Goal: Task Accomplishment & Management: Manage account settings

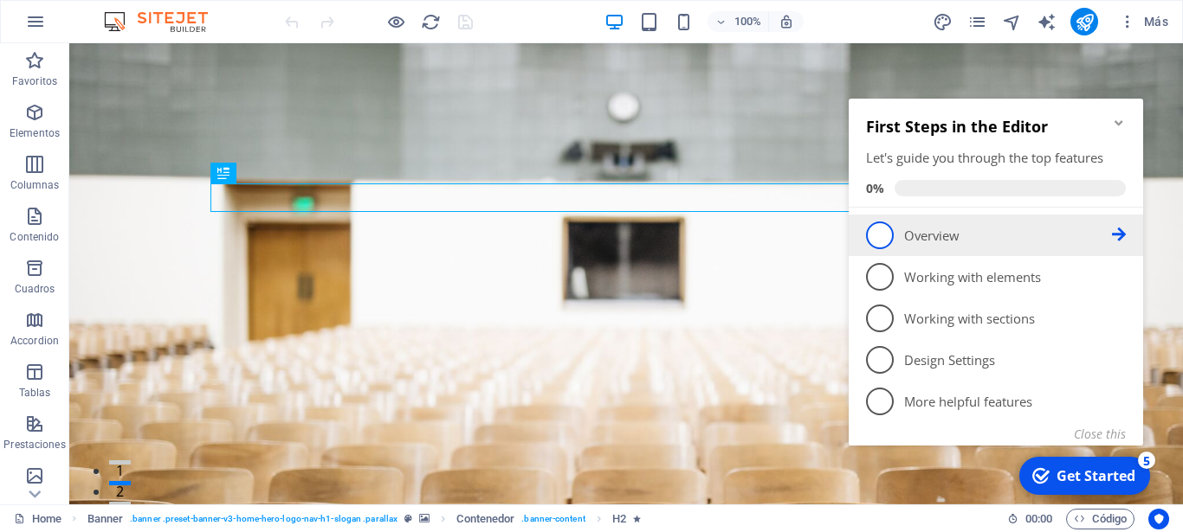
click at [870, 229] on span "1" at bounding box center [880, 236] width 28 height 28
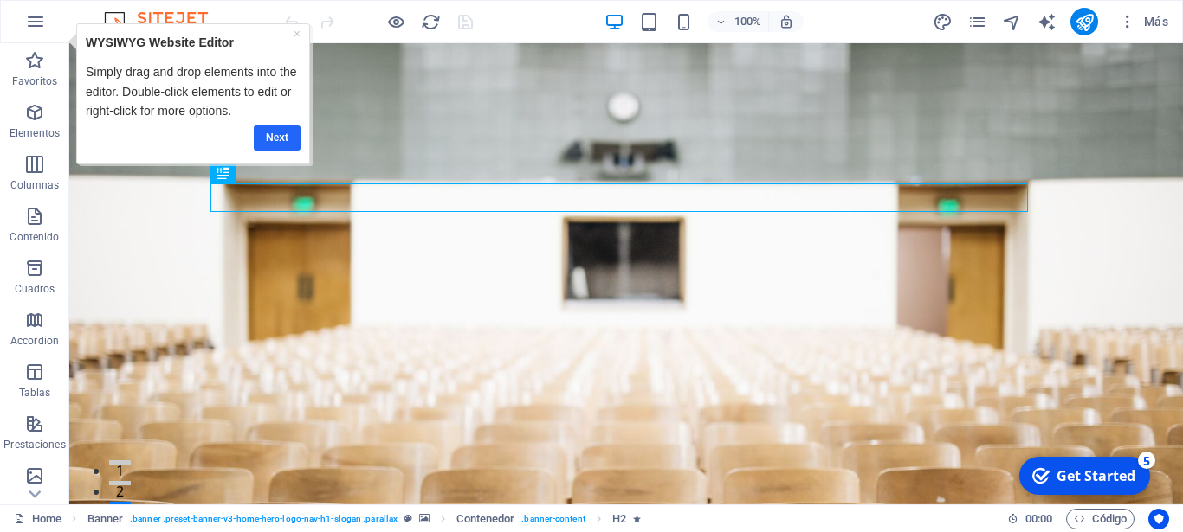
click at [276, 132] on link "Next" at bounding box center [276, 138] width 47 height 25
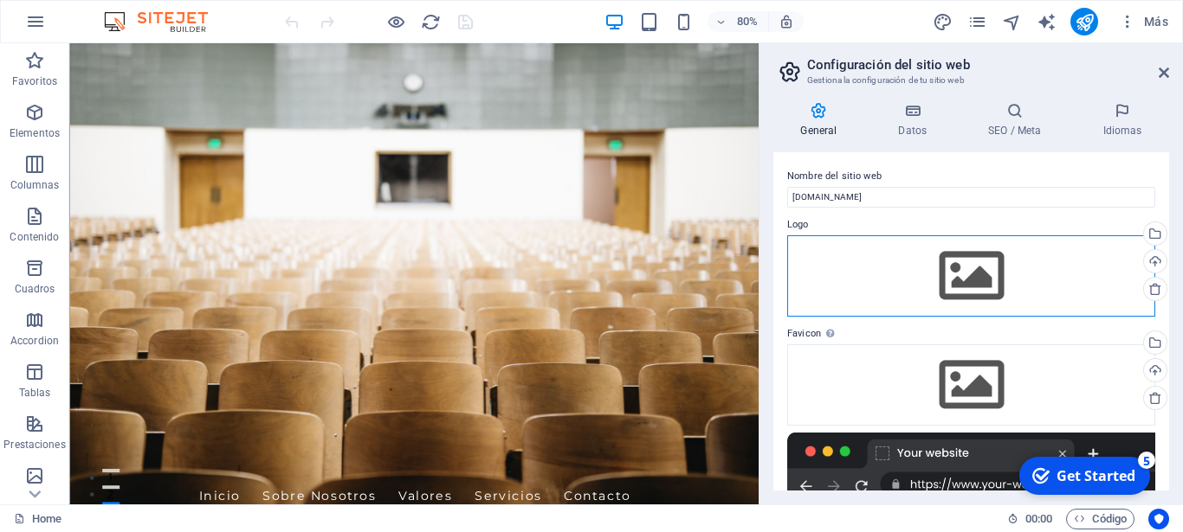
click at [956, 266] on div "Arrastra archivos aquí, haz clic para escoger archivos o selecciona archivos de…" at bounding box center [971, 275] width 368 height 81
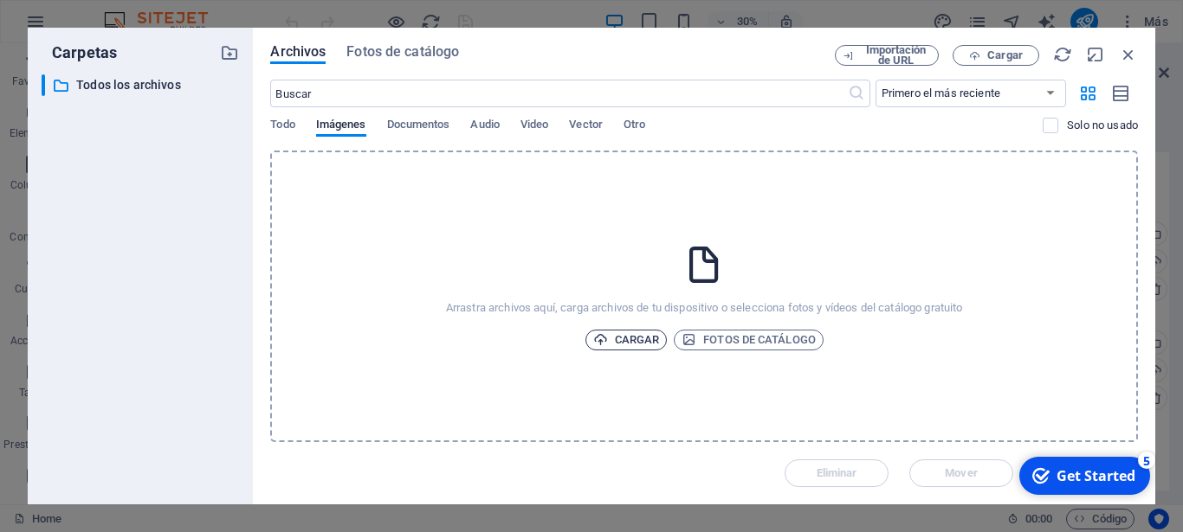
click at [634, 334] on span "Cargar" at bounding box center [626, 340] width 67 height 21
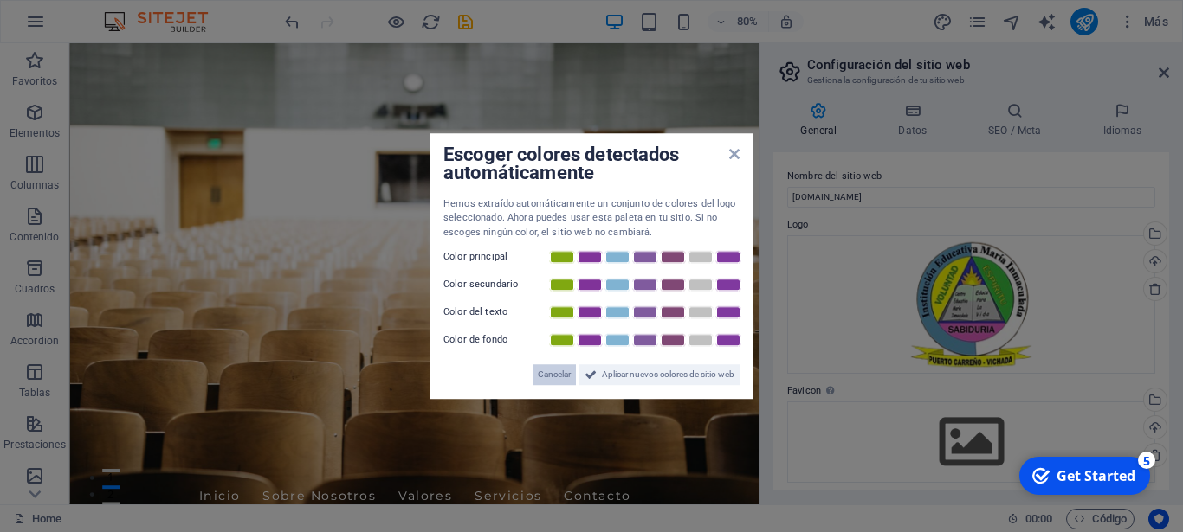
click at [550, 371] on span "Cancelar" at bounding box center [554, 374] width 33 height 21
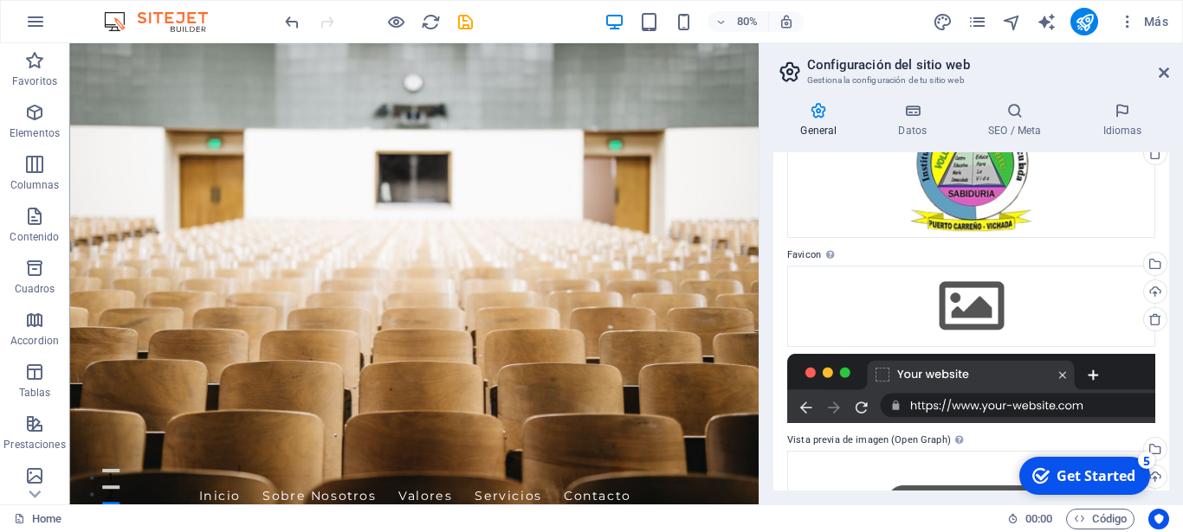
scroll to position [138, 0]
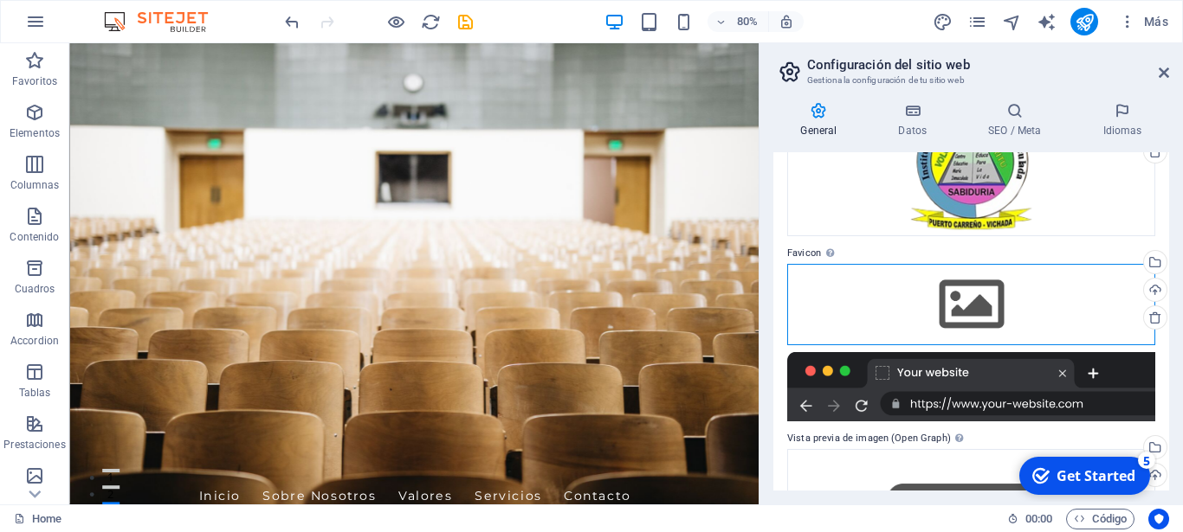
click at [968, 303] on div "Arrastra archivos aquí, haz clic para escoger archivos o selecciona archivos de…" at bounding box center [971, 304] width 368 height 81
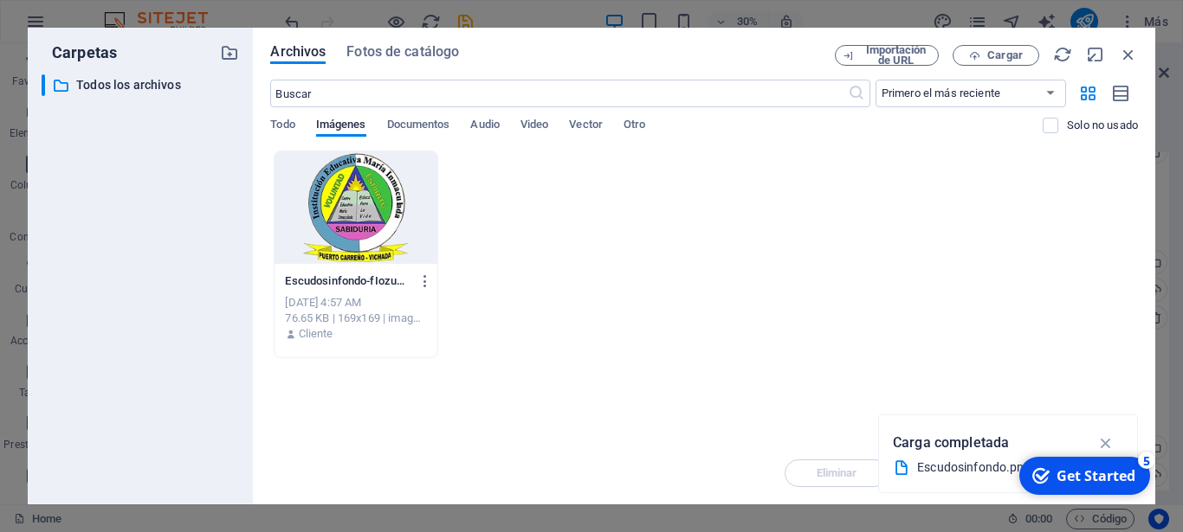
click at [372, 213] on div at bounding box center [355, 208] width 162 height 113
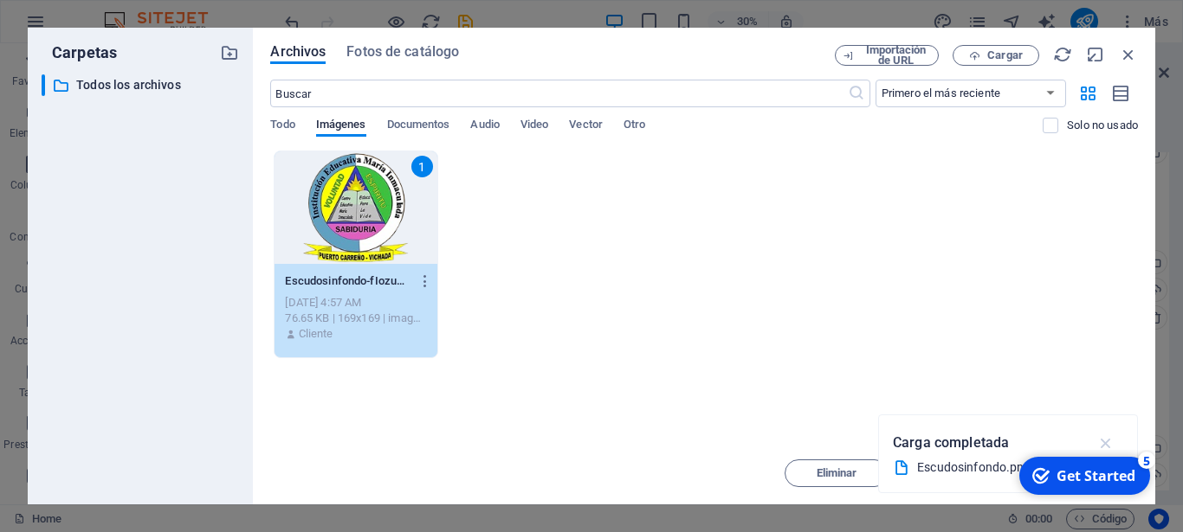
click at [1101, 443] on icon "button" at bounding box center [1106, 443] width 20 height 19
drag, startPoint x: 1063, startPoint y: 473, endPoint x: 1054, endPoint y: 367, distance: 106.0
click at [1054, 450] on html "checkmark Get Started 5 First Steps in the Editor Let's guide you through the t…" at bounding box center [1083, 476] width 146 height 52
click at [1125, 477] on div "Get Started" at bounding box center [1095, 476] width 79 height 19
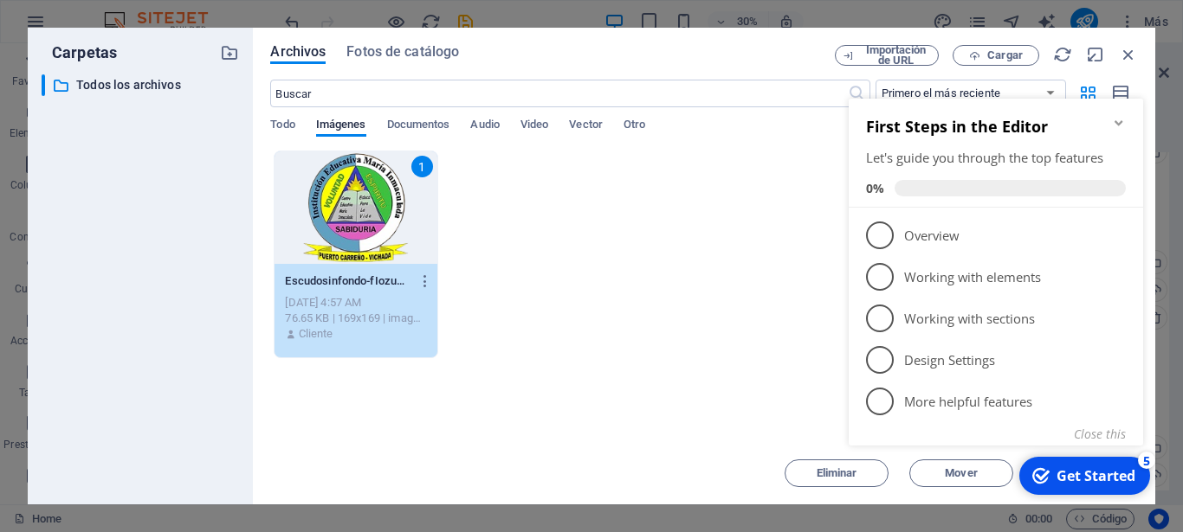
click at [667, 364] on div "Arrastra archivos aquí para cargarlos de inmediato 1 Escudosinfondo-fIozuWi4ghD…" at bounding box center [703, 297] width 867 height 292
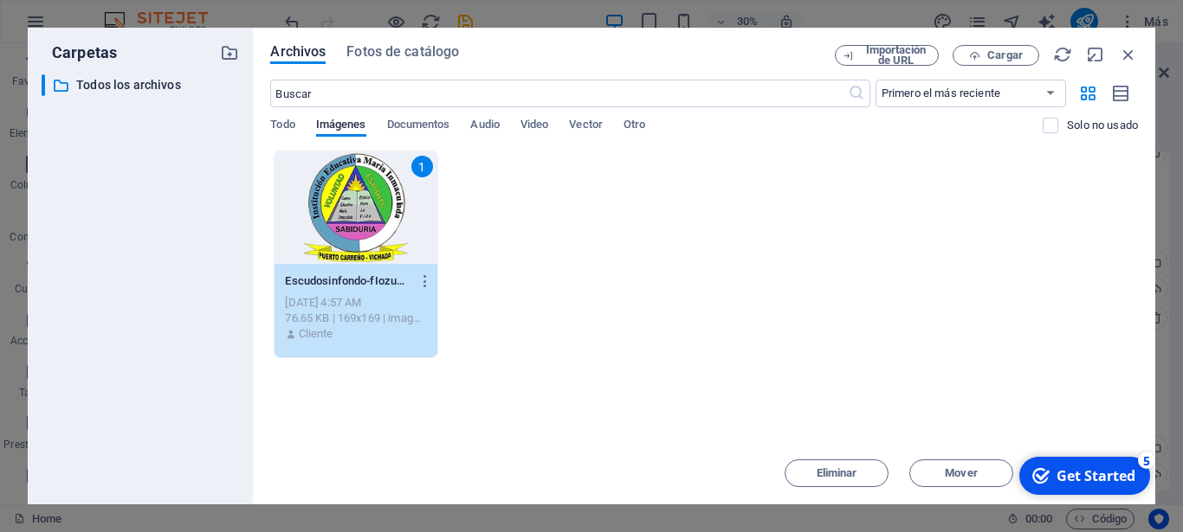
drag, startPoint x: 739, startPoint y: 48, endPoint x: 701, endPoint y: -30, distance: 87.5
click at [701, 45] on div "Archivos Fotos de catálogo" at bounding box center [552, 54] width 564 height 19
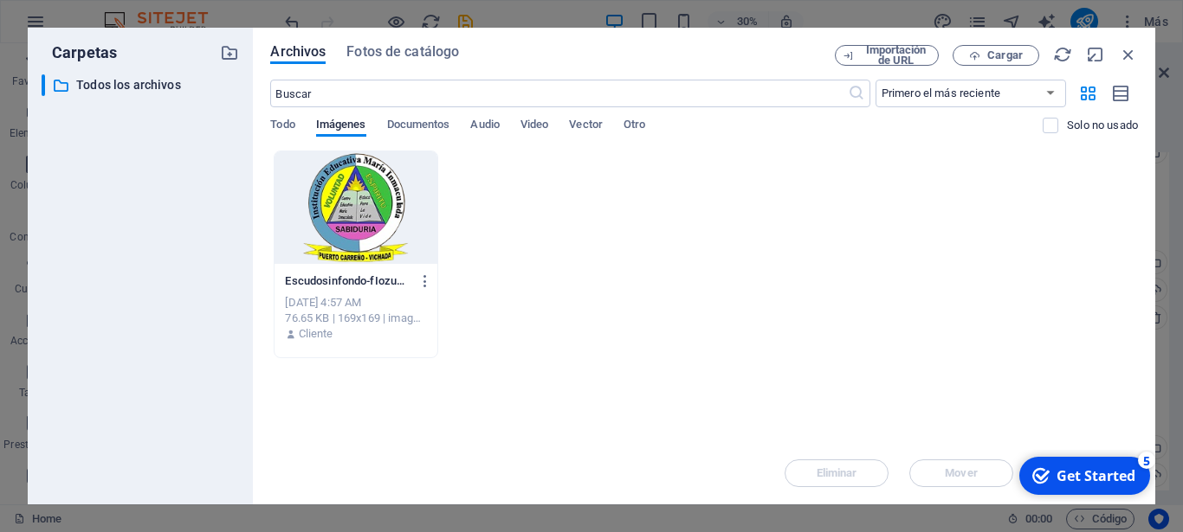
drag, startPoint x: 746, startPoint y: 41, endPoint x: 711, endPoint y: 5, distance: 50.2
click at [711, 28] on div "Archivos Fotos de catálogo Importación de URL Cargar ​ Primero el más reciente …" at bounding box center [704, 266] width 902 height 477
click at [324, 245] on div at bounding box center [355, 208] width 162 height 113
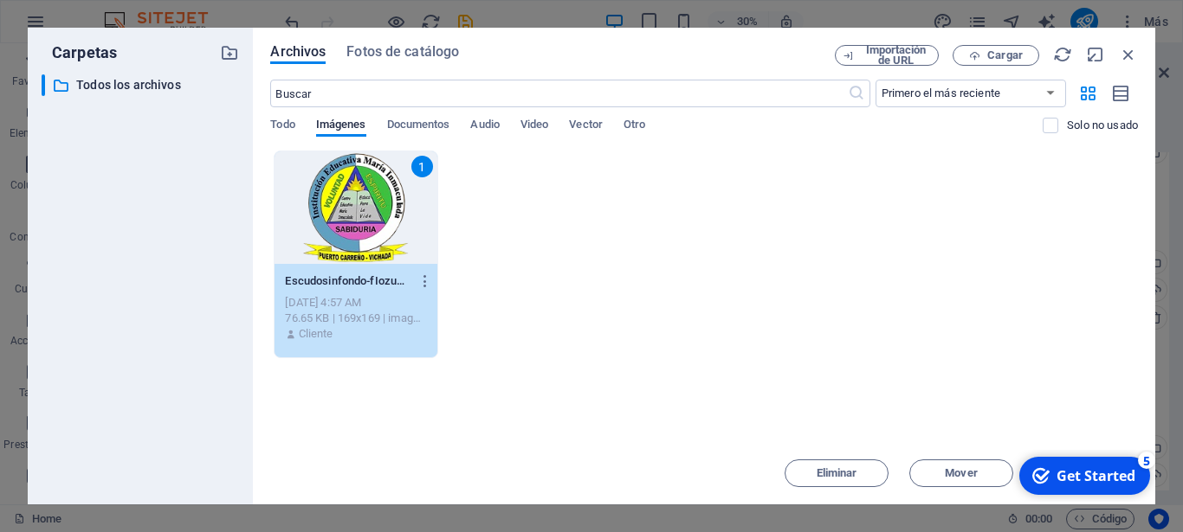
click at [324, 245] on div "1" at bounding box center [355, 208] width 162 height 113
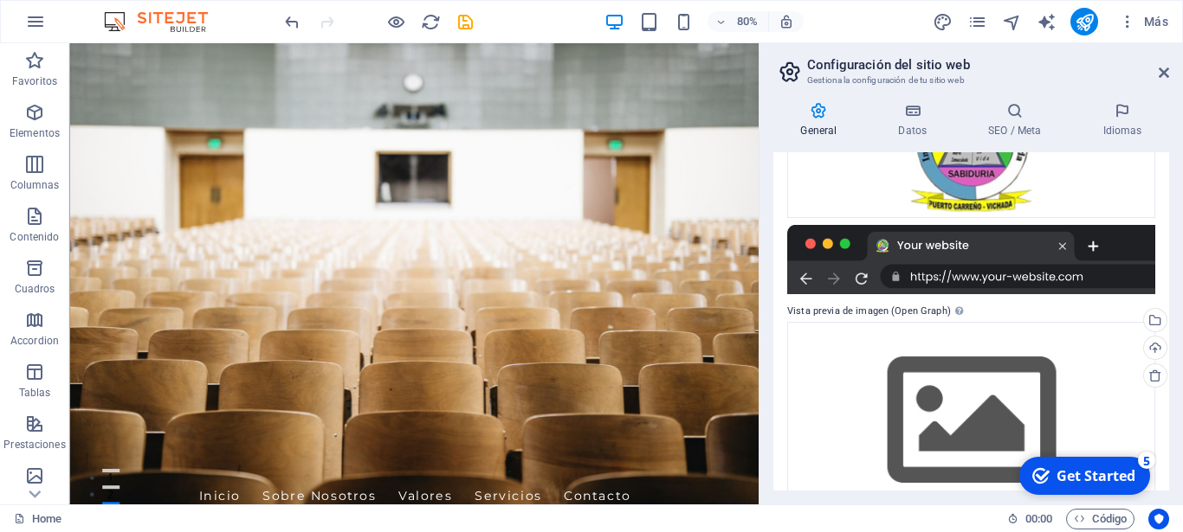
scroll to position [320, 0]
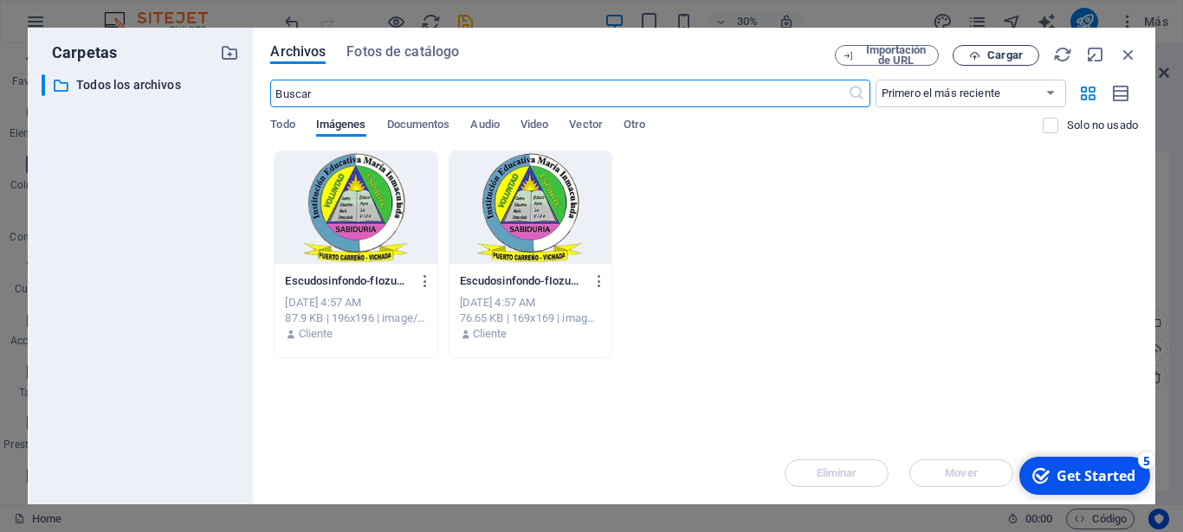
click at [1012, 51] on span "Cargar" at bounding box center [1004, 55] width 35 height 10
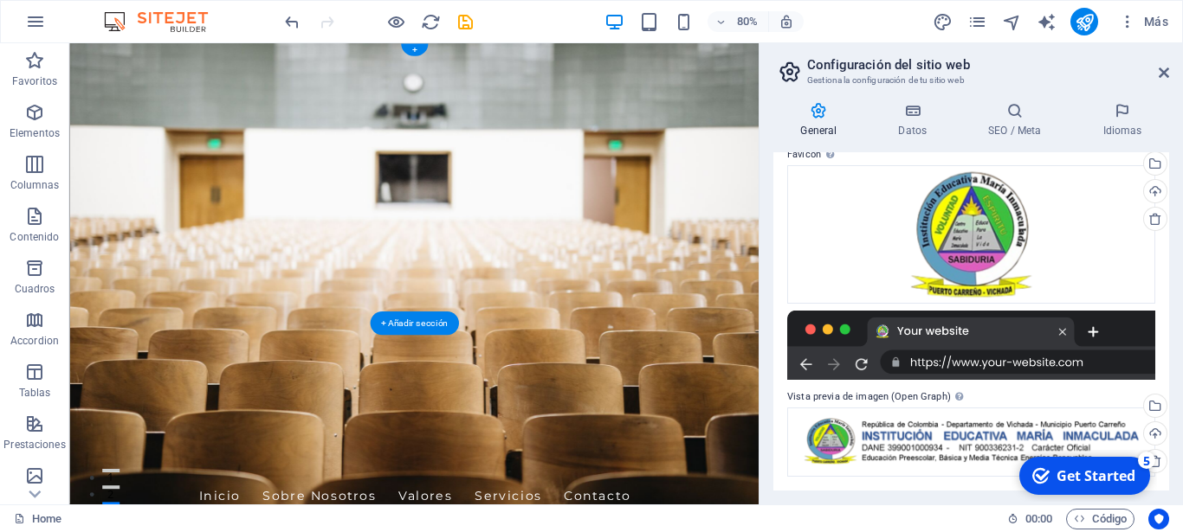
scroll to position [236, 0]
click at [911, 111] on icon at bounding box center [912, 110] width 83 height 17
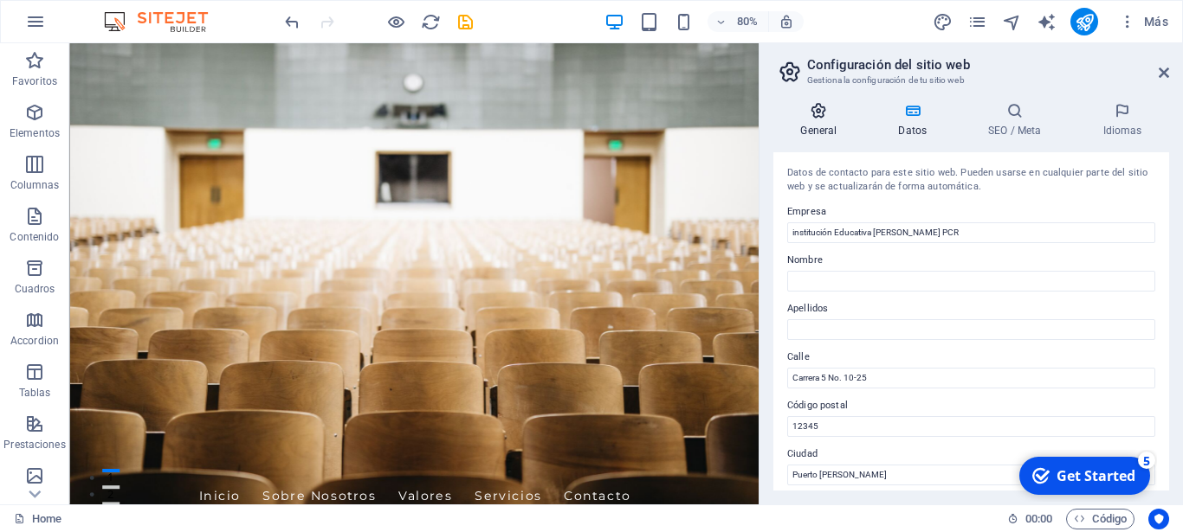
click at [825, 118] on icon at bounding box center [818, 110] width 91 height 17
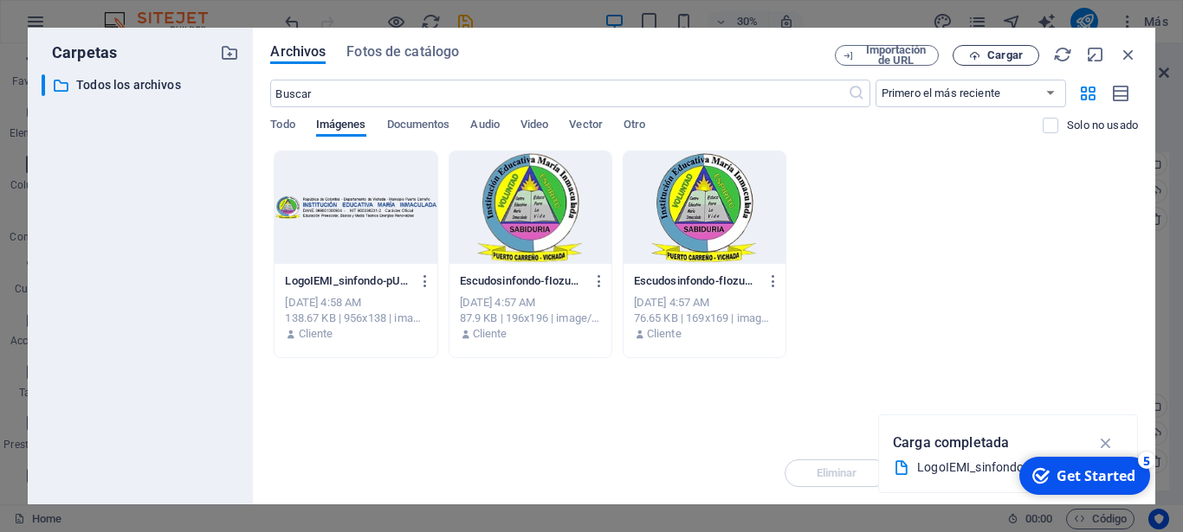
click at [996, 57] on span "Cargar" at bounding box center [1004, 55] width 35 height 10
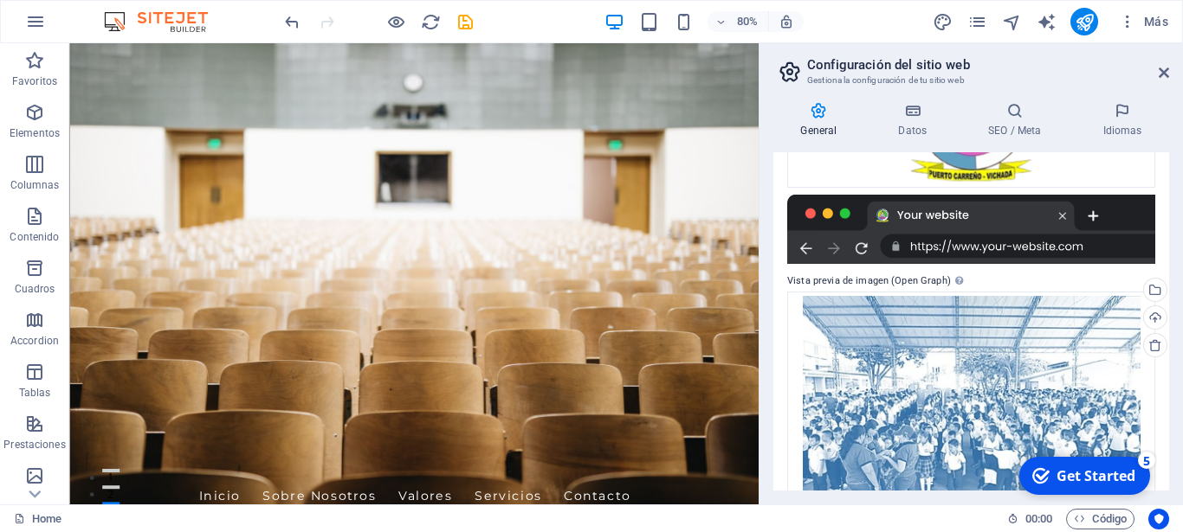
scroll to position [394, 0]
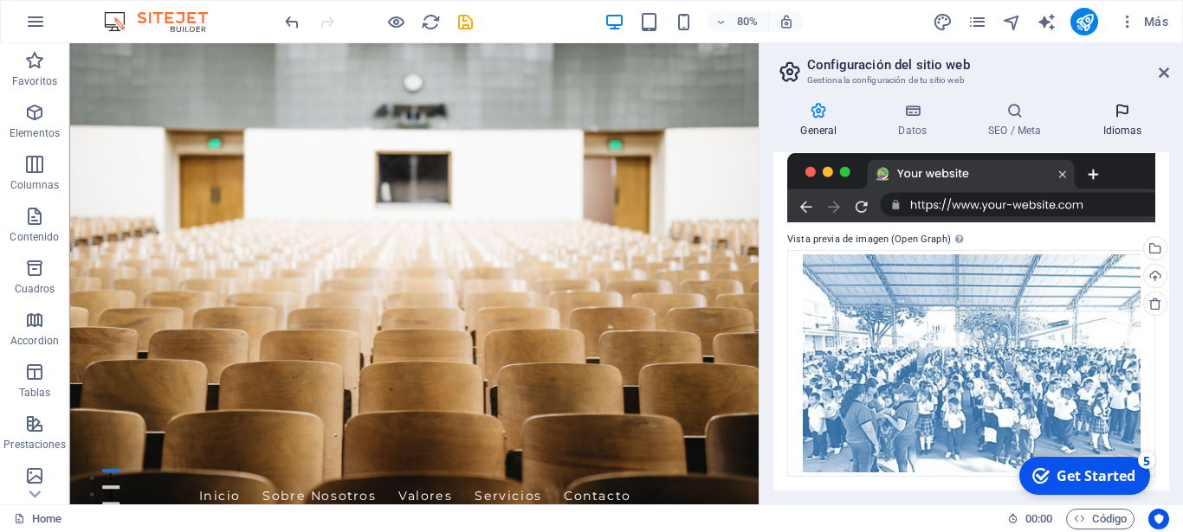
click at [1128, 126] on h4 "Idiomas" at bounding box center [1122, 120] width 94 height 36
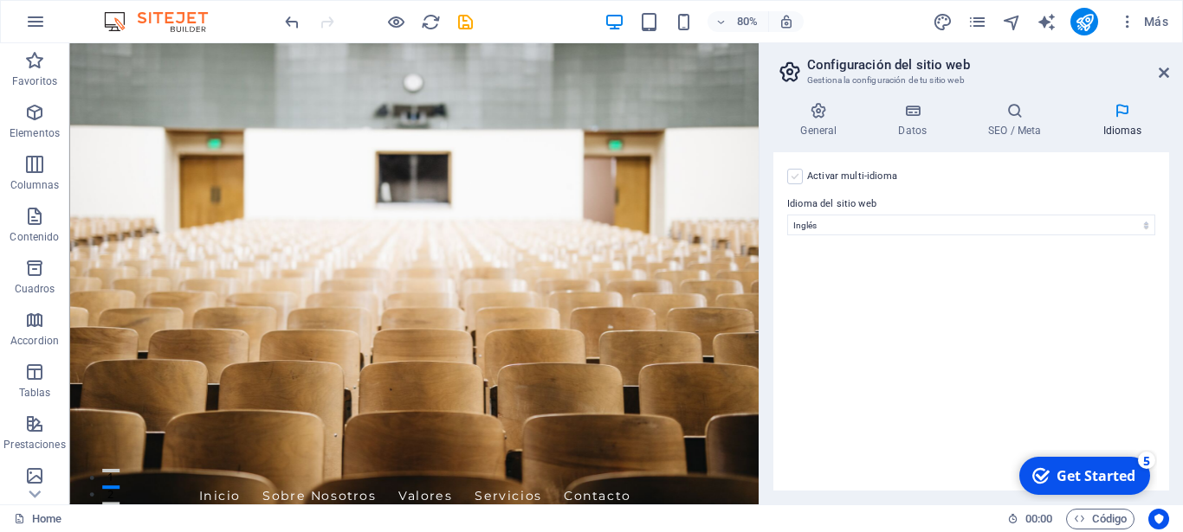
click at [0, 0] on label at bounding box center [0, 0] width 0 height 0
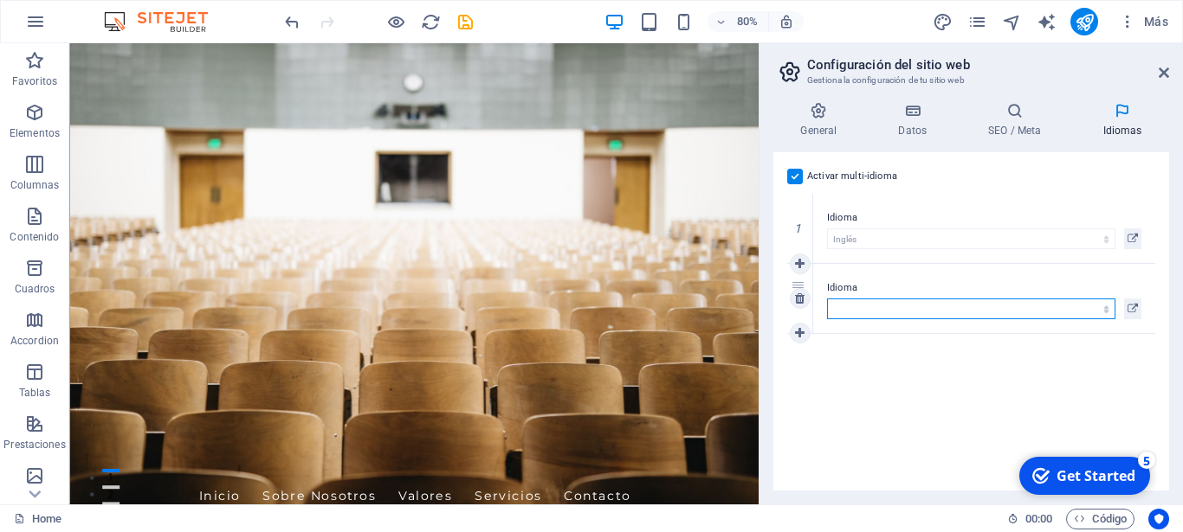
select select "44"
click option "Español" at bounding box center [0, 0] width 0 height 0
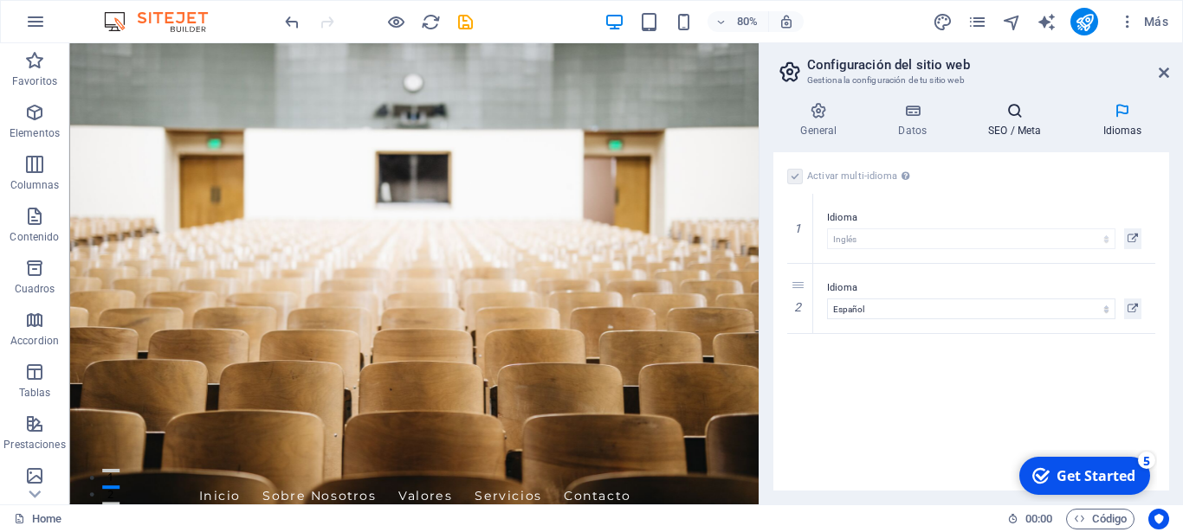
click at [1016, 121] on h4 "SEO / Meta" at bounding box center [1018, 120] width 114 height 36
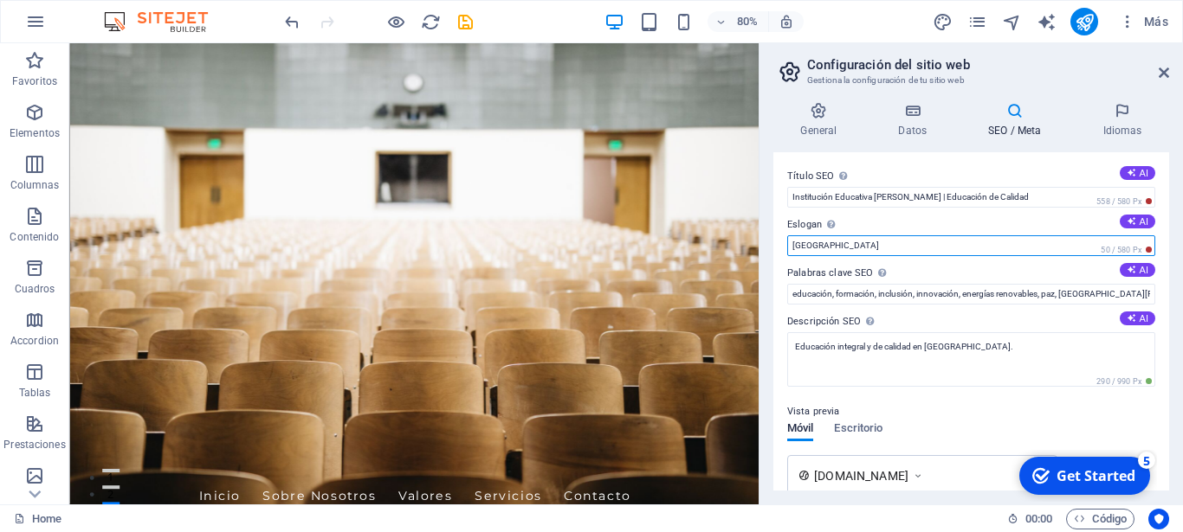
click at [0, 0] on input "[GEOGRAPHIC_DATA]" at bounding box center [0, 0] width 0 height 0
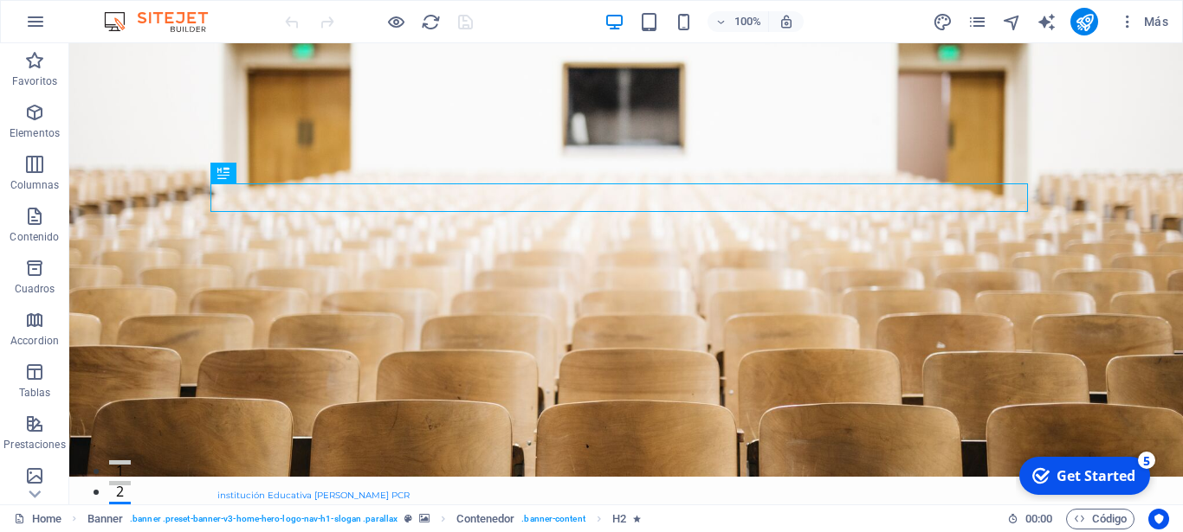
click at [1146, 457] on div "5" at bounding box center [1146, 460] width 17 height 17
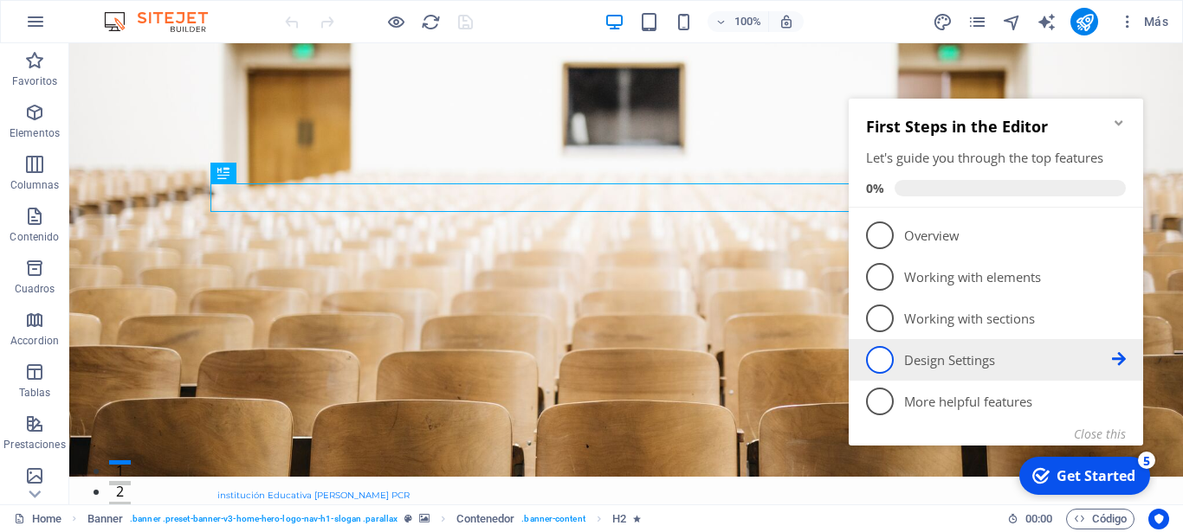
click at [869, 360] on span "4" at bounding box center [880, 360] width 28 height 28
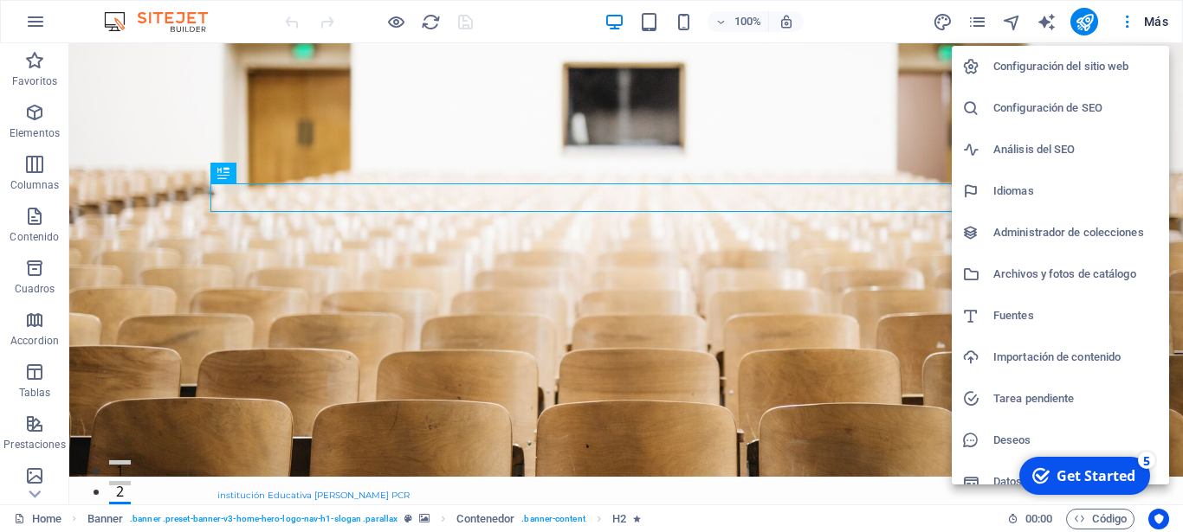
scroll to position [18, 0]
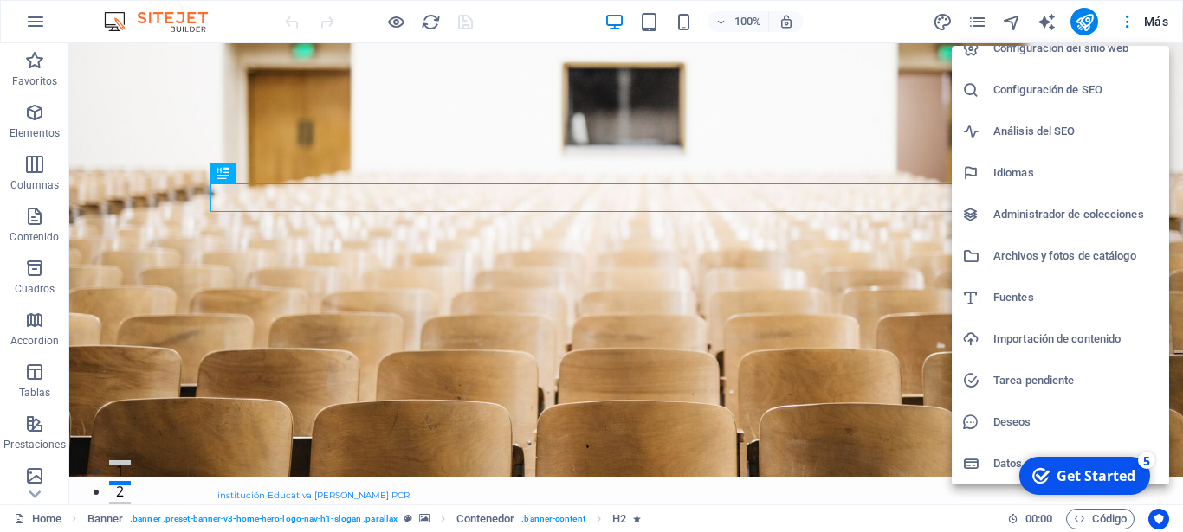
click at [30, 29] on div at bounding box center [591, 266] width 1183 height 532
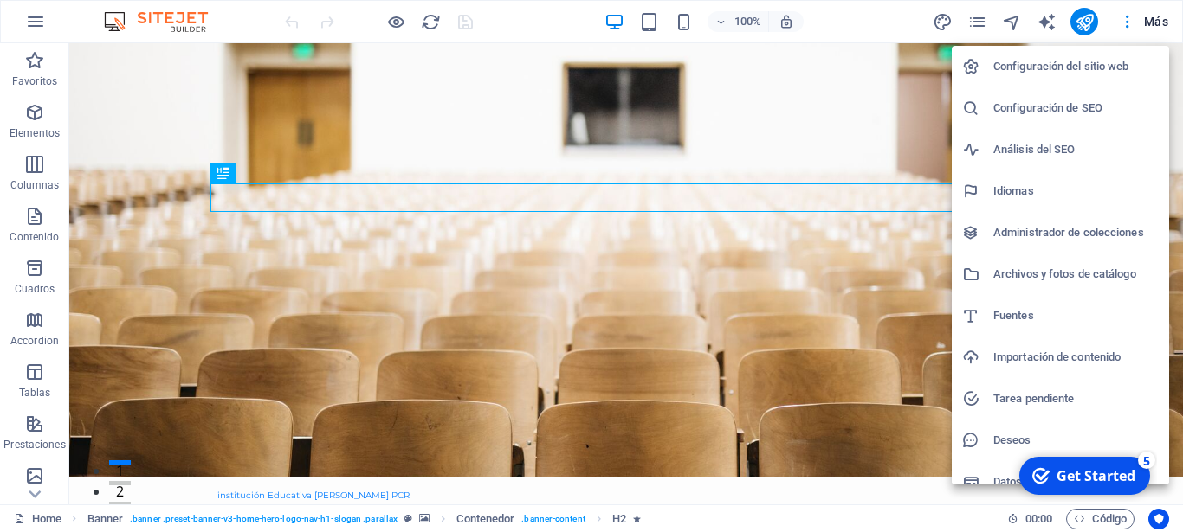
click at [1074, 481] on div "Get Started" at bounding box center [1095, 476] width 79 height 19
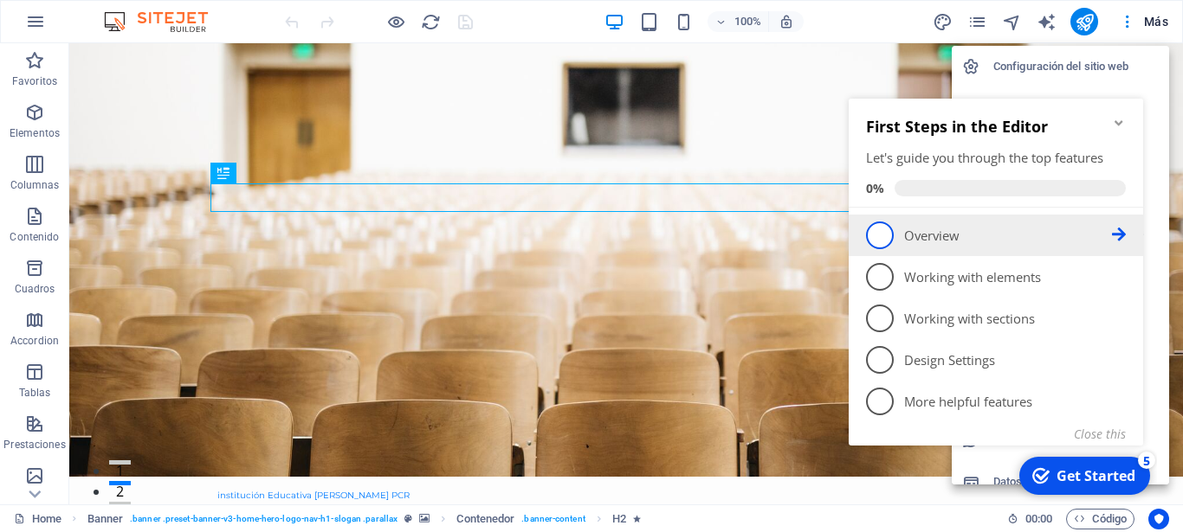
click at [873, 240] on span "1" at bounding box center [880, 236] width 28 height 28
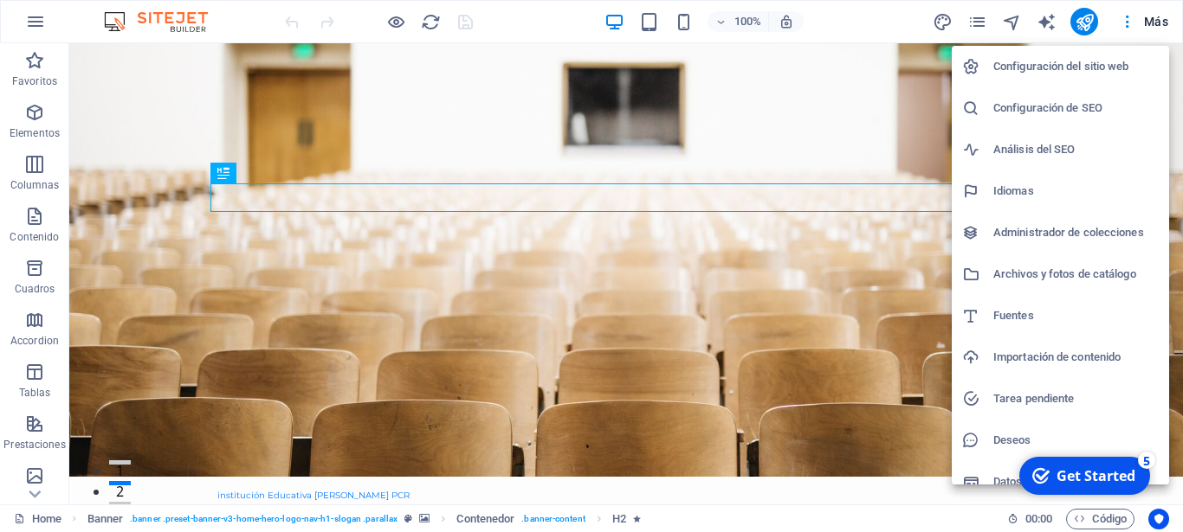
scroll to position [0, 0]
click at [1101, 476] on div "Get Started" at bounding box center [1095, 476] width 79 height 19
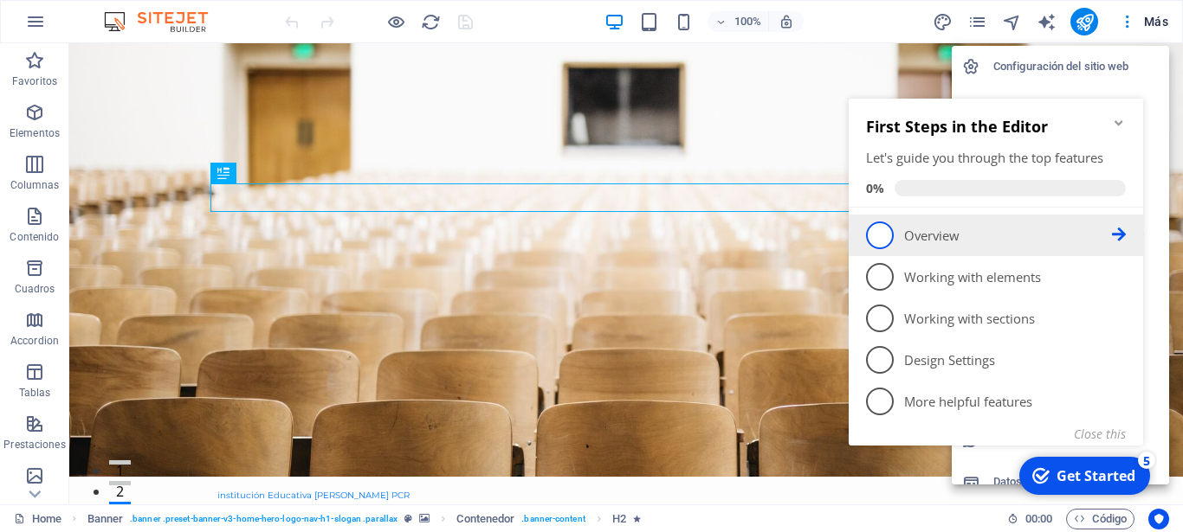
click at [1123, 234] on icon at bounding box center [1119, 235] width 14 height 14
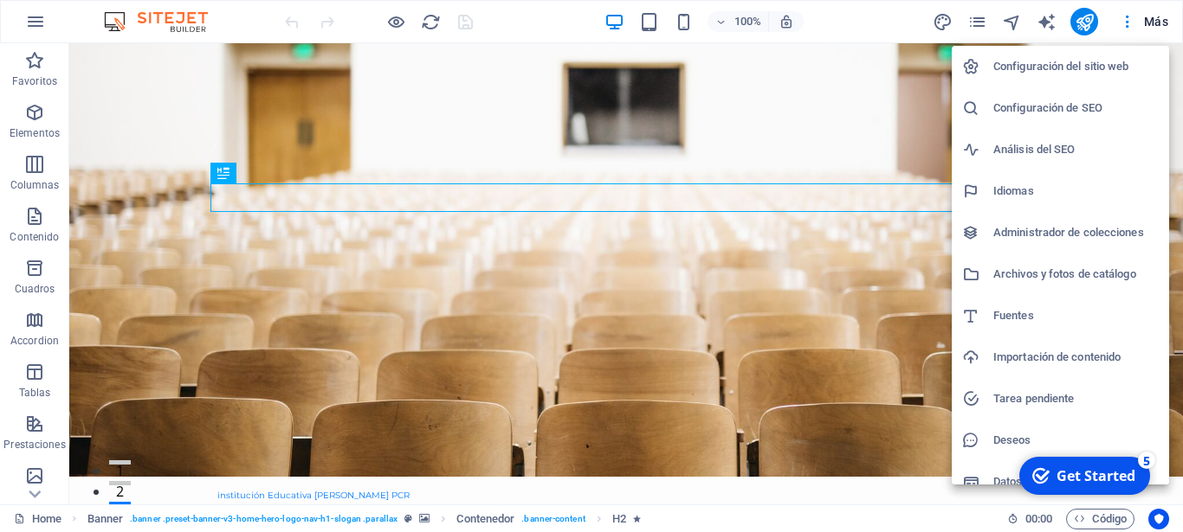
click at [883, 296] on div at bounding box center [591, 266] width 1183 height 532
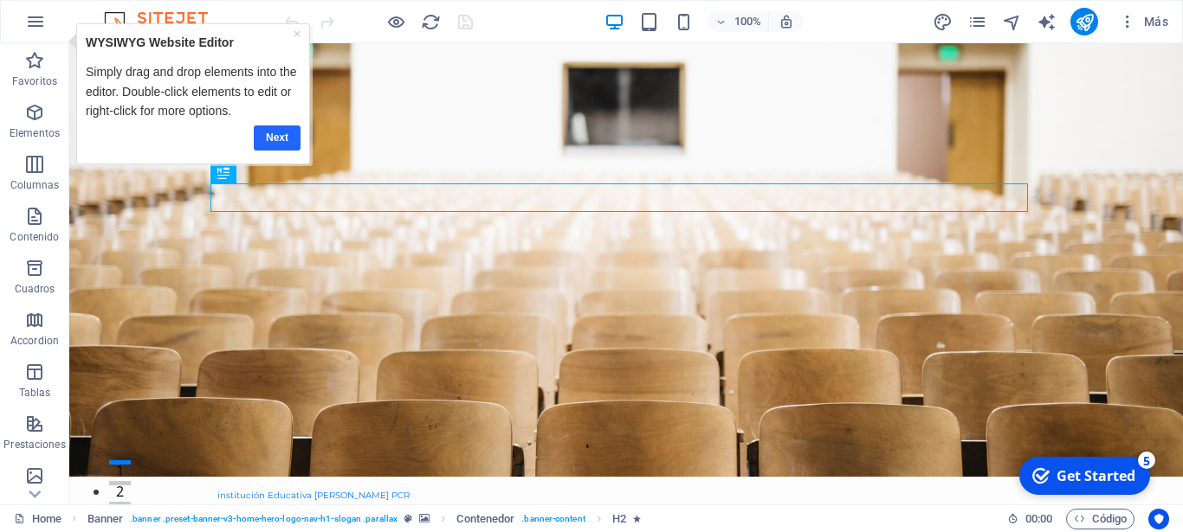
click at [281, 141] on link "Next" at bounding box center [276, 138] width 47 height 25
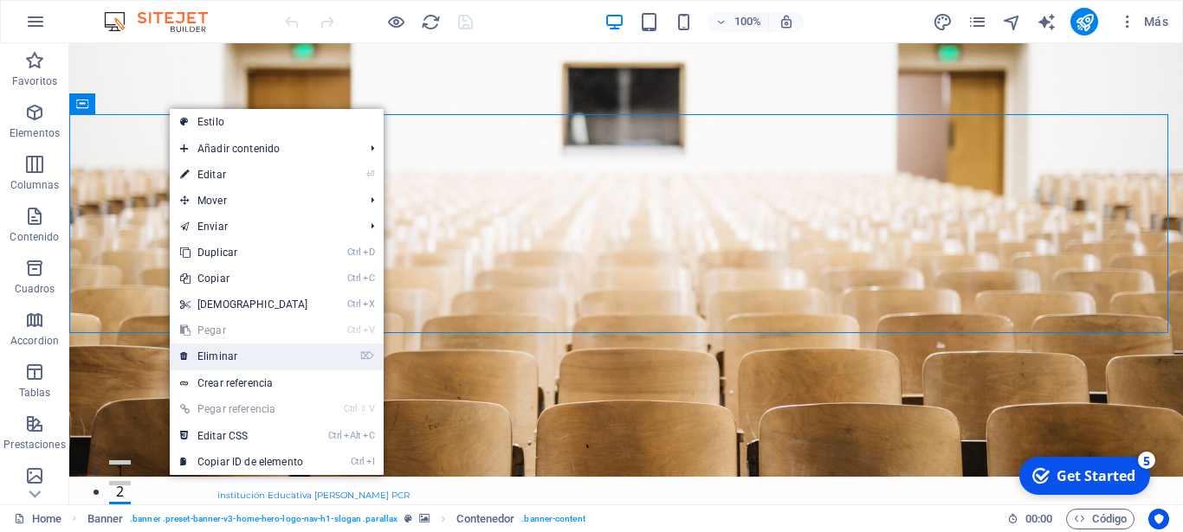
click at [261, 354] on link "⌦ Eliminar" at bounding box center [244, 357] width 149 height 26
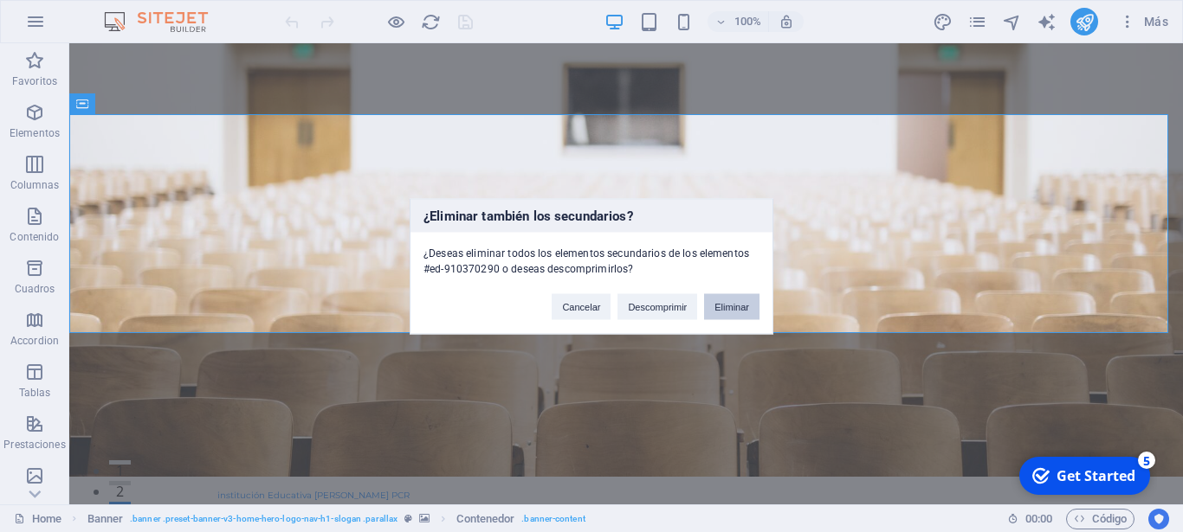
click at [726, 304] on button "Eliminar" at bounding box center [731, 306] width 55 height 26
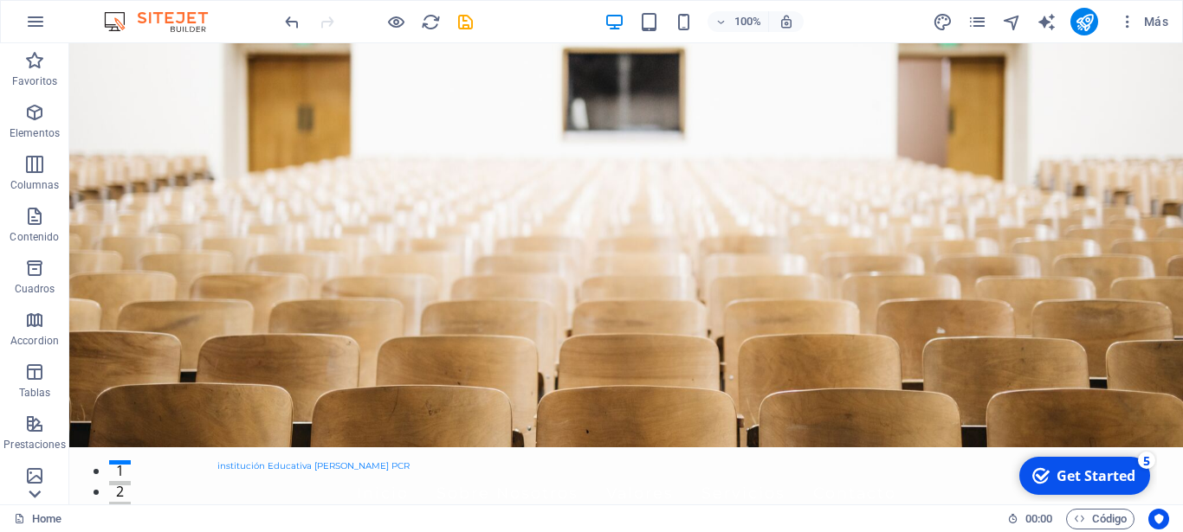
click at [32, 494] on icon at bounding box center [35, 495] width 12 height 8
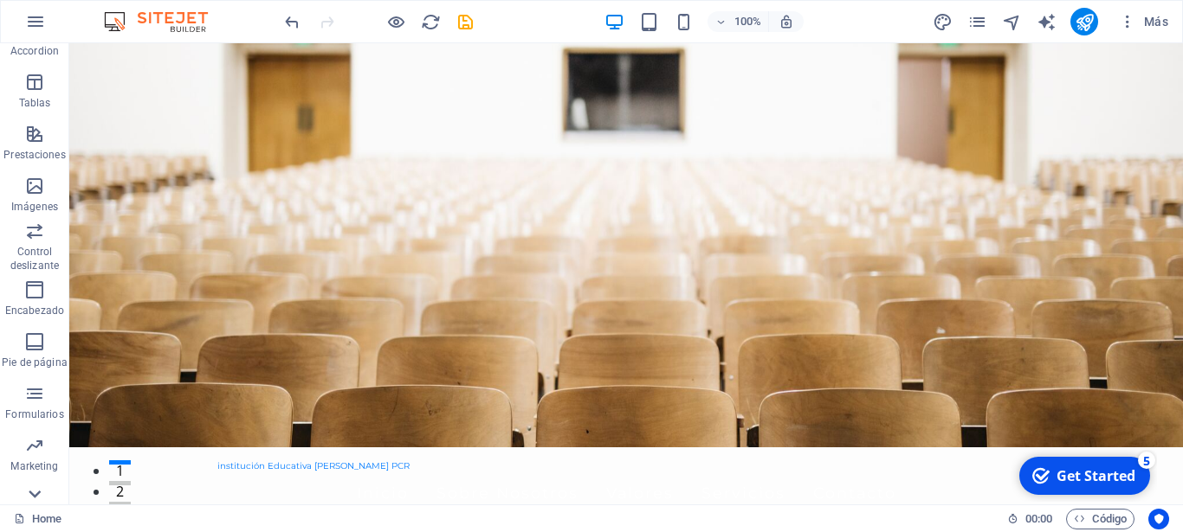
scroll to position [318, 0]
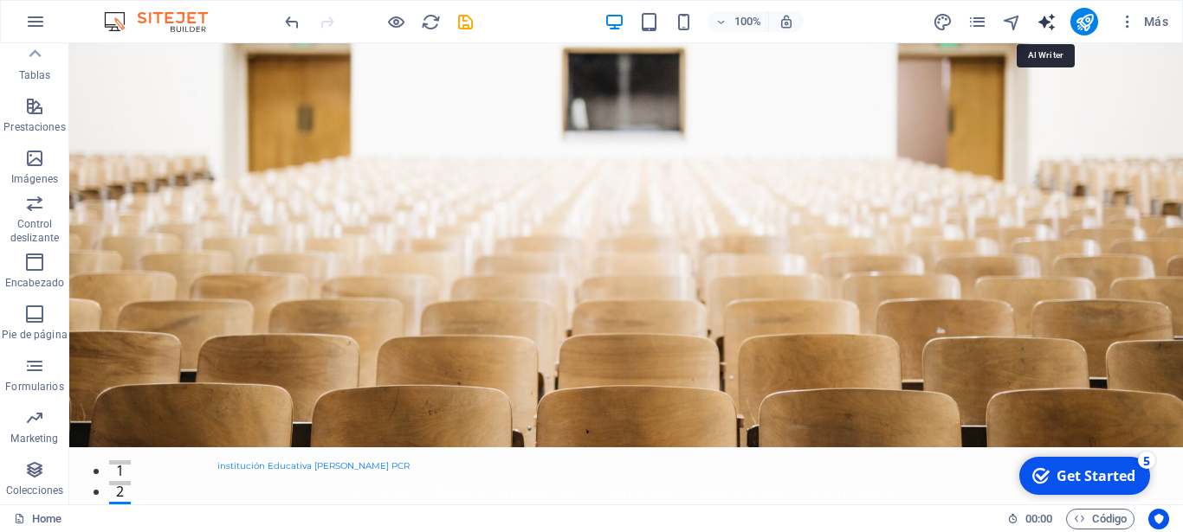
select select "English"
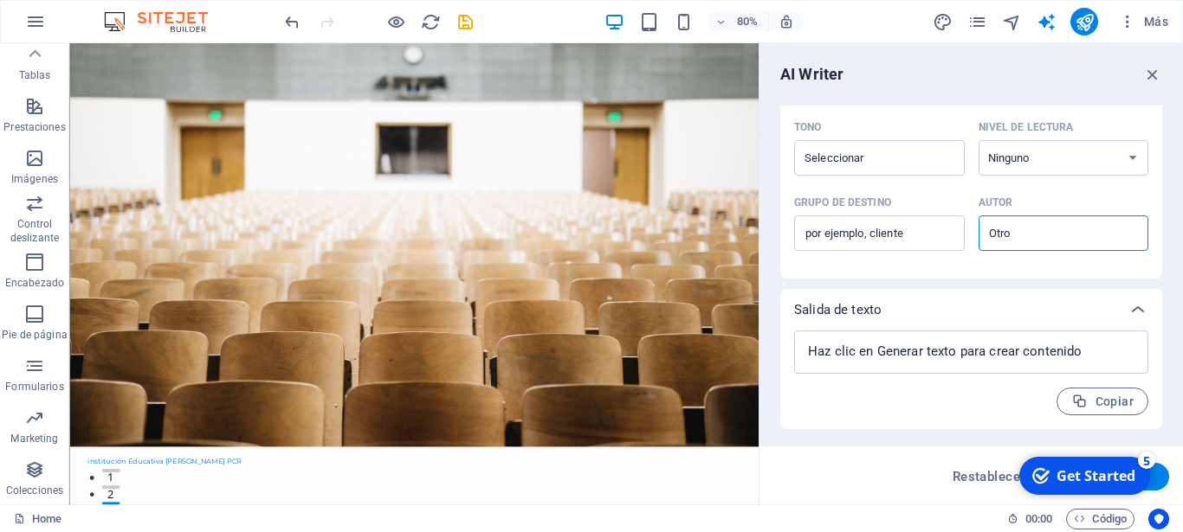
scroll to position [0, 0]
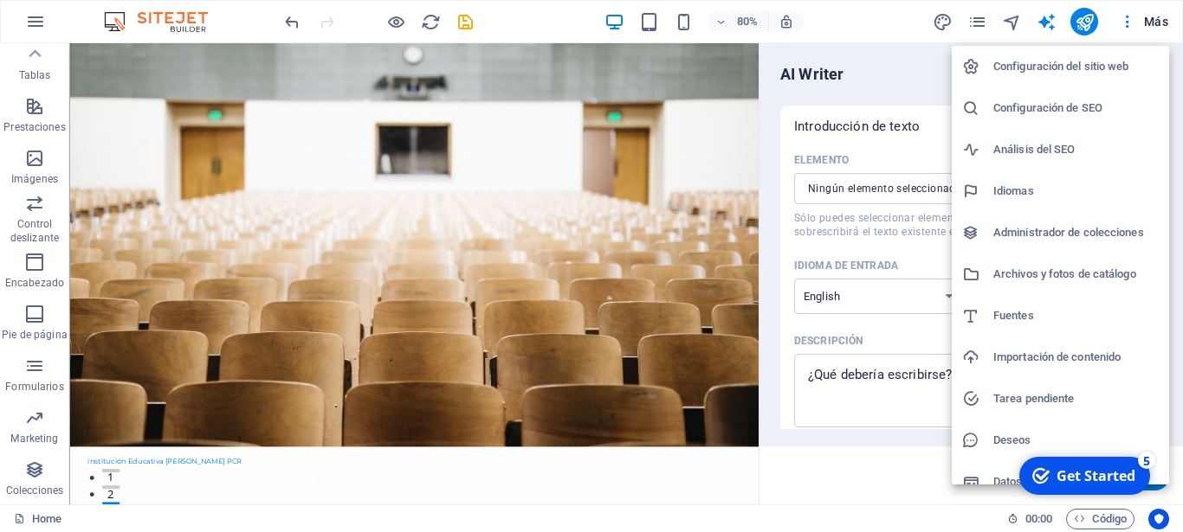
click at [1128, 20] on div at bounding box center [591, 266] width 1183 height 532
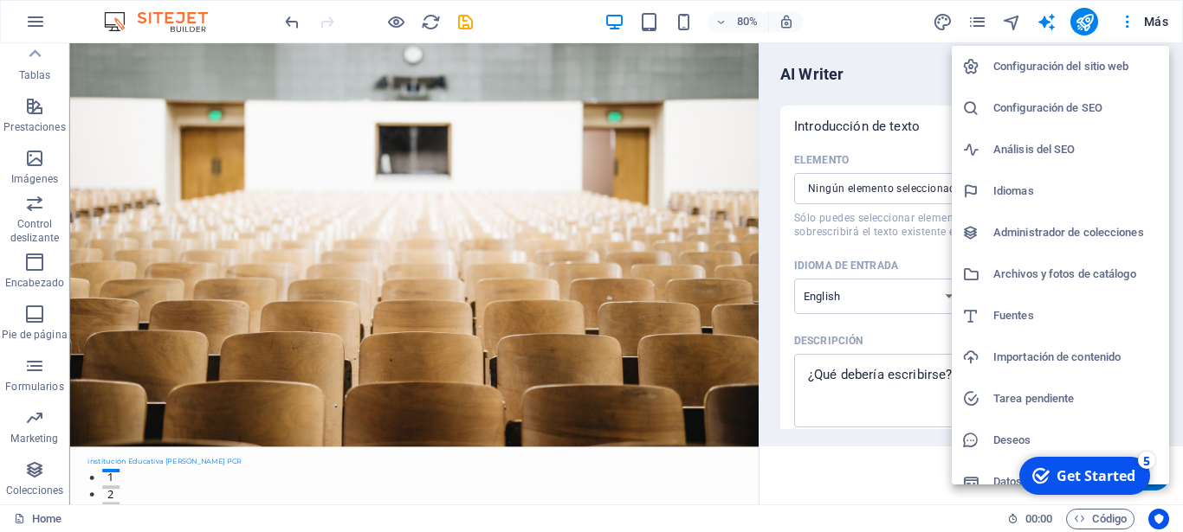
click at [1088, 63] on h6 "Configuración del sitio web" at bounding box center [1075, 66] width 165 height 21
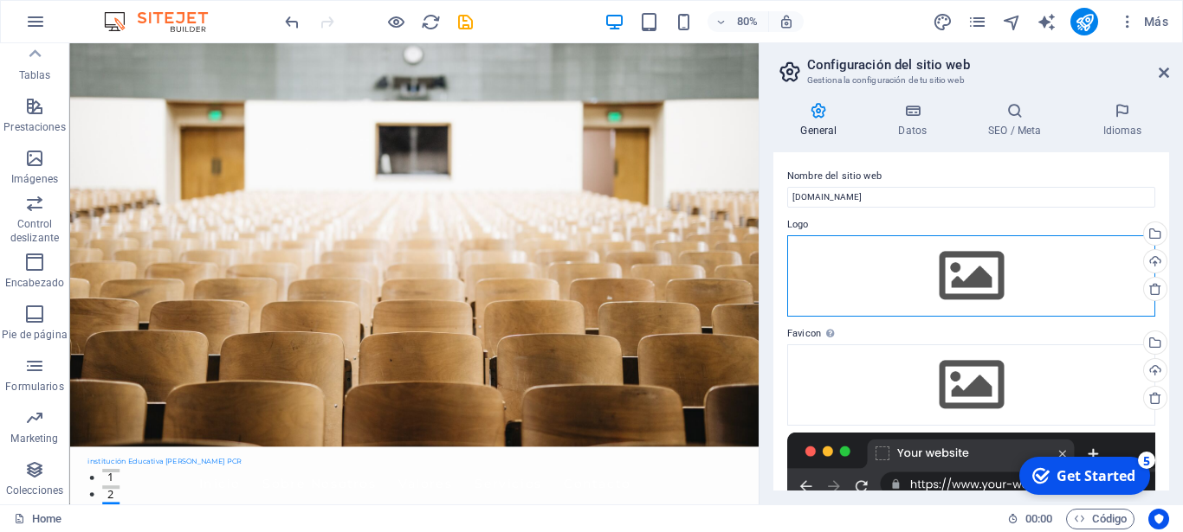
click at [964, 261] on div "Arrastra archivos aquí, haz clic para escoger archivos o selecciona archivos de…" at bounding box center [971, 275] width 368 height 81
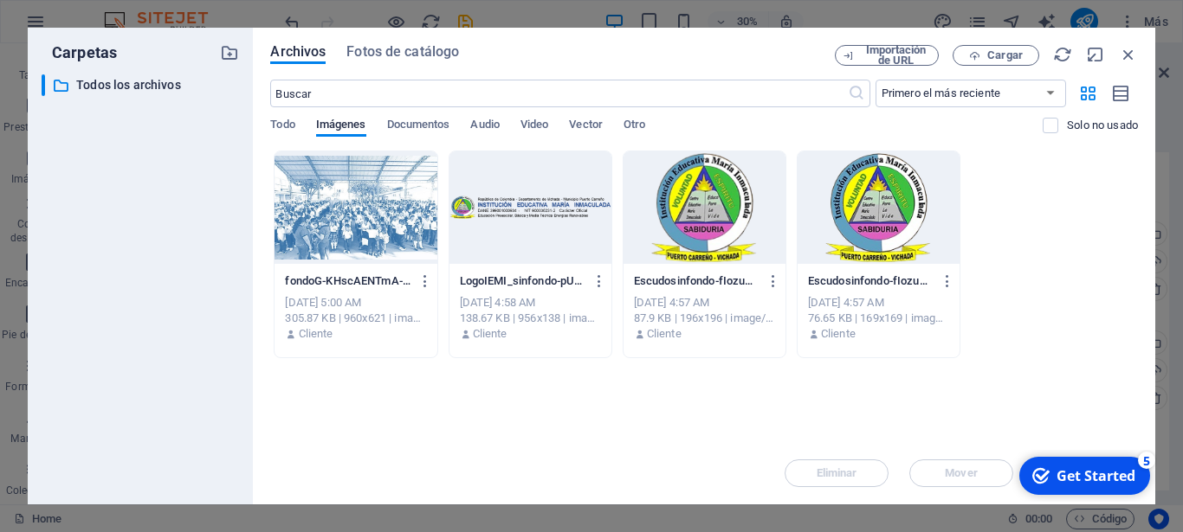
click at [541, 210] on div at bounding box center [530, 208] width 162 height 113
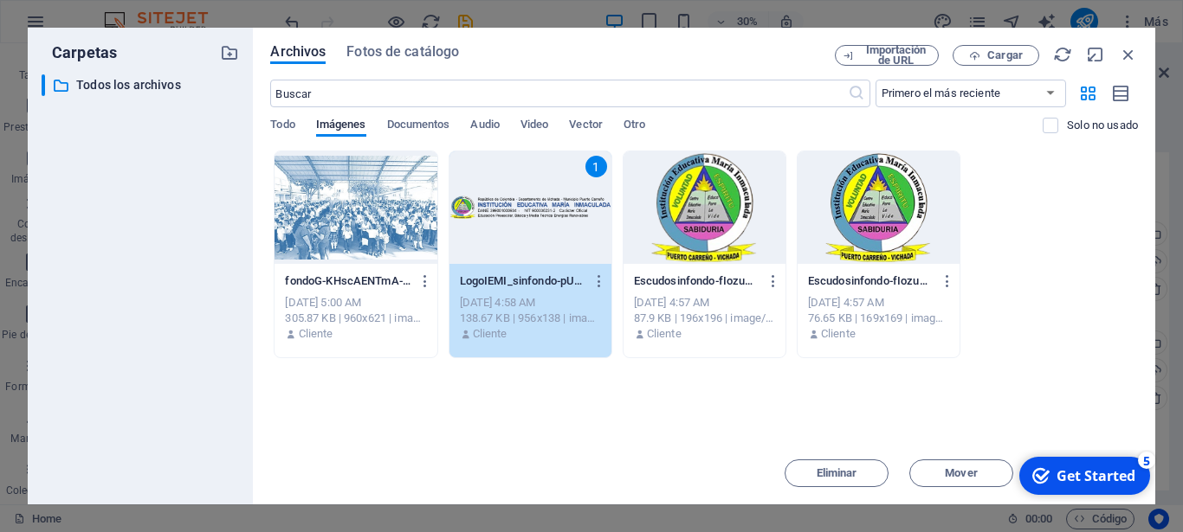
click at [1068, 474] on div "Get Started" at bounding box center [1095, 476] width 79 height 19
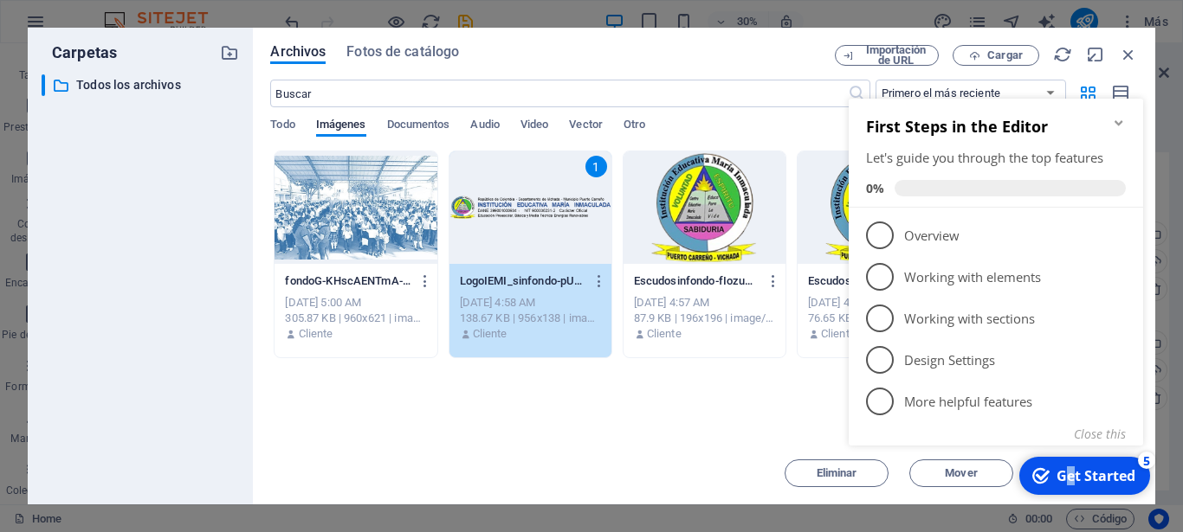
drag, startPoint x: 1062, startPoint y: 470, endPoint x: 1074, endPoint y: 492, distance: 24.8
click at [1074, 492] on div "checkmark Get Started 5" at bounding box center [1084, 476] width 131 height 38
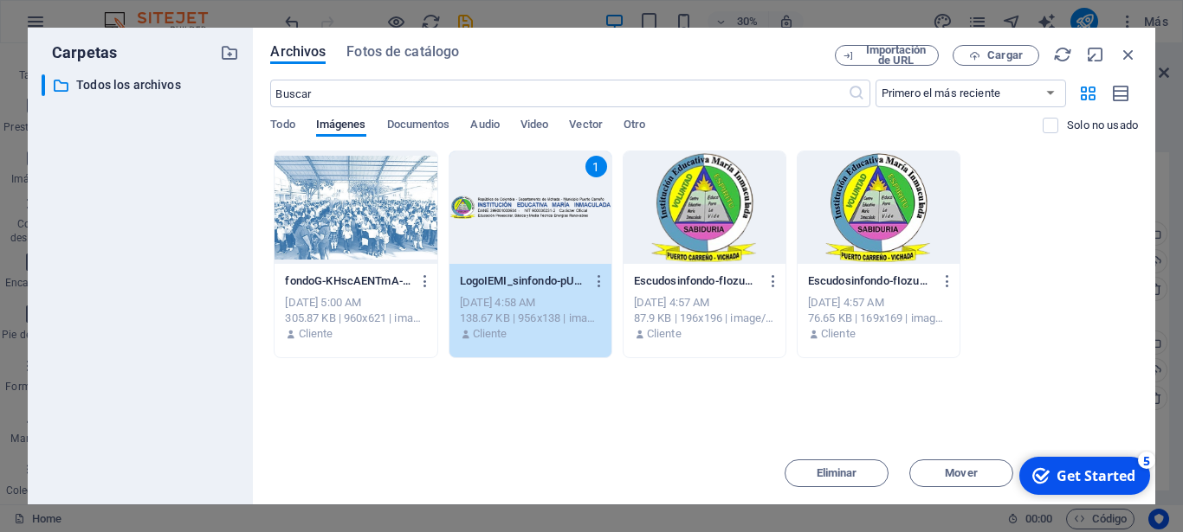
drag, startPoint x: 1029, startPoint y: 474, endPoint x: 991, endPoint y: 346, distance: 132.6
click at [1010, 450] on html "checkmark Get Started 5 First Steps in the Editor Let's guide you through the t…" at bounding box center [1083, 476] width 146 height 52
click at [992, 466] on button "Mover" at bounding box center [961, 474] width 104 height 28
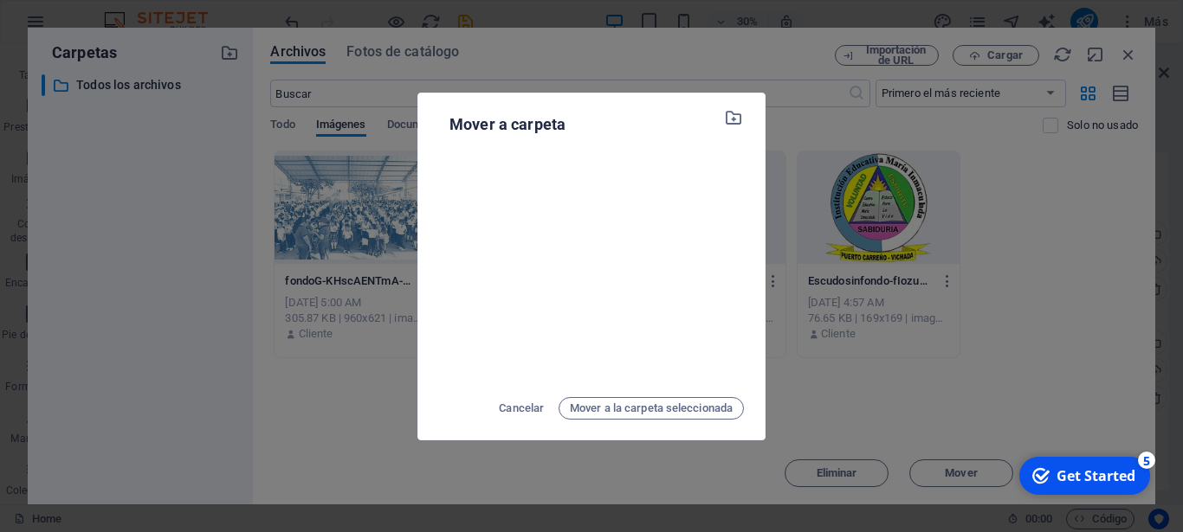
click at [330, 355] on div "Mover a carpeta Cancelar Mover a la carpeta seleccionada" at bounding box center [591, 266] width 1183 height 532
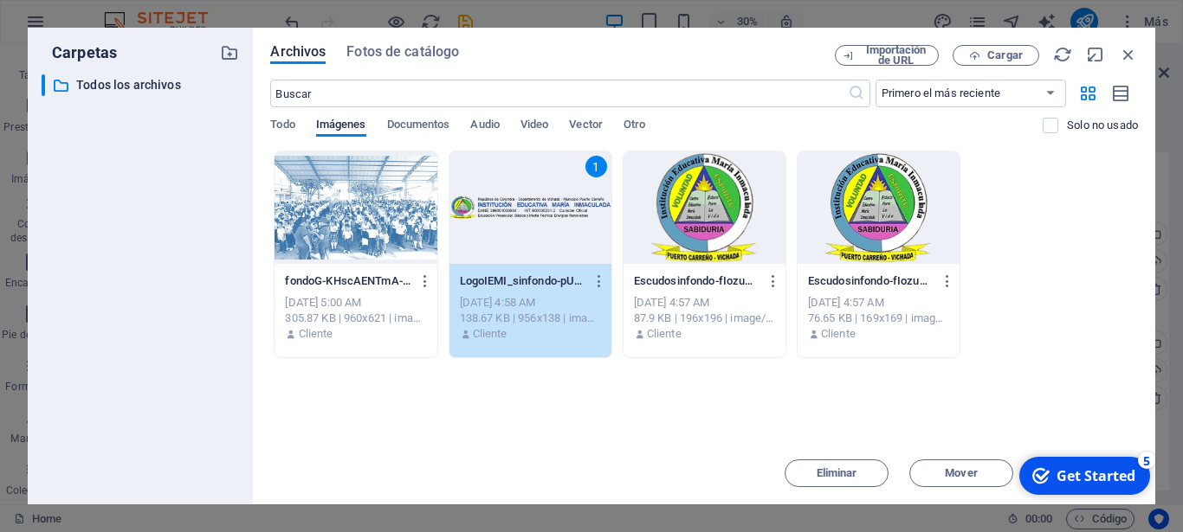
drag, startPoint x: 785, startPoint y: 42, endPoint x: 760, endPoint y: -56, distance: 101.0
click at [760, 28] on div "Archivos Fotos de catálogo Importación de URL Cargar ​ Primero el más reciente …" at bounding box center [704, 266] width 902 height 477
drag, startPoint x: 596, startPoint y: 45, endPoint x: 602, endPoint y: 27, distance: 18.9
click at [602, 45] on div "Archivos Fotos de catálogo" at bounding box center [552, 54] width 564 height 19
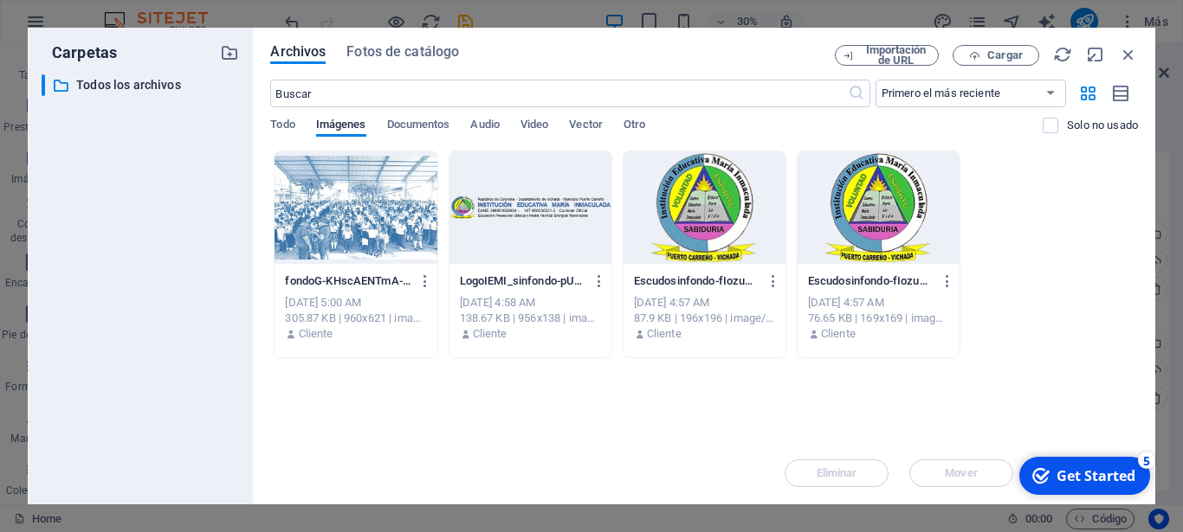
click at [1146, 463] on div "5" at bounding box center [1146, 460] width 17 height 17
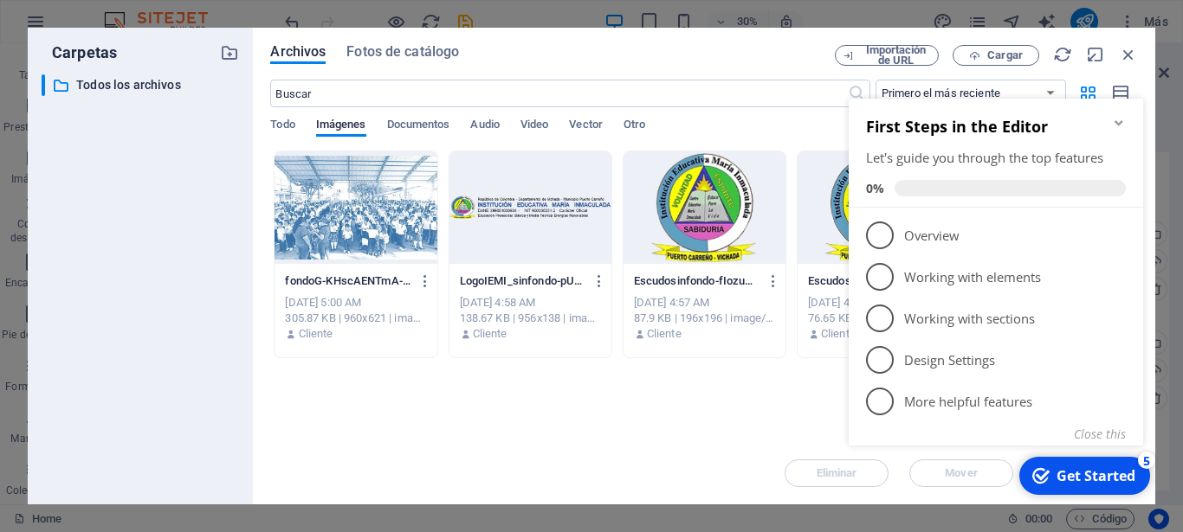
click at [925, 184] on span at bounding box center [1009, 188] width 231 height 16
click at [1119, 121] on icon "Minimize checklist" at bounding box center [1119, 123] width 14 height 14
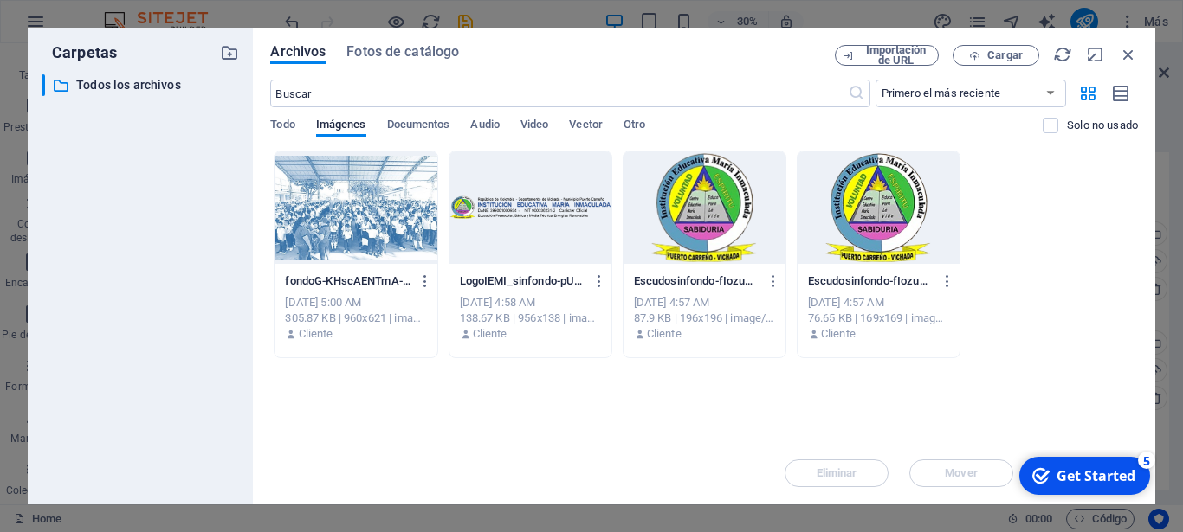
click at [1040, 481] on icon "checkmark" at bounding box center [1040, 476] width 17 height 17
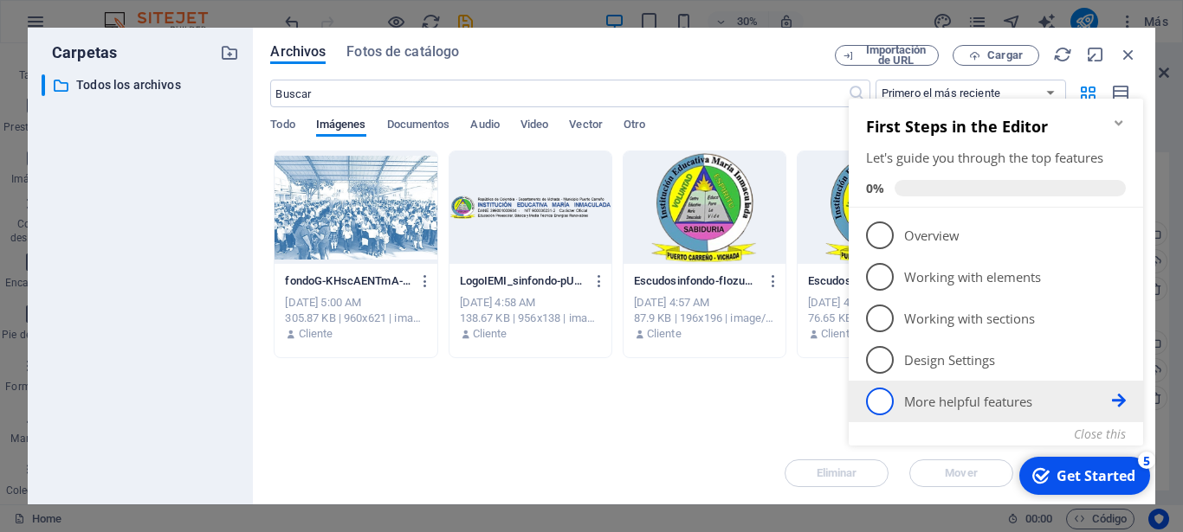
click at [1121, 399] on icon at bounding box center [1119, 401] width 14 height 14
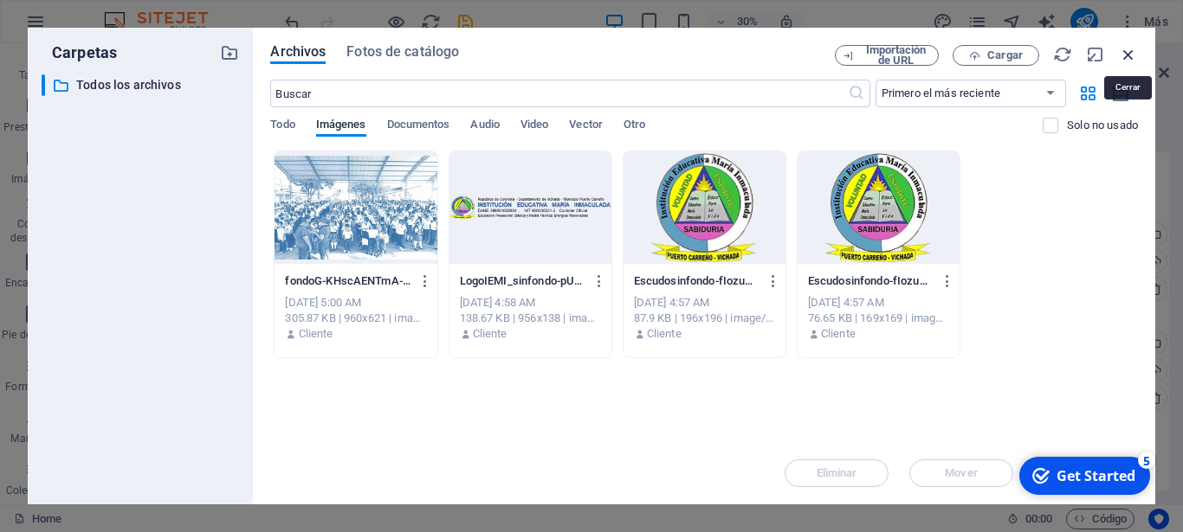
click at [1128, 53] on icon "button" at bounding box center [1128, 54] width 19 height 19
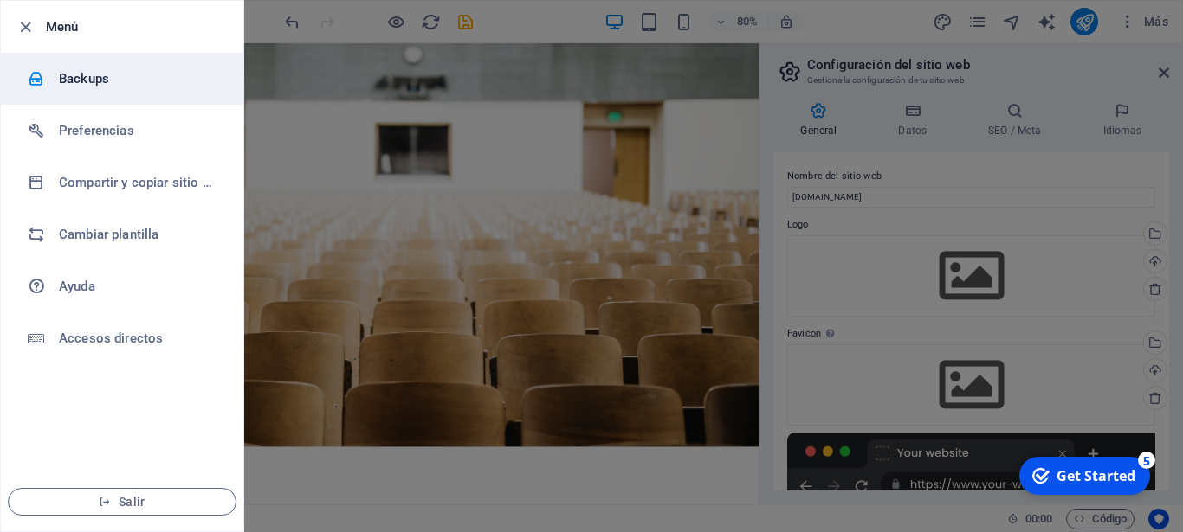
click at [100, 83] on h6 "Backups" at bounding box center [139, 78] width 160 height 21
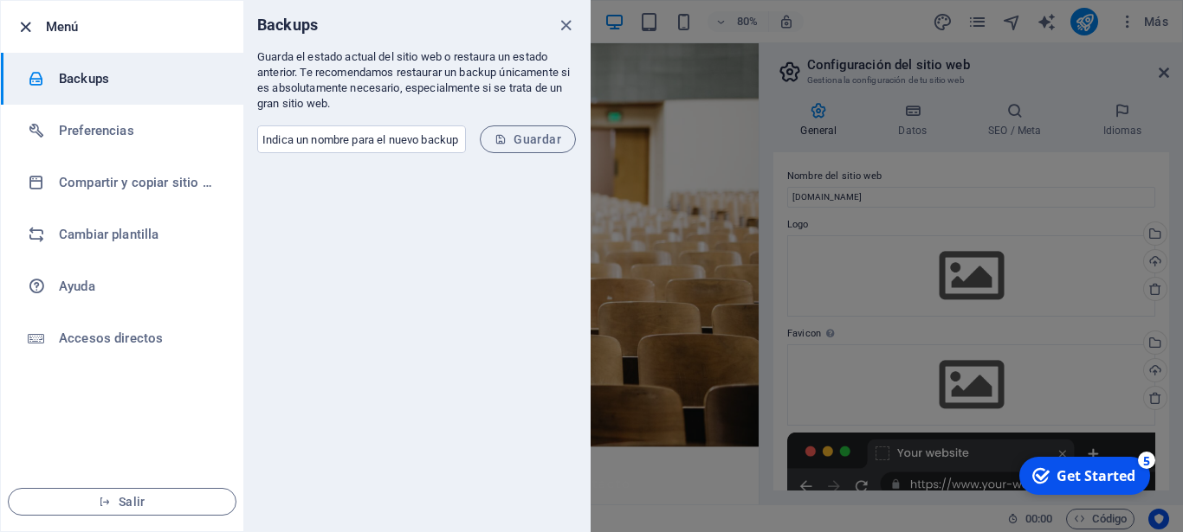
click at [29, 26] on icon "button" at bounding box center [26, 27] width 20 height 20
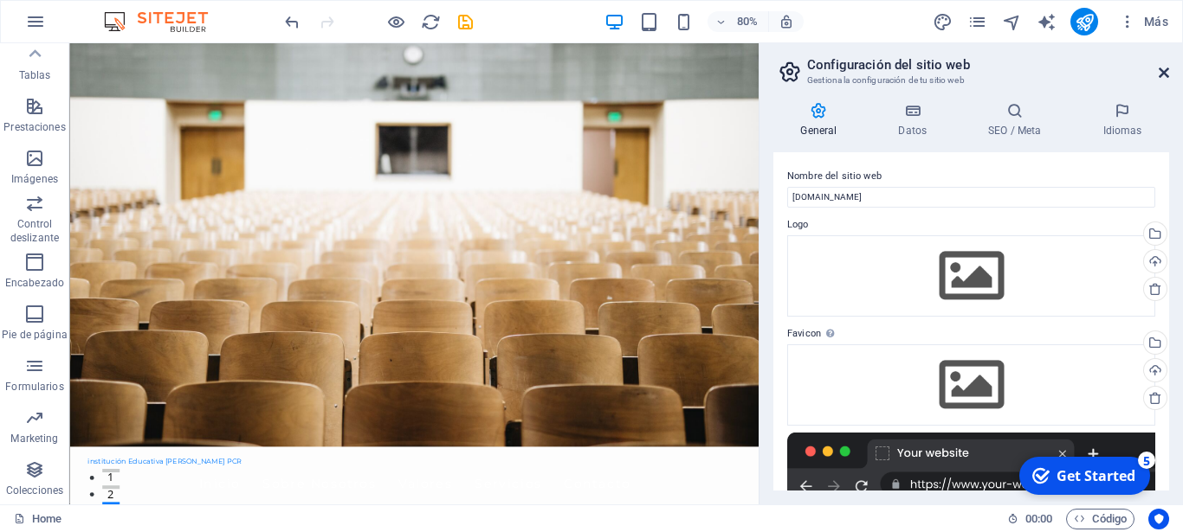
click at [1167, 70] on icon at bounding box center [1163, 73] width 10 height 14
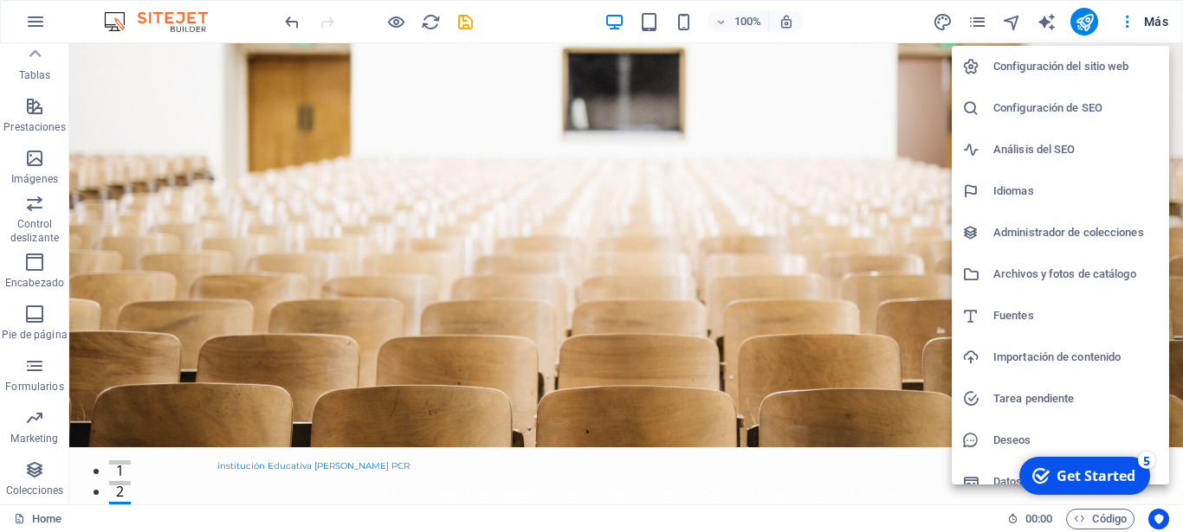
click at [974, 16] on div at bounding box center [591, 266] width 1183 height 532
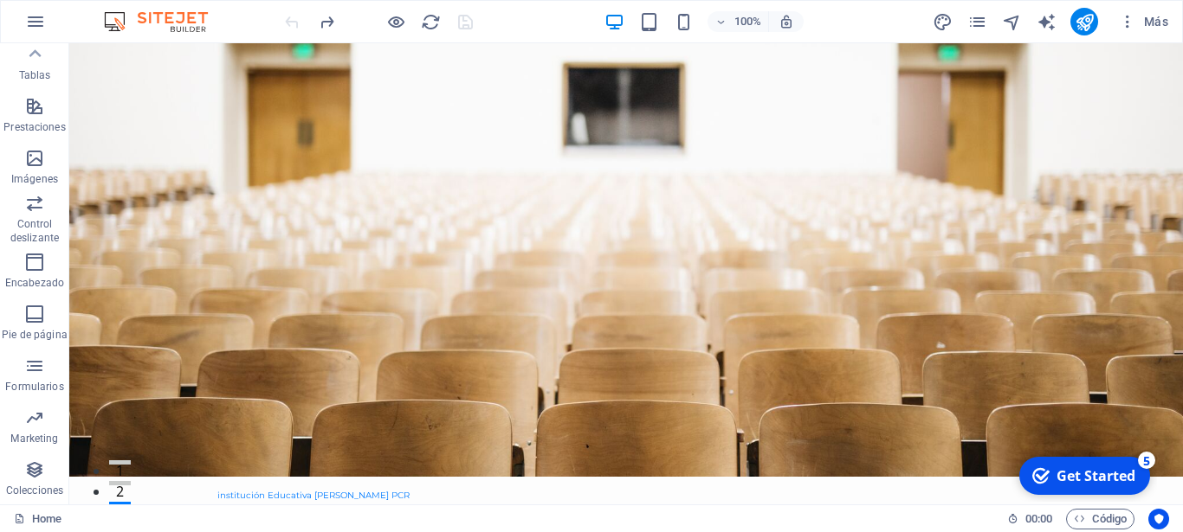
click at [324, 21] on icon "redo" at bounding box center [327, 22] width 20 height 20
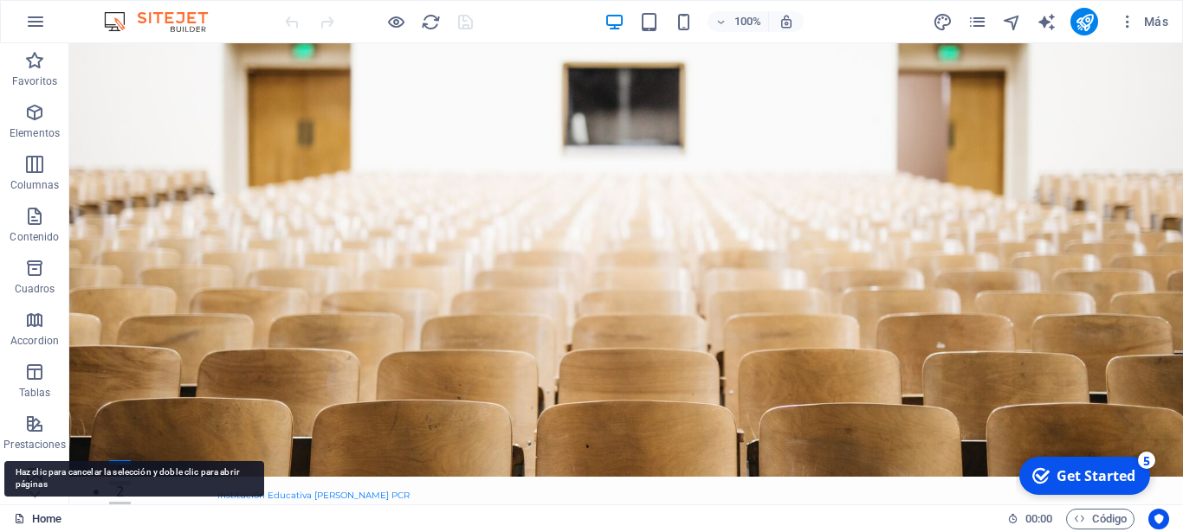
click at [0, 0] on link "Home" at bounding box center [0, 0] width 0 height 0
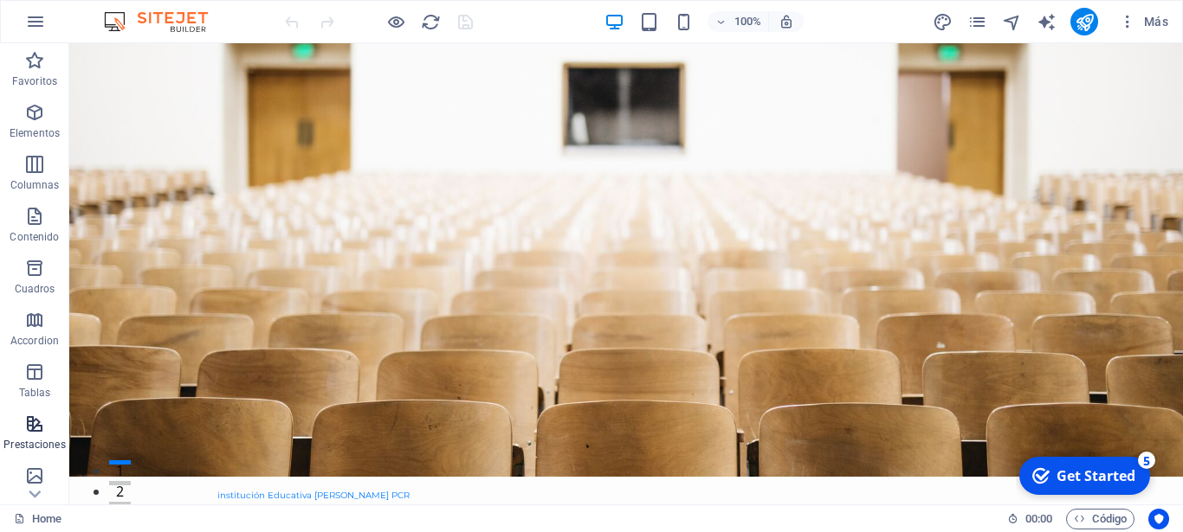
click at [41, 429] on icon "button" at bounding box center [34, 424] width 21 height 21
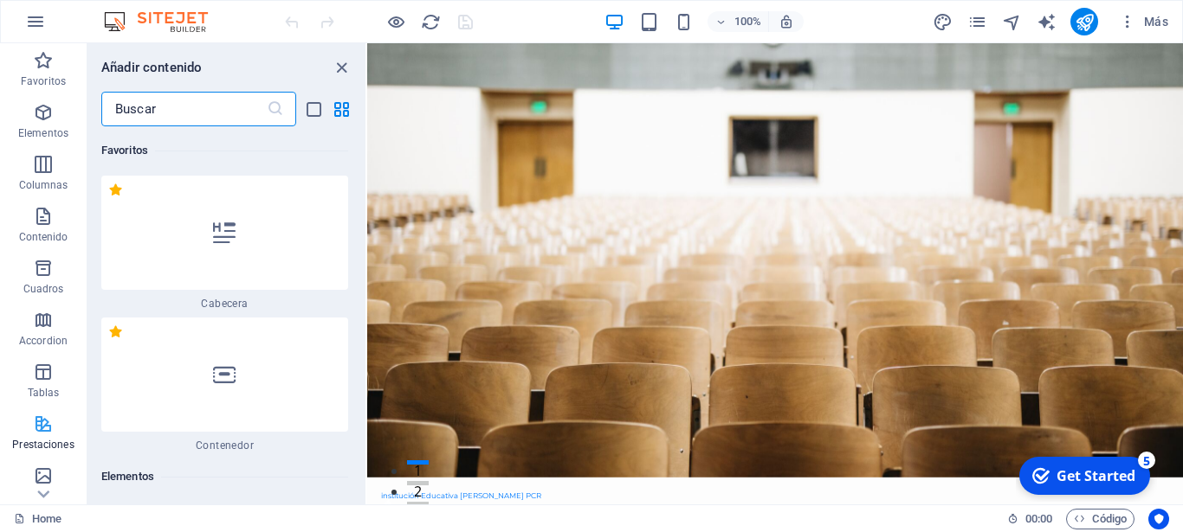
click at [41, 429] on icon "button" at bounding box center [43, 424] width 21 height 21
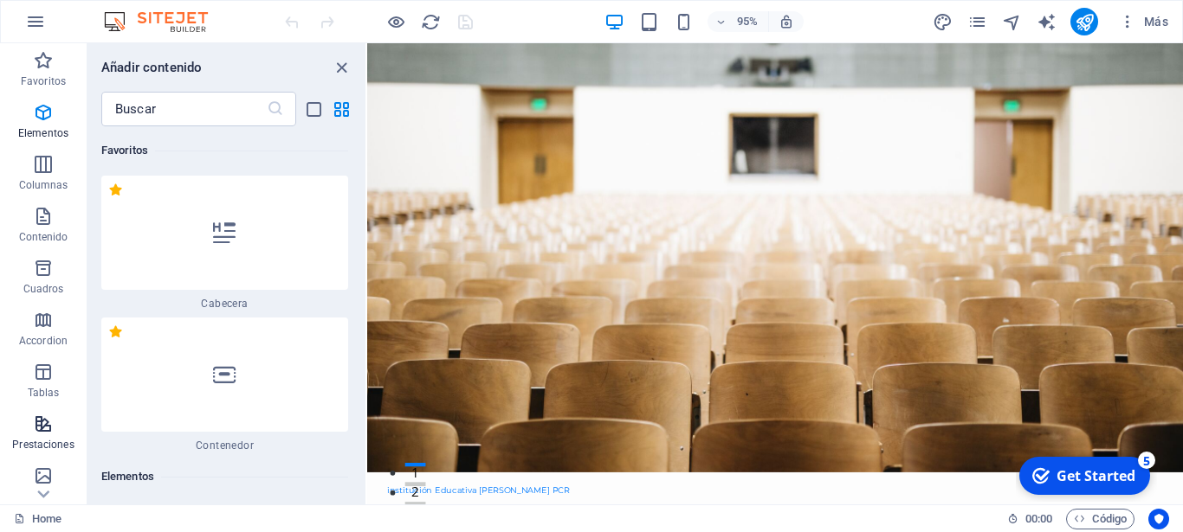
scroll to position [12371, 0]
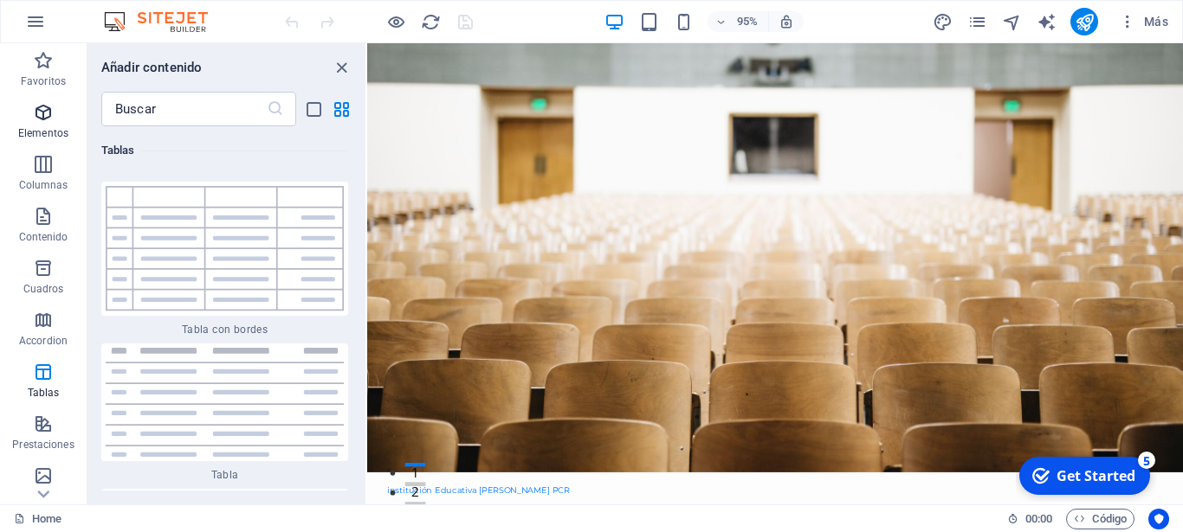
click at [52, 116] on icon "button" at bounding box center [43, 112] width 21 height 21
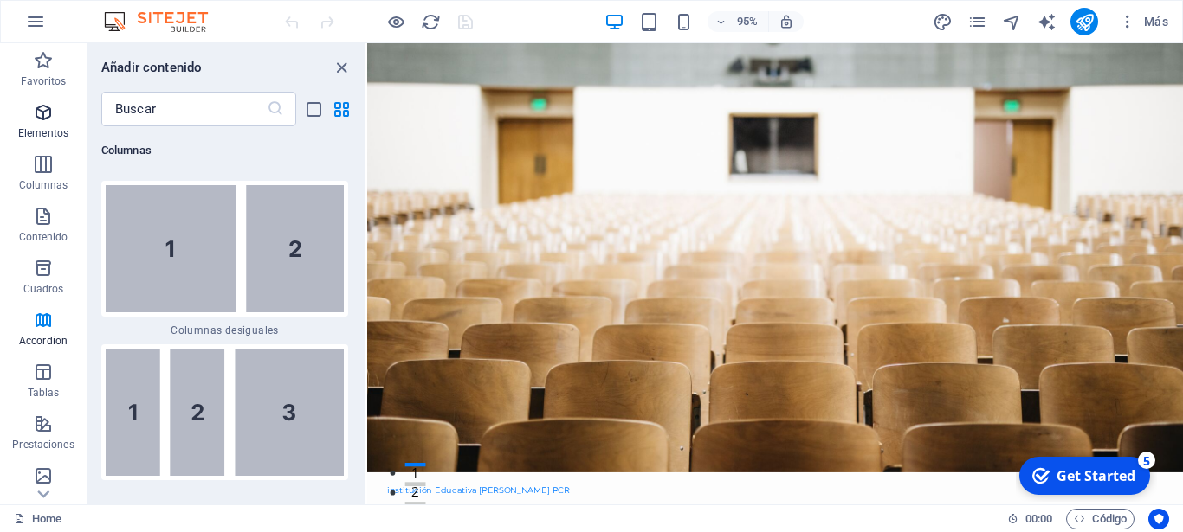
scroll to position [326, 0]
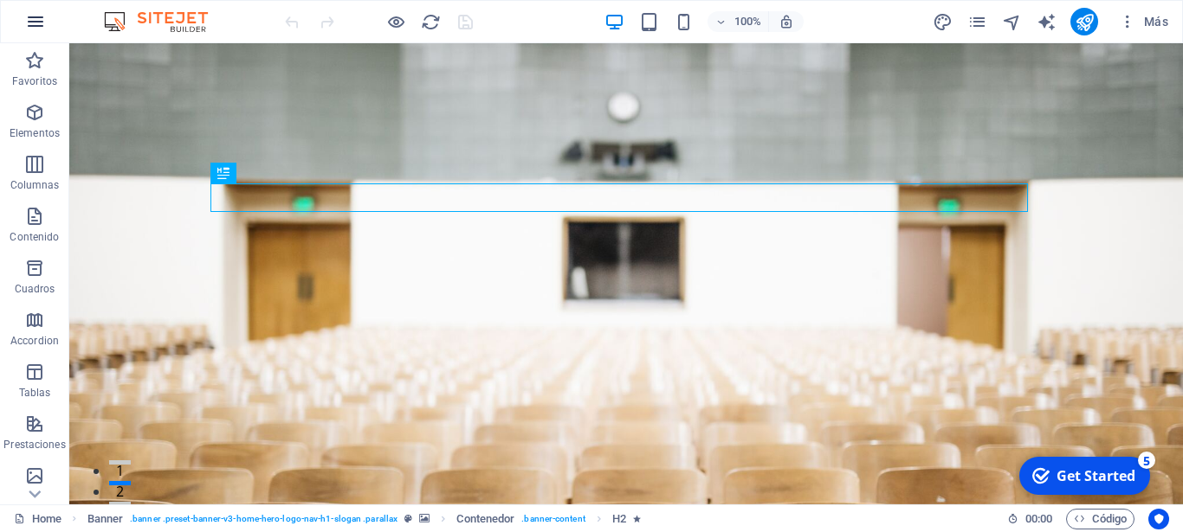
click at [0, 0] on icon "button" at bounding box center [0, 0] width 0 height 0
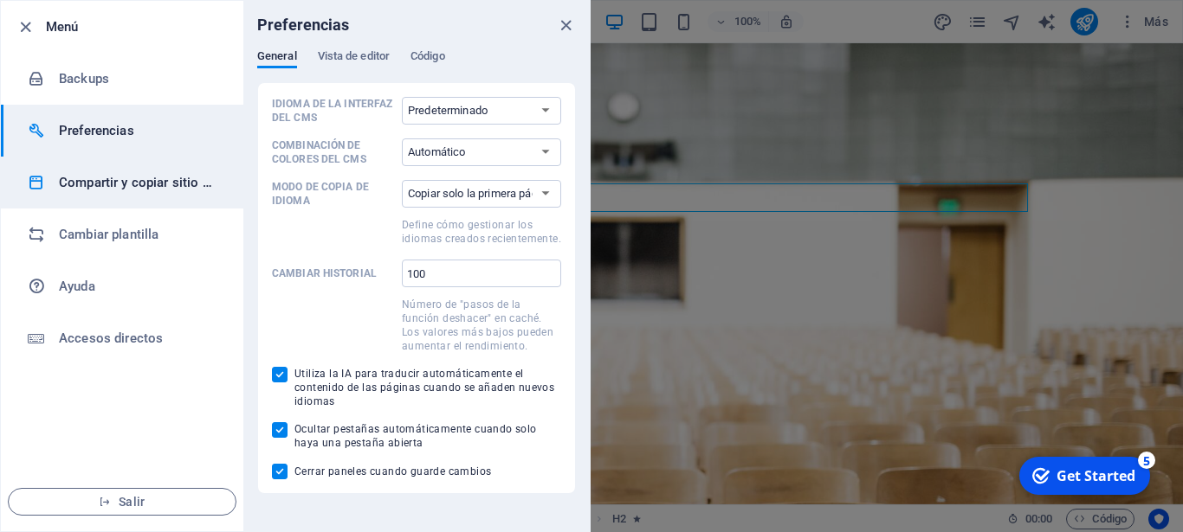
click at [144, 173] on h6 "Compartir y copiar sitio web" at bounding box center [139, 182] width 160 height 21
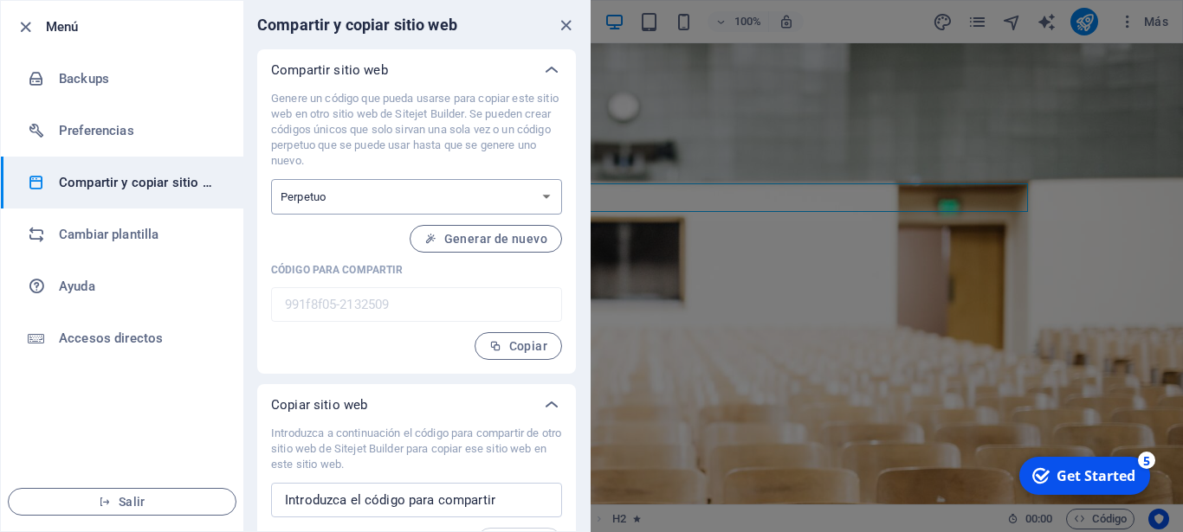
select select "onetime"
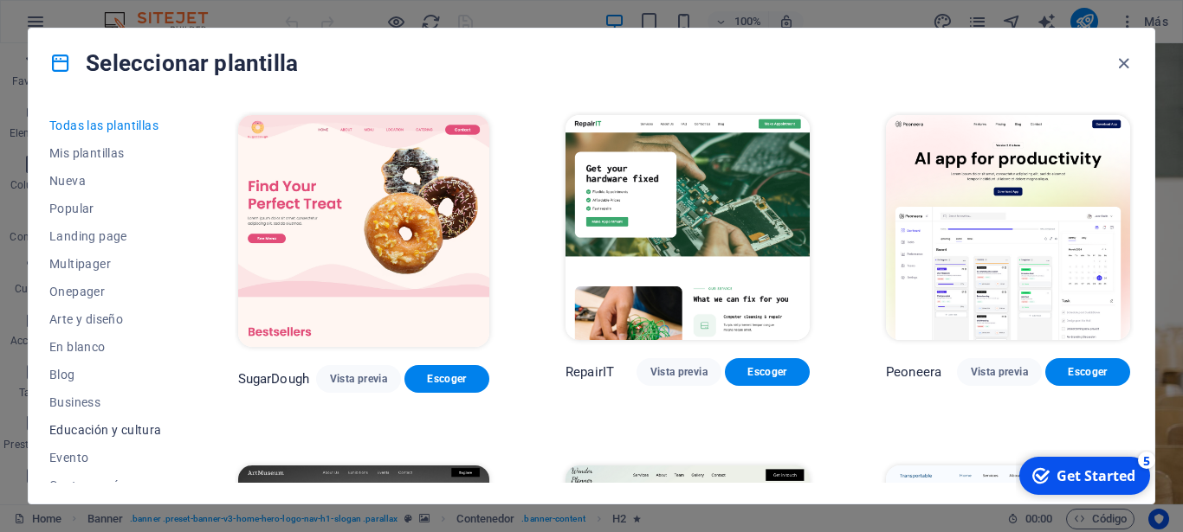
click at [90, 426] on span "Educación y cultura" at bounding box center [105, 430] width 113 height 14
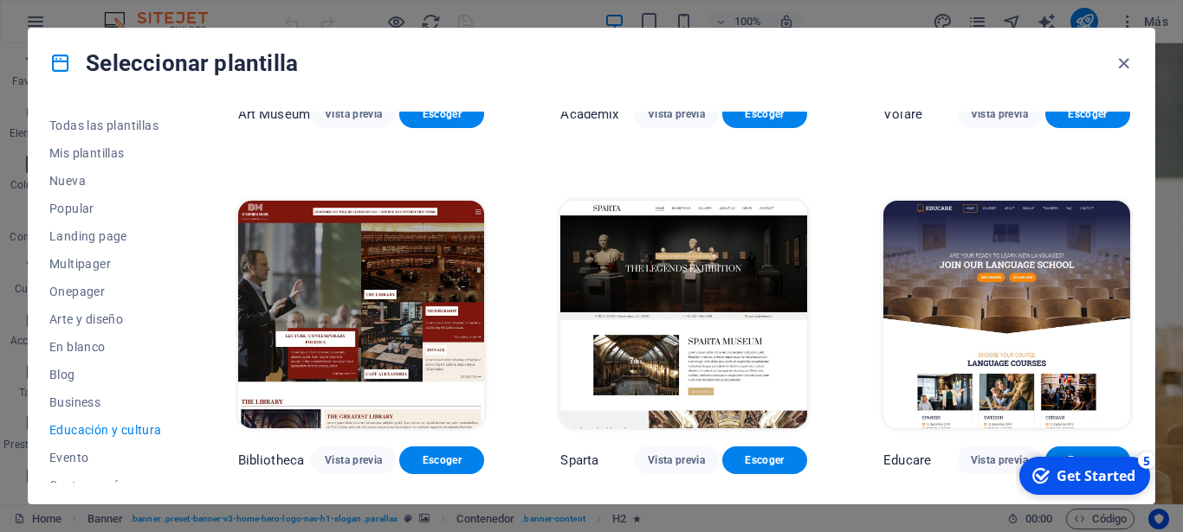
scroll to position [257, 0]
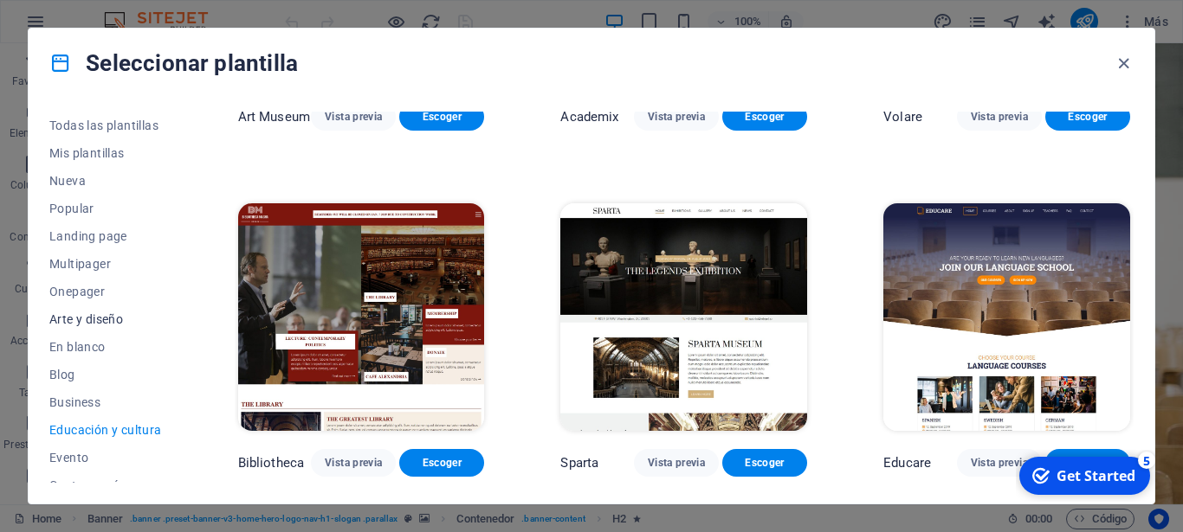
click at [115, 312] on button "Arte y diseño" at bounding box center [105, 320] width 113 height 28
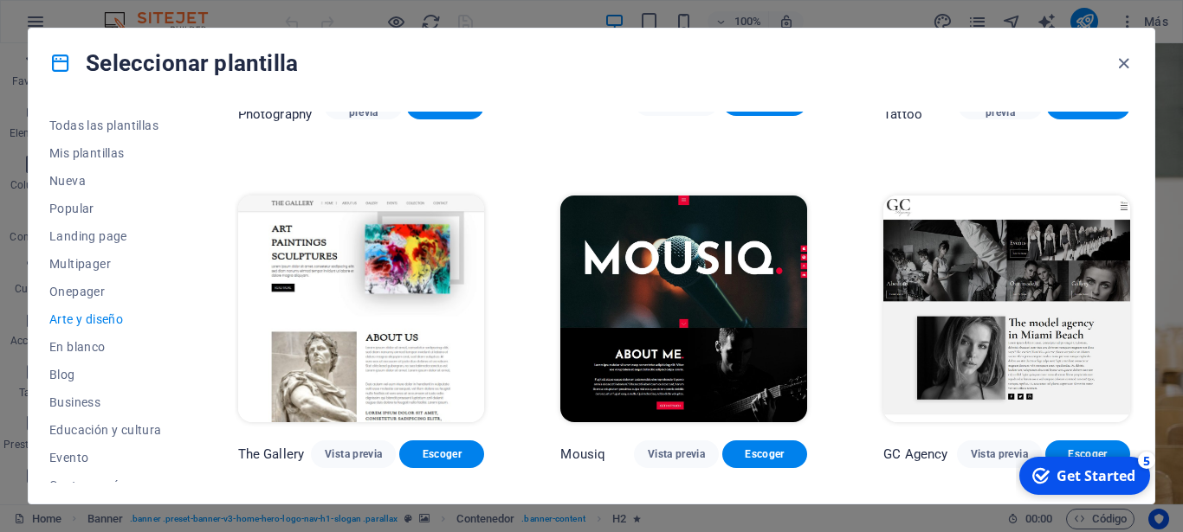
scroll to position [626, 0]
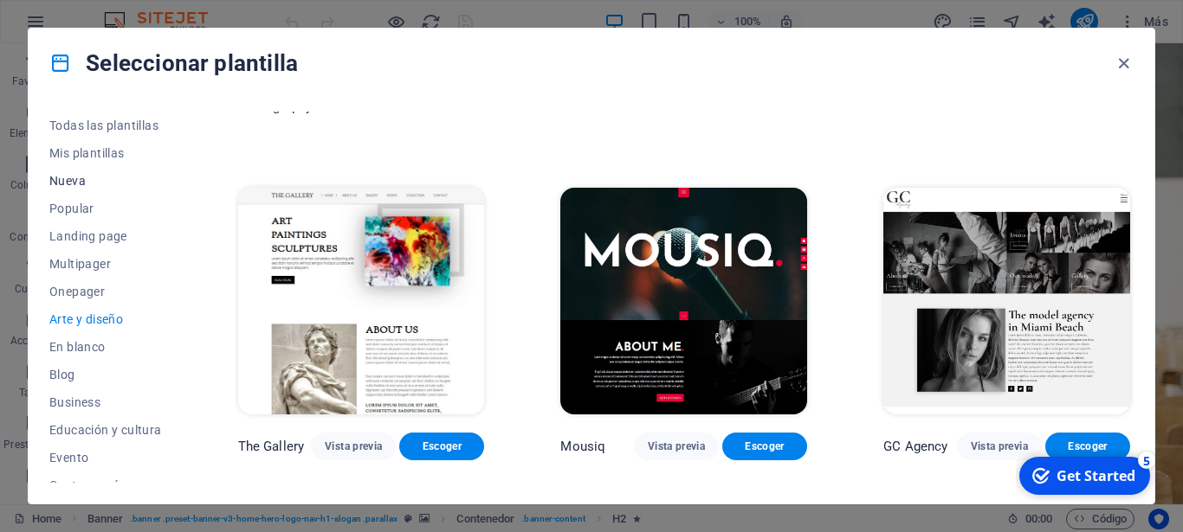
click at [88, 185] on span "Nueva" at bounding box center [105, 181] width 113 height 14
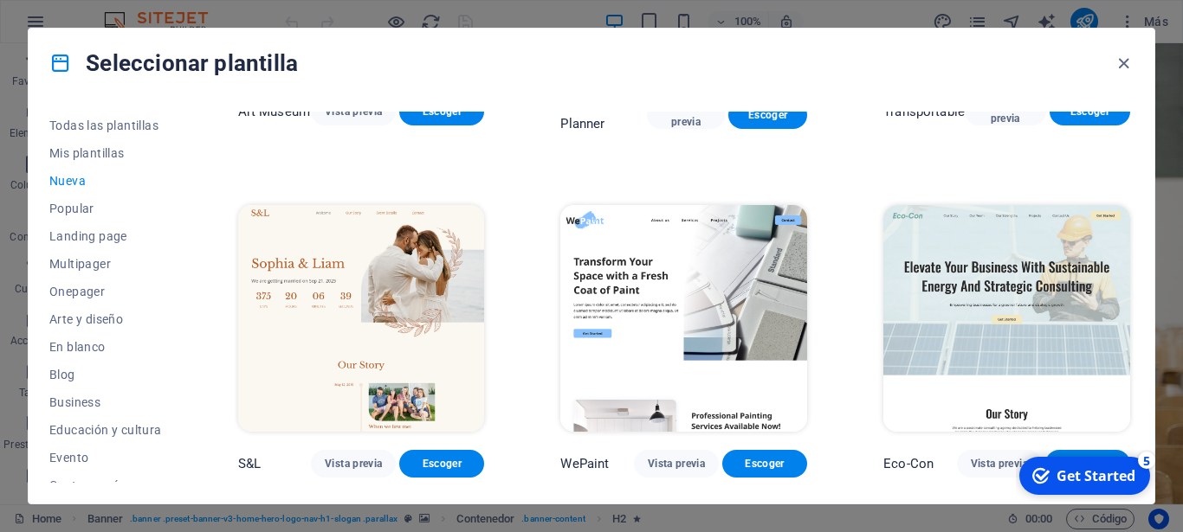
scroll to position [604, 0]
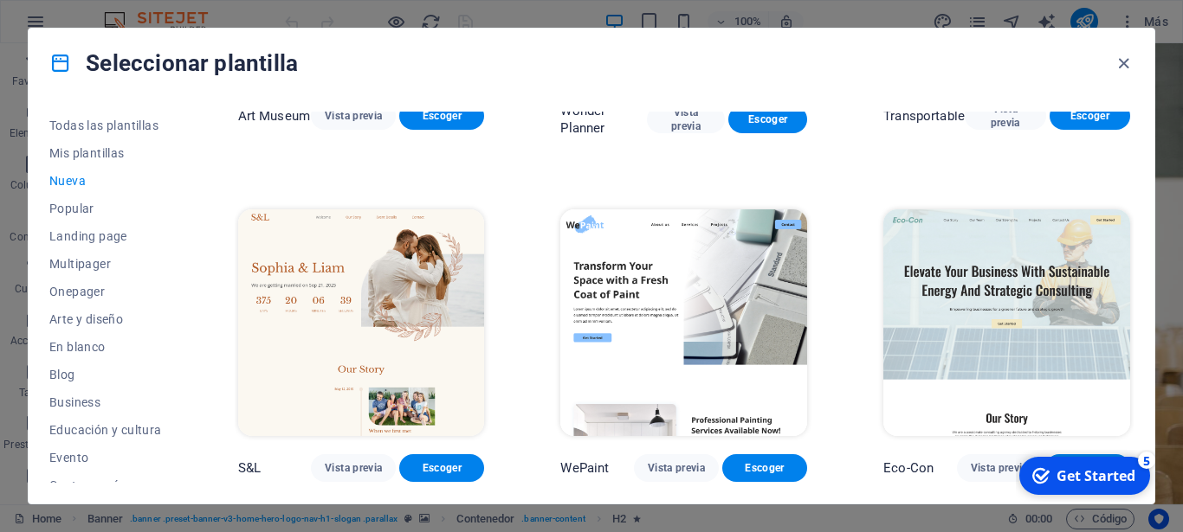
click at [1074, 461] on span "Escoger" at bounding box center [1087, 468] width 57 height 14
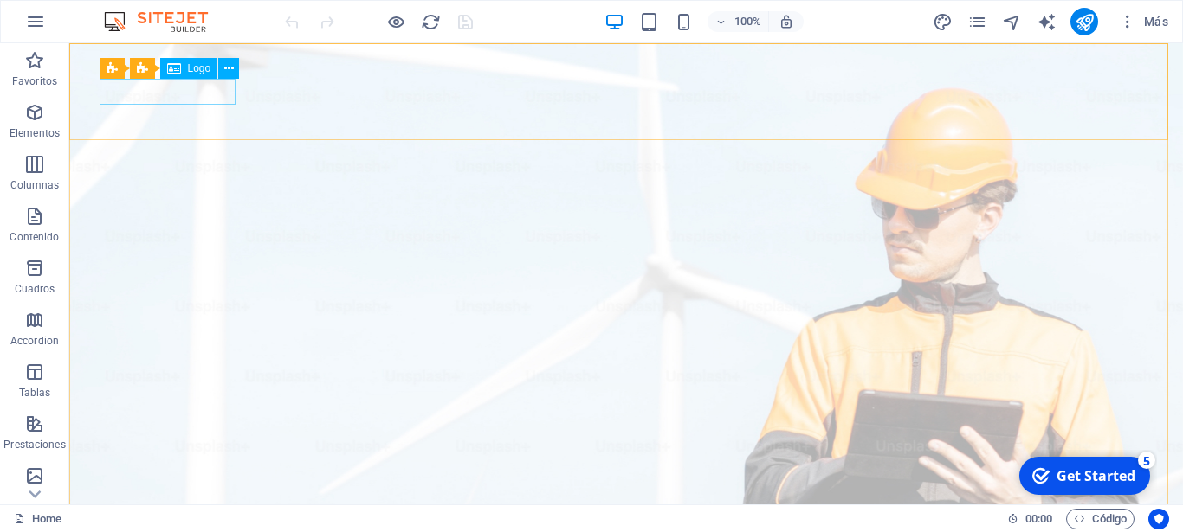
click at [0, 0] on span "Logo" at bounding box center [0, 0] width 0 height 0
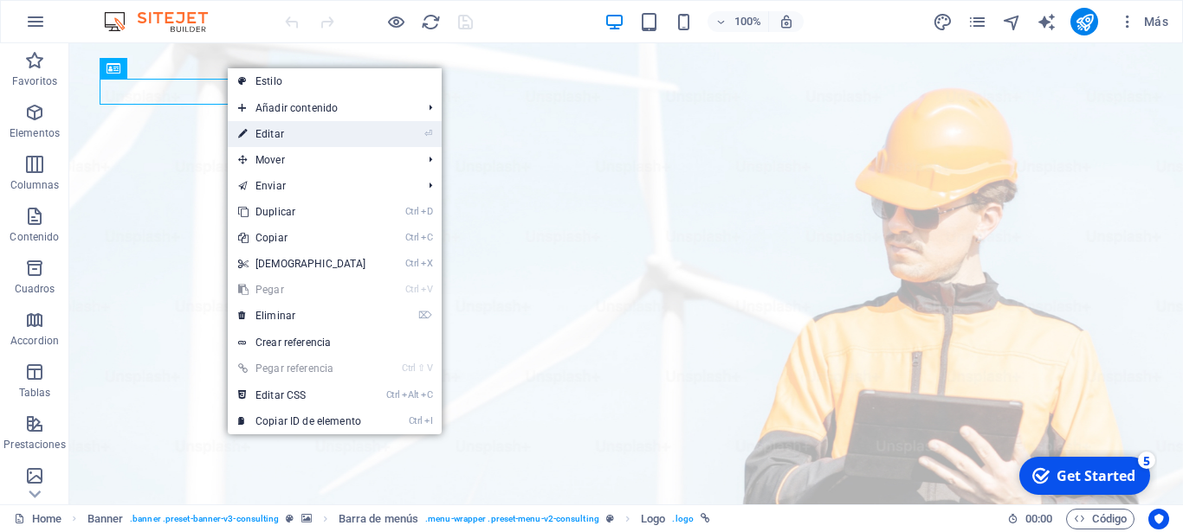
click at [0, 0] on link "⏎ Editar" at bounding box center [0, 0] width 0 height 0
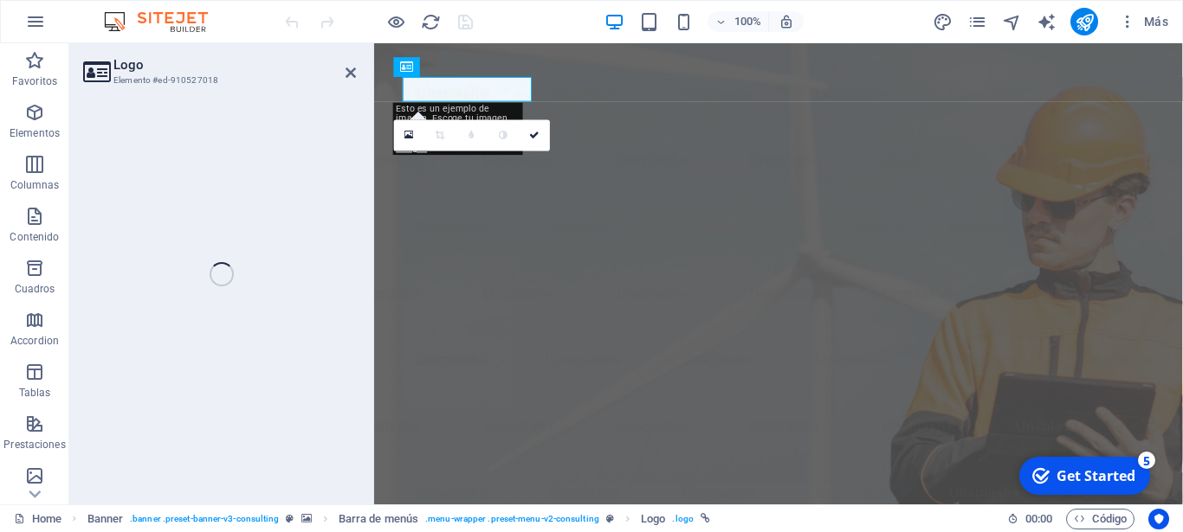
select select "px"
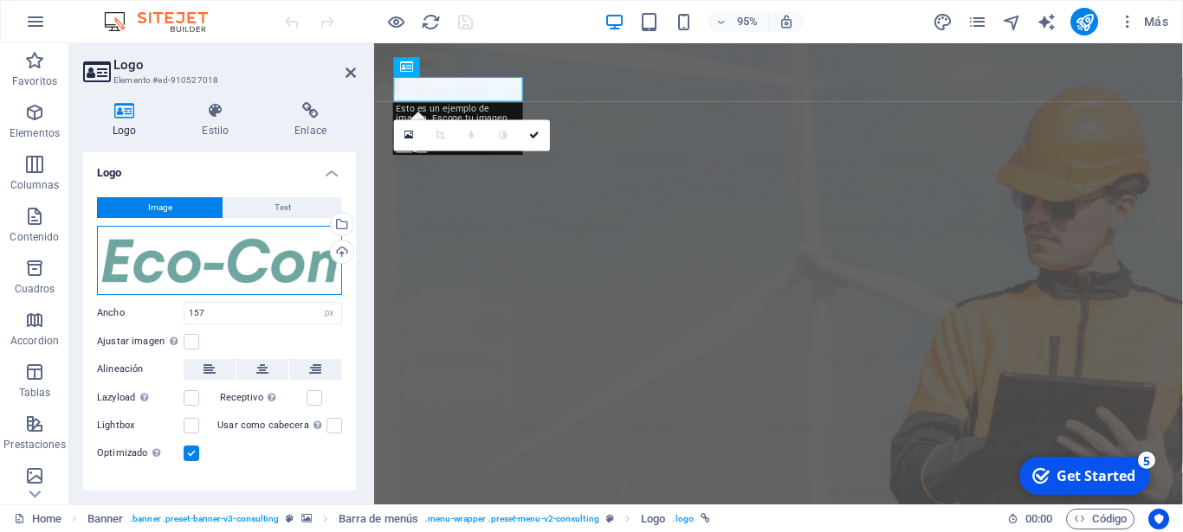
click at [255, 246] on div "Arrastra archivos aquí, haz clic para escoger archivos o selecciona archivos de…" at bounding box center [219, 260] width 245 height 69
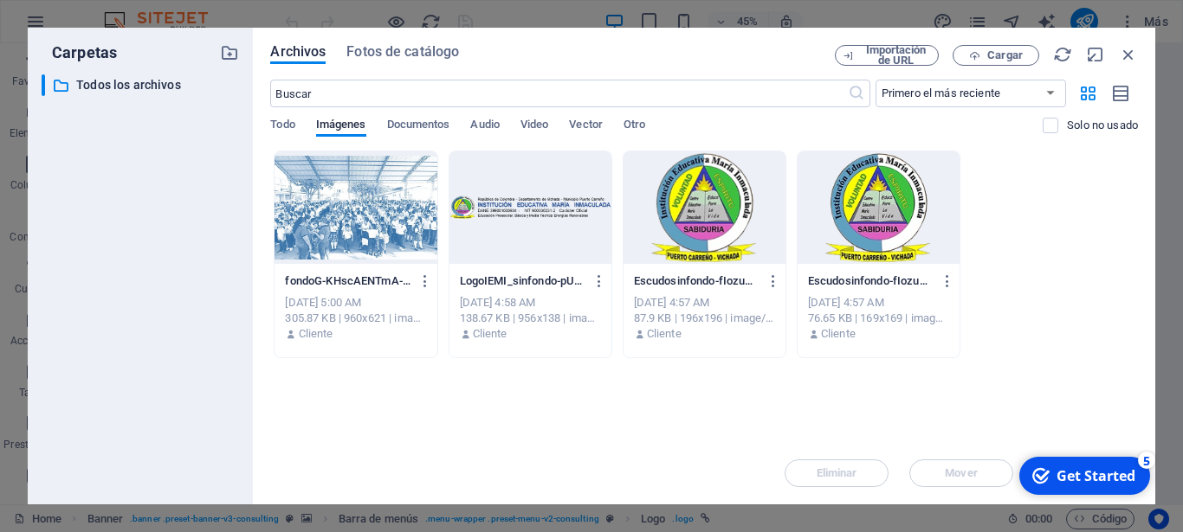
click at [547, 201] on div at bounding box center [530, 208] width 162 height 113
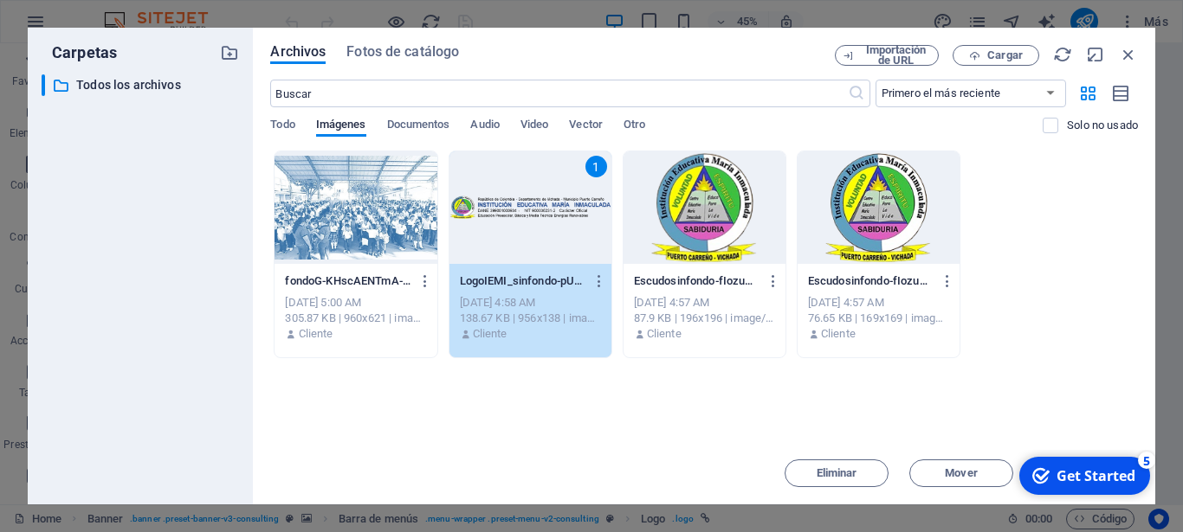
click at [1083, 471] on div "Get Started" at bounding box center [1095, 476] width 79 height 19
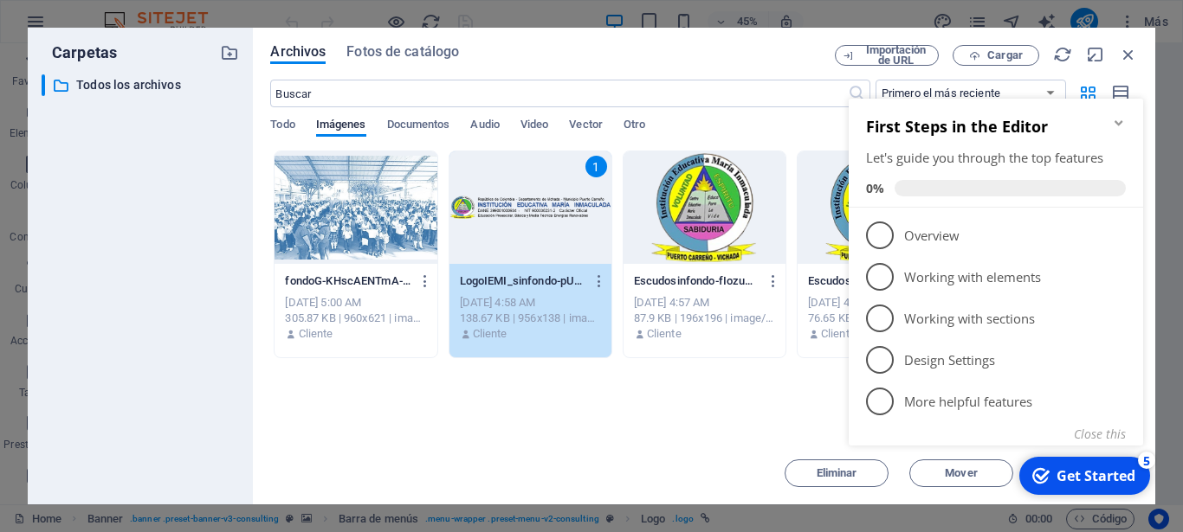
click at [766, 421] on div "Arrastra archivos aquí para cargarlos de inmediato fondoG-KHscAENTmA-b-L2BQCB1E…" at bounding box center [703, 297] width 867 height 292
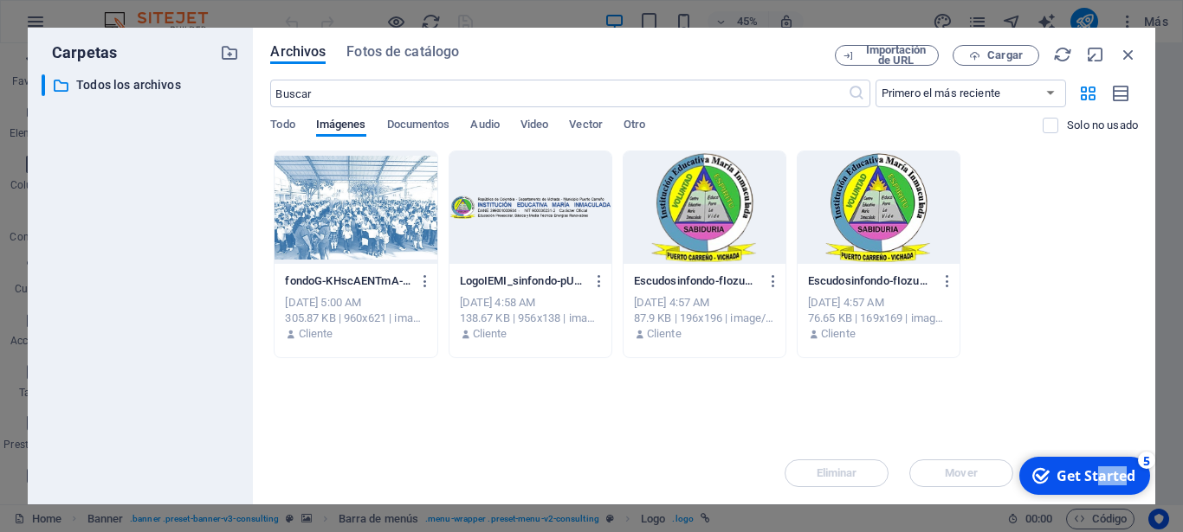
drag, startPoint x: 1098, startPoint y: 475, endPoint x: 1125, endPoint y: 339, distance: 138.7
click at [1125, 450] on html "checkmark Get Started 5 First Steps in the Editor Let's guide you through the t…" at bounding box center [1083, 476] width 146 height 52
drag, startPoint x: 1145, startPoint y: 465, endPoint x: 1132, endPoint y: 375, distance: 90.8
click at [1132, 450] on html "checkmark Get Started 5 First Steps in the Editor Let's guide you through the t…" at bounding box center [1083, 476] width 146 height 52
click at [1143, 460] on div "5" at bounding box center [1146, 460] width 17 height 17
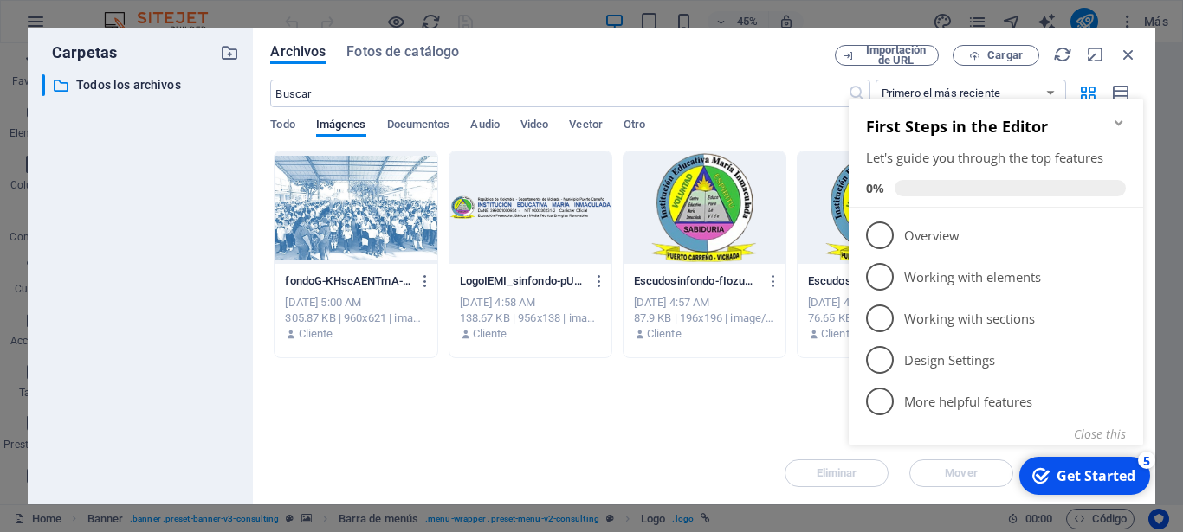
click at [1143, 460] on div "5" at bounding box center [1146, 460] width 17 height 17
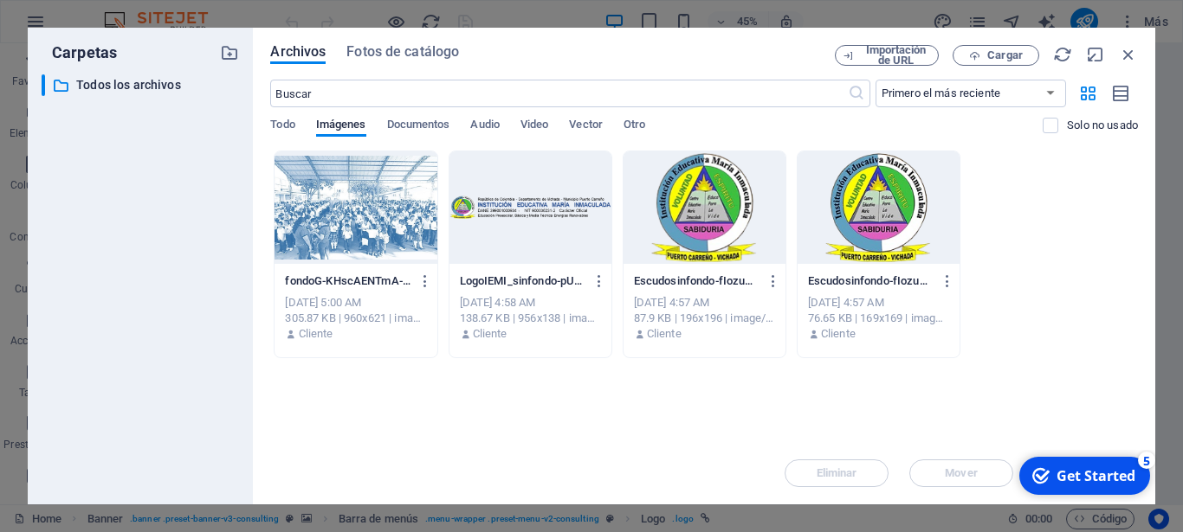
click at [1155, 469] on div "5" at bounding box center [1146, 460] width 17 height 17
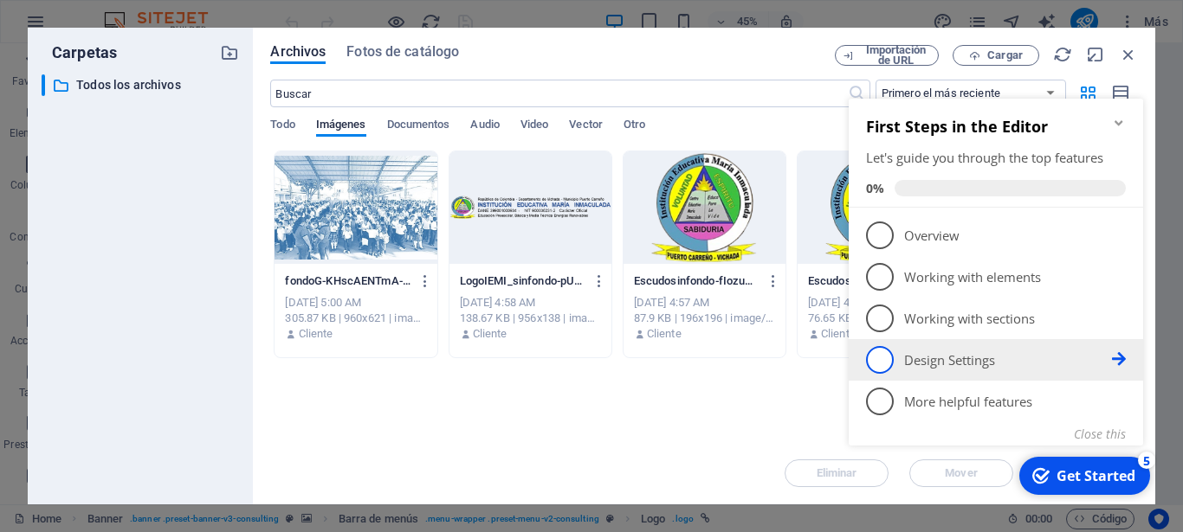
click at [871, 359] on span "4" at bounding box center [880, 360] width 28 height 28
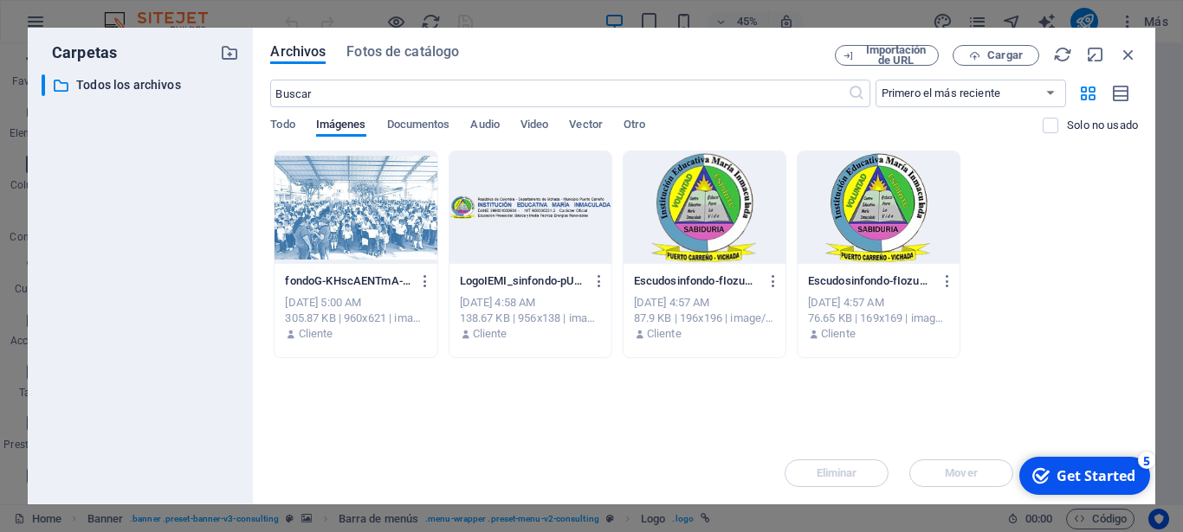
click at [1144, 459] on div "5" at bounding box center [1146, 460] width 17 height 17
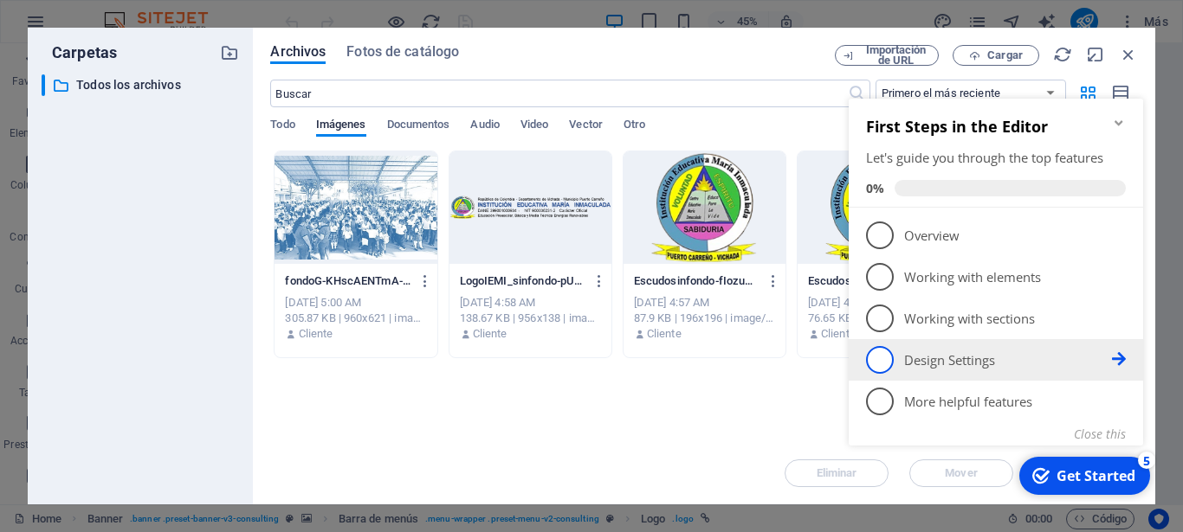
click at [1118, 361] on icon at bounding box center [1119, 359] width 14 height 14
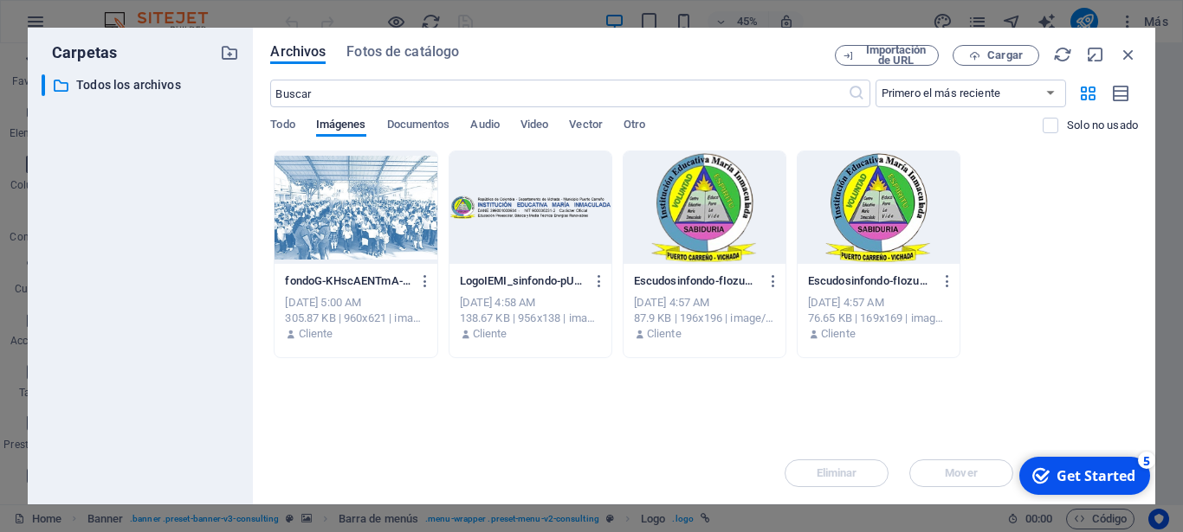
drag, startPoint x: 1103, startPoint y: 468, endPoint x: 1299, endPoint y: 736, distance: 331.4
click at [1119, 469] on div "Get Started" at bounding box center [1095, 476] width 79 height 19
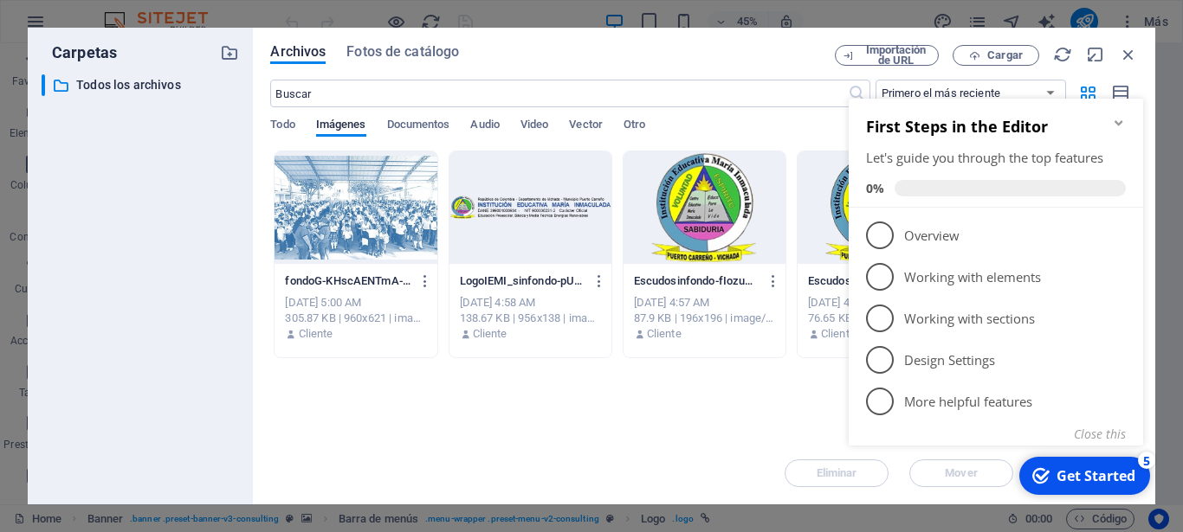
drag, startPoint x: 1157, startPoint y: 515, endPoint x: 1162, endPoint y: 429, distance: 85.9
click at [1162, 429] on div "Carpetas ​ Todos los archivos Todos los archivos Archivos Fotos de catálogo Imp…" at bounding box center [591, 266] width 1183 height 532
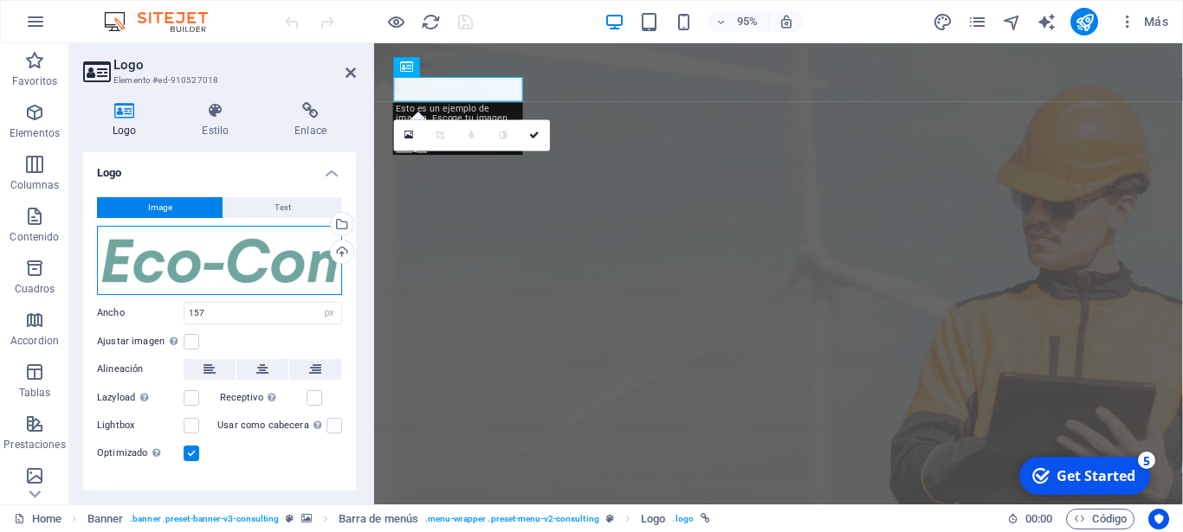
click at [201, 265] on div "Arrastra archivos aquí, haz clic para escoger archivos o selecciona archivos de…" at bounding box center [219, 260] width 245 height 69
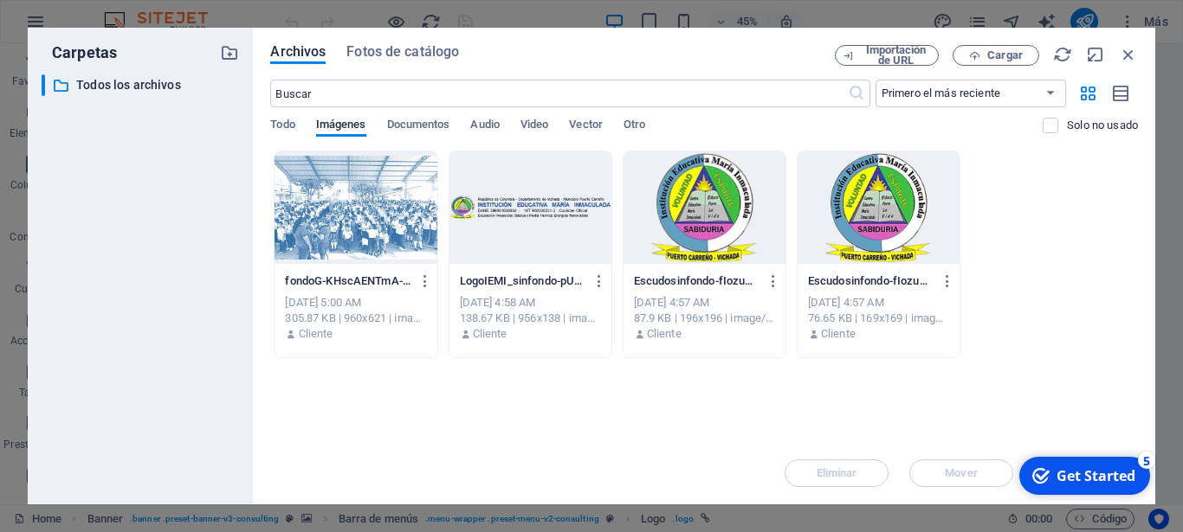
click at [717, 220] on div at bounding box center [704, 208] width 162 height 113
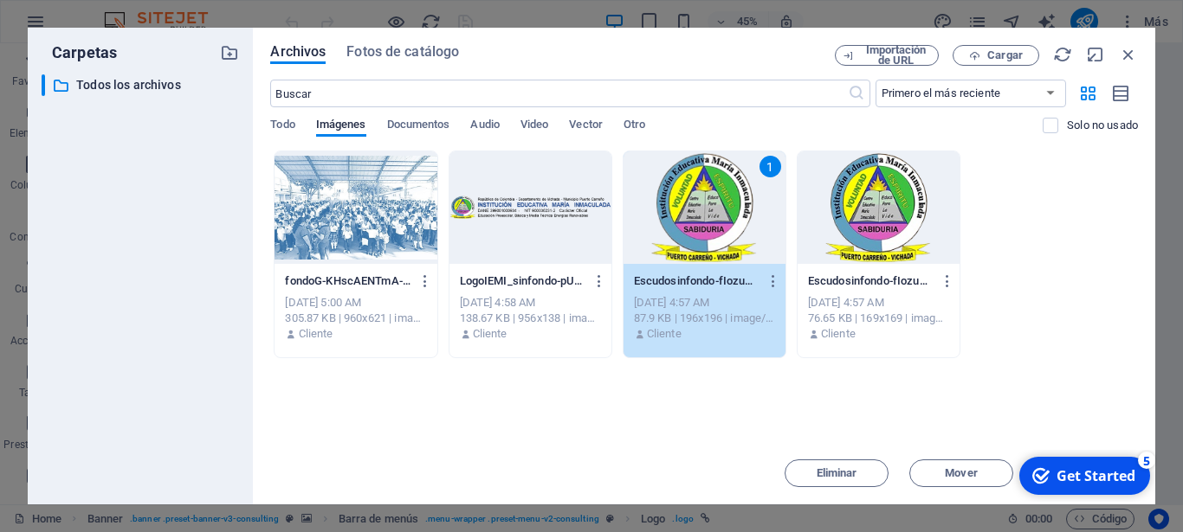
click at [717, 220] on div "1" at bounding box center [704, 208] width 162 height 113
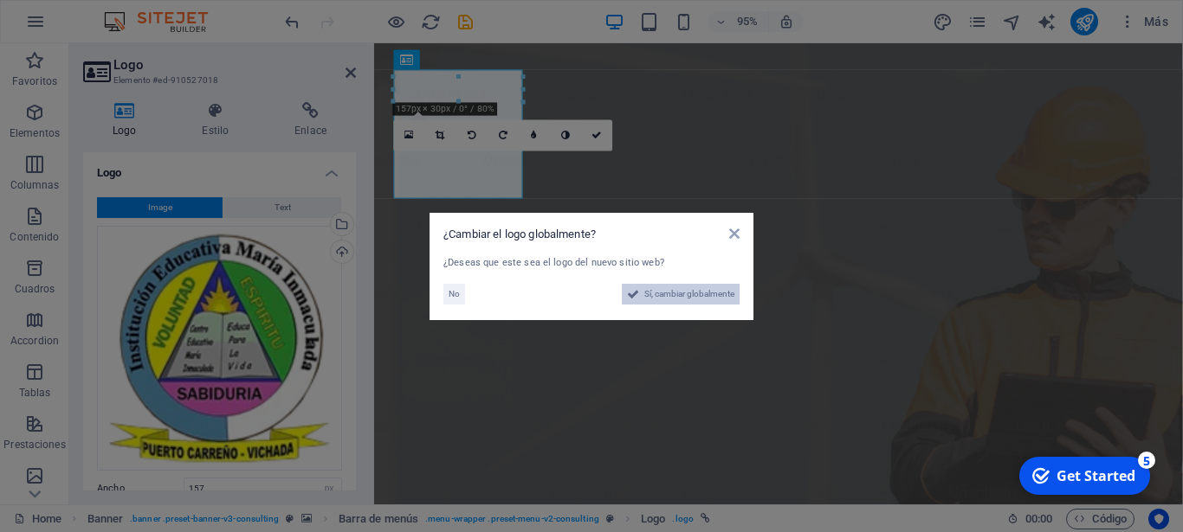
click at [683, 301] on span "Sí, cambiar globalmente" at bounding box center [689, 294] width 90 height 21
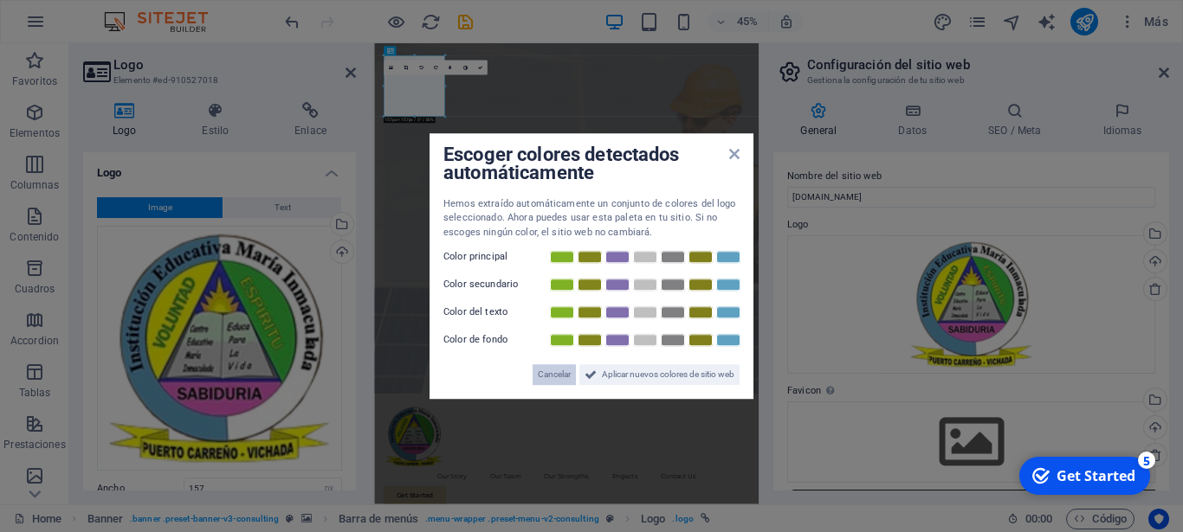
click at [559, 375] on span "Cancelar" at bounding box center [554, 374] width 33 height 21
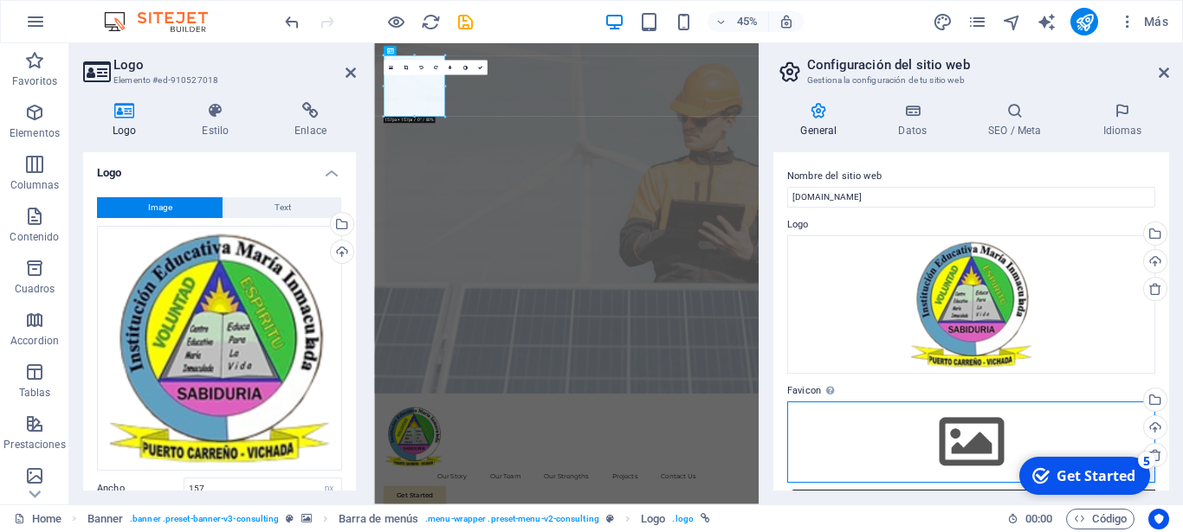
click at [990, 431] on div "Arrastra archivos aquí, haz clic para escoger archivos o selecciona archivos de…" at bounding box center [971, 442] width 368 height 81
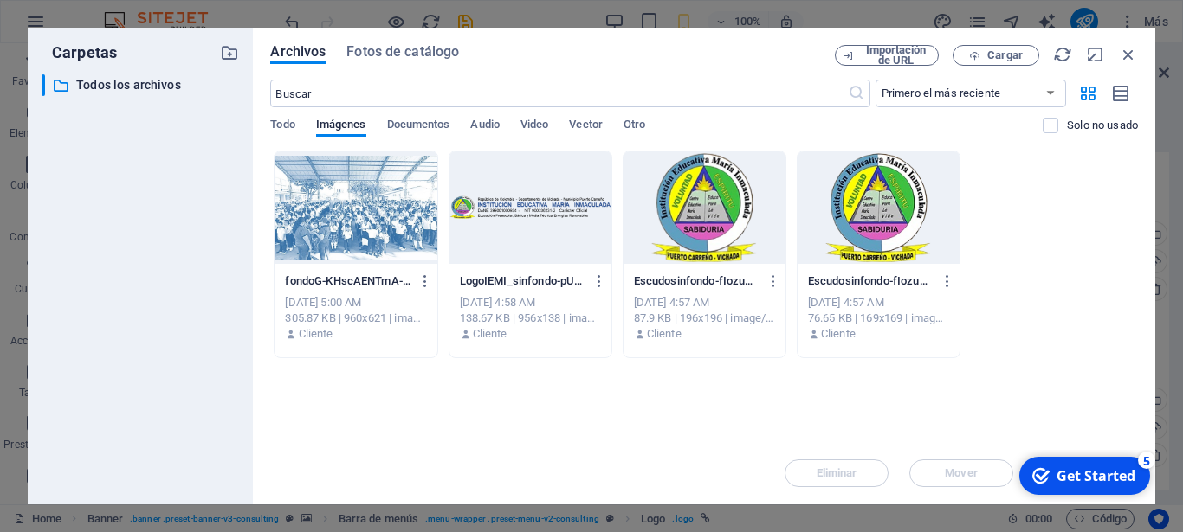
click at [841, 242] on div at bounding box center [878, 208] width 162 height 113
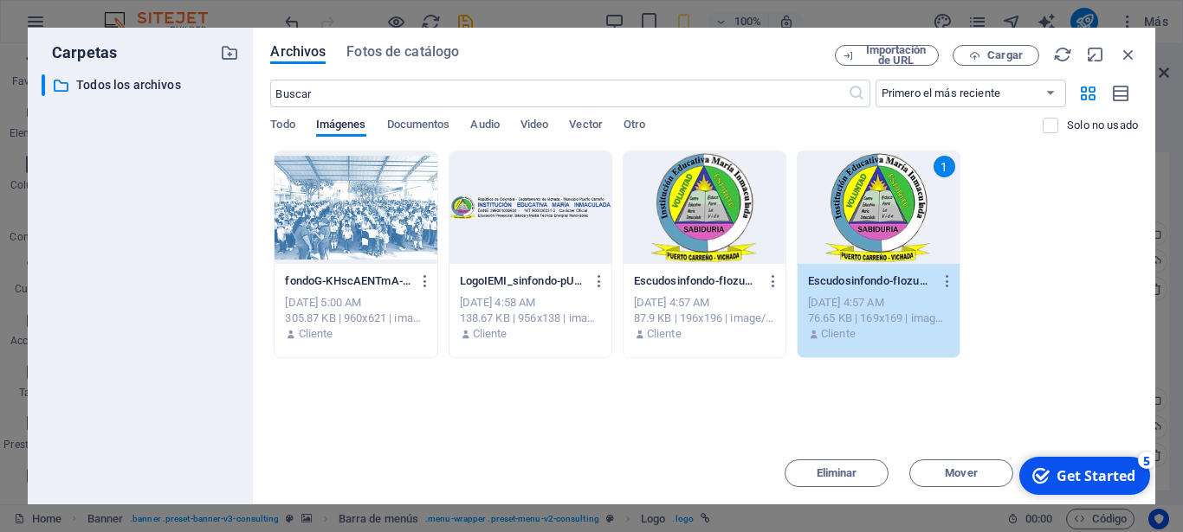
click at [841, 242] on div "1" at bounding box center [878, 208] width 162 height 113
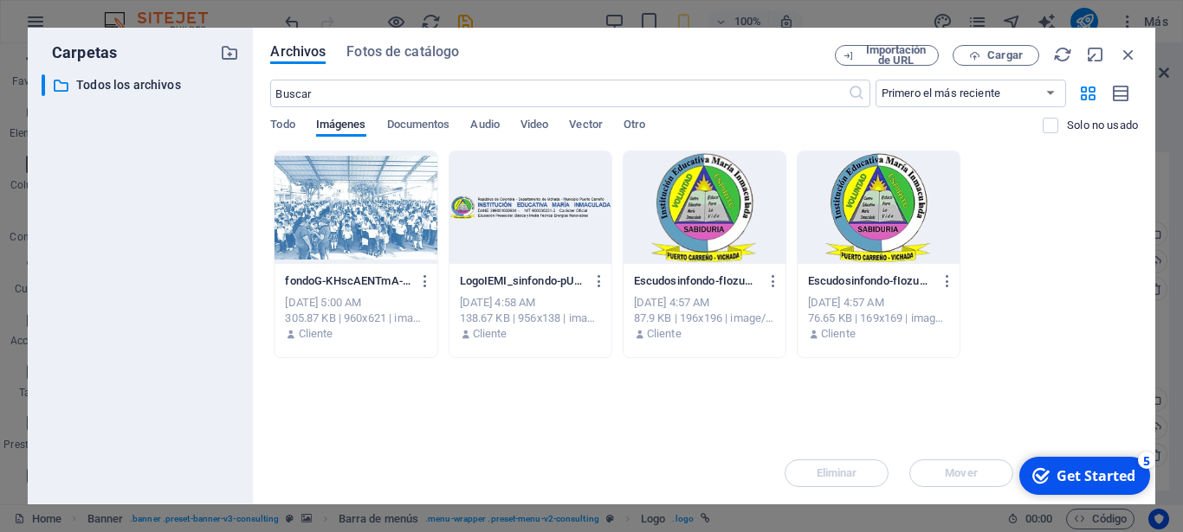
click at [841, 242] on div at bounding box center [878, 208] width 162 height 113
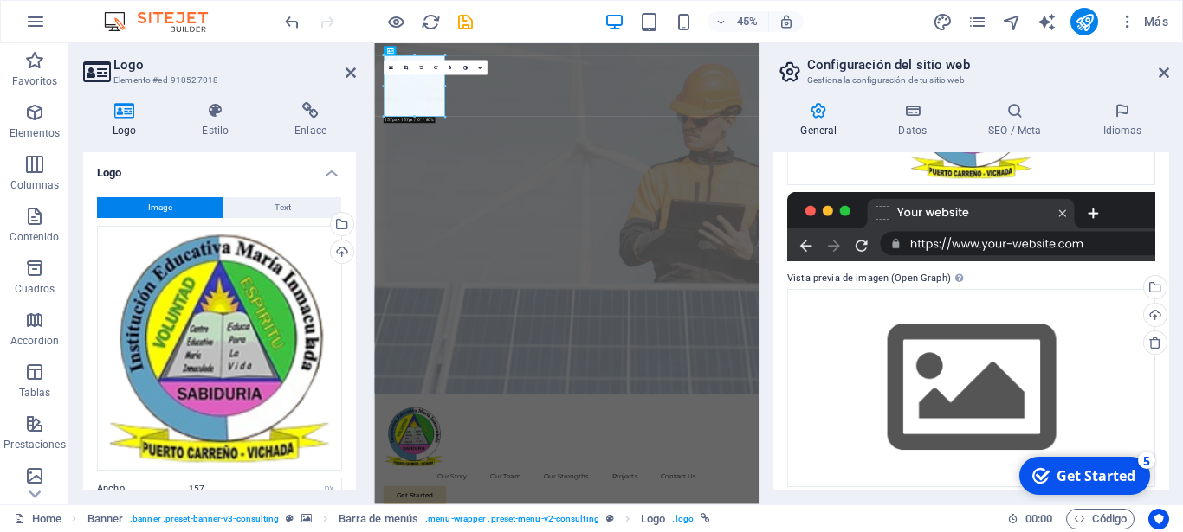
scroll to position [363, 0]
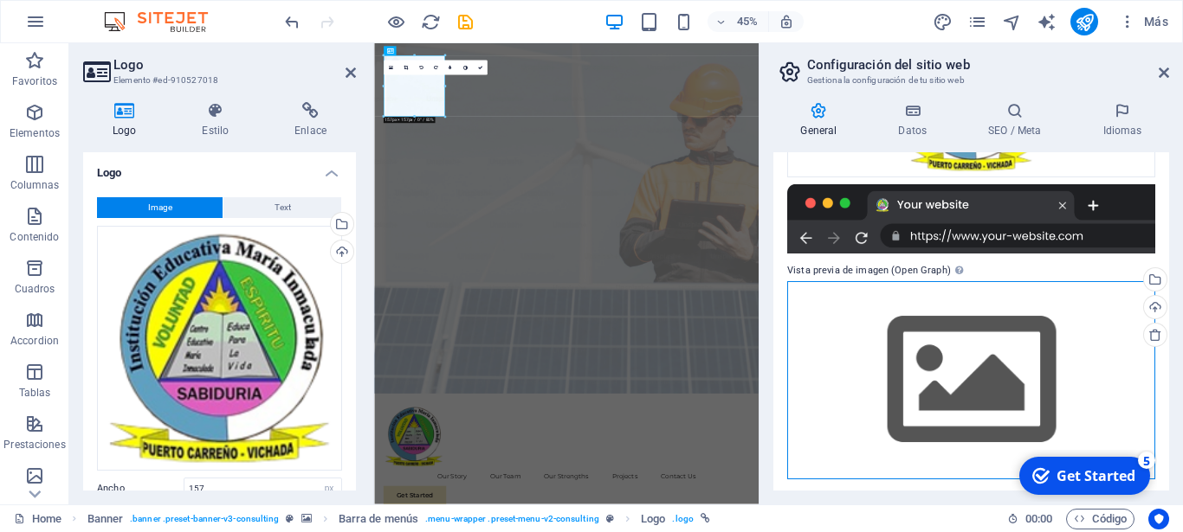
click at [1049, 393] on div "Arrastra archivos aquí, haz clic para escoger archivos o selecciona archivos de…" at bounding box center [971, 380] width 368 height 198
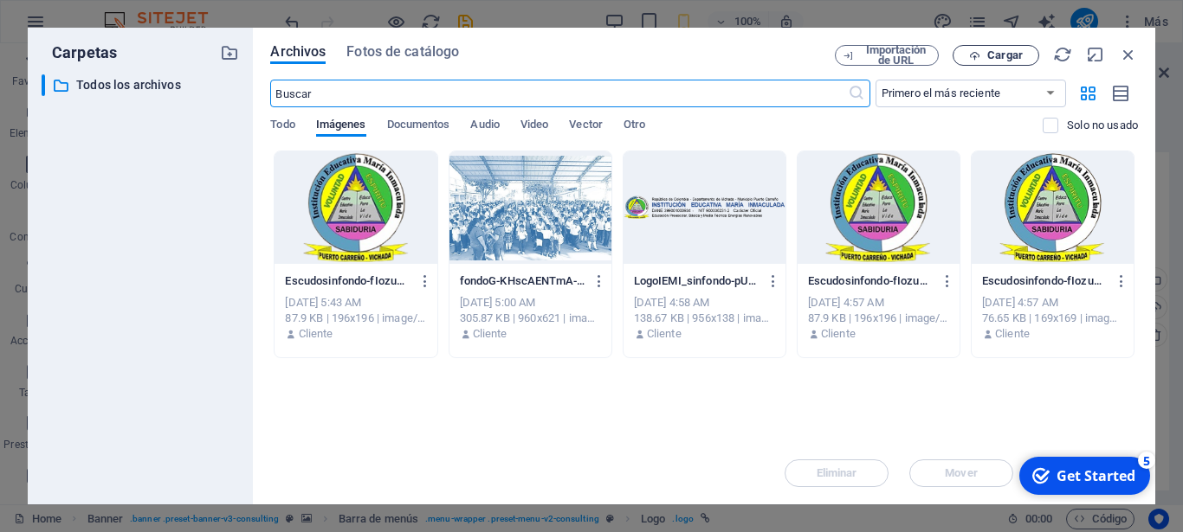
click at [997, 55] on span "Cargar" at bounding box center [1004, 55] width 35 height 10
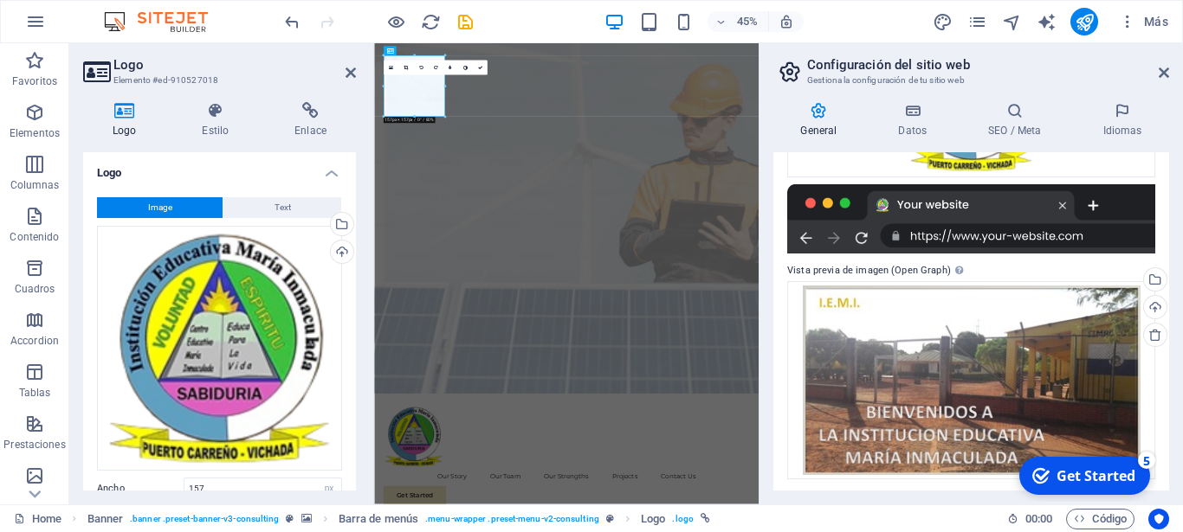
scroll to position [365, 0]
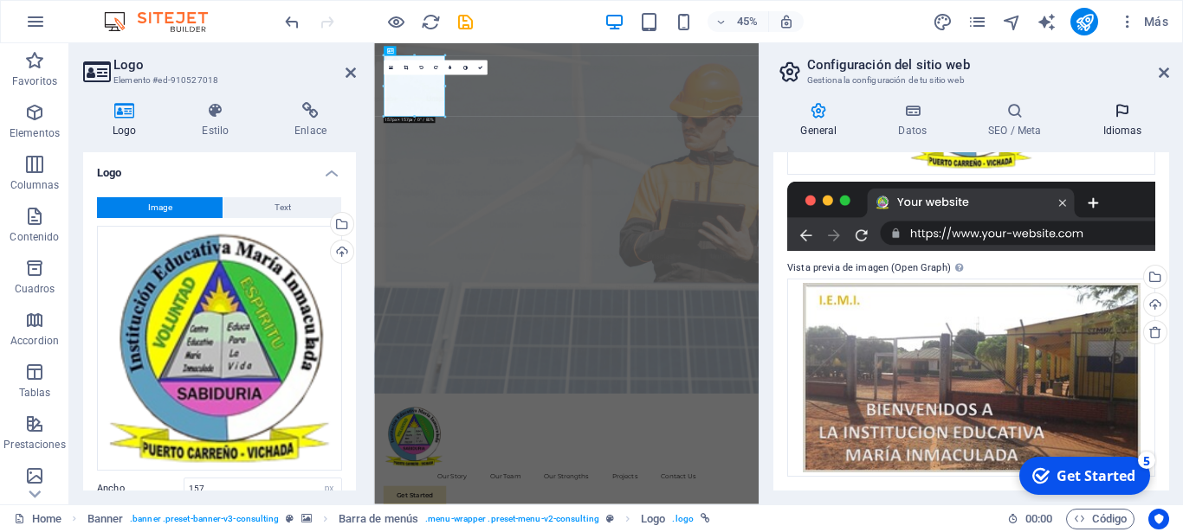
click at [1110, 126] on h4 "Idiomas" at bounding box center [1122, 120] width 94 height 36
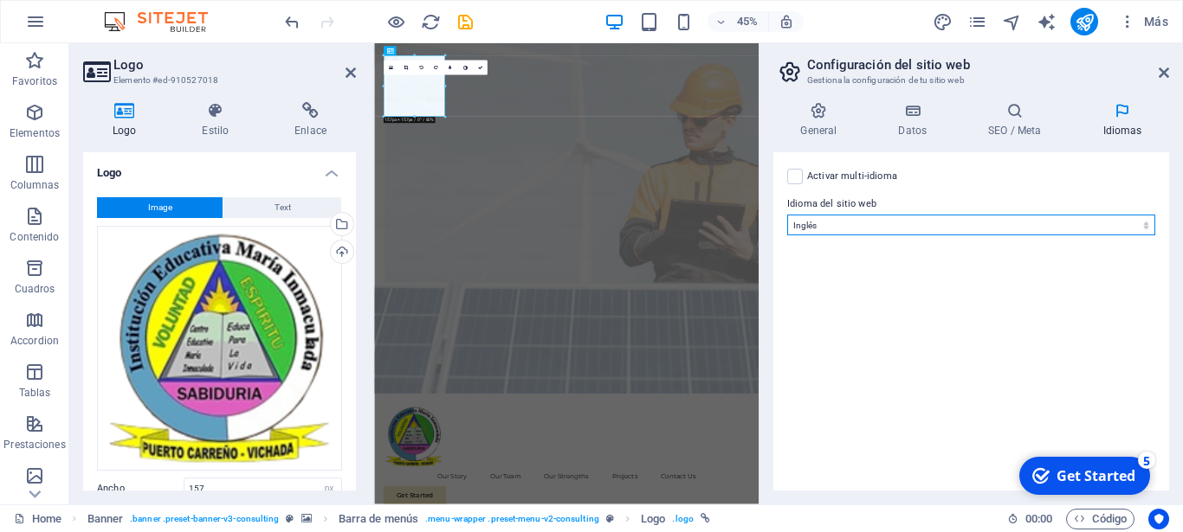
click at [787, 215] on select "Abkhazian Afar Afrikaans Akan Albanés Alemán Amharic Árabe Aragonese Armenian A…" at bounding box center [971, 225] width 368 height 21
select select "44"
click option "Español" at bounding box center [0, 0] width 0 height 0
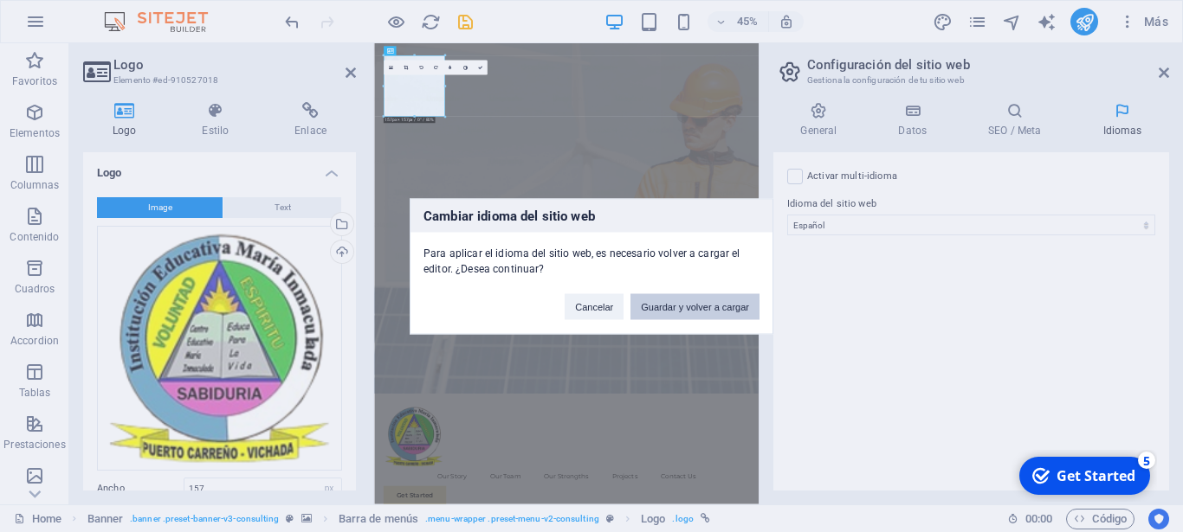
click at [662, 313] on button "Guardar y volver a cargar" at bounding box center [694, 306] width 129 height 26
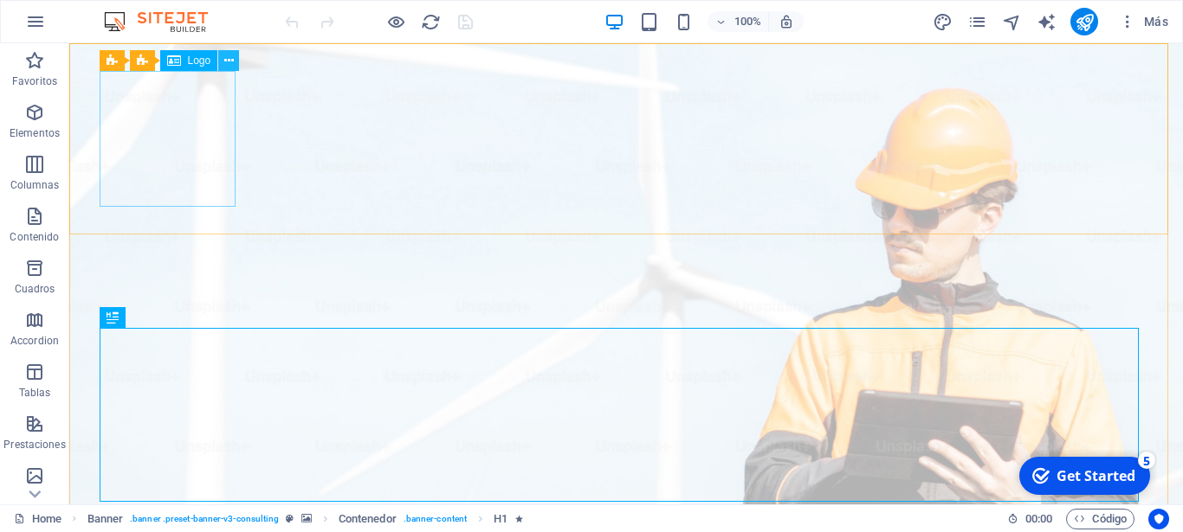
click at [0, 0] on icon at bounding box center [0, 0] width 0 height 0
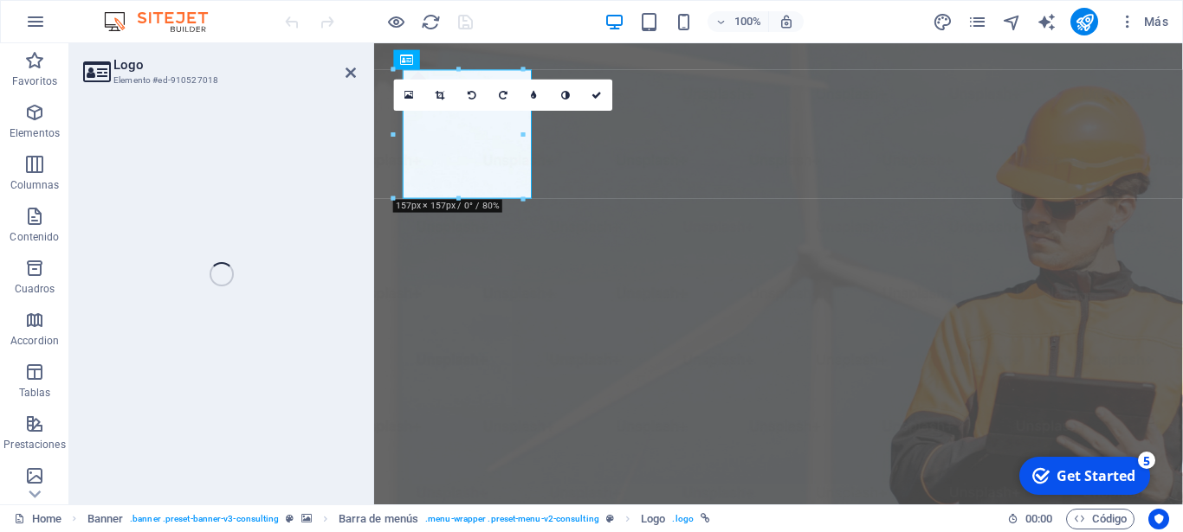
select select "px"
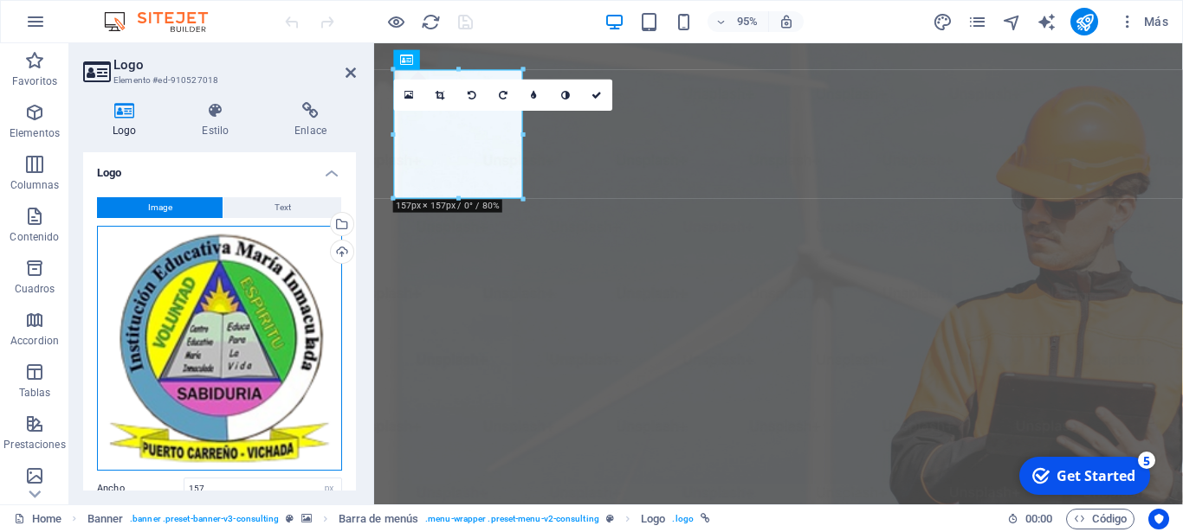
click at [216, 335] on div "Arrastra archivos aquí, haz clic para escoger archivos o selecciona archivos de…" at bounding box center [219, 348] width 245 height 245
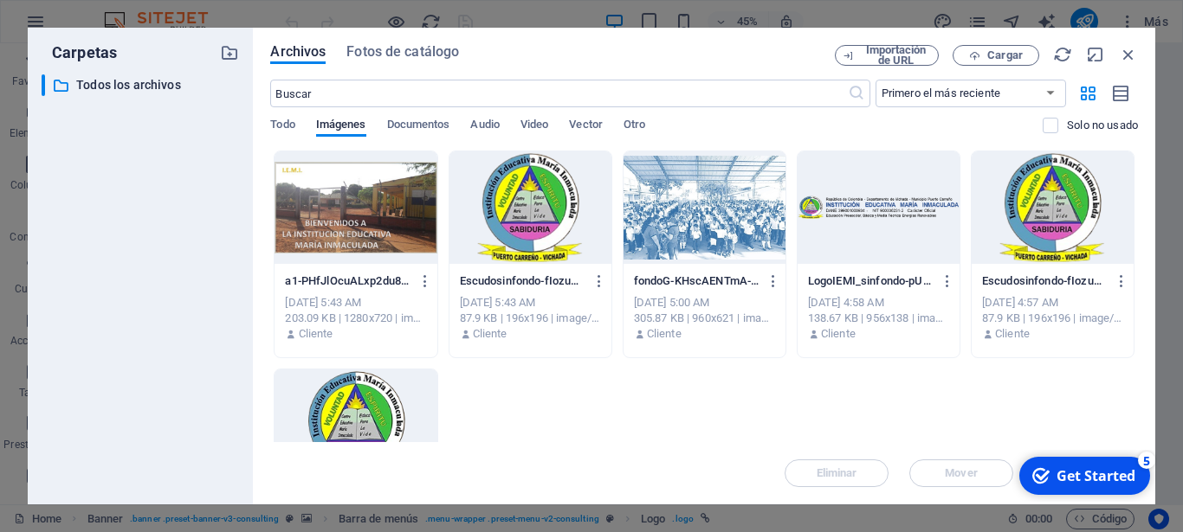
click at [885, 207] on div at bounding box center [878, 208] width 162 height 113
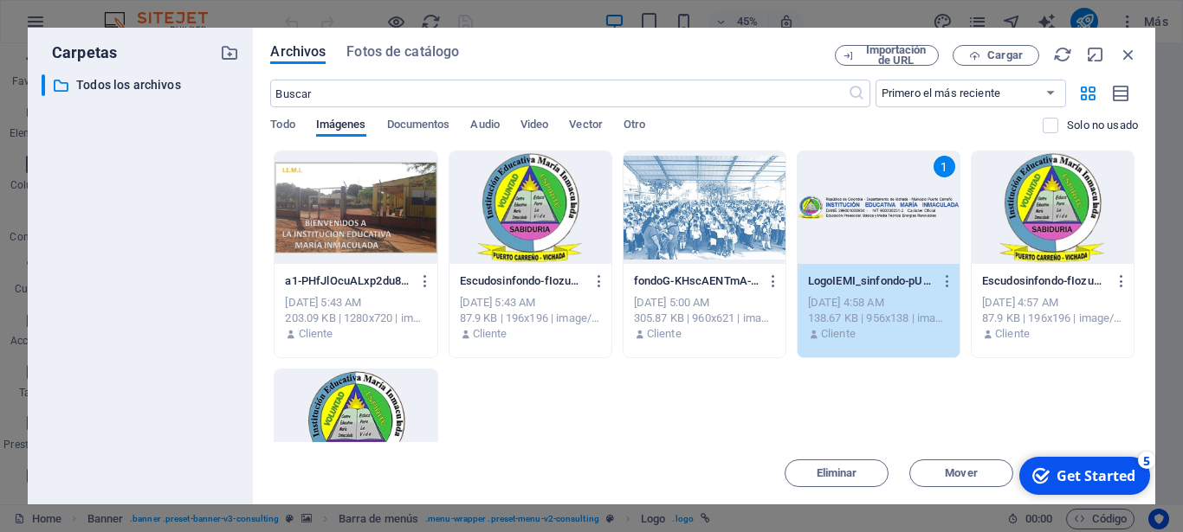
click at [885, 207] on div "1" at bounding box center [878, 208] width 162 height 113
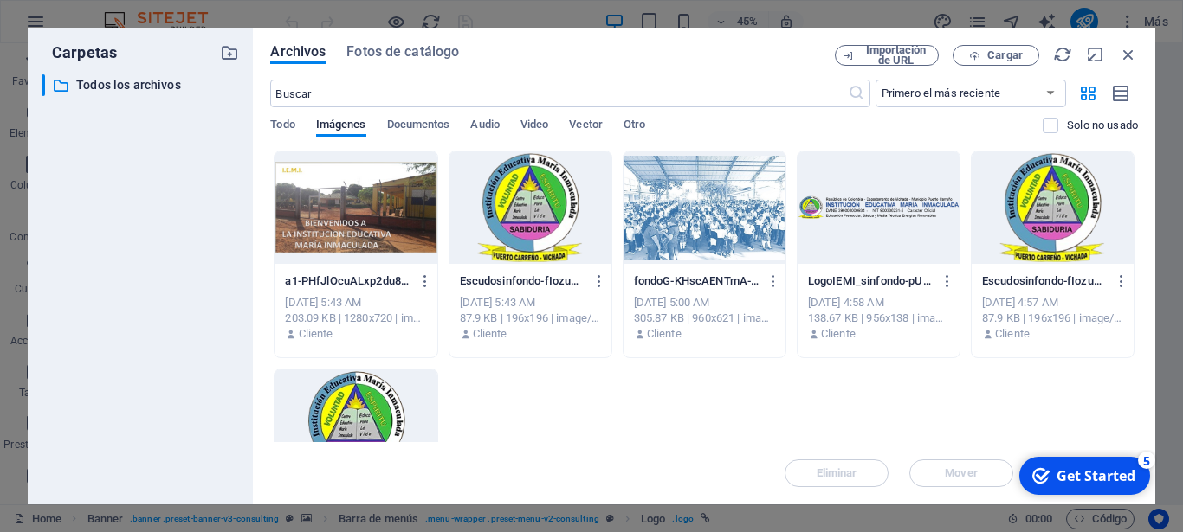
click at [885, 207] on div at bounding box center [878, 208] width 162 height 113
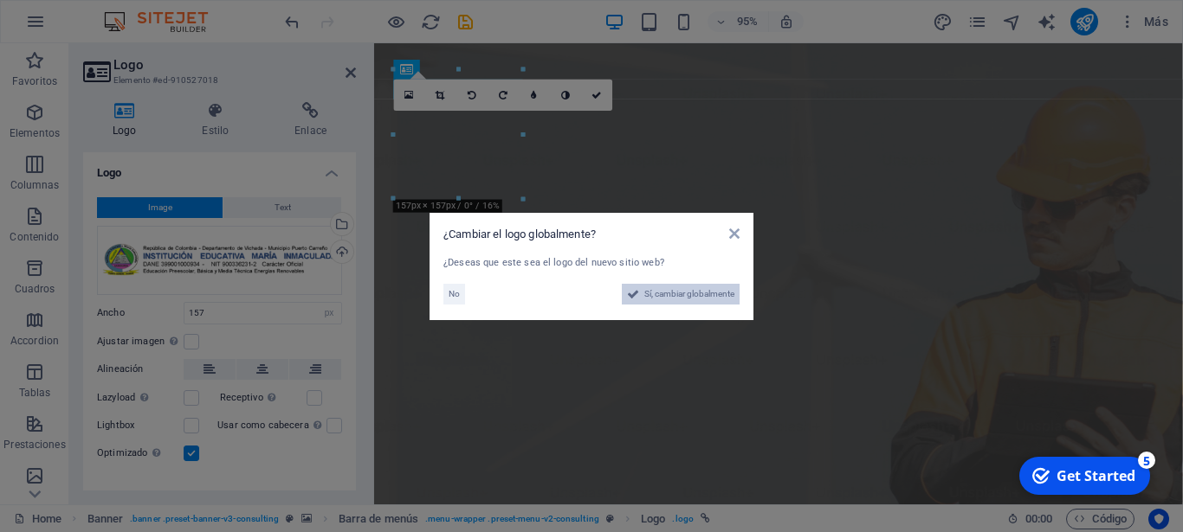
click at [675, 296] on span "Sí, cambiar globalmente" at bounding box center [689, 294] width 90 height 21
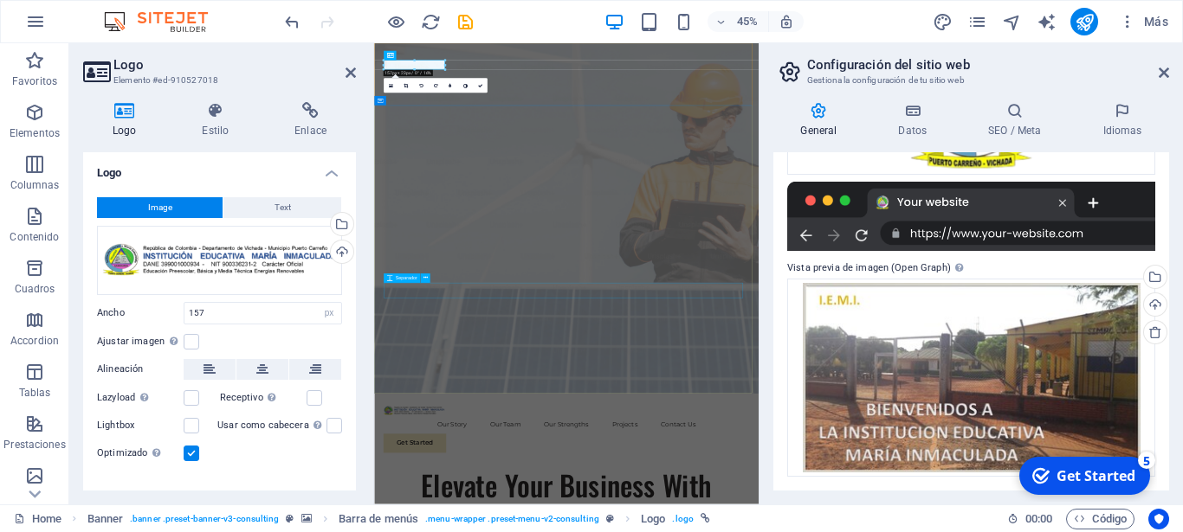
scroll to position [296, 0]
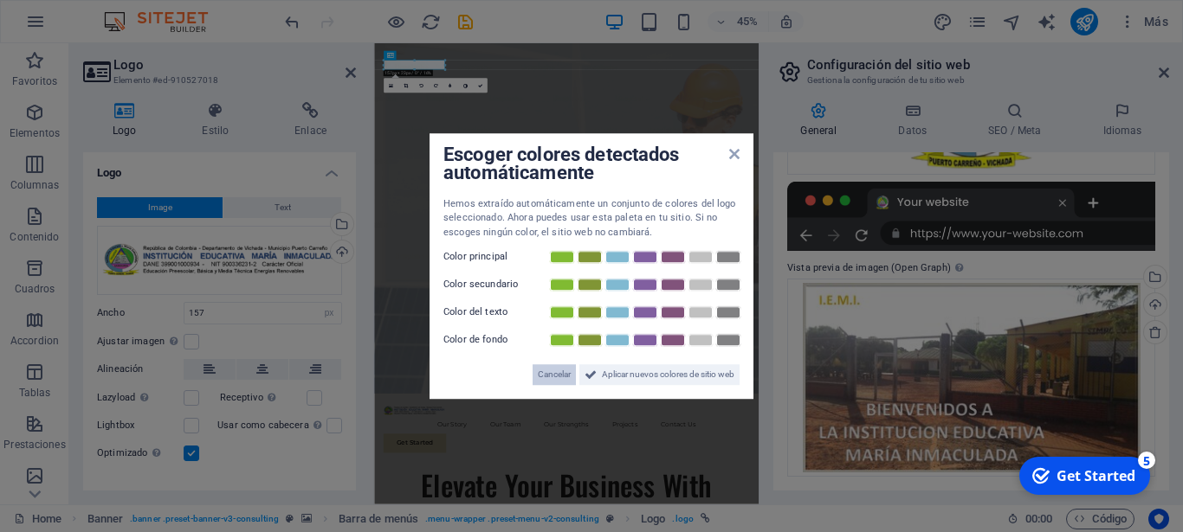
click at [555, 374] on span "Cancelar" at bounding box center [554, 374] width 33 height 21
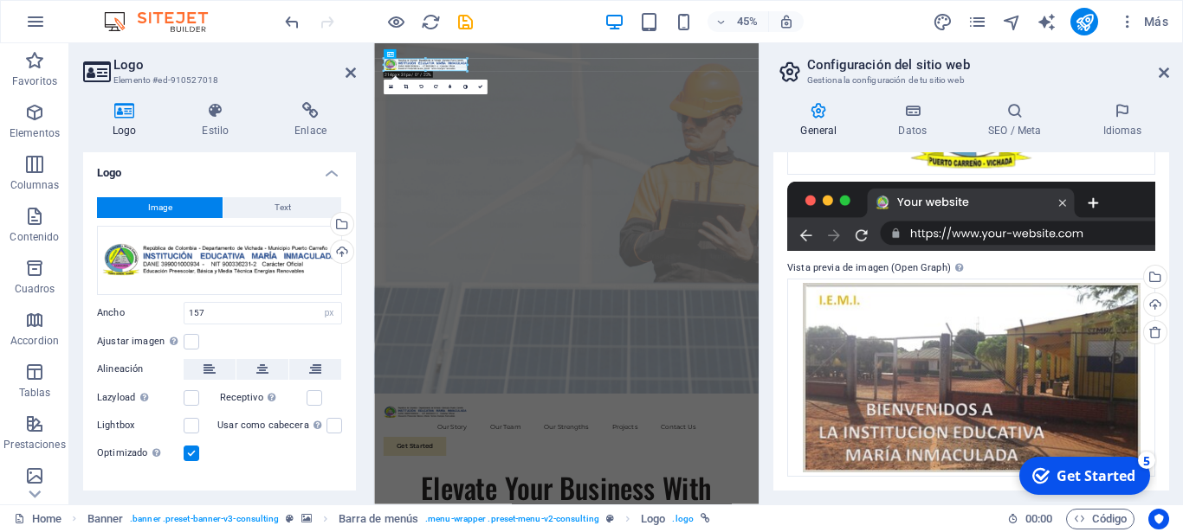
click at [0, 0] on div "H1 Banner Contenedor Banner Barra de menús Banner Logo 180 170 160 150 140 130 …" at bounding box center [0, 0] width 0 height 0
type input "214"
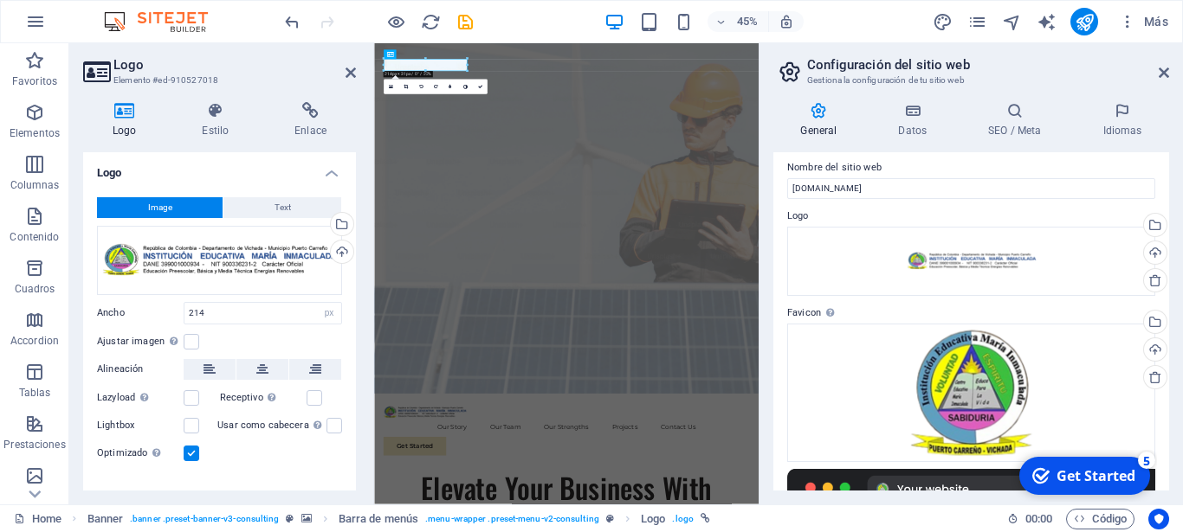
scroll to position [0, 0]
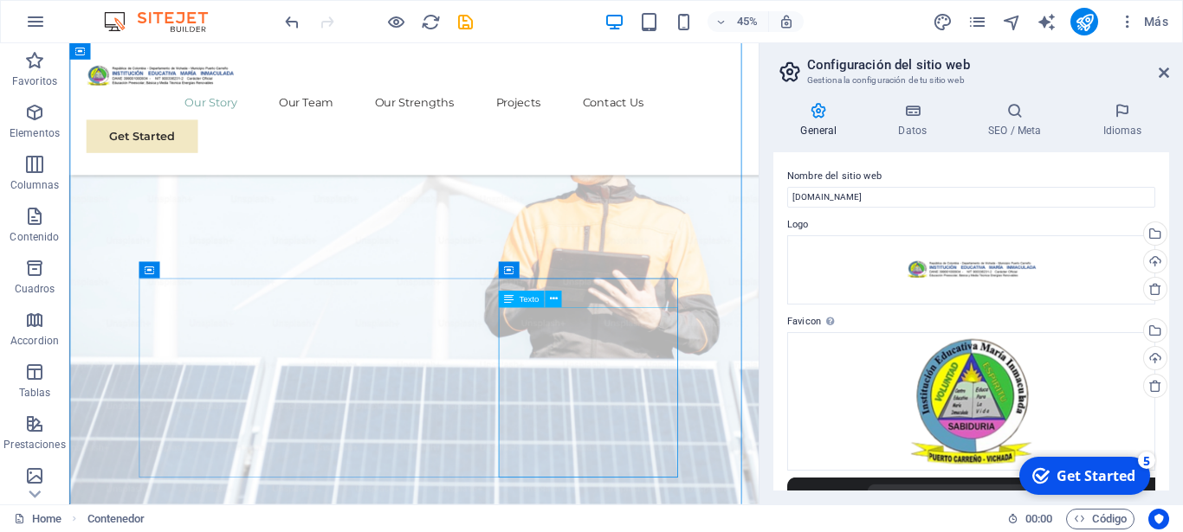
scroll to position [815, 0]
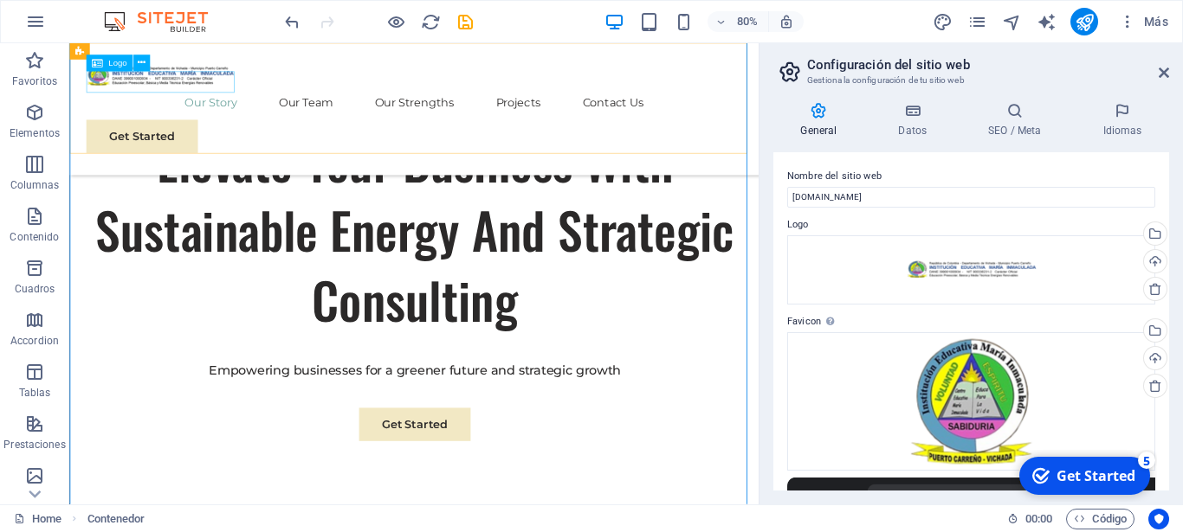
click at [237, 92] on div at bounding box center [500, 84] width 820 height 27
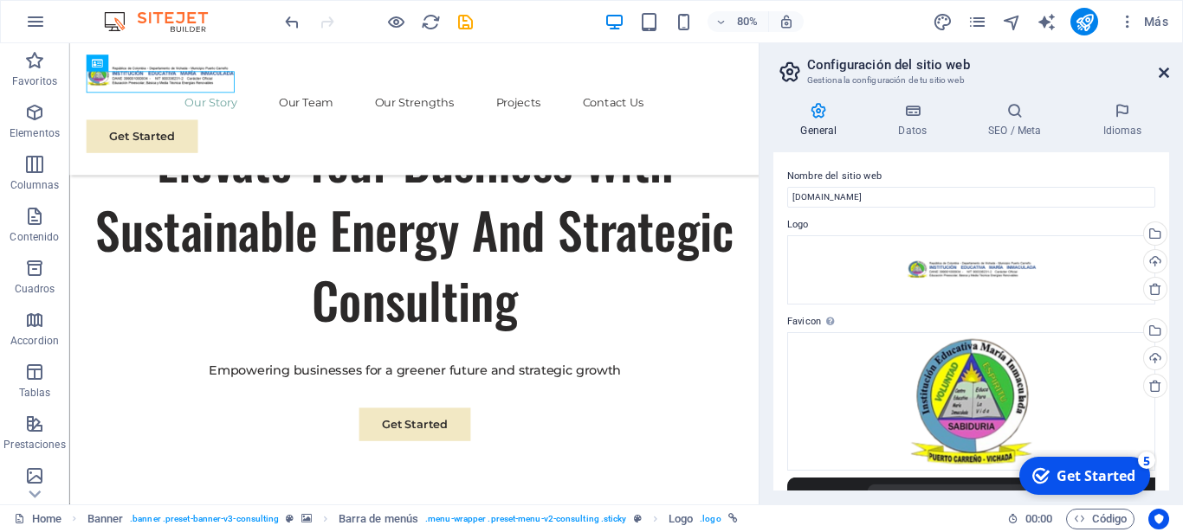
click at [1160, 71] on icon at bounding box center [1163, 73] width 10 height 14
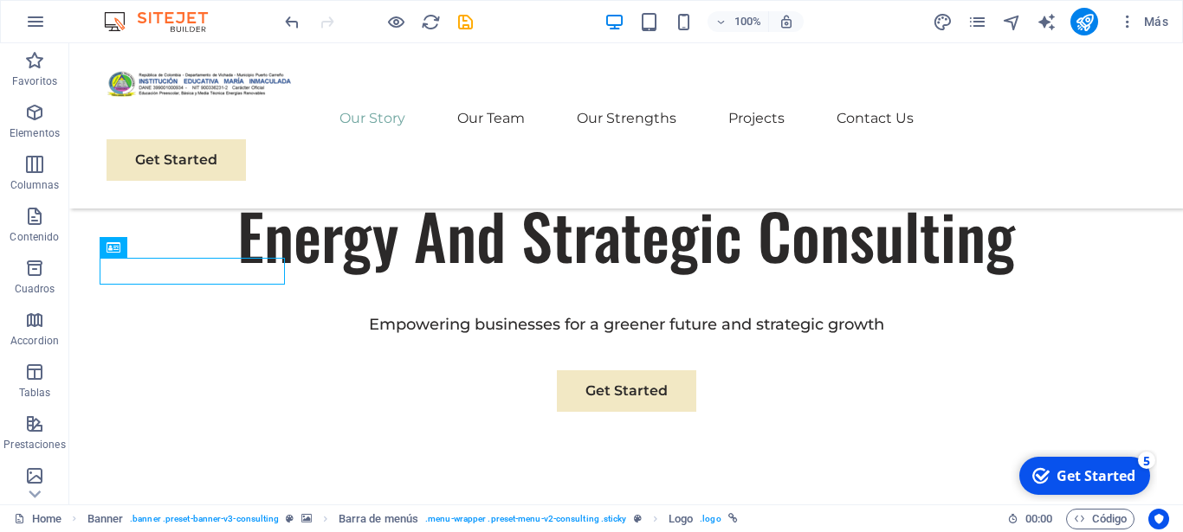
scroll to position [0, 0]
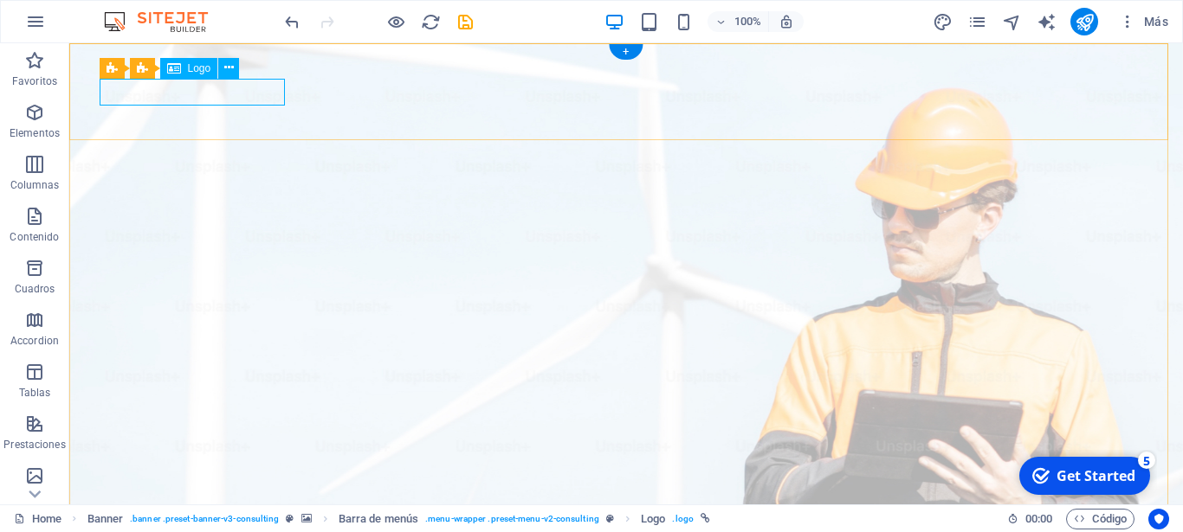
select select "px"
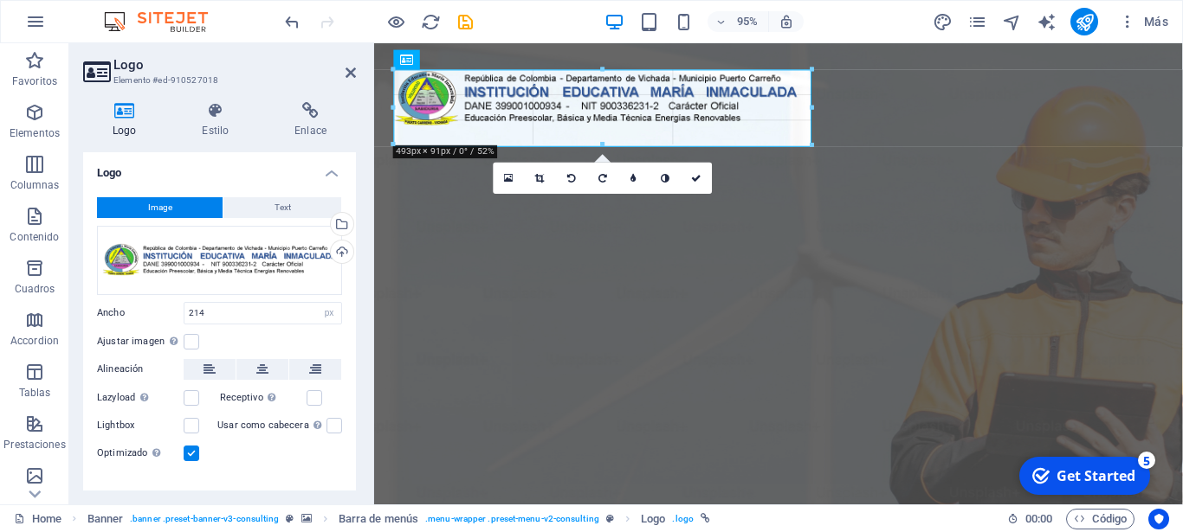
drag, startPoint x: 574, startPoint y: 101, endPoint x: 673, endPoint y: 156, distance: 112.8
click at [0, 0] on div "H1 Banner Contenedor Banner Barra de menús Banner Logo Separador Botón Menú Sep…" at bounding box center [0, 0] width 0 height 0
type input "508"
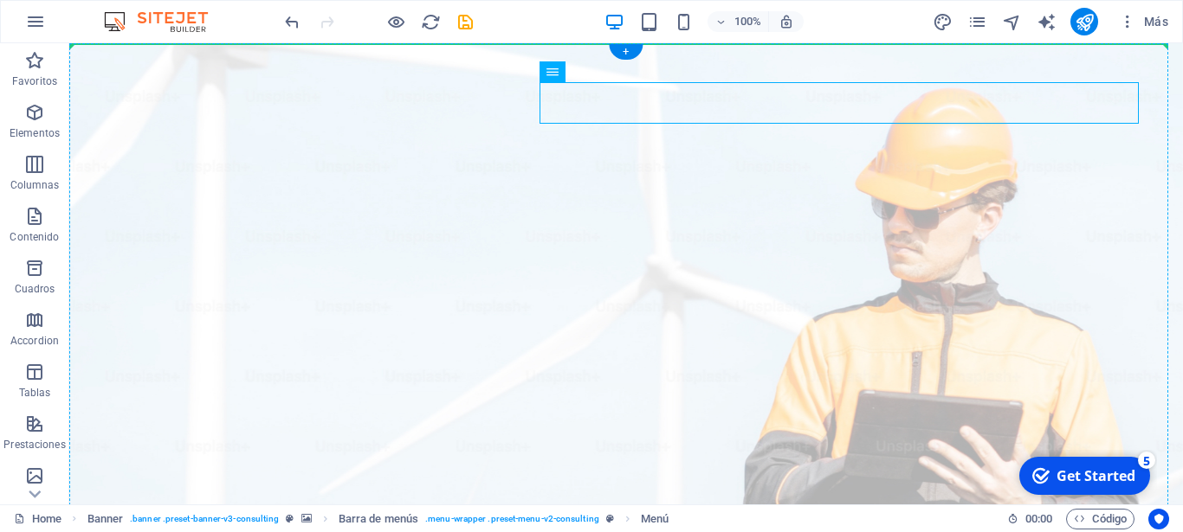
drag, startPoint x: 594, startPoint y: 110, endPoint x: 513, endPoint y: 201, distance: 121.4
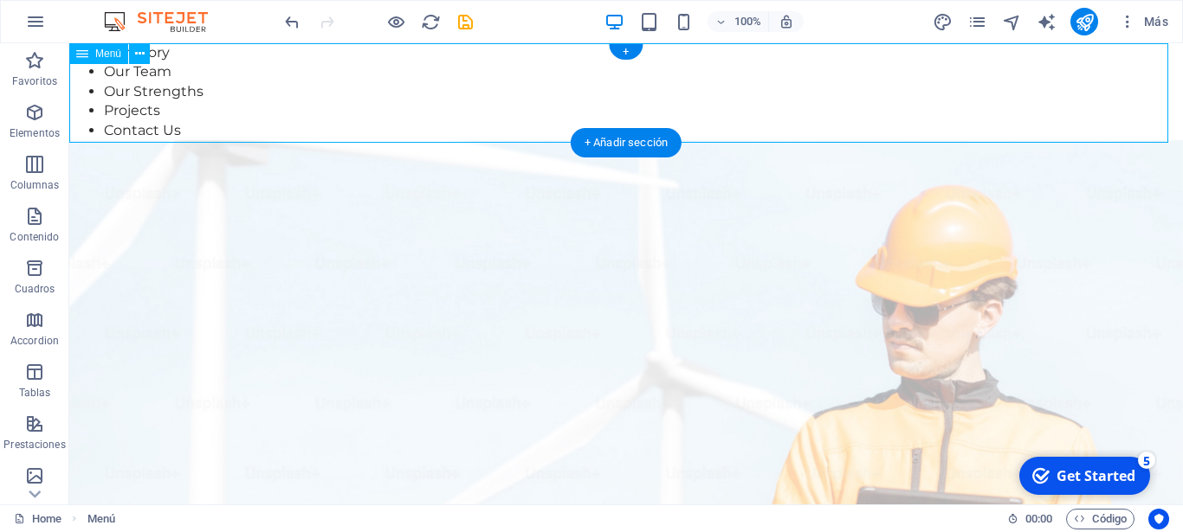
click at [754, 84] on nav "Our Story Our Team Our Strengths Projects Contact Us" at bounding box center [625, 91] width 1113 height 97
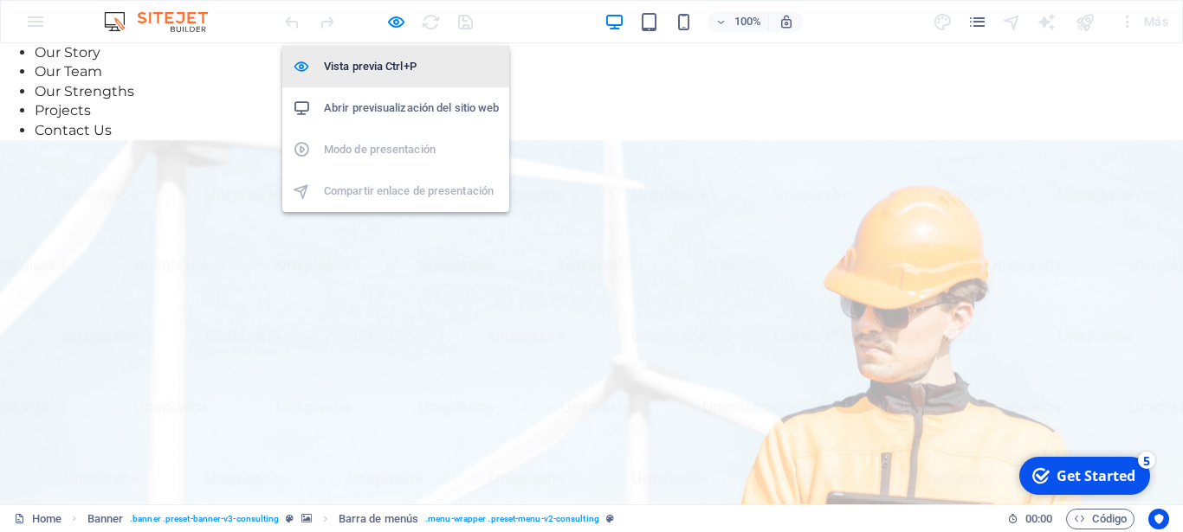
click at [371, 66] on h6 "Vista previa Ctrl+P" at bounding box center [411, 66] width 175 height 21
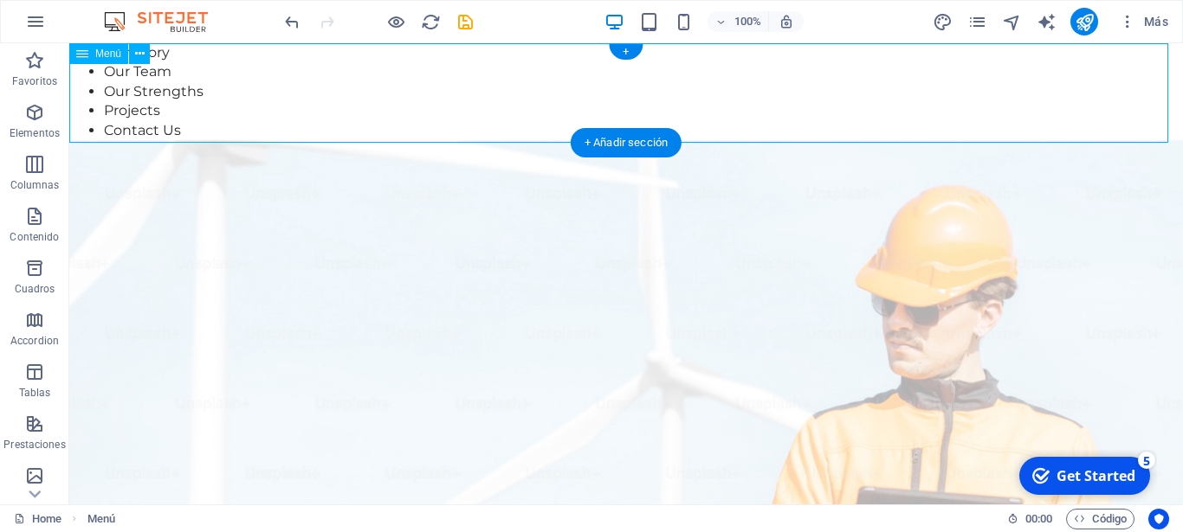
drag, startPoint x: 703, startPoint y: 139, endPoint x: 701, endPoint y: 52, distance: 87.5
click at [701, 52] on nav "Our Story Our Team Our Strengths Projects Contact Us" at bounding box center [625, 91] width 1113 height 97
click at [76, 55] on icon at bounding box center [82, 53] width 12 height 21
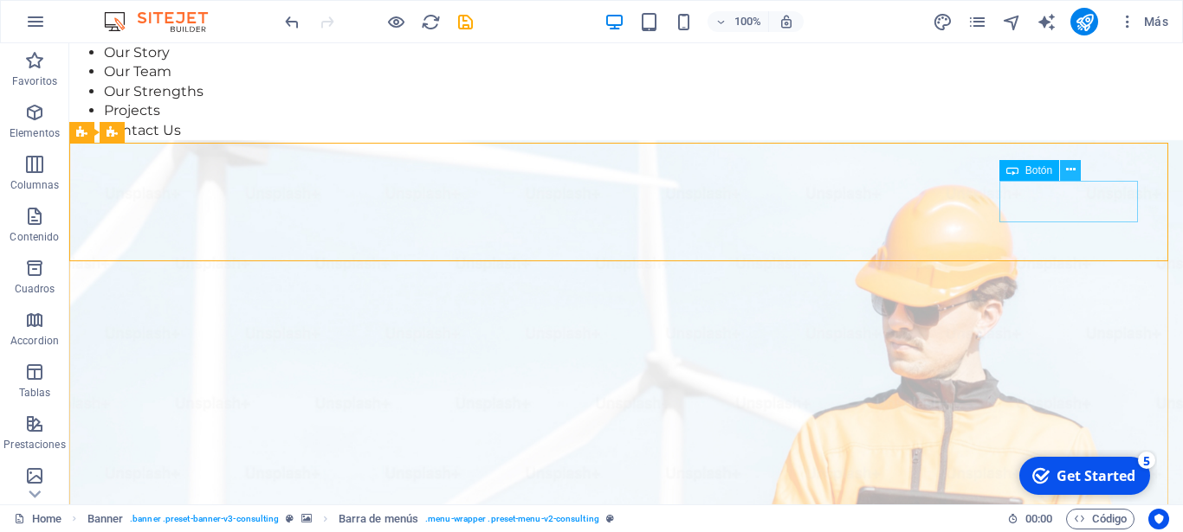
click at [1067, 173] on icon at bounding box center [1071, 170] width 10 height 18
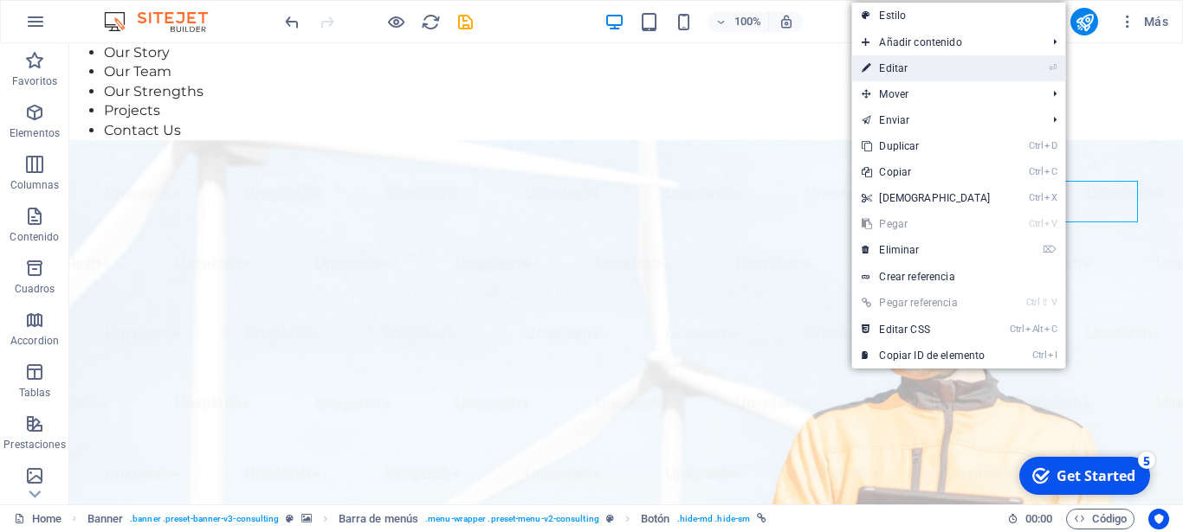
click at [1007, 70] on li "⏎ Editar" at bounding box center [958, 68] width 214 height 26
click at [993, 71] on link "⏎ Editar" at bounding box center [925, 68] width 149 height 26
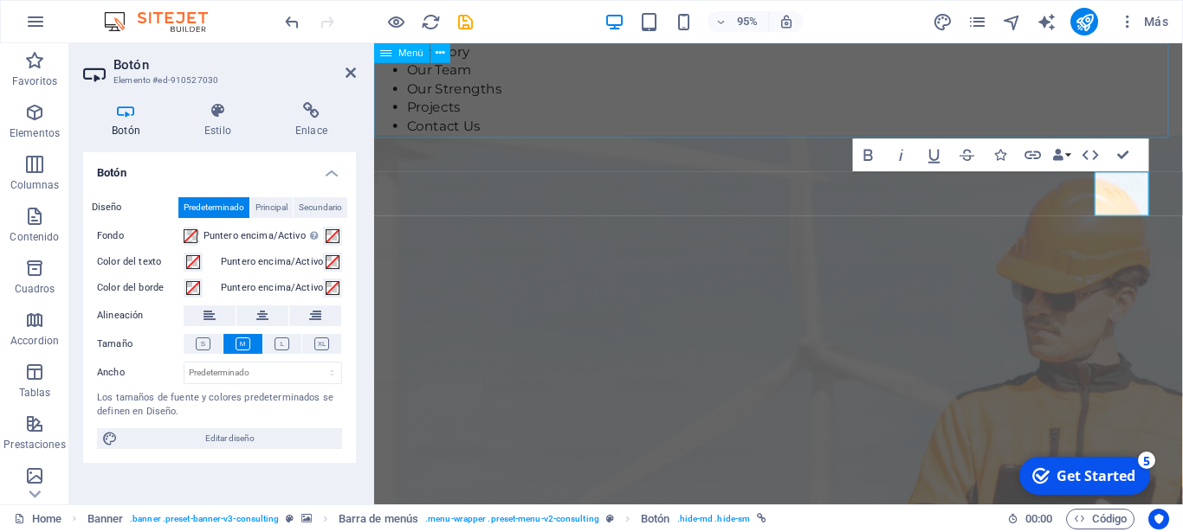
click at [939, 74] on nav "Our Story Our Team Our Strengths Projects Contact Us" at bounding box center [799, 91] width 851 height 97
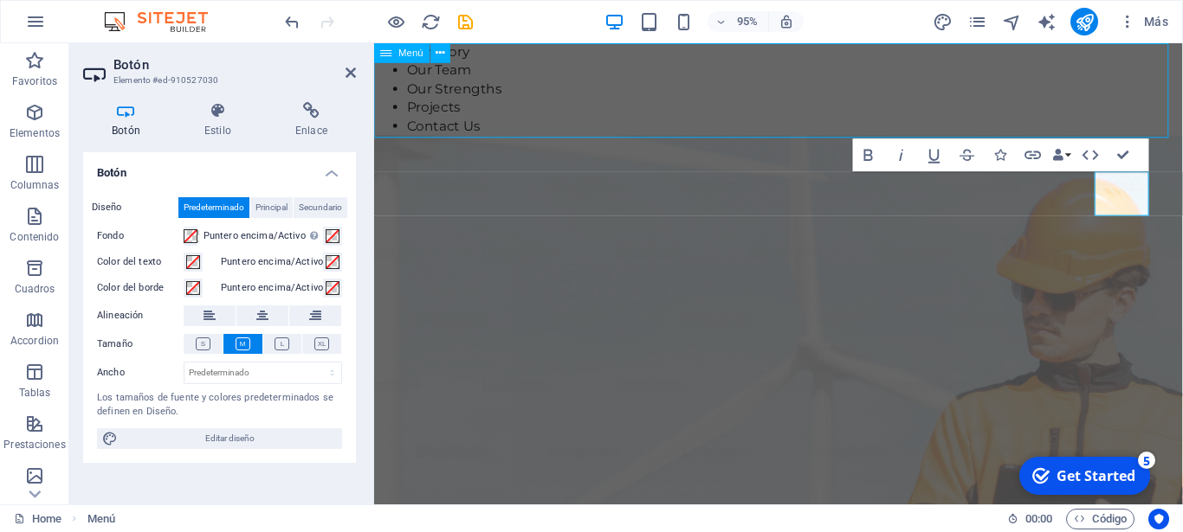
click at [1182, 72] on nav "Our Story Our Team Our Strengths Projects Contact Us" at bounding box center [799, 91] width 851 height 97
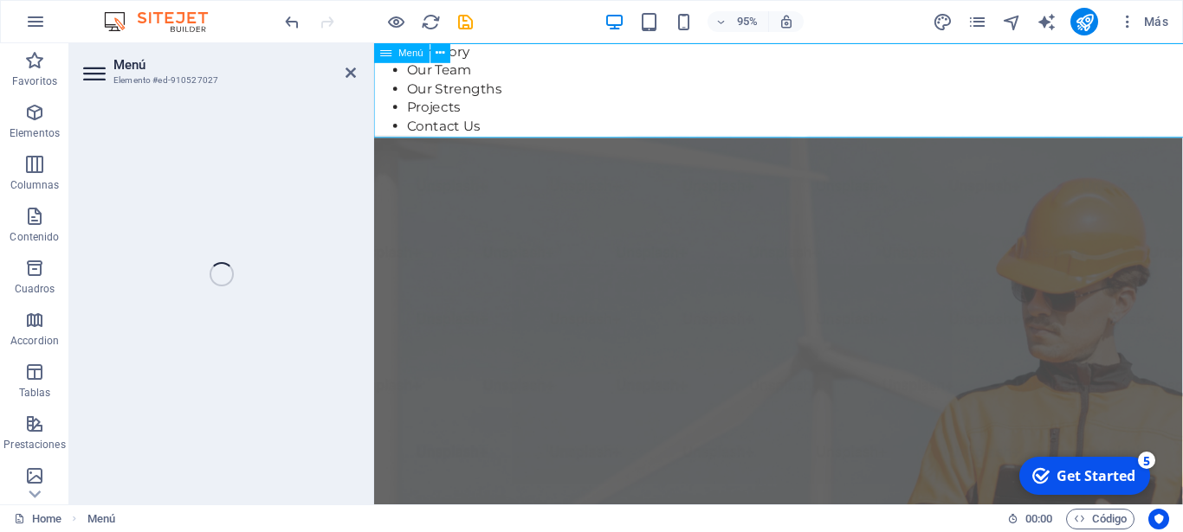
select select
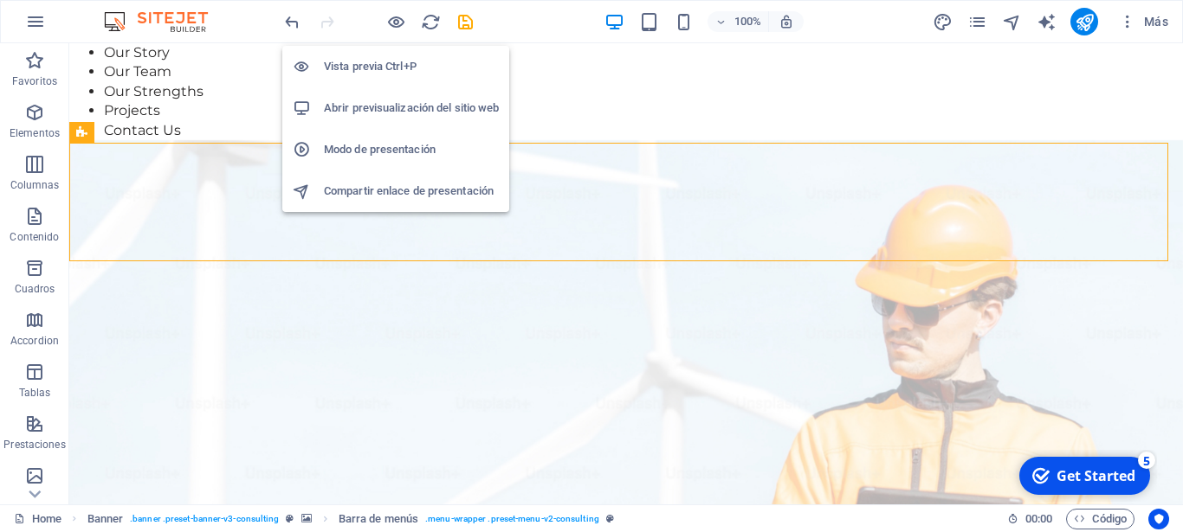
drag, startPoint x: 403, startPoint y: 22, endPoint x: 411, endPoint y: 114, distance: 93.0
click at [411, 114] on body "institución Educativa María Inmaculada PCR Home Favoritos Elementos Columnas Co…" at bounding box center [591, 266] width 1183 height 532
click at [411, 114] on h6 "Abrir previsualización del sitio web" at bounding box center [411, 108] width 175 height 21
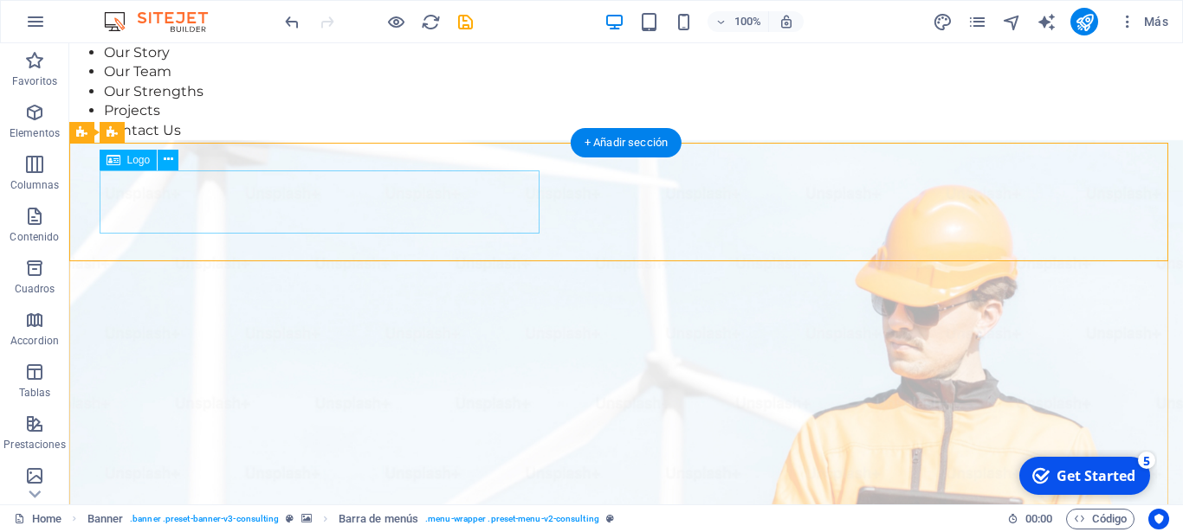
click at [0, 0] on icon at bounding box center [0, 0] width 0 height 0
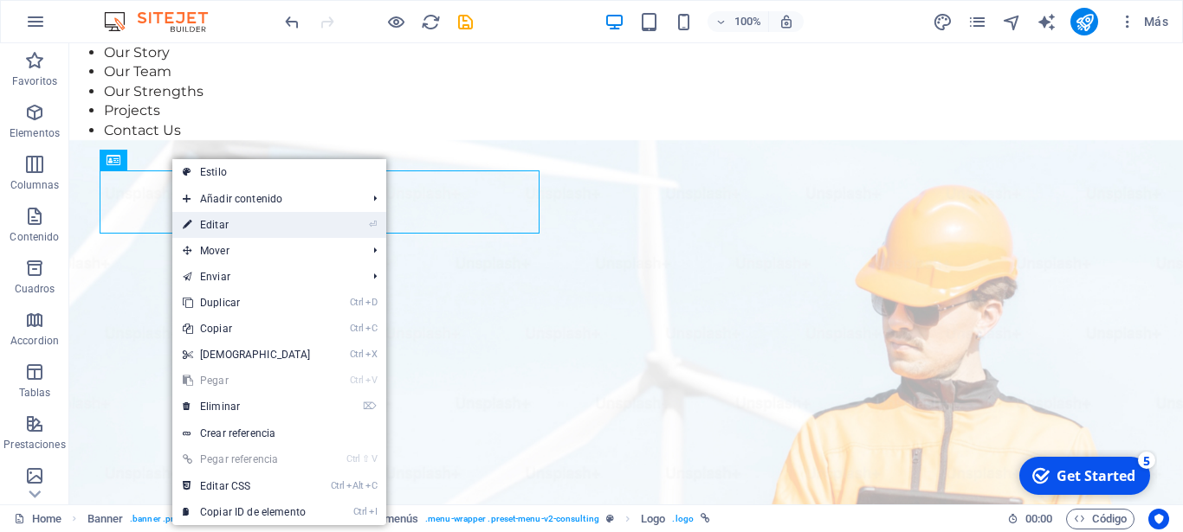
click at [240, 226] on link "⏎ Editar" at bounding box center [246, 225] width 149 height 26
select select "px"
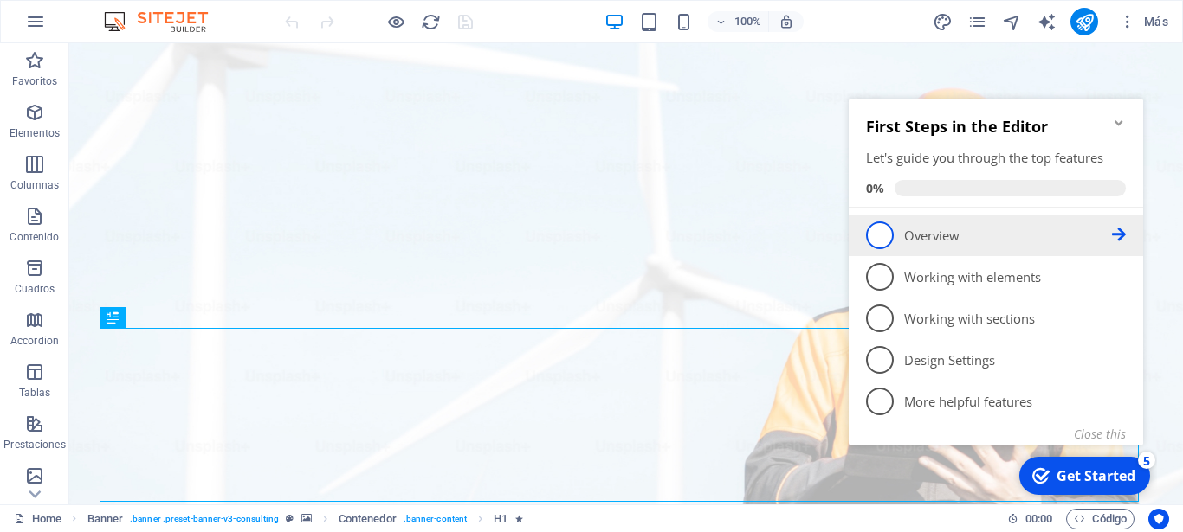
click at [1125, 235] on li "1 Overview - incomplete" at bounding box center [995, 236] width 294 height 42
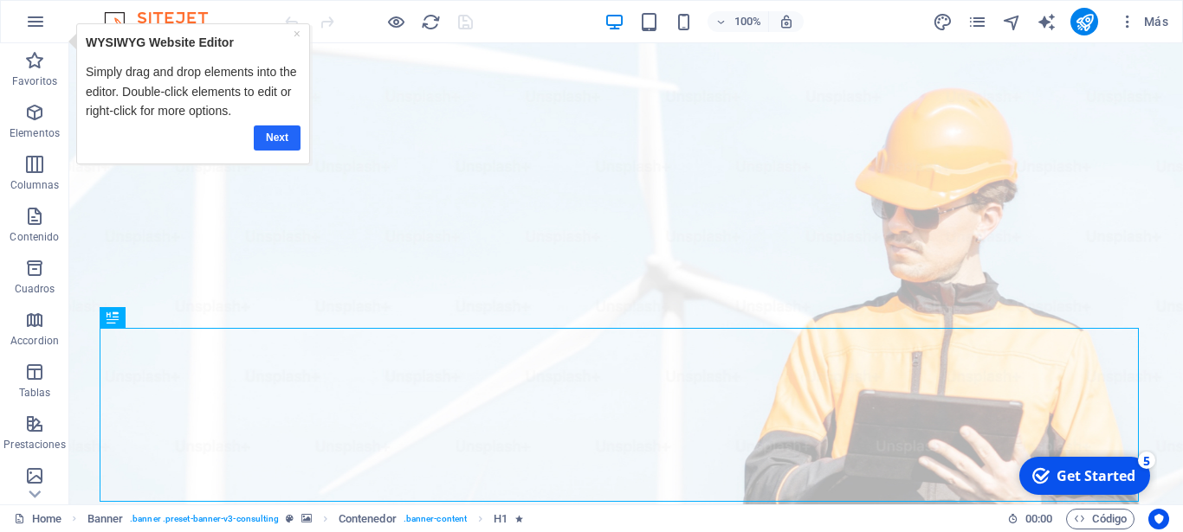
click at [283, 135] on link "Next" at bounding box center [276, 138] width 47 height 25
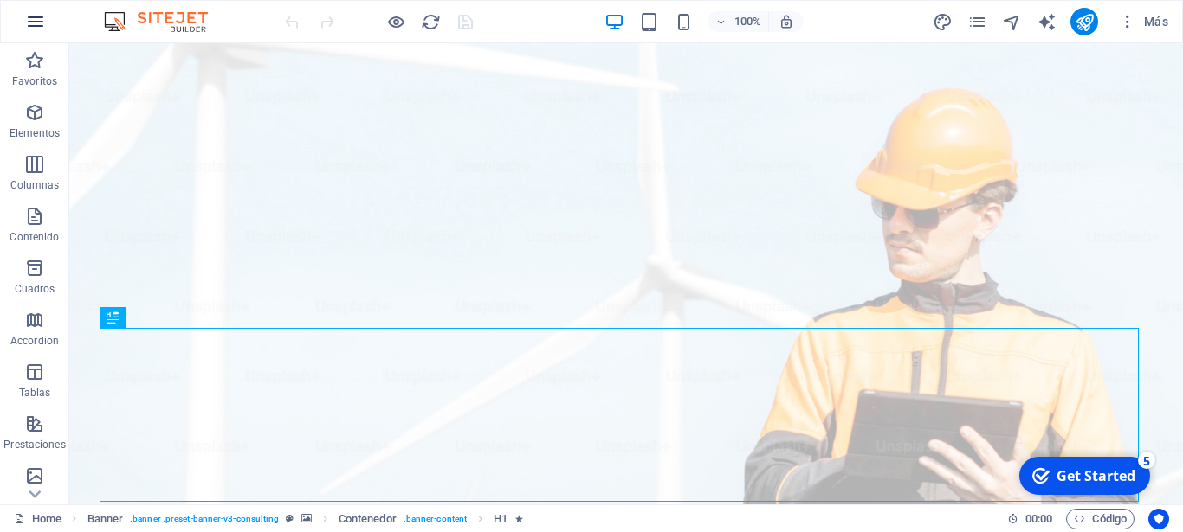
click at [34, 19] on icon "button" at bounding box center [35, 21] width 21 height 21
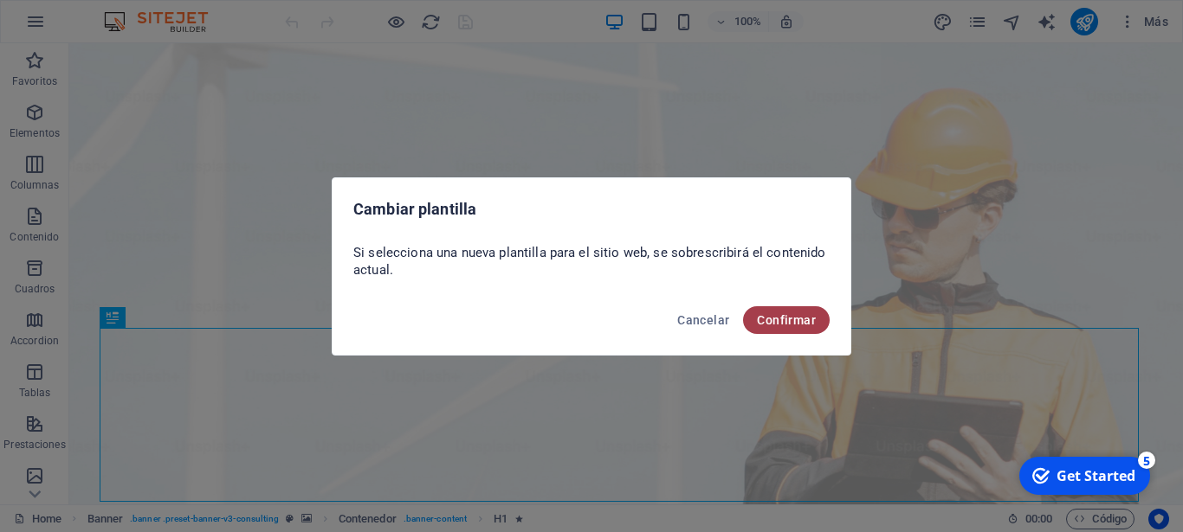
click at [788, 319] on span "Confirmar" at bounding box center [786, 320] width 59 height 14
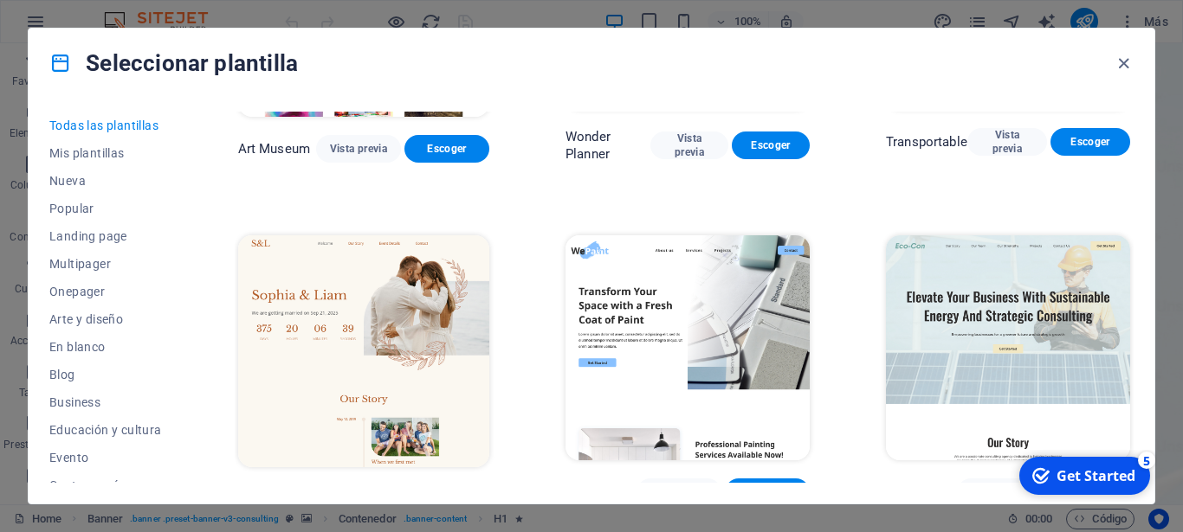
scroll to position [629, 0]
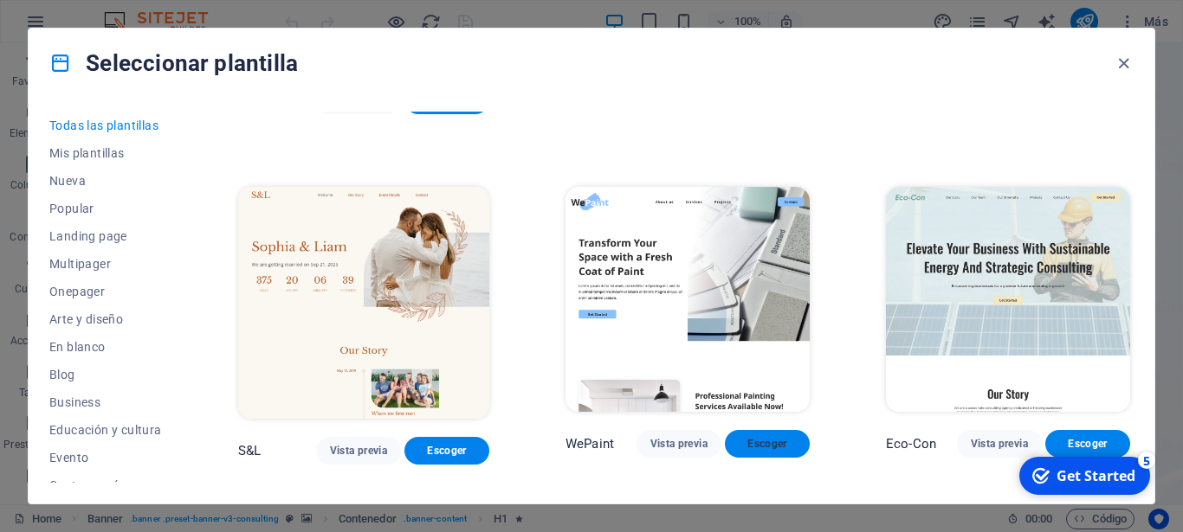
click at [753, 437] on span "Escoger" at bounding box center [766, 444] width 57 height 14
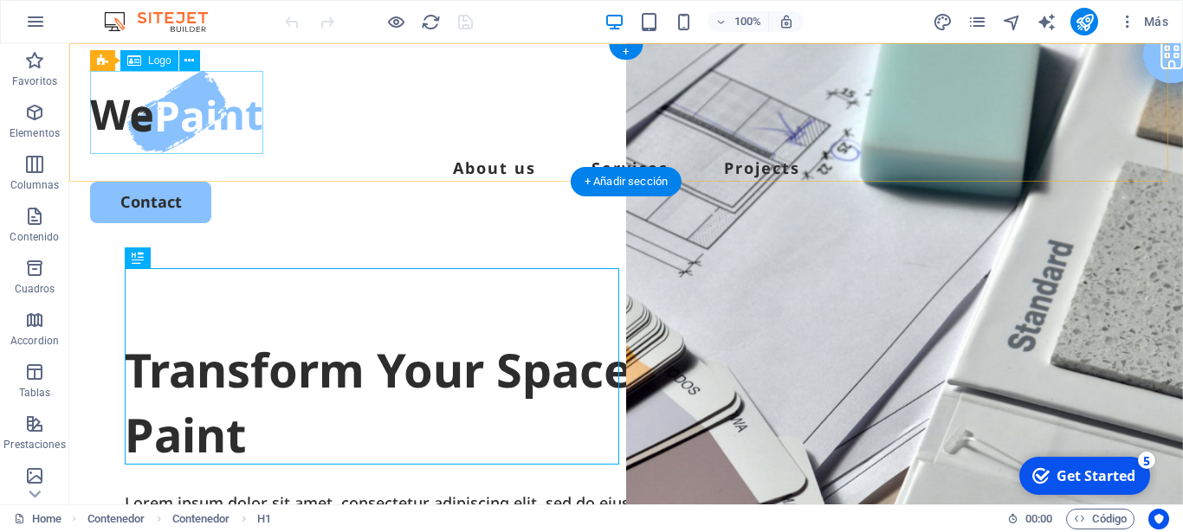
click at [178, 105] on div at bounding box center [626, 112] width 1072 height 83
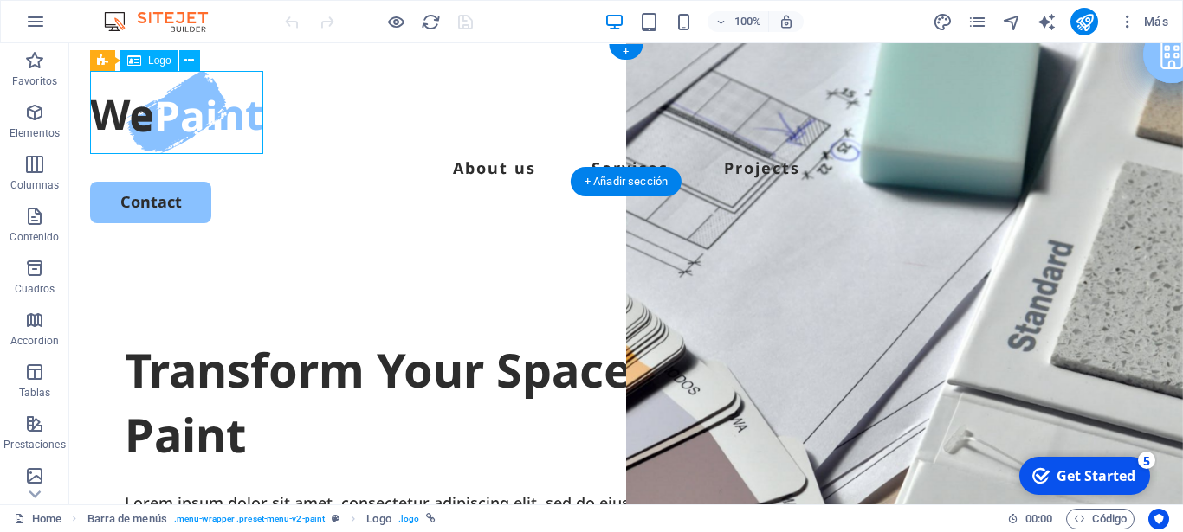
click at [178, 105] on div at bounding box center [626, 112] width 1072 height 83
select select "px"
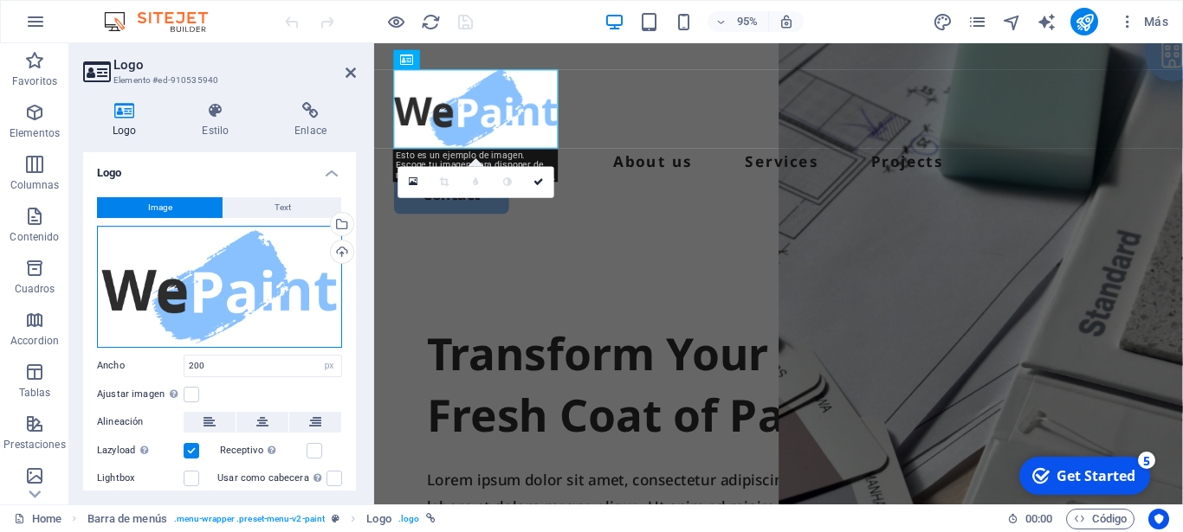
click at [209, 329] on div "Arrastra archivos aquí, haz clic para escoger archivos o selecciona archivos de…" at bounding box center [219, 287] width 245 height 122
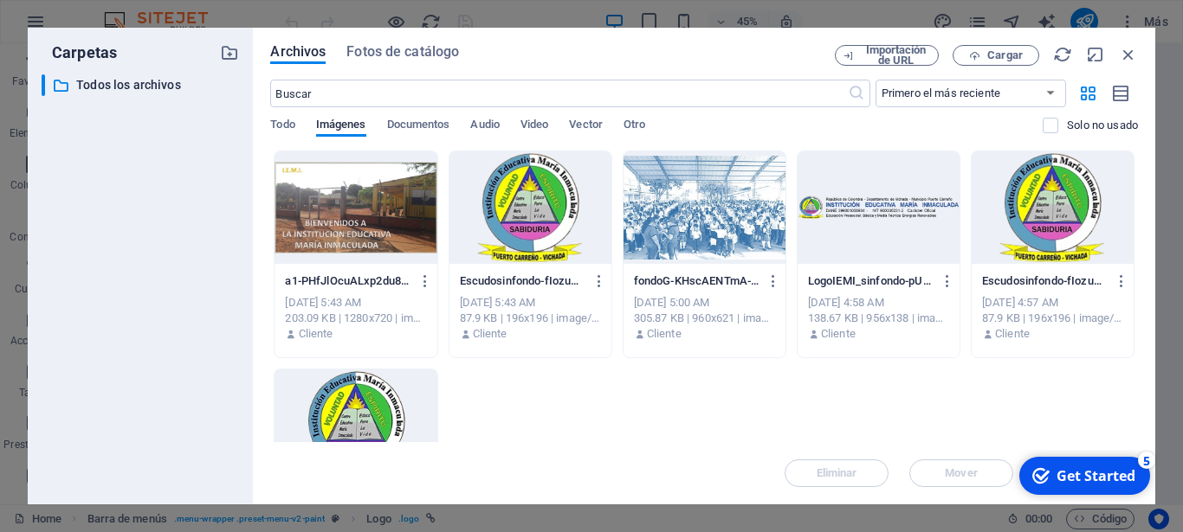
click at [1029, 214] on div at bounding box center [1052, 208] width 162 height 113
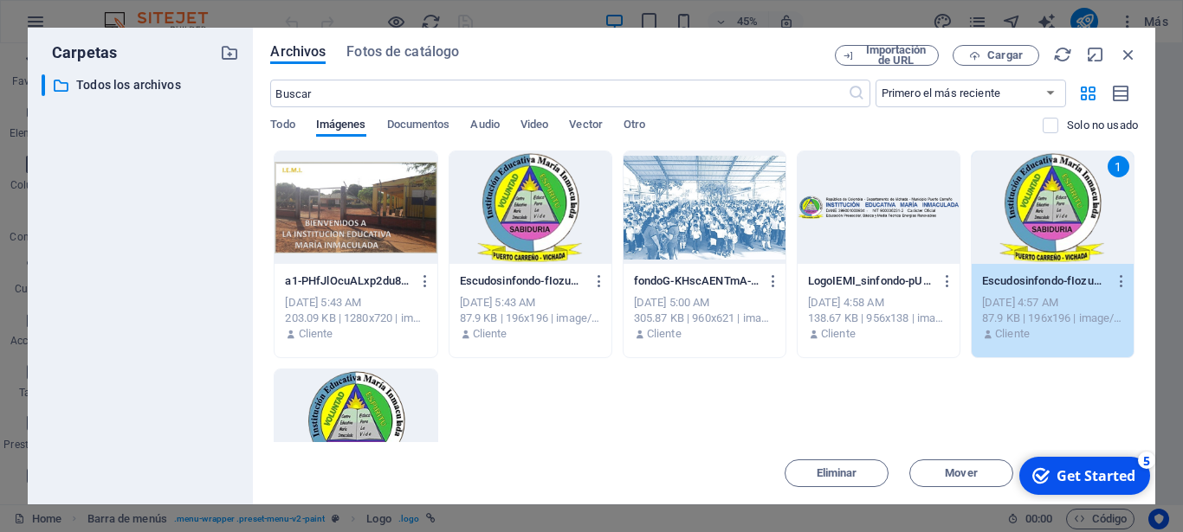
click at [1032, 305] on div "Sep 6, 2025 4:57 AM" at bounding box center [1052, 303] width 141 height 16
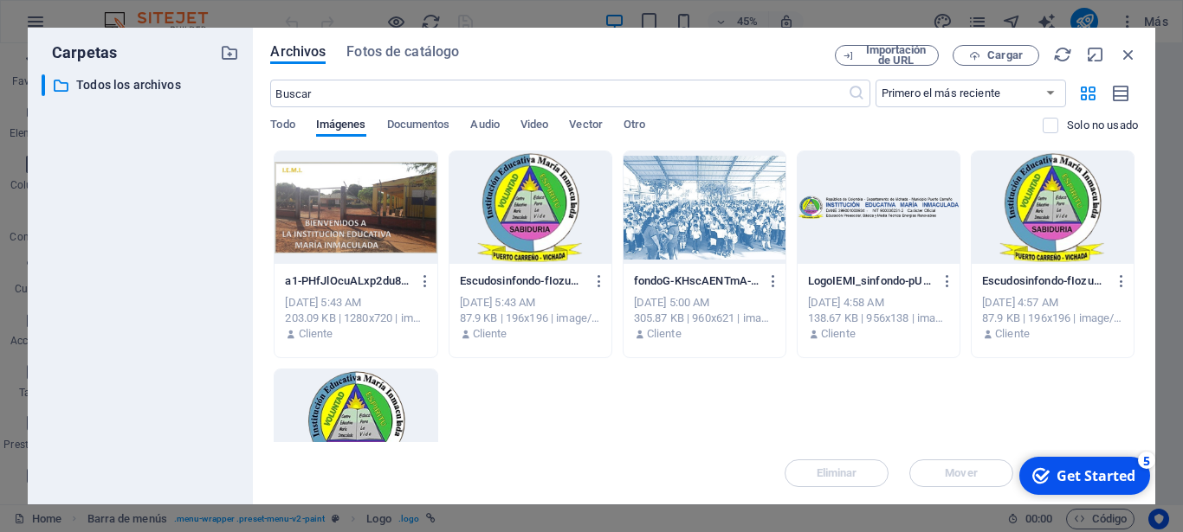
click at [1032, 305] on div "Sep 6, 2025 4:57 AM" at bounding box center [1052, 303] width 141 height 16
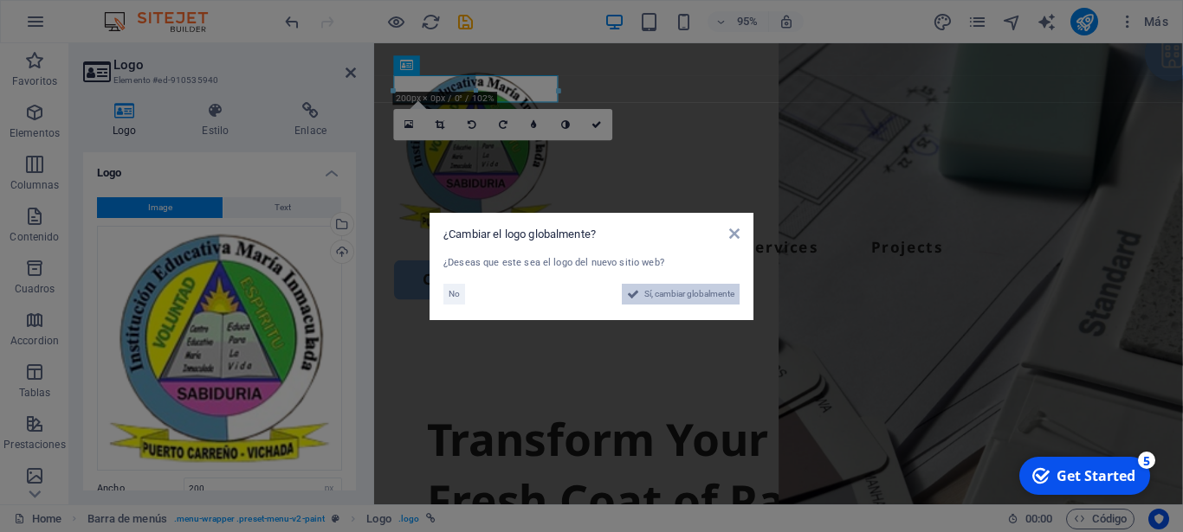
click at [628, 286] on icon at bounding box center [633, 294] width 12 height 21
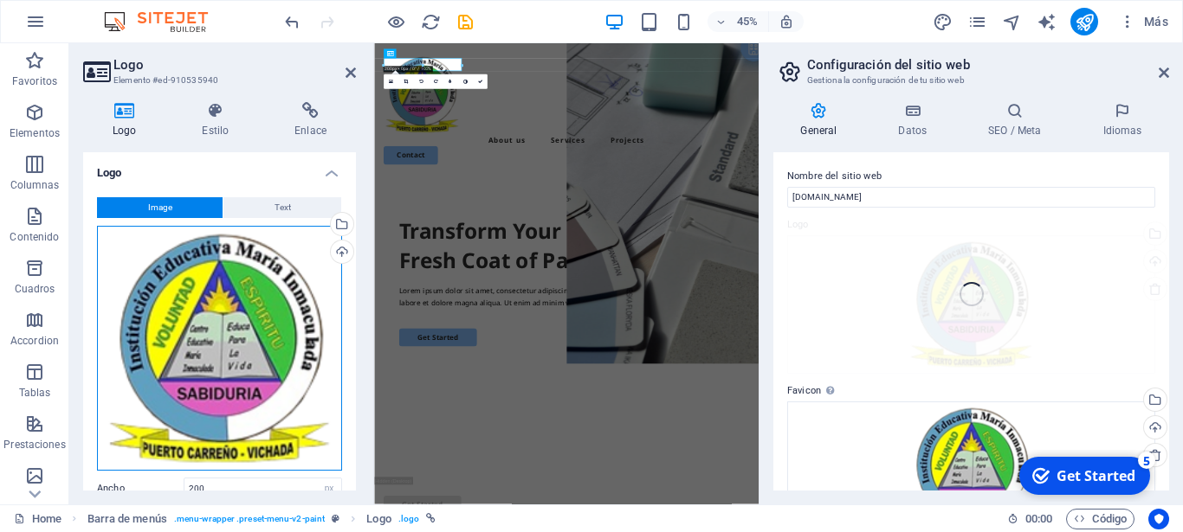
click at [190, 286] on div "Arrastra archivos aquí, haz clic para escoger archivos o selecciona archivos de…" at bounding box center [219, 348] width 245 height 245
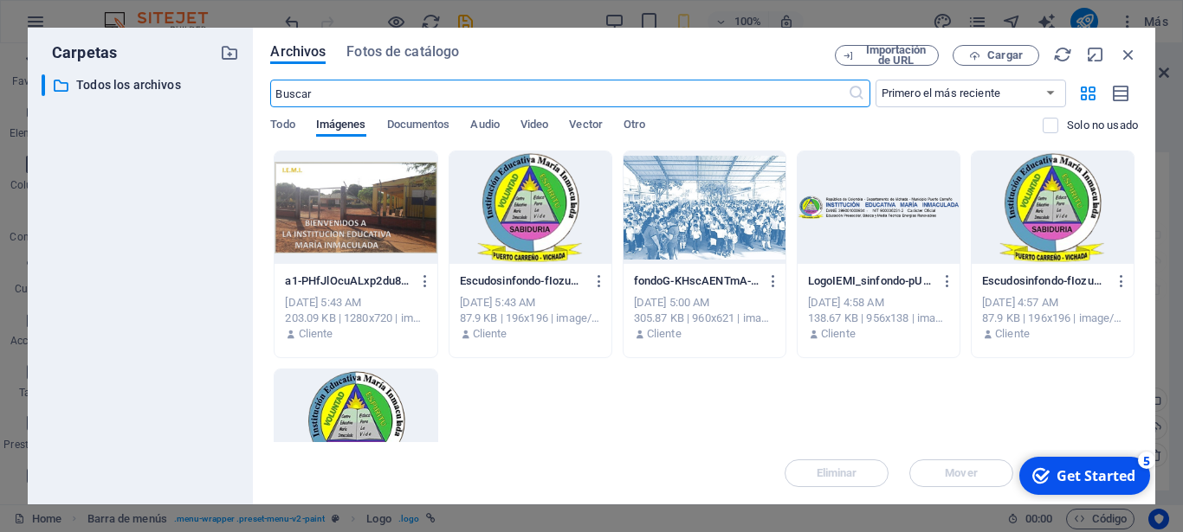
click at [1037, 225] on div at bounding box center [1052, 208] width 162 height 113
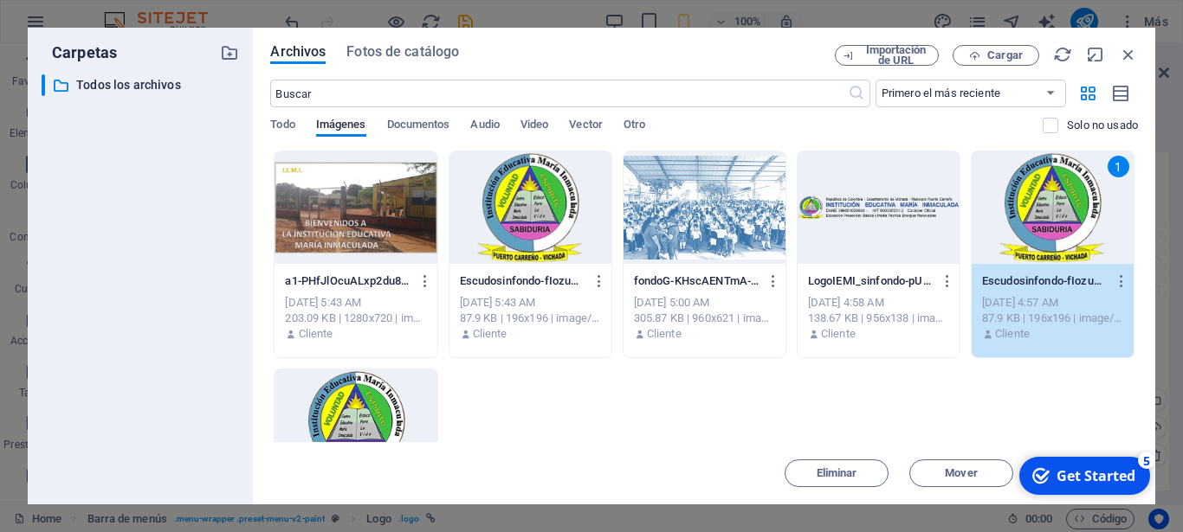
click at [1037, 225] on div "1" at bounding box center [1052, 208] width 162 height 113
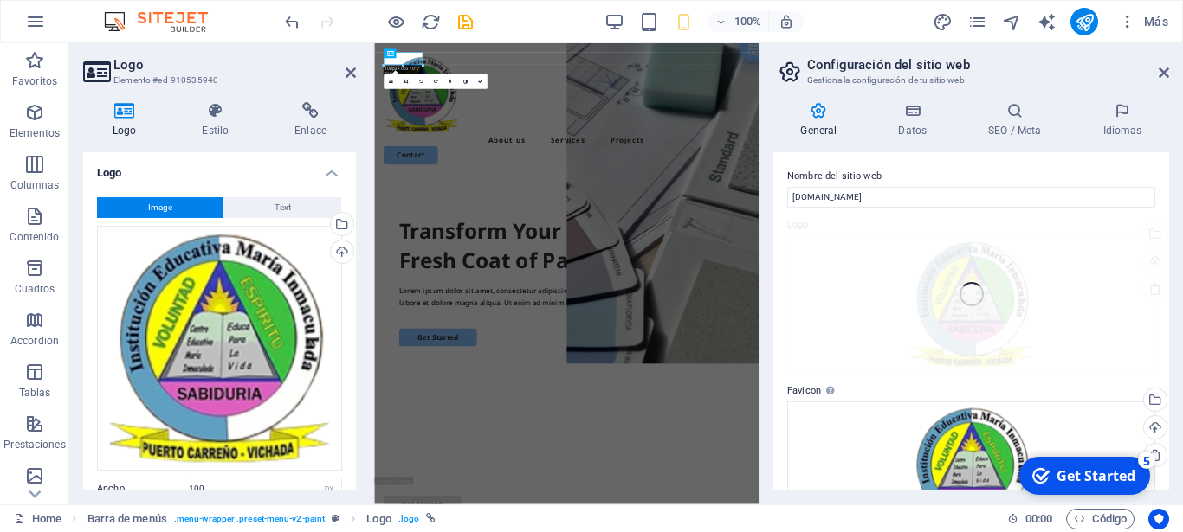
type input "200"
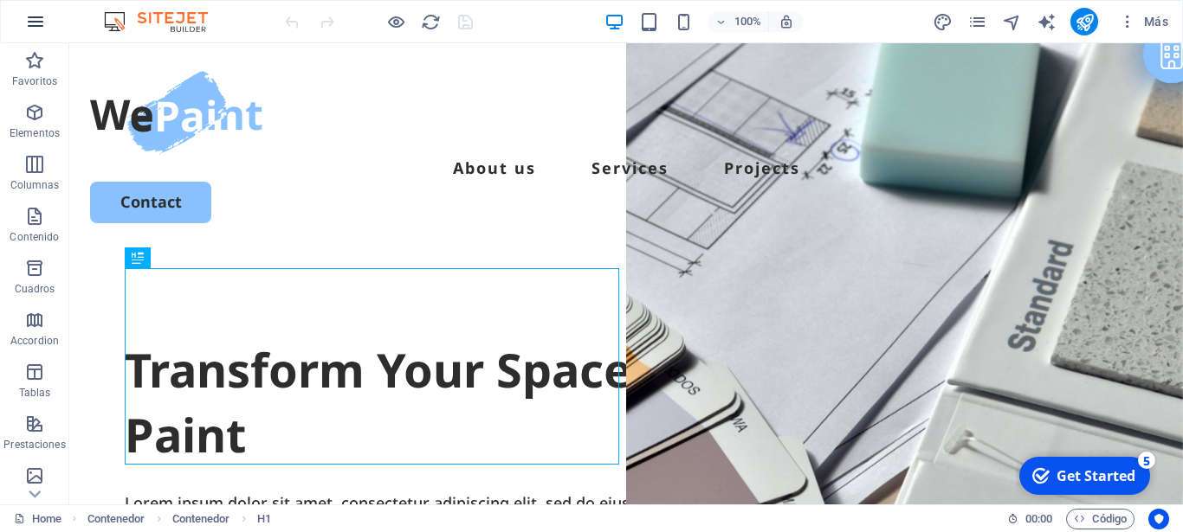
click at [0, 0] on icon "button" at bounding box center [0, 0] width 0 height 0
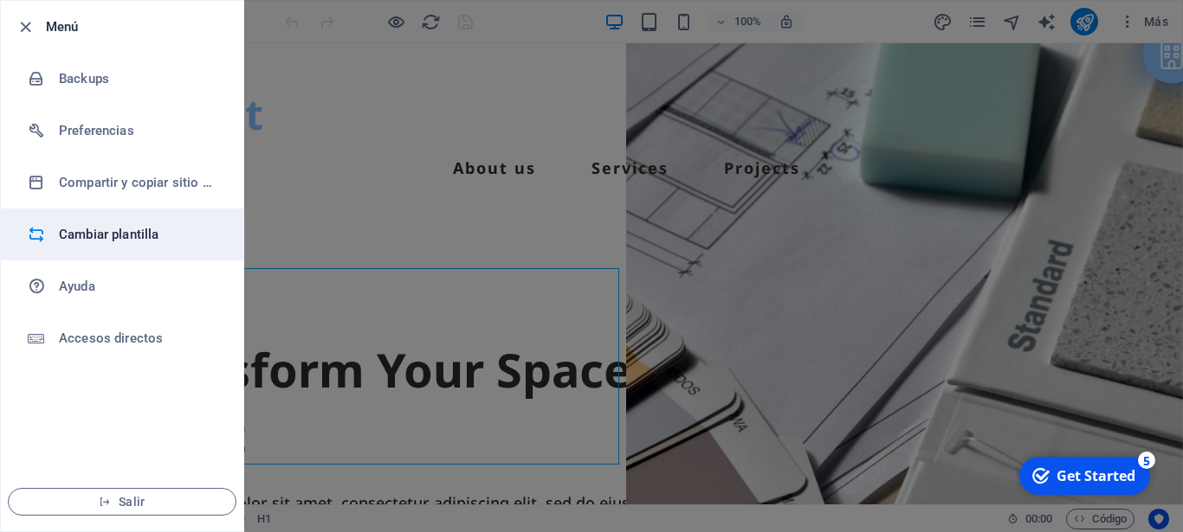
click at [0, 0] on li "Cambiar plantilla" at bounding box center [0, 0] width 0 height 0
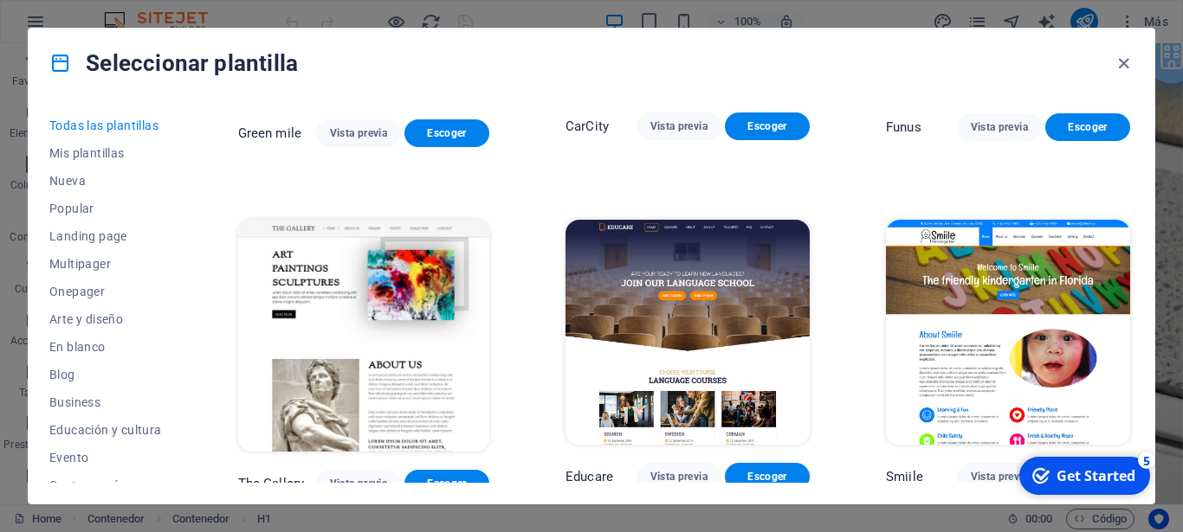
scroll to position [10246, 0]
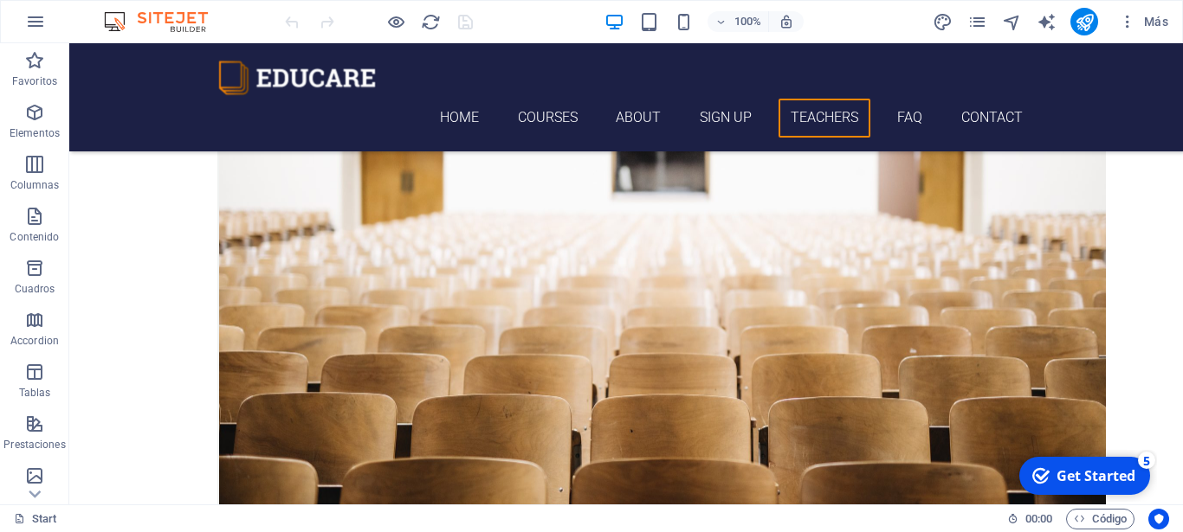
scroll to position [4368, 0]
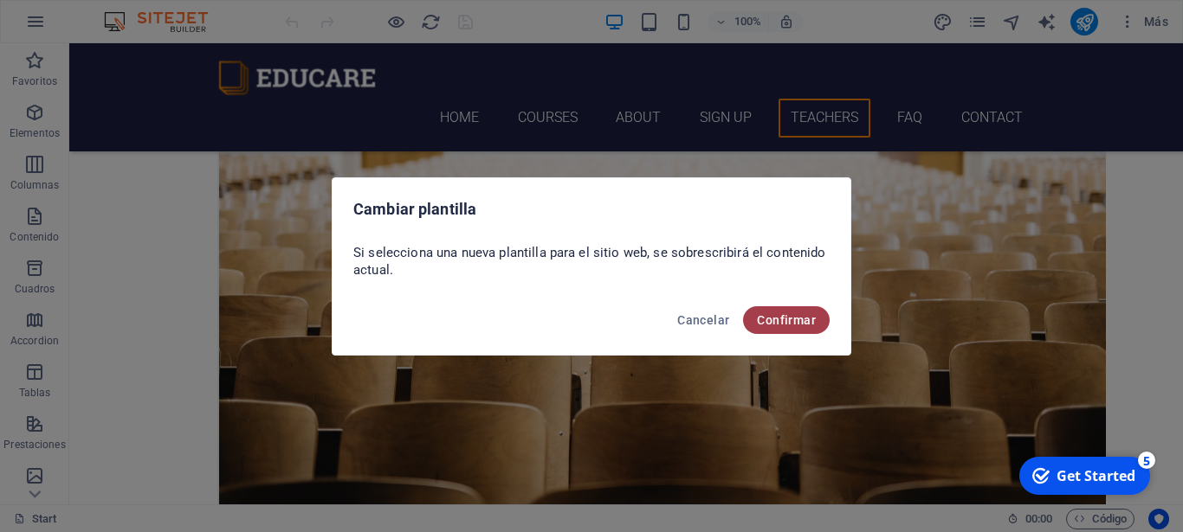
click at [812, 315] on span "Confirmar" at bounding box center [786, 320] width 59 height 14
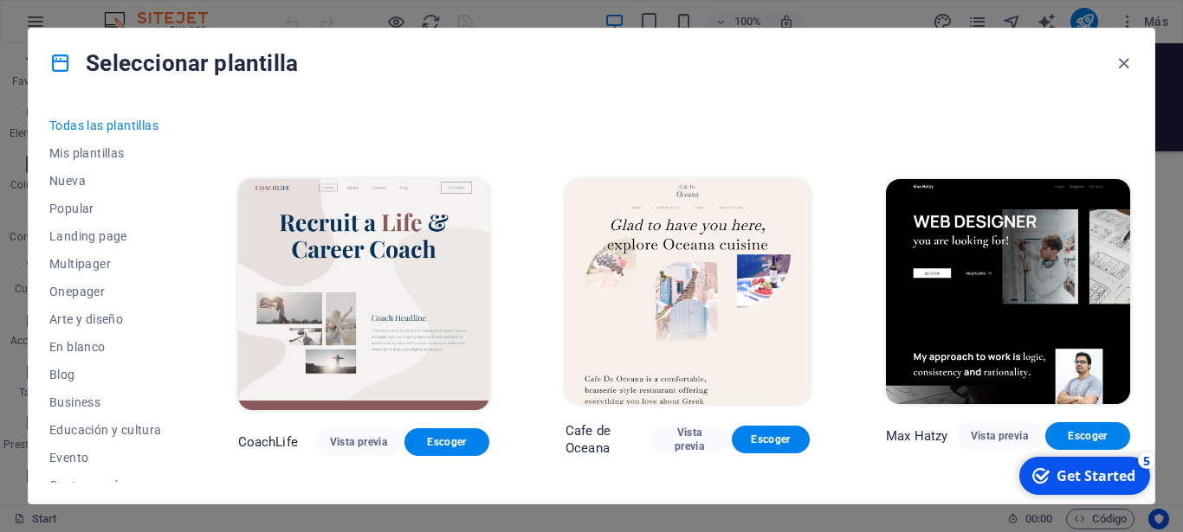
scroll to position [4250, 0]
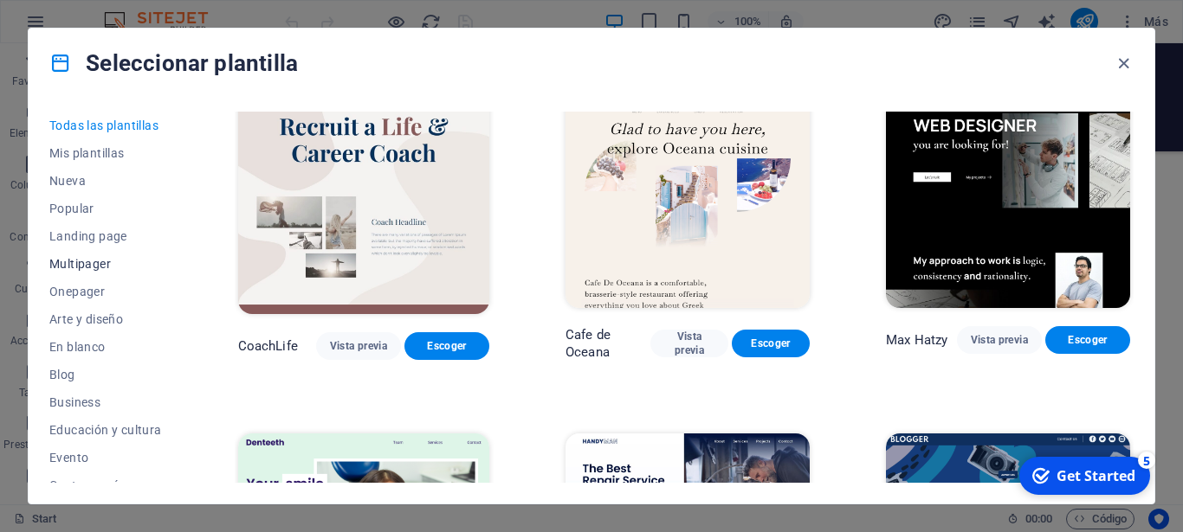
click at [83, 261] on span "Multipager" at bounding box center [105, 264] width 113 height 14
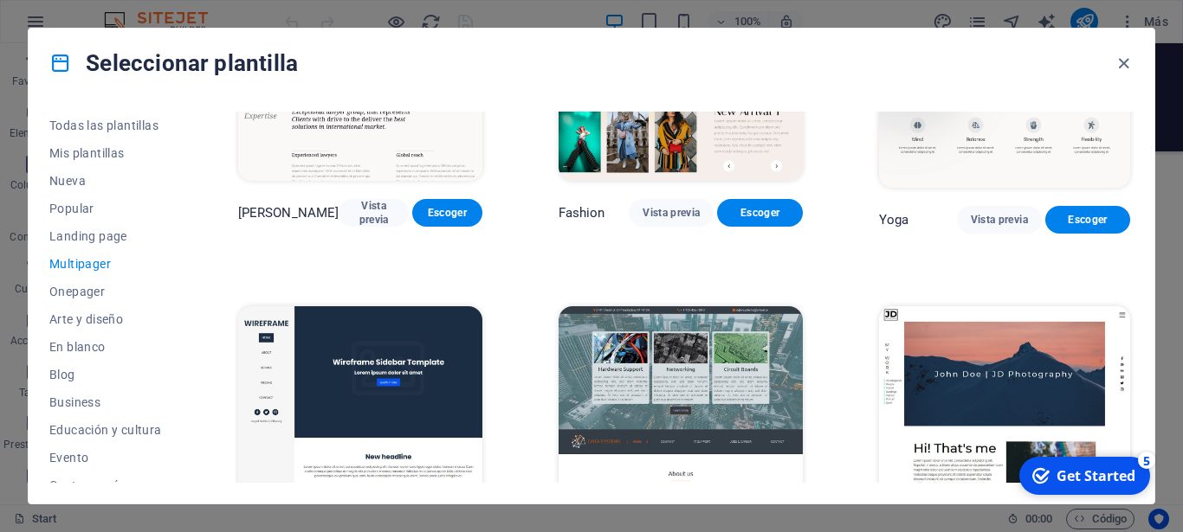
scroll to position [3345, 0]
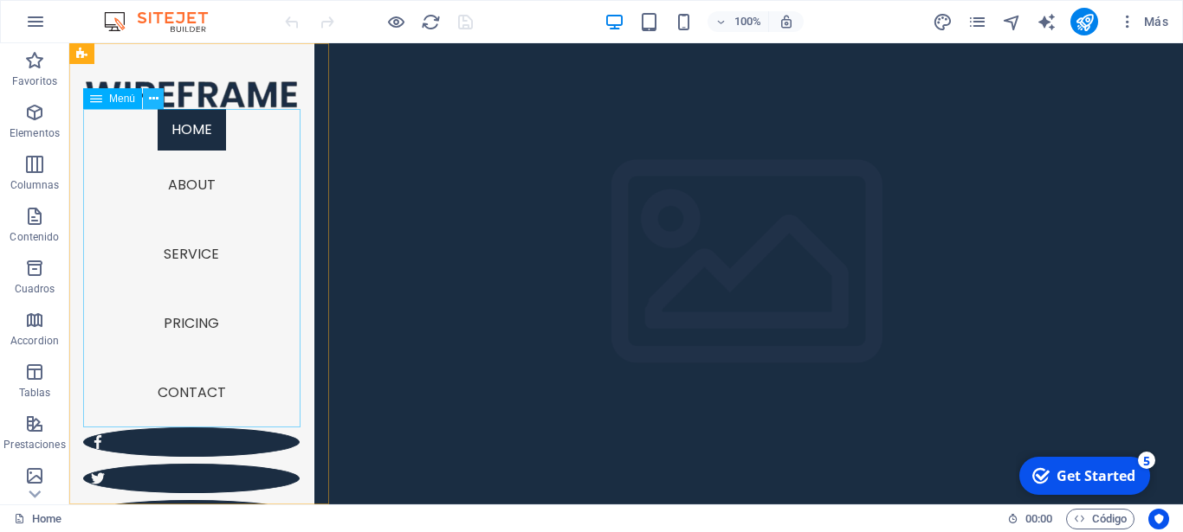
click at [153, 98] on icon at bounding box center [154, 99] width 10 height 18
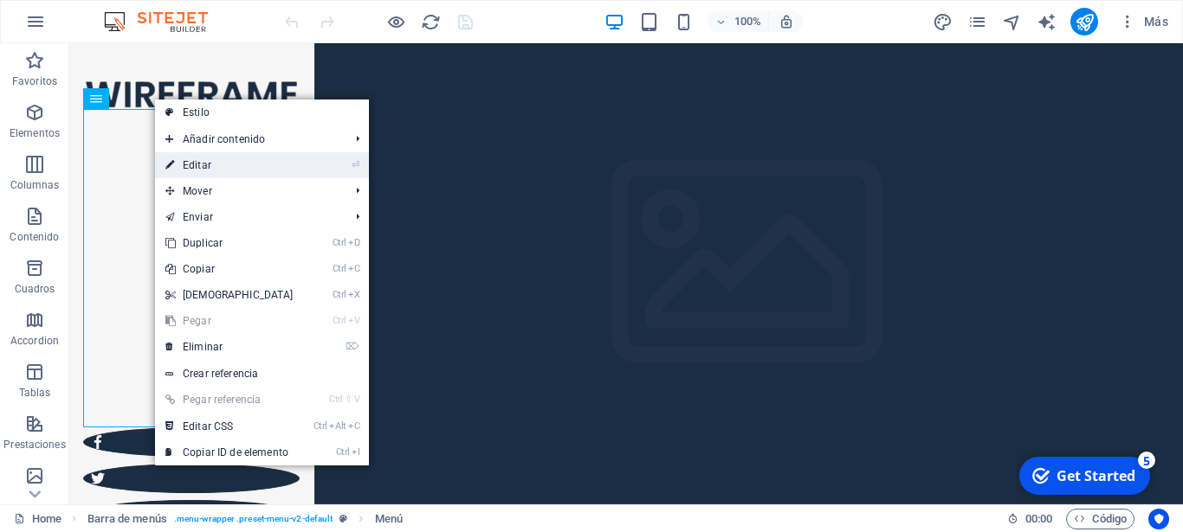
click at [228, 169] on link "⏎ Editar" at bounding box center [229, 165] width 149 height 26
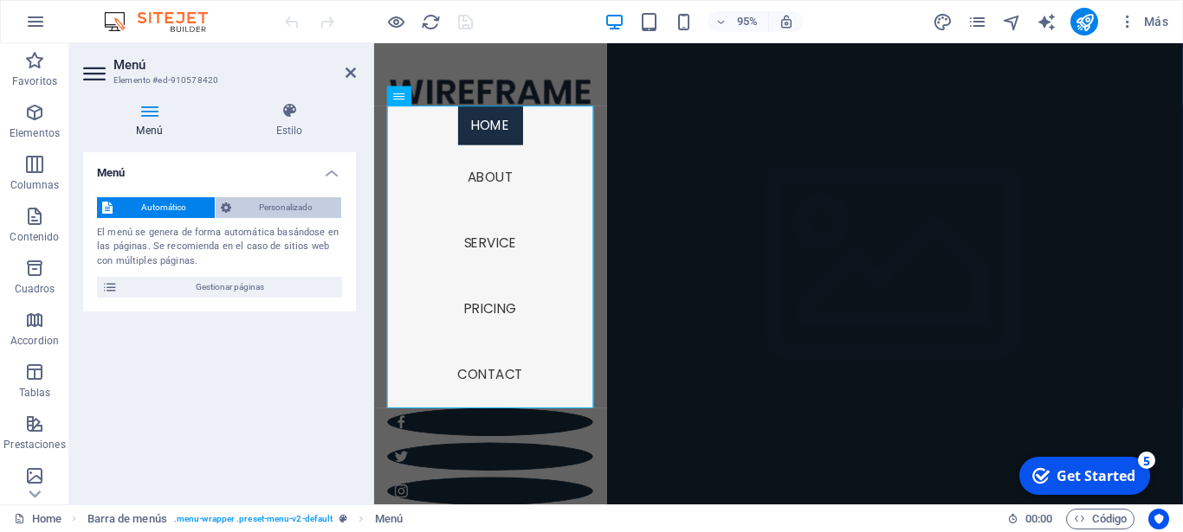
click at [284, 210] on span "Personalizado" at bounding box center [286, 207] width 100 height 21
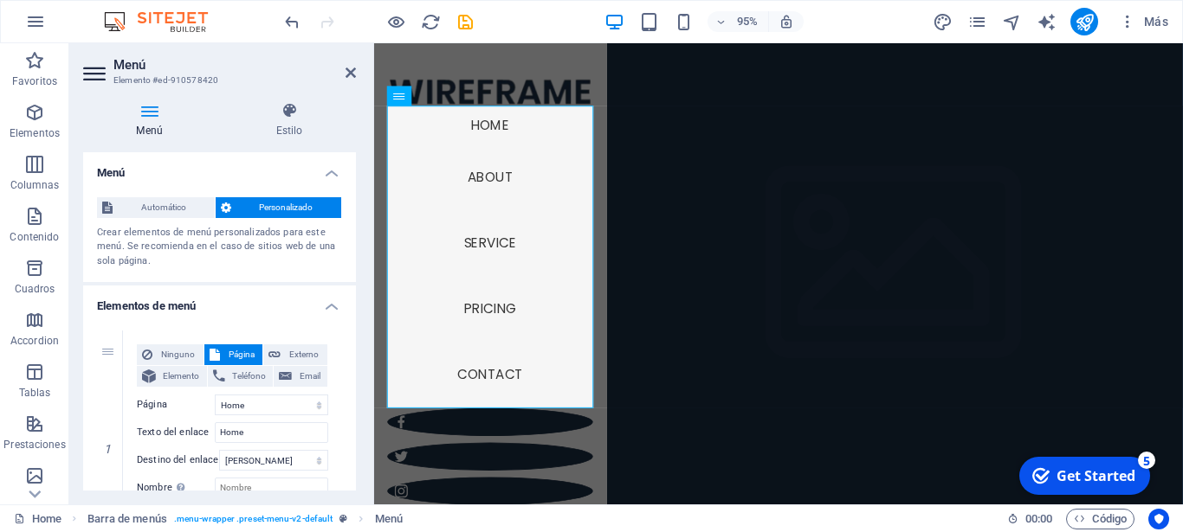
click at [357, 69] on aside "Menú Elemento #ed-910578420 Menú Estilo Menú Automático Personalizado Crear ele…" at bounding box center [221, 273] width 305 height 461
click at [353, 69] on icon at bounding box center [350, 73] width 10 height 14
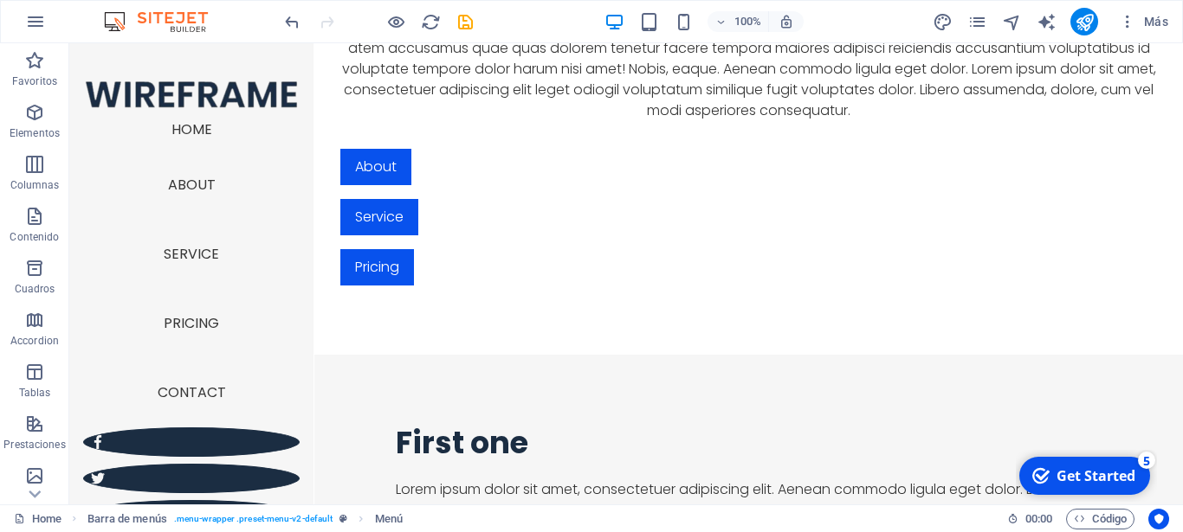
scroll to position [904, 0]
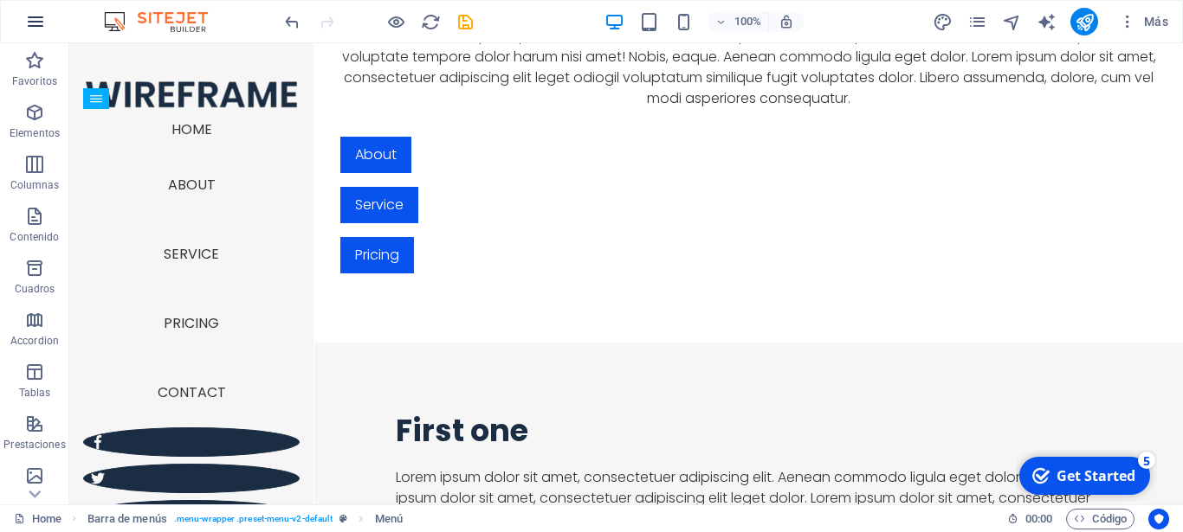
click at [26, 12] on icon "button" at bounding box center [35, 21] width 21 height 21
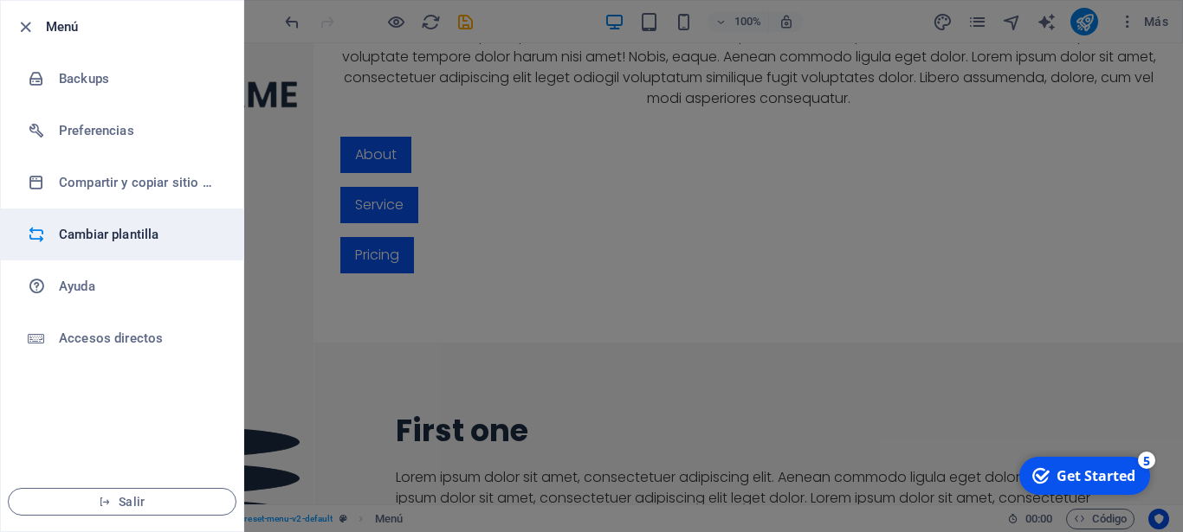
click at [139, 229] on h6 "Cambiar plantilla" at bounding box center [139, 234] width 160 height 21
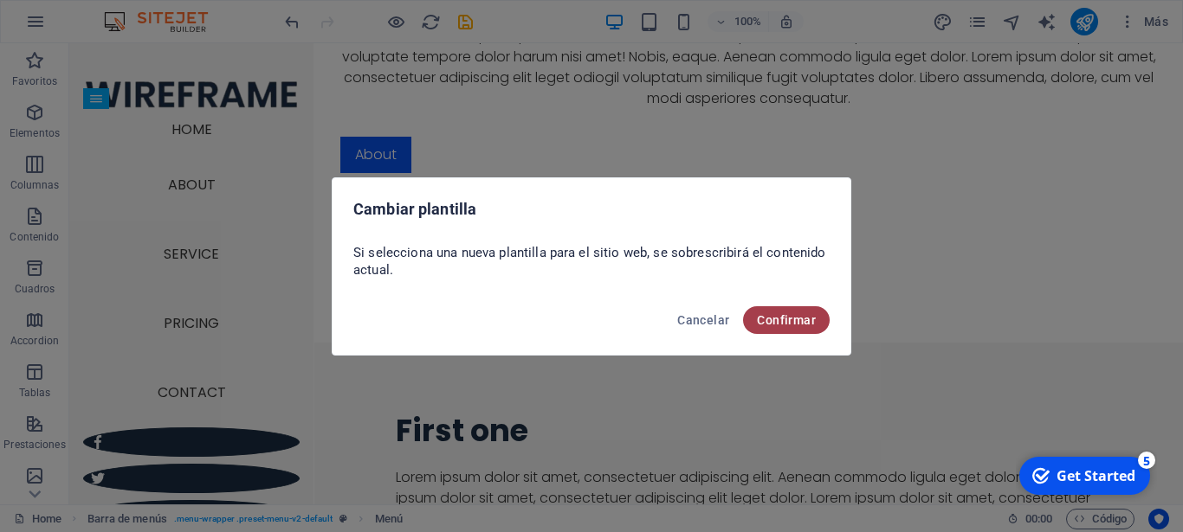
click at [783, 326] on span "Confirmar" at bounding box center [786, 320] width 59 height 14
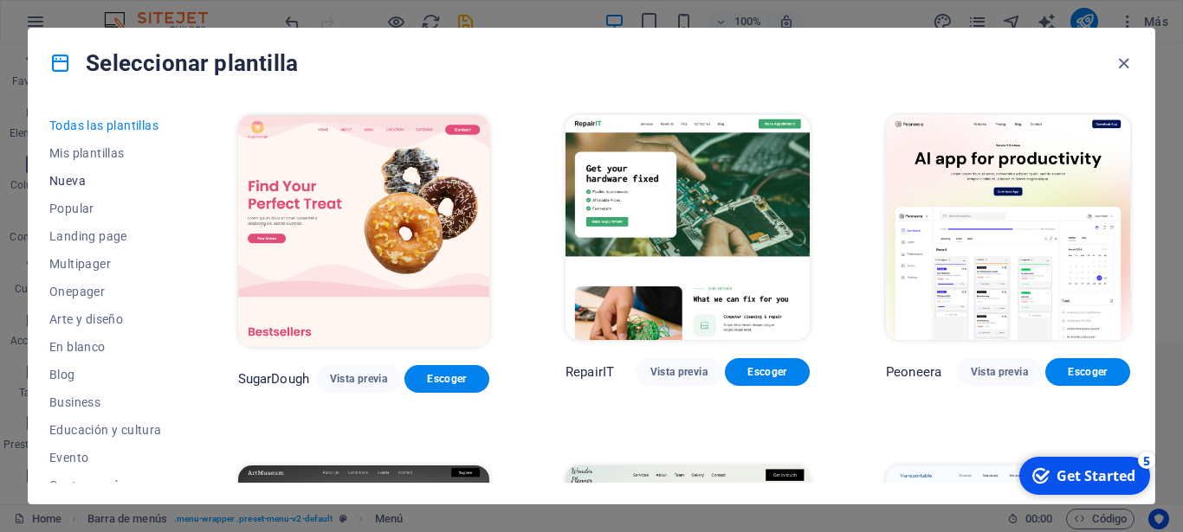
click at [74, 180] on span "Nueva" at bounding box center [105, 181] width 113 height 14
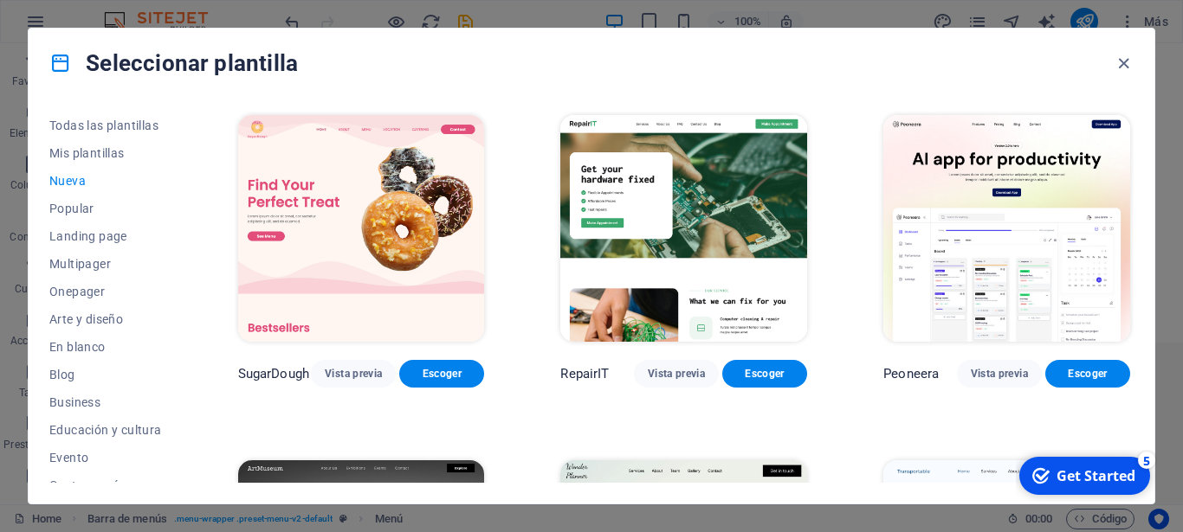
click at [74, 180] on span "Nueva" at bounding box center [105, 181] width 113 height 14
click at [77, 209] on span "Popular" at bounding box center [105, 209] width 113 height 14
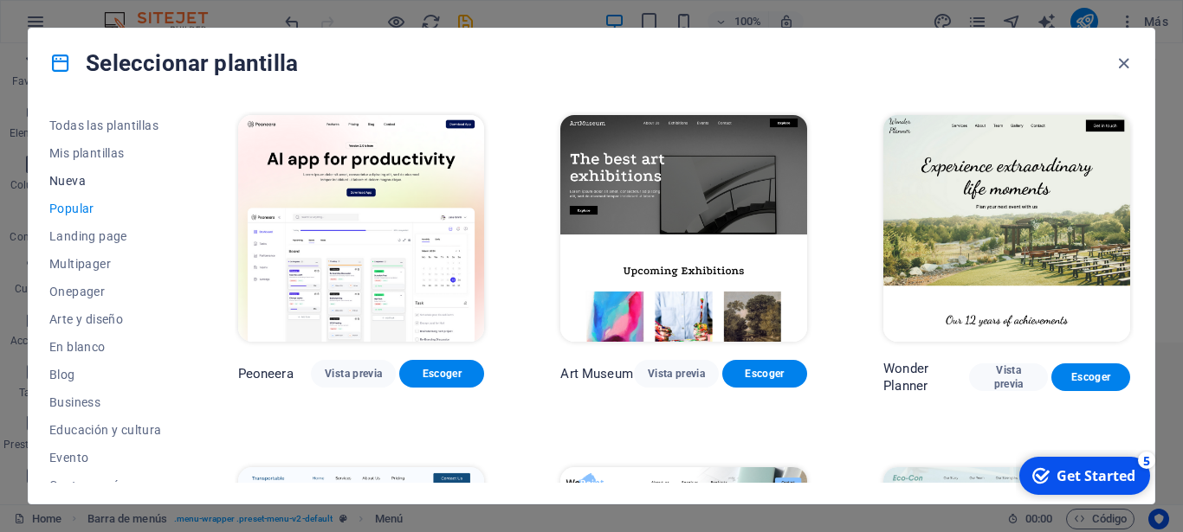
click at [74, 177] on span "Nueva" at bounding box center [105, 181] width 113 height 14
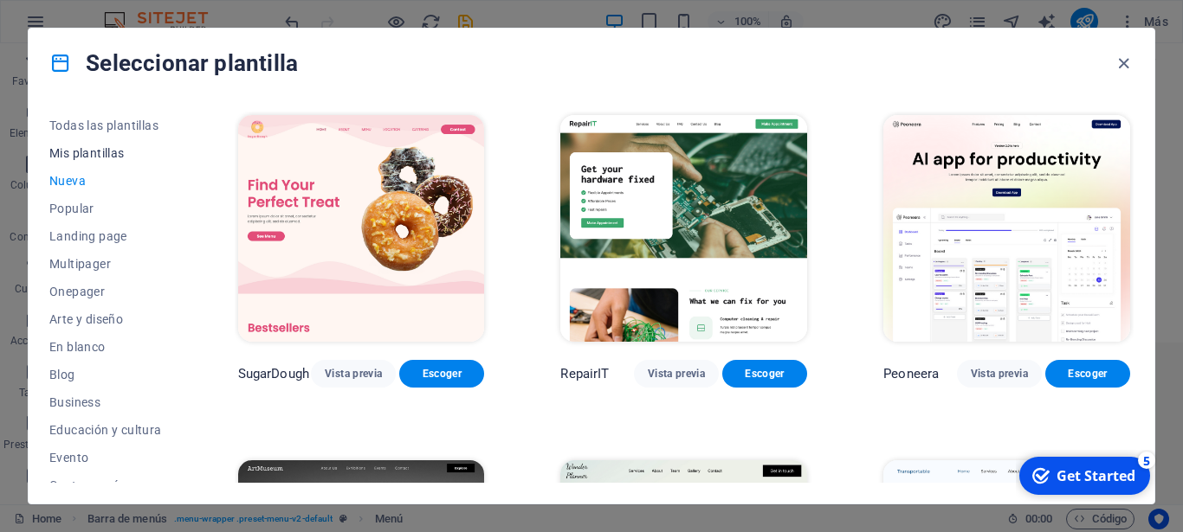
click at [88, 151] on span "Mis plantillas" at bounding box center [105, 153] width 113 height 14
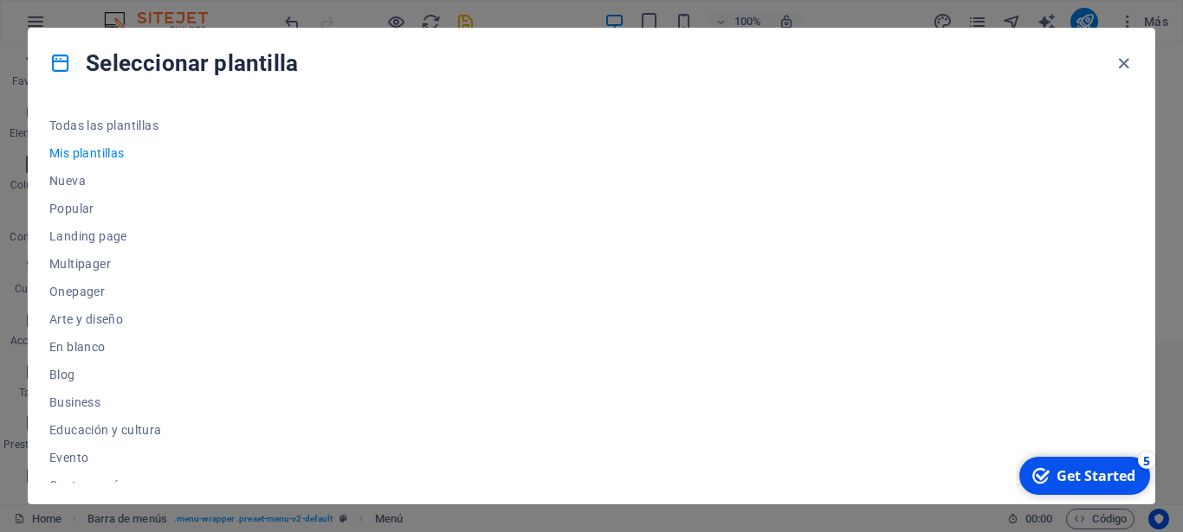
click at [88, 151] on span "Mis plantillas" at bounding box center [105, 153] width 113 height 14
click at [82, 201] on button "Popular" at bounding box center [105, 209] width 113 height 28
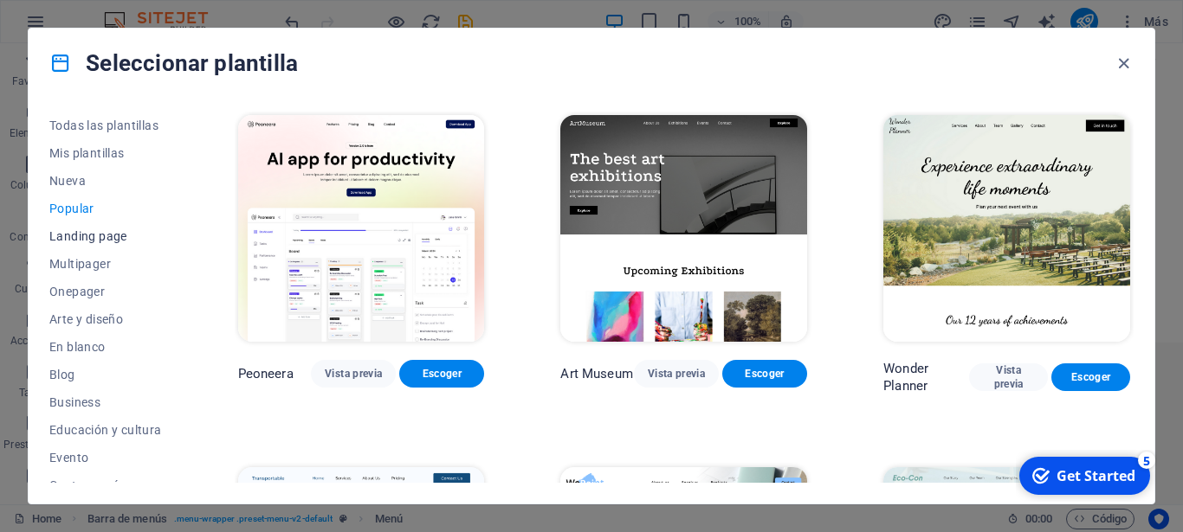
click at [97, 239] on span "Landing page" at bounding box center [105, 236] width 113 height 14
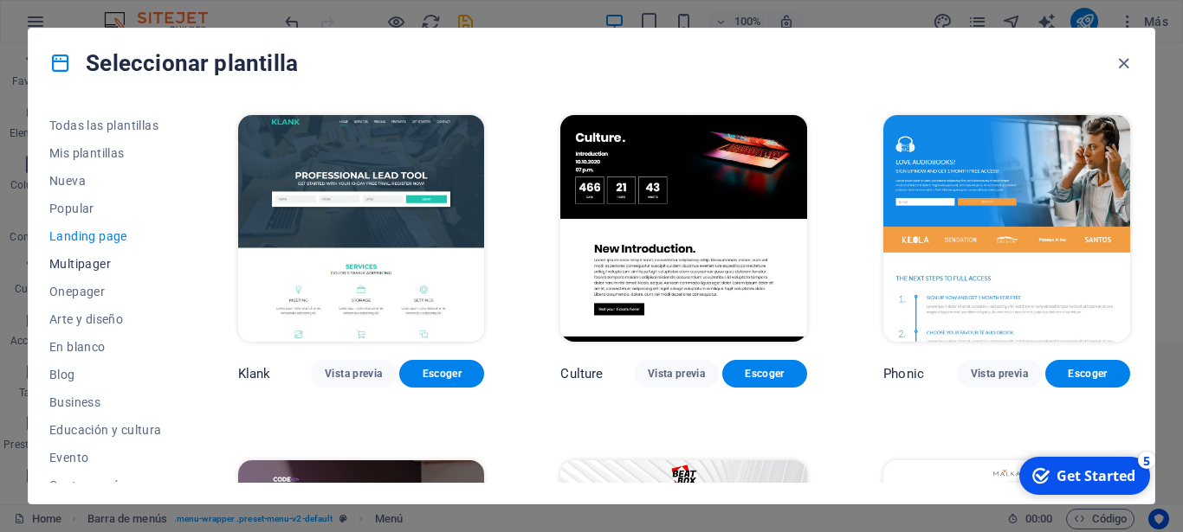
click at [98, 263] on span "Multipager" at bounding box center [105, 264] width 113 height 14
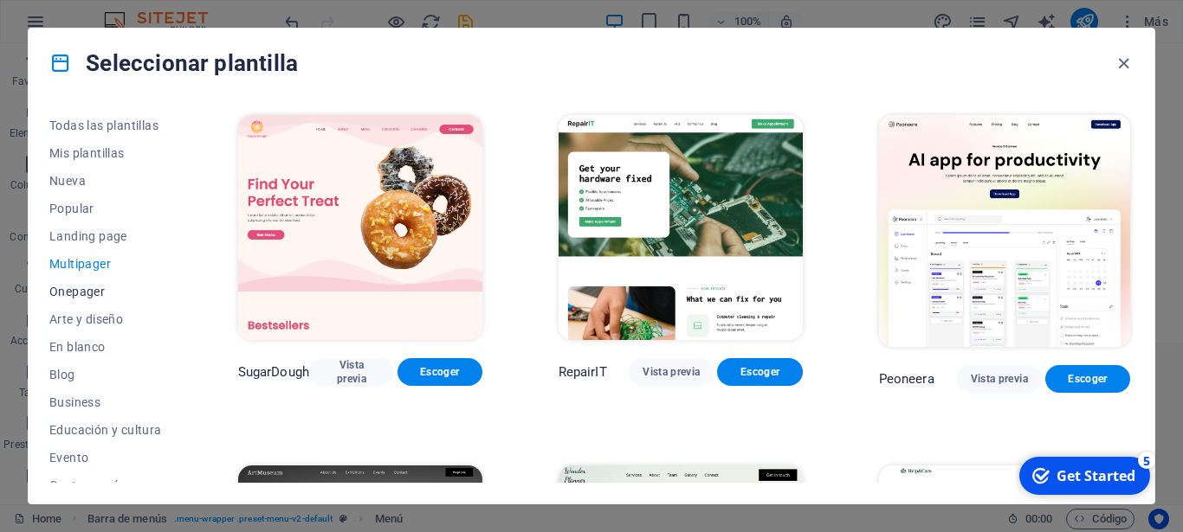
click at [91, 283] on button "Onepager" at bounding box center [105, 292] width 113 height 28
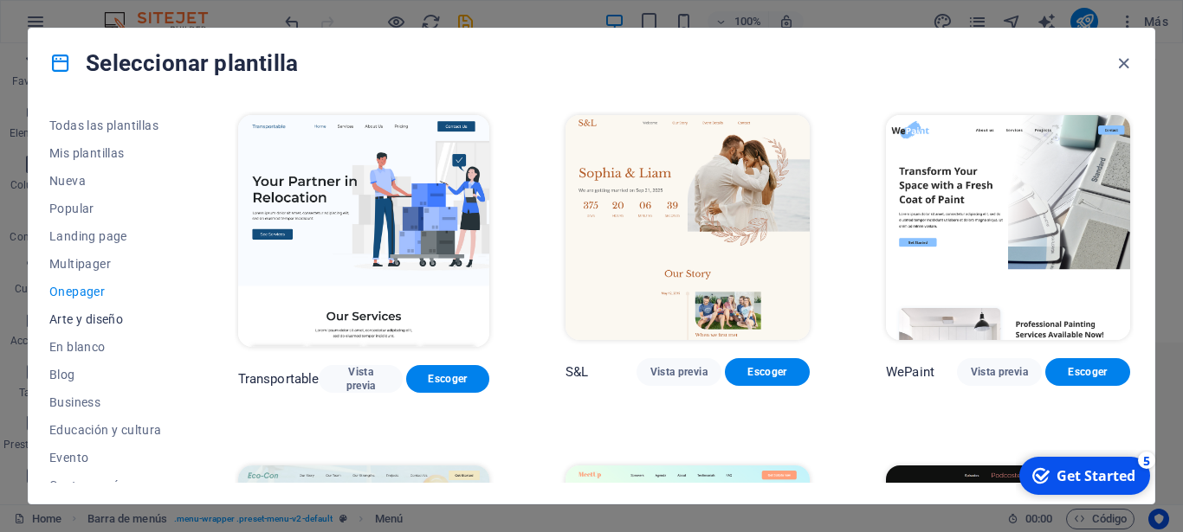
click at [74, 313] on span "Arte y diseño" at bounding box center [105, 320] width 113 height 14
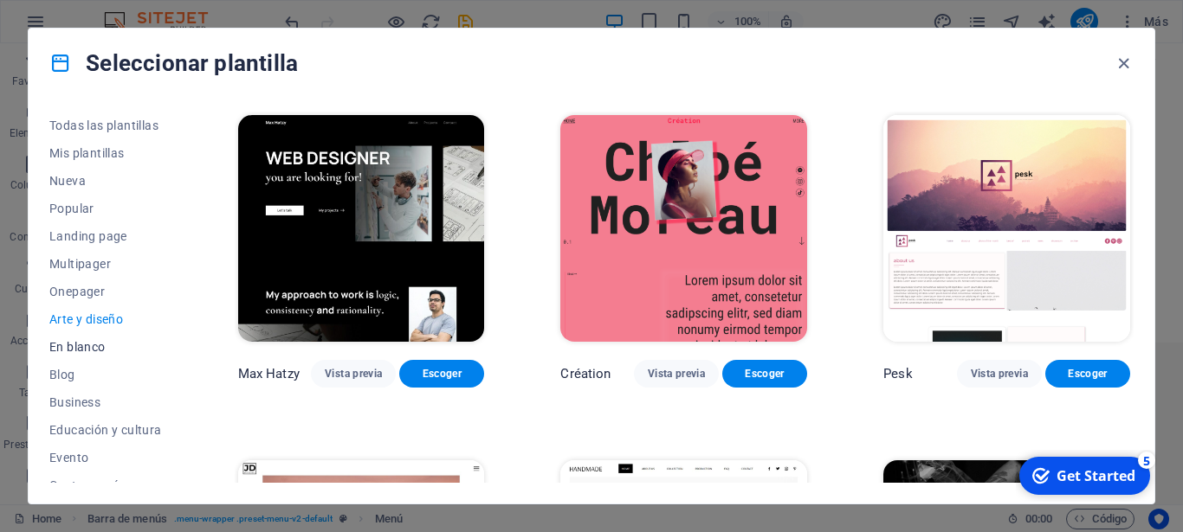
click at [77, 339] on button "En blanco" at bounding box center [105, 347] width 113 height 28
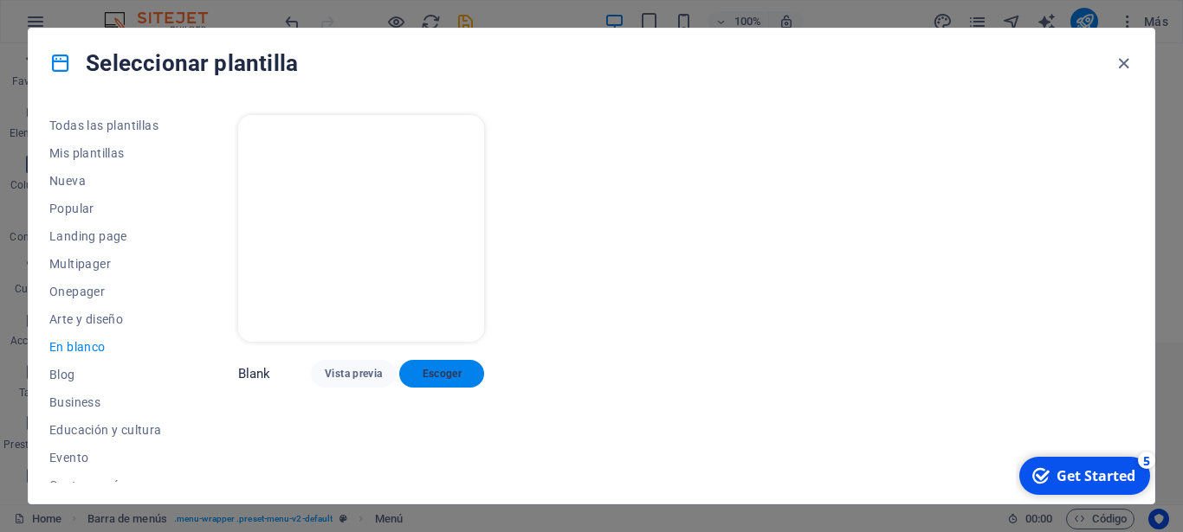
click at [449, 367] on span "Escoger" at bounding box center [441, 374] width 57 height 14
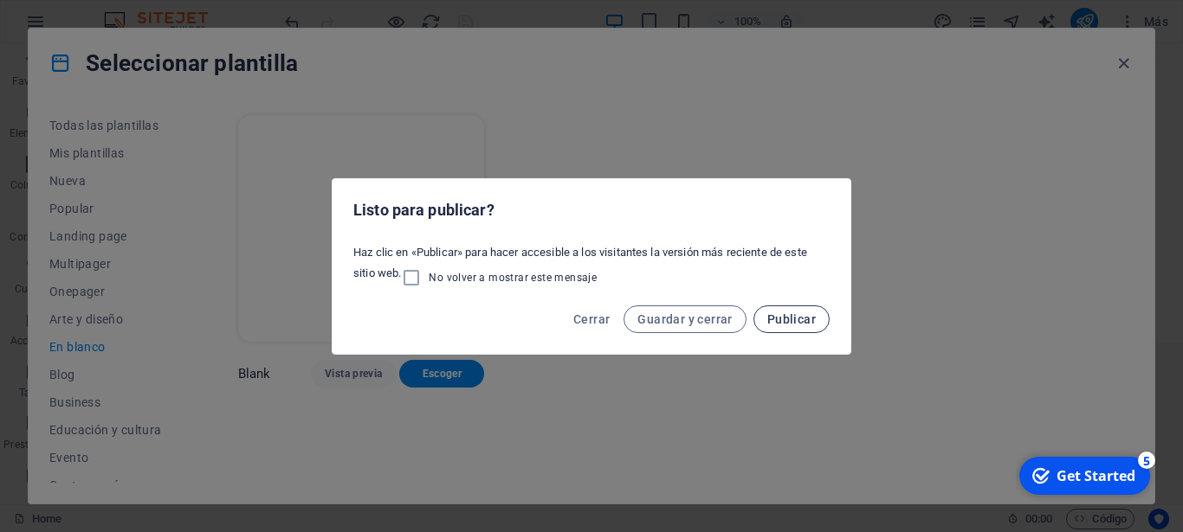
click at [792, 313] on span "Publicar" at bounding box center [791, 320] width 48 height 14
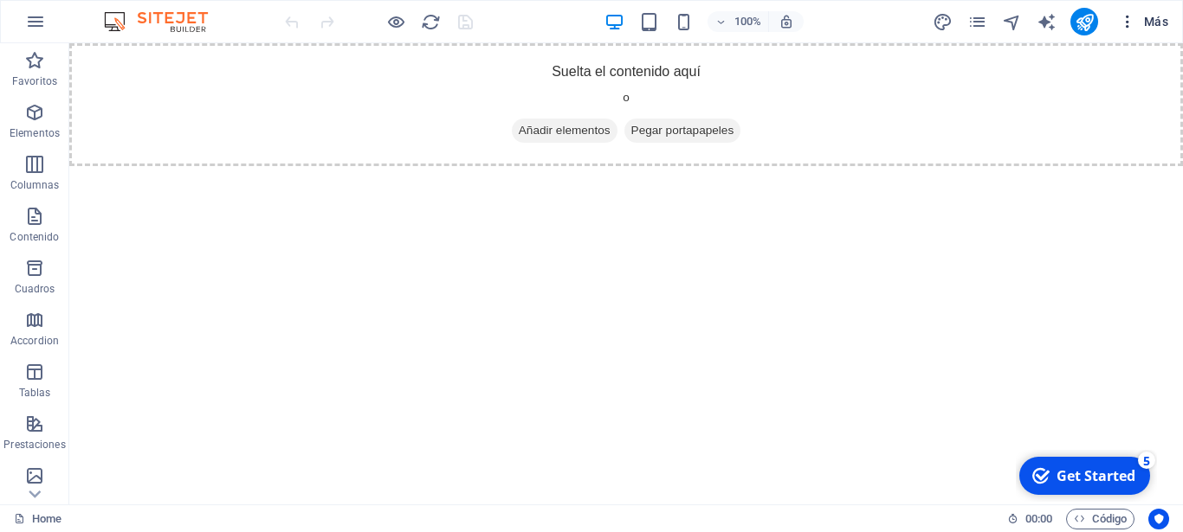
click at [1151, 19] on span "Más" at bounding box center [1143, 21] width 49 height 17
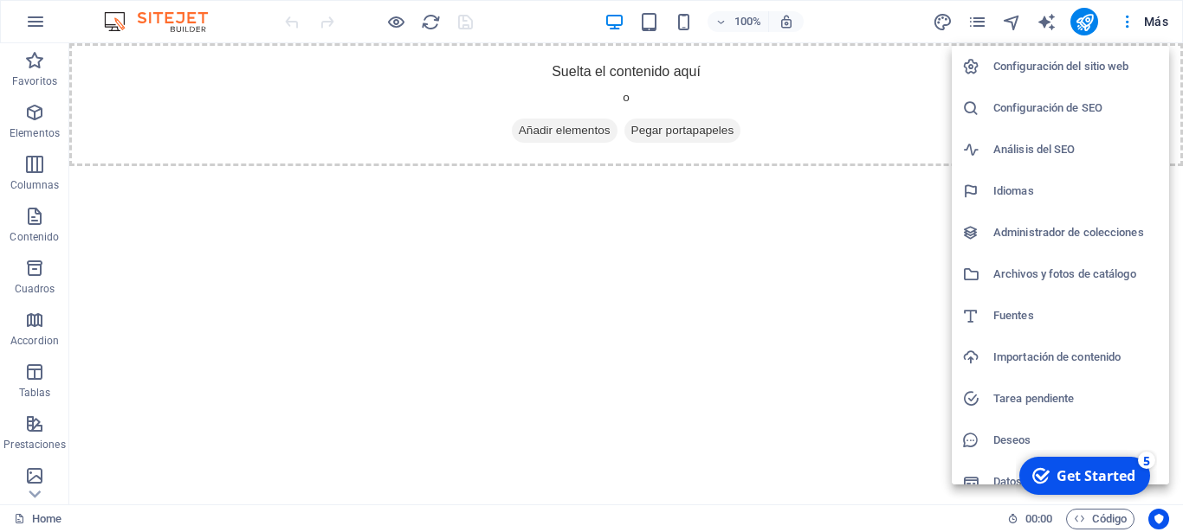
click at [1087, 74] on h6 "Configuración del sitio web" at bounding box center [1075, 66] width 165 height 21
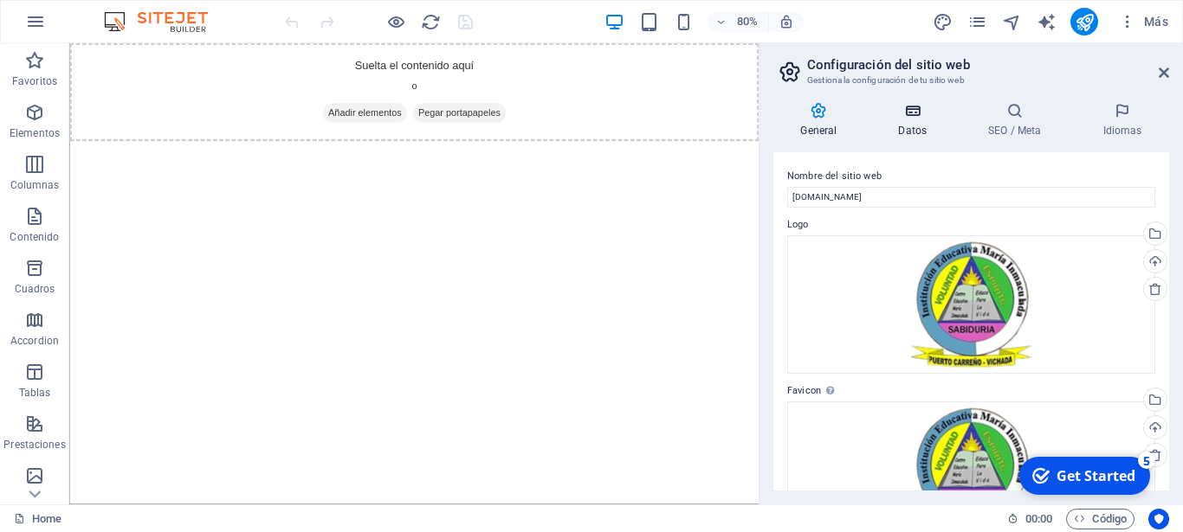
click at [914, 121] on h4 "Datos" at bounding box center [916, 120] width 90 height 36
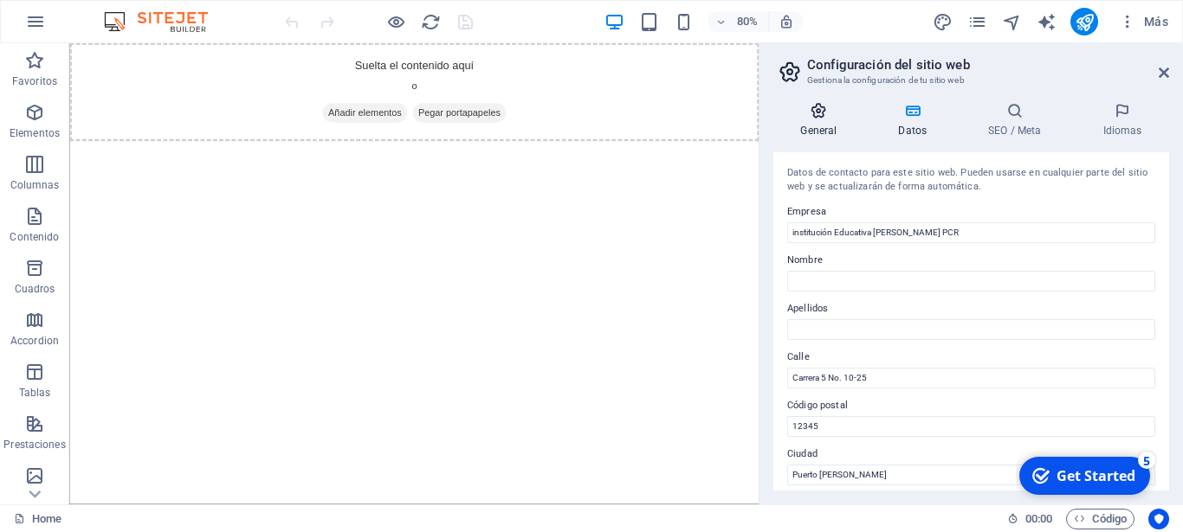
click at [813, 121] on h4 "General" at bounding box center [822, 120] width 98 height 36
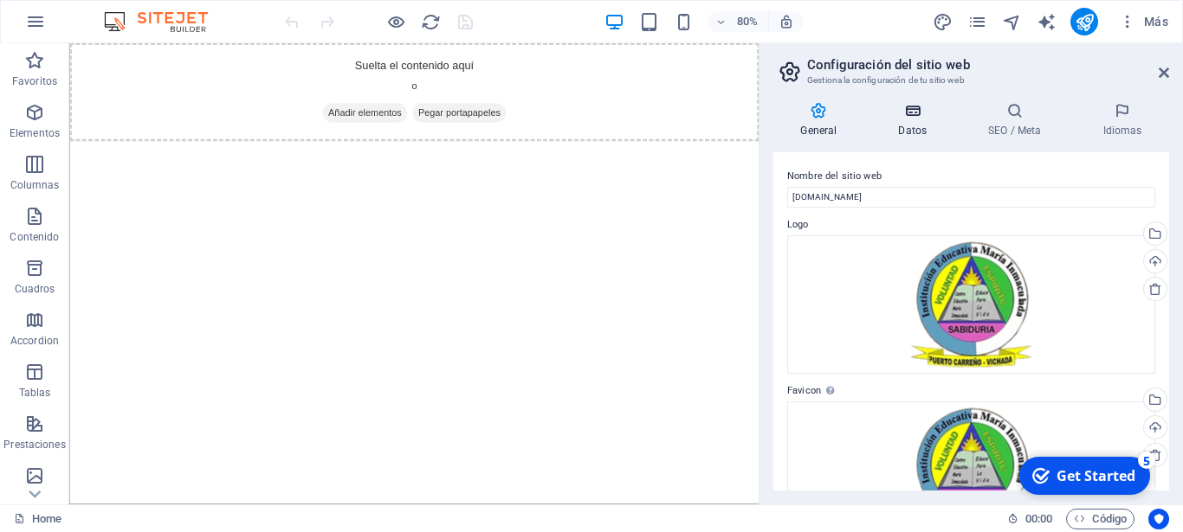
click at [925, 105] on icon at bounding box center [912, 110] width 83 height 17
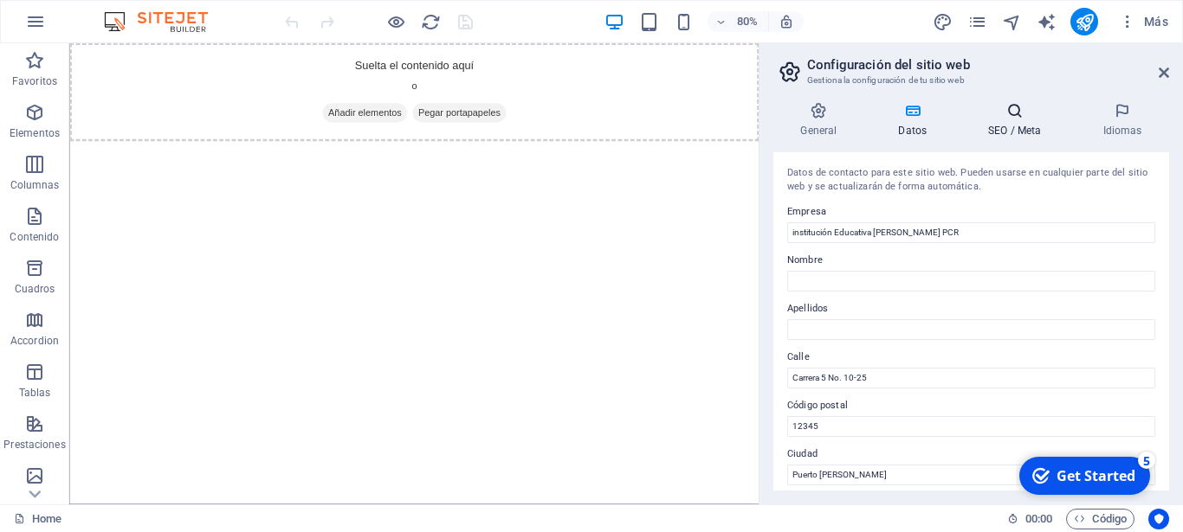
click at [1018, 118] on icon at bounding box center [1014, 110] width 107 height 17
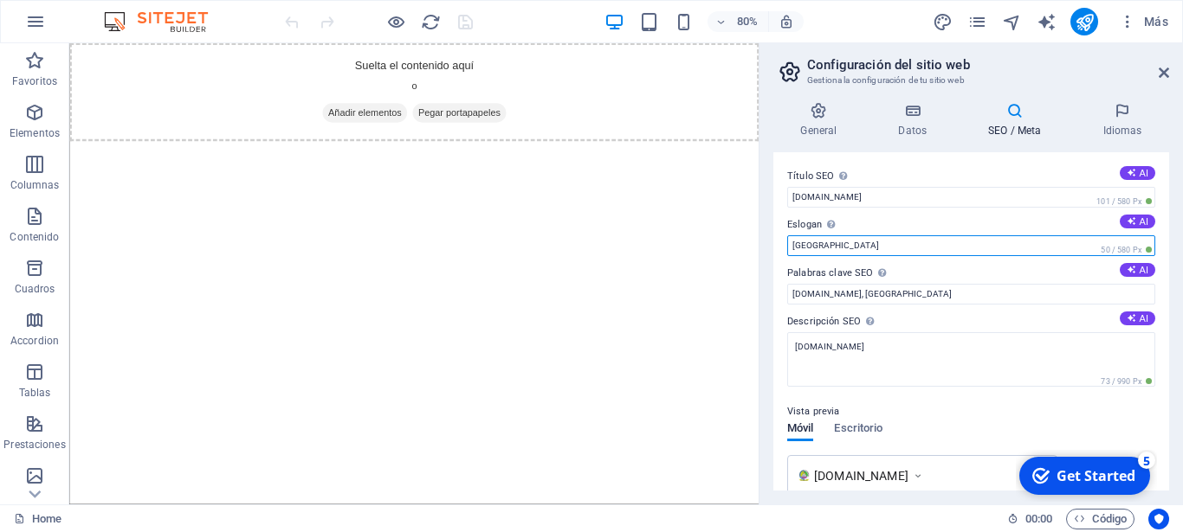
click at [910, 247] on input "Berlin" at bounding box center [971, 245] width 368 height 21
type input "B"
type input "Donde hay Exigencia, hay Excelencia"
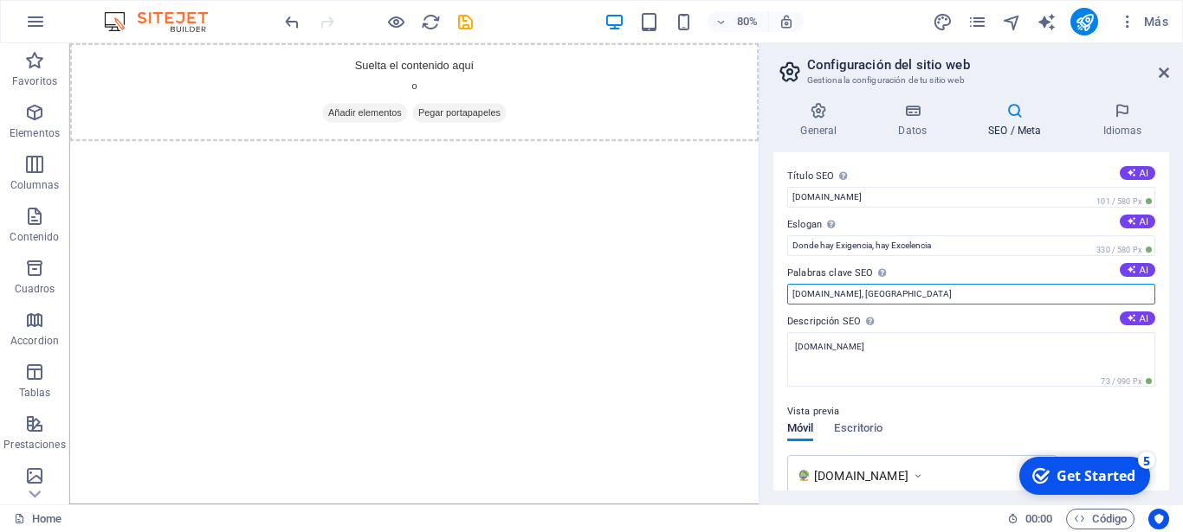
click at [880, 296] on input "iemi.edu.co, Berlin" at bounding box center [971, 294] width 368 height 21
type input "iemi.edu.co, Puerto Carreño"
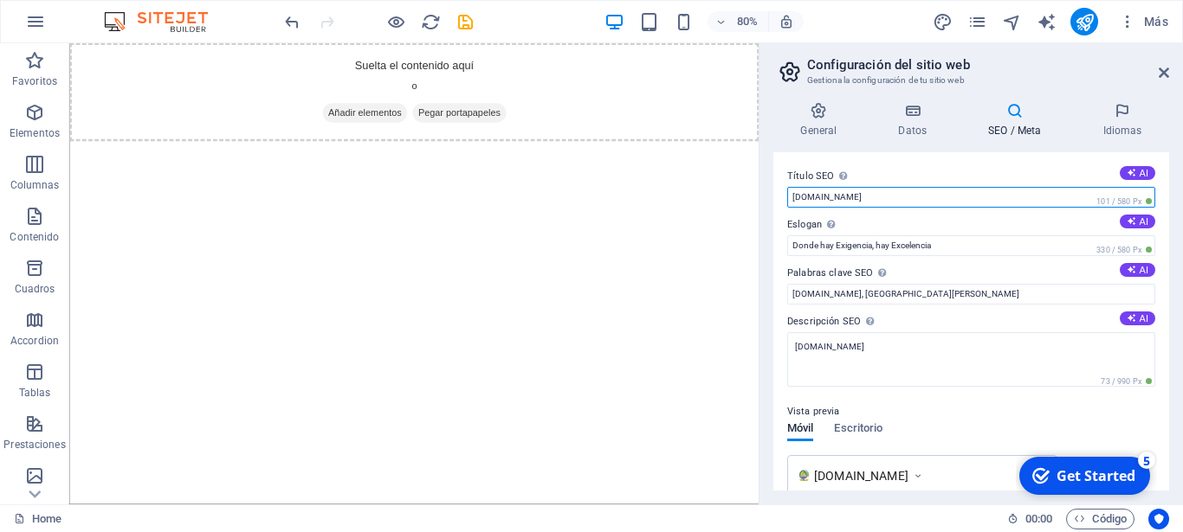
click at [895, 198] on input "iemi.edu.co" at bounding box center [971, 197] width 368 height 21
type input "i"
type input "Institución Educativa María Inmaculada"
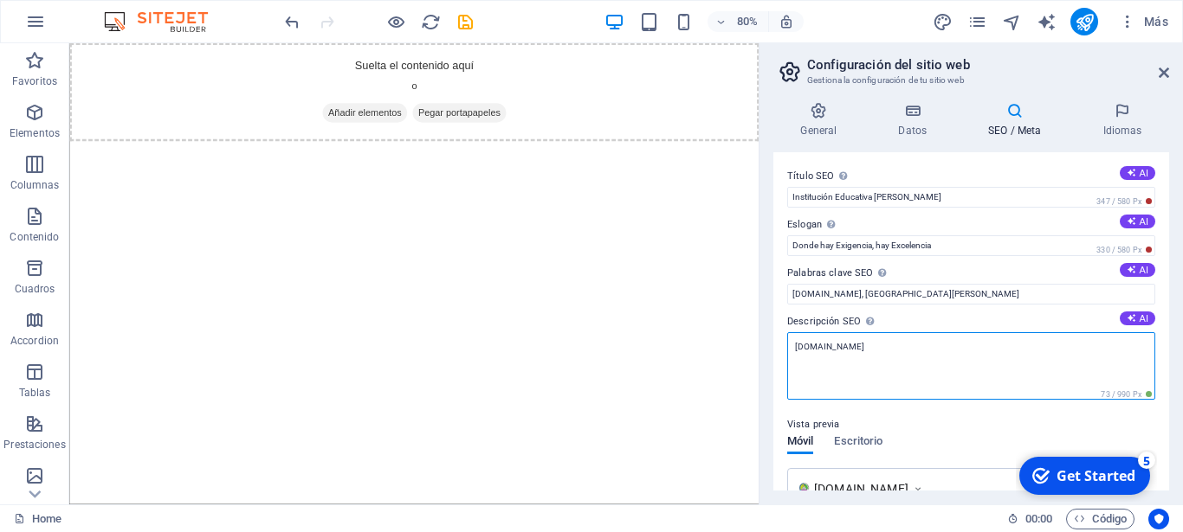
click at [873, 345] on textarea "iemi.edu.co" at bounding box center [971, 366] width 368 height 68
type textarea "i"
paste textarea "La Institución Educativa María Inmaculada - IEMI de Puerto Carreño promueve la …"
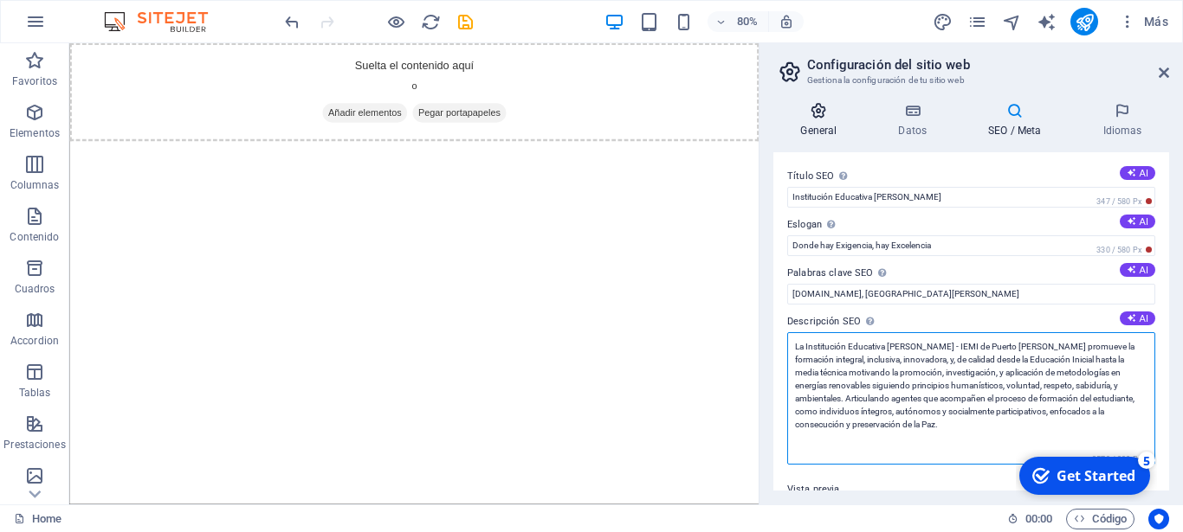
type textarea "La Institución Educativa María Inmaculada - IEMI de Puerto Carreño promueve la …"
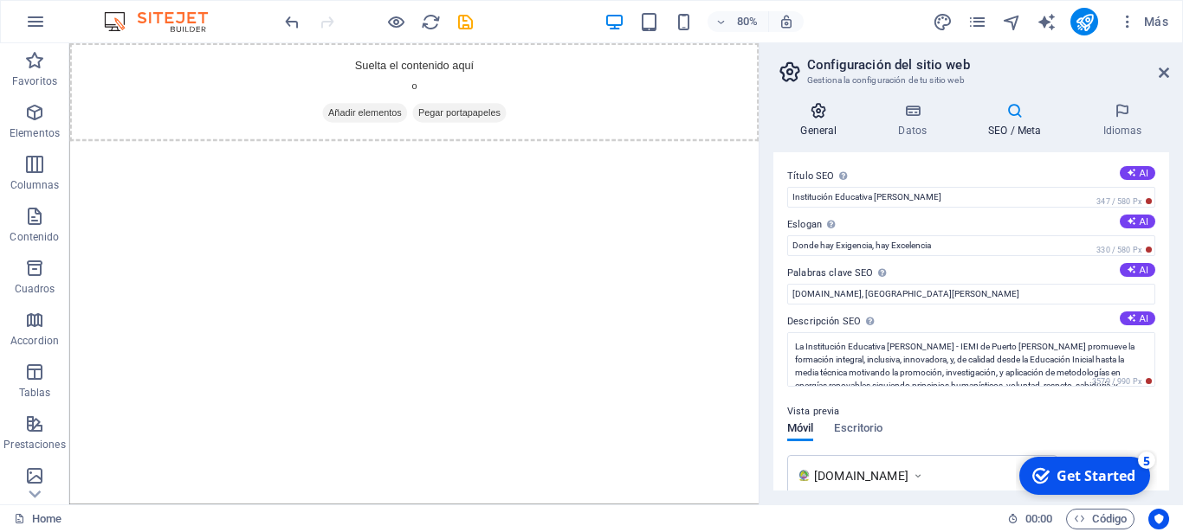
click at [825, 121] on h4 "General" at bounding box center [822, 120] width 98 height 36
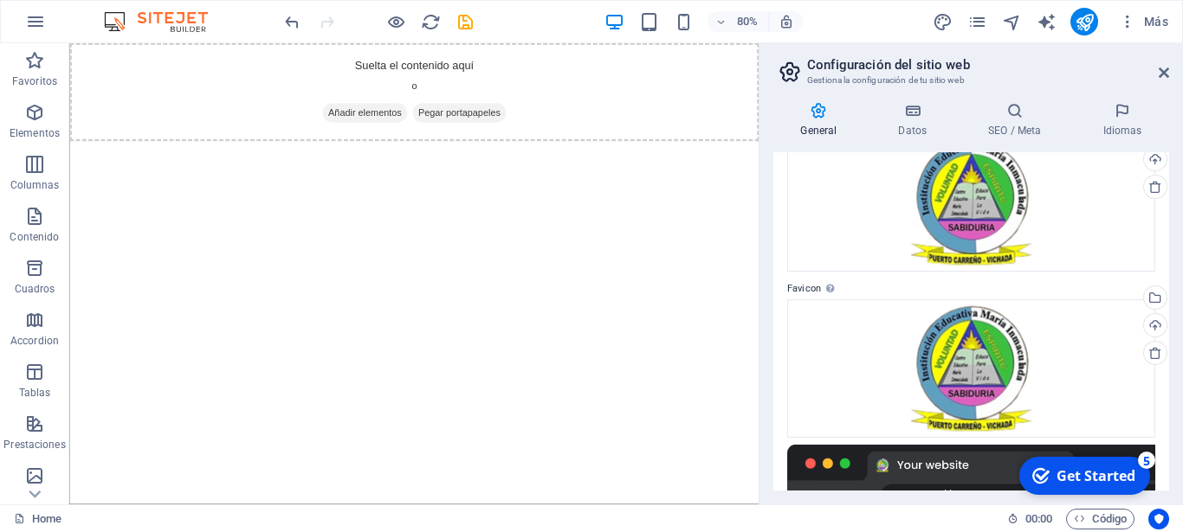
scroll to position [5, 0]
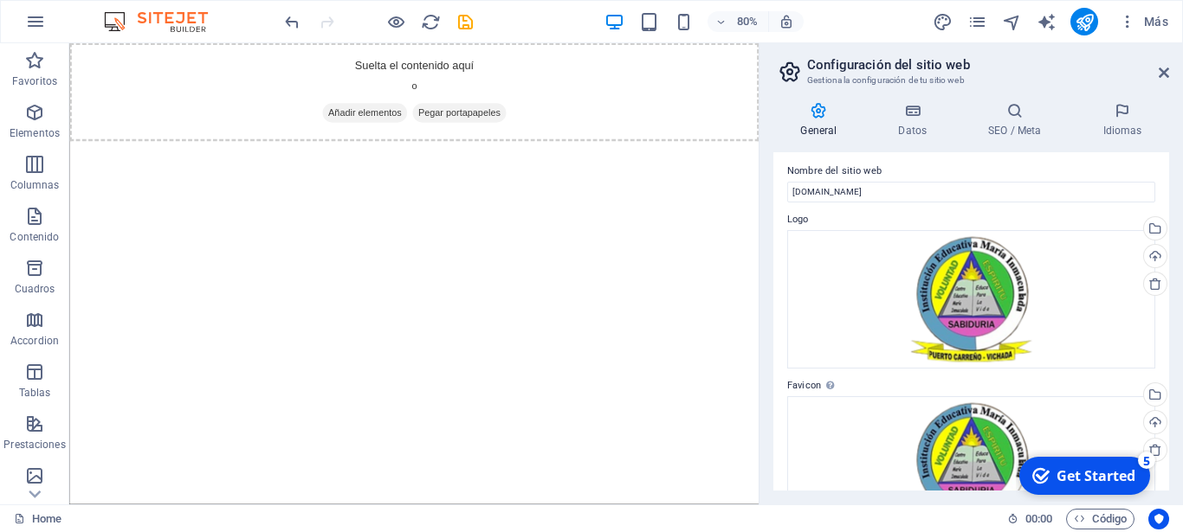
click at [906, 139] on div "General Datos SEO / Meta Idiomas Nombre del sitio web iemi.edu.co Logo Arrastra…" at bounding box center [971, 296] width 396 height 389
click at [911, 119] on h4 "Datos" at bounding box center [916, 120] width 90 height 36
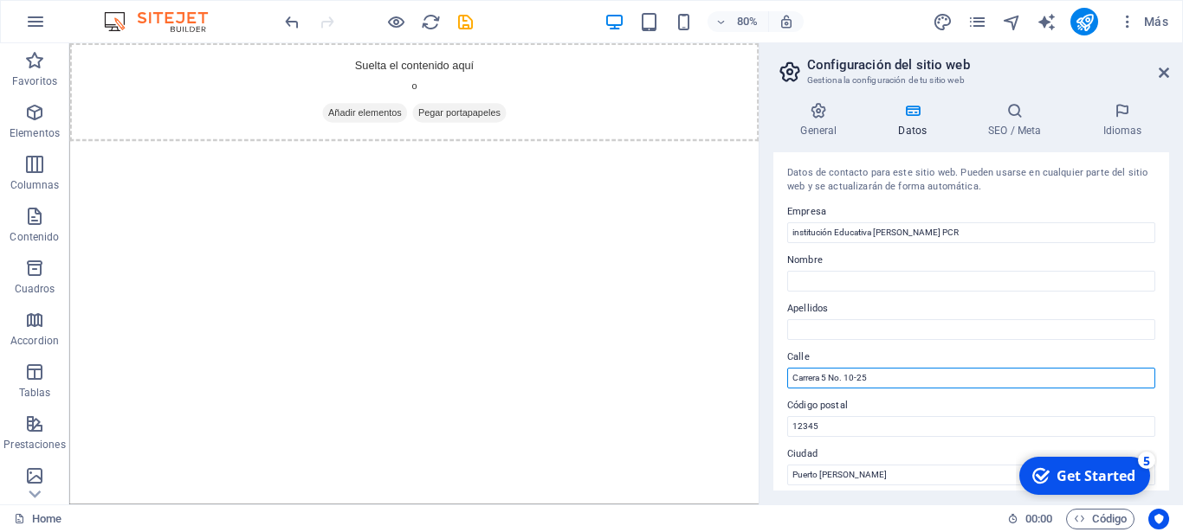
drag, startPoint x: 893, startPoint y: 384, endPoint x: 745, endPoint y: 385, distance: 148.1
click at [787, 385] on input "Carrera 5 No. 10-25" at bounding box center [971, 378] width 368 height 21
paste input "lle 15 No. 13-161 Barrio La Primavera"
type input "Calle 15 No. 13-161 Barrio La Primavera"
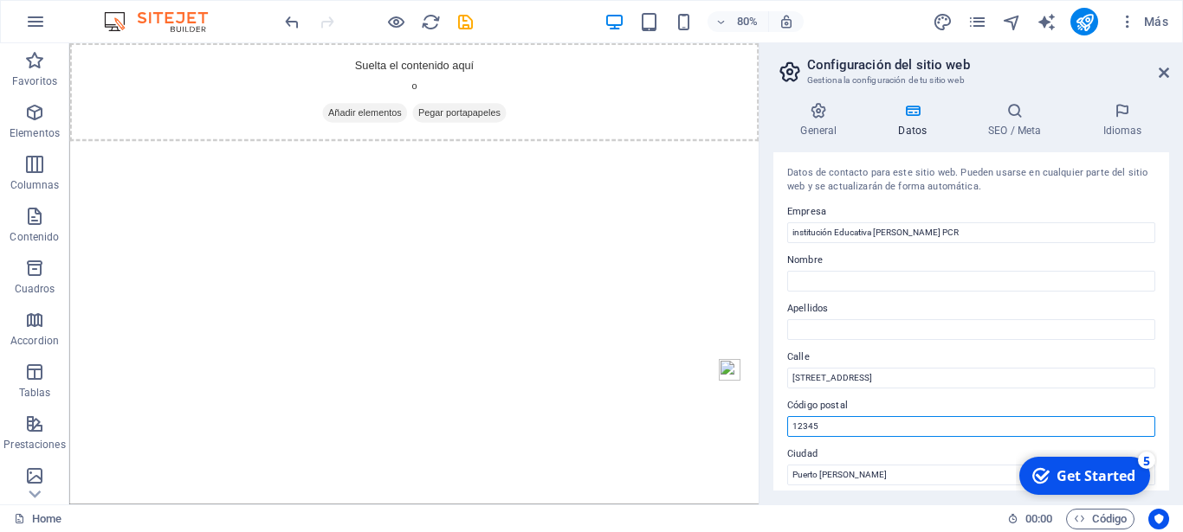
click at [899, 432] on input "12345" at bounding box center [971, 426] width 368 height 21
type input "1"
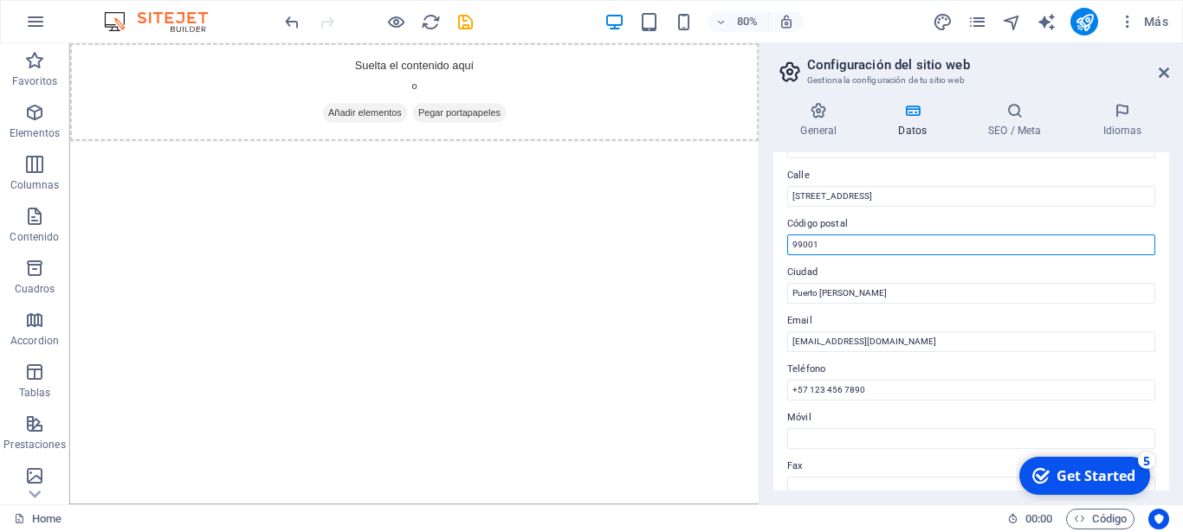
scroll to position [184, 0]
type input "99001"
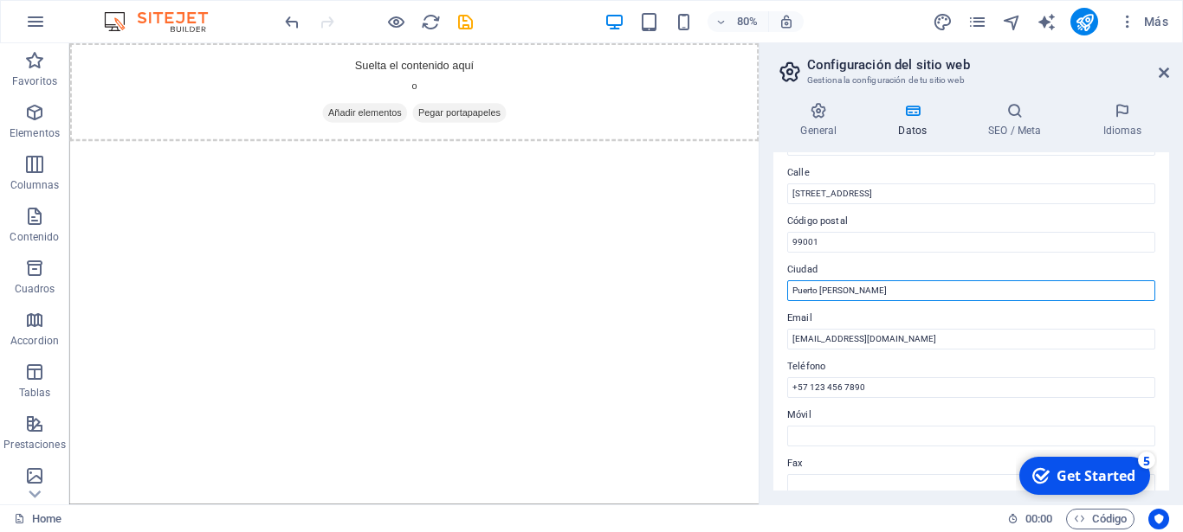
click at [896, 288] on input "Puerto Carreño" at bounding box center [971, 291] width 368 height 21
type input "Puerto Carreño, Vichada, Colombia"
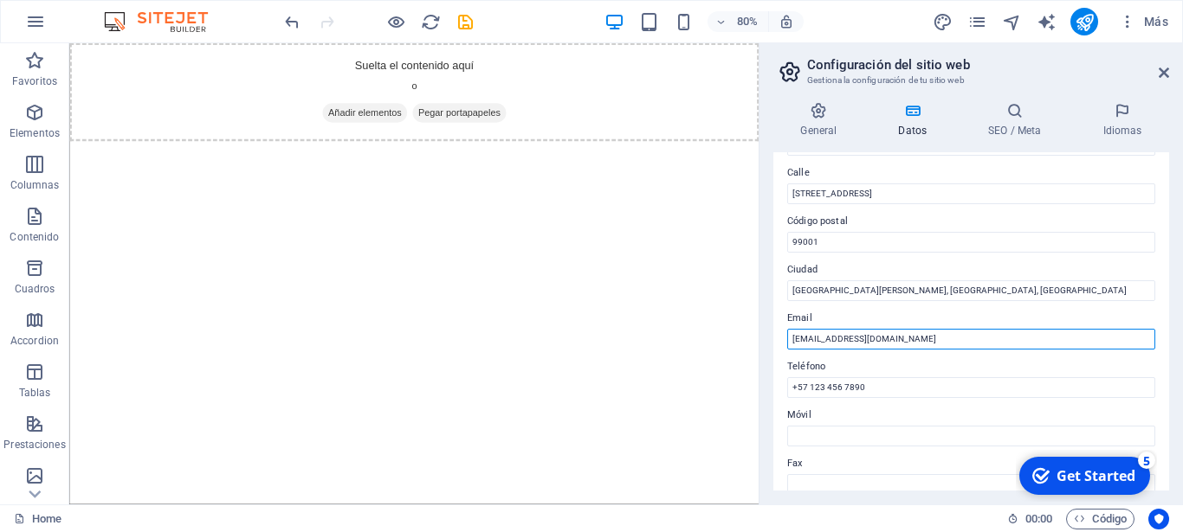
click at [935, 339] on input "info@iemaríainmaculada.edu.co" at bounding box center [971, 339] width 368 height 21
type input "i"
type input "ie.inmaculada1946@gmail.es rectoria@iemi.edu.co"
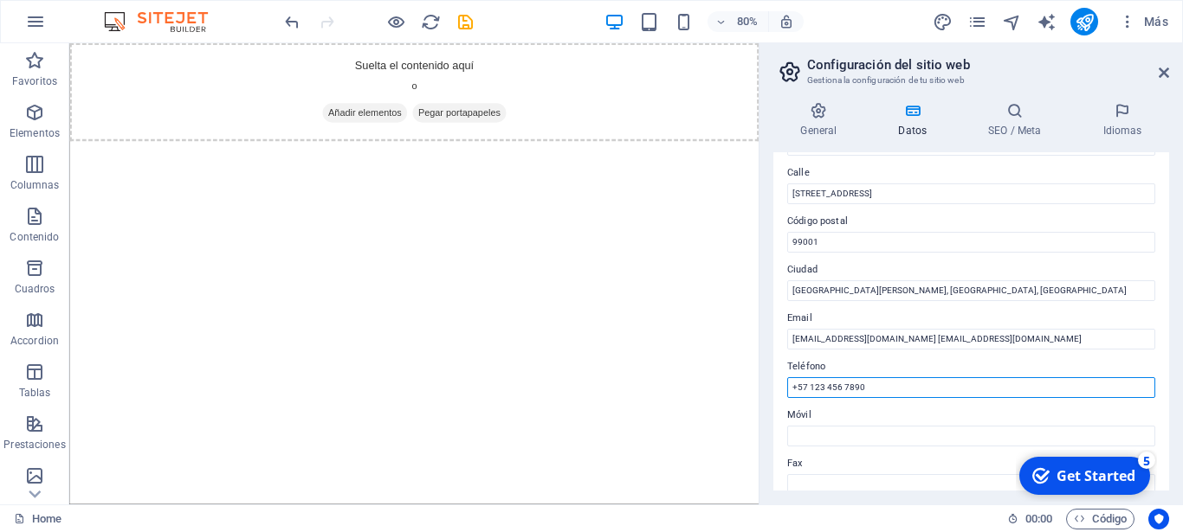
click at [900, 389] on input "+57 123 456 7890" at bounding box center [971, 387] width 368 height 21
drag, startPoint x: 883, startPoint y: 390, endPoint x: 732, endPoint y: 397, distance: 150.8
click at [787, 397] on input "+57 123 456 7890" at bounding box center [971, 387] width 368 height 21
click at [869, 386] on input "+57 123 456 7890" at bounding box center [971, 387] width 368 height 21
paste input "+57 312 4449182"
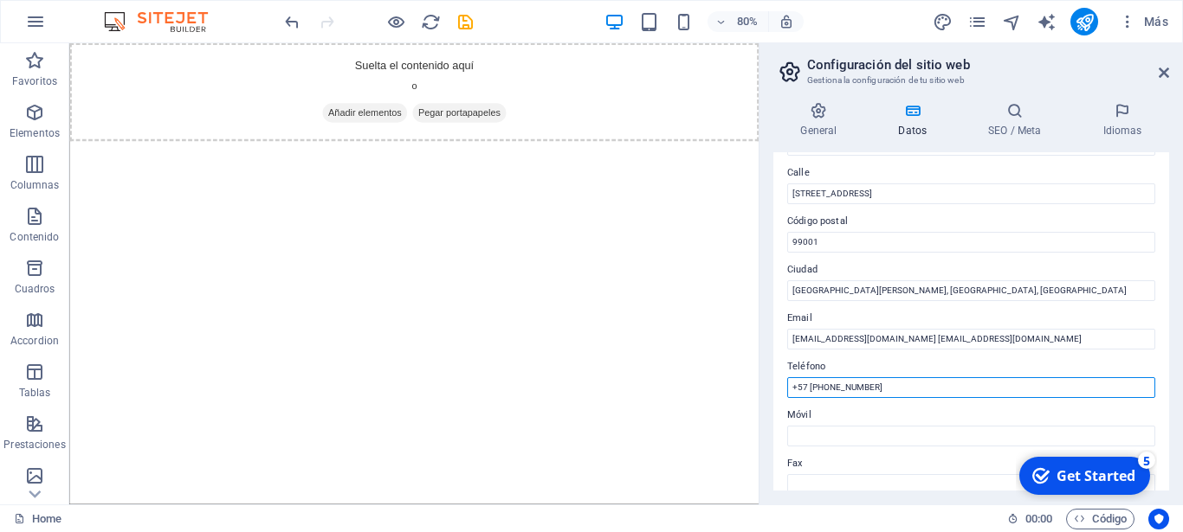
click at [807, 390] on input "+57 +57 312 4449182" at bounding box center [971, 387] width 368 height 21
type input "+57 312 4449182"
drag, startPoint x: 900, startPoint y: 391, endPoint x: 782, endPoint y: 396, distance: 118.7
click at [787, 396] on input "+57 312 4449182" at bounding box center [971, 387] width 368 height 21
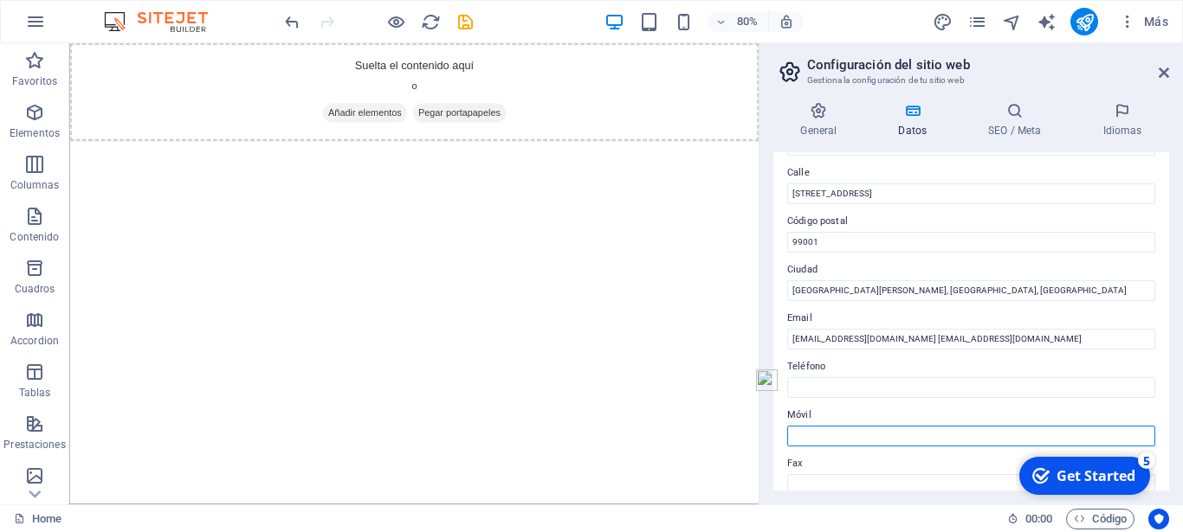
click at [797, 441] on input "Móvil" at bounding box center [971, 436] width 368 height 21
paste input "+57 312 4449182"
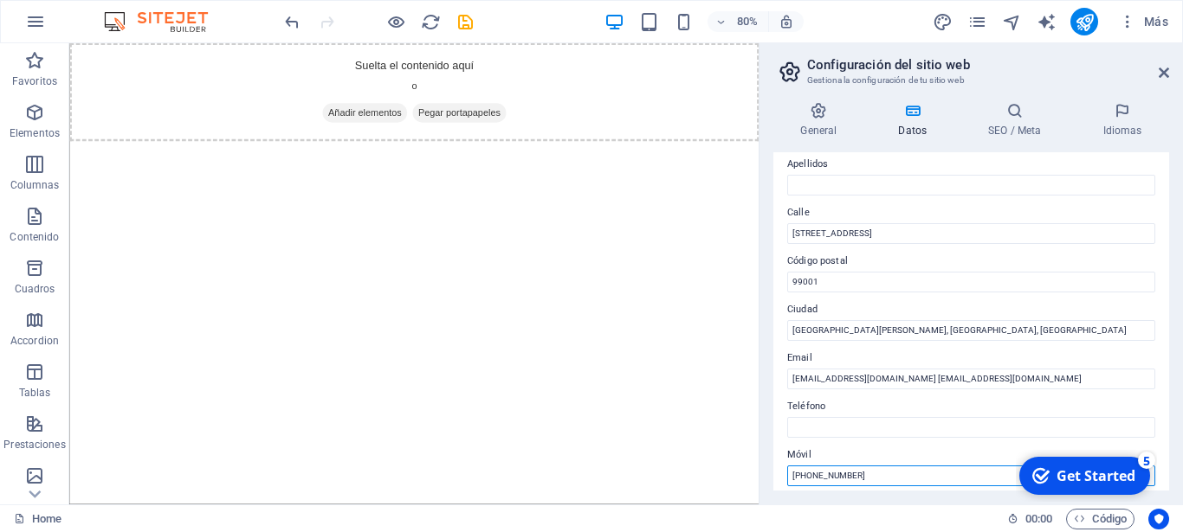
scroll to position [0, 0]
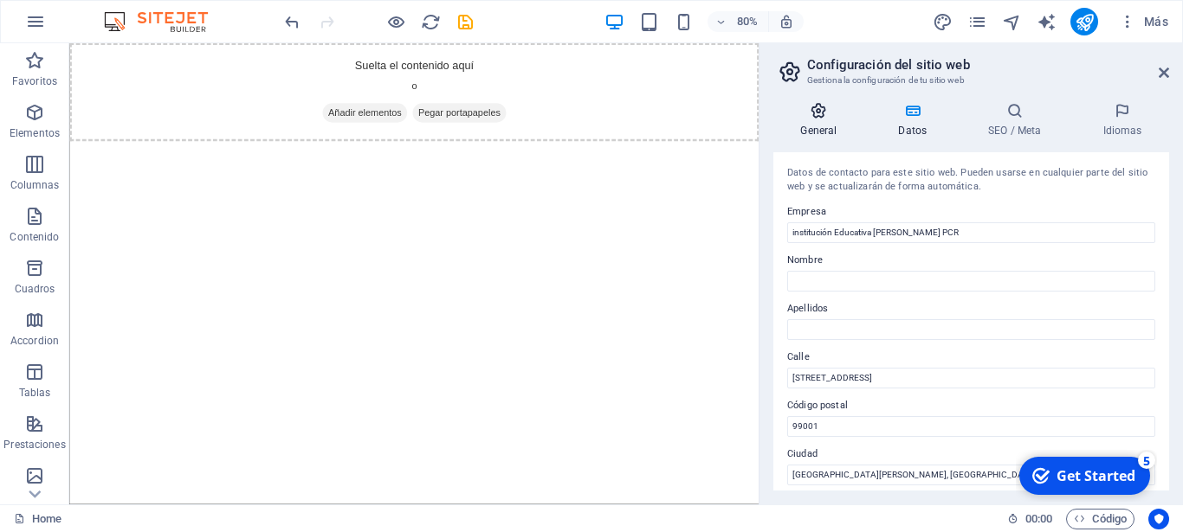
type input "+57 312 4449182"
click at [828, 121] on h4 "General" at bounding box center [822, 120] width 98 height 36
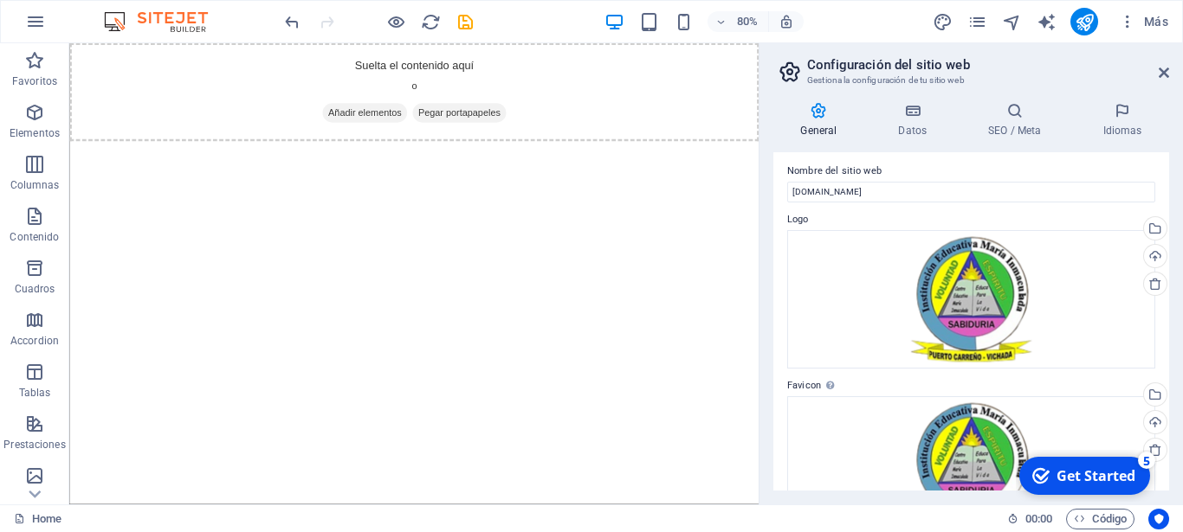
scroll to position [5, 0]
click at [919, 120] on h4 "Datos" at bounding box center [916, 120] width 90 height 36
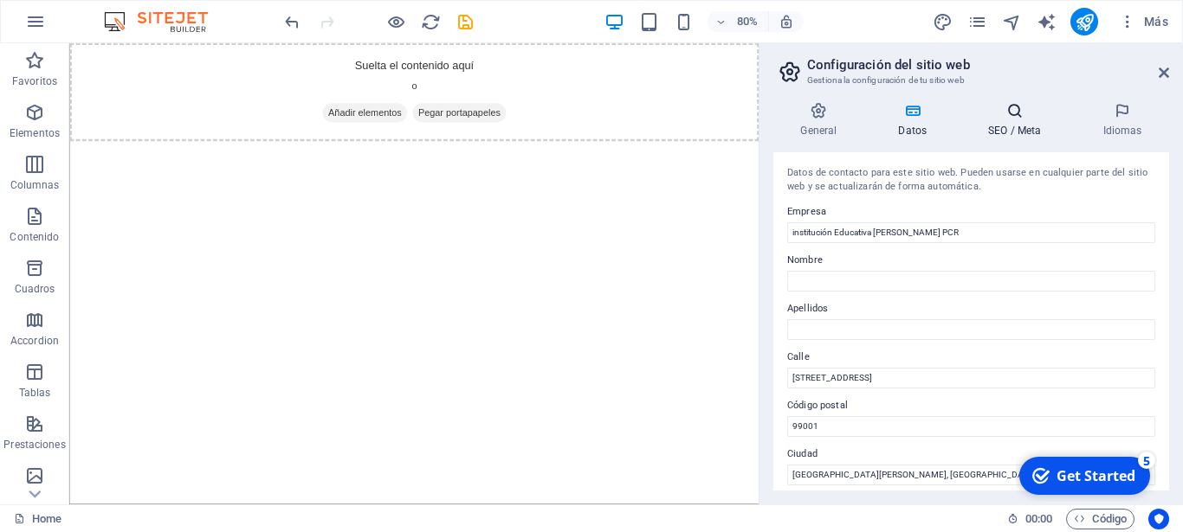
click at [1016, 119] on icon at bounding box center [1014, 110] width 107 height 17
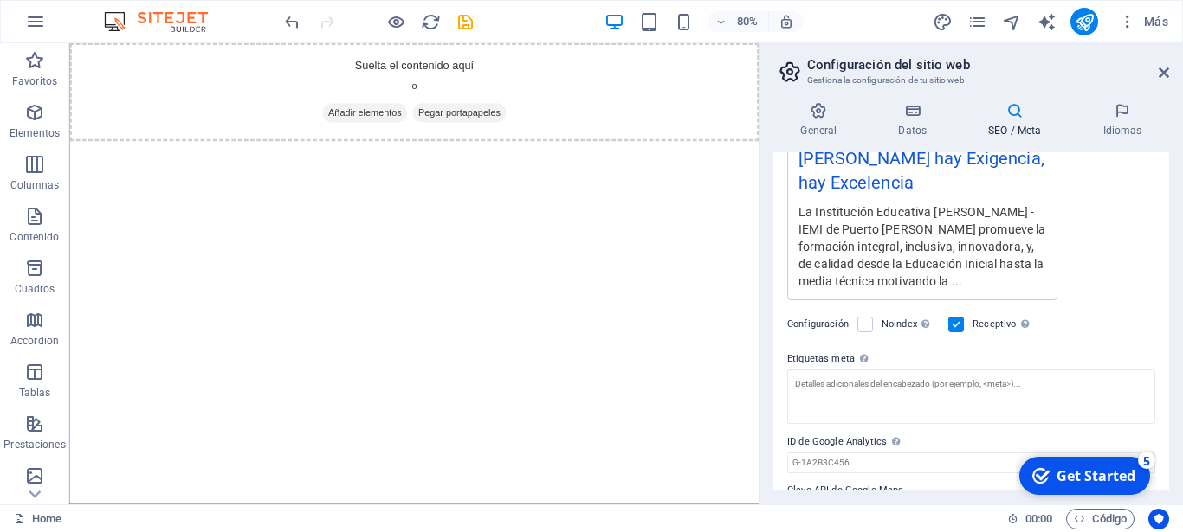
scroll to position [416, 0]
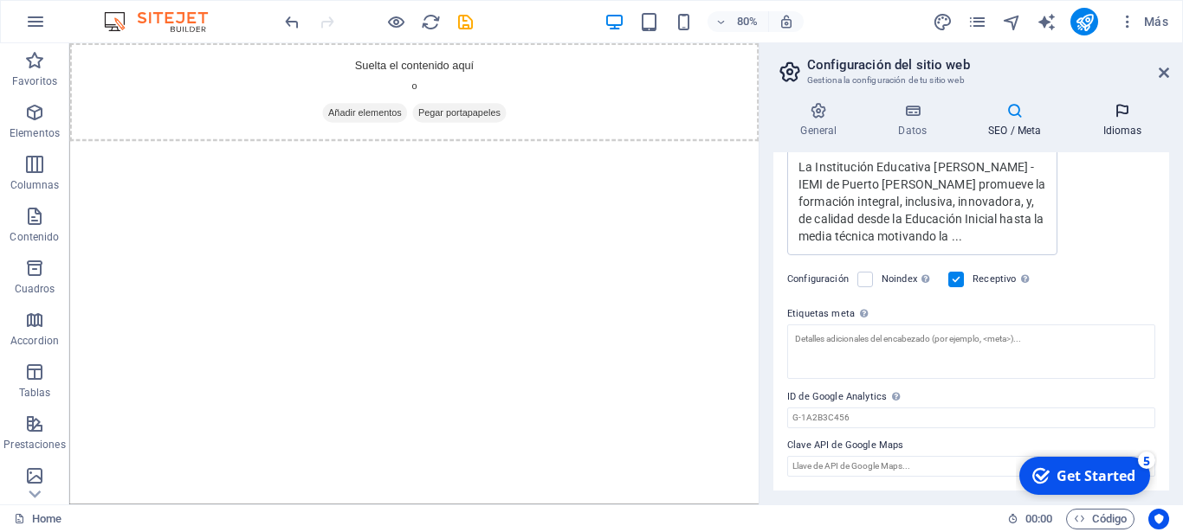
click at [1123, 118] on icon at bounding box center [1122, 110] width 94 height 17
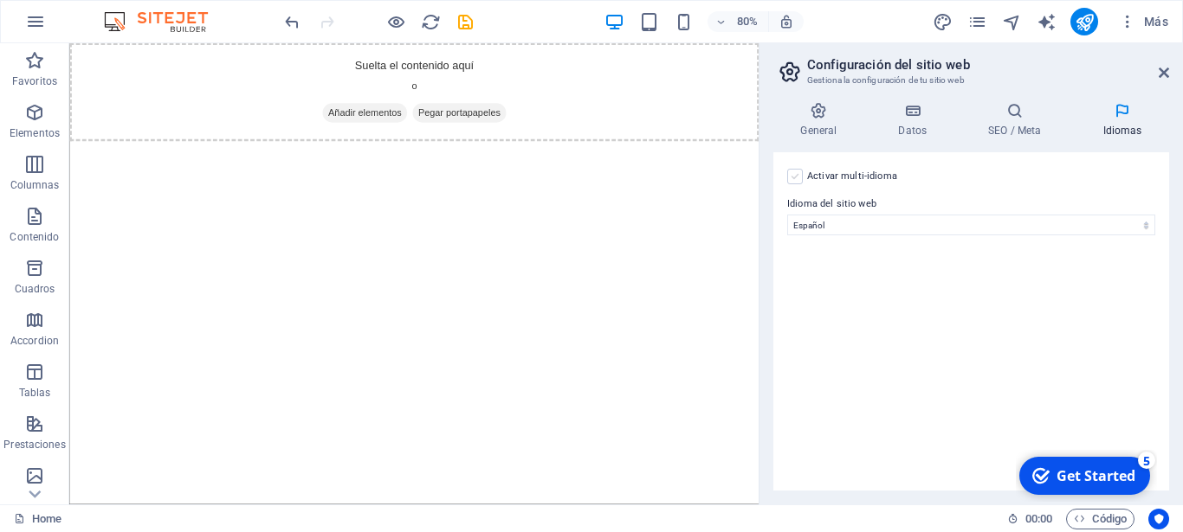
click at [796, 176] on label at bounding box center [795, 177] width 16 height 16
click at [0, 0] on input "Activar multi-idioma Para desactivar la opción multi-idioma, elimine todos los …" at bounding box center [0, 0] width 0 height 0
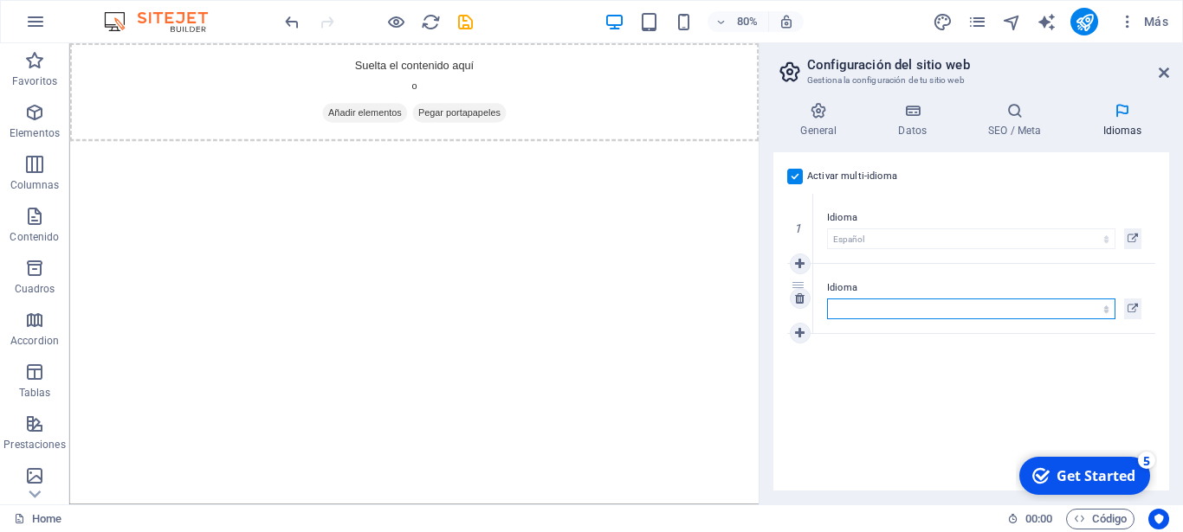
click at [827, 299] on select "Abkhazian Afar Afrikaans Akan Albanés Alemán Amharic Árabe Aragonese Armenian A…" at bounding box center [971, 309] width 288 height 21
select select "73"
click option "Inglés" at bounding box center [0, 0] width 0 height 0
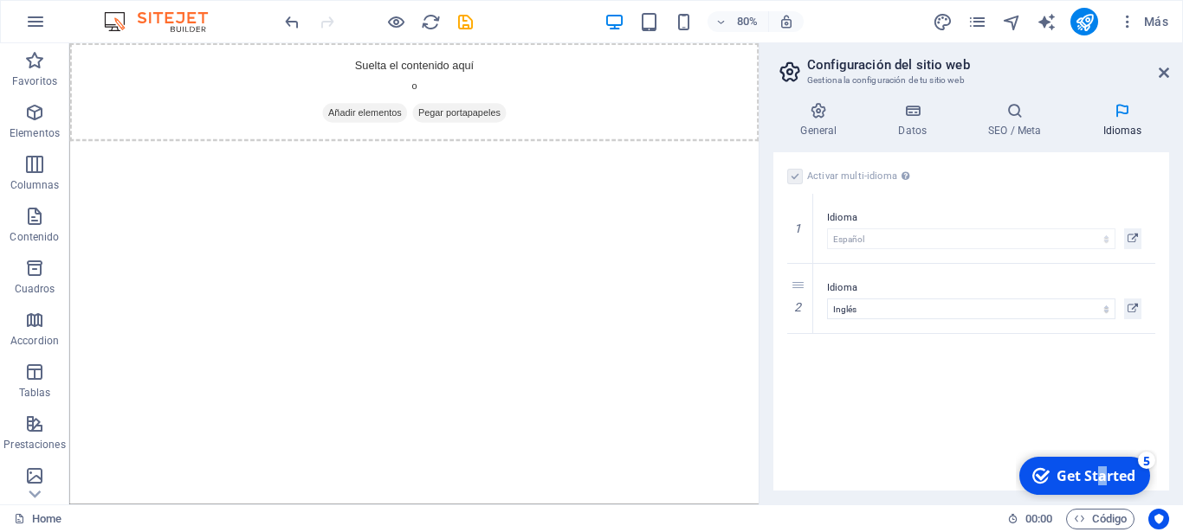
drag, startPoint x: 1105, startPoint y: 483, endPoint x: 1097, endPoint y: 479, distance: 8.9
click at [1097, 479] on div "Get Started" at bounding box center [1095, 476] width 79 height 19
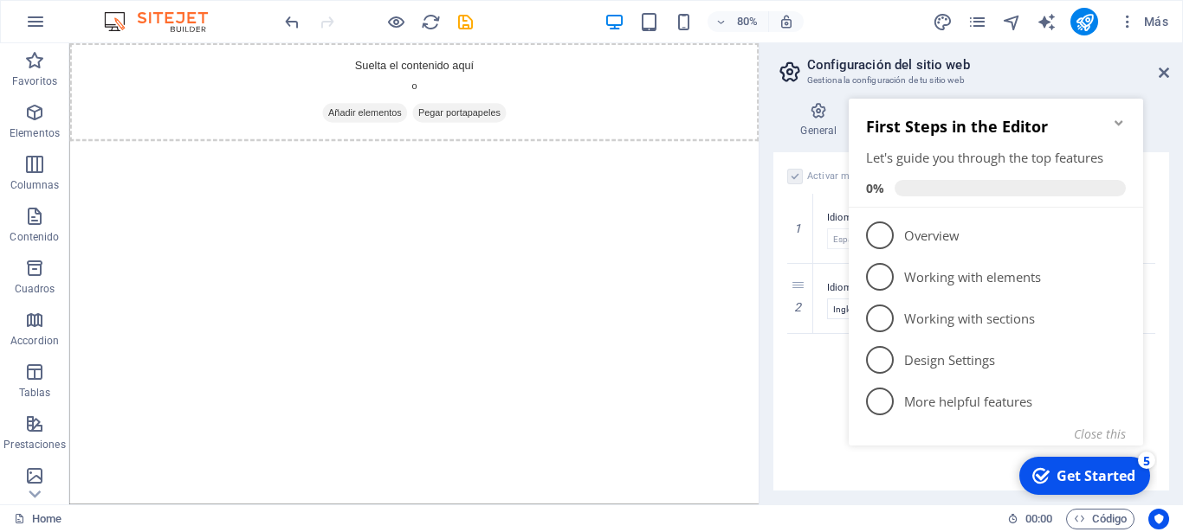
click at [887, 473] on div "checkmark Get Started 5 First Steps in the Editor Let's guide you through the t…" at bounding box center [999, 291] width 315 height 421
click at [1043, 133] on h2 "First Steps in the Editor" at bounding box center [996, 126] width 260 height 21
click at [1044, 71] on h2 "Configuración del sitio web" at bounding box center [988, 65] width 362 height 16
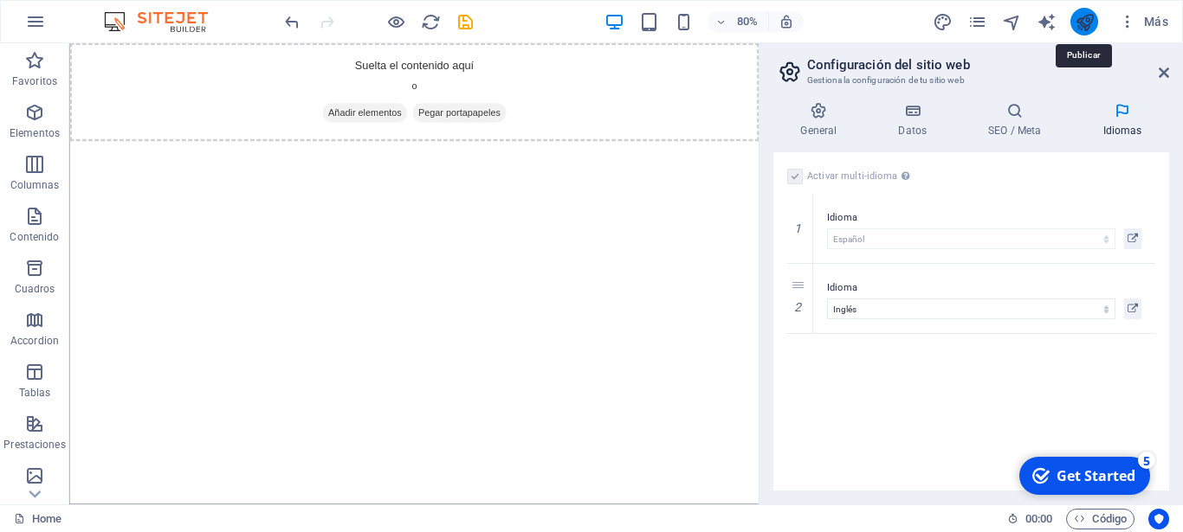
click at [1085, 23] on icon "publish" at bounding box center [1084, 22] width 20 height 20
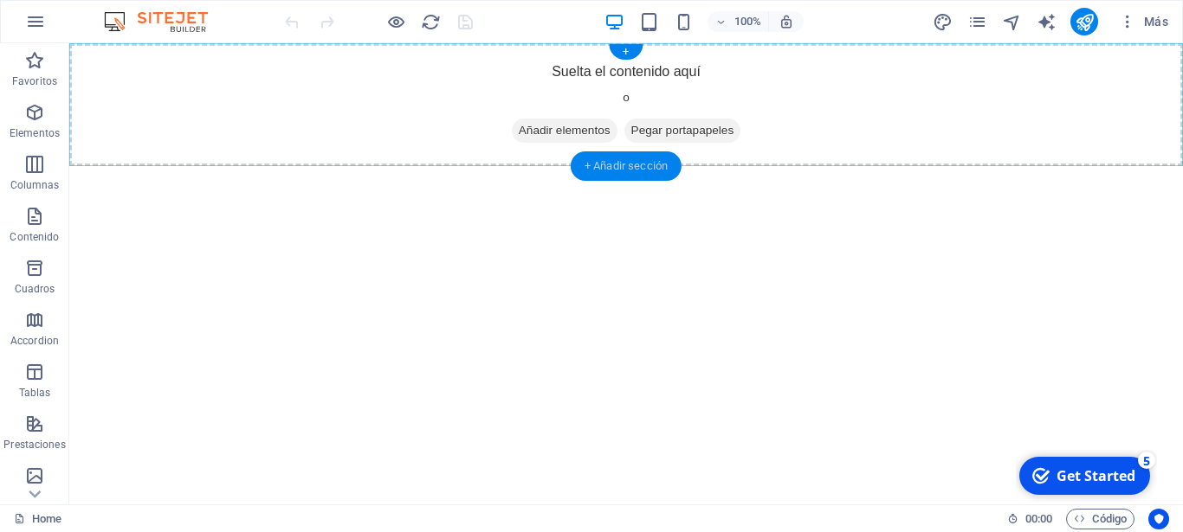
click at [630, 164] on div "+ Añadir sección" at bounding box center [626, 166] width 111 height 29
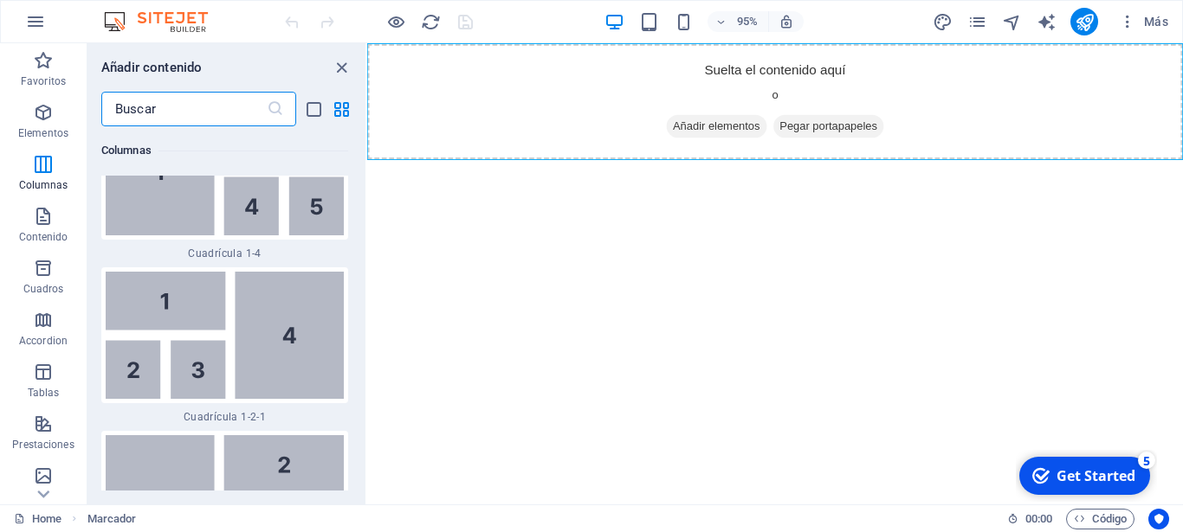
scroll to position [4666, 0]
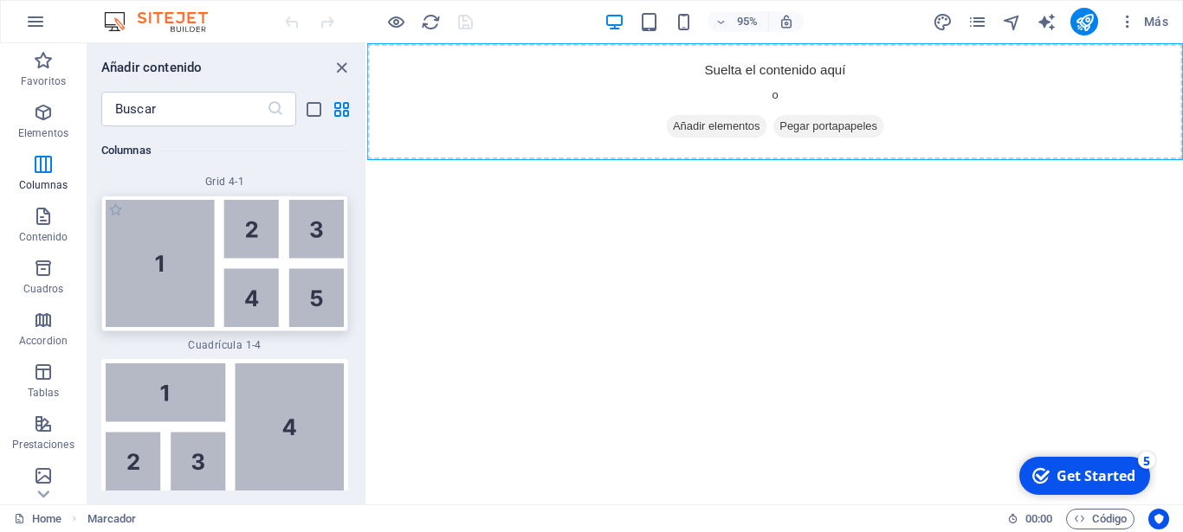
click at [172, 322] on img at bounding box center [225, 263] width 238 height 127
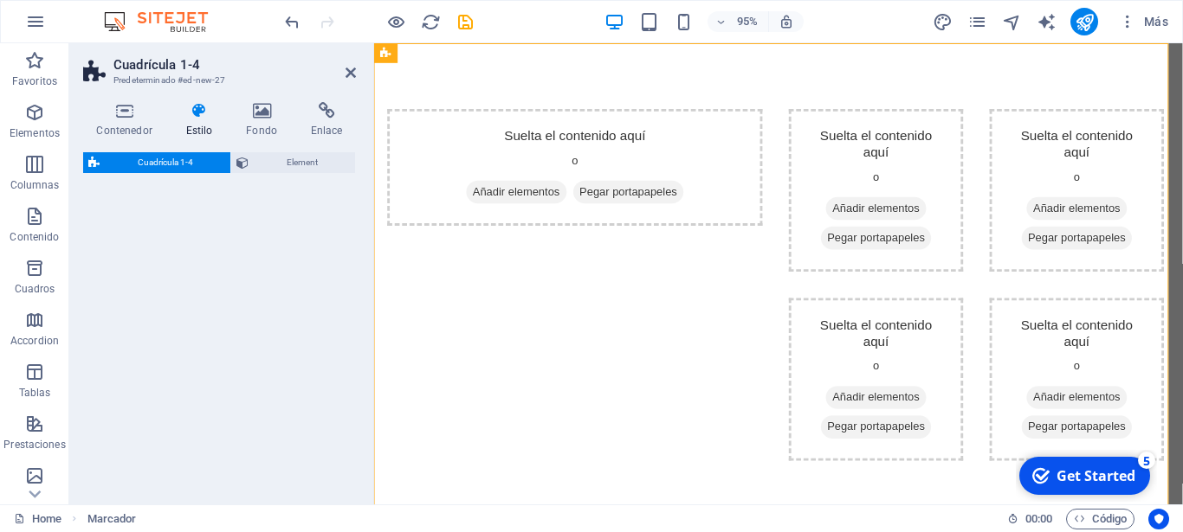
select select "rem"
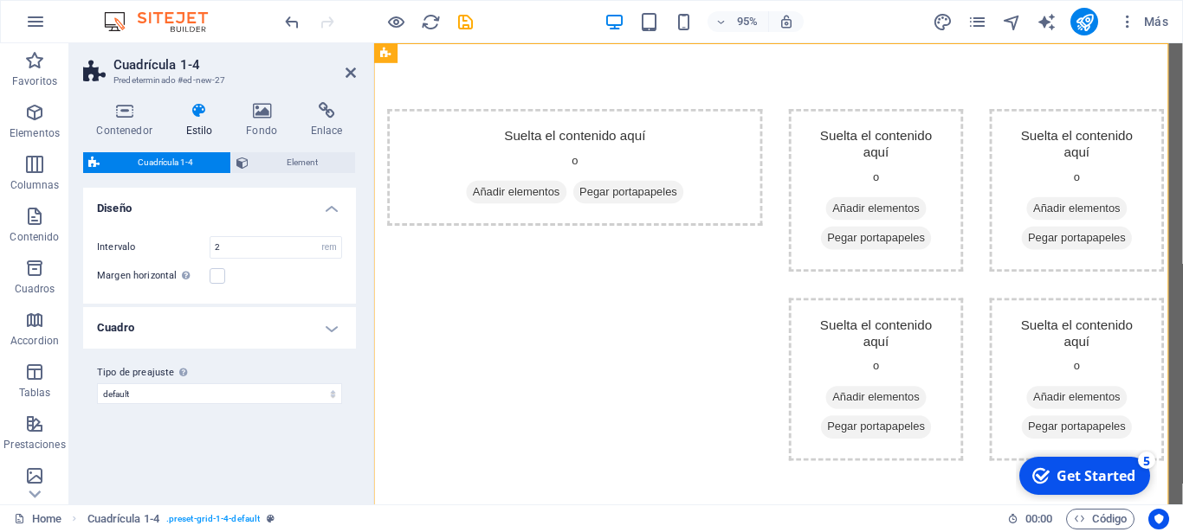
click at [179, 164] on span "Cuadrícula 1-4" at bounding box center [165, 162] width 120 height 21
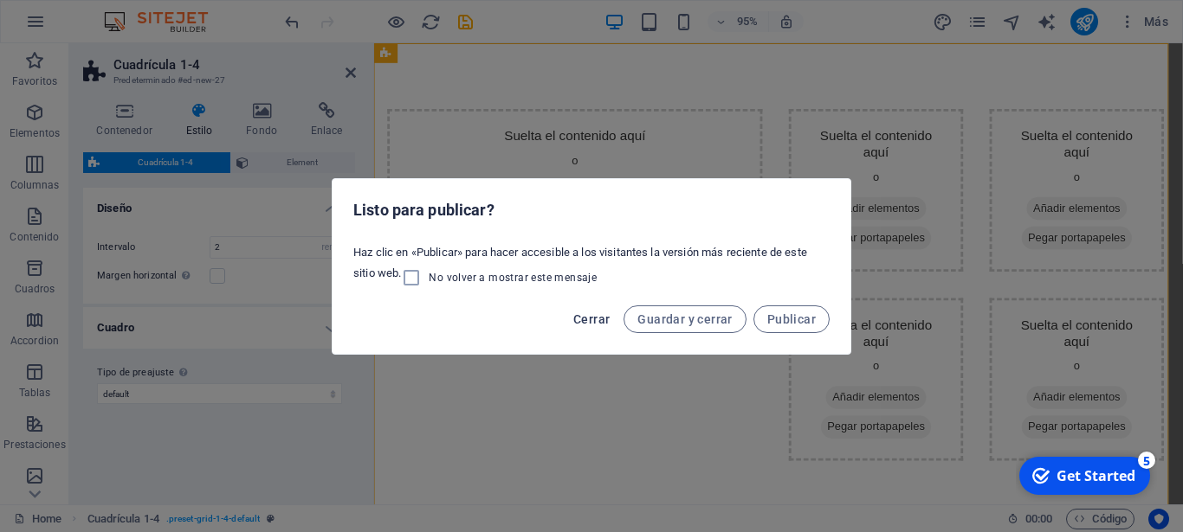
click at [610, 320] on button "Cerrar" at bounding box center [591, 320] width 50 height 28
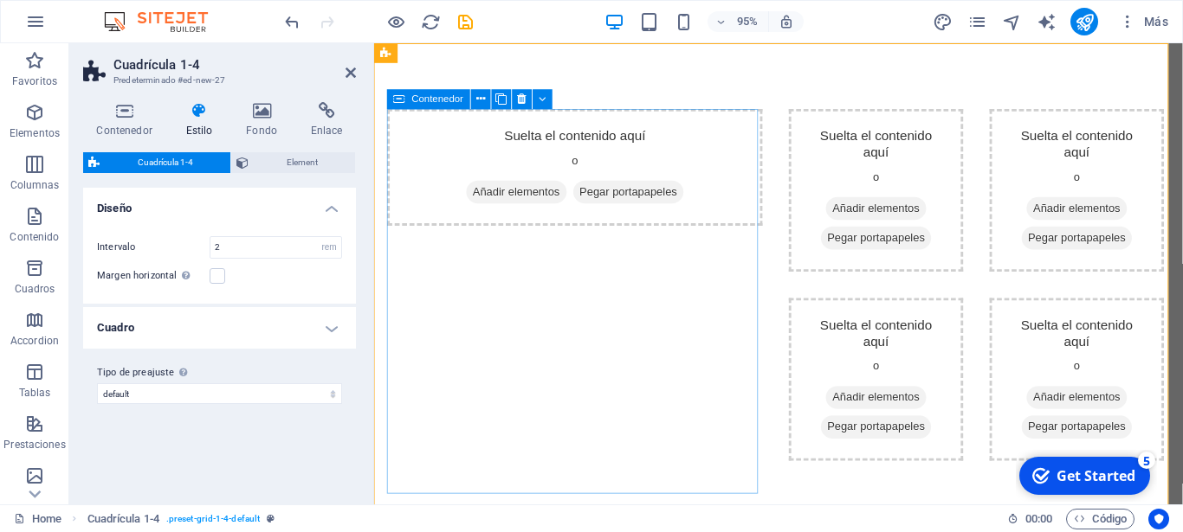
click at [545, 202] on span "Añadir elementos" at bounding box center [524, 200] width 106 height 24
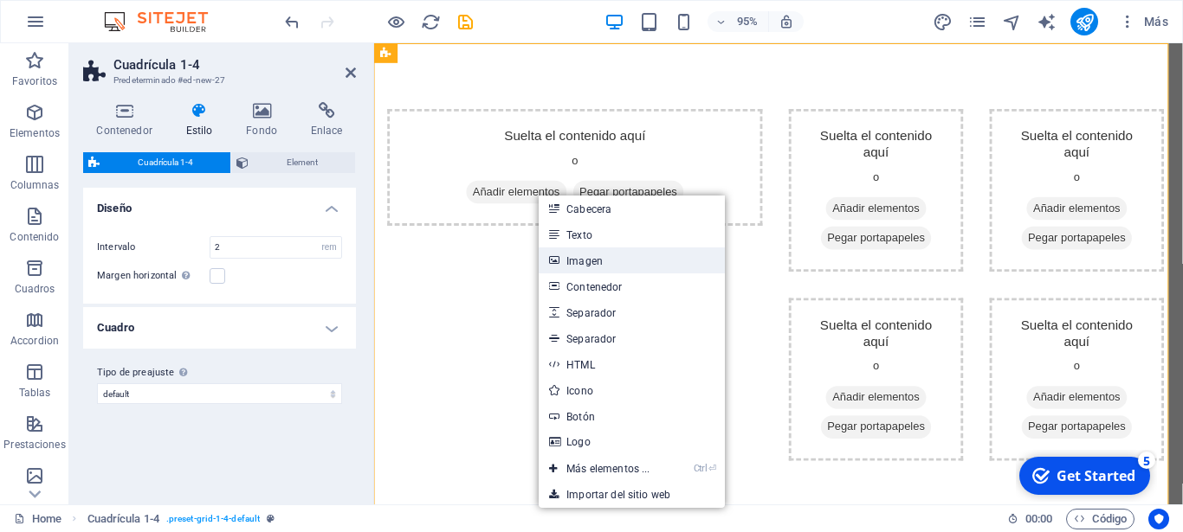
click at [579, 255] on link "Imagen" at bounding box center [631, 261] width 186 height 26
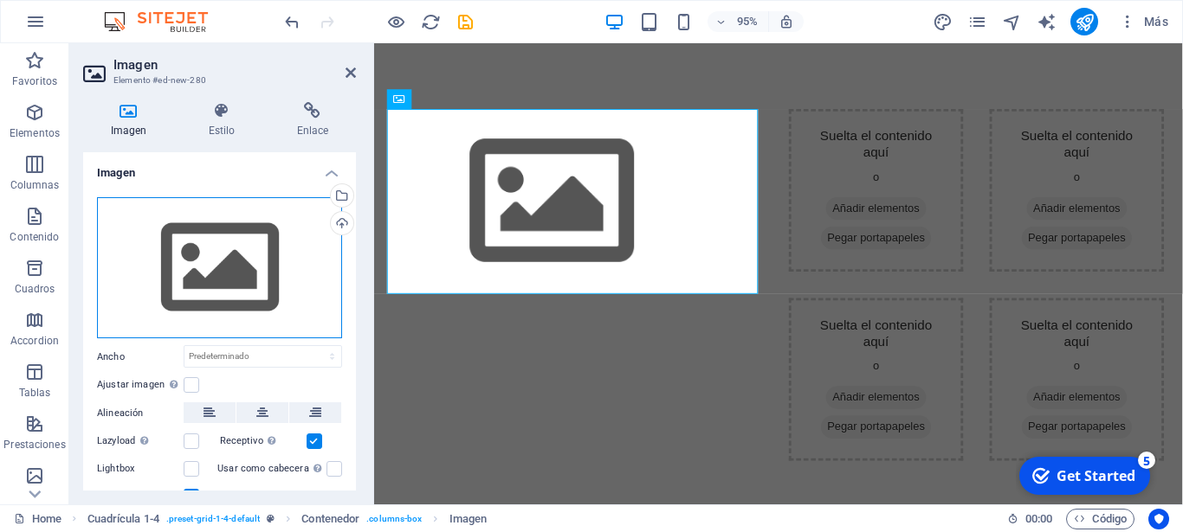
click at [187, 276] on div "Arrastra archivos aquí, haz clic para escoger archivos o selecciona archivos de…" at bounding box center [219, 268] width 245 height 142
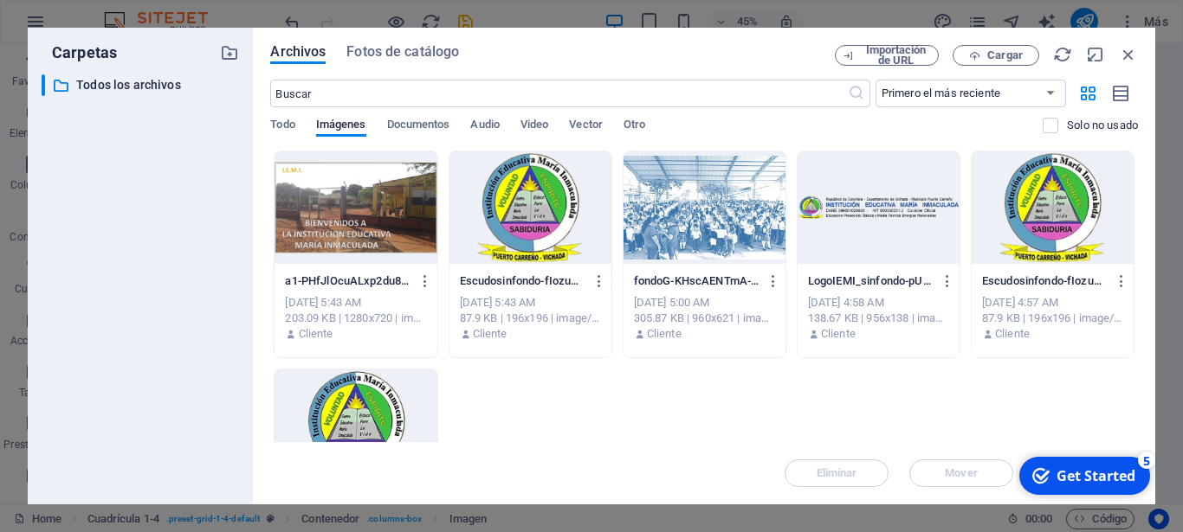
click at [537, 212] on div at bounding box center [530, 208] width 162 height 113
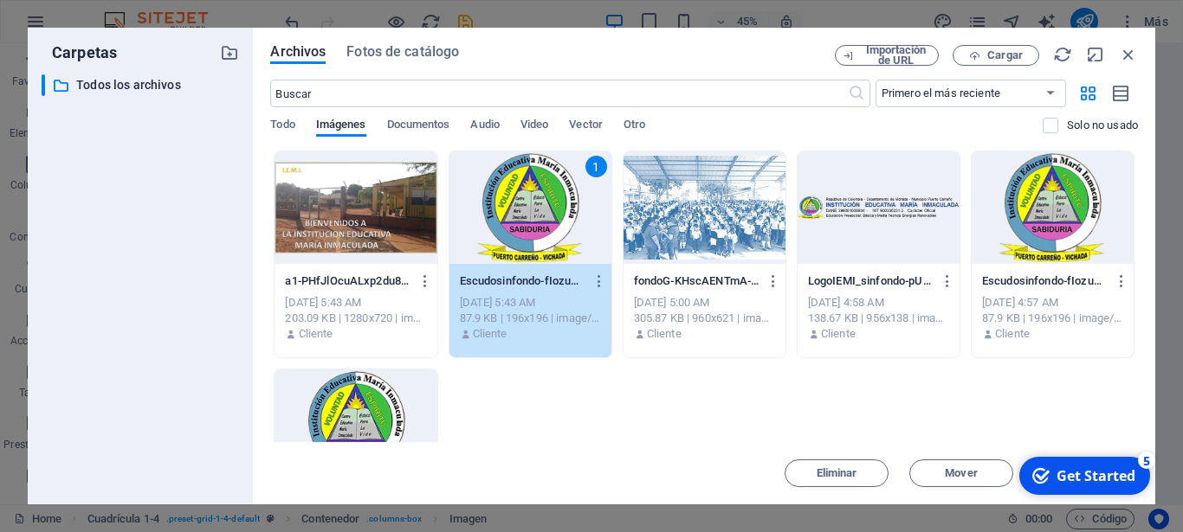
click at [362, 247] on div at bounding box center [355, 208] width 162 height 113
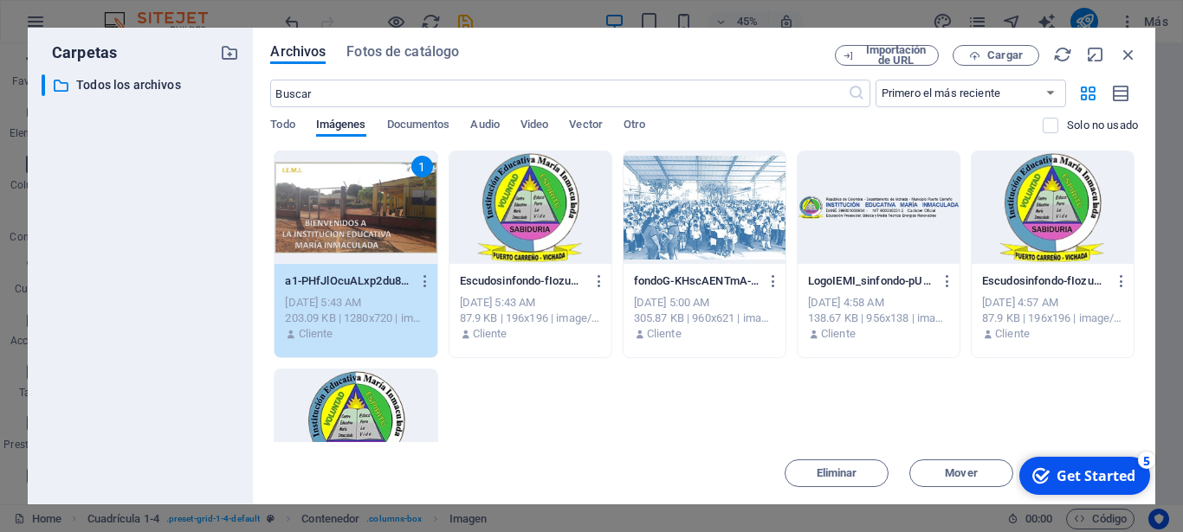
click at [362, 247] on div "1" at bounding box center [355, 208] width 162 height 113
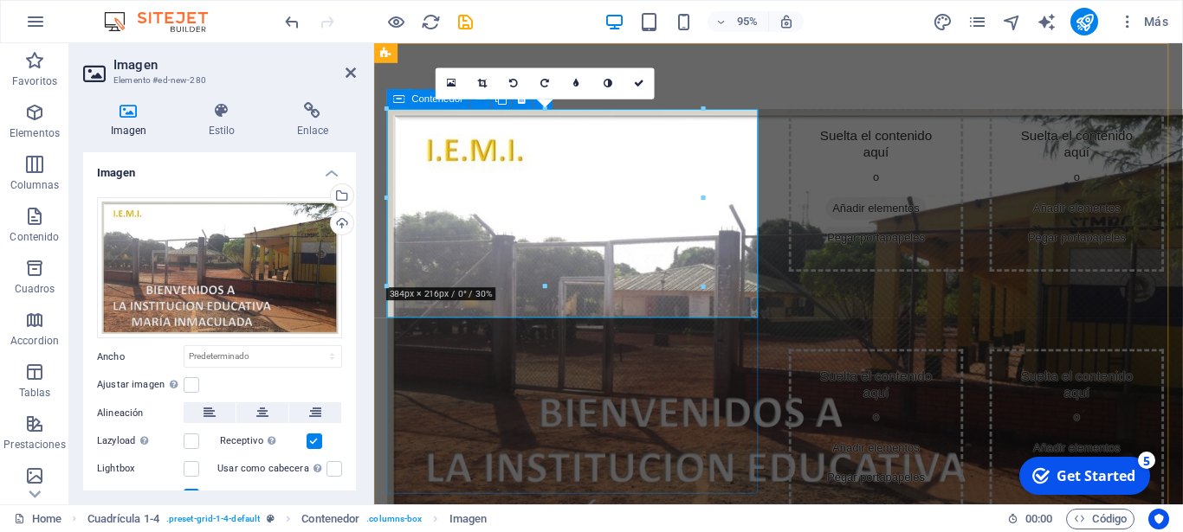
click at [722, 403] on div at bounding box center [585, 352] width 395 height 479
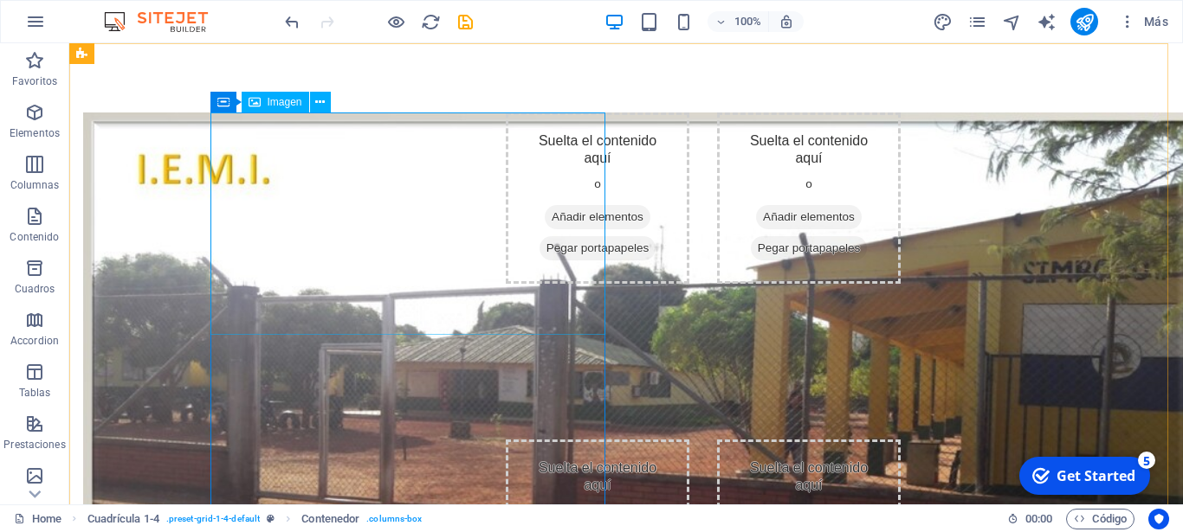
click at [279, 102] on span "Imagen" at bounding box center [285, 102] width 35 height 10
click at [360, 258] on figure at bounding box center [280, 426] width 395 height 626
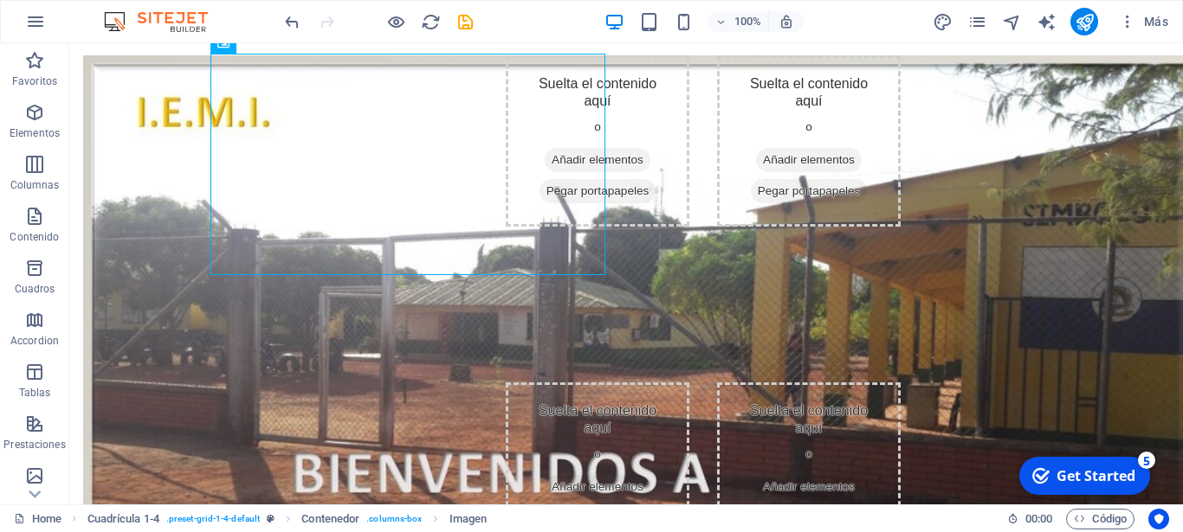
scroll to position [82, 0]
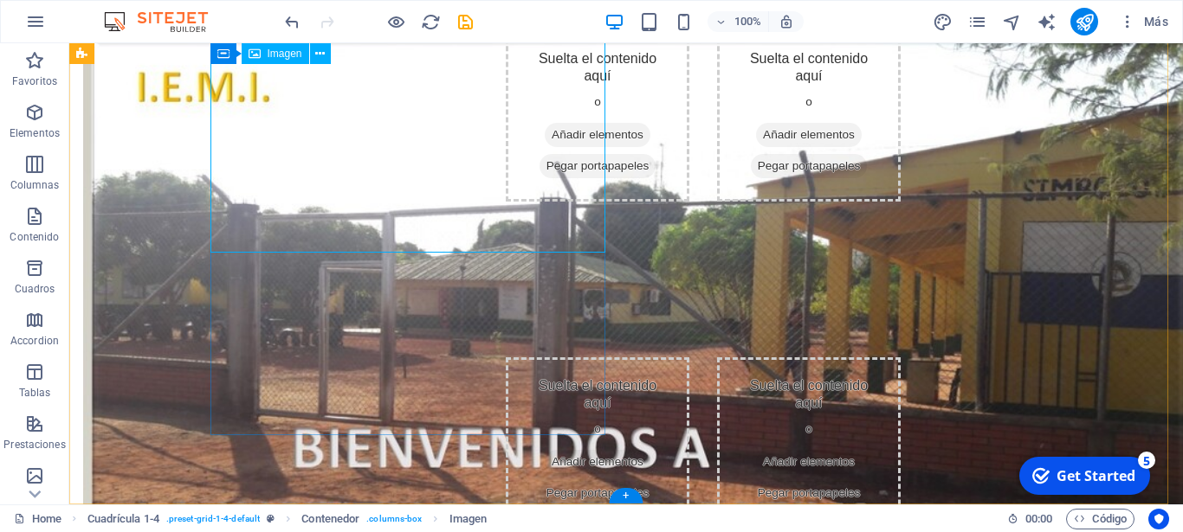
click at [410, 229] on figure at bounding box center [280, 343] width 395 height 626
click at [478, 197] on figure at bounding box center [280, 343] width 395 height 626
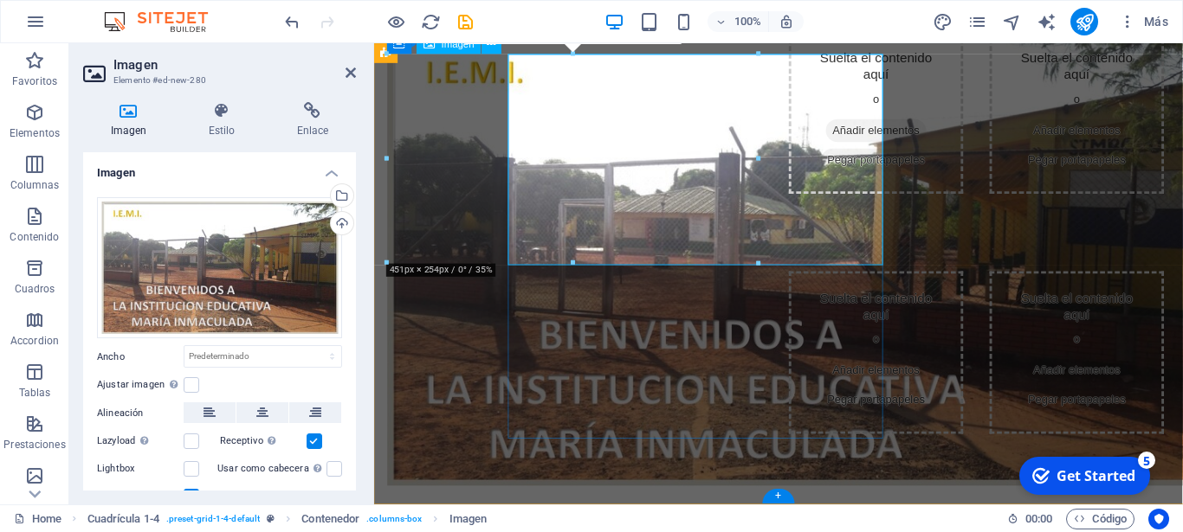
scroll to position [58, 0]
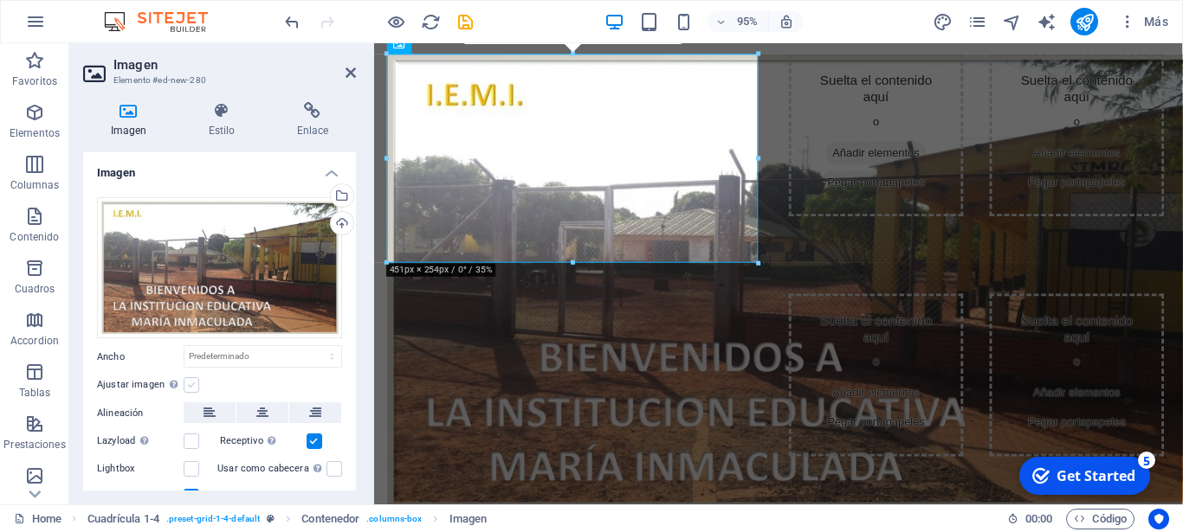
click at [189, 377] on label at bounding box center [192, 385] width 16 height 16
click at [0, 0] on input "Ajustar imagen Ajustar imagen automáticamente a un ancho y alto fijo" at bounding box center [0, 0] width 0 height 0
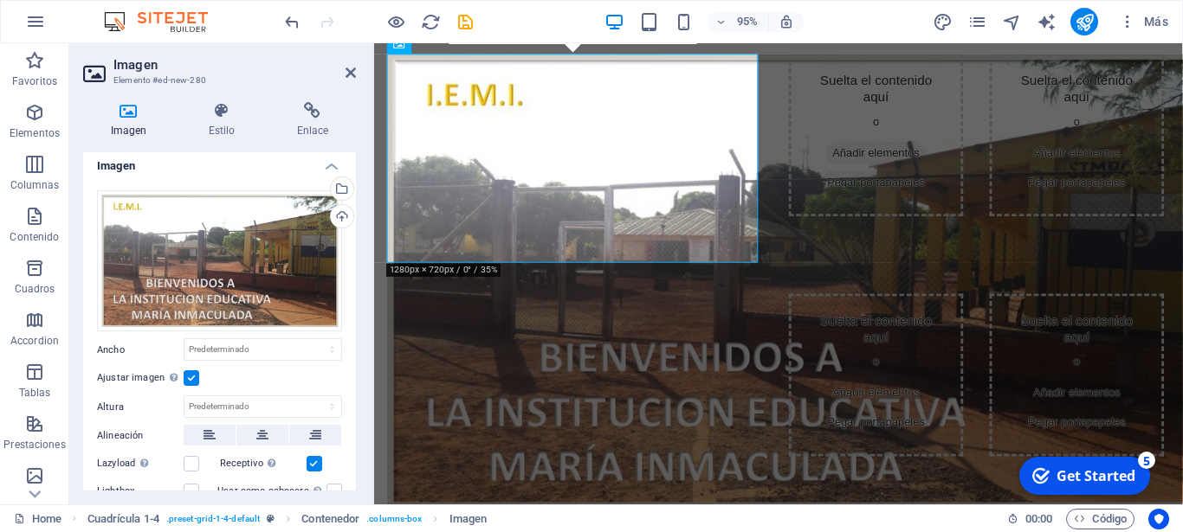
scroll to position [0, 0]
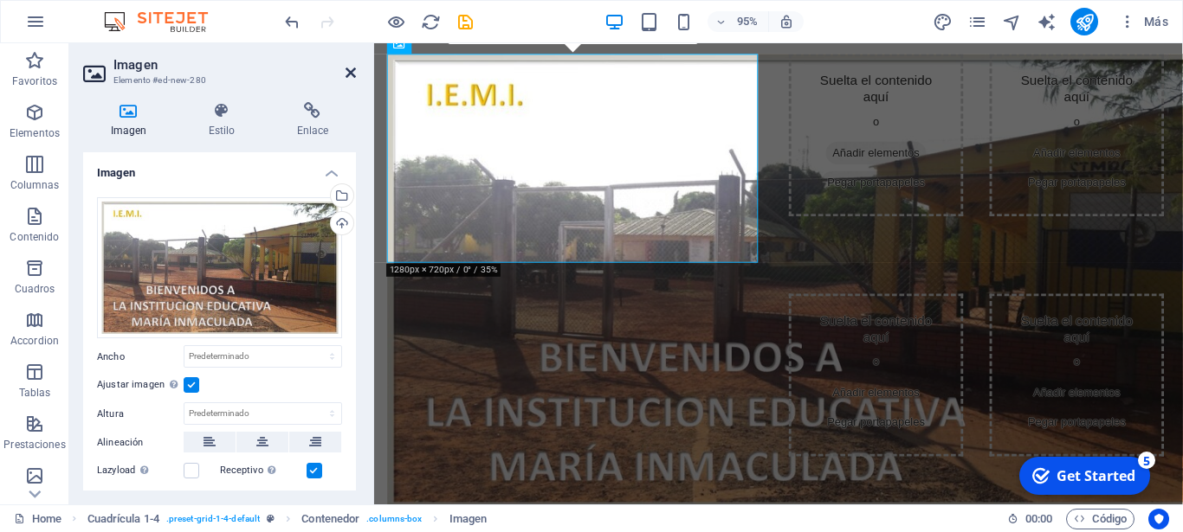
click at [351, 71] on icon at bounding box center [350, 73] width 10 height 14
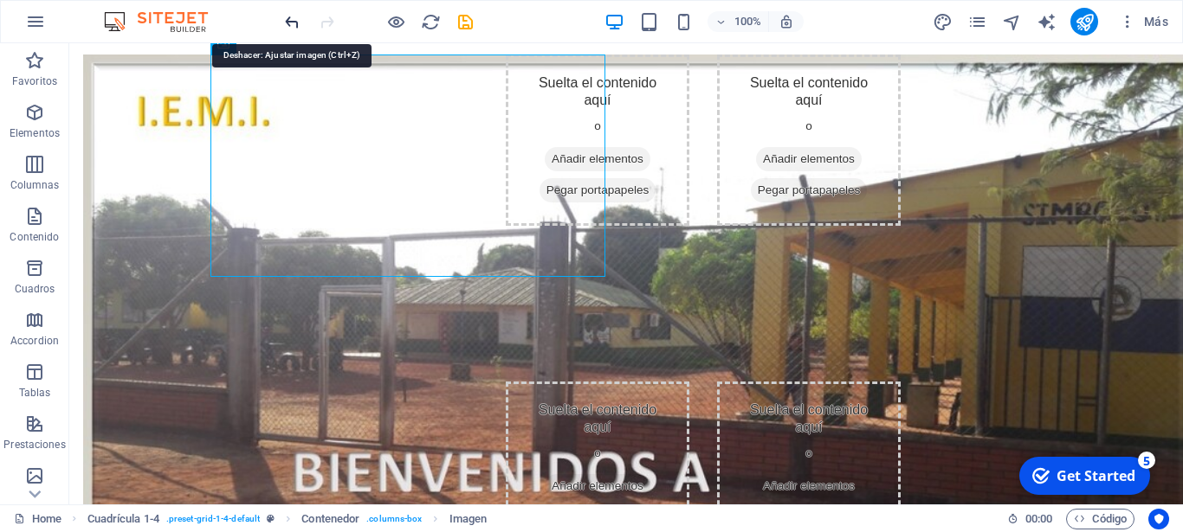
click at [287, 25] on icon "undo" at bounding box center [292, 22] width 20 height 20
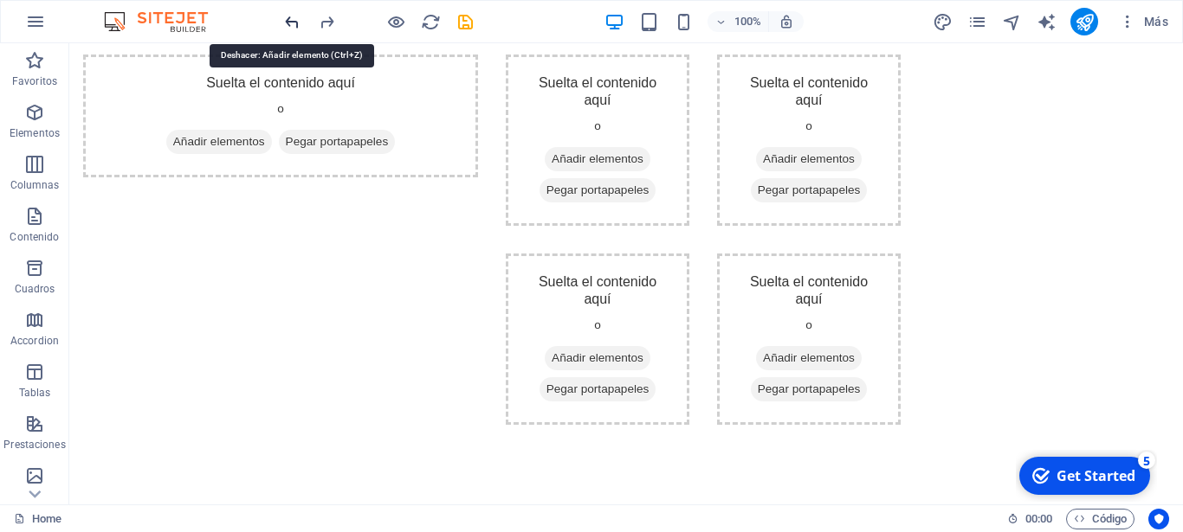
click at [287, 25] on icon "undo" at bounding box center [292, 22] width 20 height 20
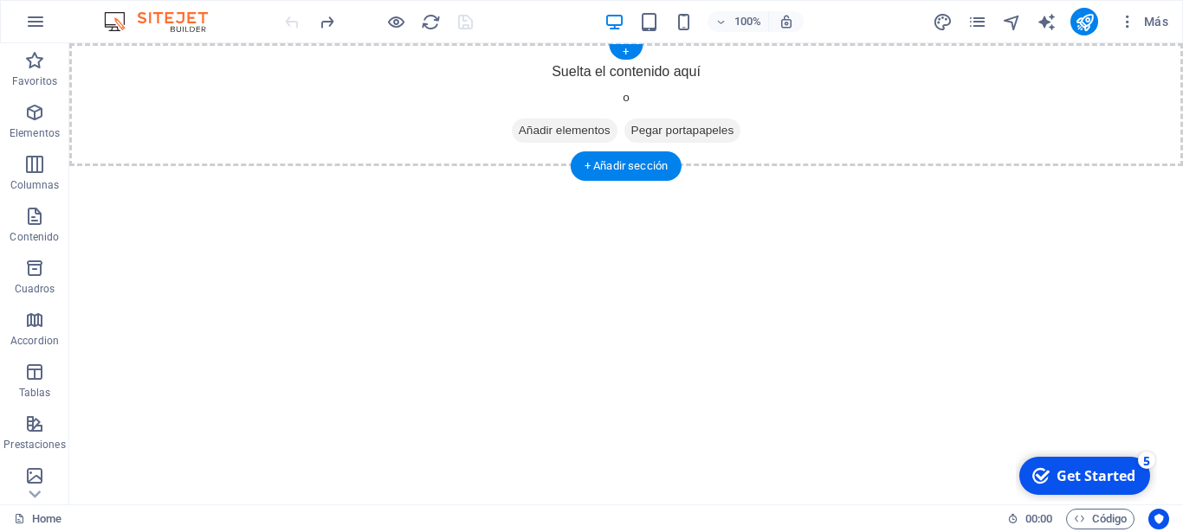
click at [553, 128] on span "Añadir elementos" at bounding box center [565, 131] width 106 height 24
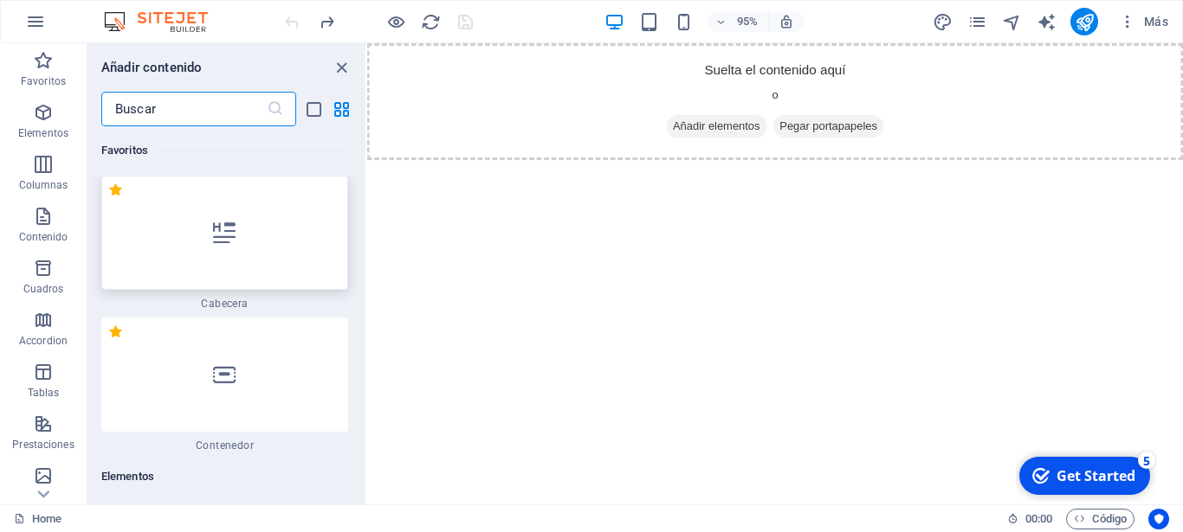
click at [232, 260] on div at bounding box center [224, 233] width 247 height 114
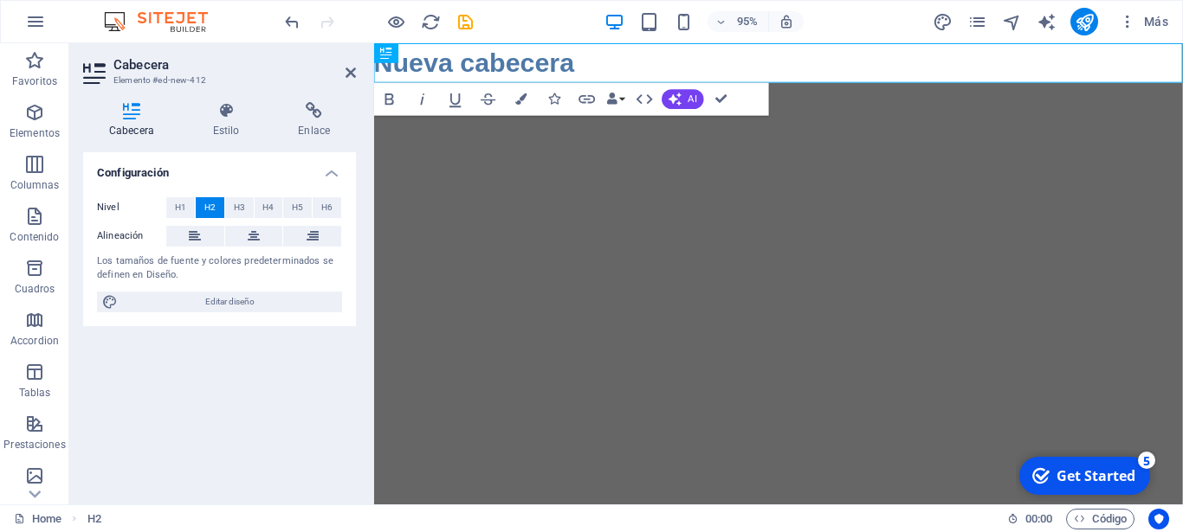
click at [576, 85] on html "Skip to main content Nueva cabecera" at bounding box center [799, 64] width 851 height 42
click at [290, 16] on icon "undo" at bounding box center [292, 22] width 20 height 20
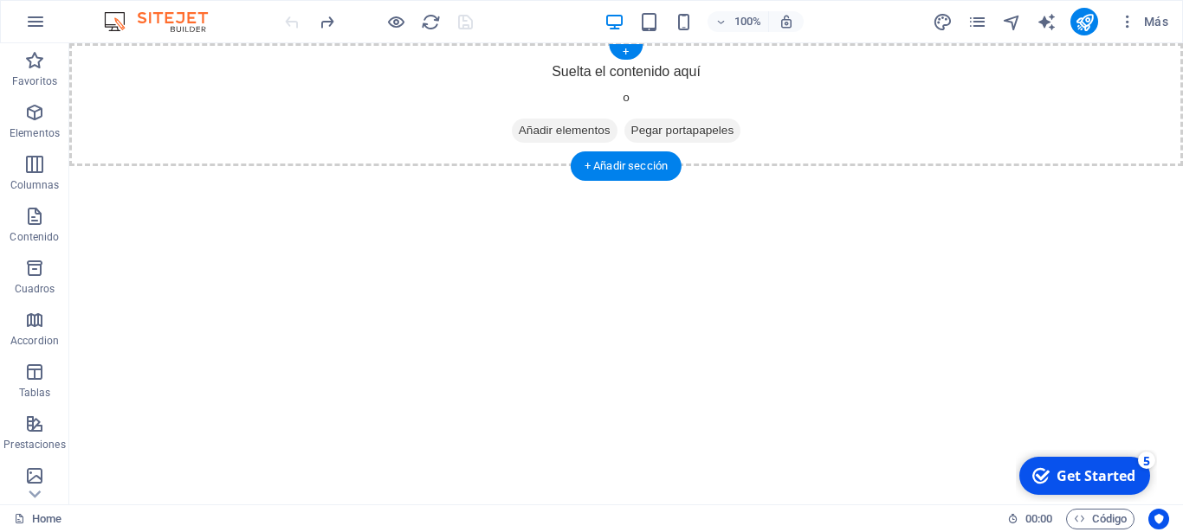
click at [686, 126] on span "Pegar portapapeles" at bounding box center [682, 131] width 117 height 24
click at [687, 128] on span "Pegar portapapeles" at bounding box center [682, 131] width 117 height 24
click at [555, 127] on span "Añadir elementos" at bounding box center [565, 131] width 106 height 24
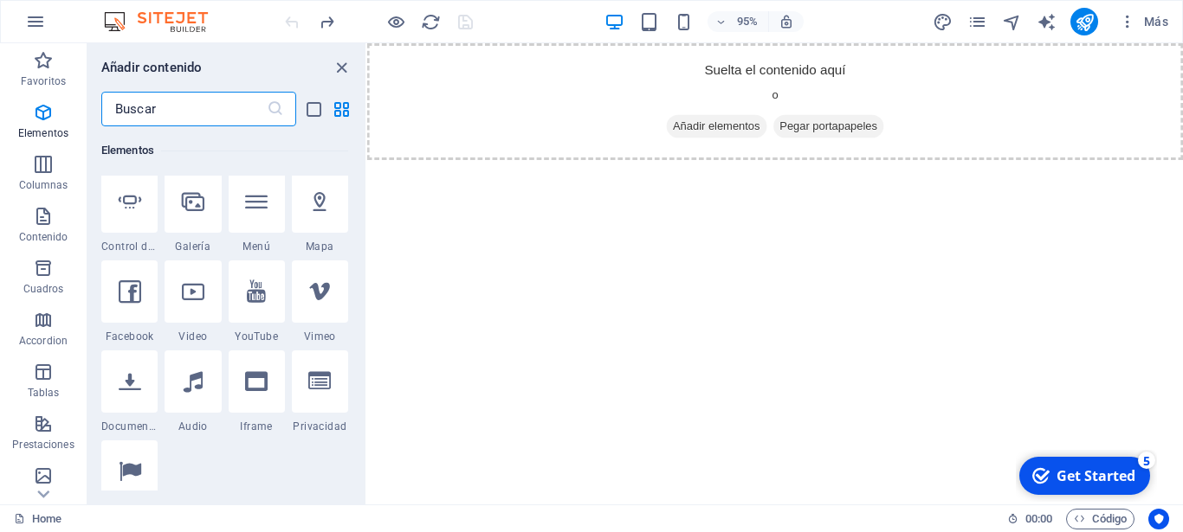
scroll to position [563, 0]
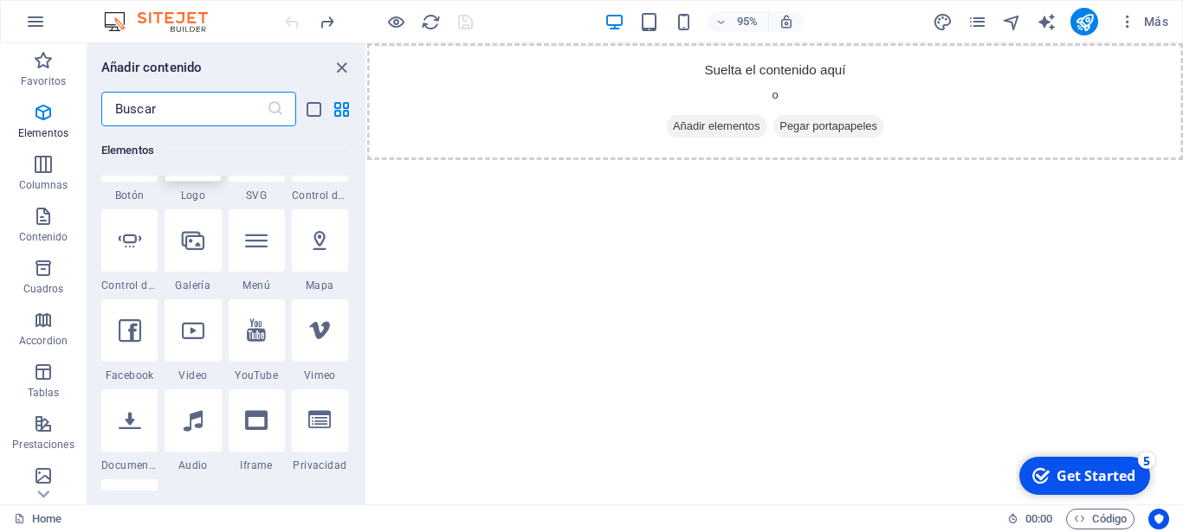
click at [180, 162] on icon at bounding box center [193, 150] width 26 height 23
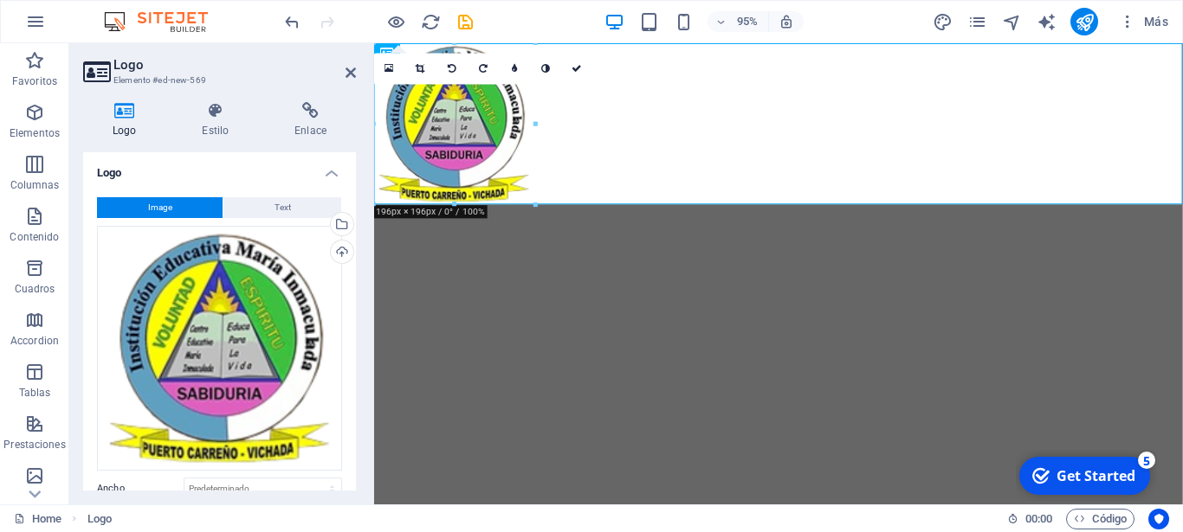
click at [707, 213] on html "Skip to main content" at bounding box center [799, 128] width 851 height 170
click at [292, 18] on icon "undo" at bounding box center [292, 22] width 20 height 20
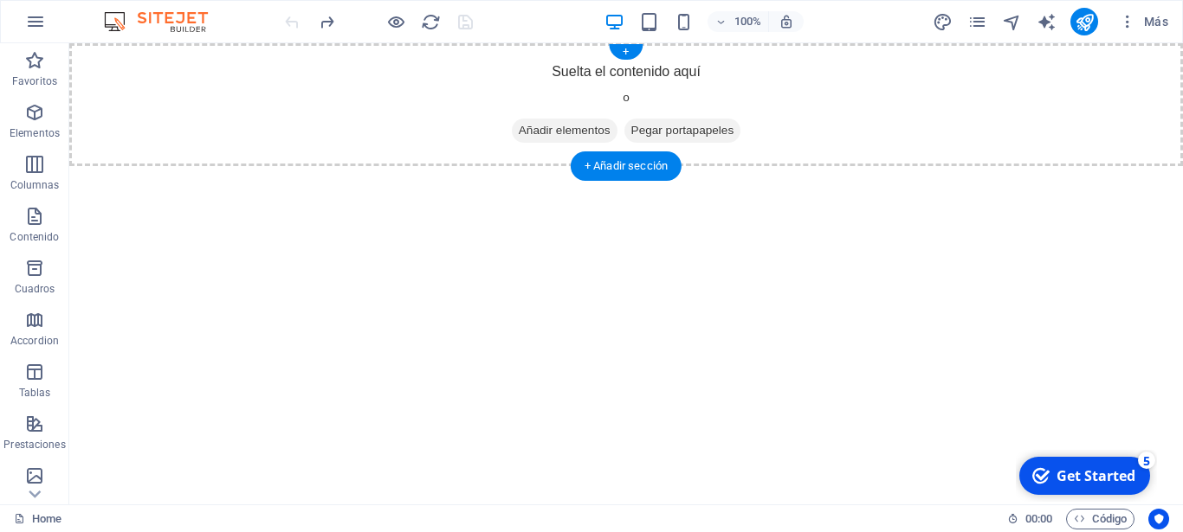
click at [580, 127] on span "Añadir elementos" at bounding box center [565, 131] width 106 height 24
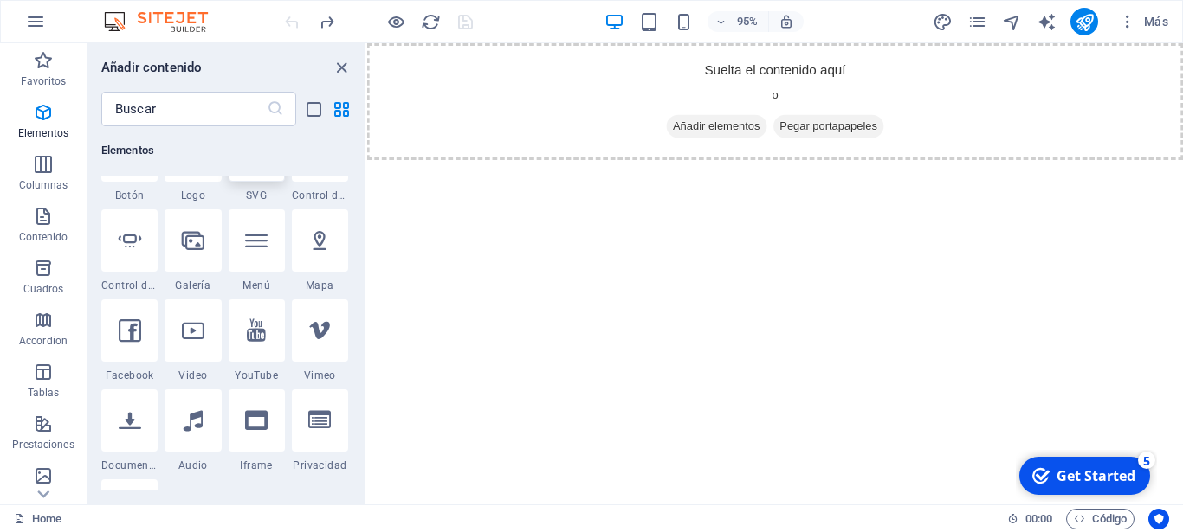
click at [229, 182] on div at bounding box center [257, 150] width 56 height 62
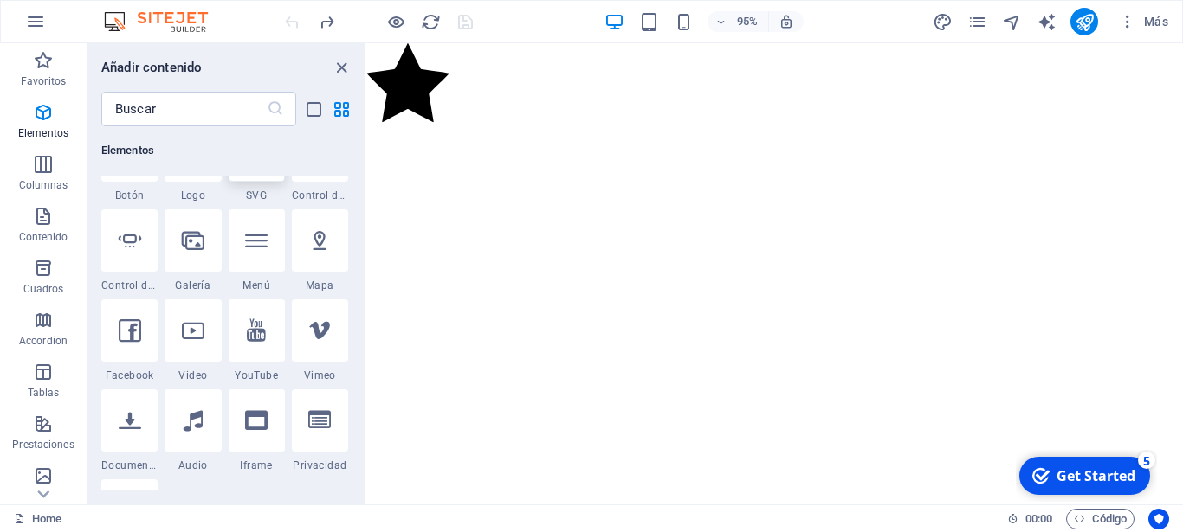
select select "xMidYMid"
select select "px"
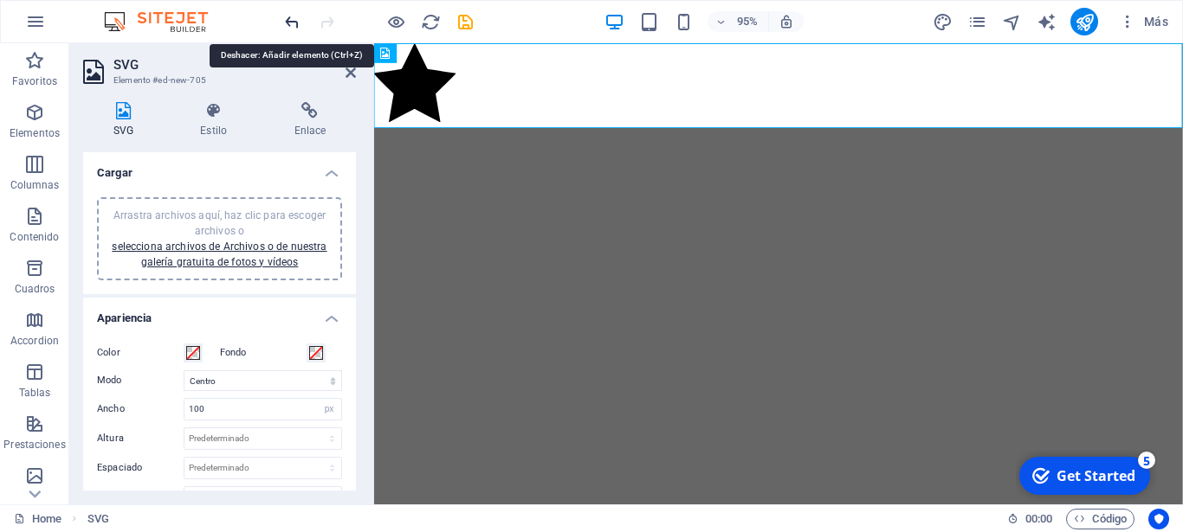
click at [287, 21] on icon "undo" at bounding box center [292, 22] width 20 height 20
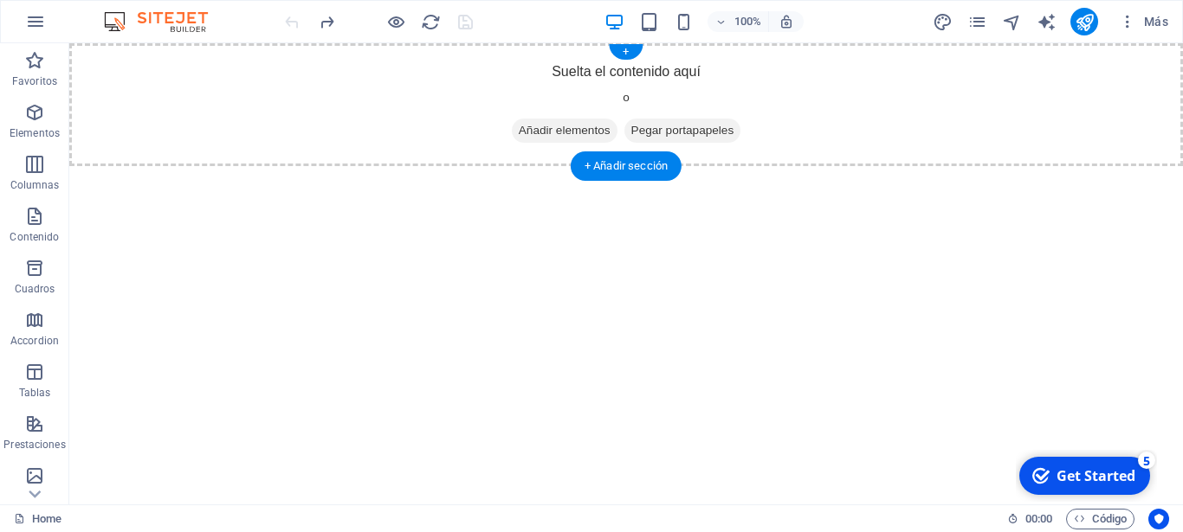
click at [521, 132] on span "Añadir elementos" at bounding box center [565, 131] width 106 height 24
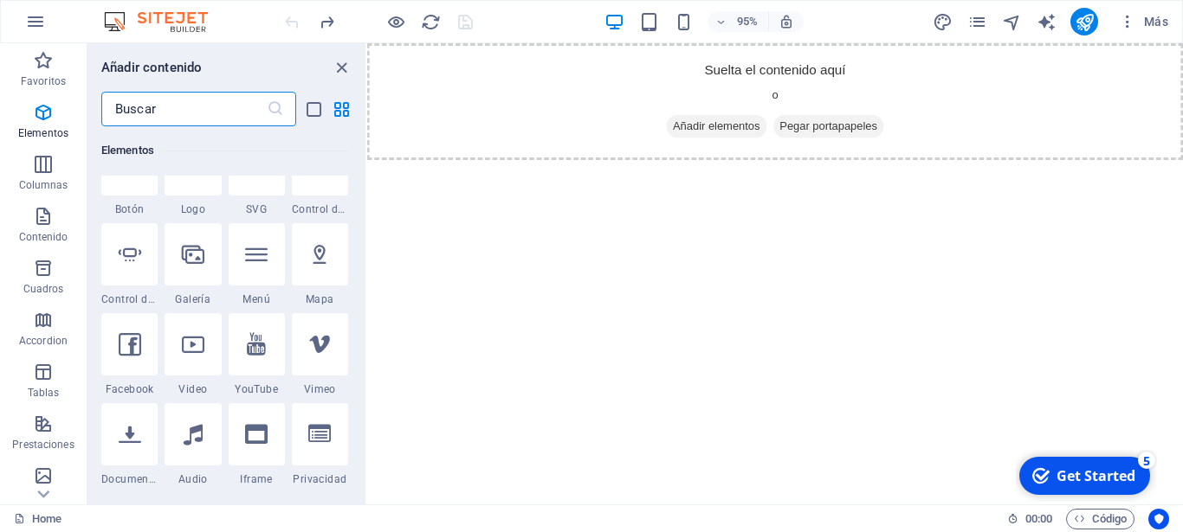
scroll to position [510, 0]
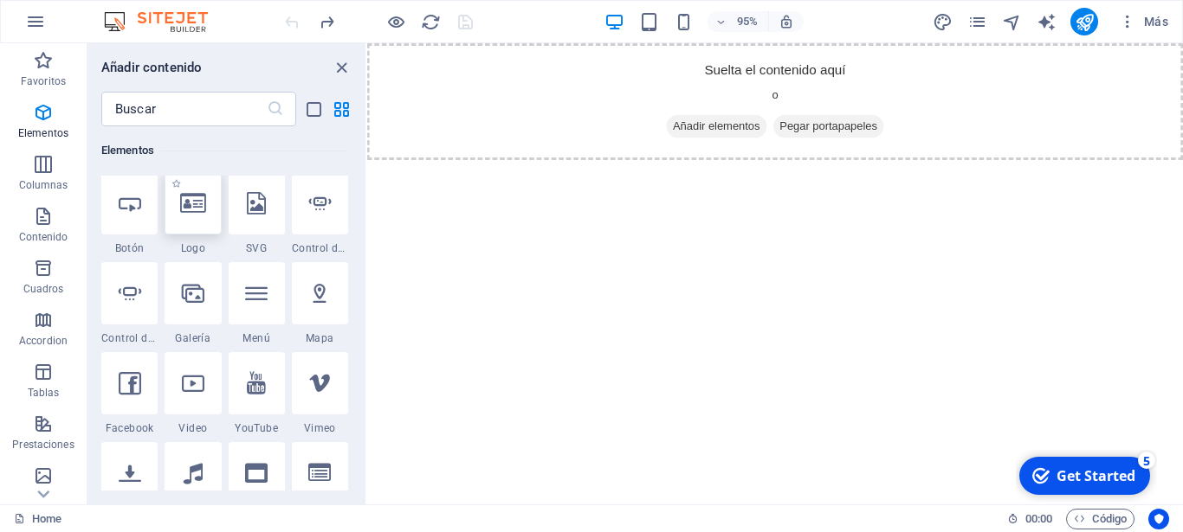
click at [164, 235] on div at bounding box center [192, 203] width 56 height 62
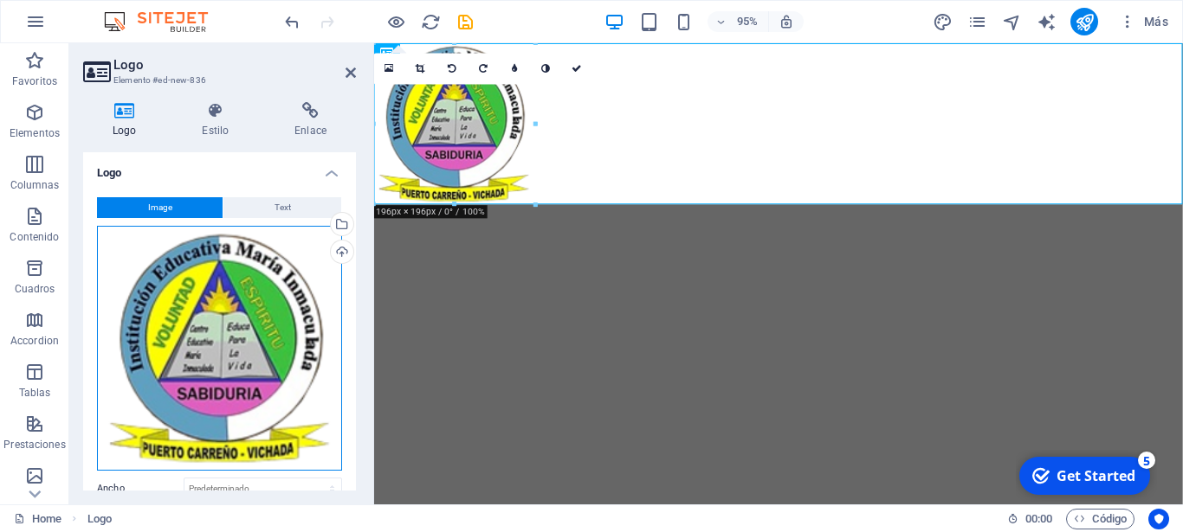
click at [196, 306] on div "Arrastra archivos aquí, haz clic para escoger archivos o selecciona archivos de…" at bounding box center [219, 348] width 245 height 245
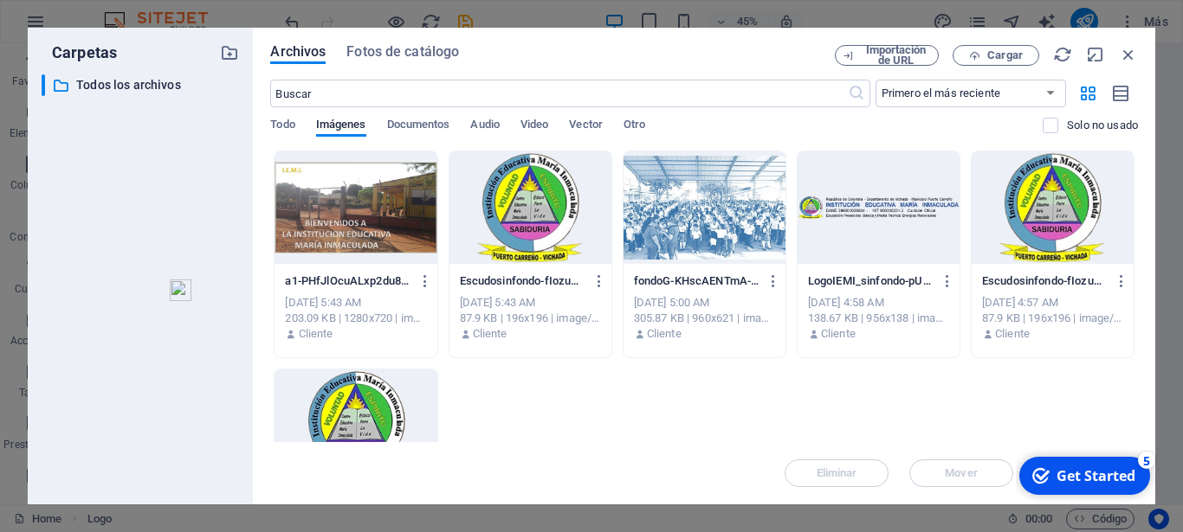
click at [885, 217] on div at bounding box center [878, 208] width 162 height 113
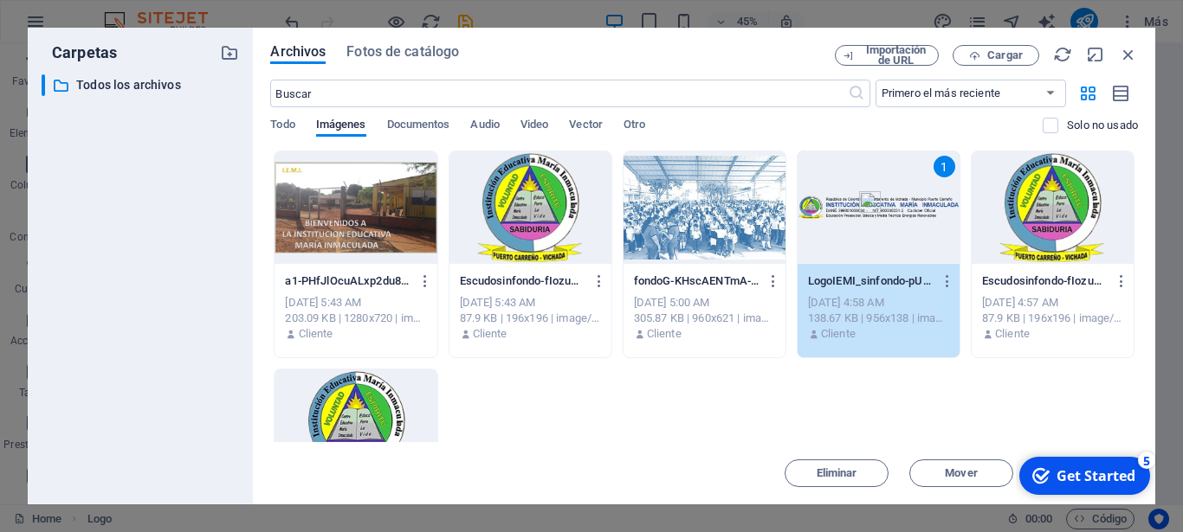
click at [885, 217] on div "1" at bounding box center [878, 208] width 162 height 113
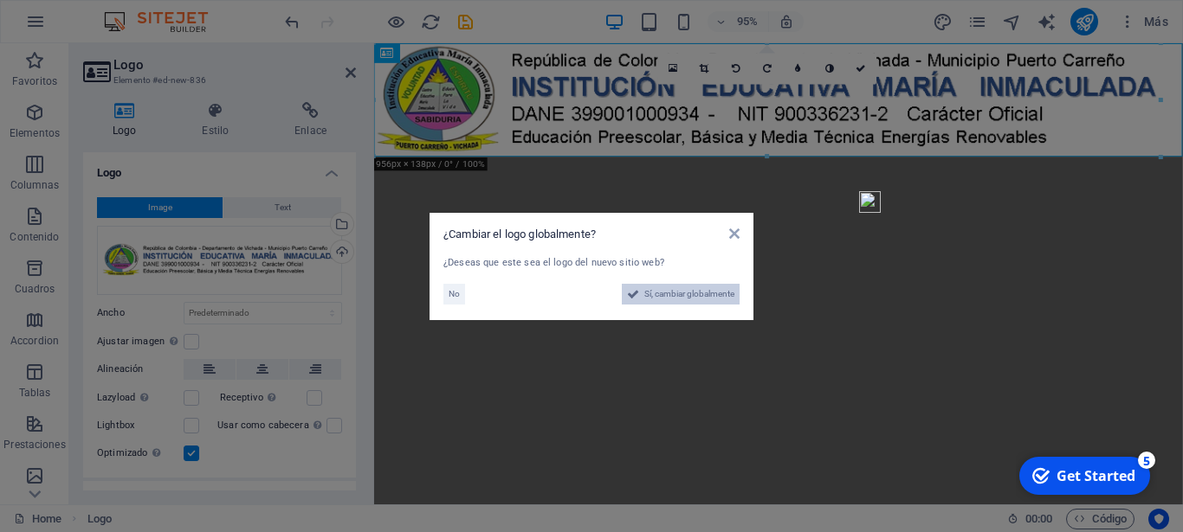
click at [704, 296] on span "Sí, cambiar globalmente" at bounding box center [689, 294] width 90 height 21
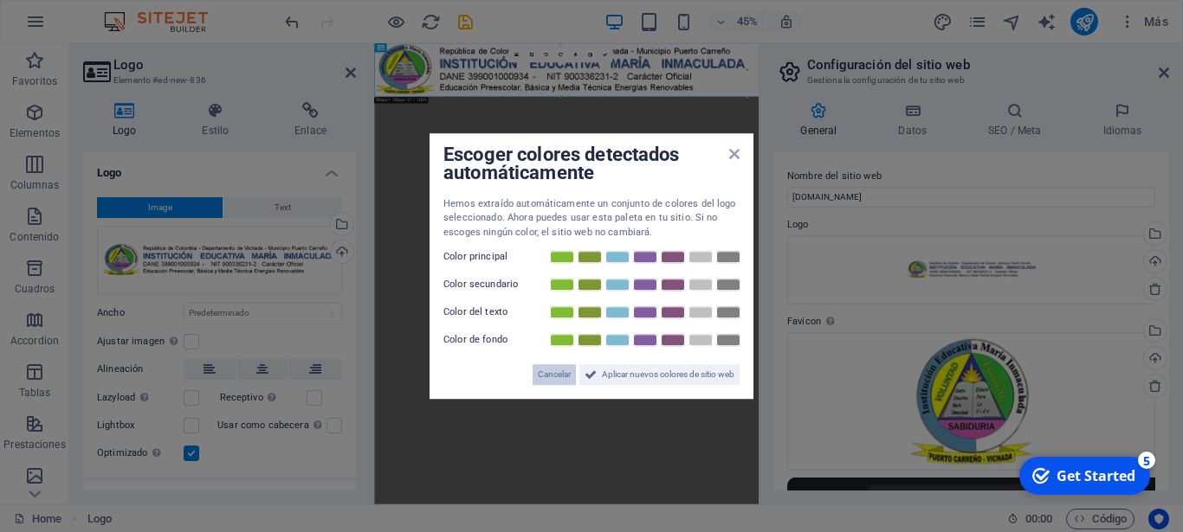
click at [561, 368] on span "Cancelar" at bounding box center [554, 374] width 33 height 21
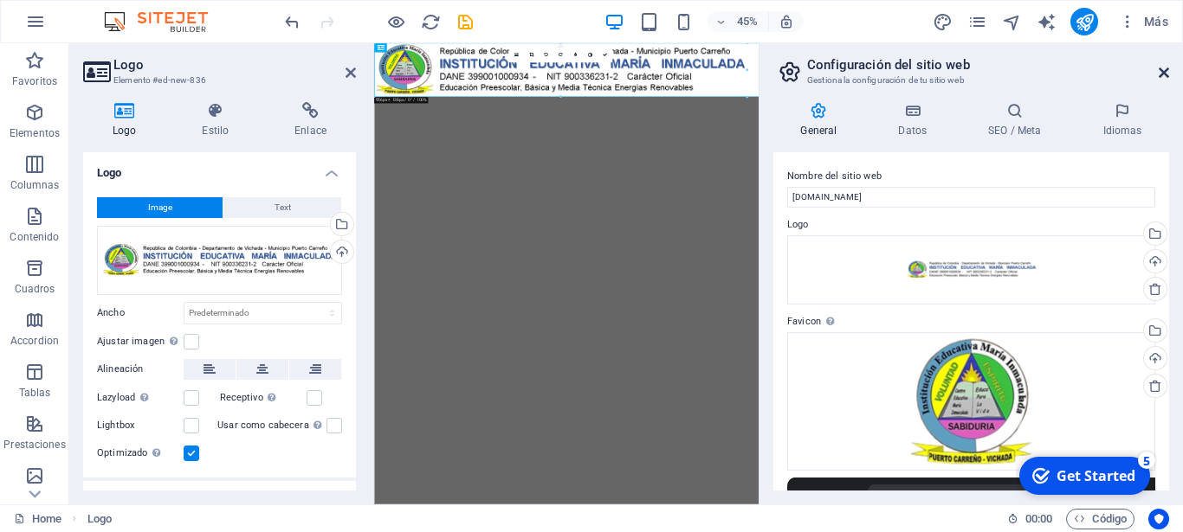
click at [1166, 72] on icon at bounding box center [1163, 73] width 10 height 14
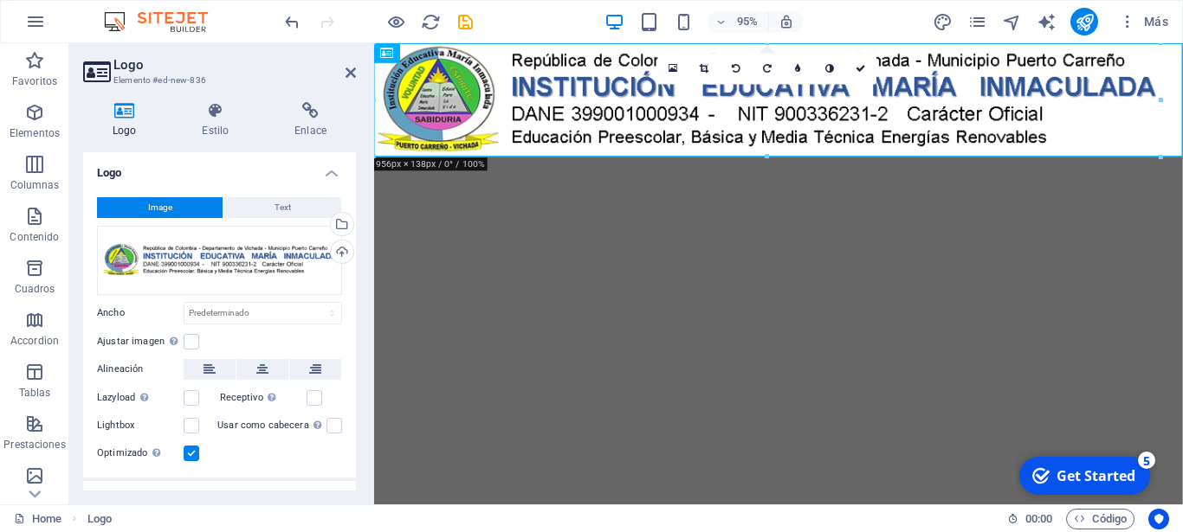
click at [611, 163] on html "Skip to main content" at bounding box center [799, 102] width 851 height 119
click at [357, 69] on aside "Logo Elemento #ed-new-836 Logo Estilo Enlace Logo Image Text Arrastra archivos …" at bounding box center [221, 273] width 305 height 461
click at [351, 73] on icon at bounding box center [350, 73] width 10 height 14
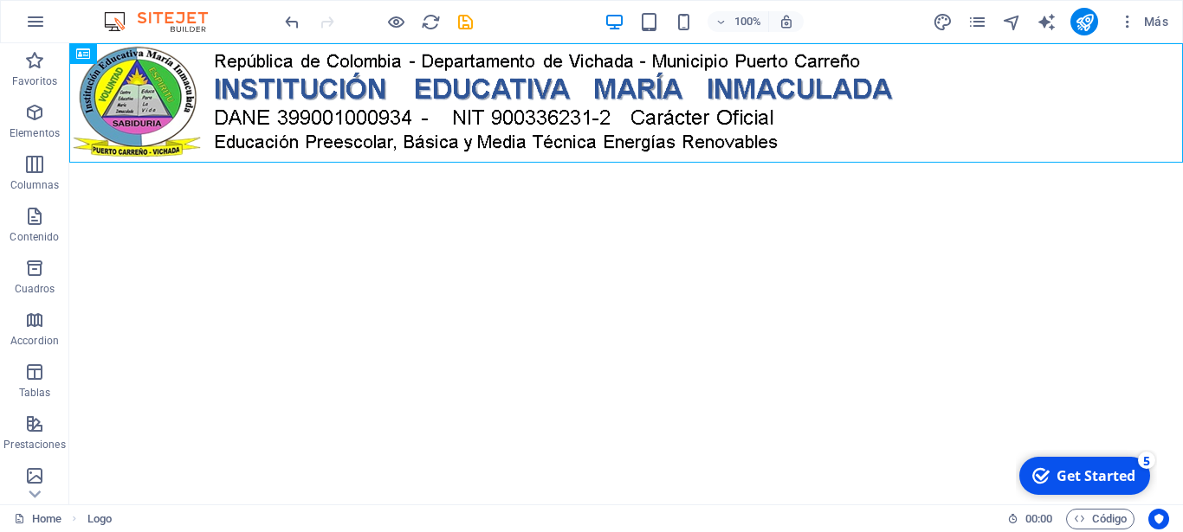
click at [499, 163] on html "Skip to main content" at bounding box center [625, 102] width 1113 height 119
click at [622, 162] on div "+ Añadir sección" at bounding box center [626, 162] width 111 height 29
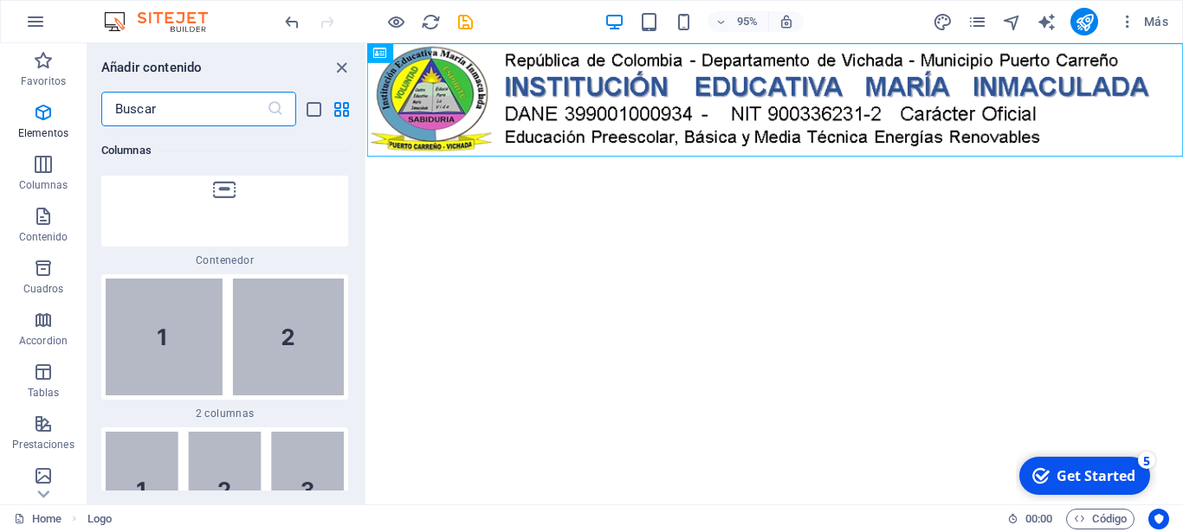
scroll to position [1052, 0]
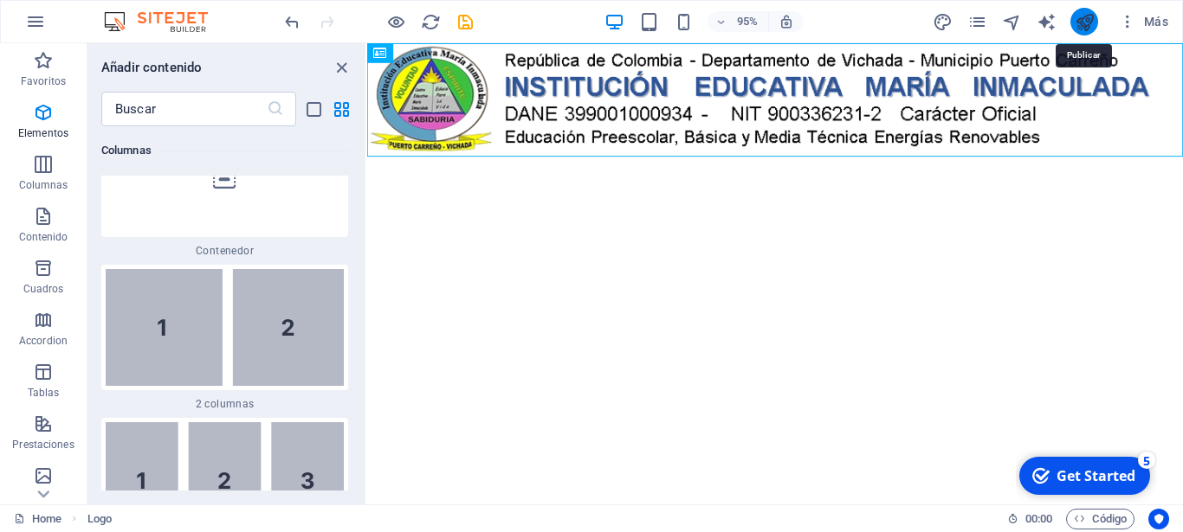
click at [1089, 21] on icon "publish" at bounding box center [1084, 22] width 20 height 20
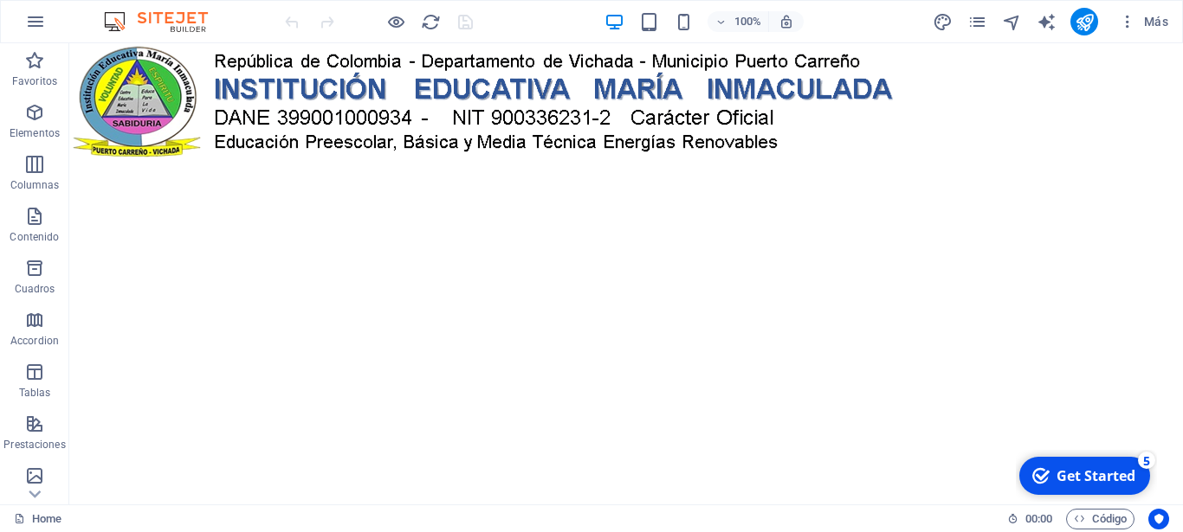
click at [510, 163] on html "Skip to main content" at bounding box center [625, 102] width 1113 height 119
click at [635, 164] on div "+ Añadir sección" at bounding box center [626, 162] width 111 height 29
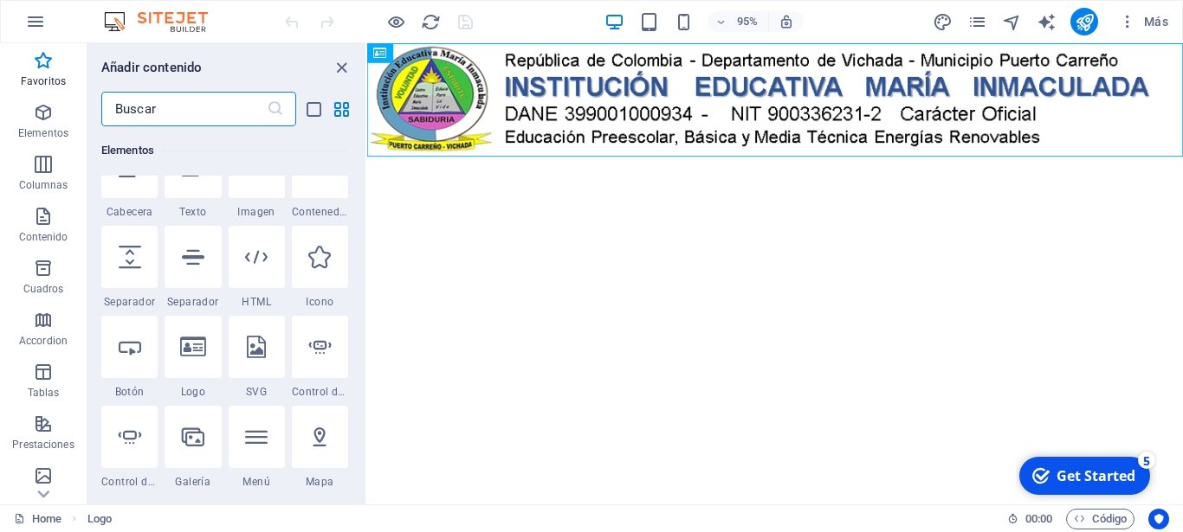
scroll to position [274, 0]
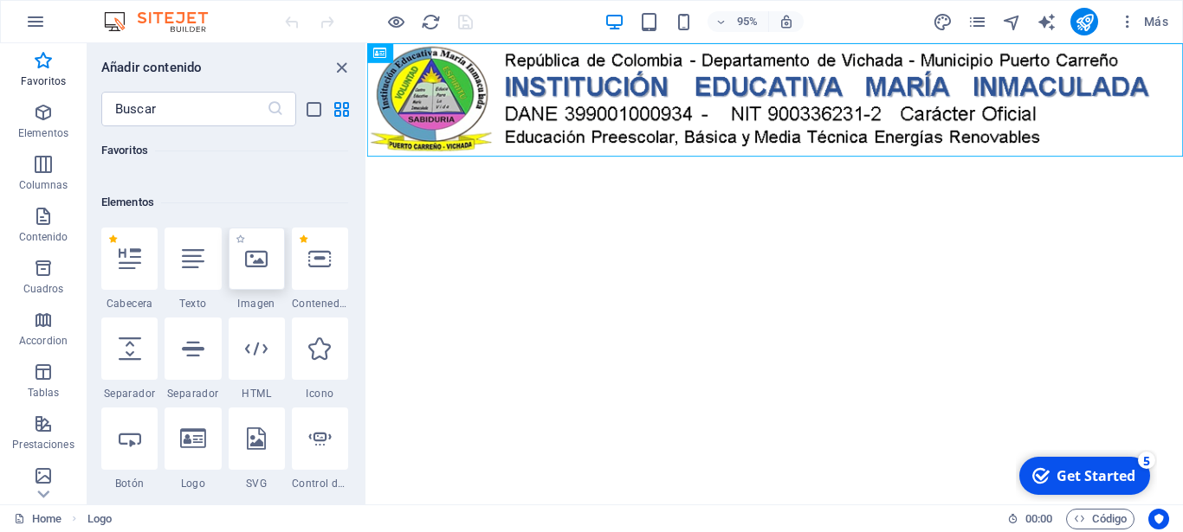
click at [268, 269] on icon at bounding box center [256, 259] width 23 height 23
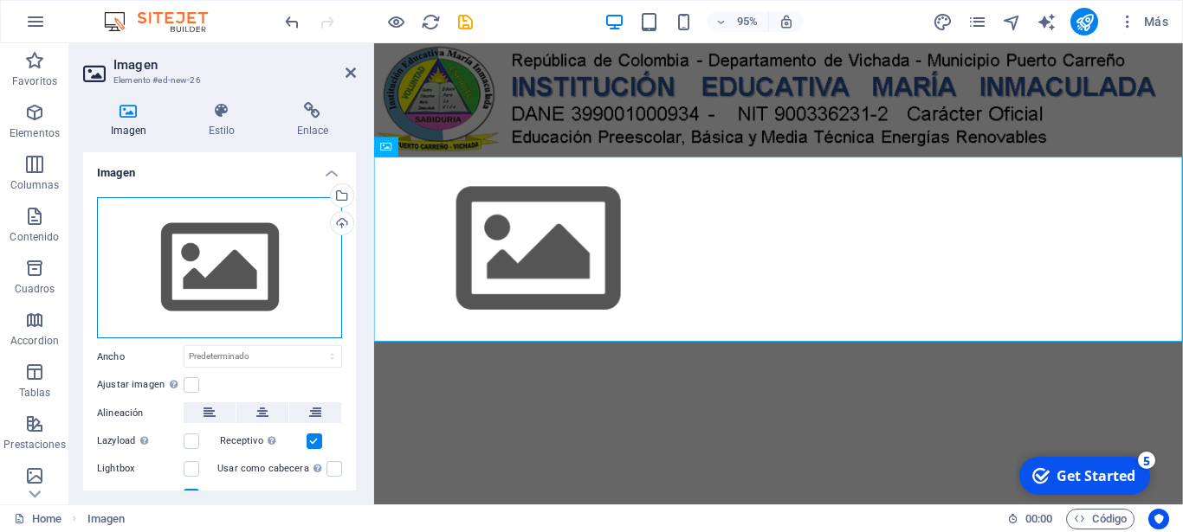
click at [205, 274] on div "Arrastra archivos aquí, haz clic para escoger archivos o selecciona archivos de…" at bounding box center [219, 268] width 245 height 142
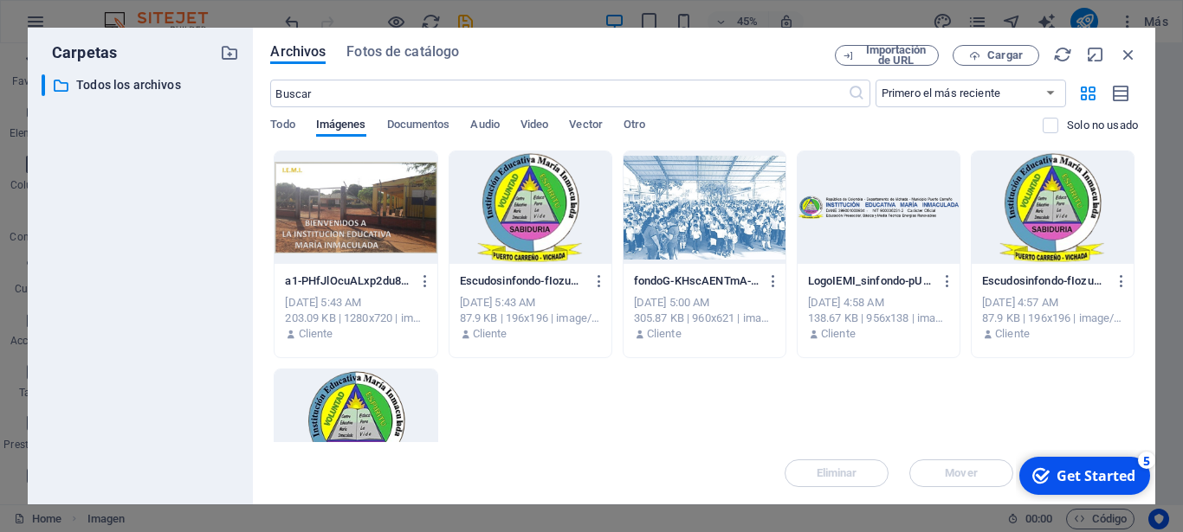
click at [724, 202] on div at bounding box center [704, 208] width 162 height 113
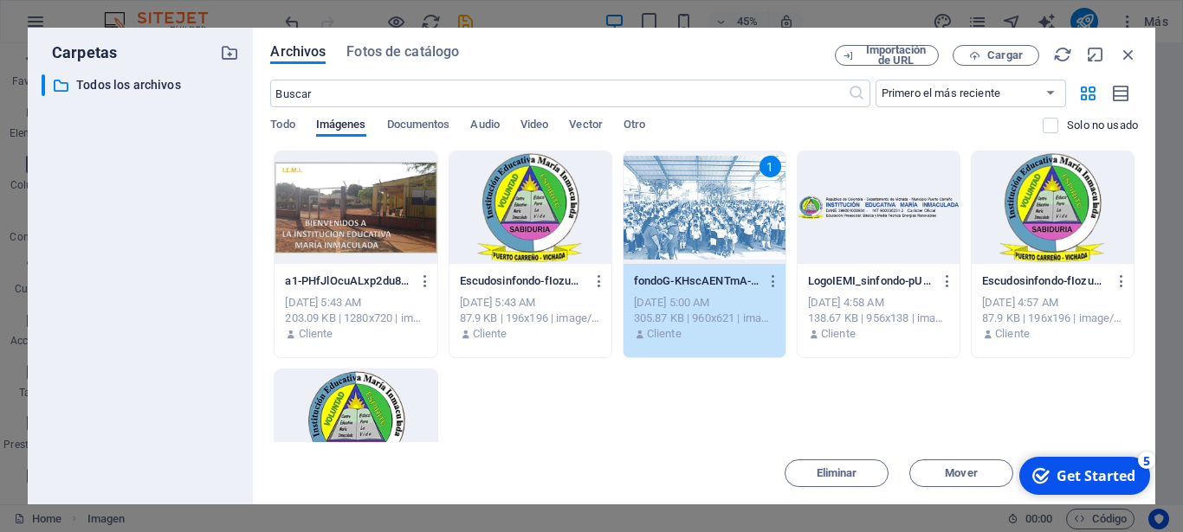
click at [724, 202] on div "1" at bounding box center [704, 208] width 162 height 113
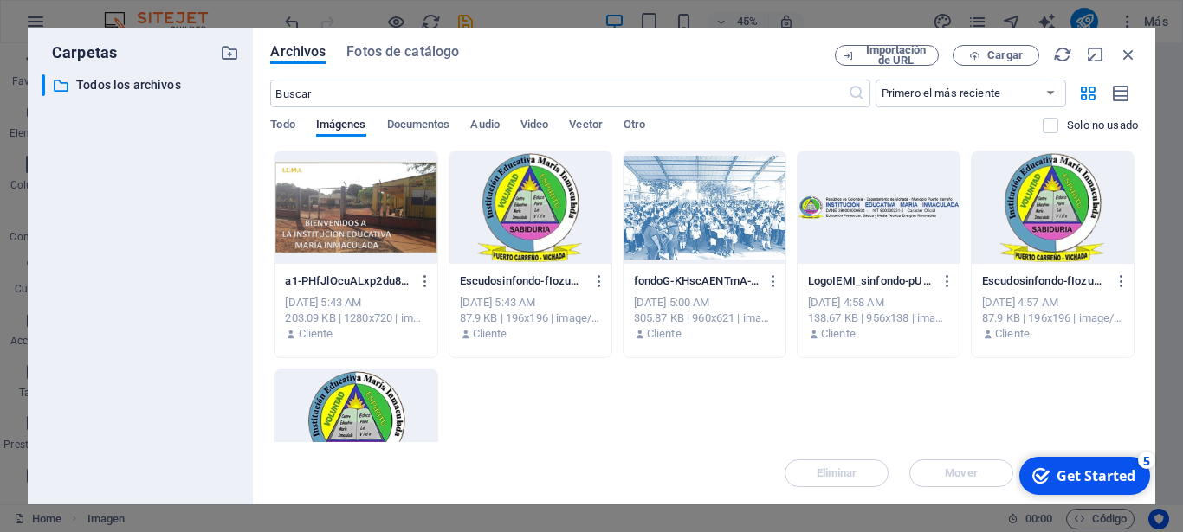
click at [724, 202] on div at bounding box center [704, 208] width 162 height 113
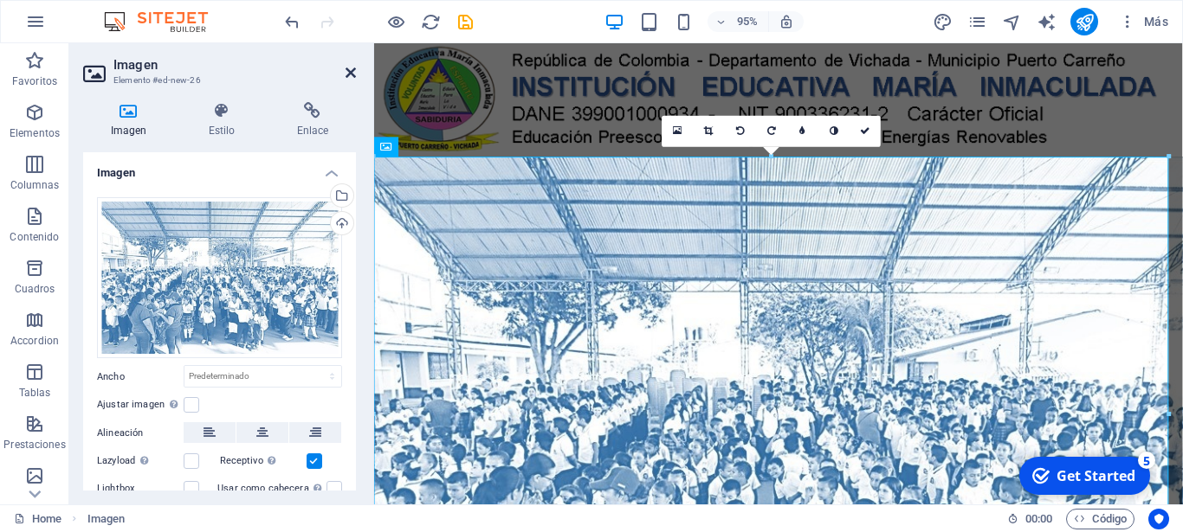
click at [349, 74] on icon at bounding box center [350, 73] width 10 height 14
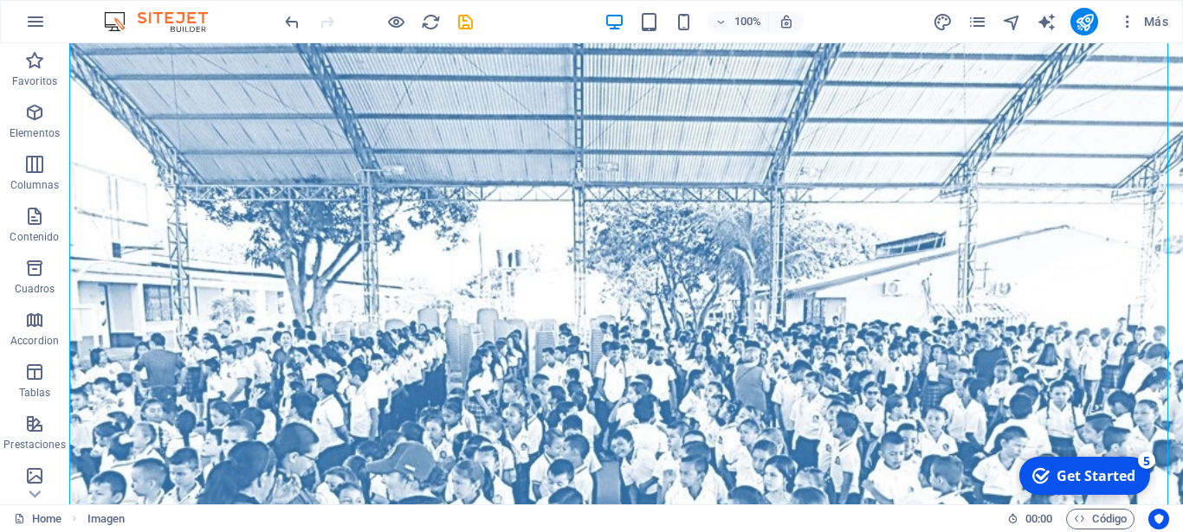
scroll to position [0, 0]
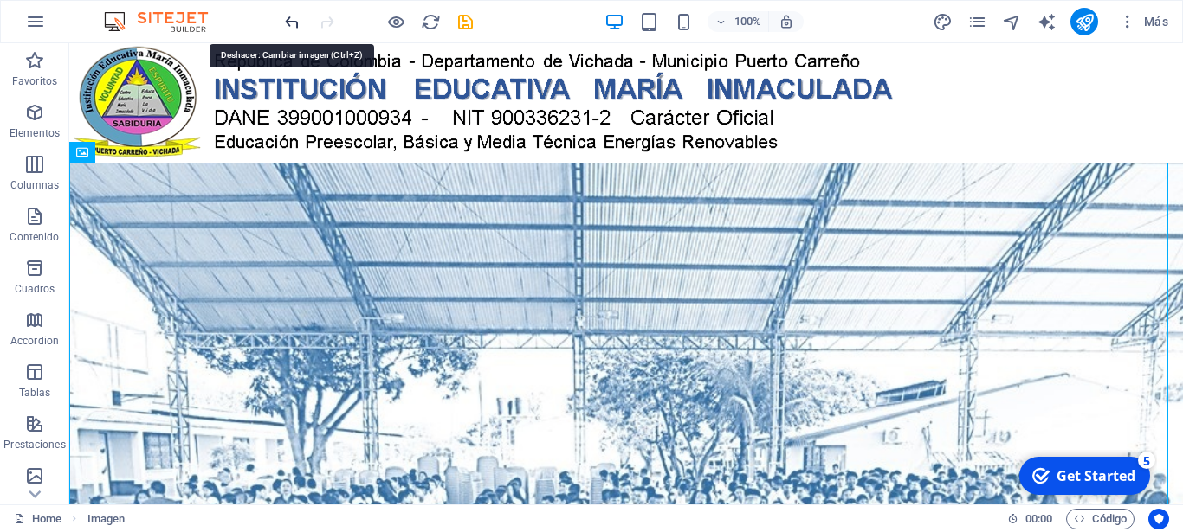
click at [296, 16] on icon "undo" at bounding box center [292, 22] width 20 height 20
click at [291, 22] on icon "undo" at bounding box center [292, 22] width 20 height 20
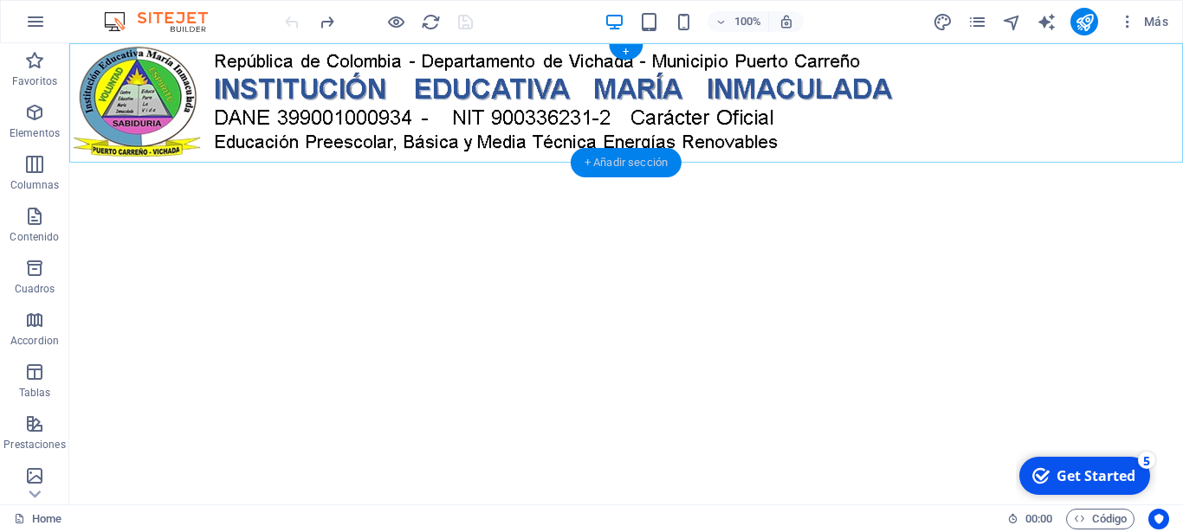
click at [608, 166] on div "+ Añadir sección" at bounding box center [626, 162] width 111 height 29
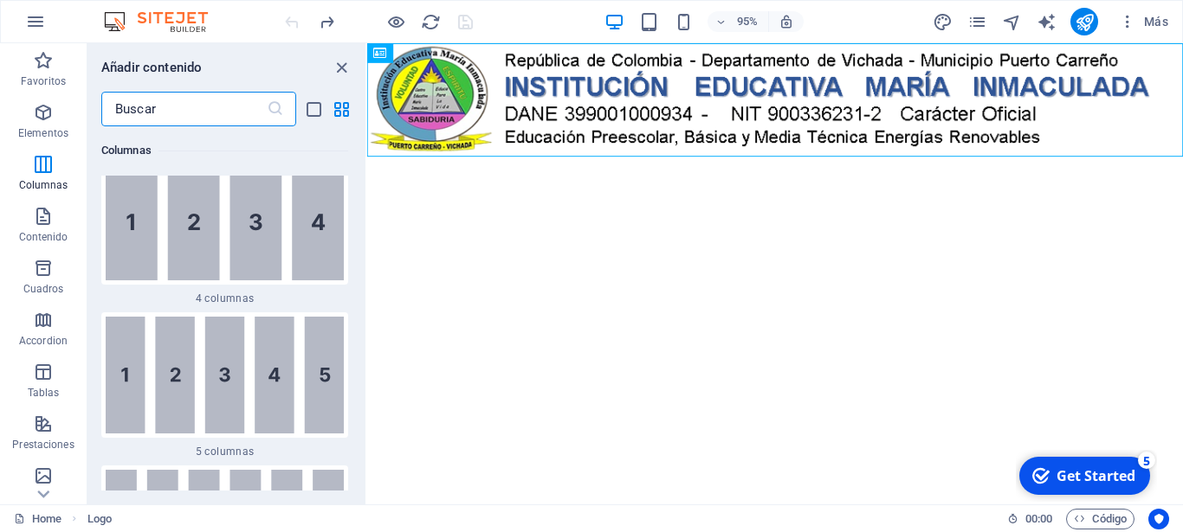
scroll to position [1648, 0]
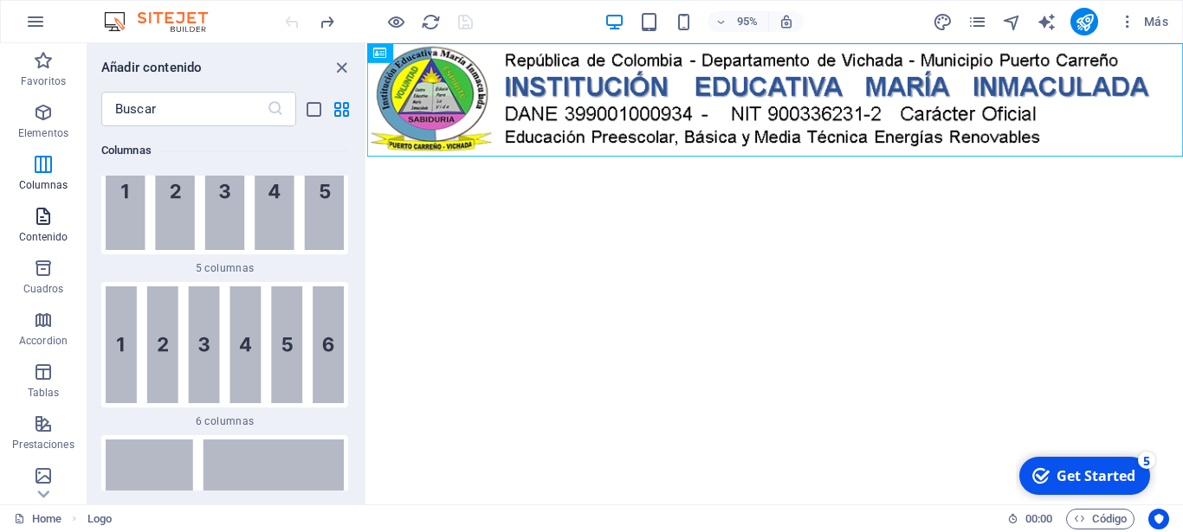
click at [48, 222] on icon "button" at bounding box center [43, 216] width 21 height 21
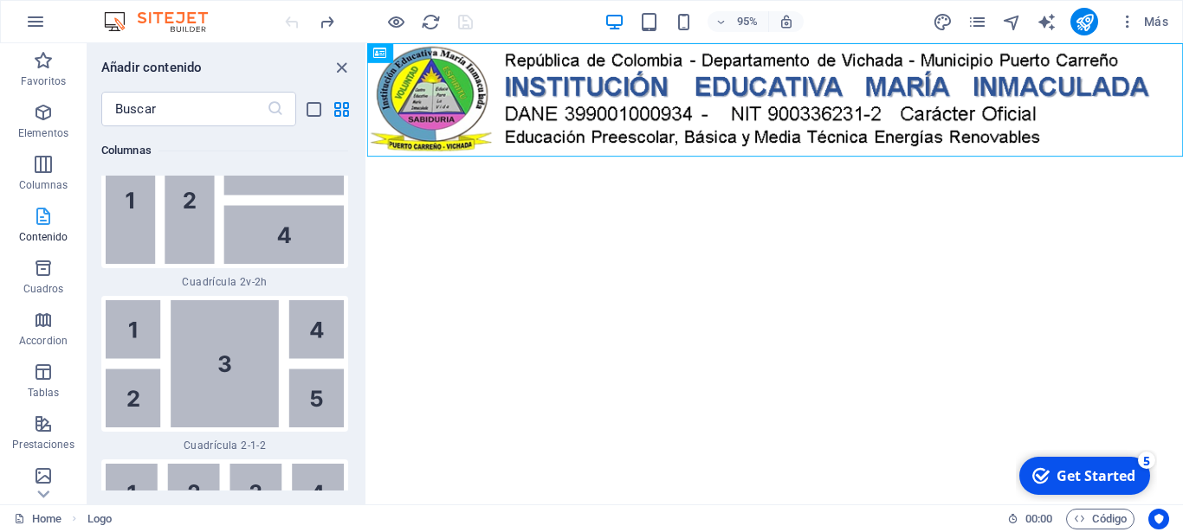
scroll to position [5900, 0]
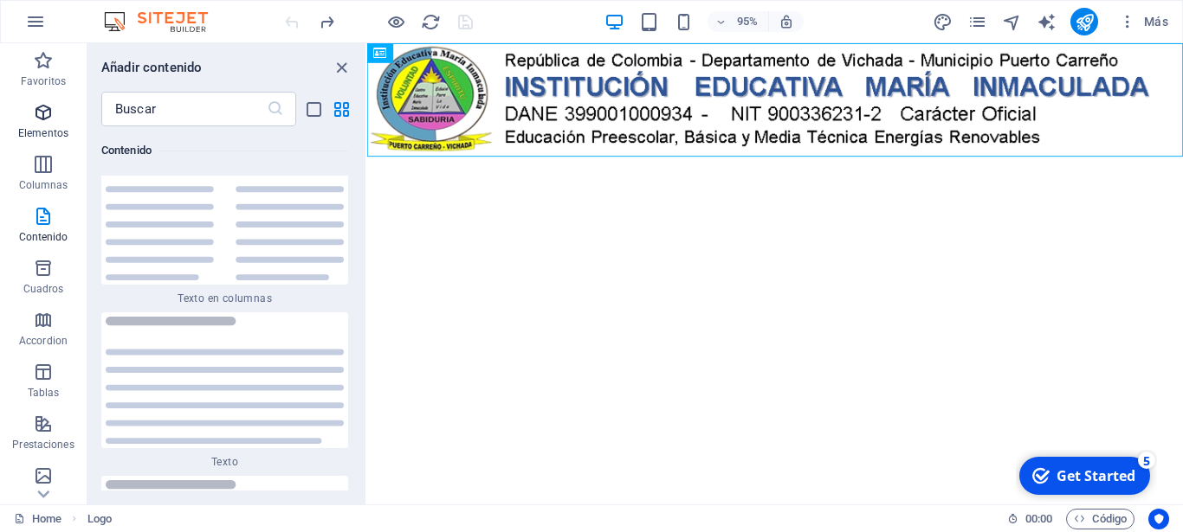
click at [42, 124] on span "Elementos" at bounding box center [43, 123] width 87 height 42
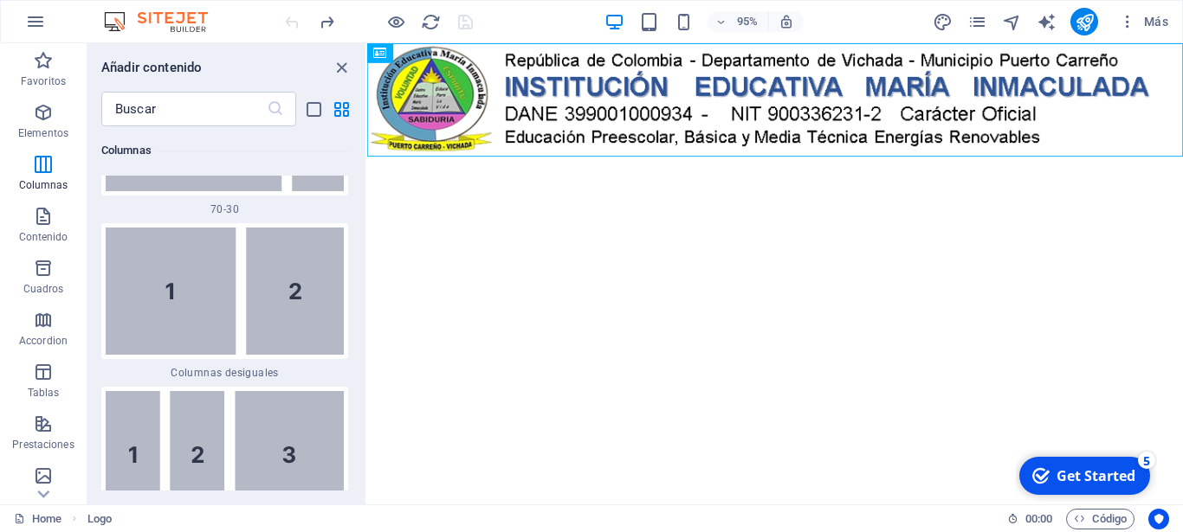
scroll to position [2716, 0]
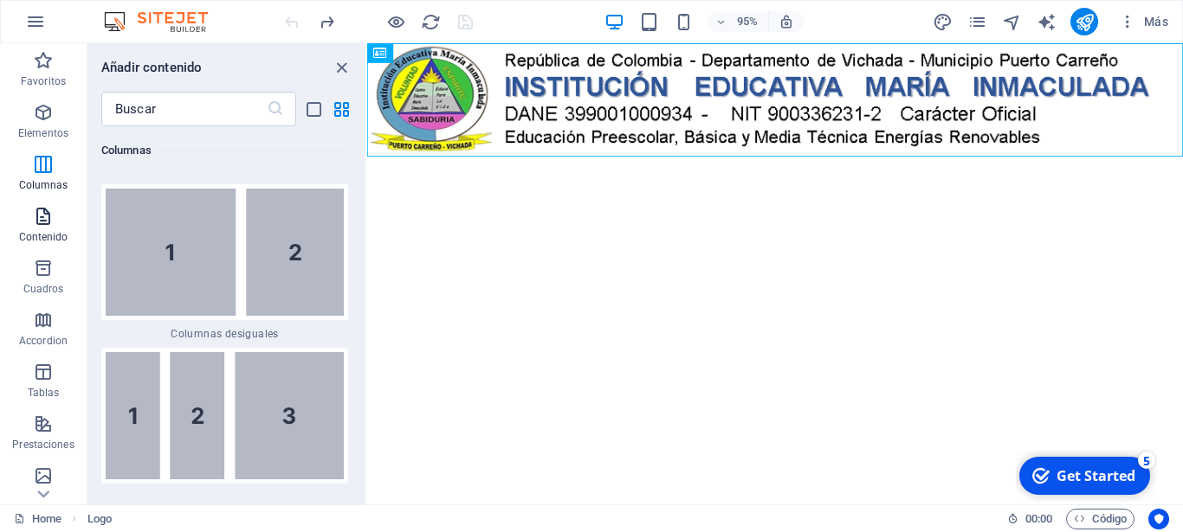
click at [44, 219] on icon "button" at bounding box center [43, 216] width 21 height 21
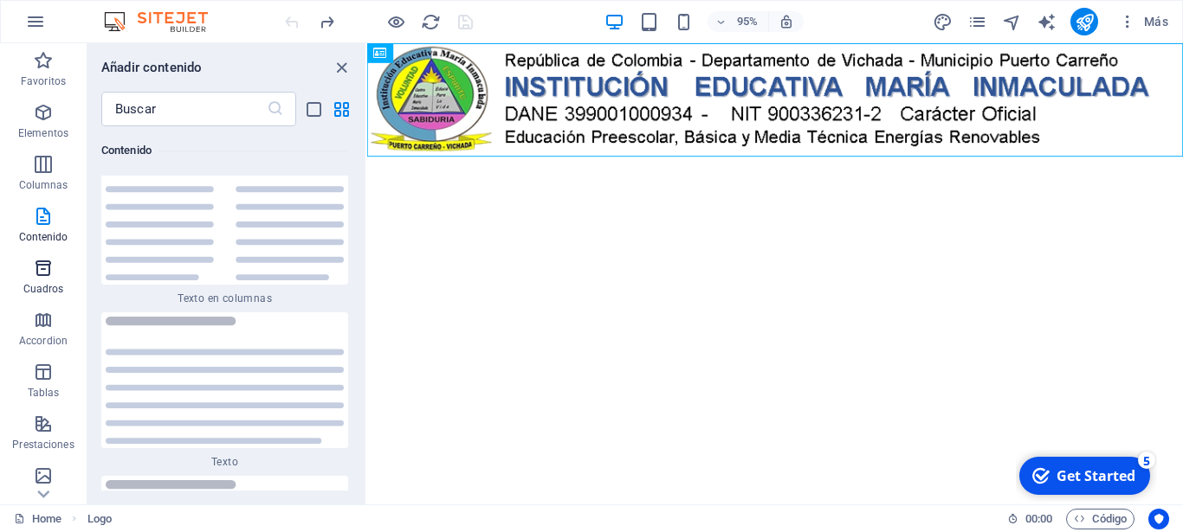
scroll to position [5900, 0]
click at [52, 279] on span "Cuadros" at bounding box center [43, 279] width 87 height 42
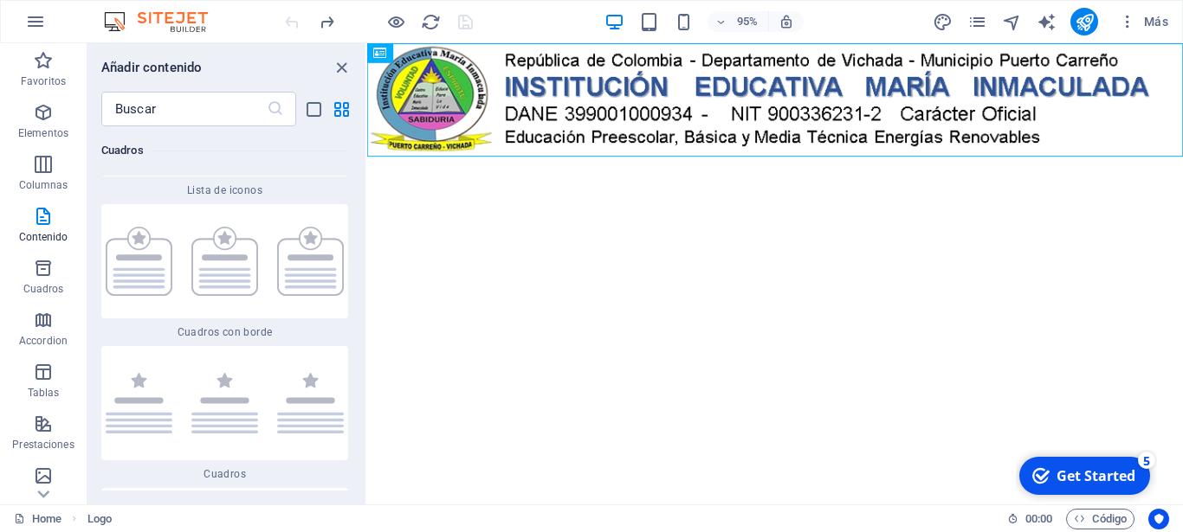
scroll to position [9441, 0]
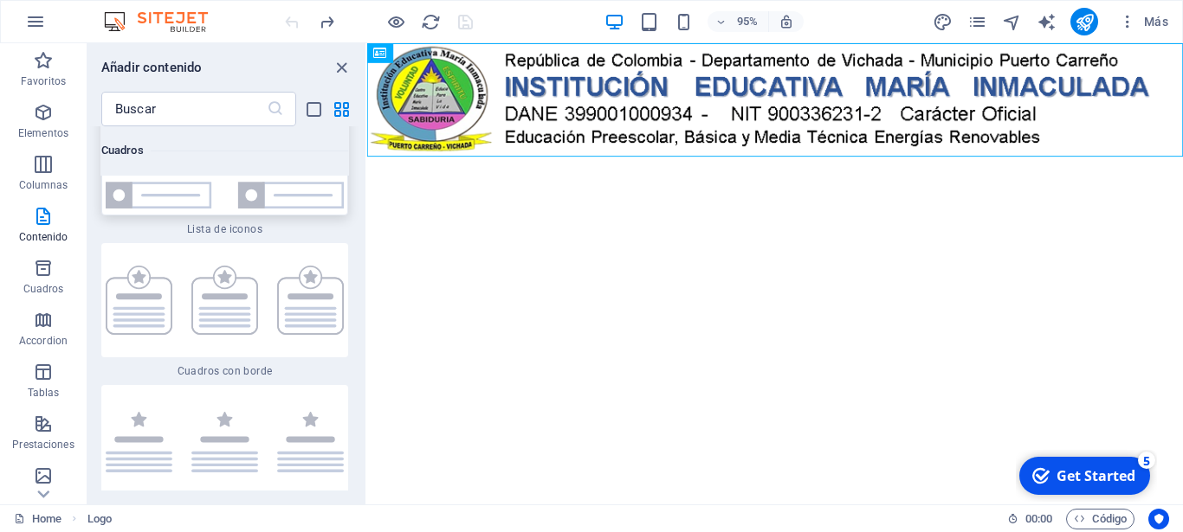
click at [215, 209] on img at bounding box center [225, 158] width 238 height 100
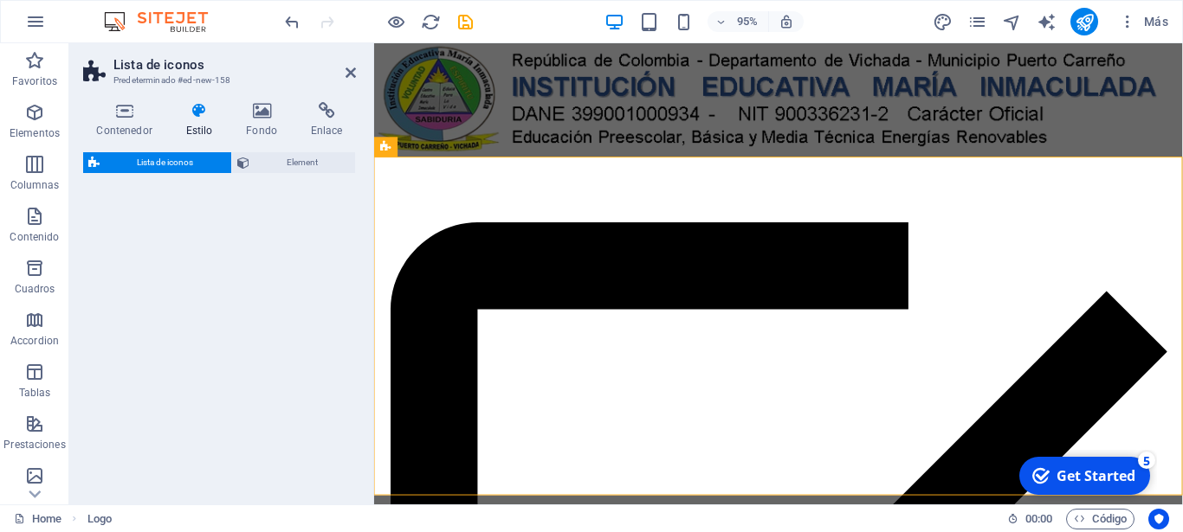
select select "rem"
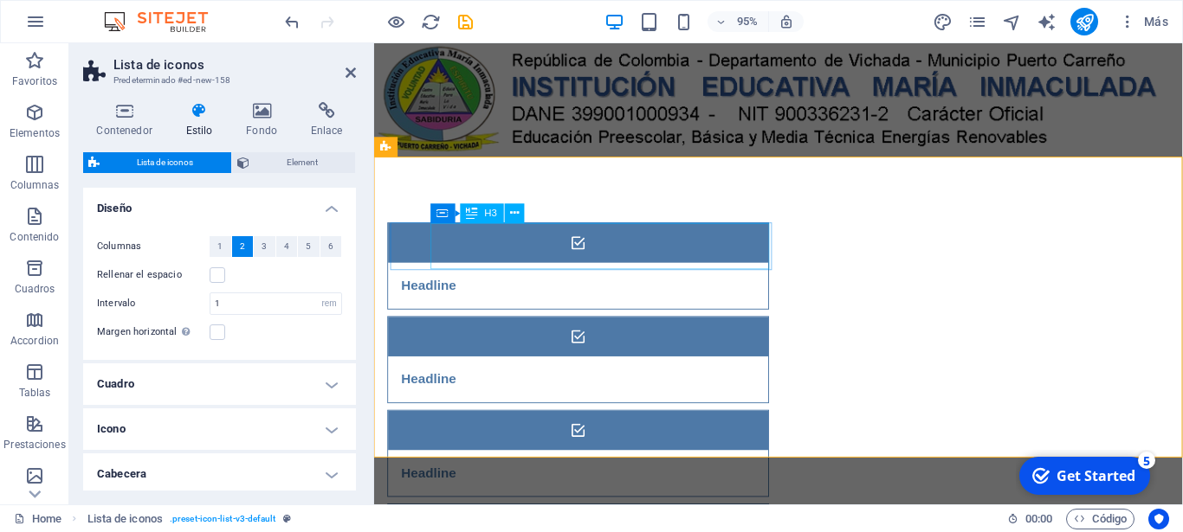
click at [520, 274] on div "Headline" at bounding box center [567, 298] width 357 height 48
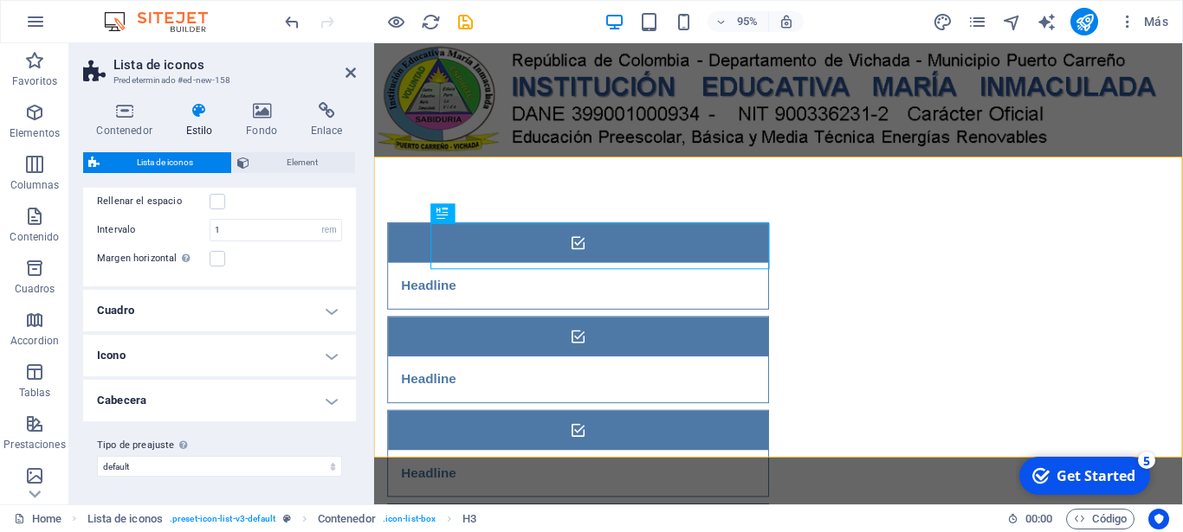
scroll to position [0, 0]
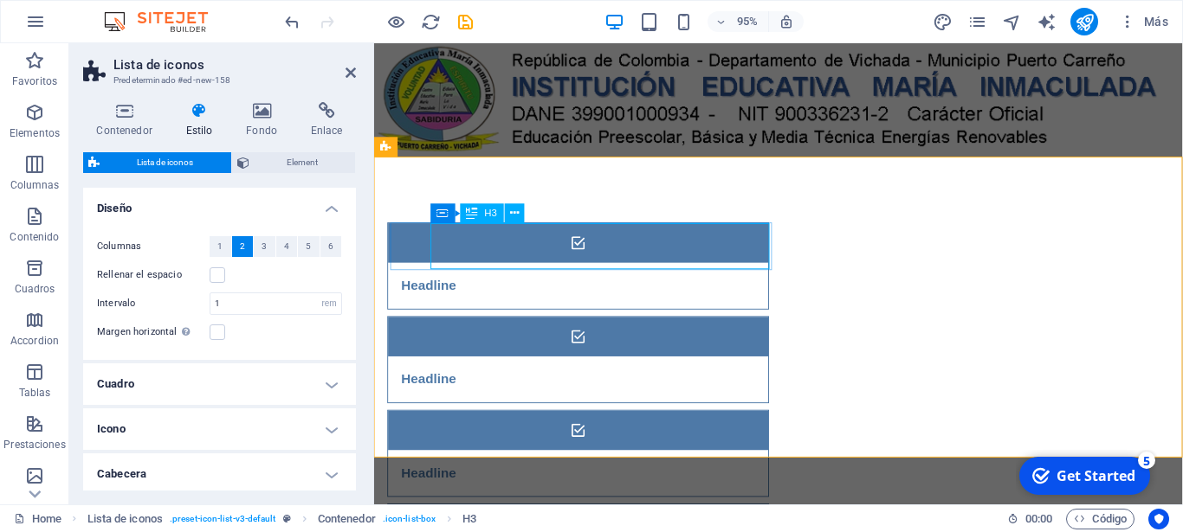
click at [509, 274] on div "Headline" at bounding box center [567, 298] width 357 height 48
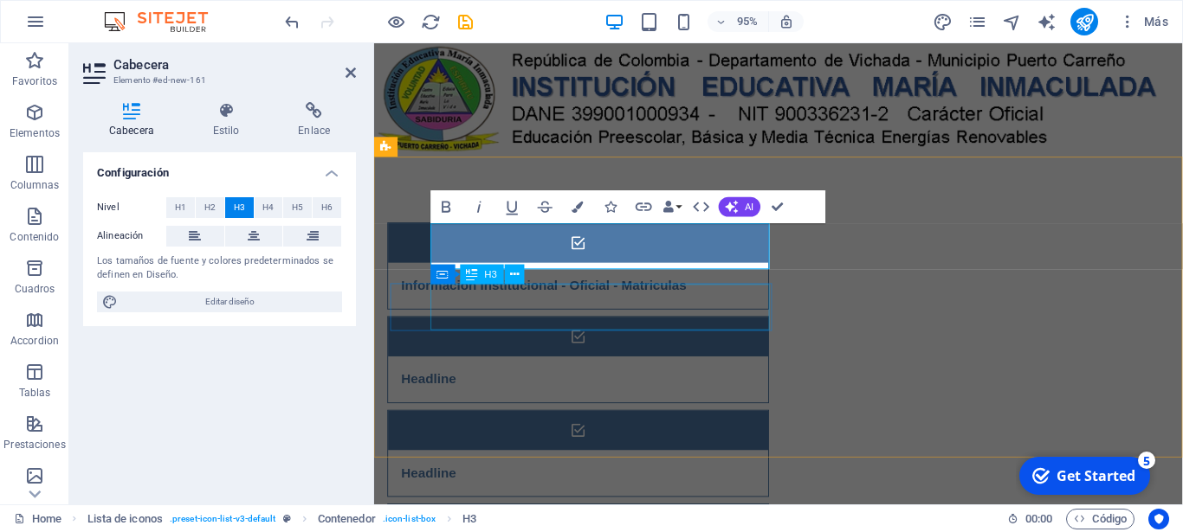
click at [497, 472] on div "Headline" at bounding box center [567, 496] width 357 height 48
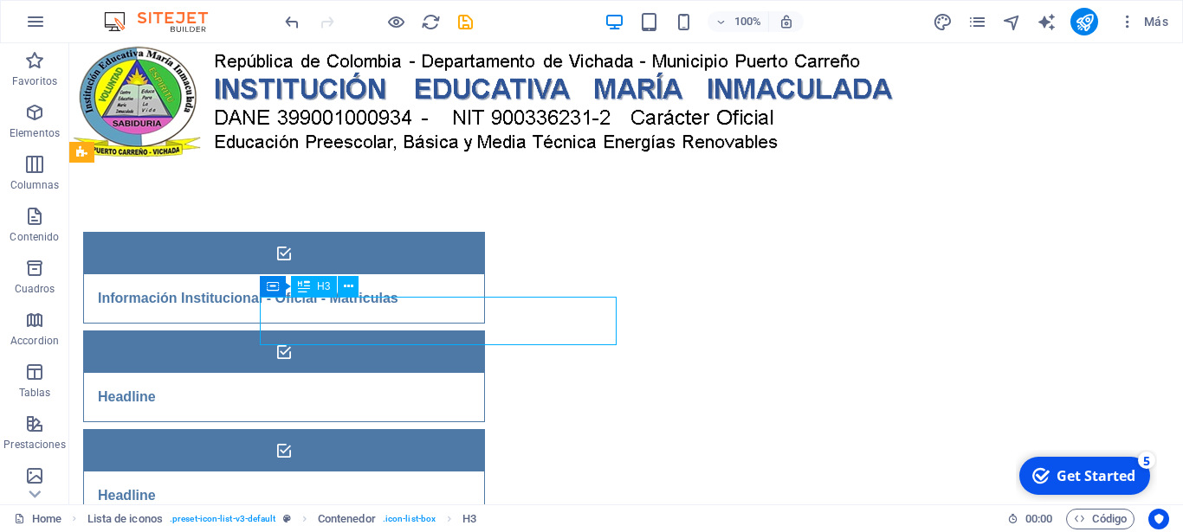
click at [398, 472] on div "Headline" at bounding box center [262, 496] width 357 height 48
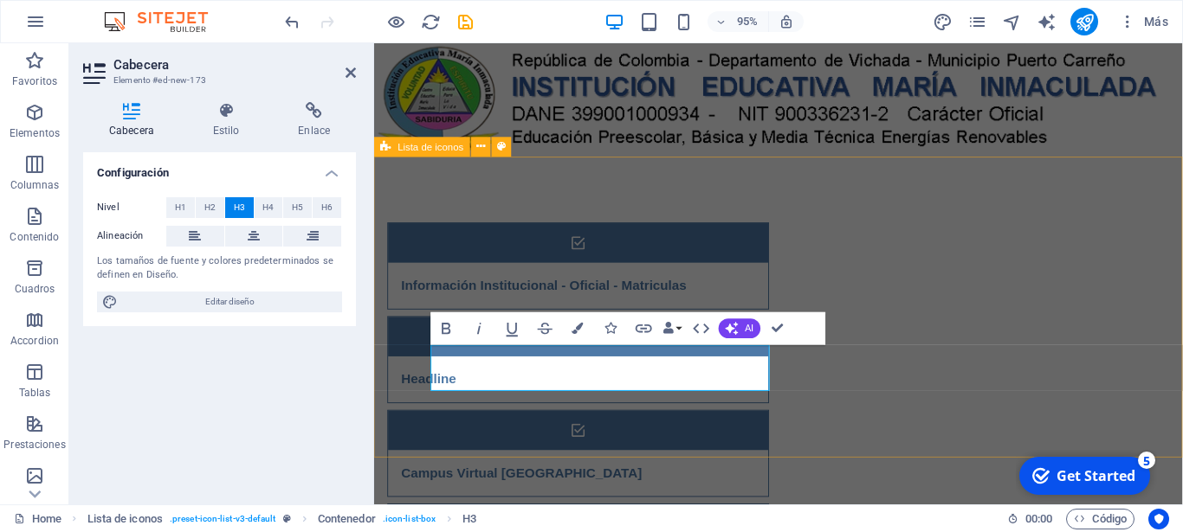
click at [775, 207] on div "Información Institucional - Oficial - Matriculas Headline Campus Virtual PANAGI…" at bounding box center [799, 525] width 851 height 724
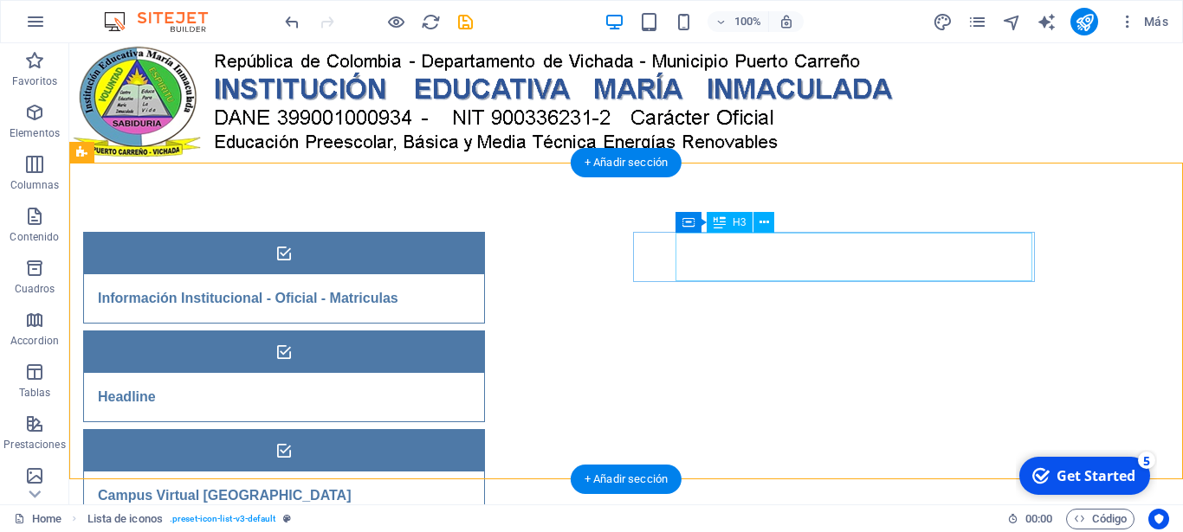
click at [441, 373] on div "Headline" at bounding box center [262, 397] width 357 height 48
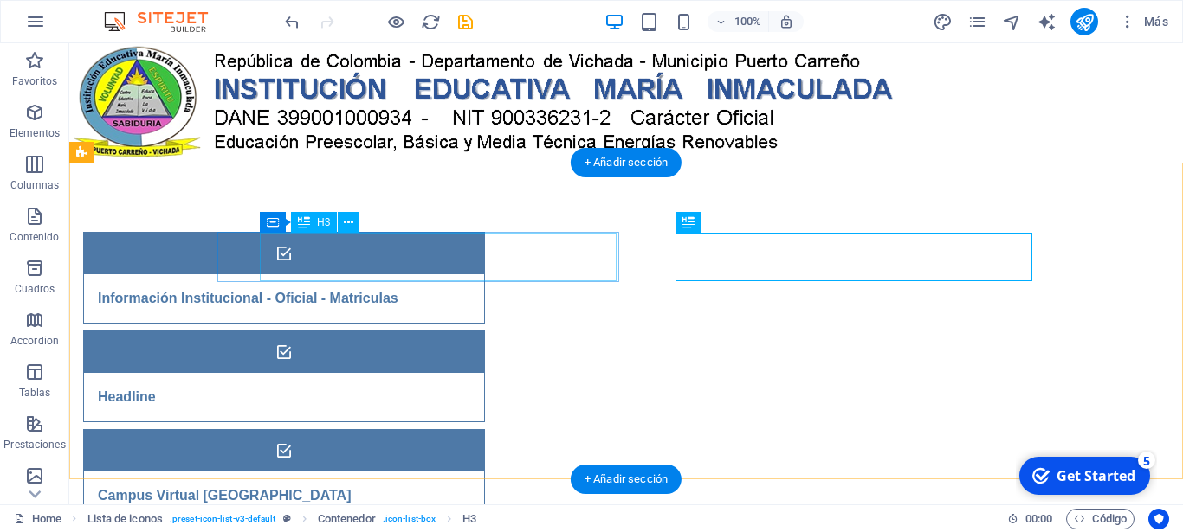
click at [441, 274] on div "Información Institucional - Oficial - Matriculas" at bounding box center [262, 298] width 357 height 48
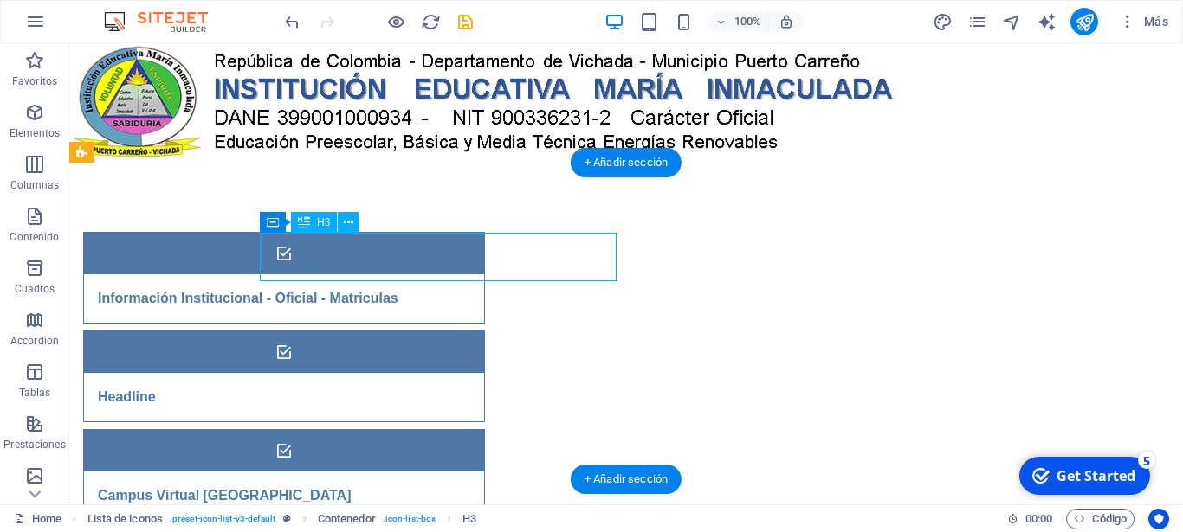
click at [441, 274] on div "Información Institucional - Oficial - Matriculas" at bounding box center [262, 298] width 357 height 48
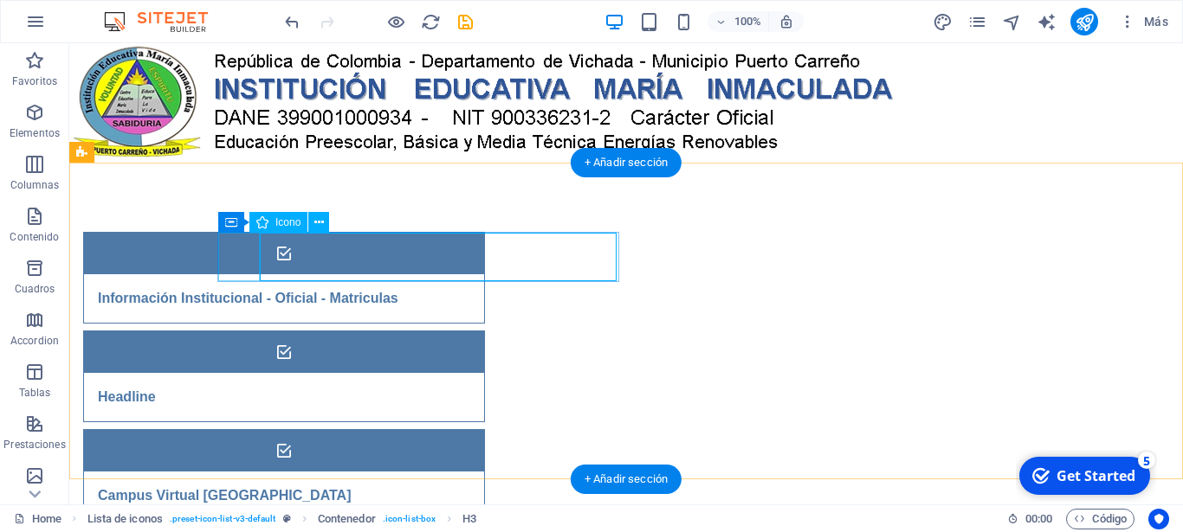
click at [238, 263] on figure at bounding box center [284, 254] width 400 height 42
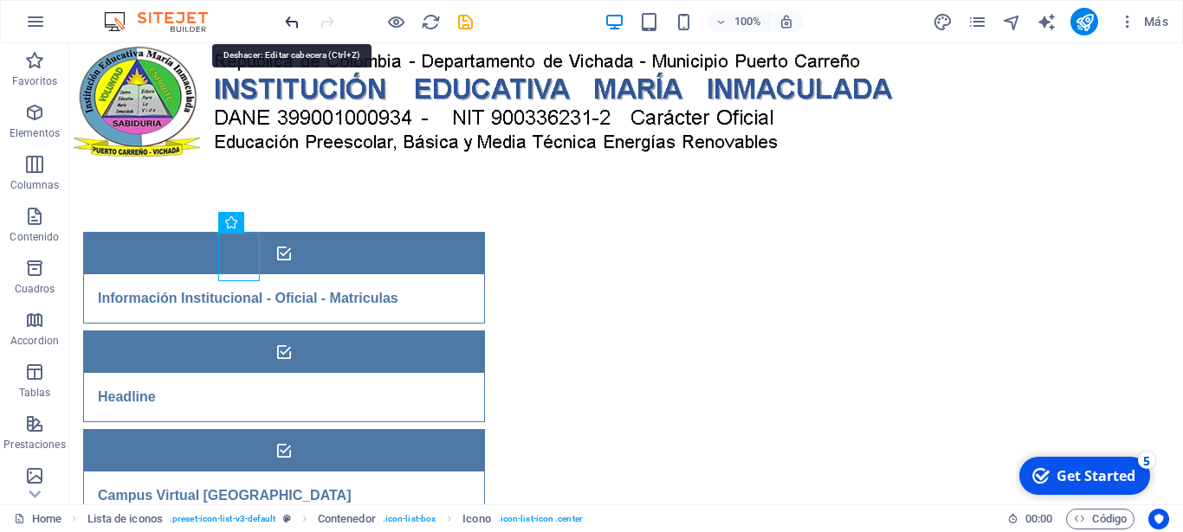
click at [290, 17] on icon "undo" at bounding box center [292, 22] width 20 height 20
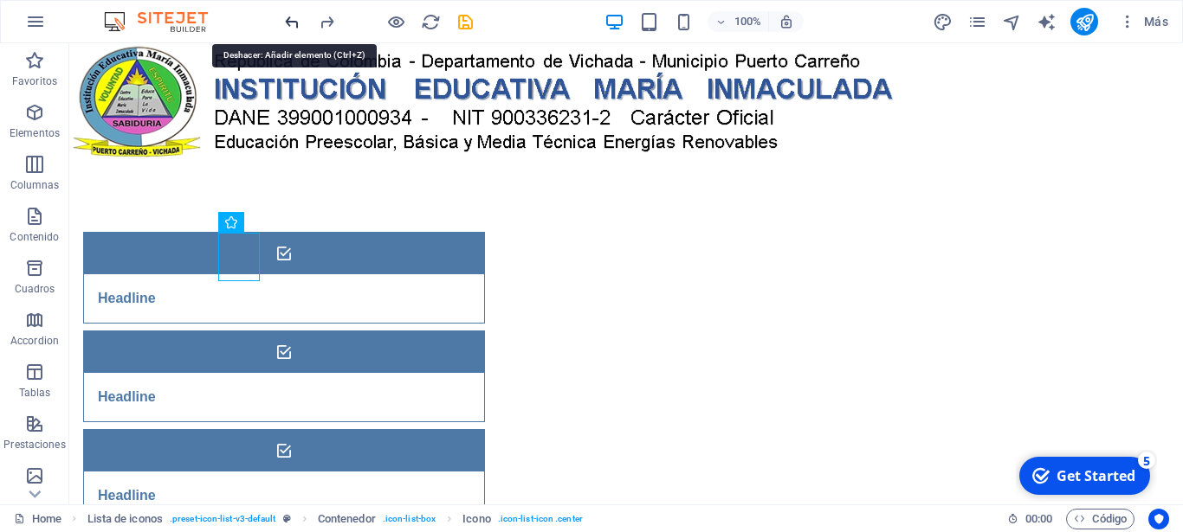
click at [290, 17] on icon "undo" at bounding box center [292, 22] width 20 height 20
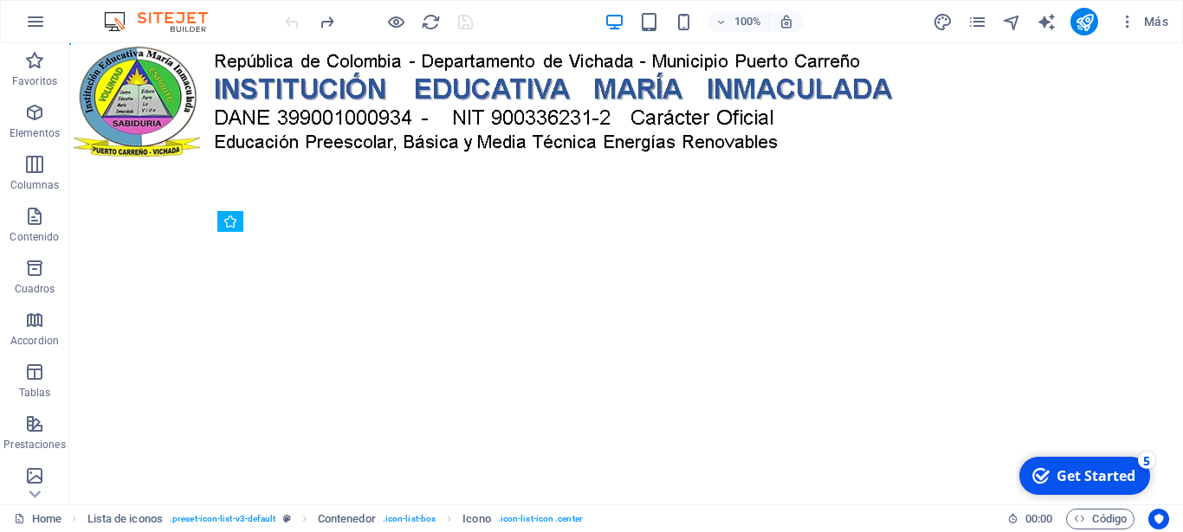
click at [290, 17] on div at bounding box center [378, 22] width 194 height 28
click at [276, 163] on html "Skip to main content" at bounding box center [625, 102] width 1113 height 119
click at [230, 225] on icon at bounding box center [230, 221] width 12 height 21
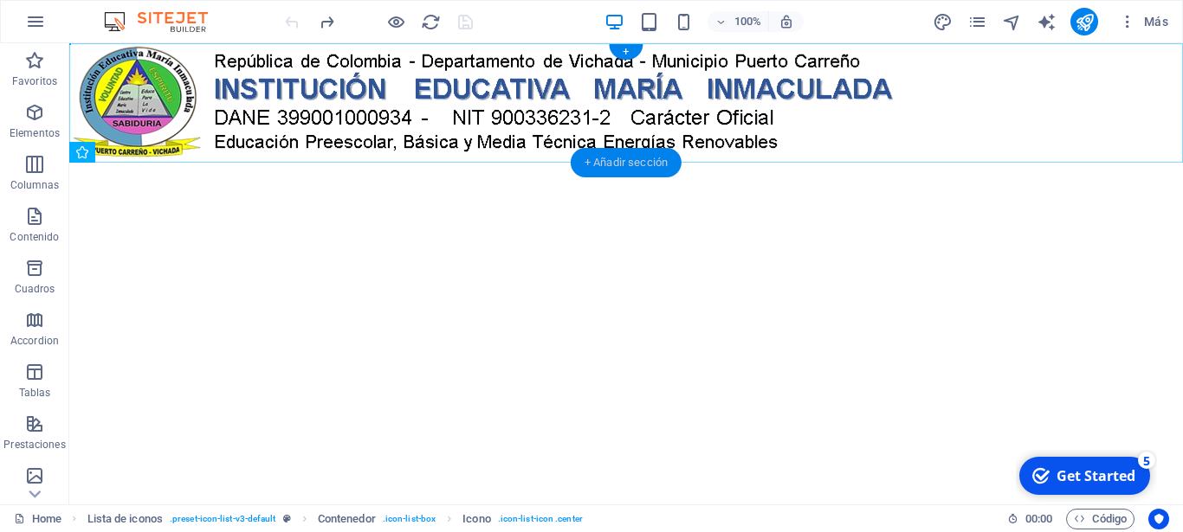
click at [615, 161] on div "+ Añadir sección" at bounding box center [626, 162] width 111 height 29
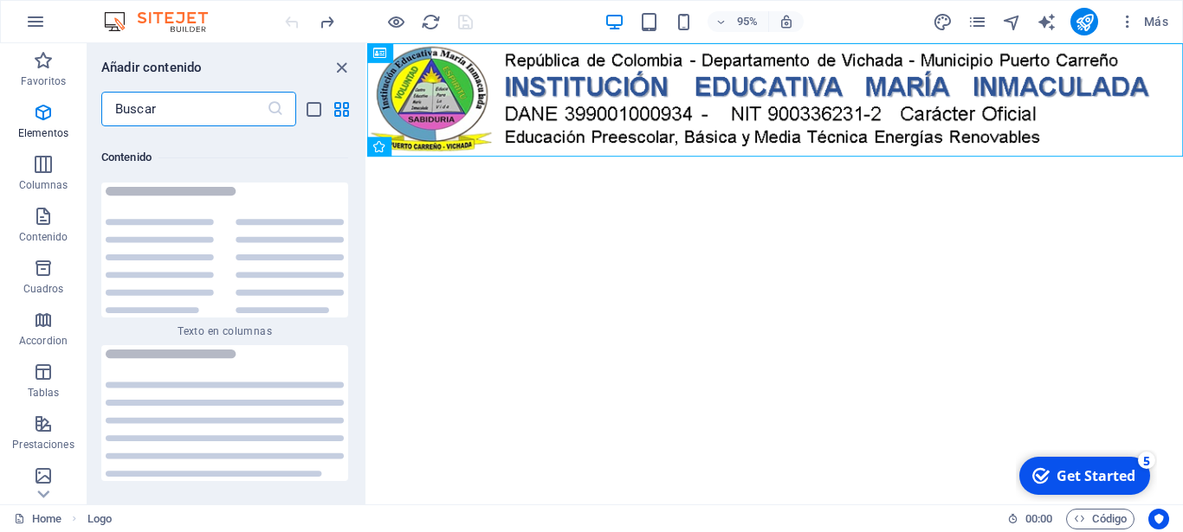
scroll to position [5867, 0]
click at [42, 309] on button "Accordion" at bounding box center [43, 329] width 87 height 52
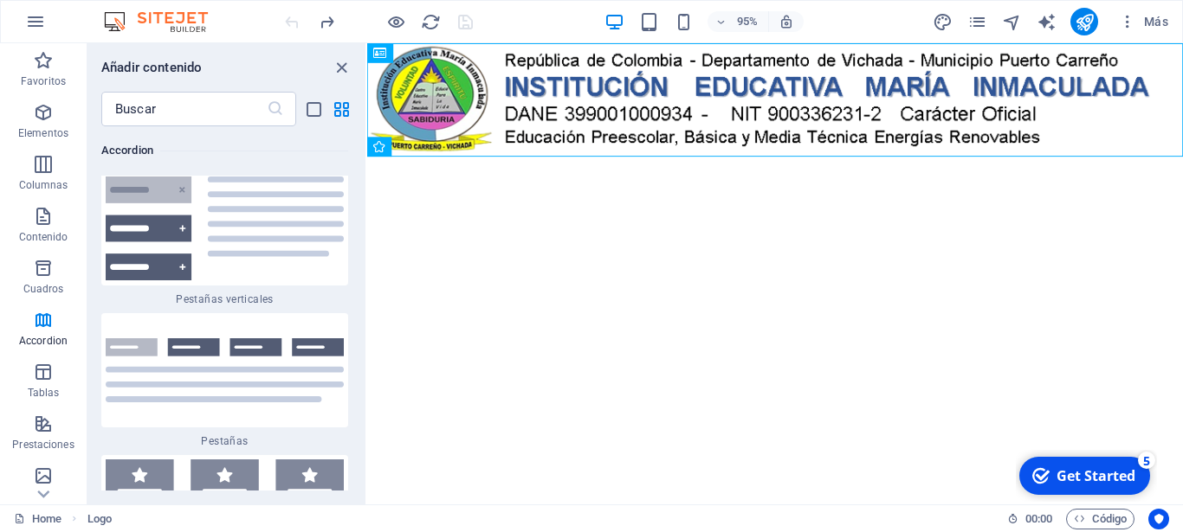
scroll to position [10706, 0]
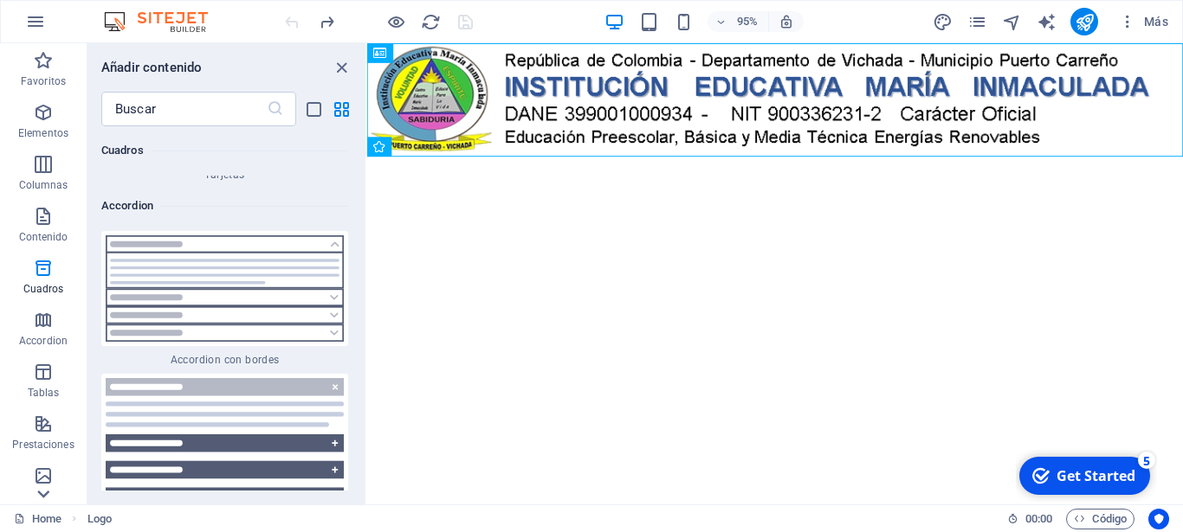
click at [45, 499] on icon at bounding box center [43, 494] width 24 height 24
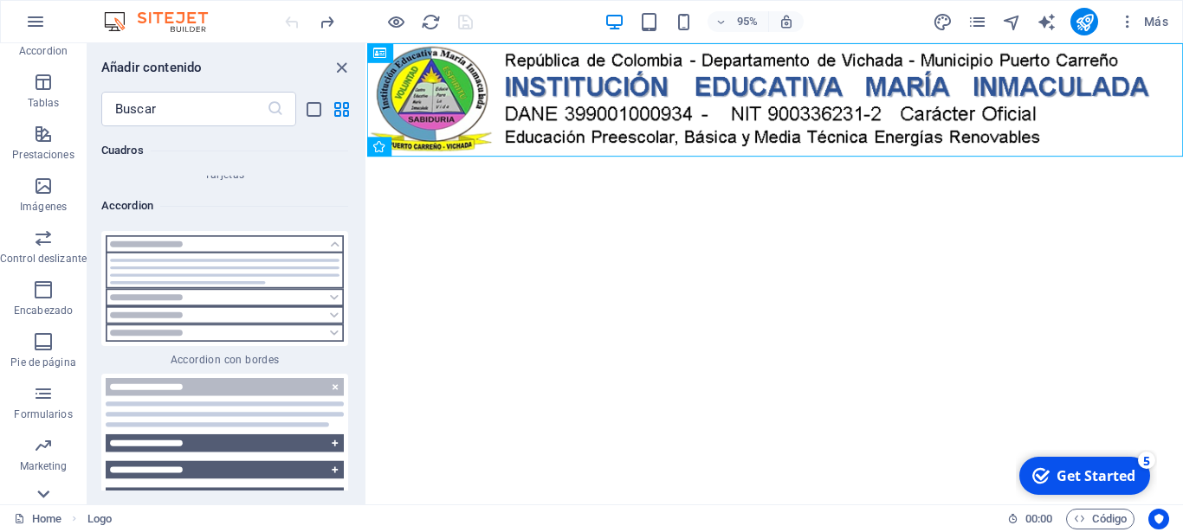
click at [45, 499] on icon at bounding box center [43, 494] width 24 height 24
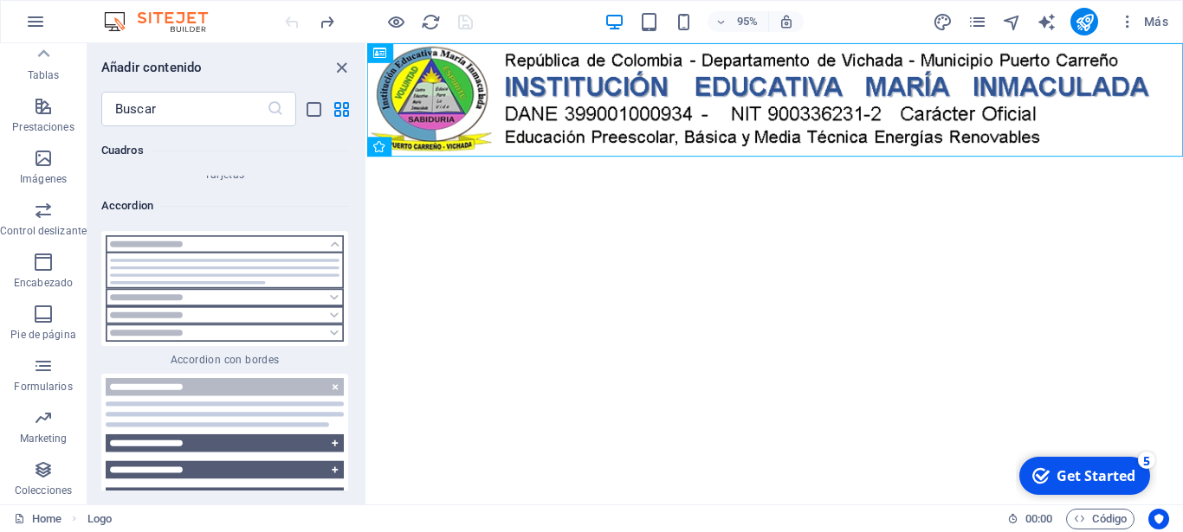
click at [45, 499] on span "Colecciones" at bounding box center [43, 481] width 87 height 42
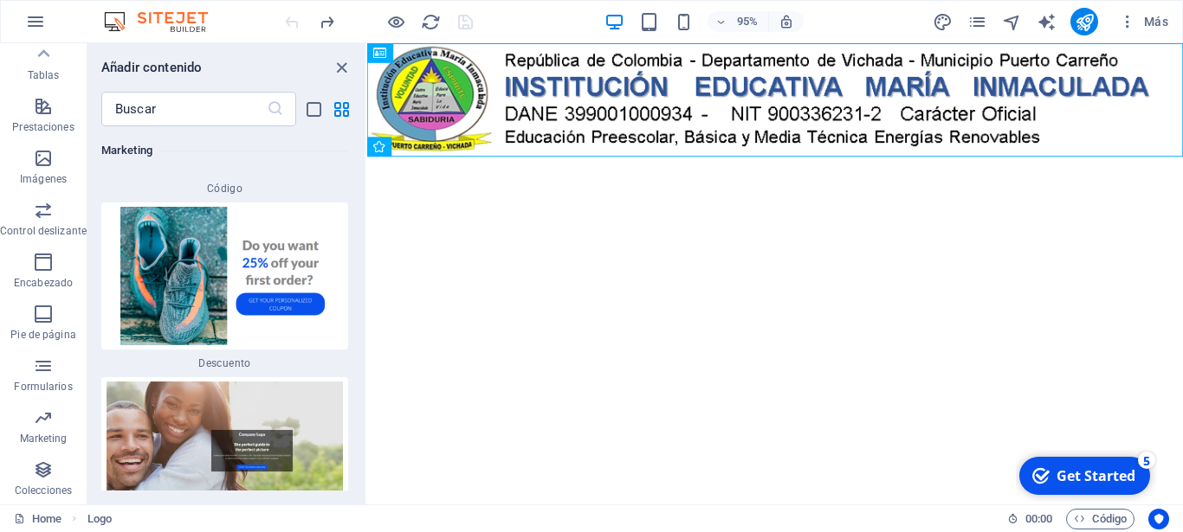
scroll to position [32180, 0]
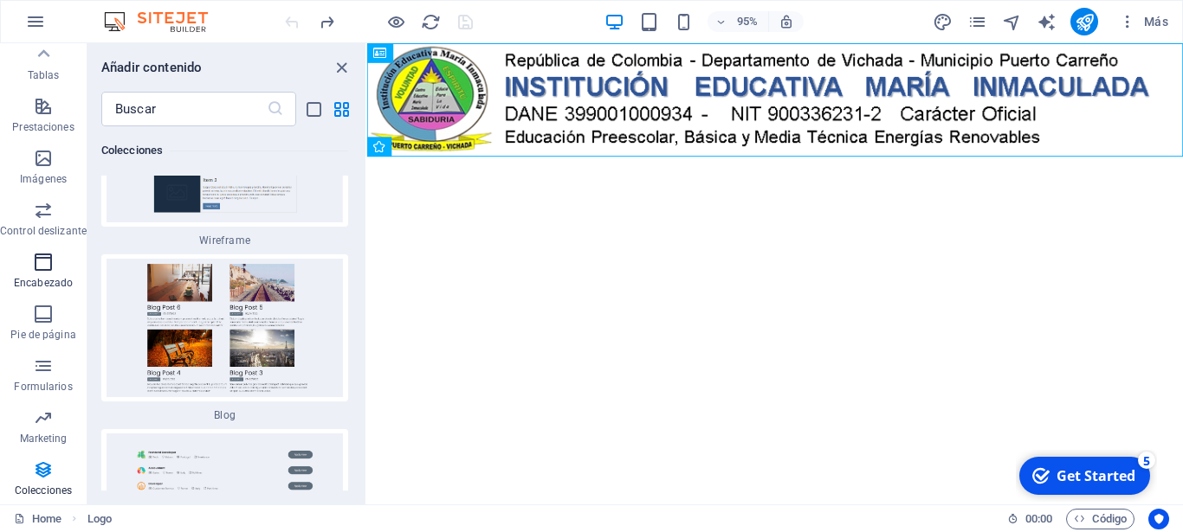
click at [44, 264] on icon "button" at bounding box center [43, 262] width 21 height 21
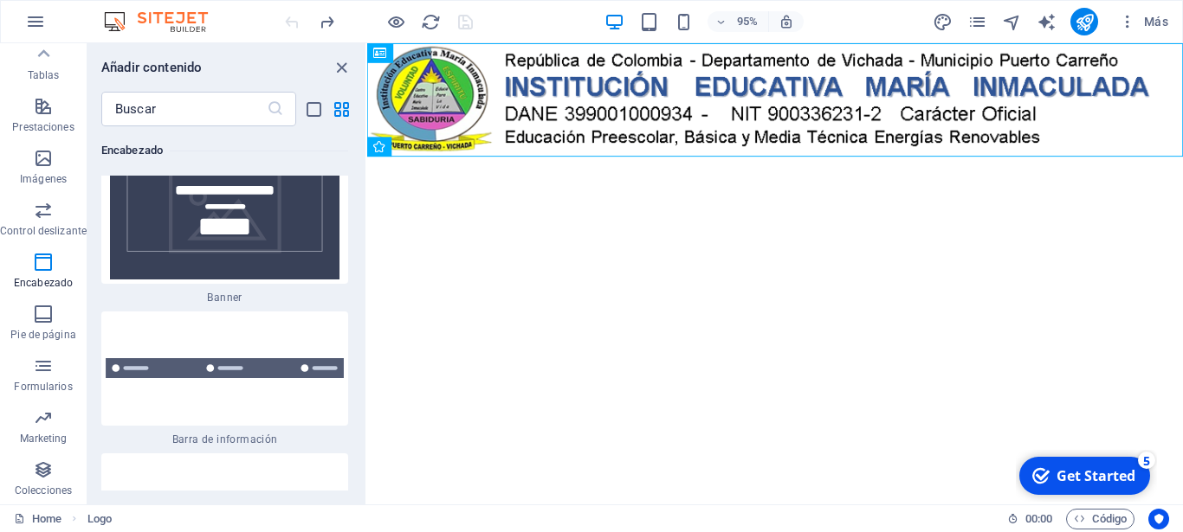
scroll to position [22379, 0]
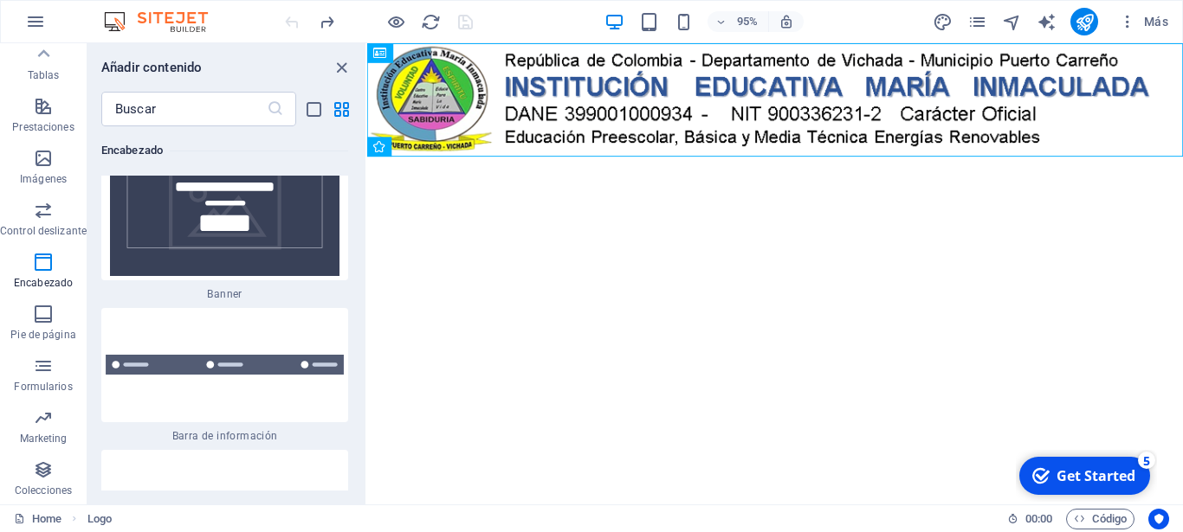
click at [200, 101] on img at bounding box center [225, 32] width 238 height 139
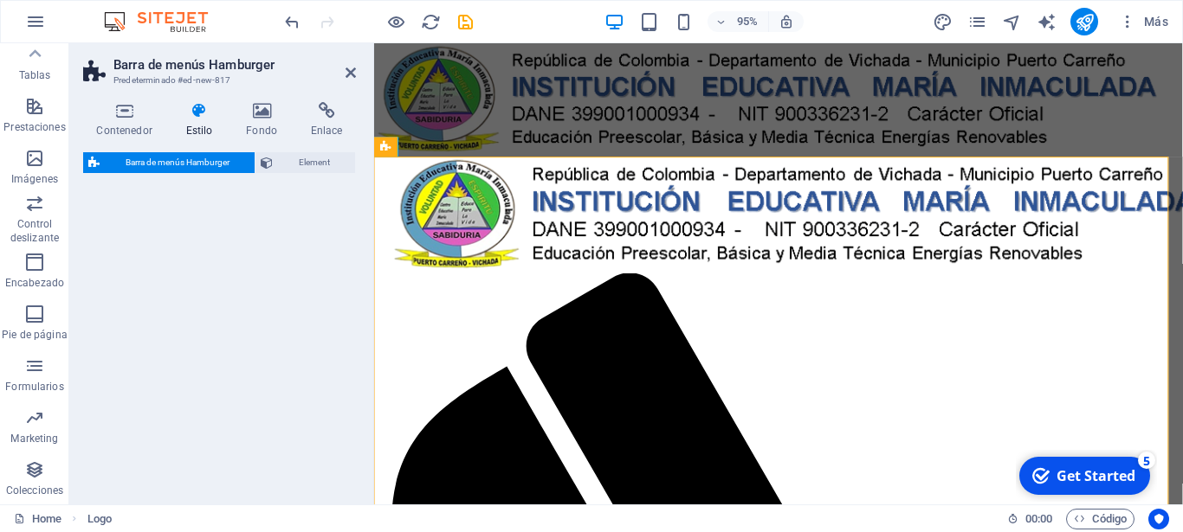
scroll to position [318, 0]
select select "rem"
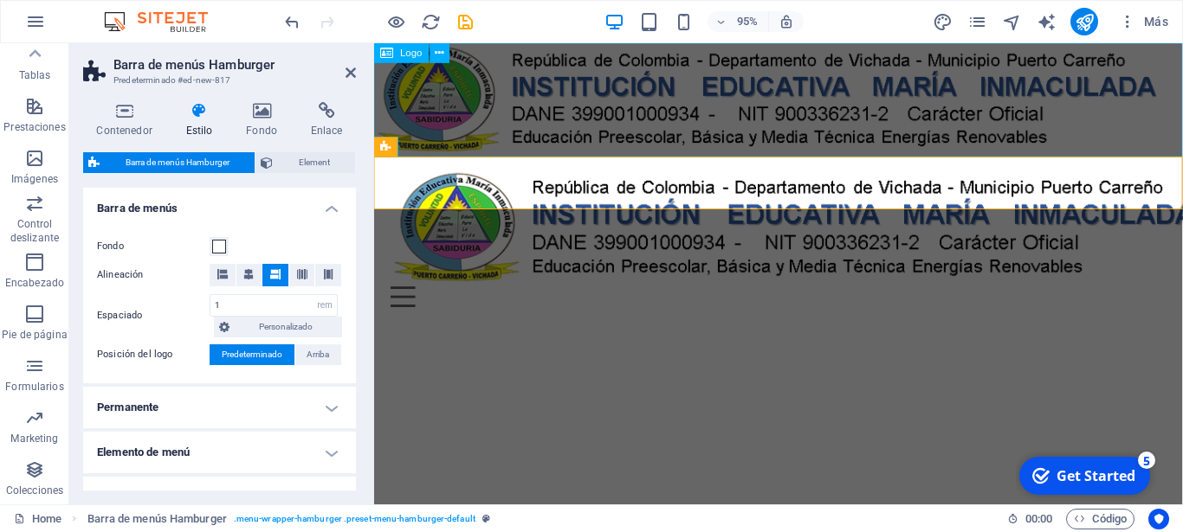
click at [542, 92] on div at bounding box center [799, 102] width 851 height 119
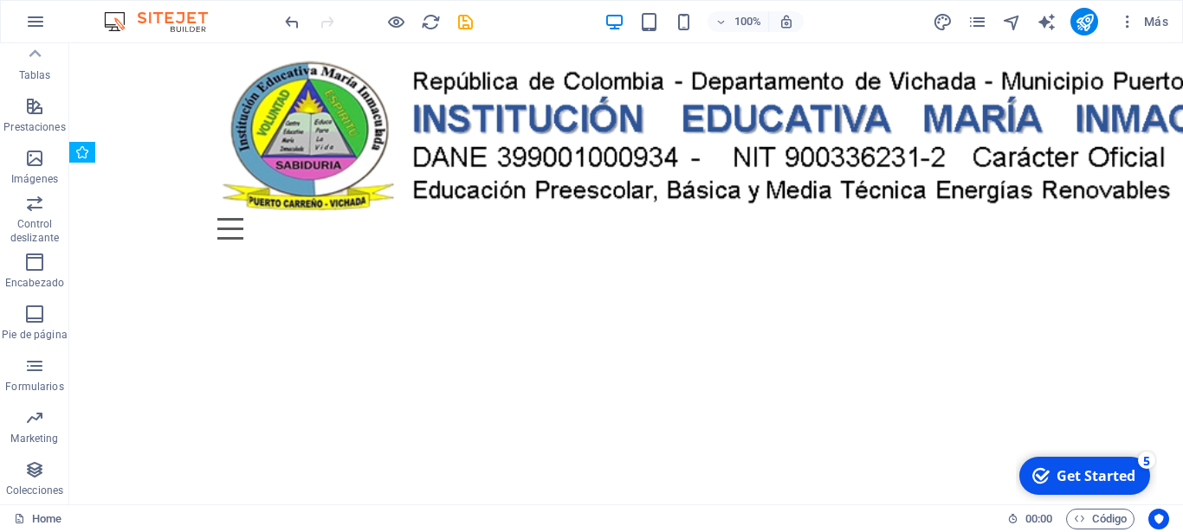
click at [490, 195] on html "Skip to main content Menu Suelta el contenido aquí o Añadir elementos Pegar por…" at bounding box center [625, 148] width 1113 height 210
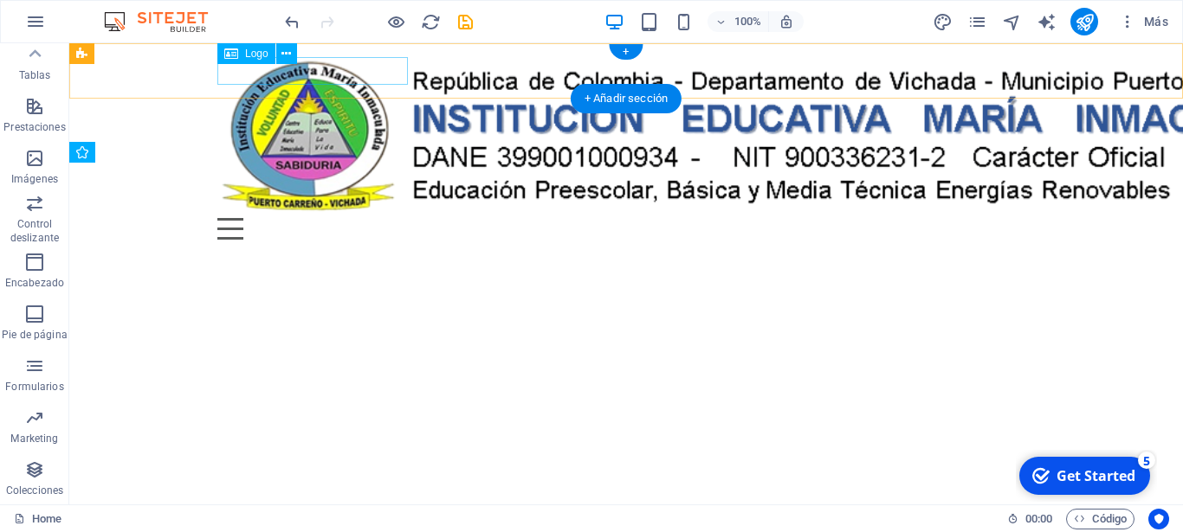
click at [390, 58] on div at bounding box center [625, 137] width 817 height 161
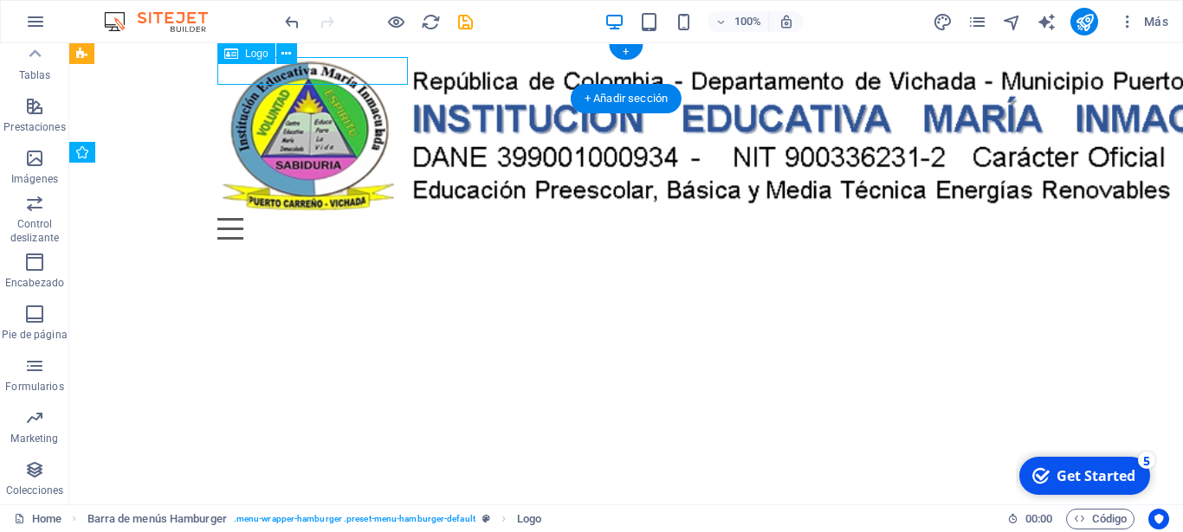
click at [386, 73] on div at bounding box center [625, 137] width 817 height 161
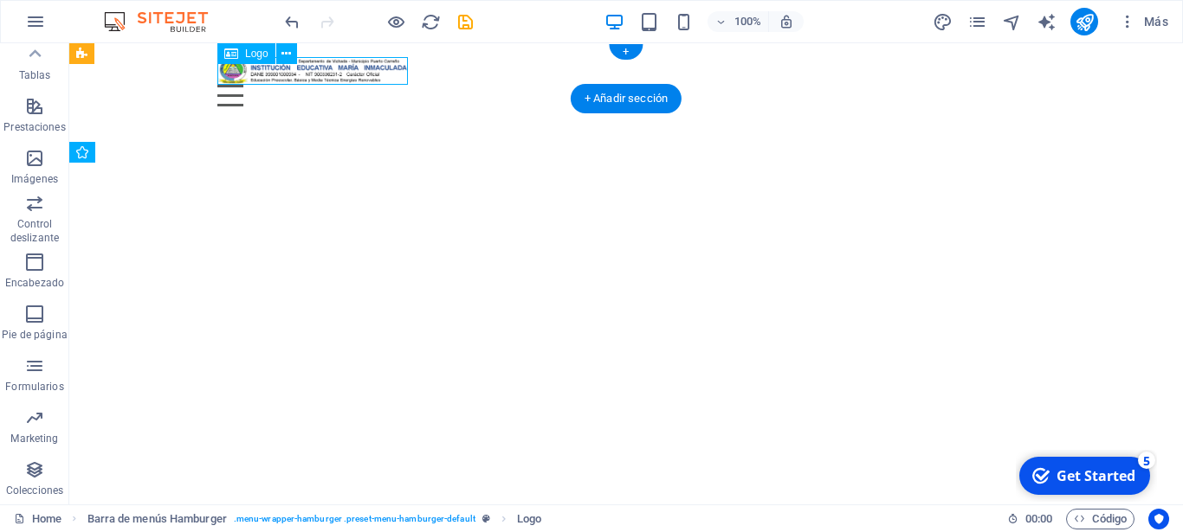
select select "px"
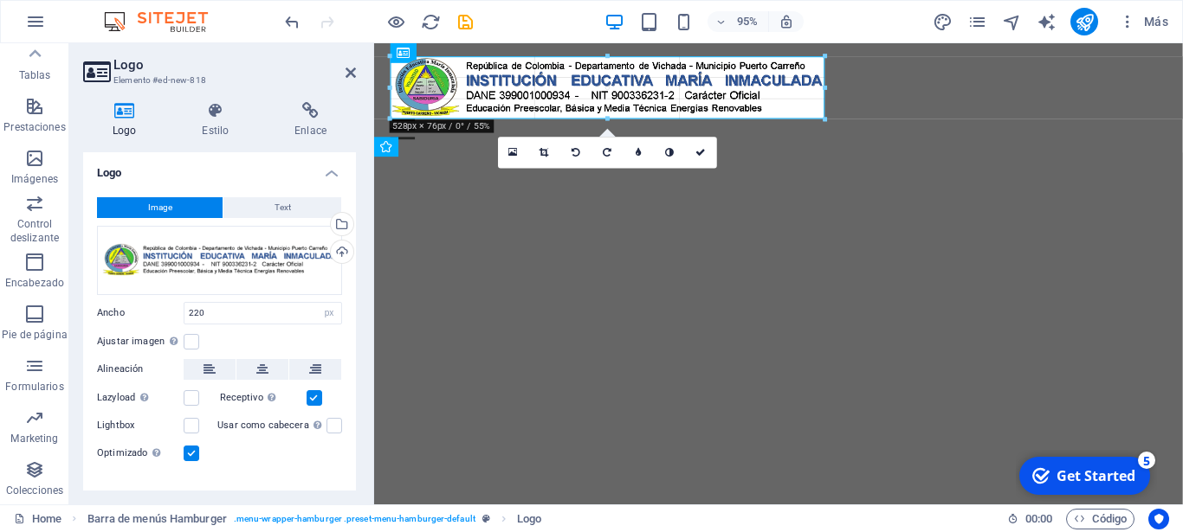
drag, startPoint x: 573, startPoint y: 81, endPoint x: 694, endPoint y: 113, distance: 125.4
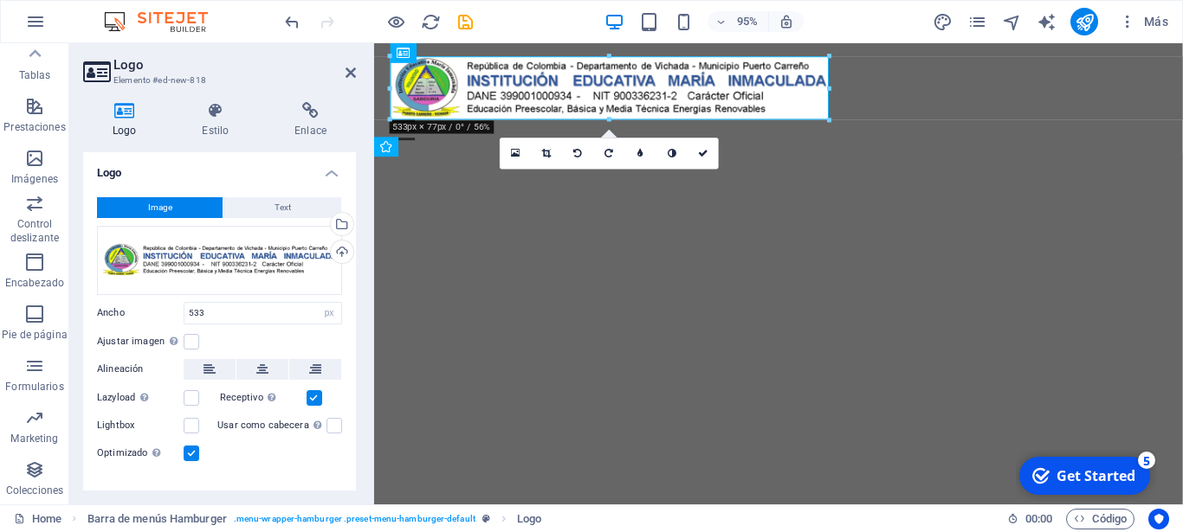
click at [526, 159] on html "Skip to main content Menu Suelta el contenido aquí o Añadir elementos Pegar por…" at bounding box center [799, 101] width 851 height 116
click at [510, 159] on html "Skip to main content Menu Suelta el contenido aquí o Añadir elementos Pegar por…" at bounding box center [799, 101] width 851 height 116
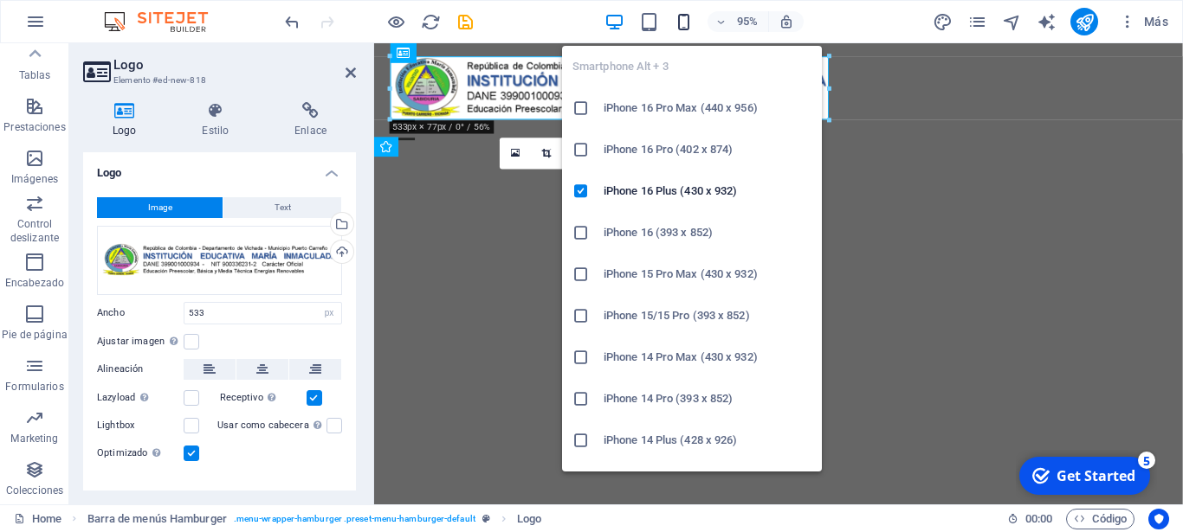
click at [687, 23] on icon "button" at bounding box center [684, 22] width 20 height 20
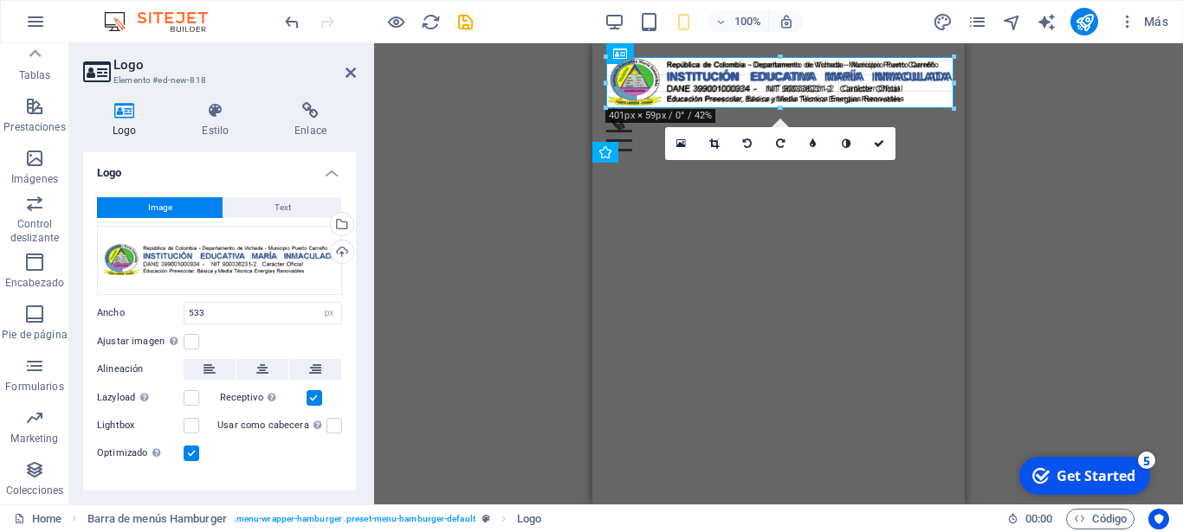
drag, startPoint x: 1067, startPoint y: 120, endPoint x: 953, endPoint y: 86, distance: 119.4
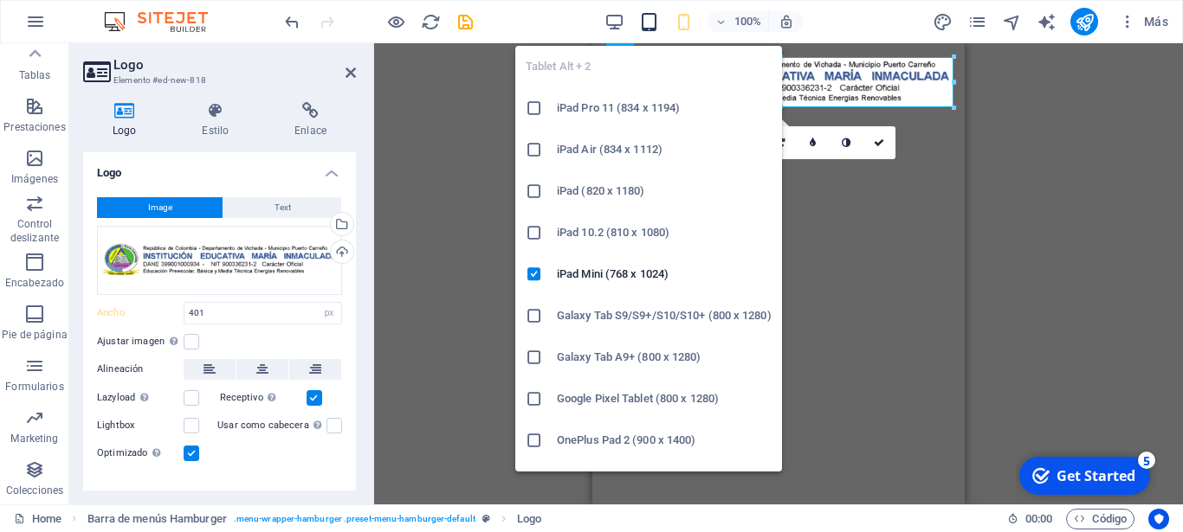
click at [644, 16] on icon "button" at bounding box center [649, 22] width 20 height 20
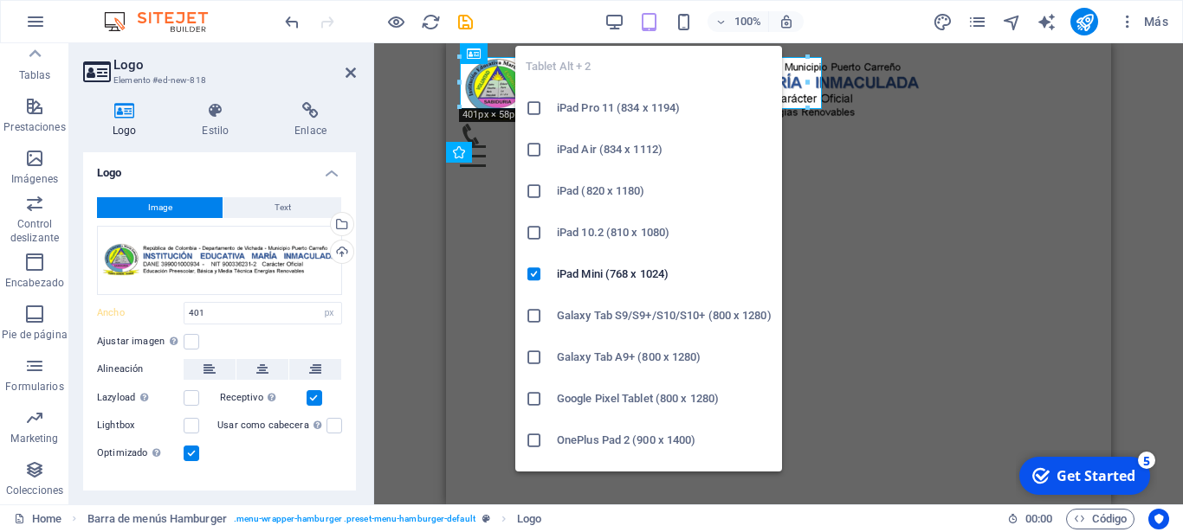
type input "533"
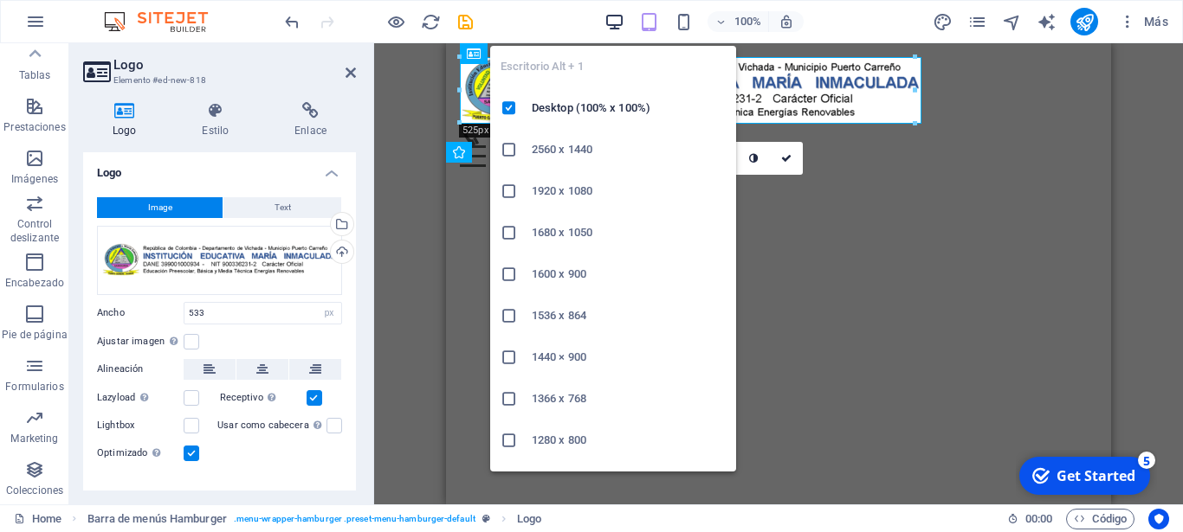
click at [617, 13] on icon "button" at bounding box center [614, 22] width 20 height 20
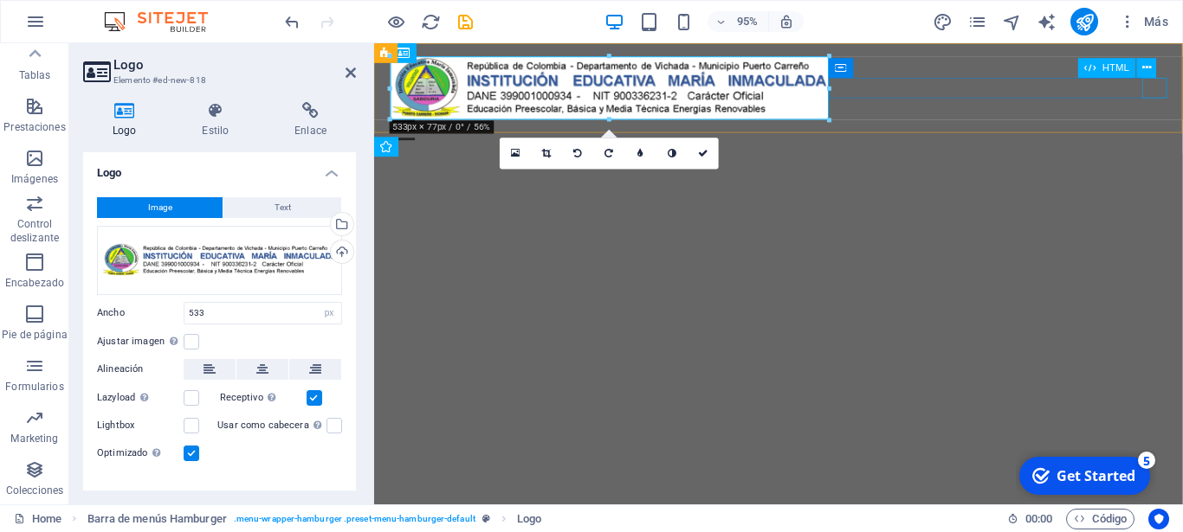
click at [1182, 124] on div "Menu" at bounding box center [799, 135] width 817 height 22
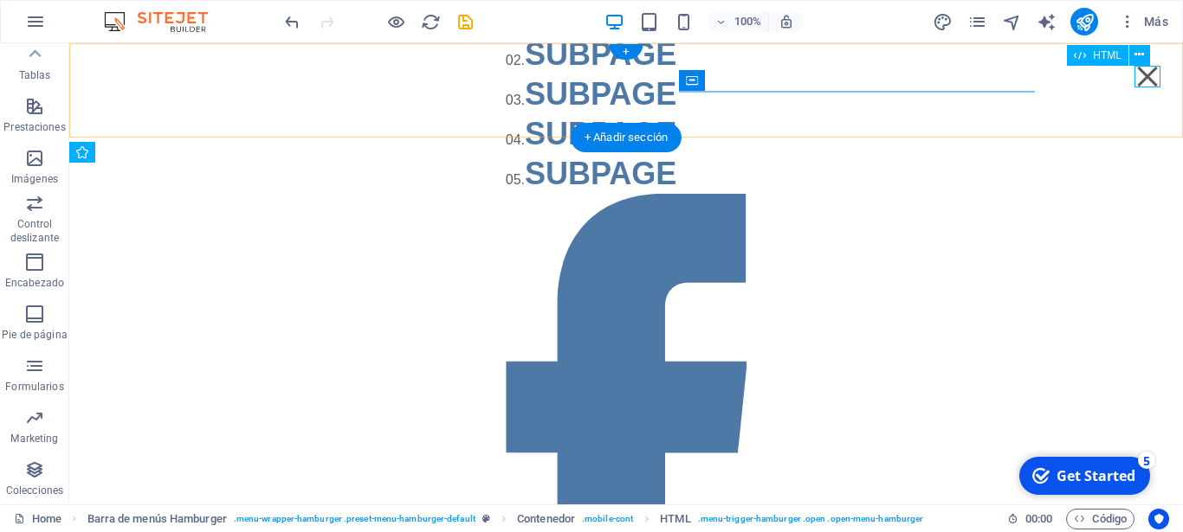
click at [1155, 76] on div "Menu" at bounding box center [1147, 77] width 26 height 22
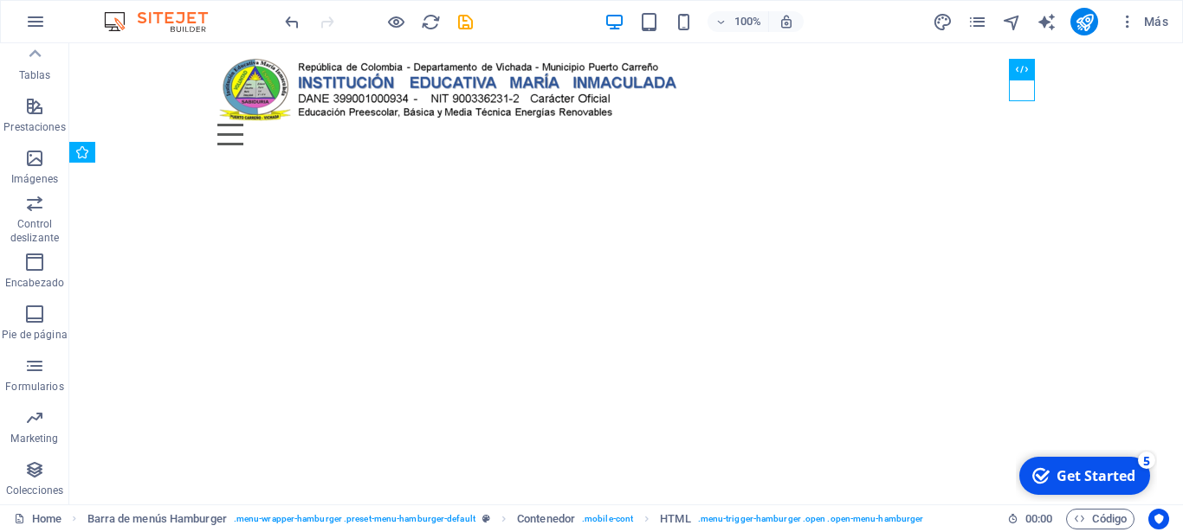
click at [982, 159] on html "Skip to main content Menu Suelta el contenido aquí o Añadir elementos Pegar por…" at bounding box center [625, 101] width 1113 height 116
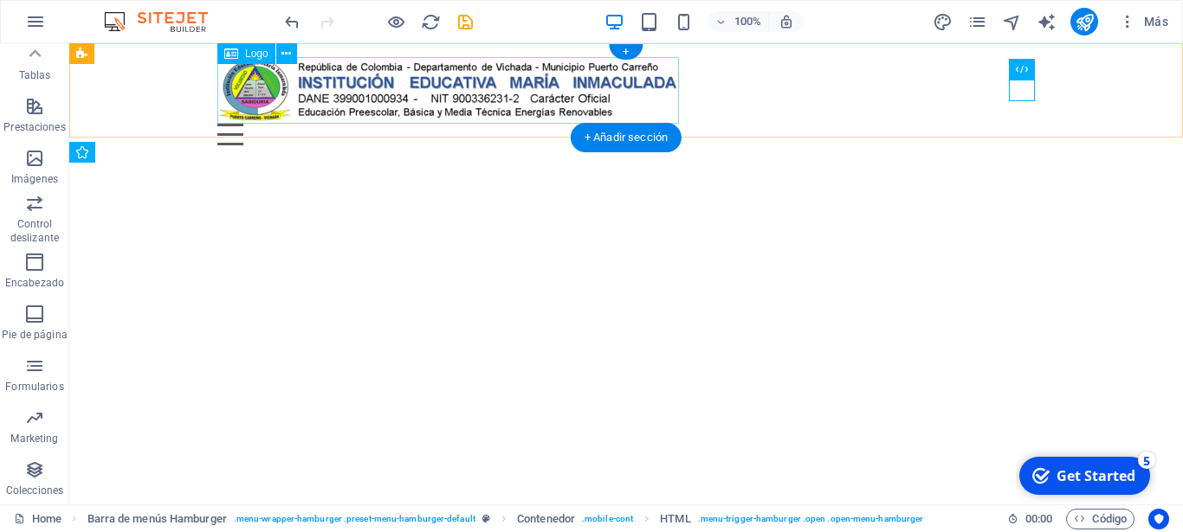
click at [671, 62] on div at bounding box center [625, 90] width 817 height 67
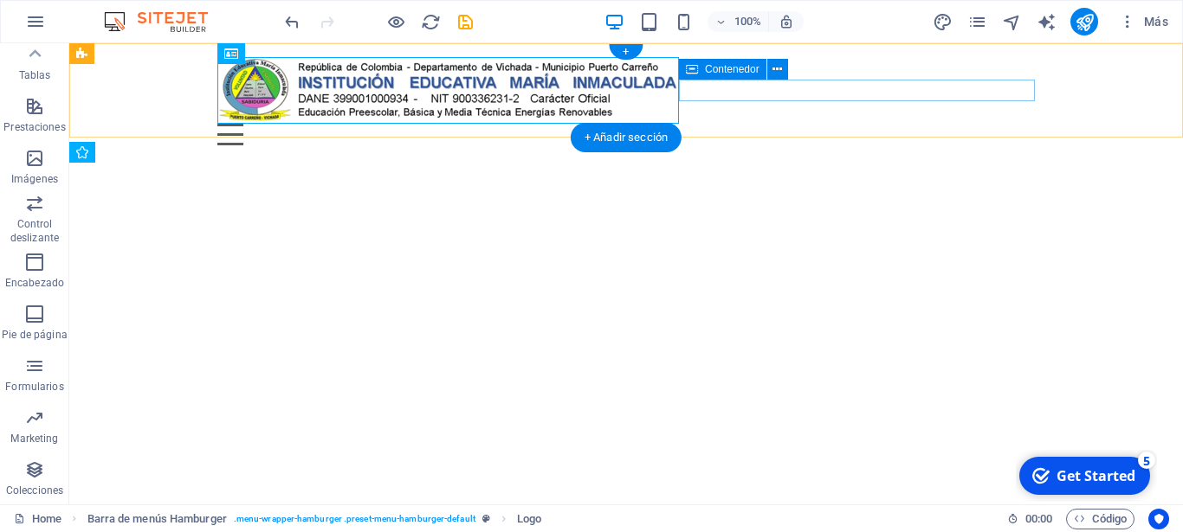
click at [717, 124] on div "Menu" at bounding box center [625, 135] width 817 height 22
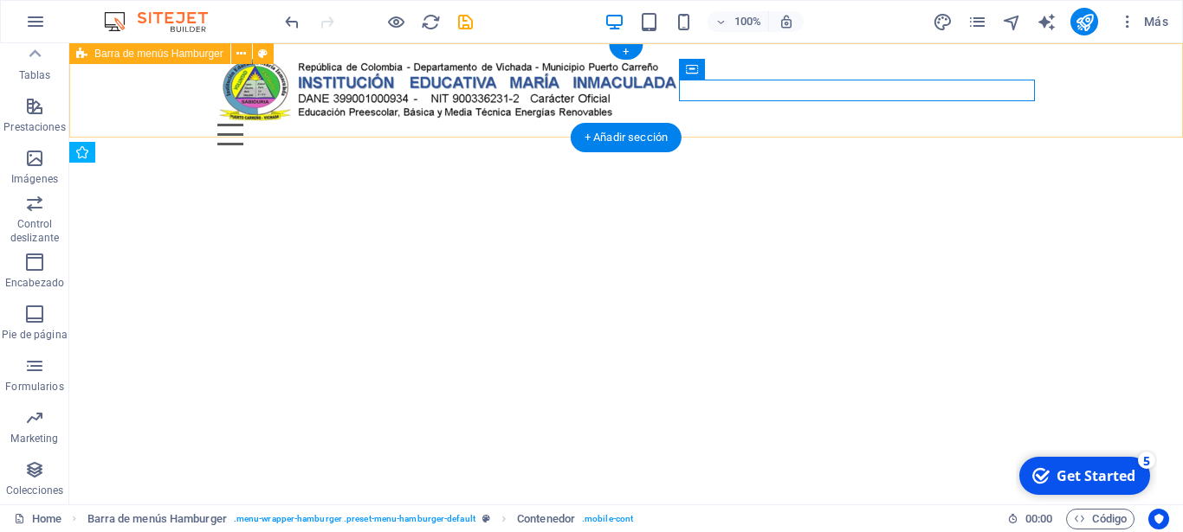
click at [723, 49] on div "Menu Suelta el contenido aquí o Añadir elementos Pegar portapapeles 01. STARTPA…" at bounding box center [625, 101] width 1113 height 116
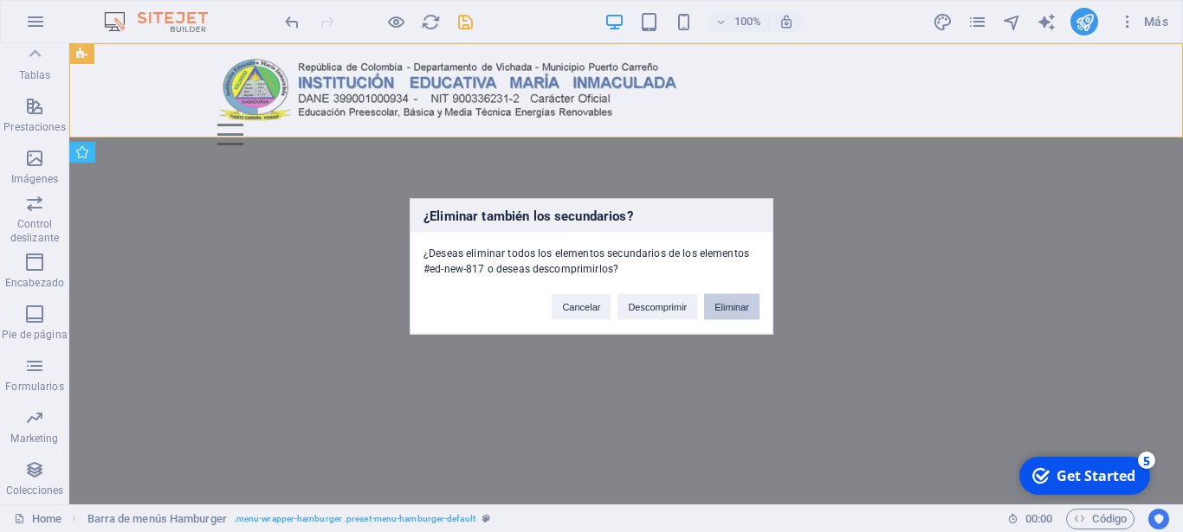
drag, startPoint x: 654, startPoint y: 6, endPoint x: 739, endPoint y: 310, distance: 315.7
click at [739, 310] on div "¿Eliminar también los secundarios? ¿Deseas eliminar todos los elementos secunda…" at bounding box center [591, 266] width 1183 height 532
click at [738, 306] on button "Eliminar" at bounding box center [731, 306] width 55 height 26
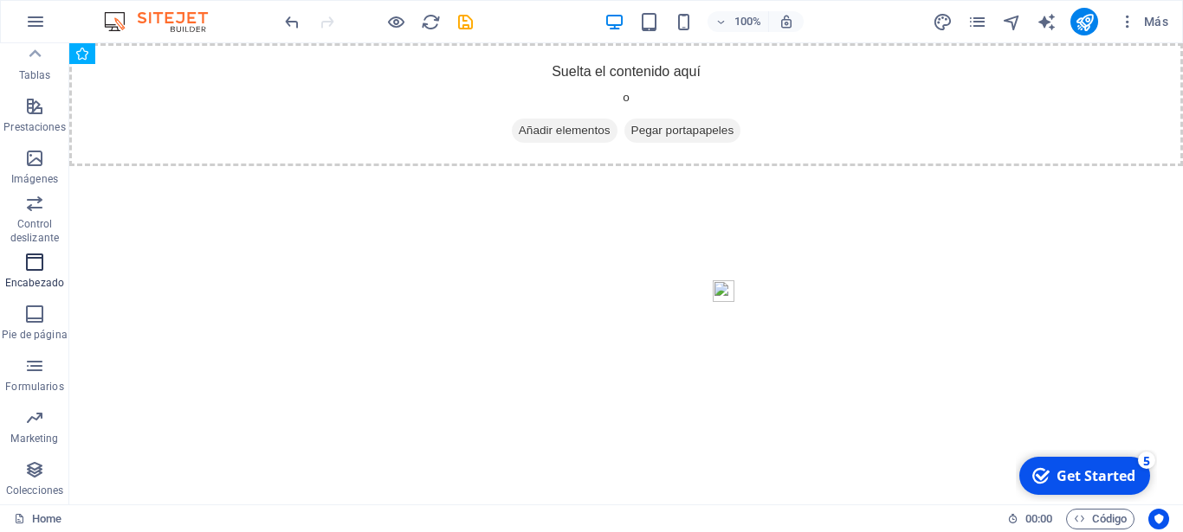
click at [33, 277] on p "Encabezado" at bounding box center [34, 283] width 59 height 14
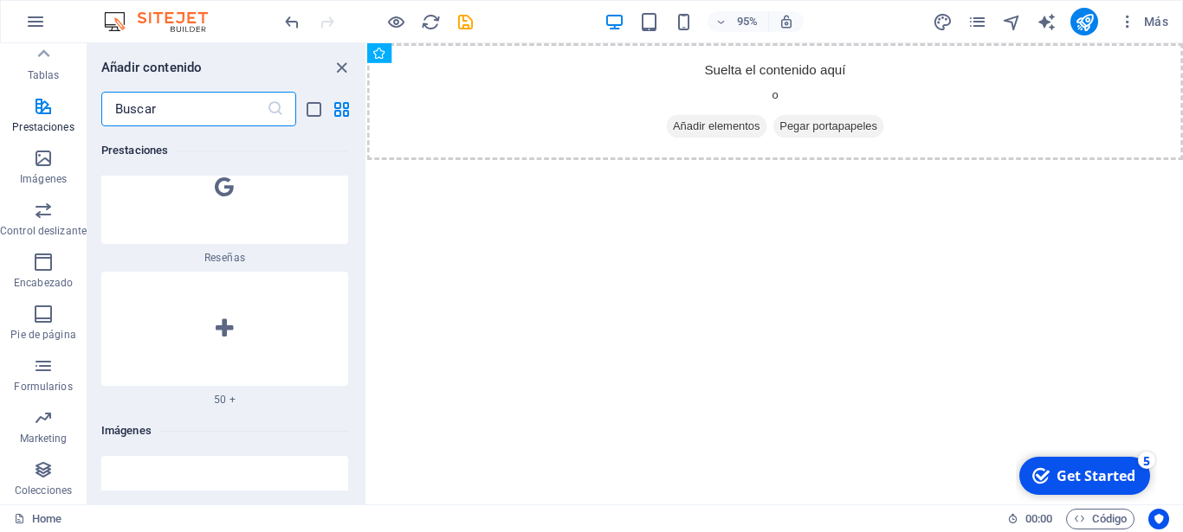
scroll to position [16928, 0]
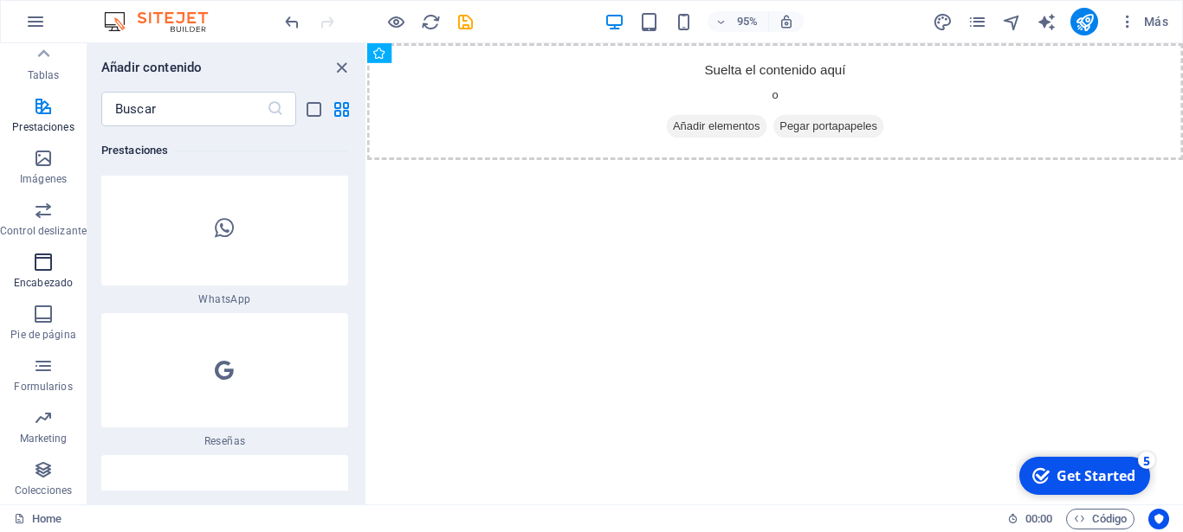
click at [55, 268] on span "Encabezado" at bounding box center [43, 273] width 87 height 42
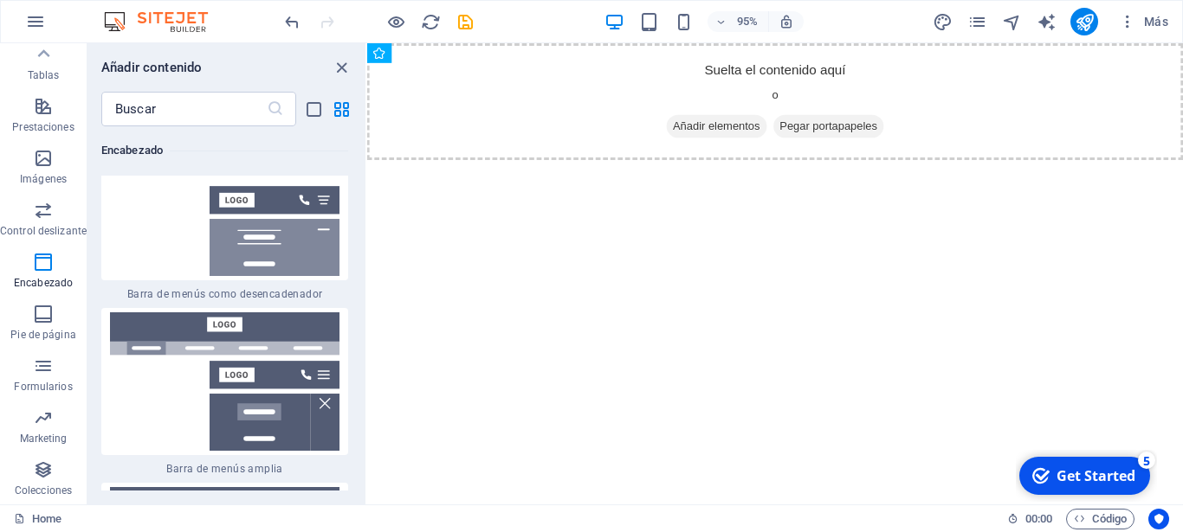
scroll to position [21651, 0]
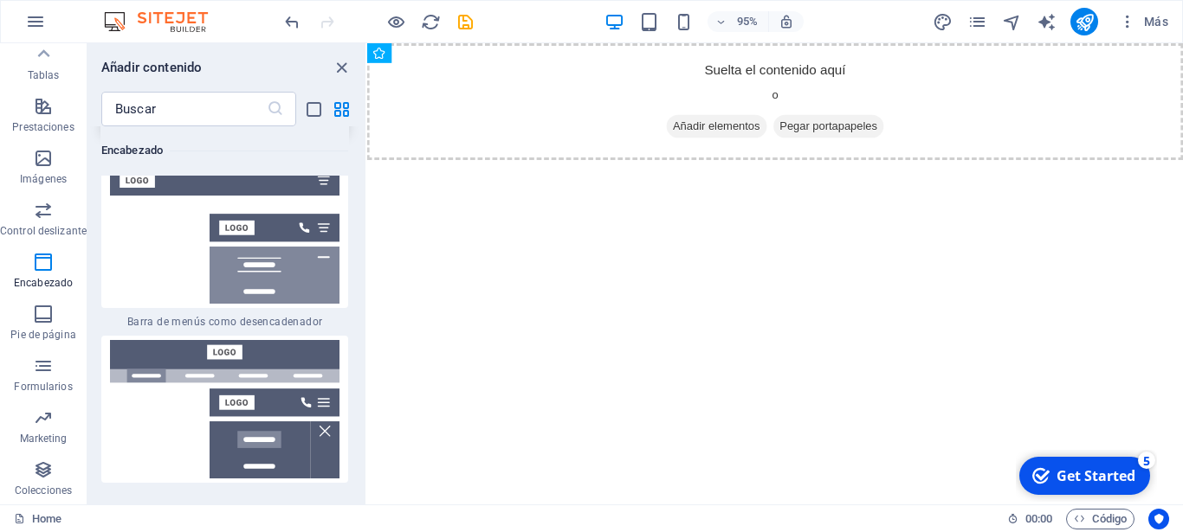
click at [219, 129] on img at bounding box center [225, 59] width 238 height 139
click at [367, 268] on div "Logo Imagen Lista de iconos Contenedor Contenedor H3 Contenedor Contenedor H3 I…" at bounding box center [775, 273] width 816 height 461
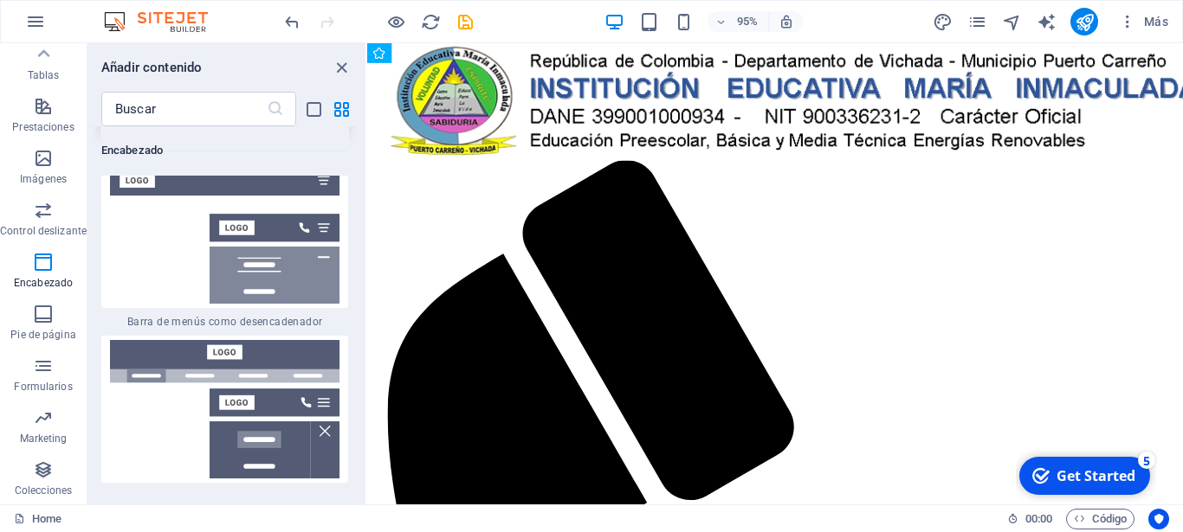
click at [367, 268] on div "Logo Imagen Lista de iconos Contenedor Contenedor H3 Contenedor Contenedor H3 I…" at bounding box center [775, 273] width 816 height 461
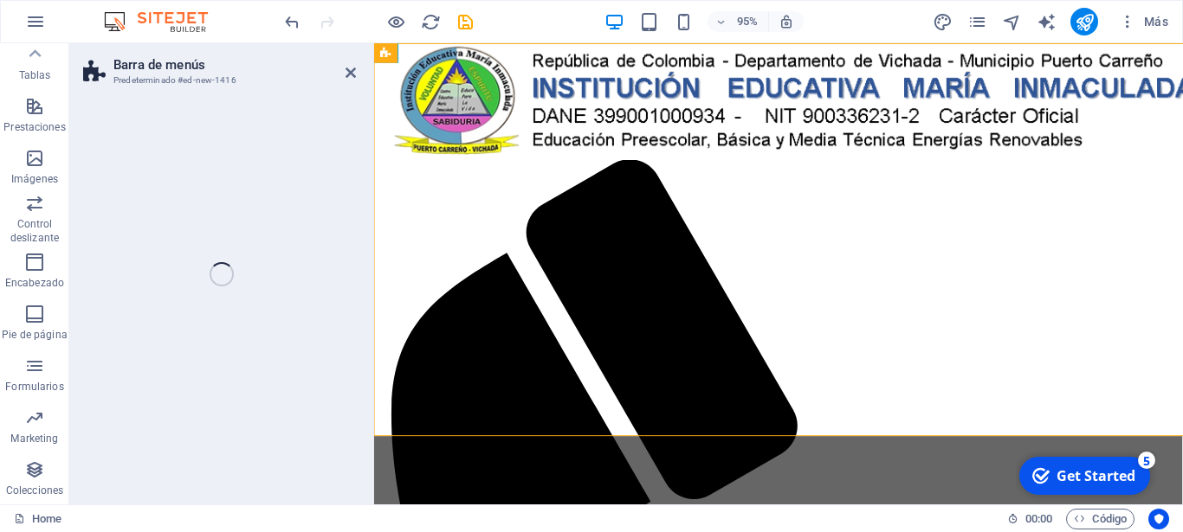
scroll to position [318, 0]
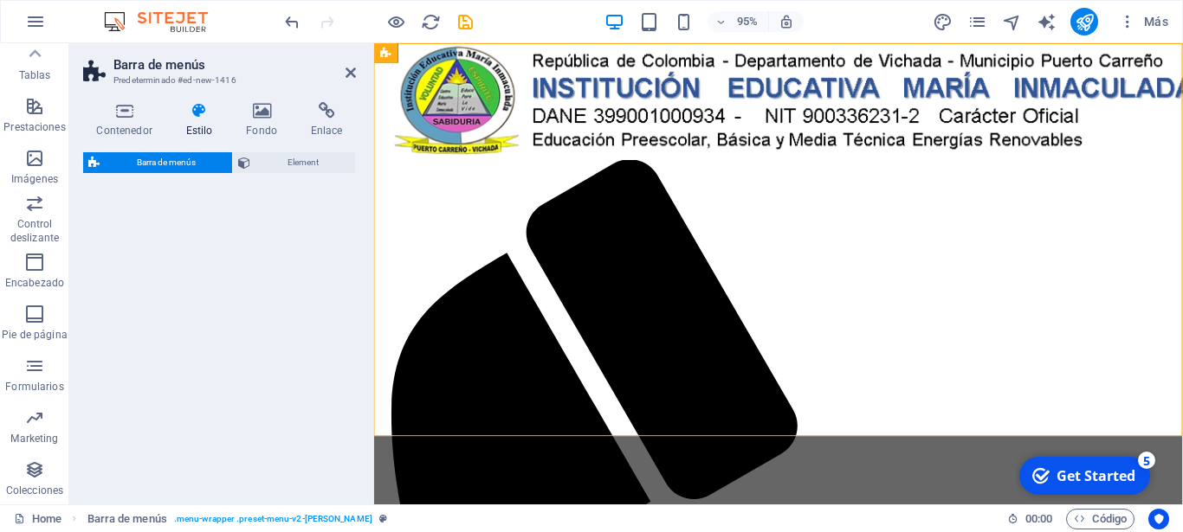
select select "rem"
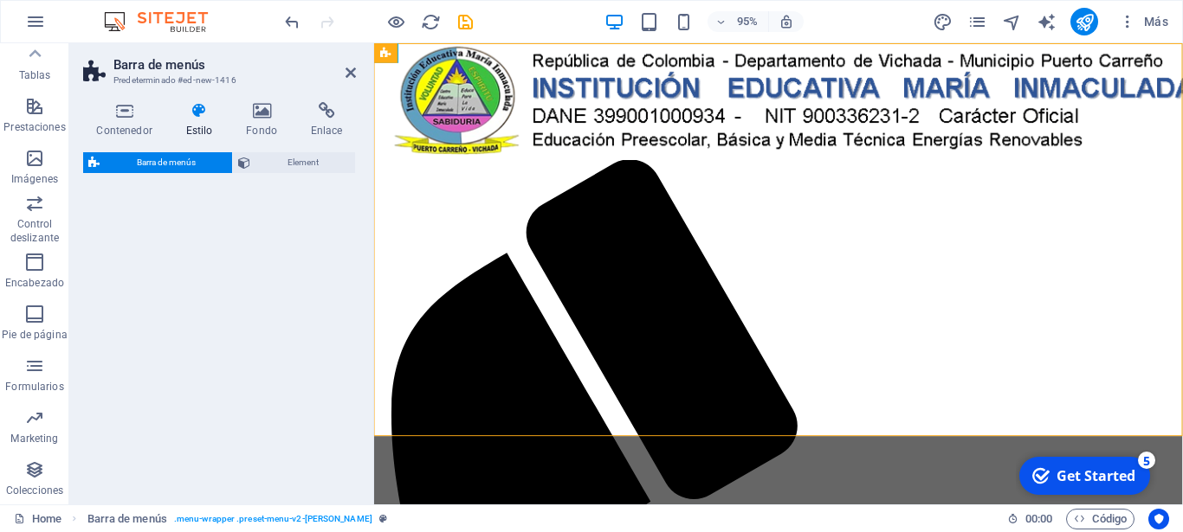
select select "rem"
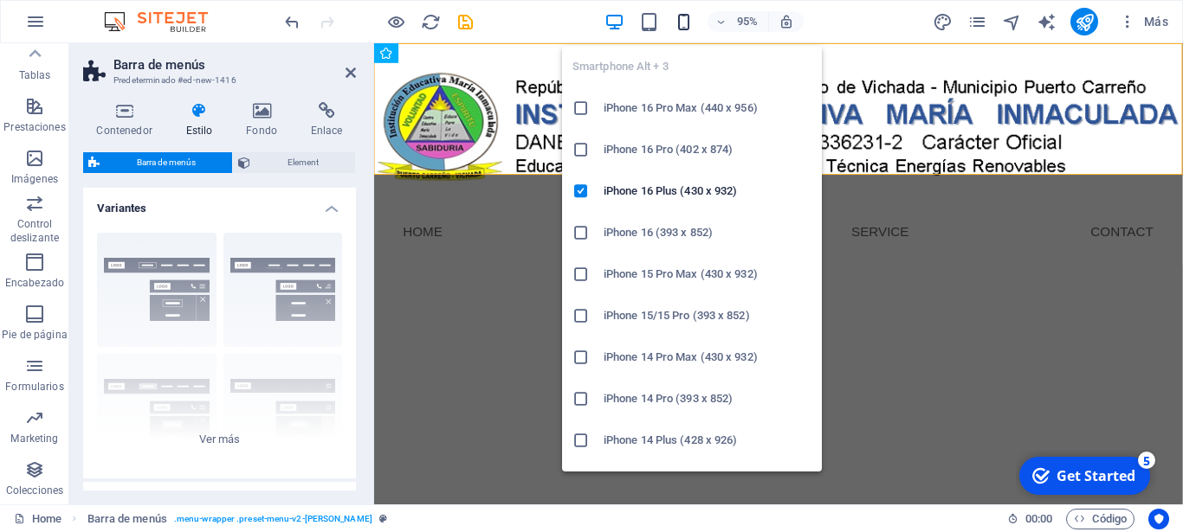
click at [682, 23] on icon "button" at bounding box center [684, 22] width 20 height 20
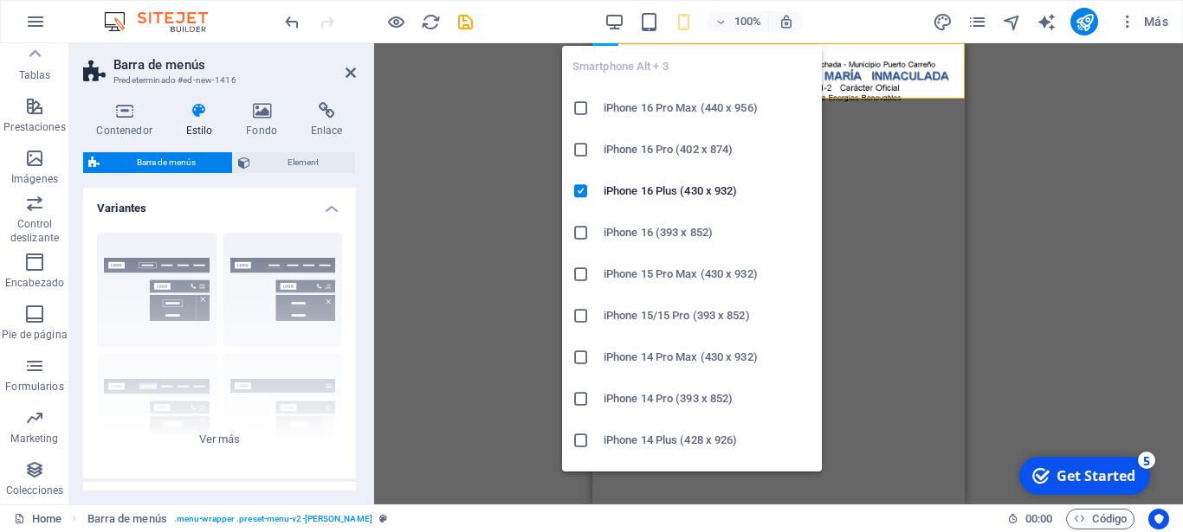
type input "1"
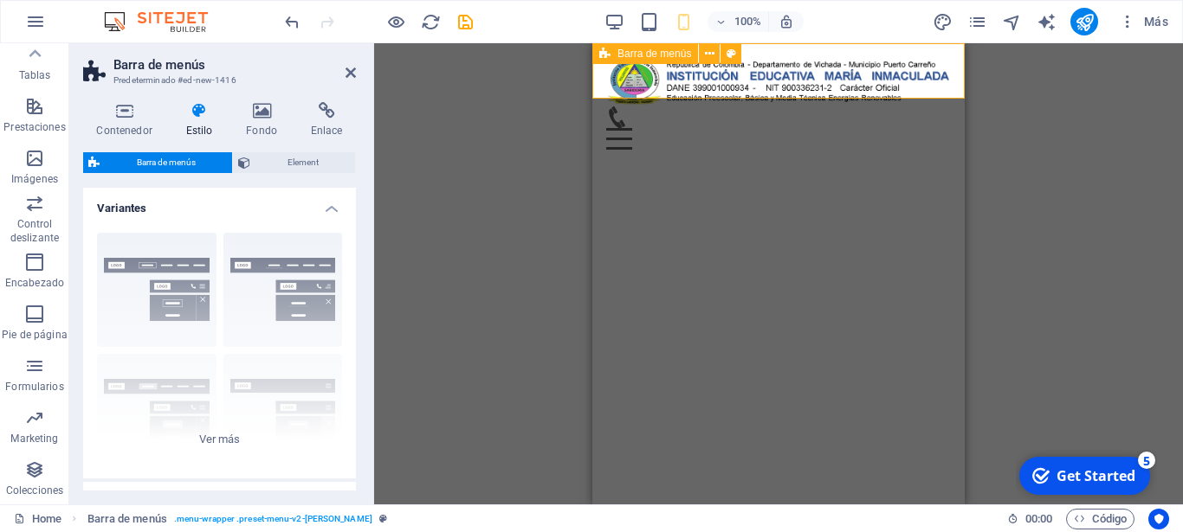
click at [759, 85] on div "Menu Home About Service Contact" at bounding box center [778, 103] width 372 height 120
click at [758, 72] on div at bounding box center [778, 81] width 345 height 49
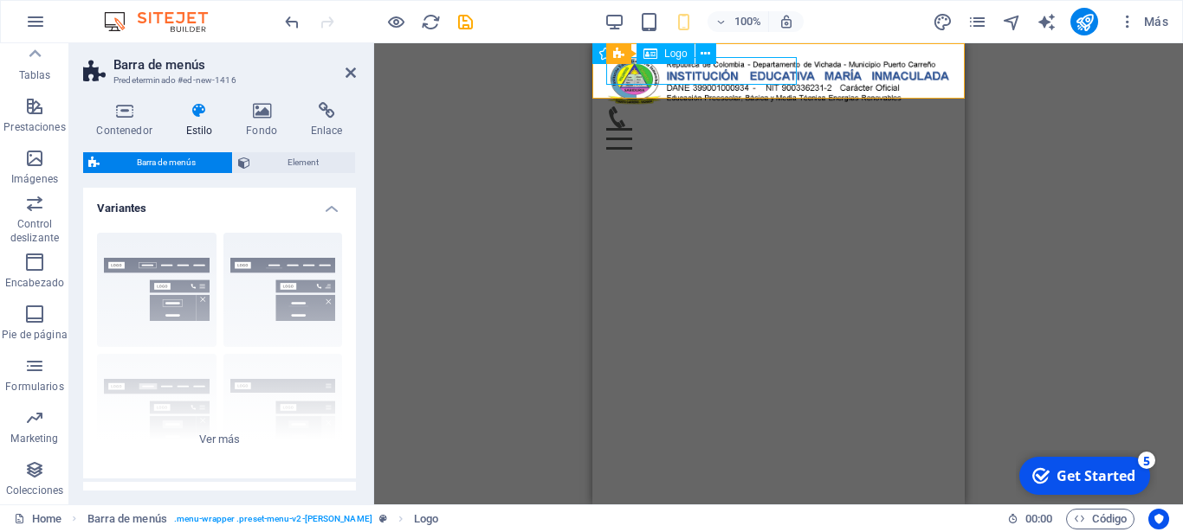
click at [758, 72] on div at bounding box center [778, 81] width 345 height 49
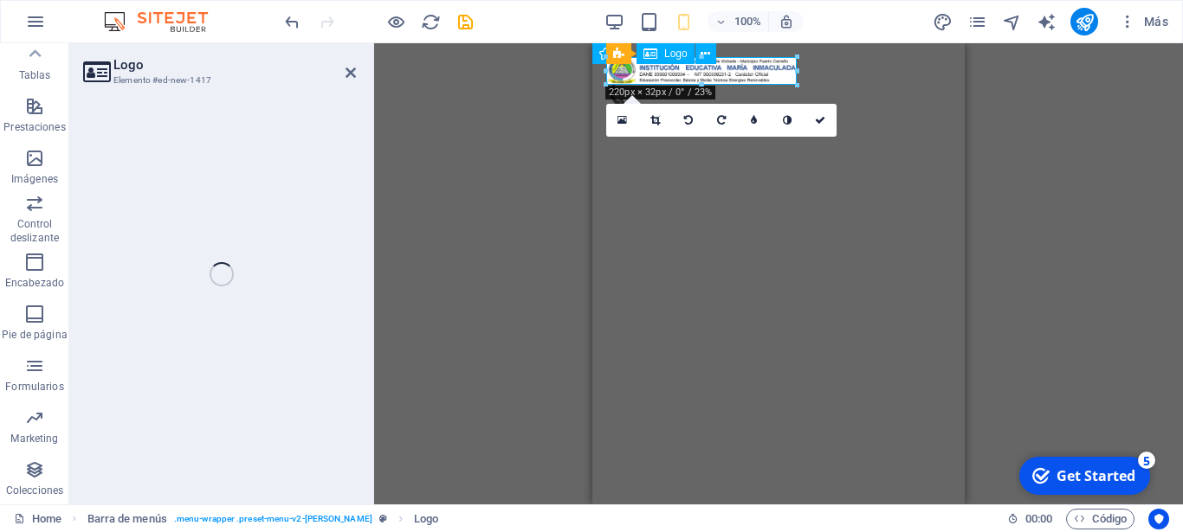
select select "px"
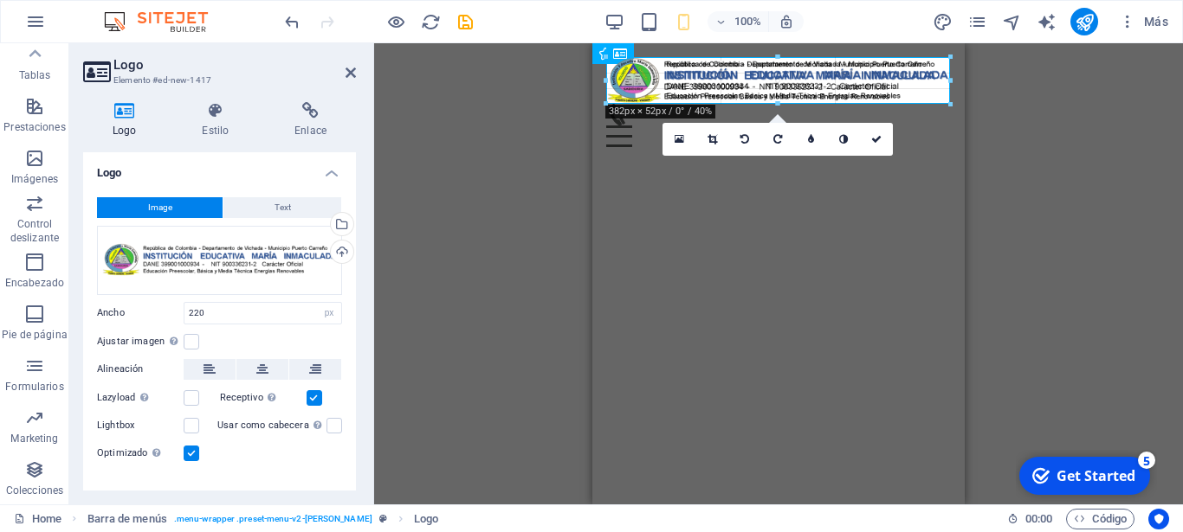
drag, startPoint x: 795, startPoint y: 86, endPoint x: 798, endPoint y: 101, distance: 16.0
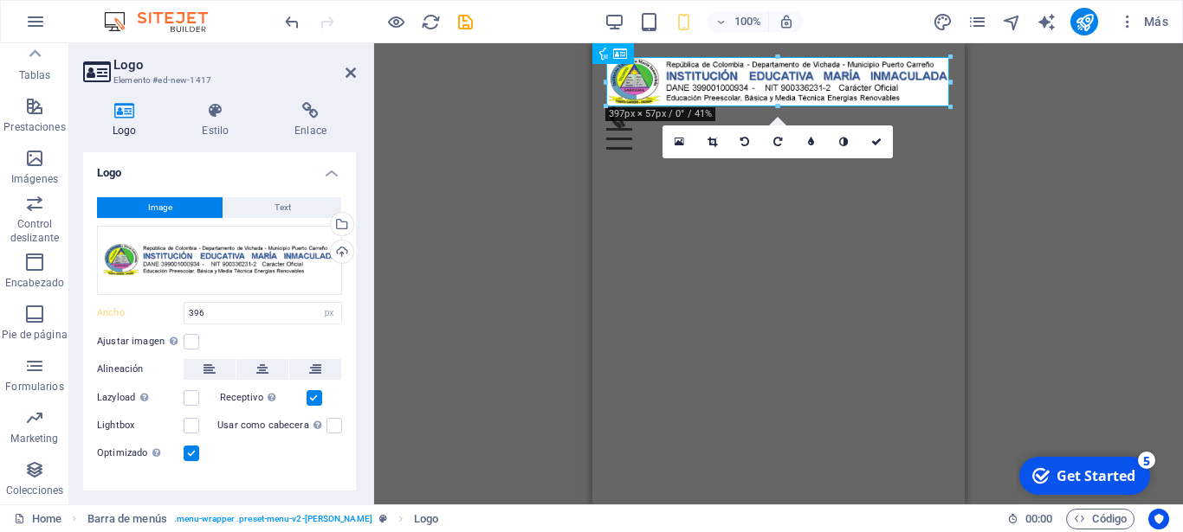
click at [969, 161] on div "Logo Imagen Lista de iconos Contenedor Contenedor H3 Contenedor Contenedor H3 I…" at bounding box center [778, 273] width 809 height 461
click at [919, 164] on html "Skip to main content Menu Home About Service Contact" at bounding box center [778, 103] width 372 height 120
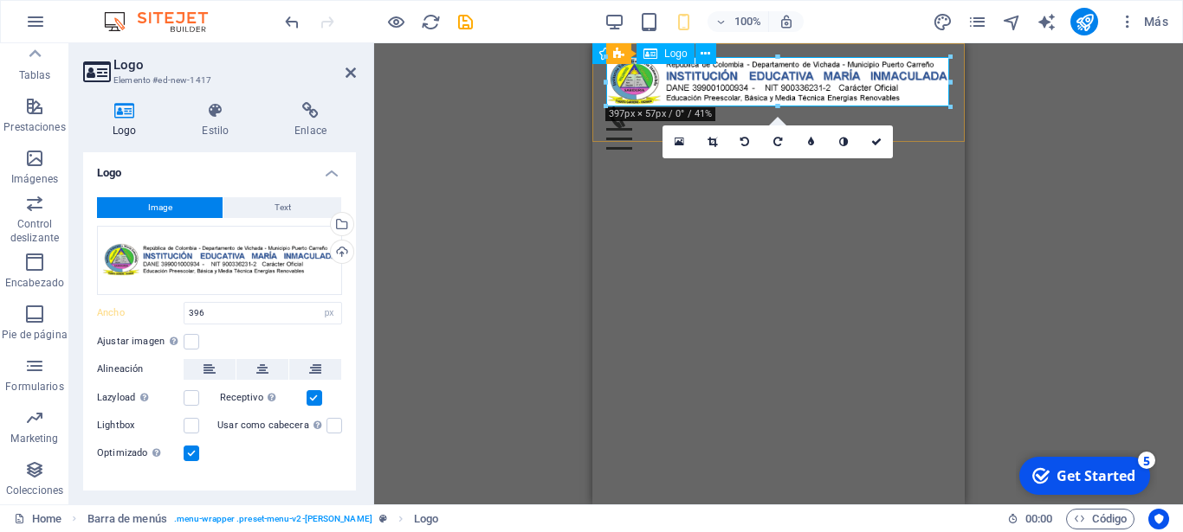
click at [883, 94] on div at bounding box center [778, 81] width 345 height 49
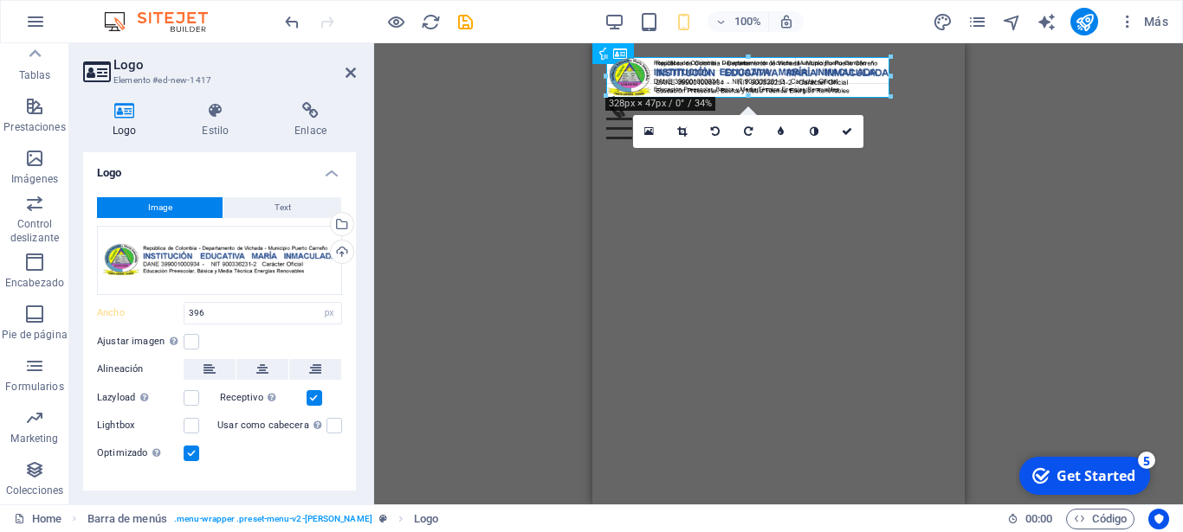
drag, startPoint x: 950, startPoint y: 104, endPoint x: 878, endPoint y: 83, distance: 74.8
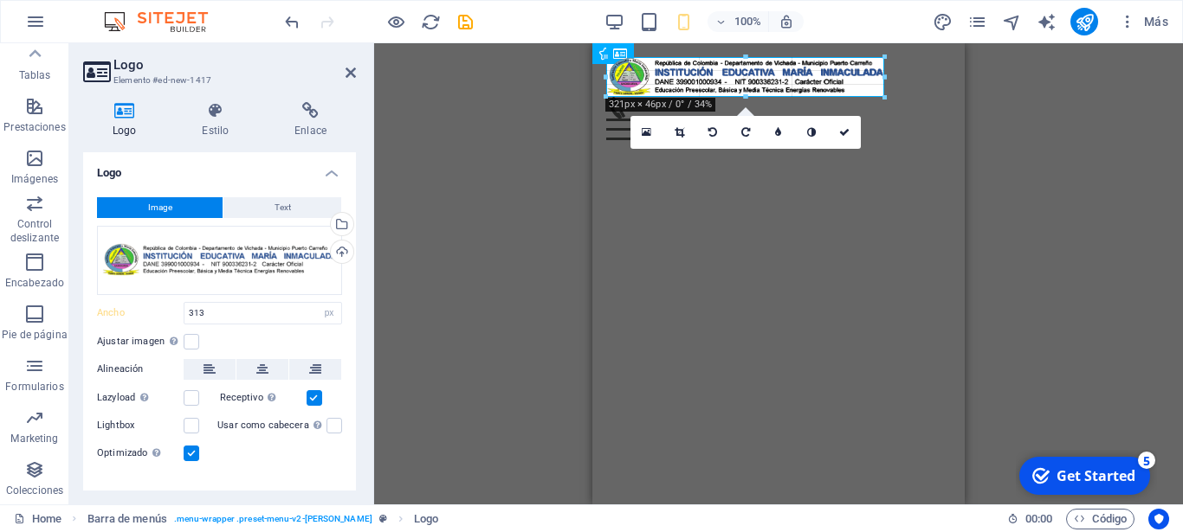
drag, startPoint x: 879, startPoint y: 75, endPoint x: 890, endPoint y: 76, distance: 11.3
click at [890, 76] on div "Logo Imagen Lista de iconos Contenedor Contenedor H3 Contenedor Contenedor H3 I…" at bounding box center [778, 273] width 372 height 461
click at [1004, 161] on div "Logo Imagen Lista de iconos Contenedor Contenedor H3 Contenedor Contenedor H3 I…" at bounding box center [778, 273] width 809 height 461
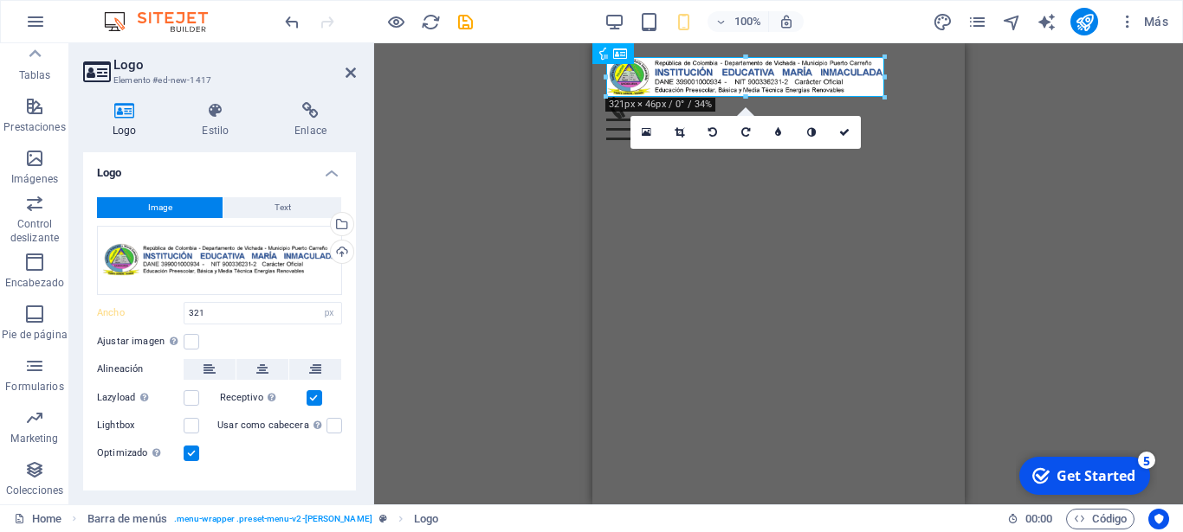
click at [1004, 161] on div "Logo Imagen Lista de iconos Contenedor Contenedor H3 Contenedor Contenedor H3 I…" at bounding box center [778, 273] width 809 height 461
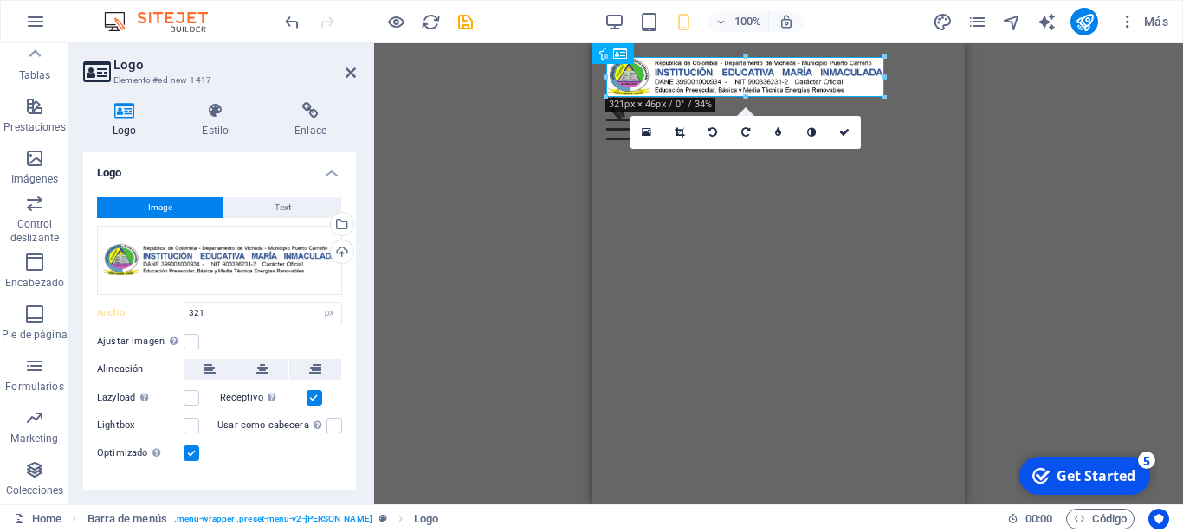
click at [435, 367] on div "Logo Imagen Lista de iconos Contenedor Contenedor H3 Contenedor Contenedor H3 I…" at bounding box center [778, 273] width 809 height 461
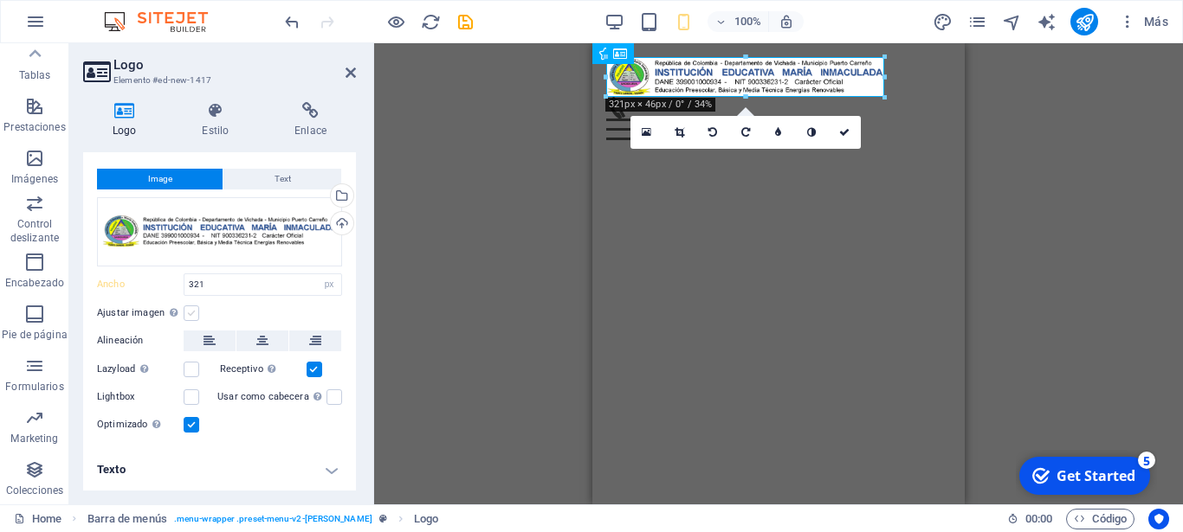
click at [190, 316] on label at bounding box center [192, 314] width 16 height 16
click at [0, 0] on input "Ajustar imagen Ajustar imagen automáticamente a un ancho y alto fijo" at bounding box center [0, 0] width 0 height 0
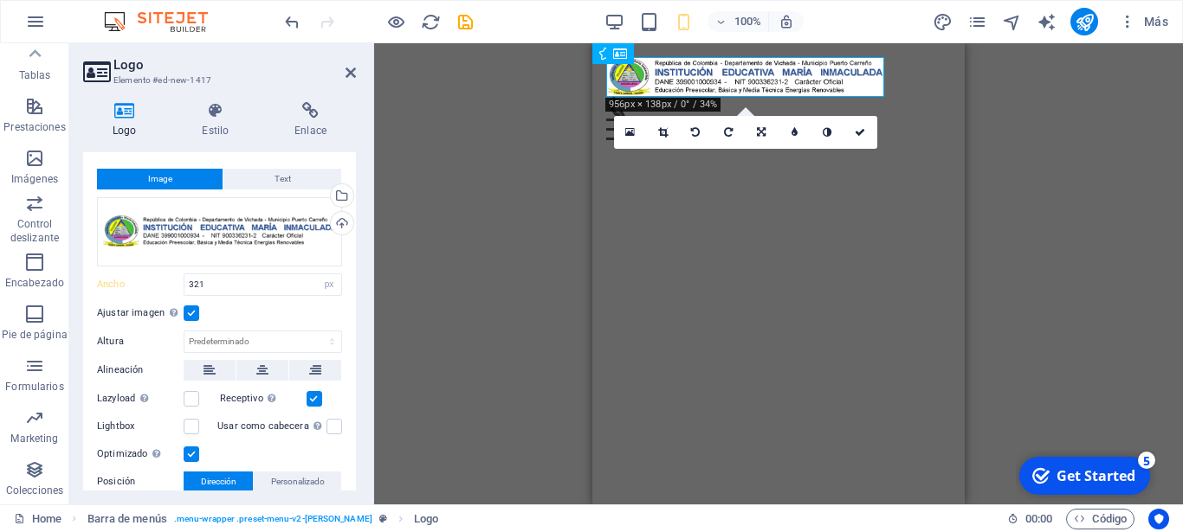
click at [454, 194] on div "Logo Imagen Lista de iconos Contenedor Contenedor H3 Contenedor Contenedor H3 I…" at bounding box center [778, 273] width 809 height 461
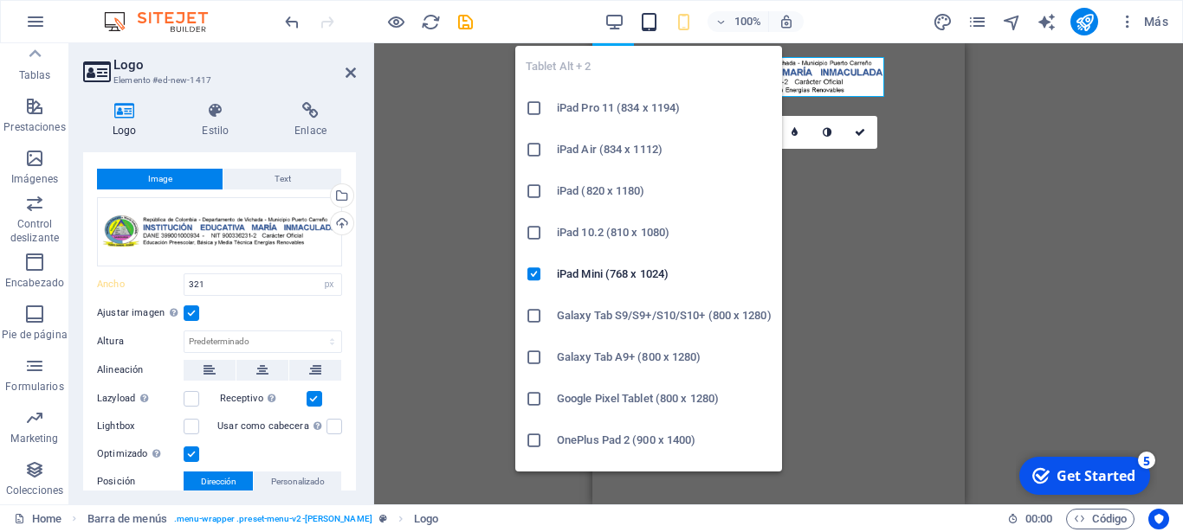
click at [649, 13] on icon "button" at bounding box center [649, 22] width 20 height 20
type input "220"
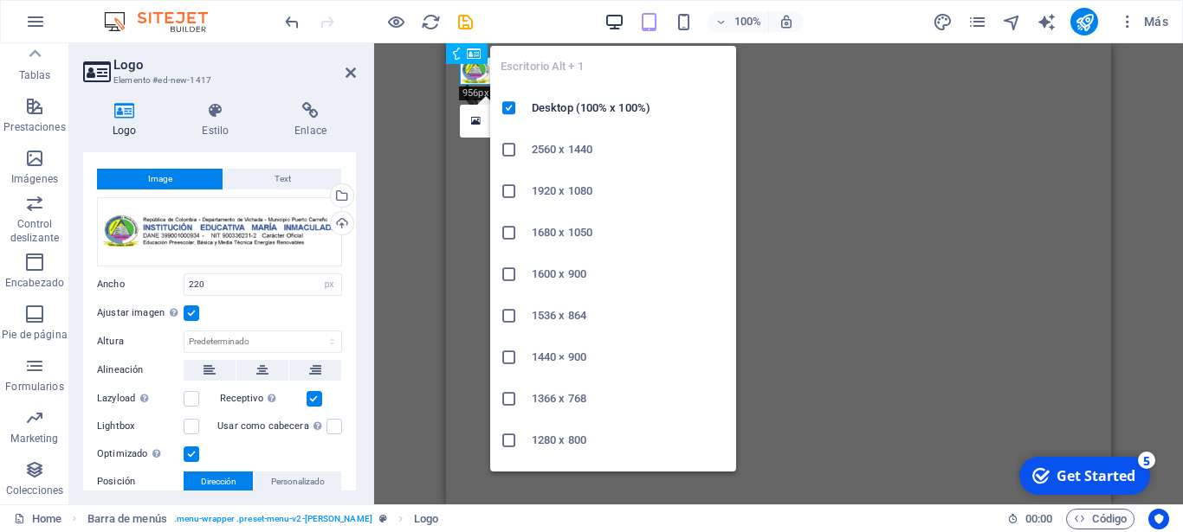
click at [618, 24] on icon "button" at bounding box center [614, 22] width 20 height 20
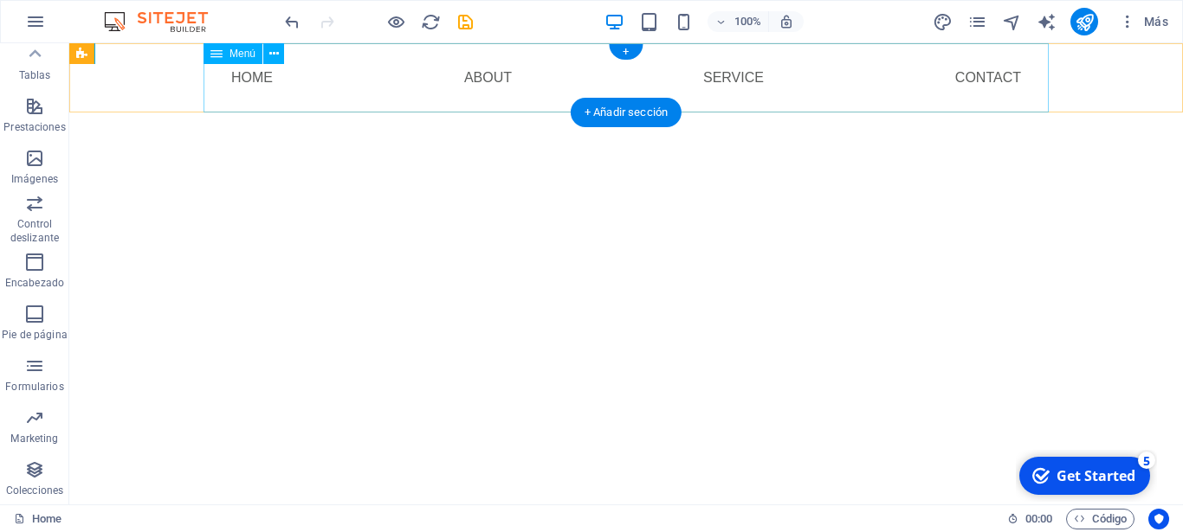
click at [823, 73] on nav "Home About Service Contact" at bounding box center [625, 77] width 845 height 69
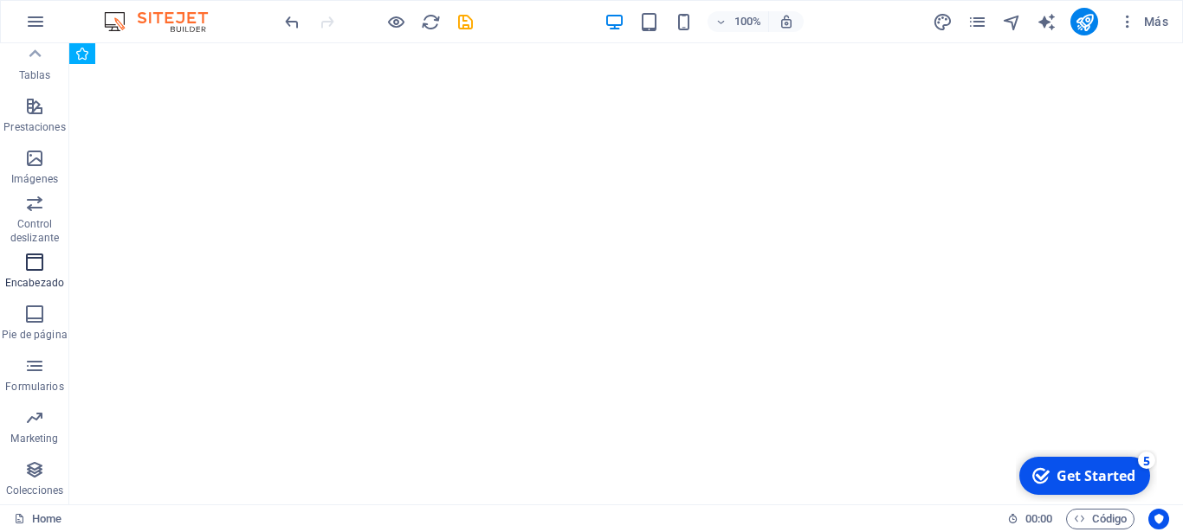
click at [35, 258] on icon "button" at bounding box center [34, 262] width 21 height 21
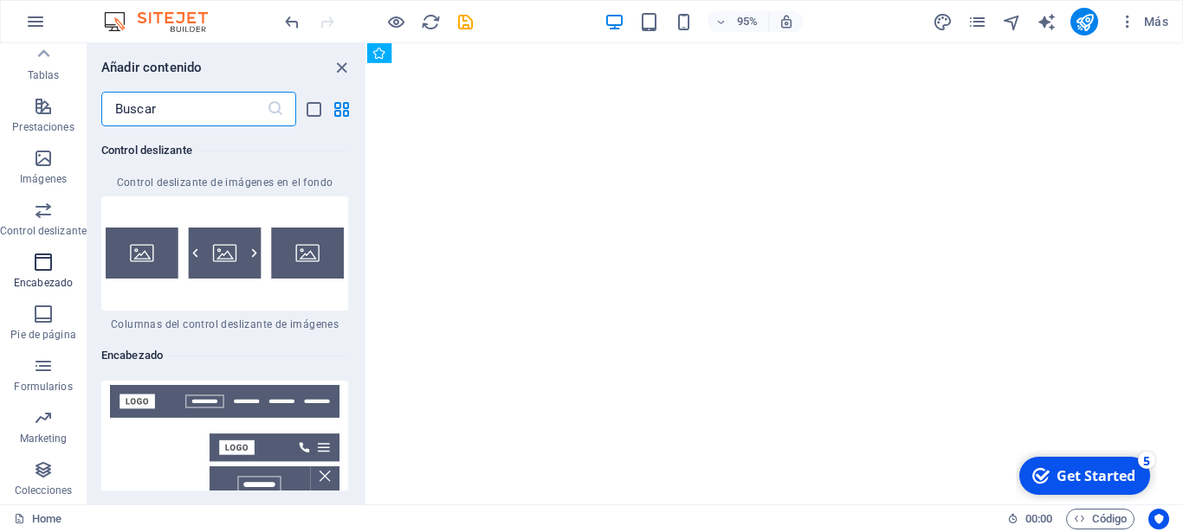
scroll to position [20502, 0]
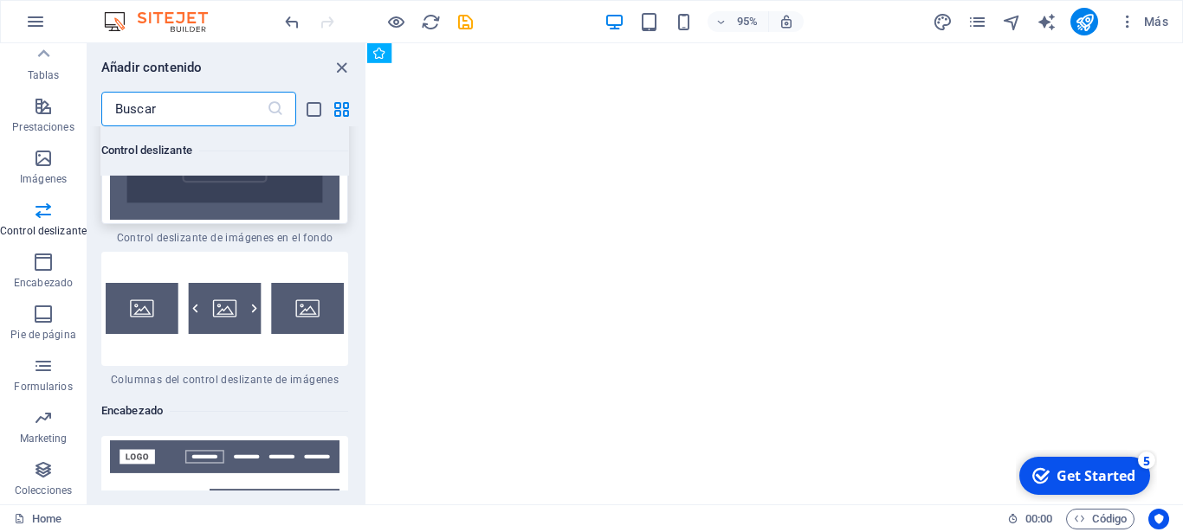
click at [264, 220] on img at bounding box center [225, 150] width 238 height 139
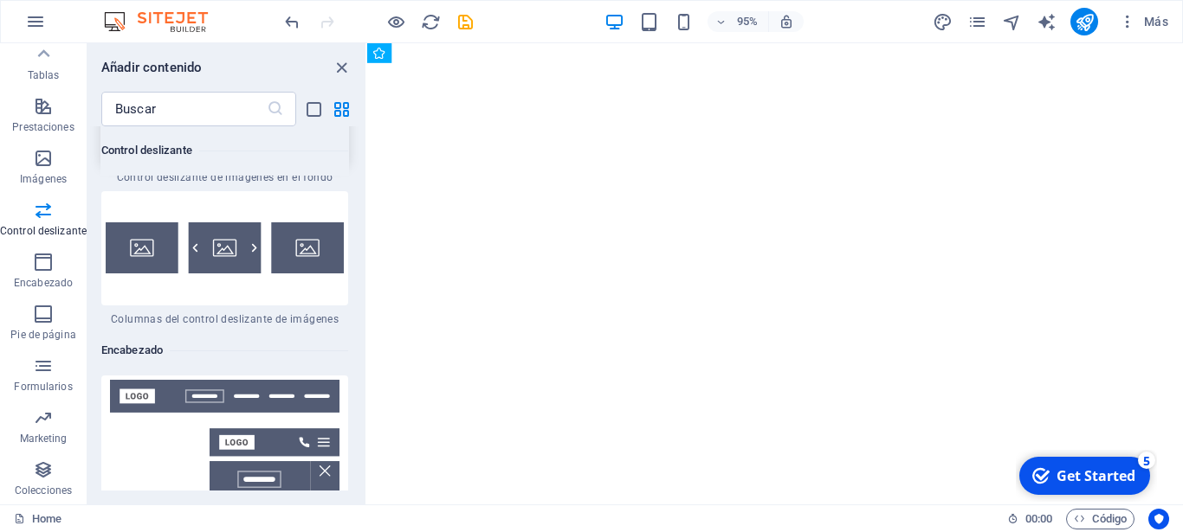
scroll to position [20554, 0]
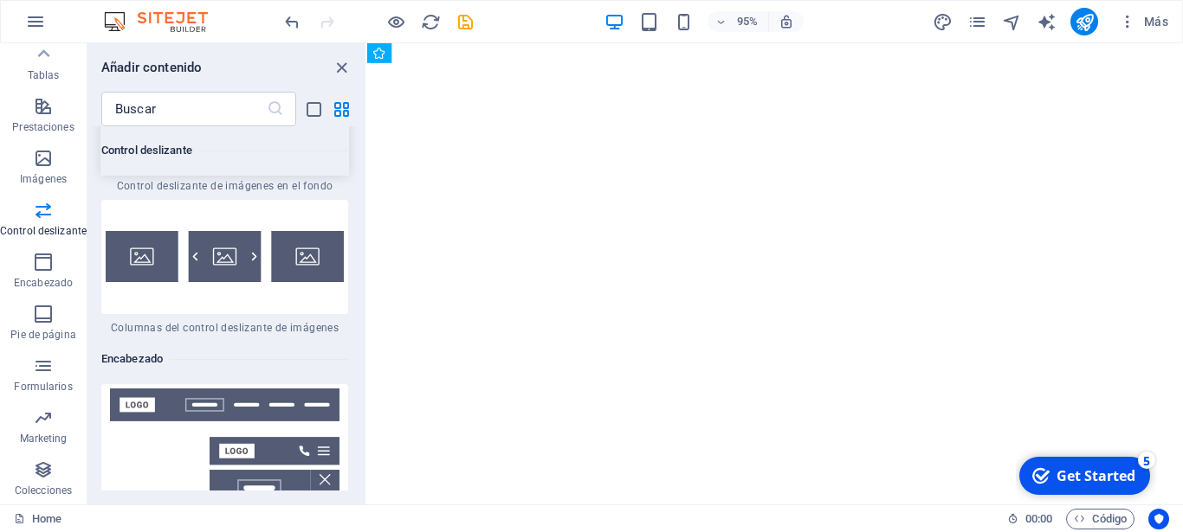
click at [207, 168] on img at bounding box center [225, 98] width 238 height 139
click at [132, 168] on img at bounding box center [225, 98] width 238 height 139
click at [205, 18] on span "Control deslizante con puntos anchos" at bounding box center [224, 11] width 247 height 14
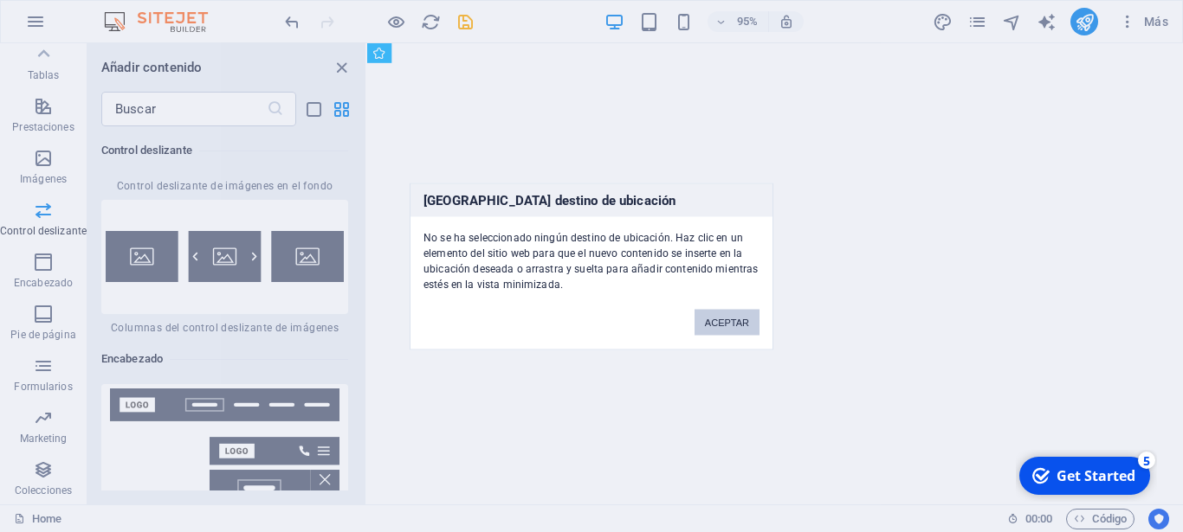
click at [526, 279] on div "No se ha seleccionado ningún destino de ubicación. Haz clic en un elemento del …" at bounding box center [591, 253] width 362 height 75
click at [724, 330] on button "ACEPTAR" at bounding box center [726, 322] width 65 height 26
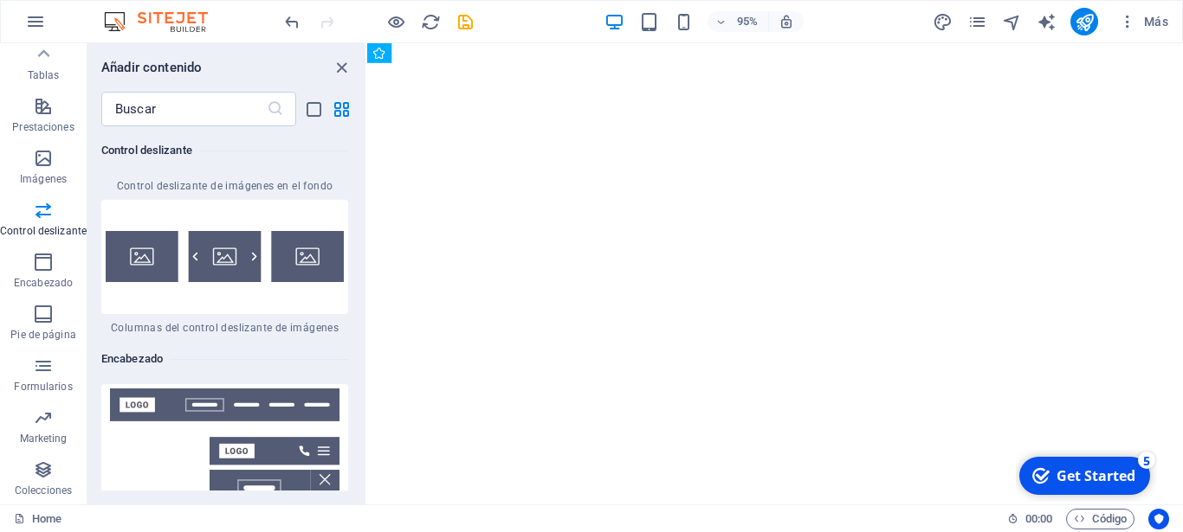
click at [745, 43] on html "Skip to main content Menu" at bounding box center [796, 43] width 859 height 0
click at [801, 43] on html "Skip to main content Menu" at bounding box center [796, 43] width 859 height 0
drag, startPoint x: 1222, startPoint y: 326, endPoint x: 1225, endPoint y: 181, distance: 145.5
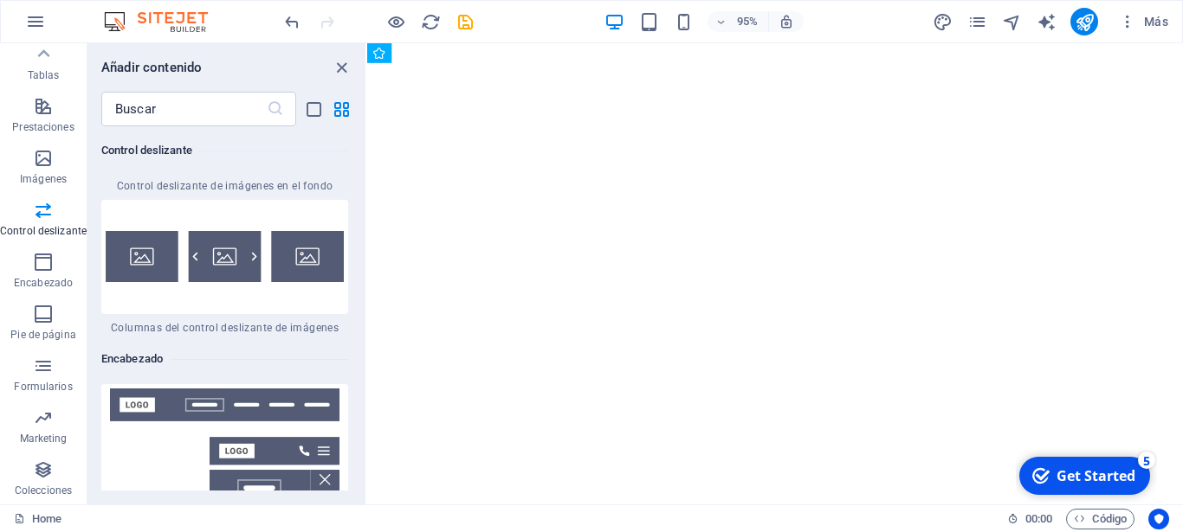
click at [1182, 43] on html "Skip to main content Menu" at bounding box center [796, 43] width 859 height 0
click at [735, 43] on html "Skip to main content Menu" at bounding box center [796, 43] width 859 height 0
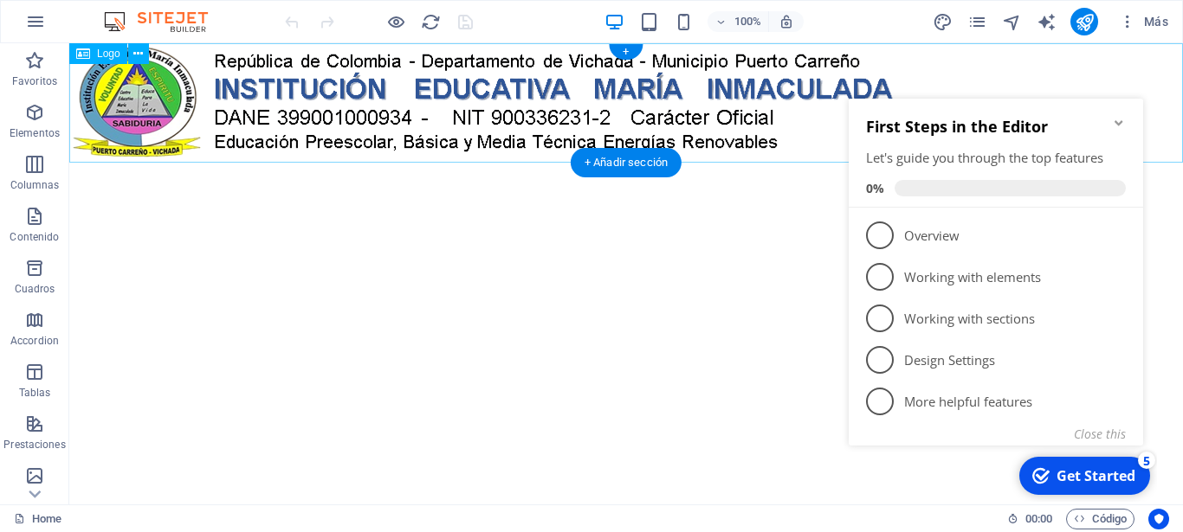
click at [647, 114] on div at bounding box center [625, 102] width 1113 height 119
click at [571, 106] on div at bounding box center [625, 102] width 1113 height 119
click at [650, 160] on div "+ Añadir sección" at bounding box center [626, 162] width 111 height 29
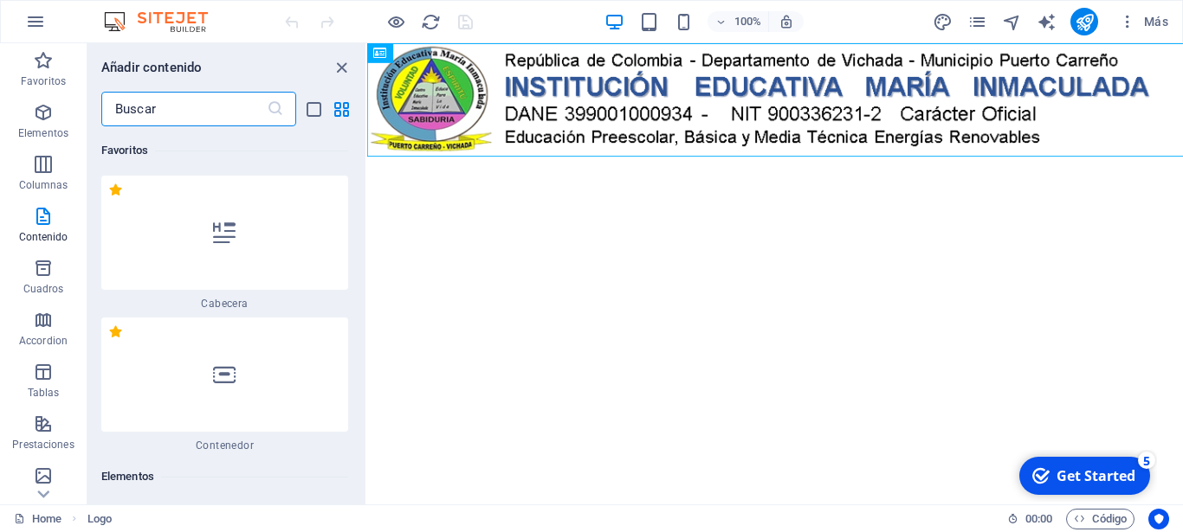
scroll to position [5481, 0]
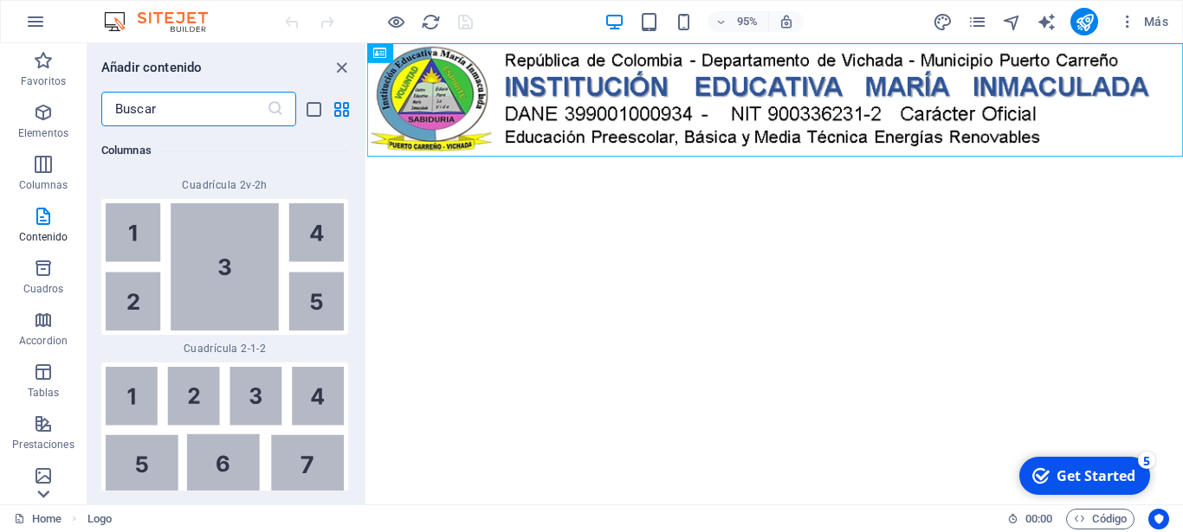
click at [44, 489] on icon at bounding box center [43, 494] width 24 height 24
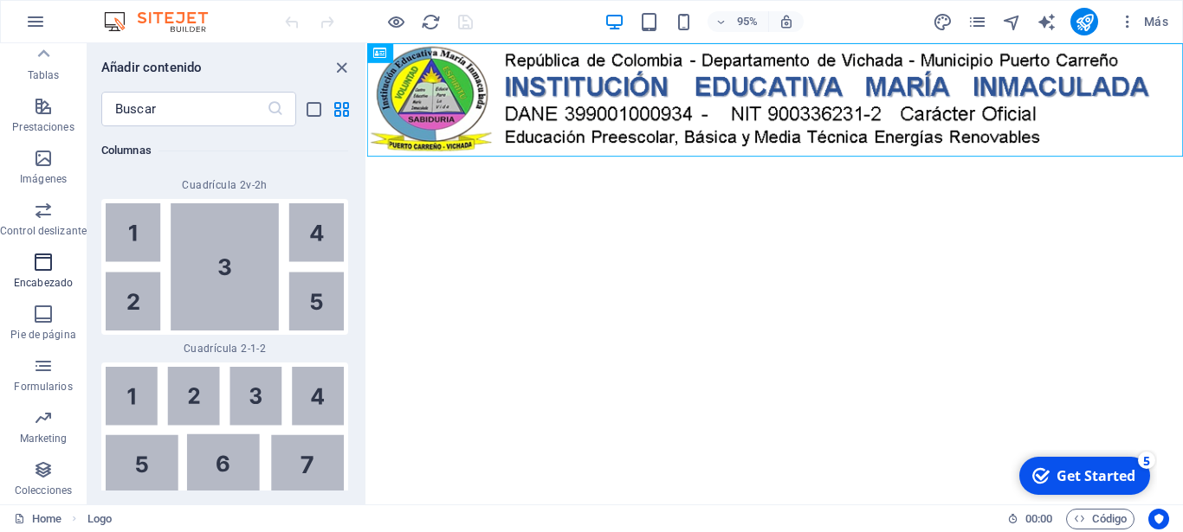
click at [57, 266] on span "Encabezado" at bounding box center [43, 273] width 87 height 42
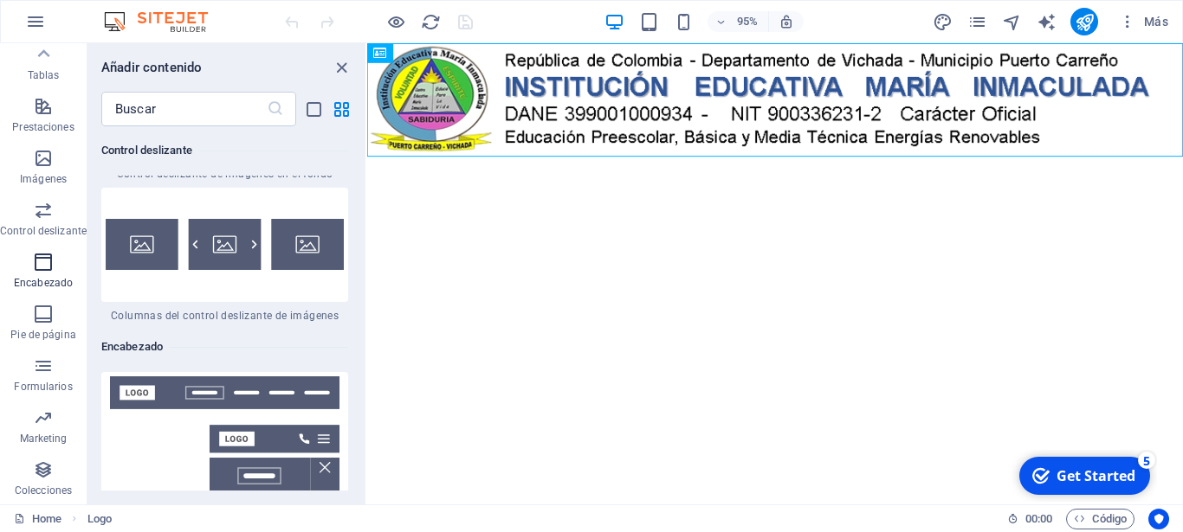
scroll to position [21028, 0]
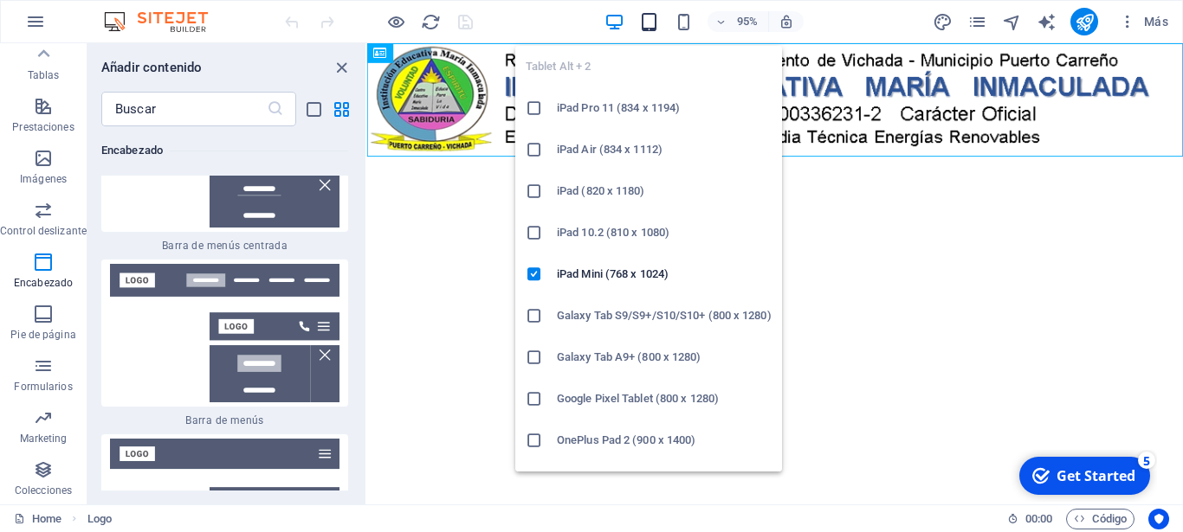
click at [648, 21] on icon "button" at bounding box center [649, 22] width 20 height 20
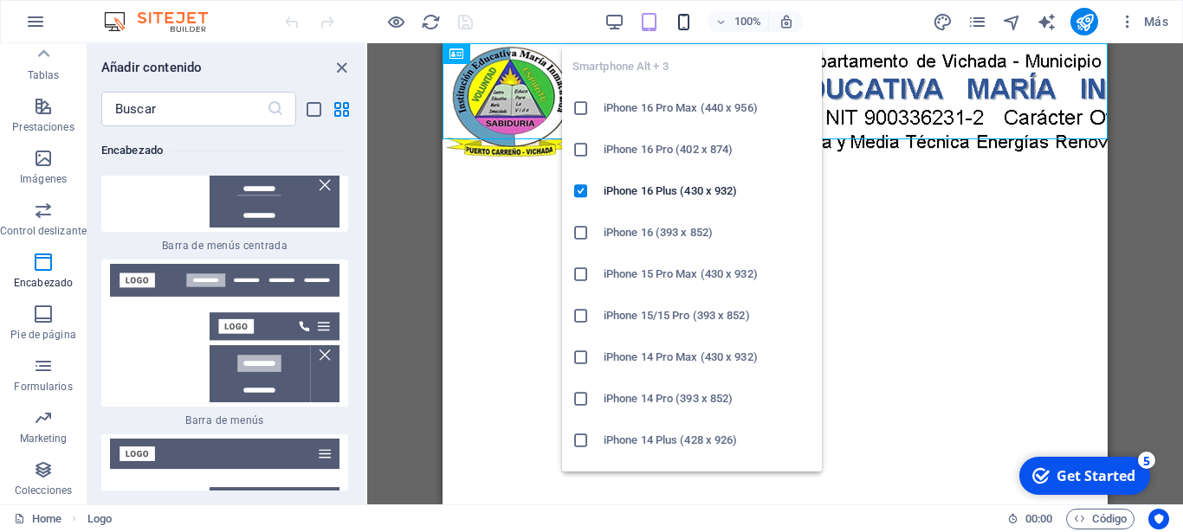
click at [683, 21] on icon "button" at bounding box center [684, 22] width 20 height 20
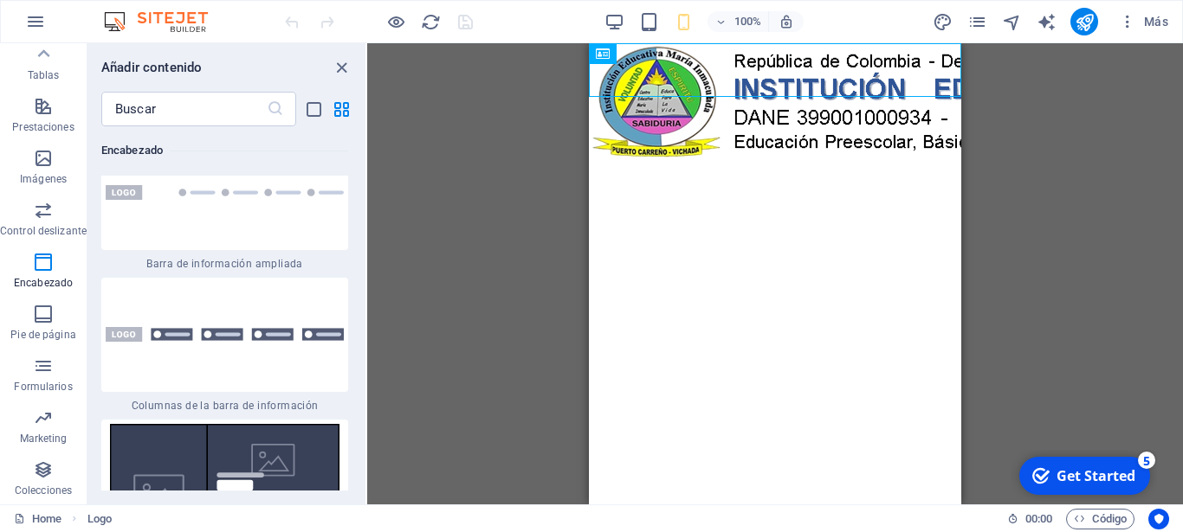
scroll to position [22785, 0]
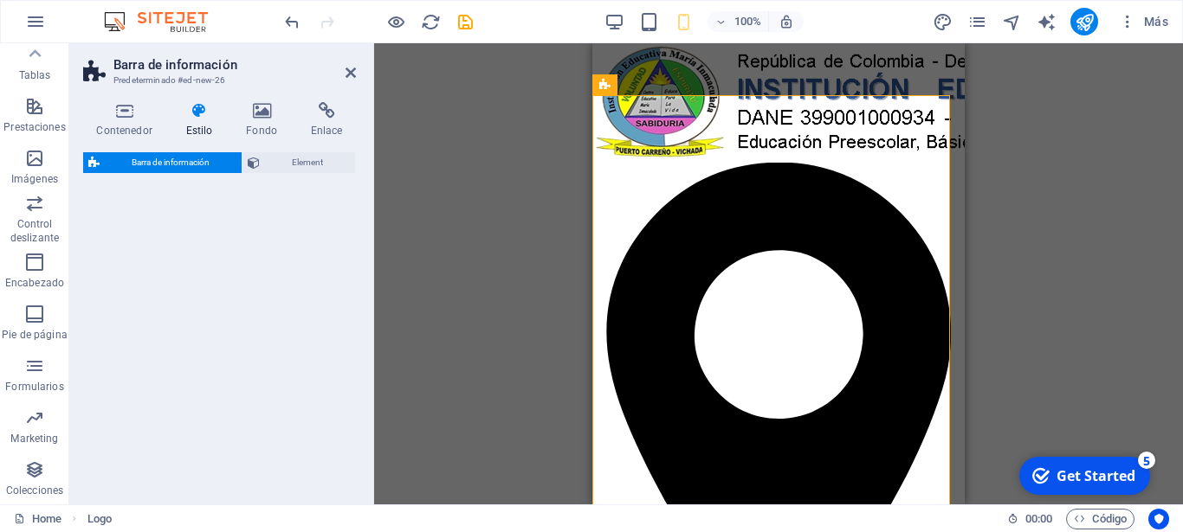
scroll to position [318, 0]
select select "rem"
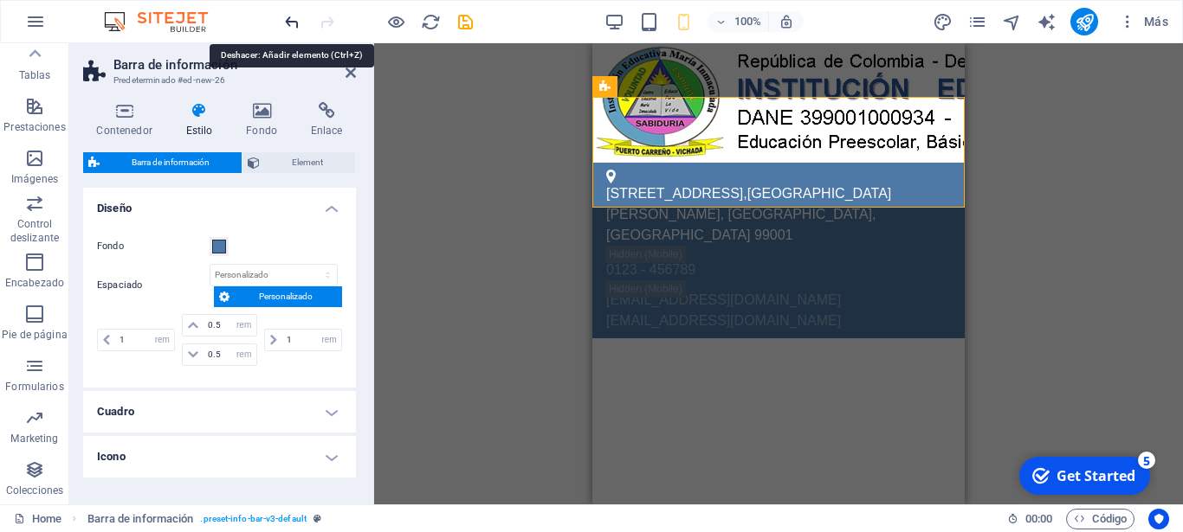
click at [290, 20] on icon "undo" at bounding box center [292, 22] width 20 height 20
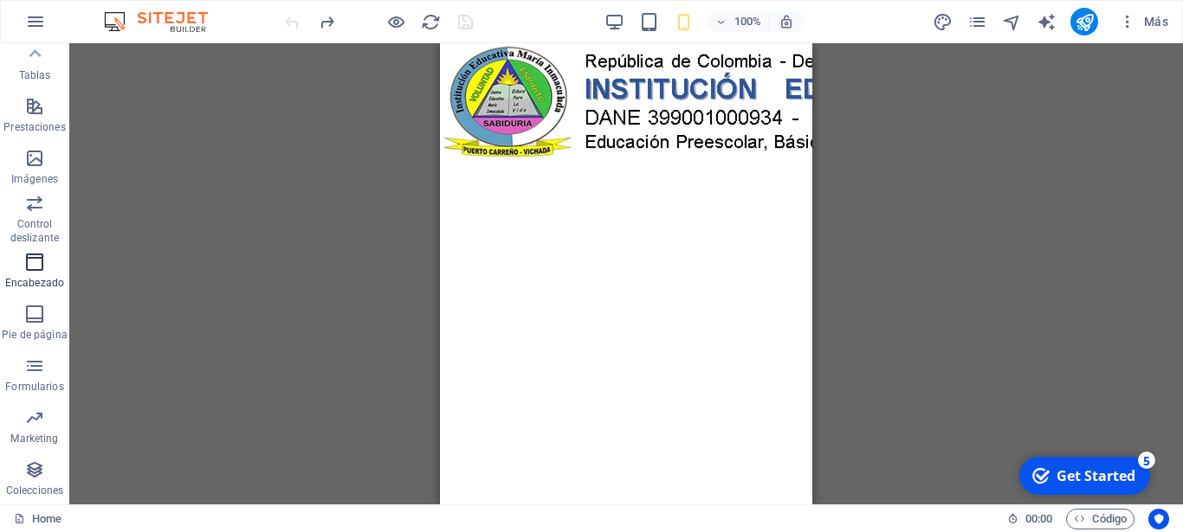
click at [41, 273] on span "Encabezado" at bounding box center [34, 273] width 69 height 42
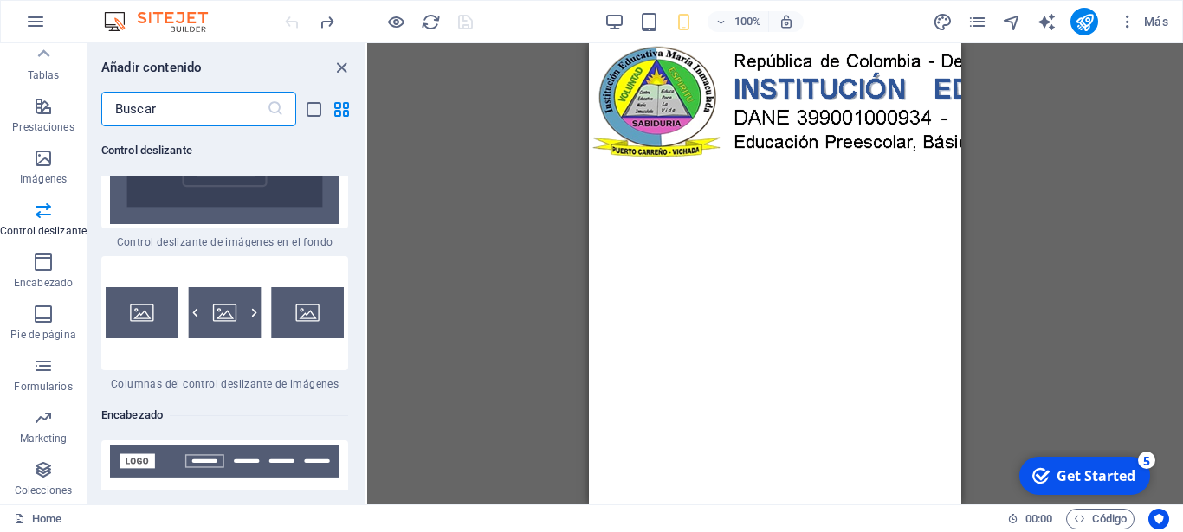
scroll to position [20588, 0]
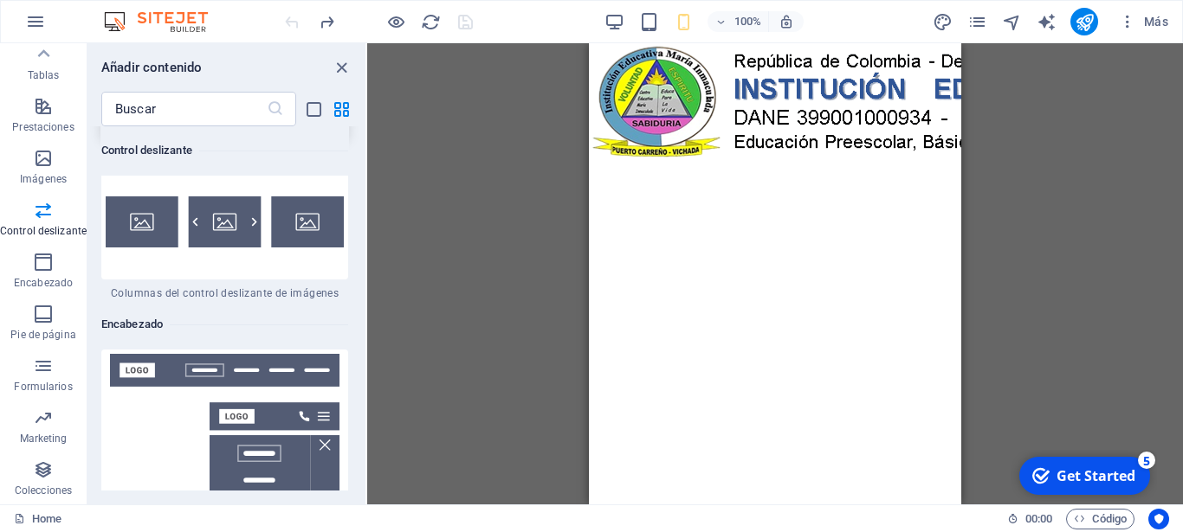
click at [222, 133] on img at bounding box center [225, 64] width 238 height 139
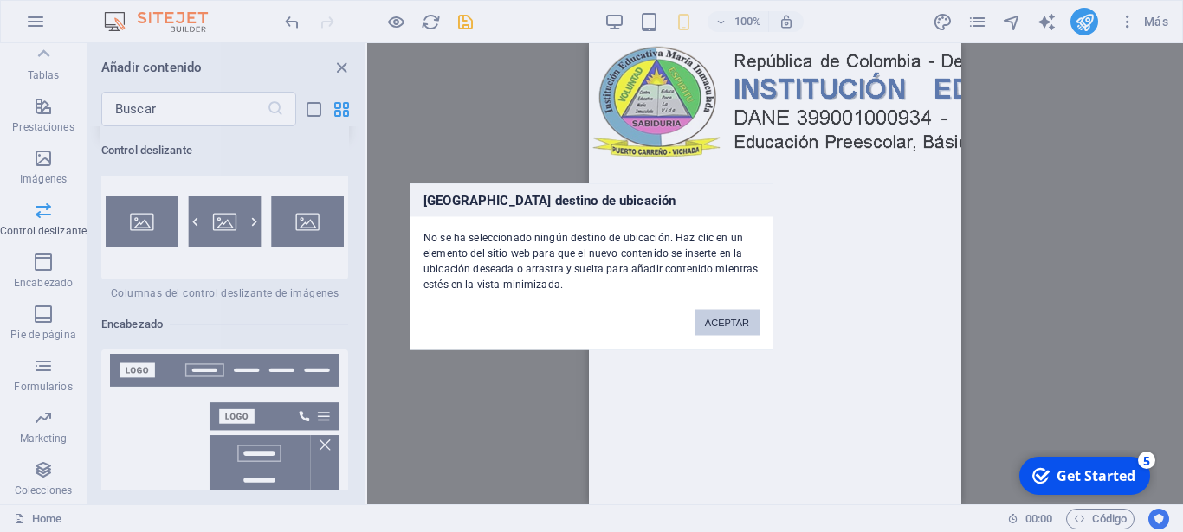
click at [739, 323] on button "ACEPTAR" at bounding box center [726, 322] width 65 height 26
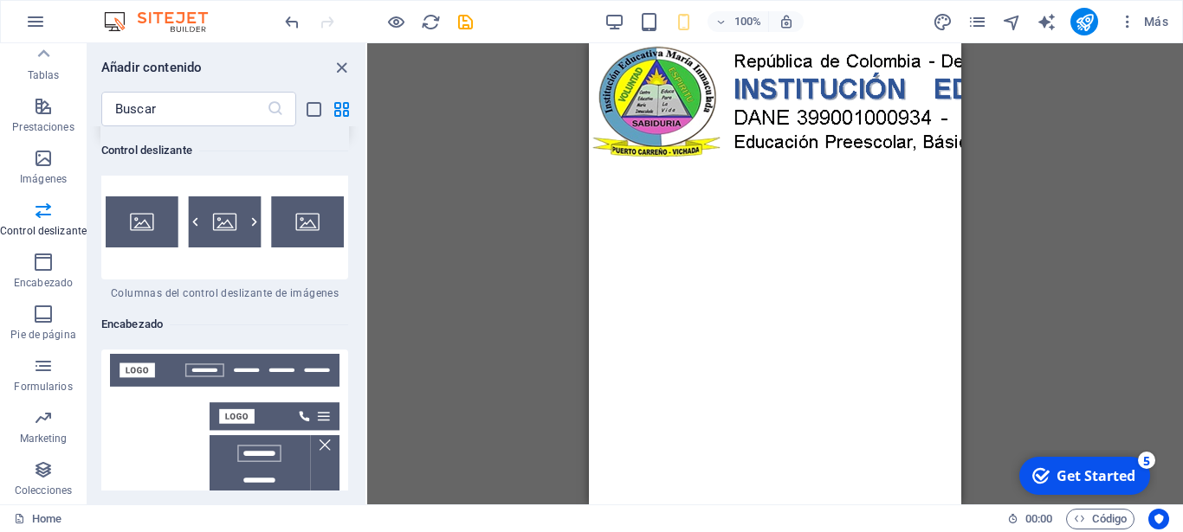
click at [735, 163] on html "Skip to main content" at bounding box center [775, 102] width 372 height 119
click at [774, 92] on div "+ Añadir sección" at bounding box center [774, 96] width 111 height 29
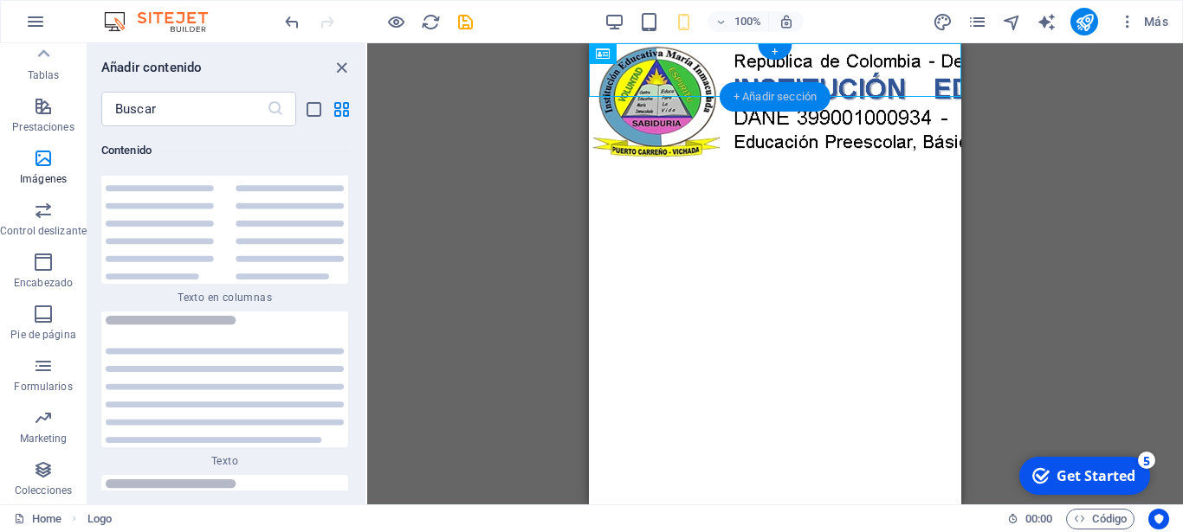
scroll to position [5900, 0]
click at [54, 274] on span "Encabezado" at bounding box center [43, 273] width 87 height 42
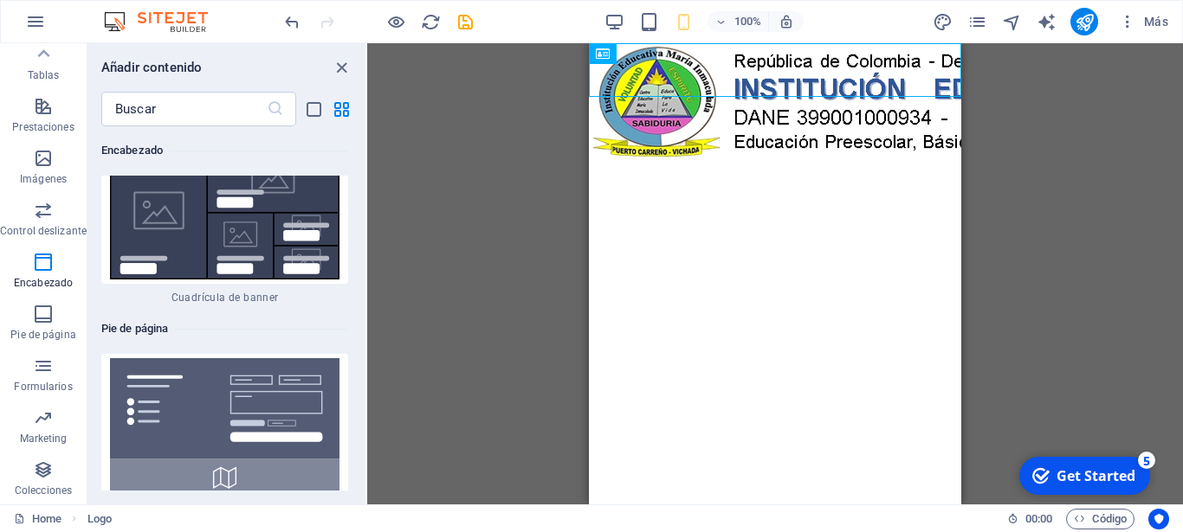
scroll to position [23015, 0]
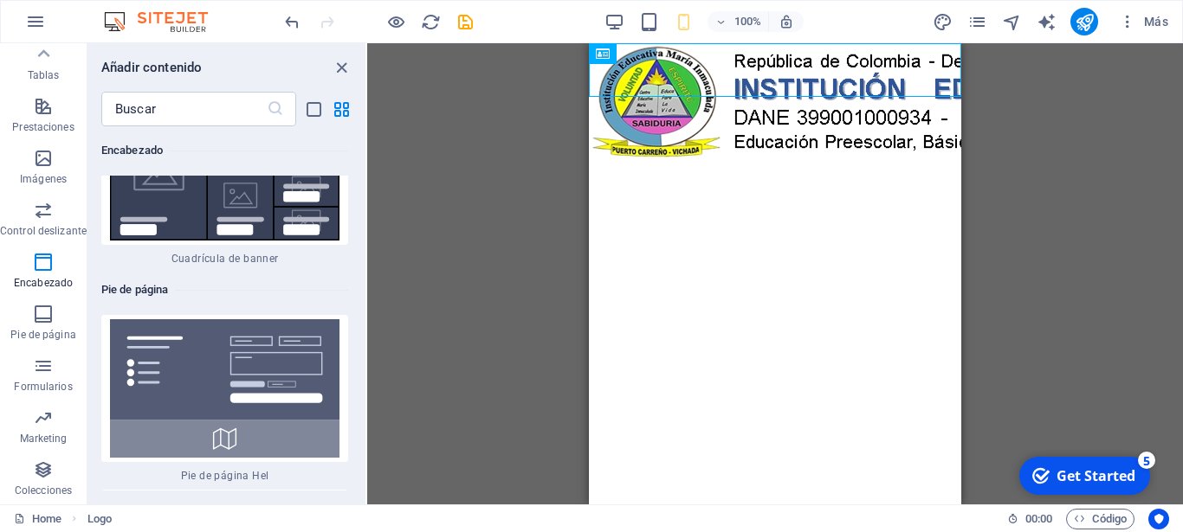
click at [767, 163] on html "Skip to main content" at bounding box center [775, 102] width 372 height 119
click at [55, 176] on p "Imágenes" at bounding box center [43, 179] width 47 height 14
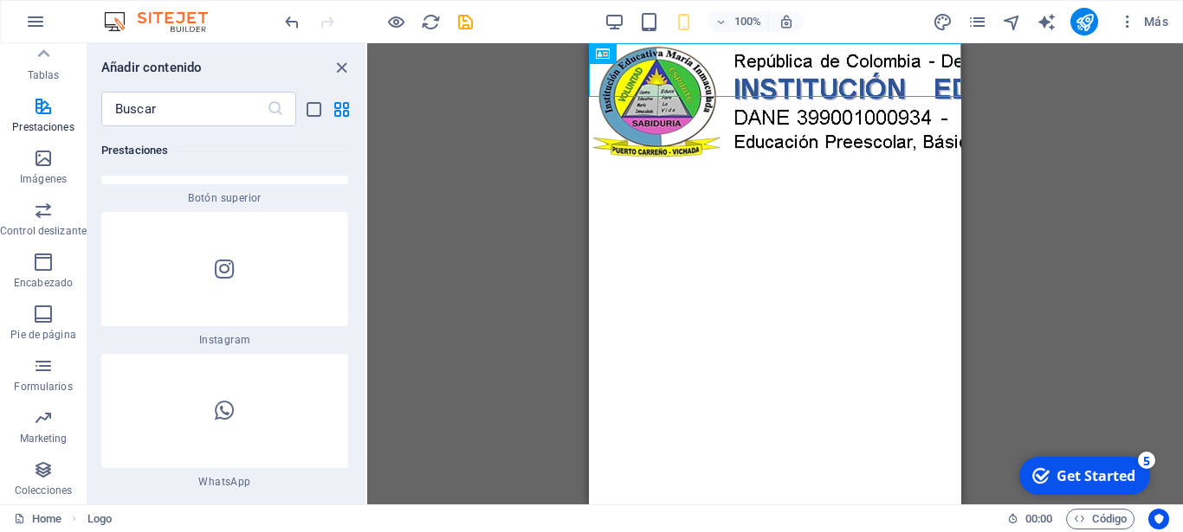
scroll to position [16837, 0]
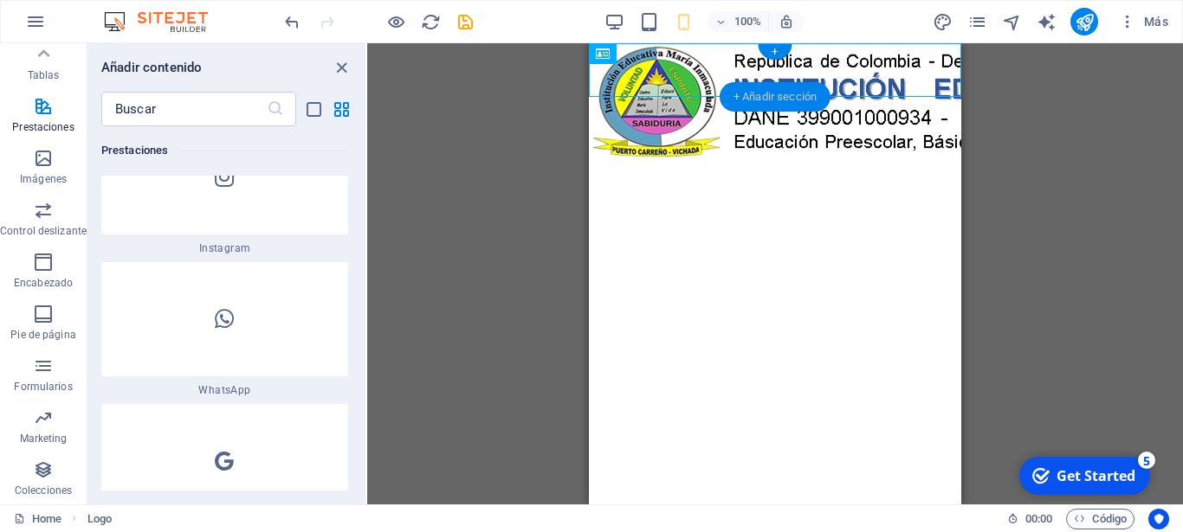
click at [787, 99] on div "+ Añadir sección" at bounding box center [774, 96] width 111 height 29
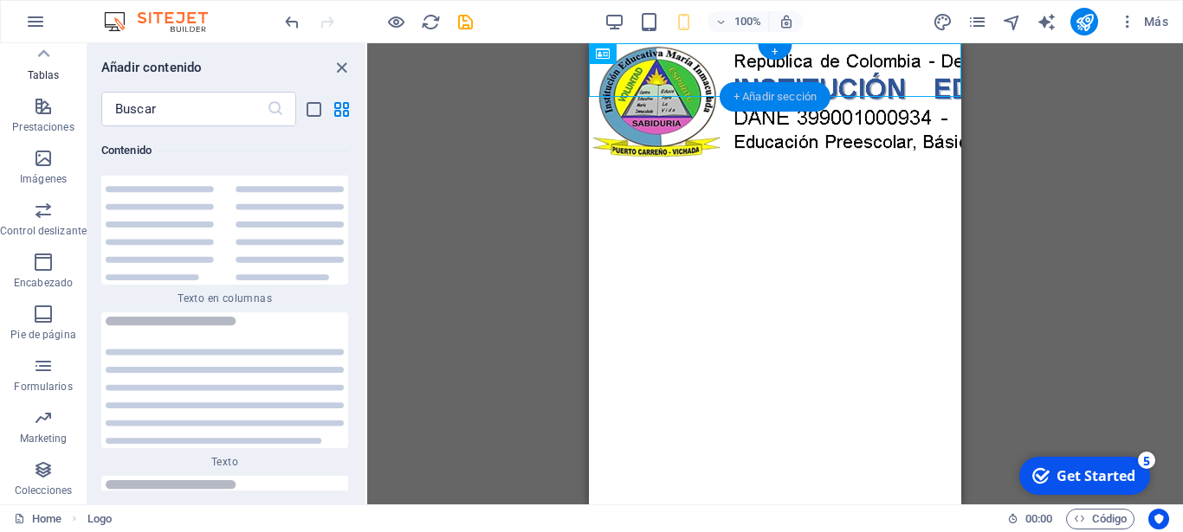
scroll to position [5900, 0]
click at [775, 50] on div "+" at bounding box center [775, 52] width 34 height 16
click at [784, 101] on div "+ Añadir sección" at bounding box center [774, 96] width 111 height 29
click at [44, 55] on icon at bounding box center [43, 54] width 24 height 24
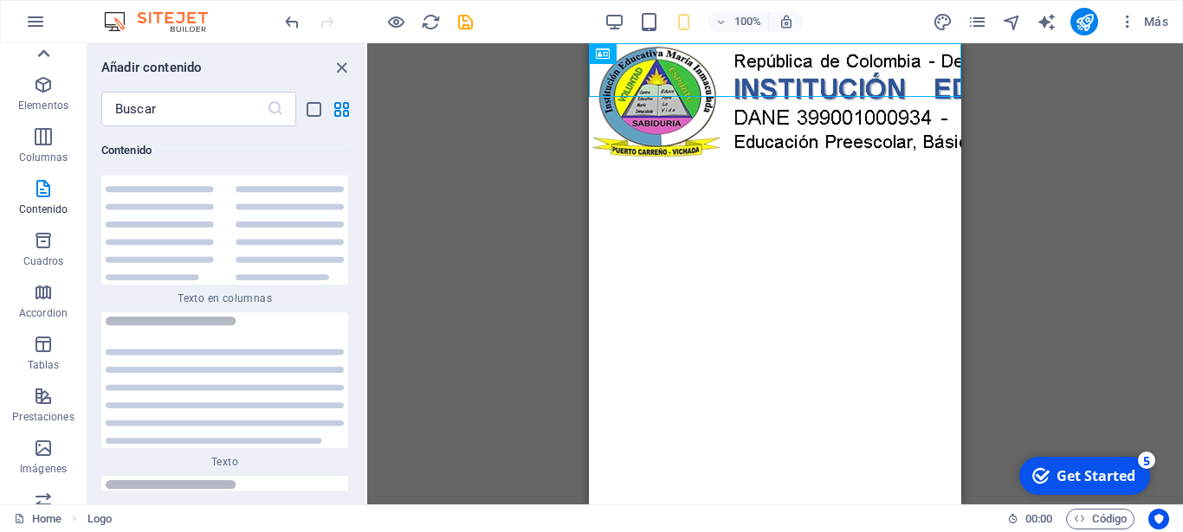
scroll to position [0, 0]
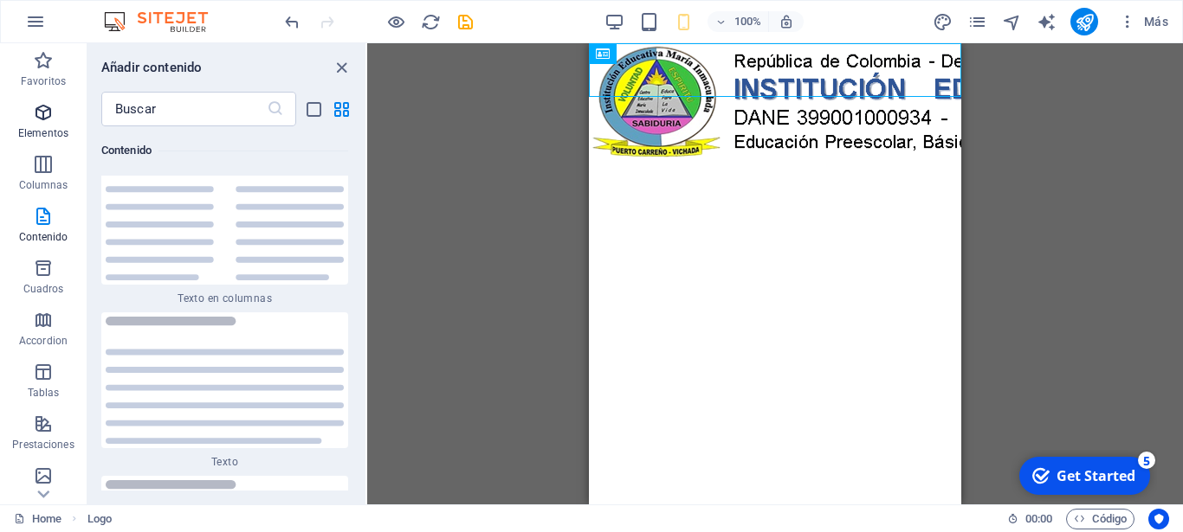
click at [54, 126] on p "Elementos" at bounding box center [43, 133] width 50 height 14
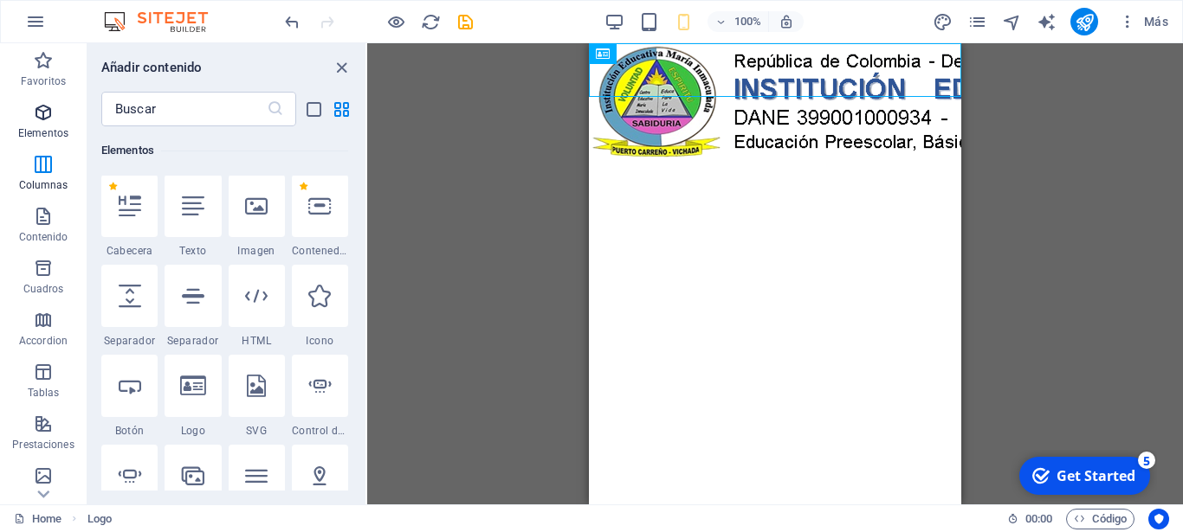
scroll to position [326, 0]
click at [158, 318] on div at bounding box center [129, 297] width 56 height 62
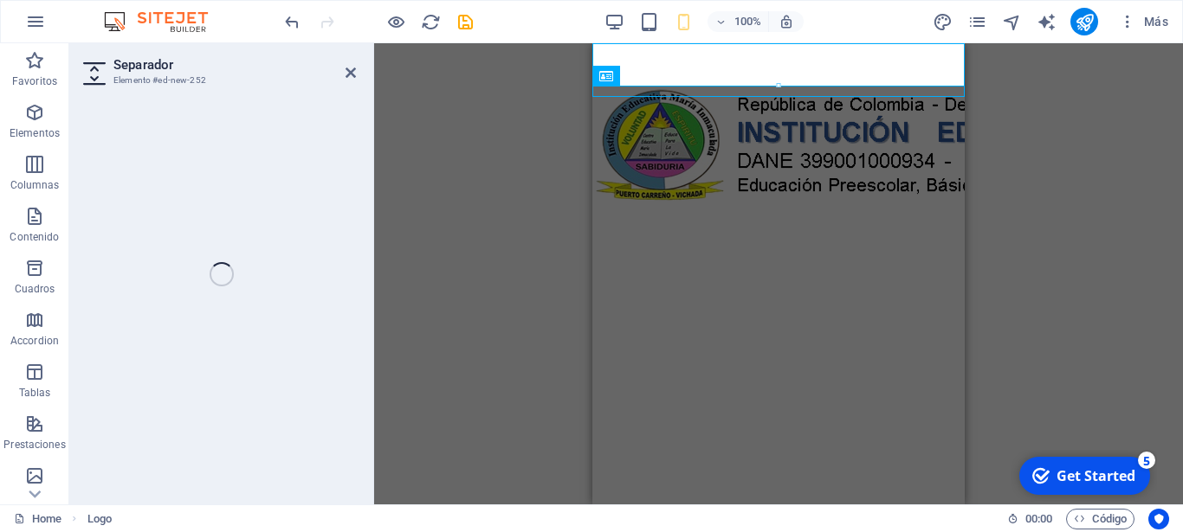
select select "px"
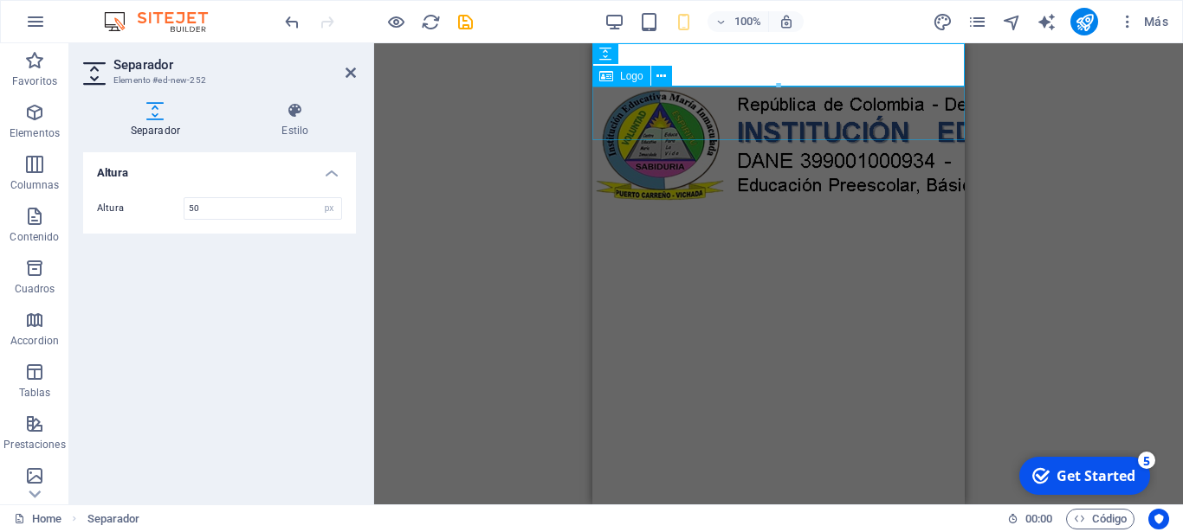
drag, startPoint x: 1370, startPoint y: 130, endPoint x: 774, endPoint y: 125, distance: 595.7
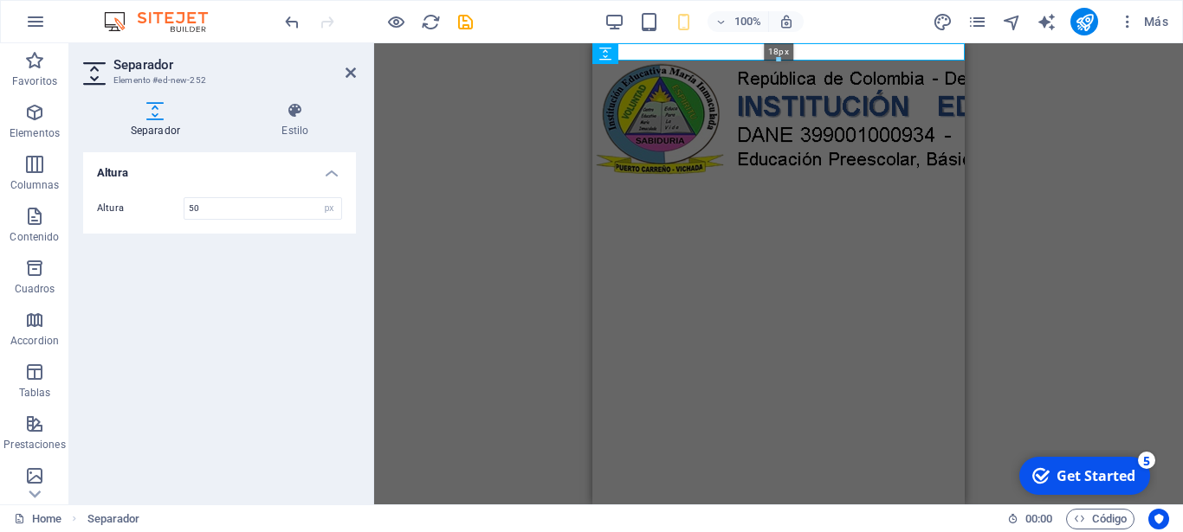
drag, startPoint x: 780, startPoint y: 139, endPoint x: 803, endPoint y: 29, distance: 112.4
click at [803, 43] on section "Favoritos Elementos Columnas Contenido Cuadros Accordion Tablas Prestaciones Im…" at bounding box center [591, 273] width 1183 height 461
click at [1076, 141] on div "Logo Barra de información Separador" at bounding box center [778, 273] width 809 height 461
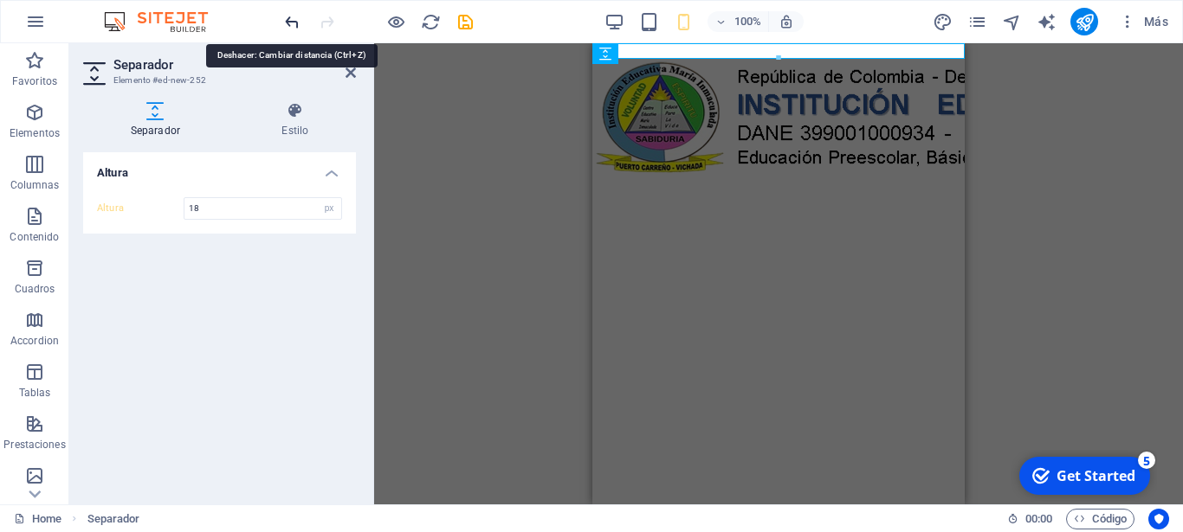
click at [294, 22] on icon "undo" at bounding box center [292, 22] width 20 height 20
type input "48"
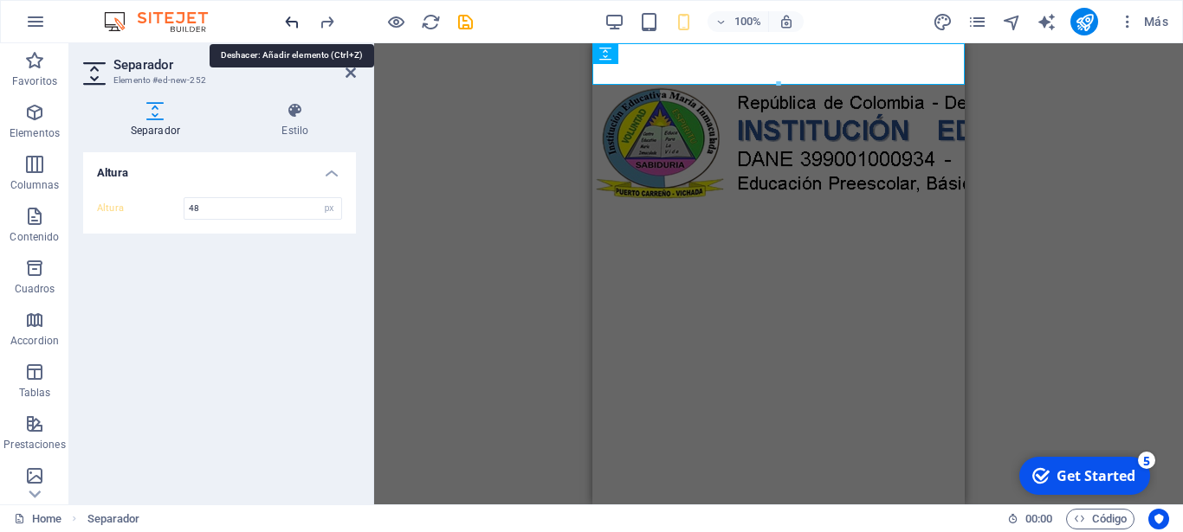
click at [294, 22] on icon "undo" at bounding box center [292, 22] width 20 height 20
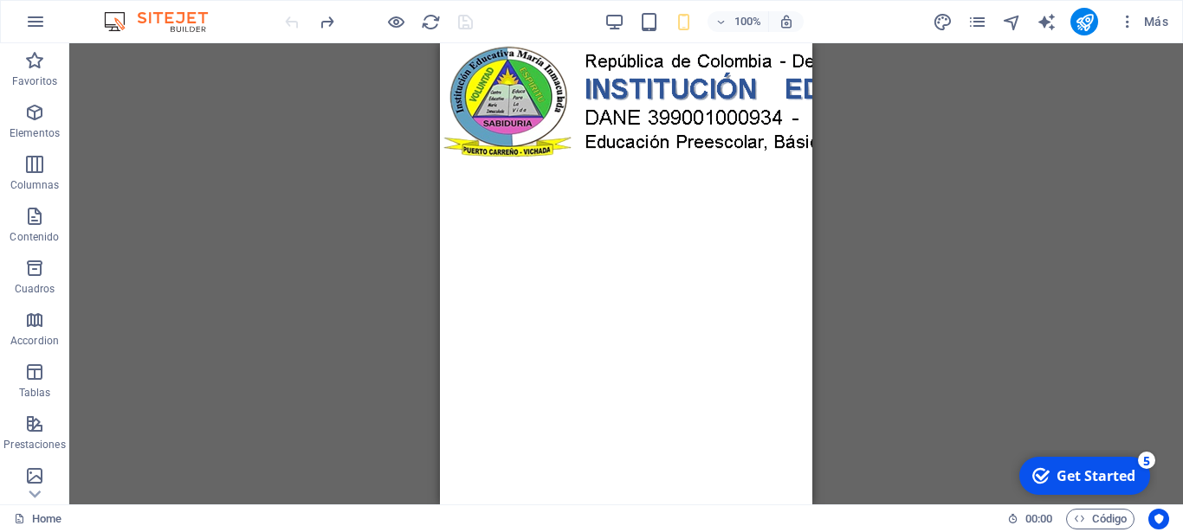
click at [702, 126] on html "Skip to main content" at bounding box center [626, 102] width 372 height 119
click at [639, 163] on html "Skip to main content" at bounding box center [626, 102] width 372 height 119
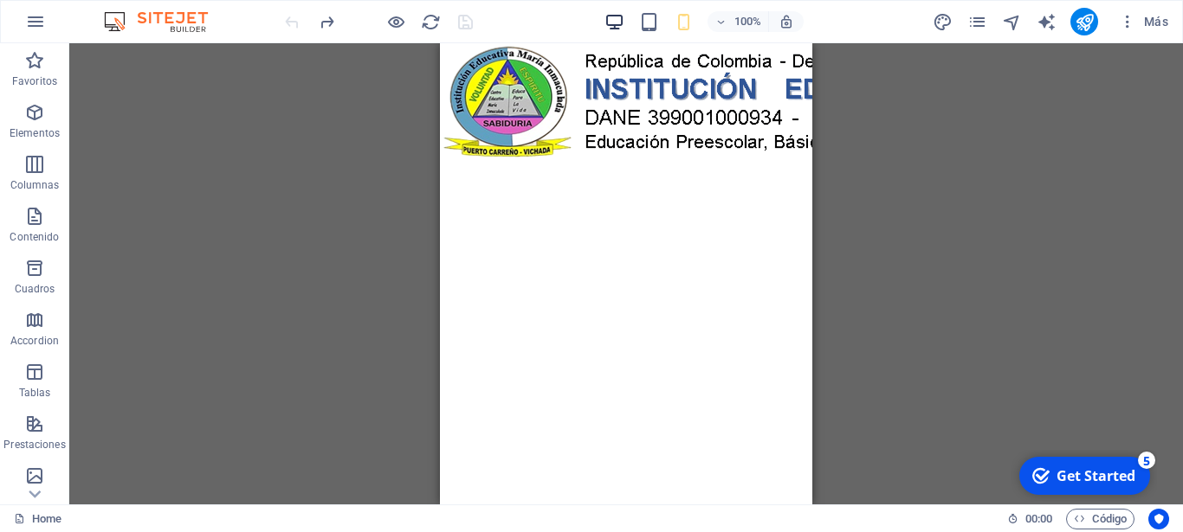
click at [618, 16] on icon "button" at bounding box center [614, 22] width 20 height 20
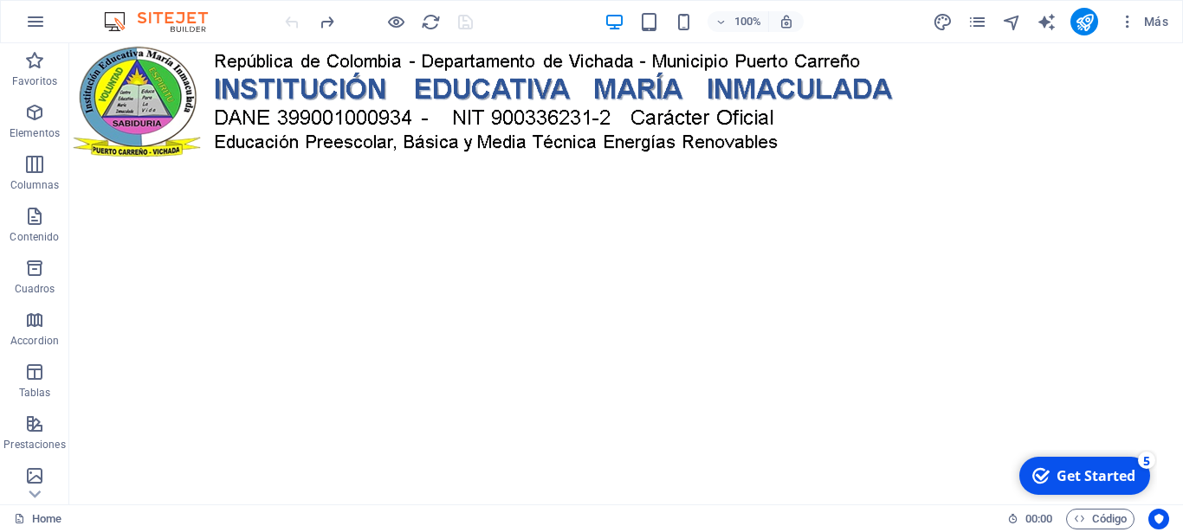
click at [335, 163] on html "Skip to main content" at bounding box center [625, 102] width 1113 height 119
click at [616, 165] on div "+ Añadir sección" at bounding box center [626, 162] width 111 height 29
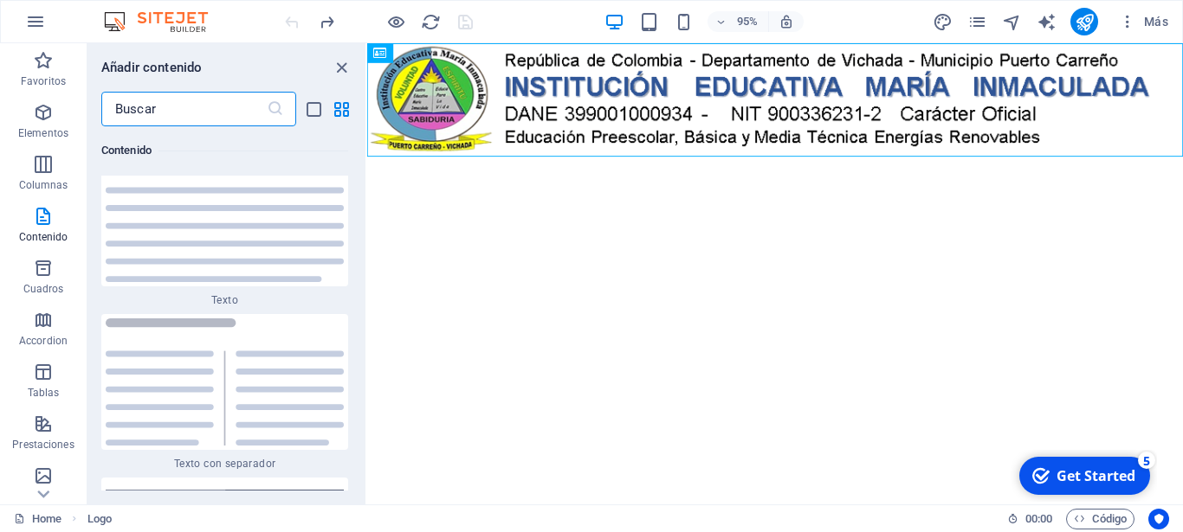
scroll to position [6101, 0]
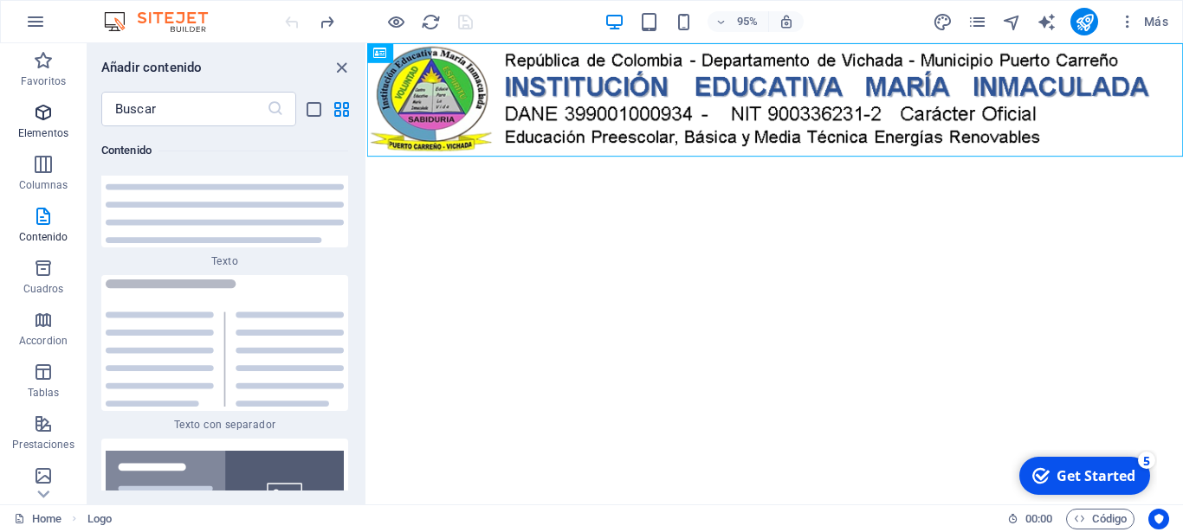
click at [39, 119] on icon "button" at bounding box center [43, 112] width 21 height 21
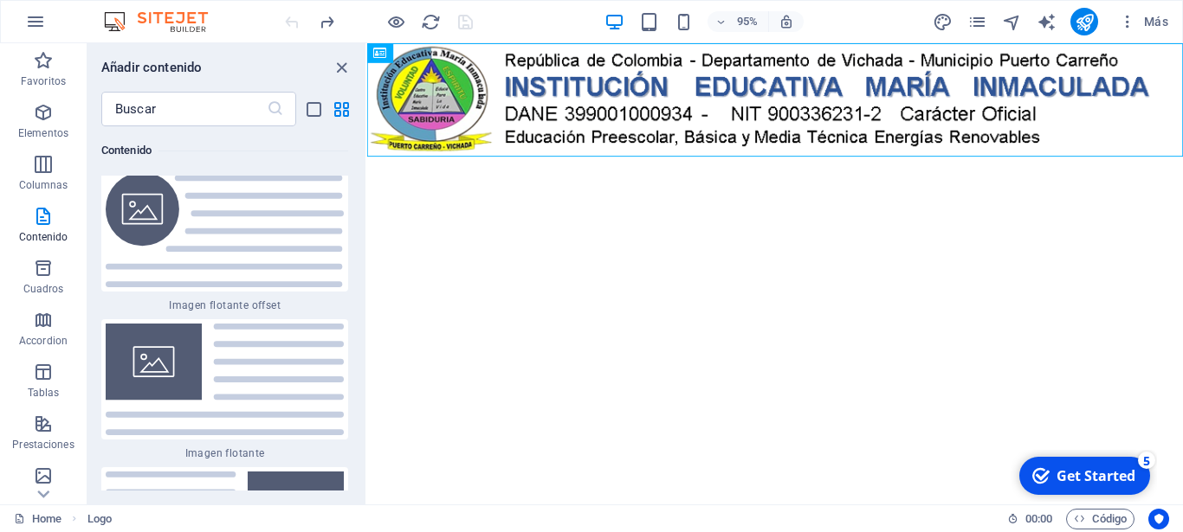
scroll to position [7430, 0]
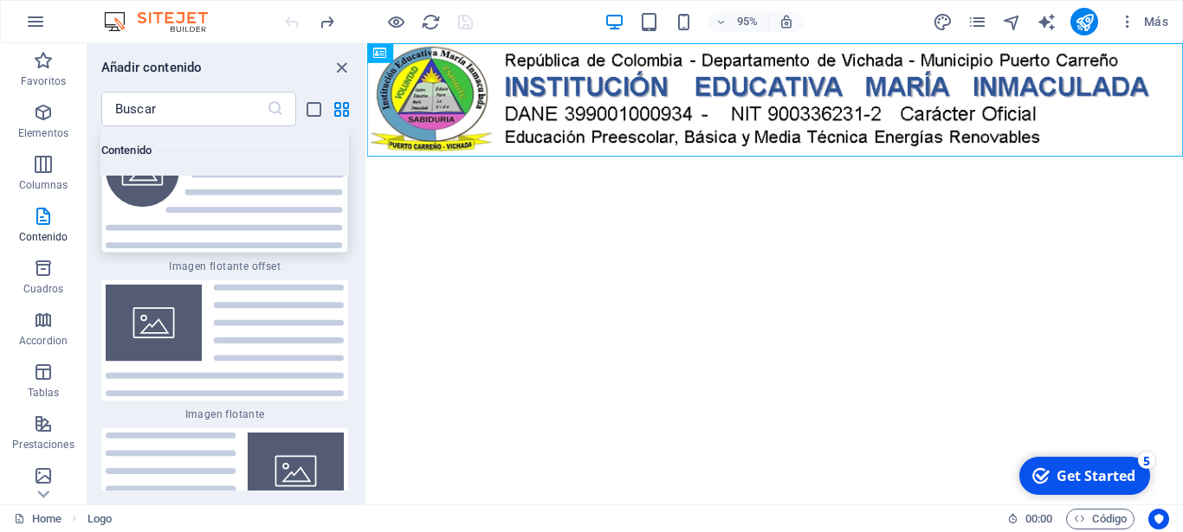
click at [246, 248] on img at bounding box center [225, 190] width 238 height 114
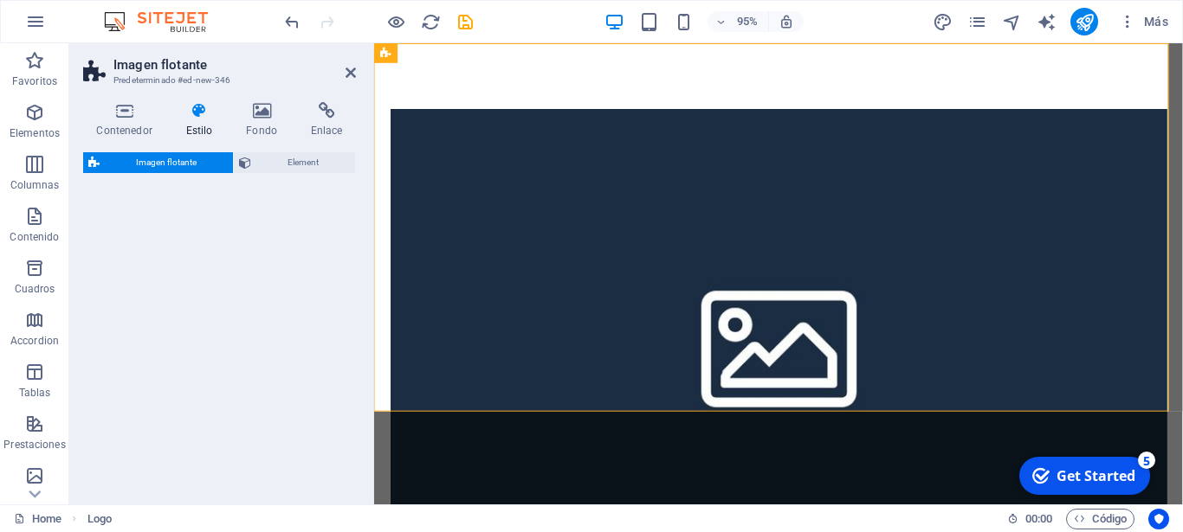
select select "%"
select select "rem"
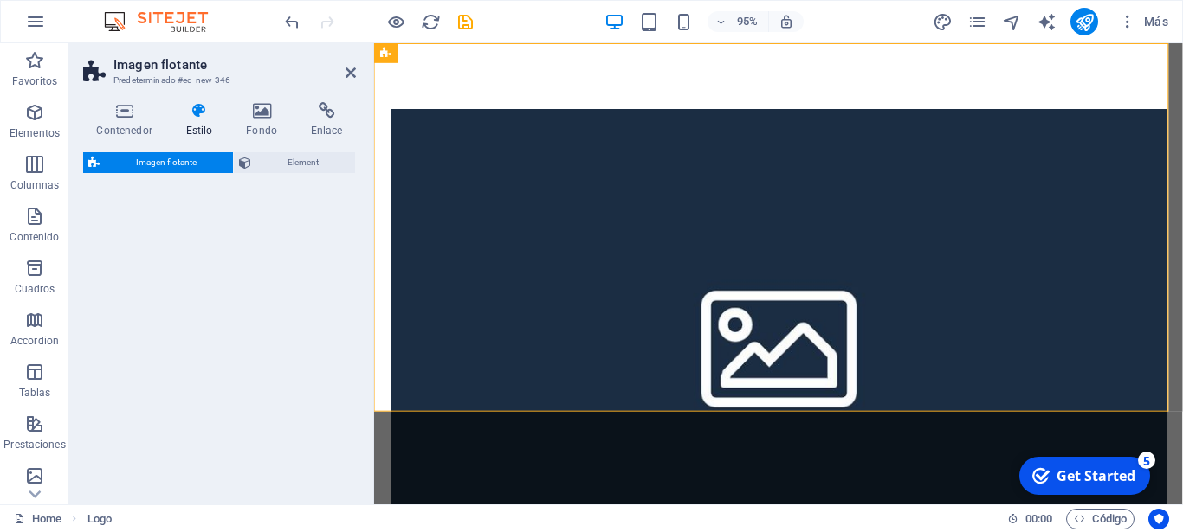
select select "%"
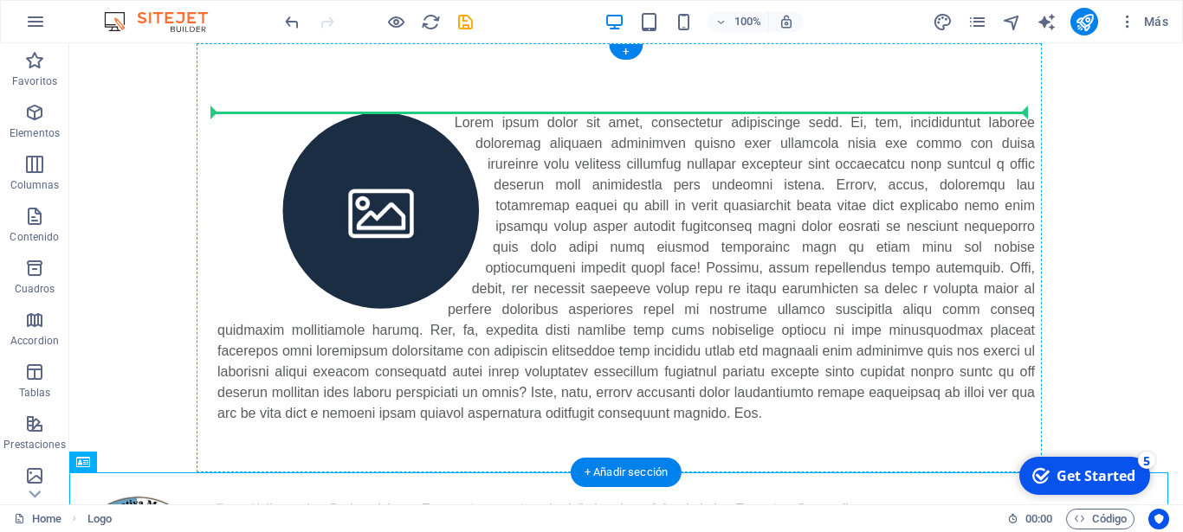
drag, startPoint x: 378, startPoint y: 513, endPoint x: 588, endPoint y: 121, distance: 444.6
click at [588, 121] on div at bounding box center [625, 328] width 1113 height 570
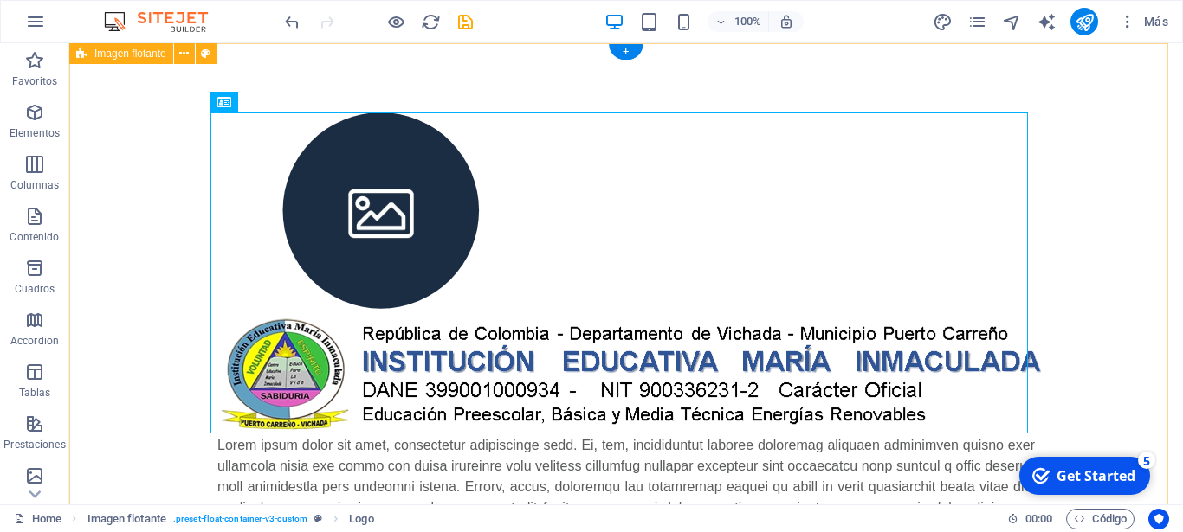
click at [194, 95] on div at bounding box center [625, 398] width 1113 height 711
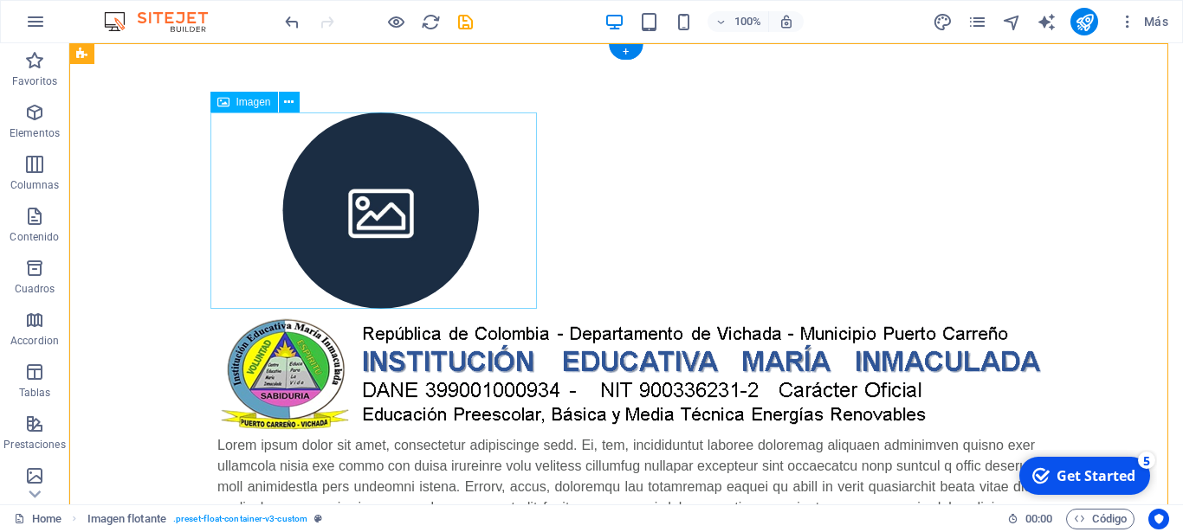
click at [415, 258] on figure at bounding box center [380, 211] width 327 height 197
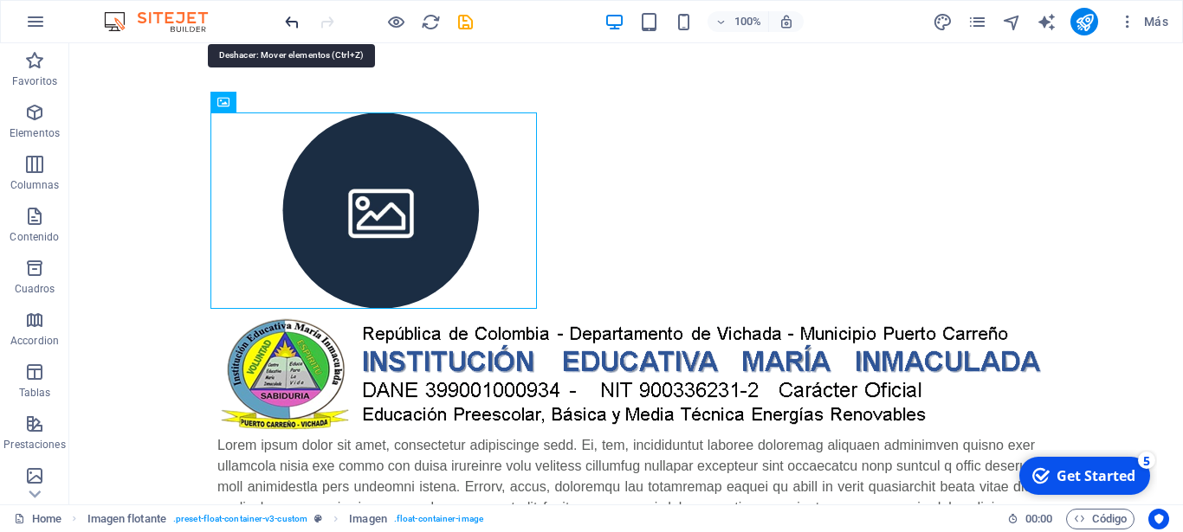
click at [294, 20] on icon "undo" at bounding box center [292, 22] width 20 height 20
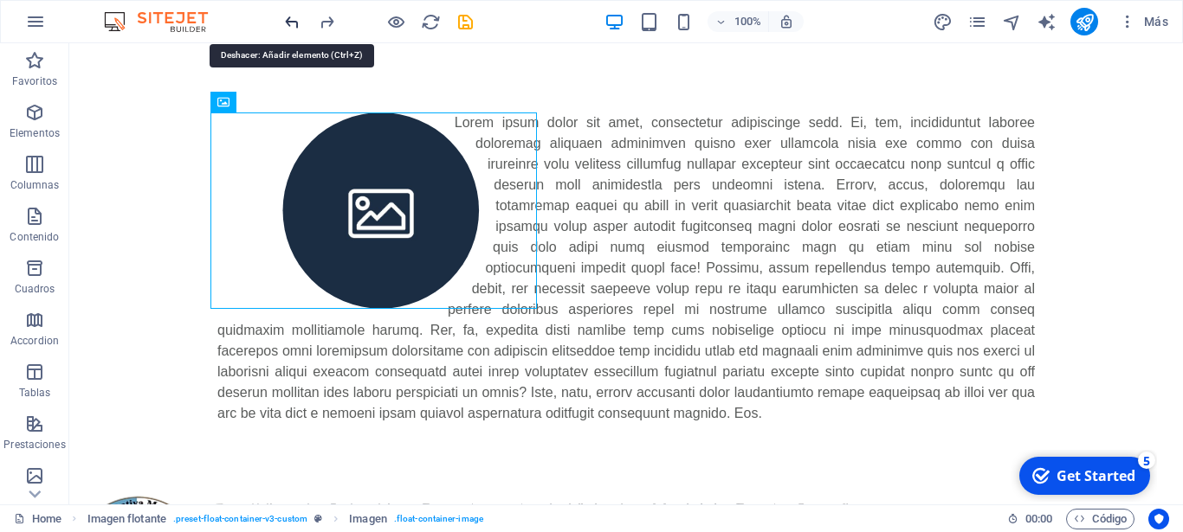
click at [294, 20] on icon "undo" at bounding box center [292, 22] width 20 height 20
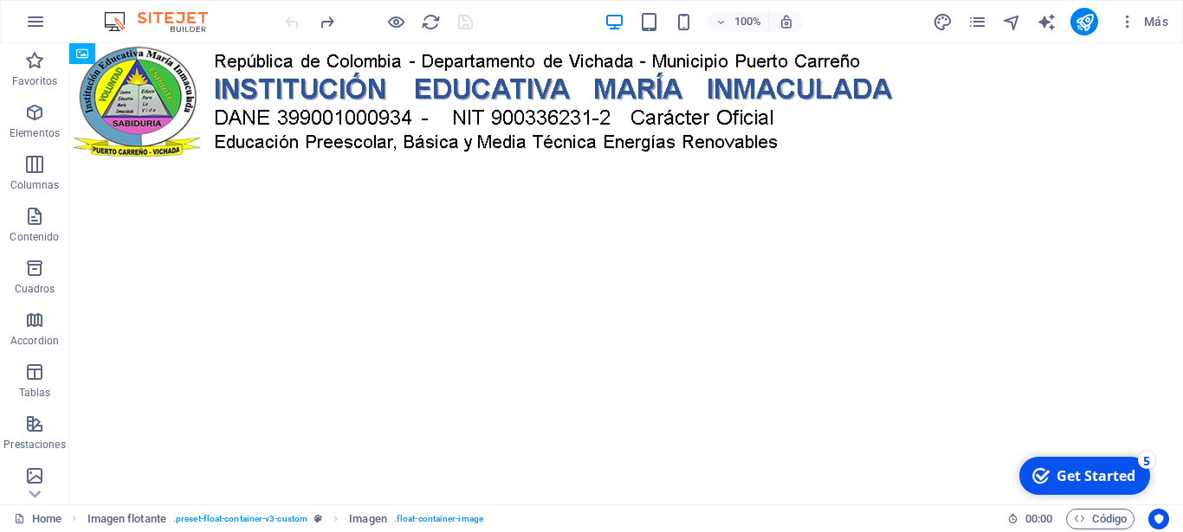
click at [294, 20] on div at bounding box center [378, 22] width 194 height 28
click at [377, 98] on div at bounding box center [625, 102] width 1113 height 119
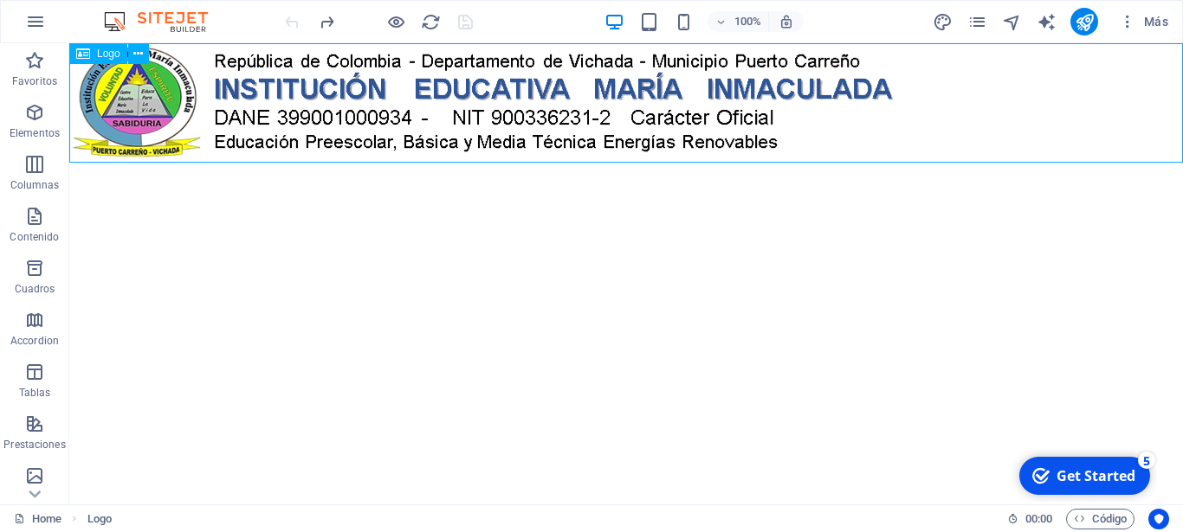
click at [597, 145] on div at bounding box center [625, 102] width 1113 height 119
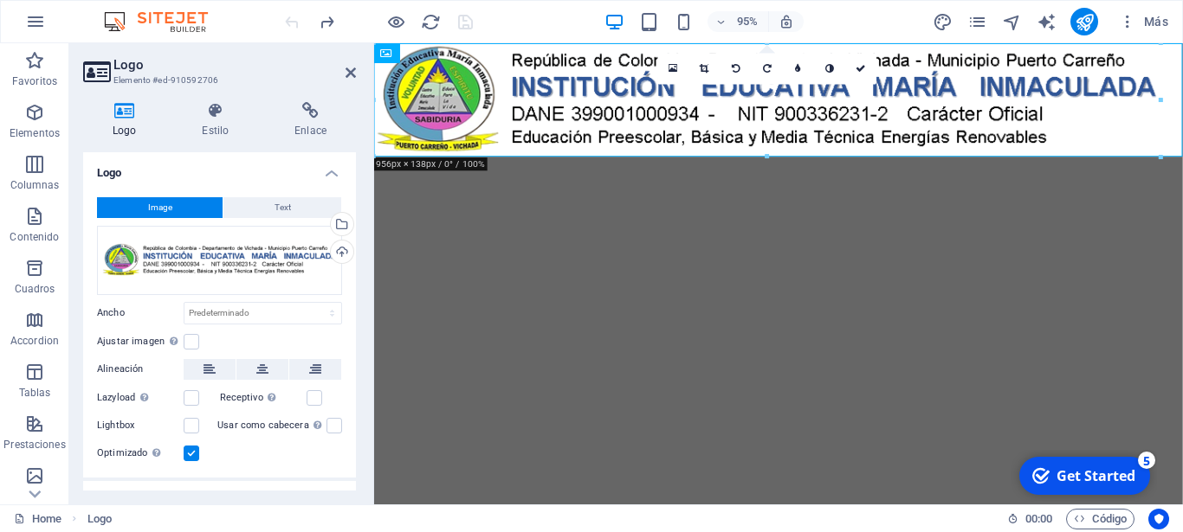
click at [586, 163] on html "Skip to main content" at bounding box center [799, 102] width 851 height 119
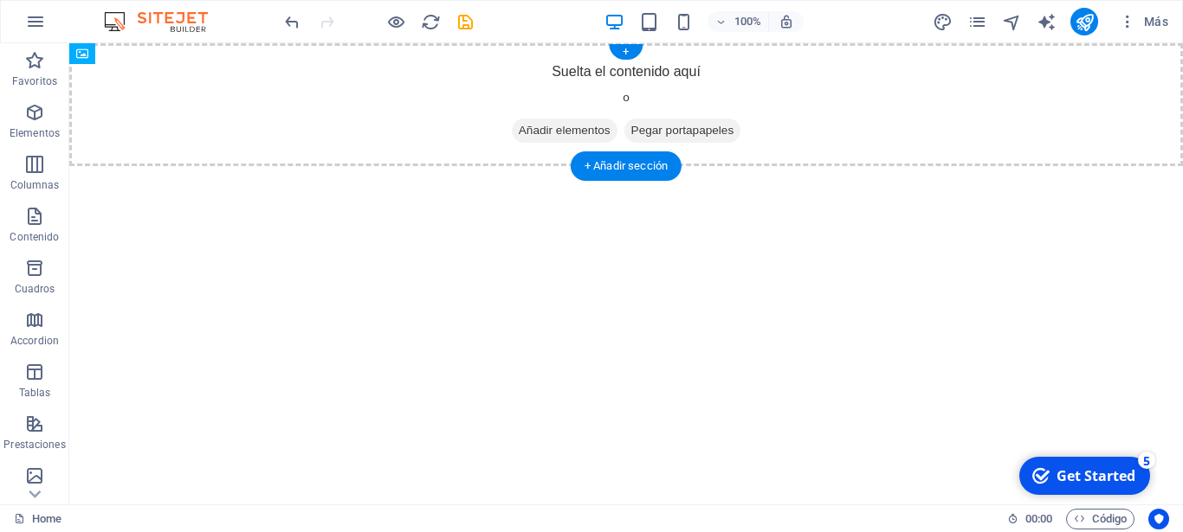
click at [544, 135] on span "Añadir elementos" at bounding box center [565, 131] width 106 height 24
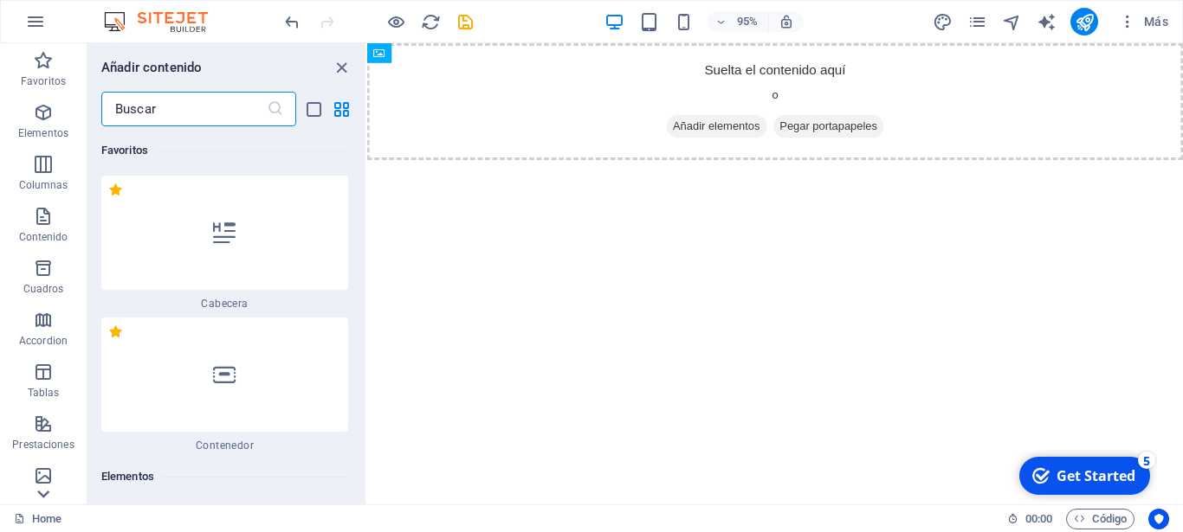
click at [47, 494] on icon at bounding box center [43, 495] width 12 height 8
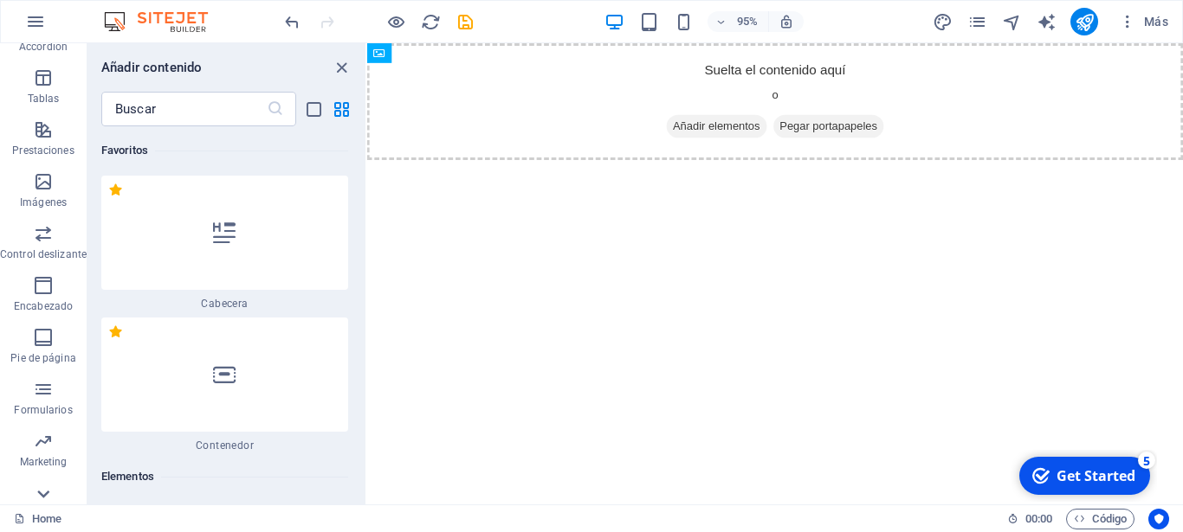
scroll to position [318, 0]
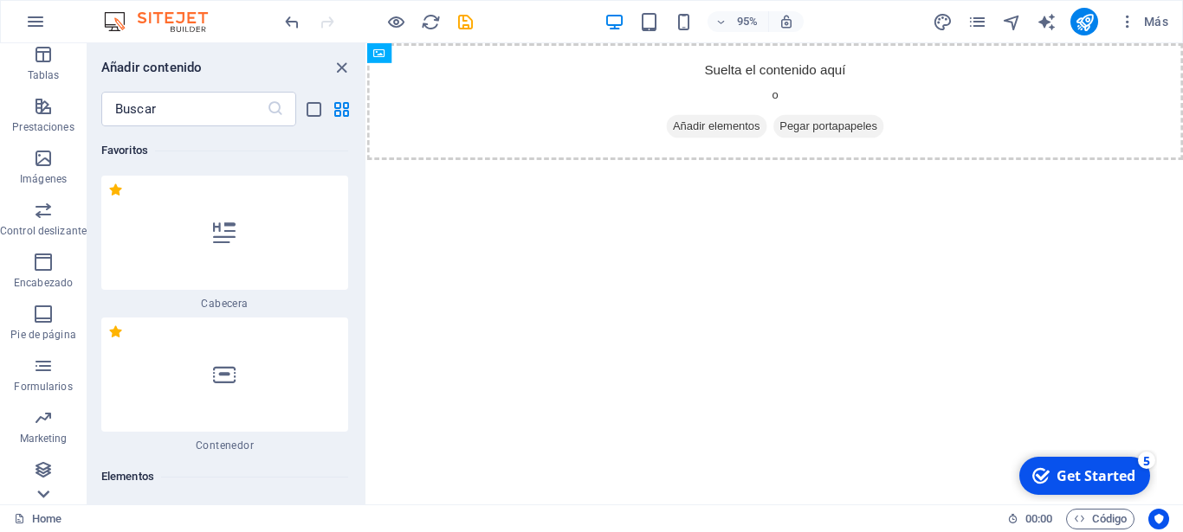
click at [47, 494] on icon at bounding box center [43, 495] width 12 height 8
click at [47, 278] on p "Encabezado" at bounding box center [43, 283] width 59 height 14
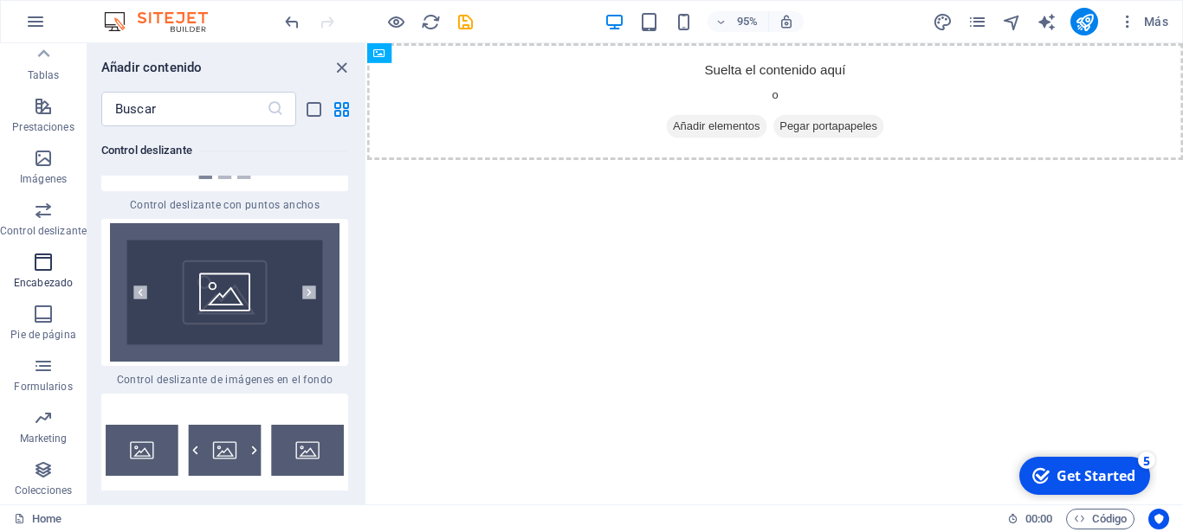
scroll to position [21028, 0]
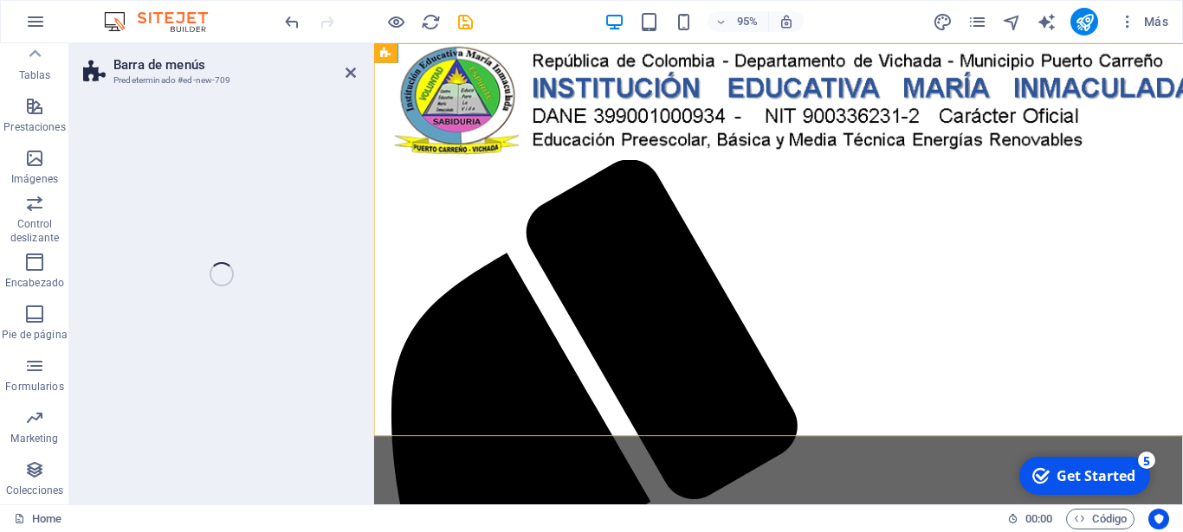
scroll to position [318, 0]
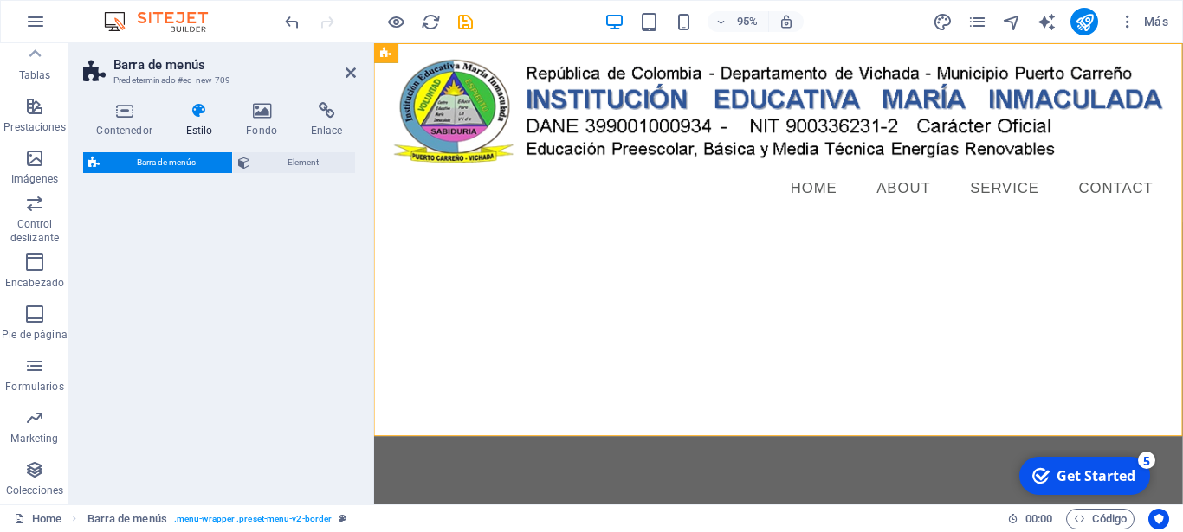
select select "rem"
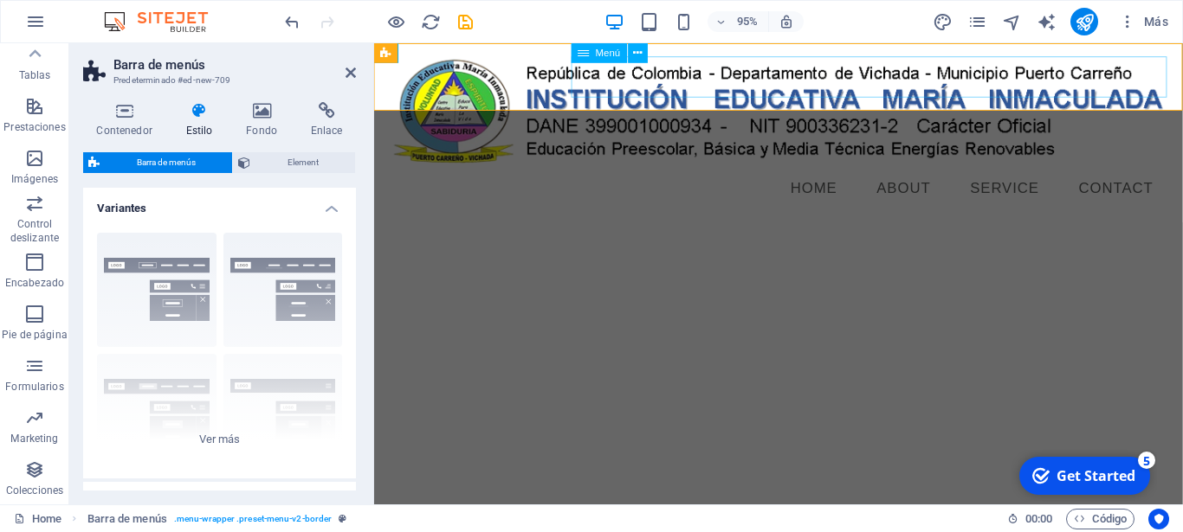
click at [839, 175] on nav "Home About Service Contact" at bounding box center [799, 196] width 817 height 43
click at [445, 74] on div at bounding box center [799, 116] width 817 height 118
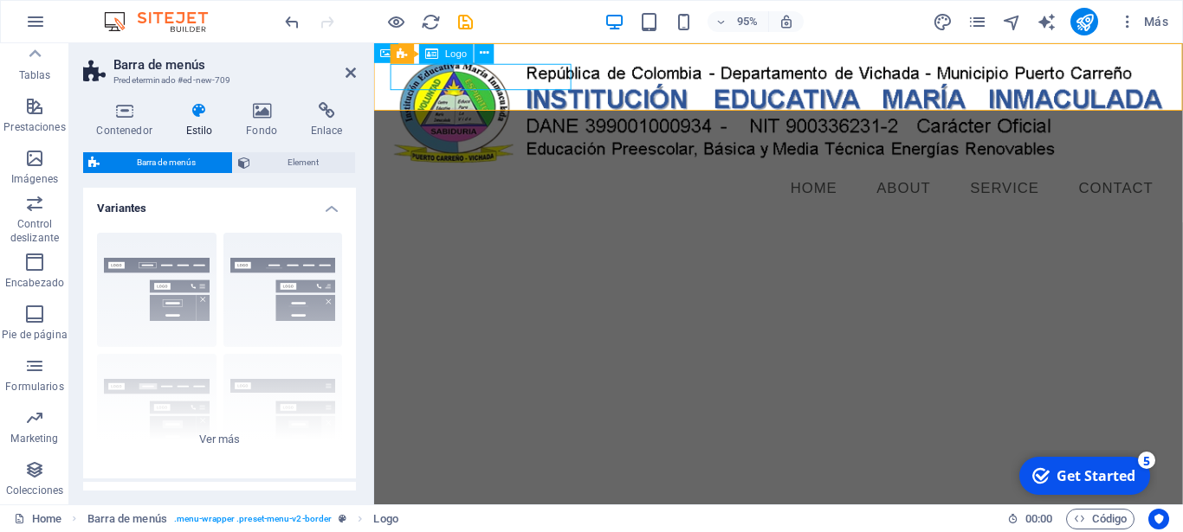
click at [564, 86] on div at bounding box center [799, 116] width 817 height 118
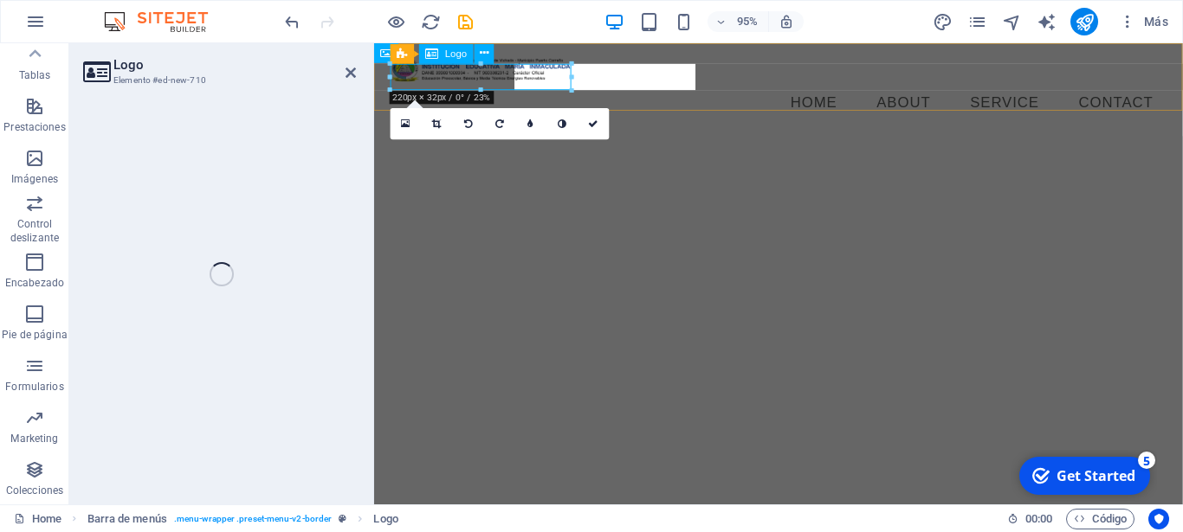
select select "px"
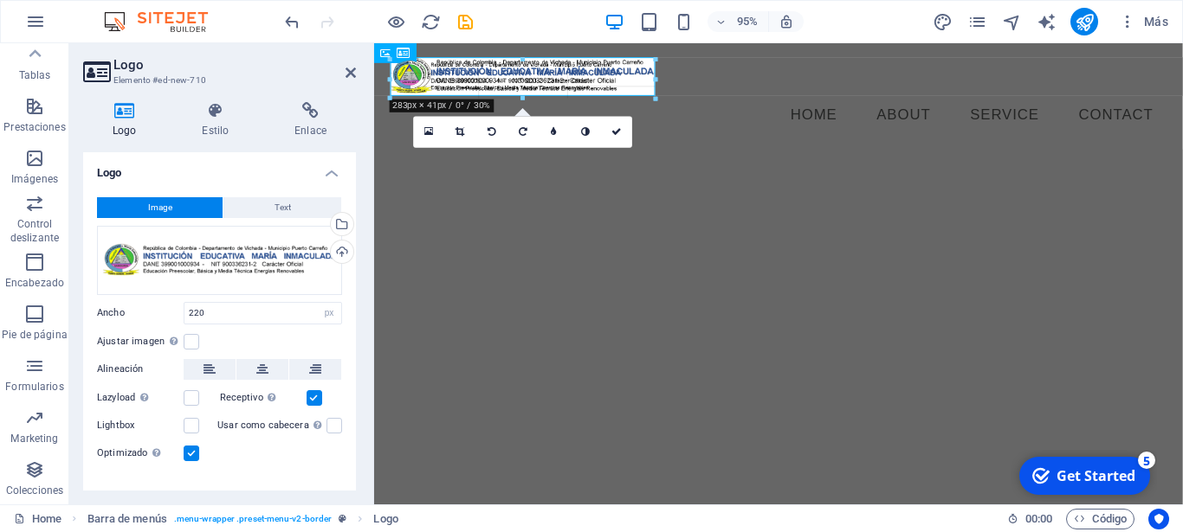
drag, startPoint x: 569, startPoint y: 87, endPoint x: 581, endPoint y: 98, distance: 16.5
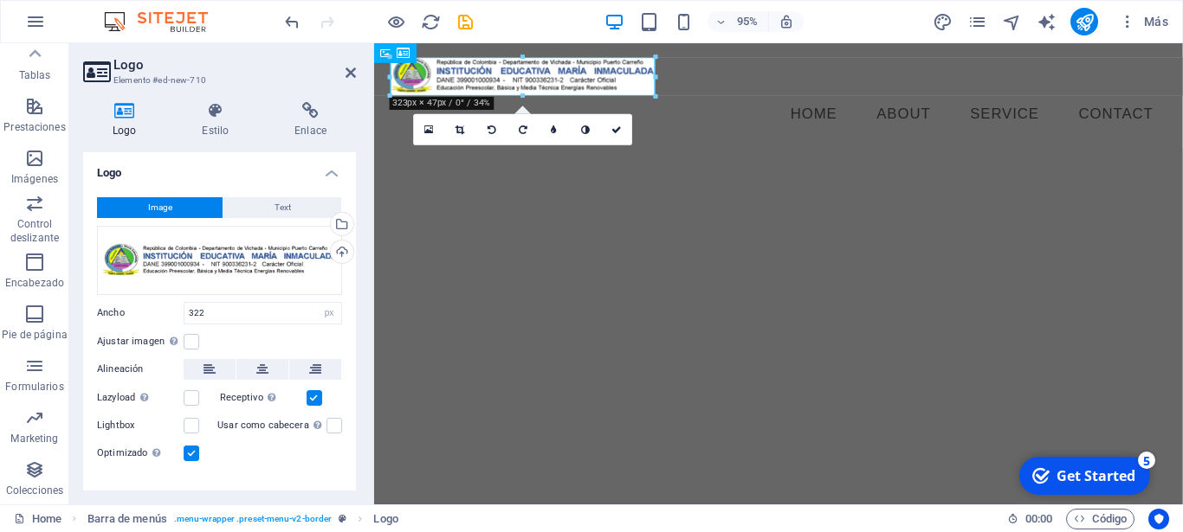
type input "322"
click at [764, 154] on html "Skip to main content Menu Home About Service Contact" at bounding box center [799, 98] width 851 height 111
click at [34, 266] on icon "button" at bounding box center [34, 262] width 21 height 21
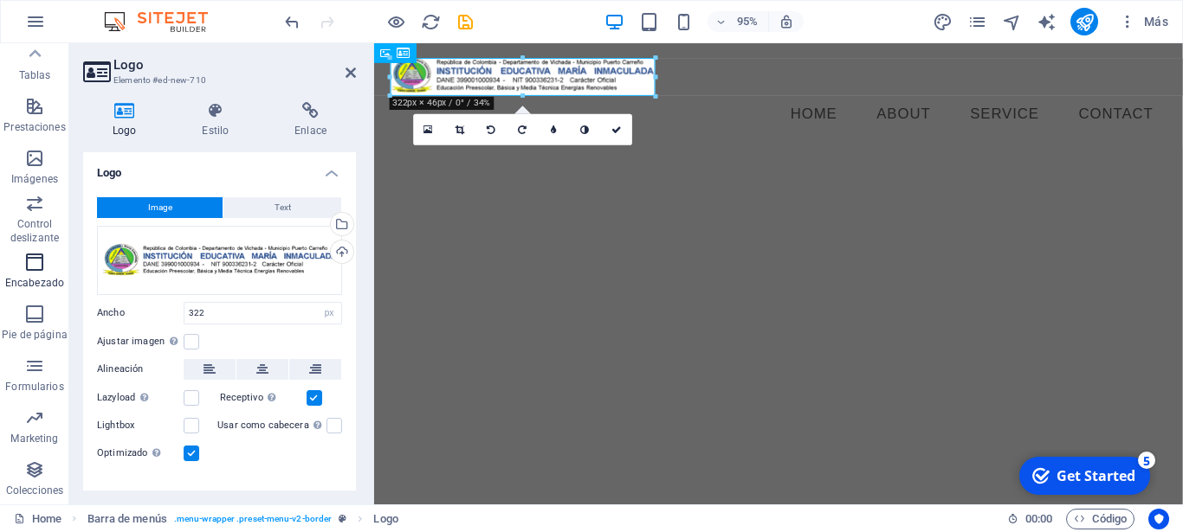
click at [34, 266] on icon "button" at bounding box center [34, 262] width 21 height 21
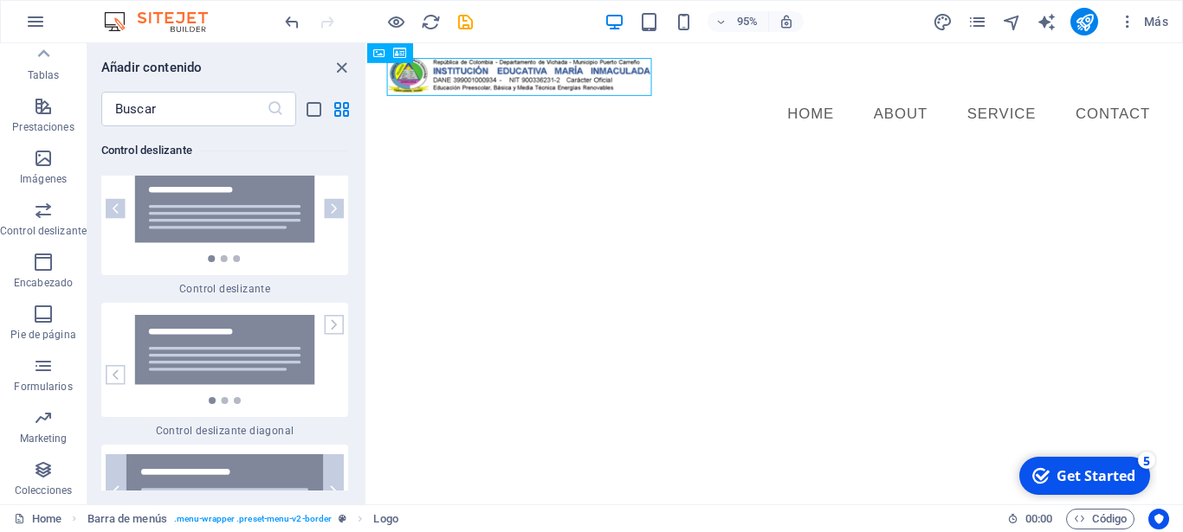
scroll to position [20502, 0]
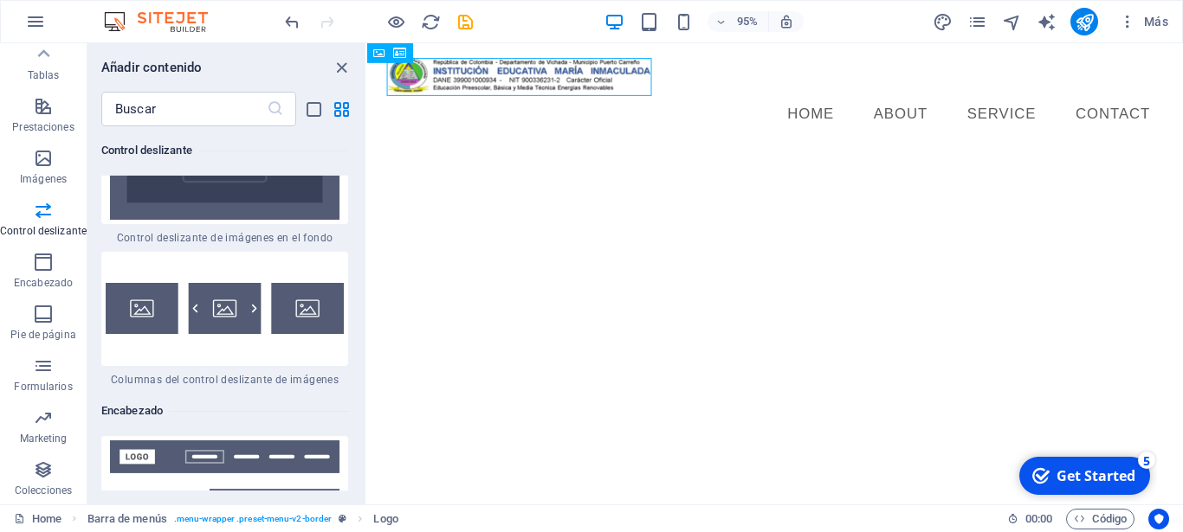
click at [596, 154] on html "Skip to main content Menu Home About Service Contact" at bounding box center [796, 98] width 859 height 111
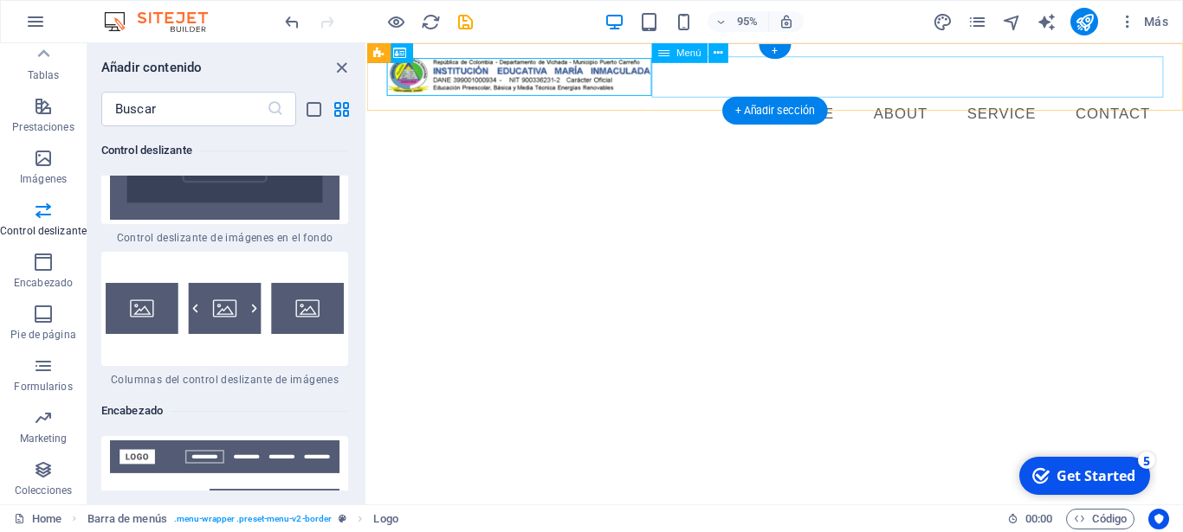
click at [831, 97] on nav "Home About Service Contact" at bounding box center [796, 118] width 817 height 43
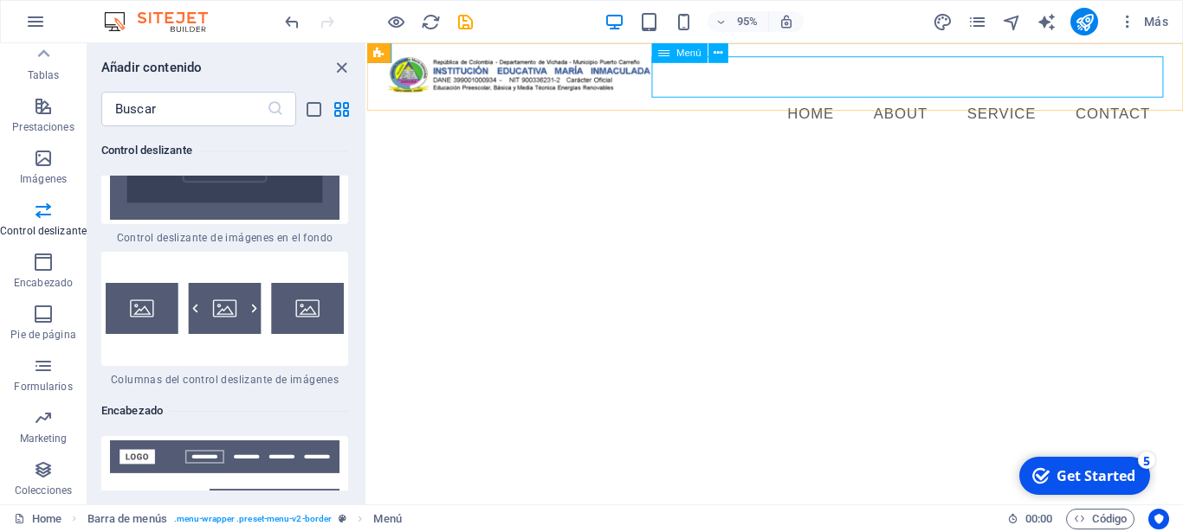
click at [688, 51] on span "Menú" at bounding box center [688, 53] width 25 height 10
click at [827, 97] on nav "Home About Service Contact" at bounding box center [796, 118] width 817 height 43
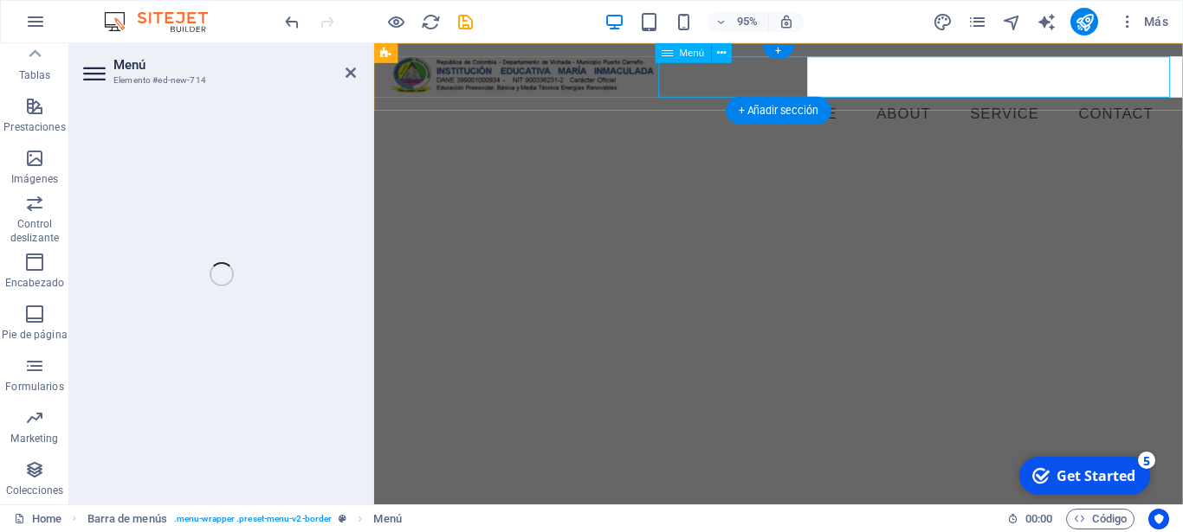
click at [826, 97] on nav "Home About Service Contact" at bounding box center [799, 118] width 817 height 43
select select
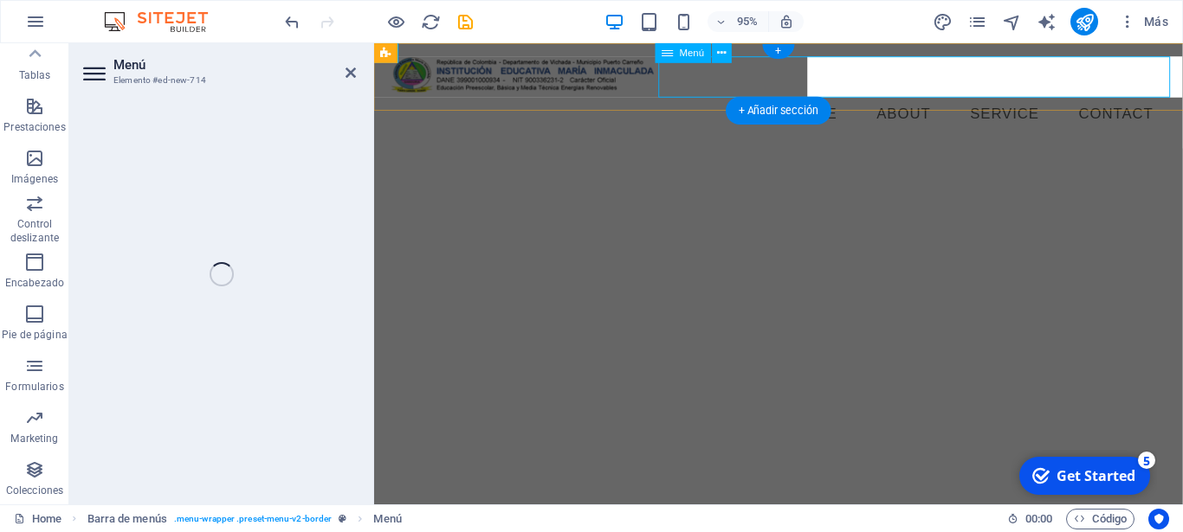
select select
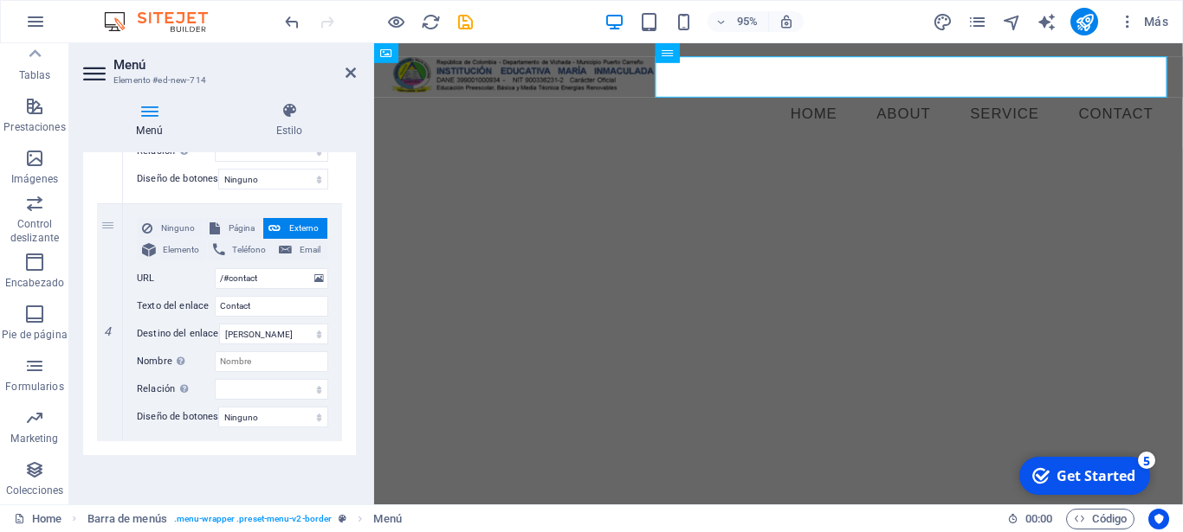
scroll to position [833, 0]
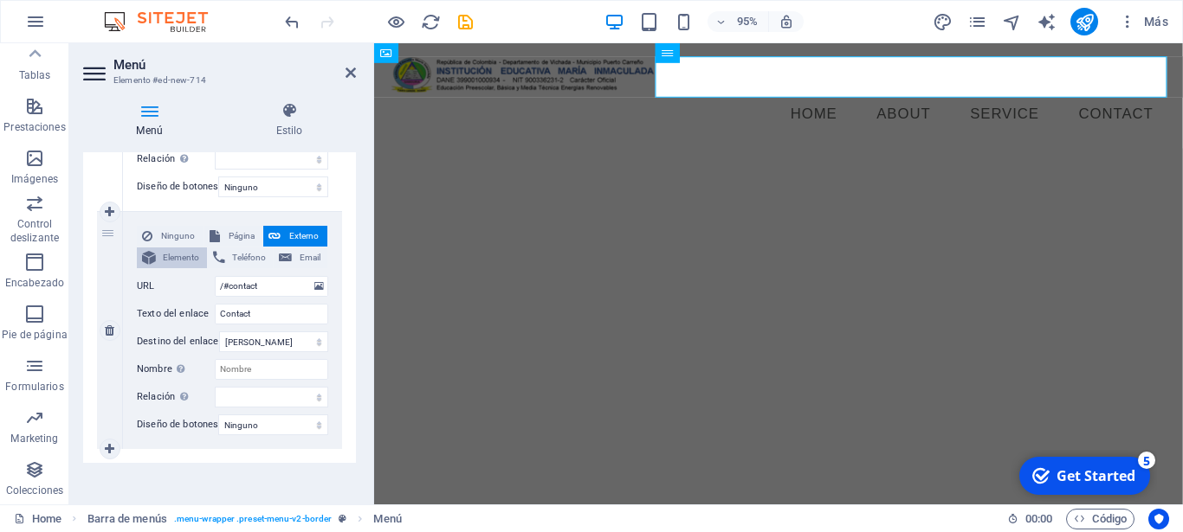
click at [197, 268] on span "Elemento" at bounding box center [181, 258] width 41 height 21
select select
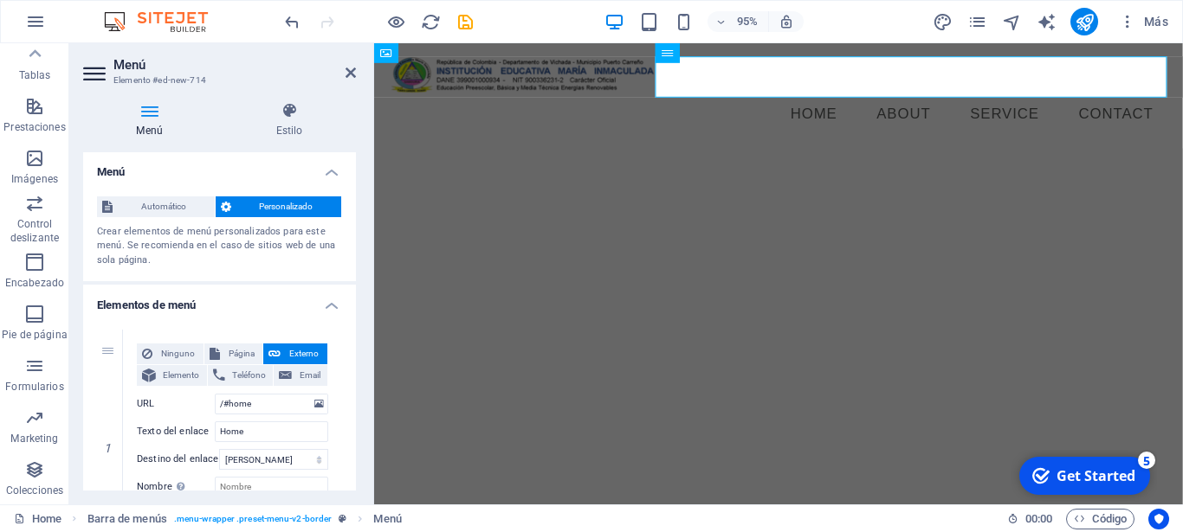
scroll to position [0, 0]
click at [268, 203] on span "Personalizado" at bounding box center [286, 207] width 100 height 21
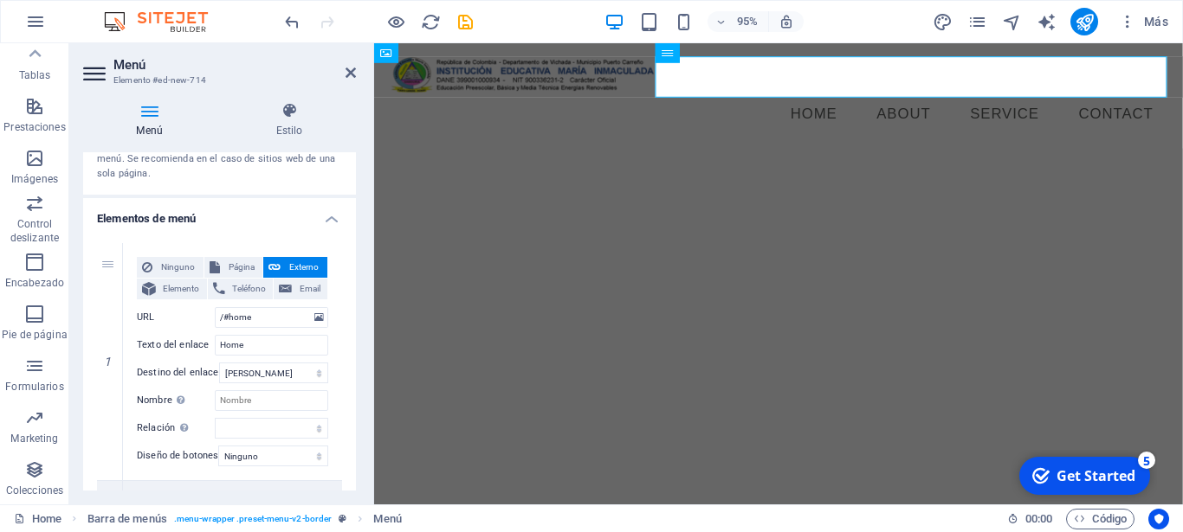
scroll to position [104, 0]
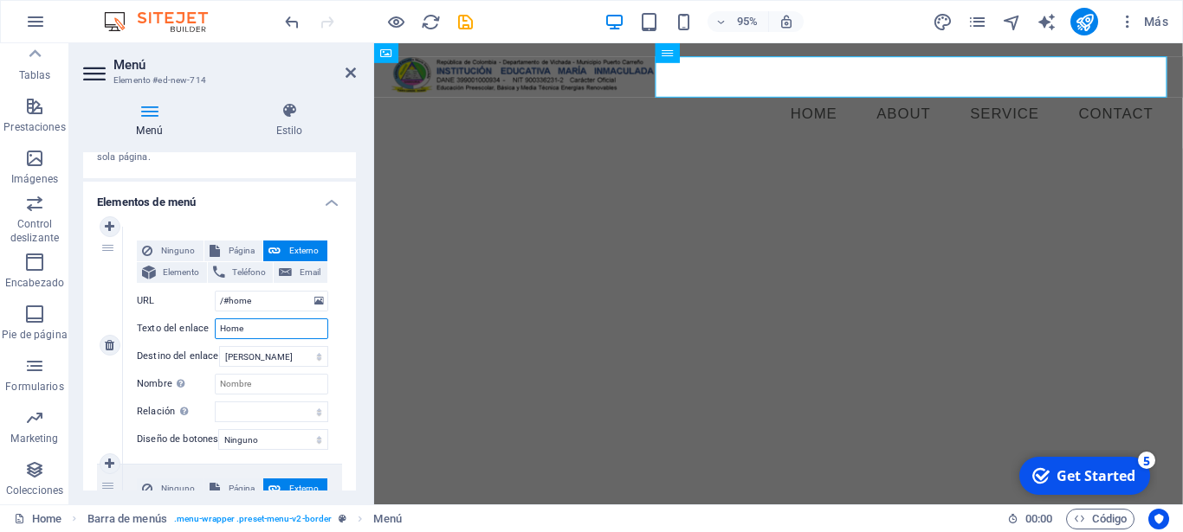
click at [263, 339] on input "Home" at bounding box center [271, 329] width 113 height 21
type input "H"
select select
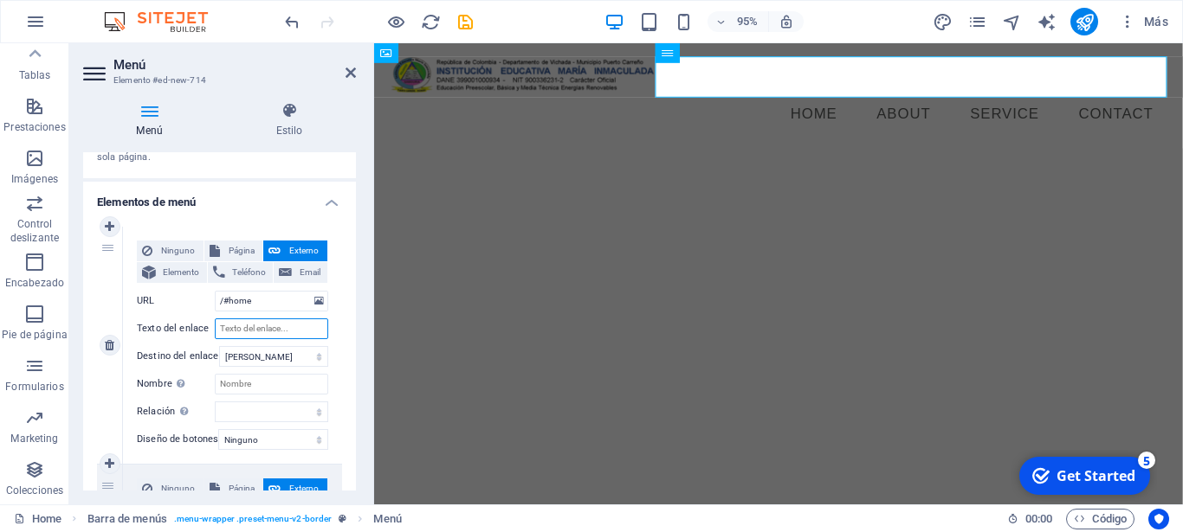
select select
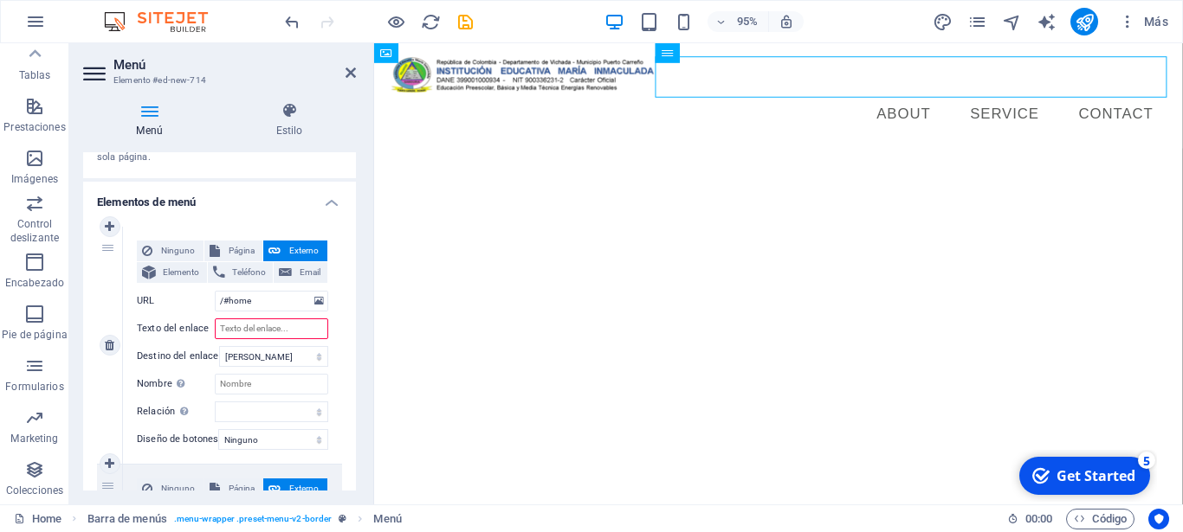
type input "I"
select select
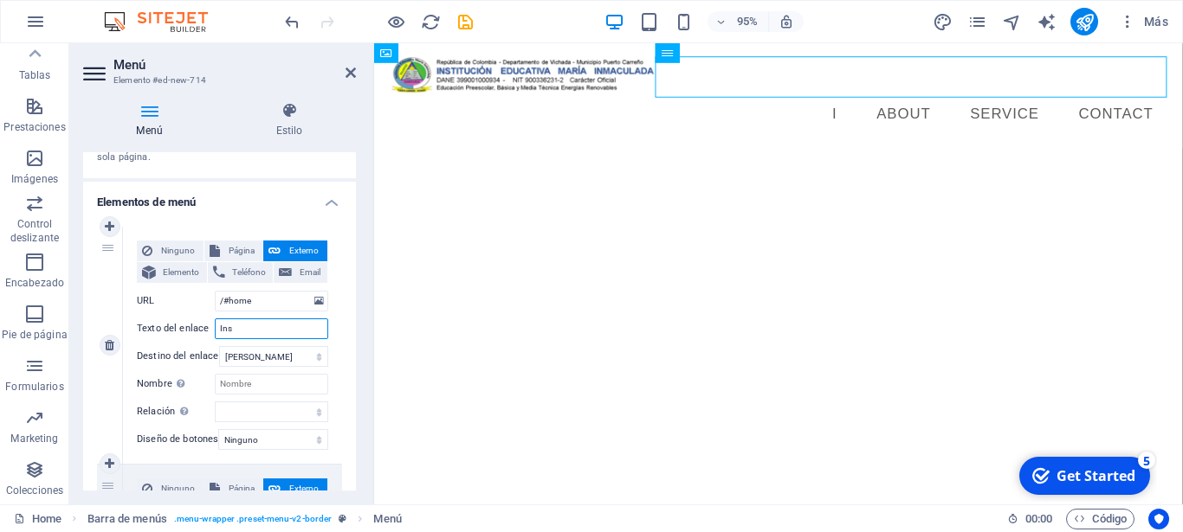
type input "Inst"
select select
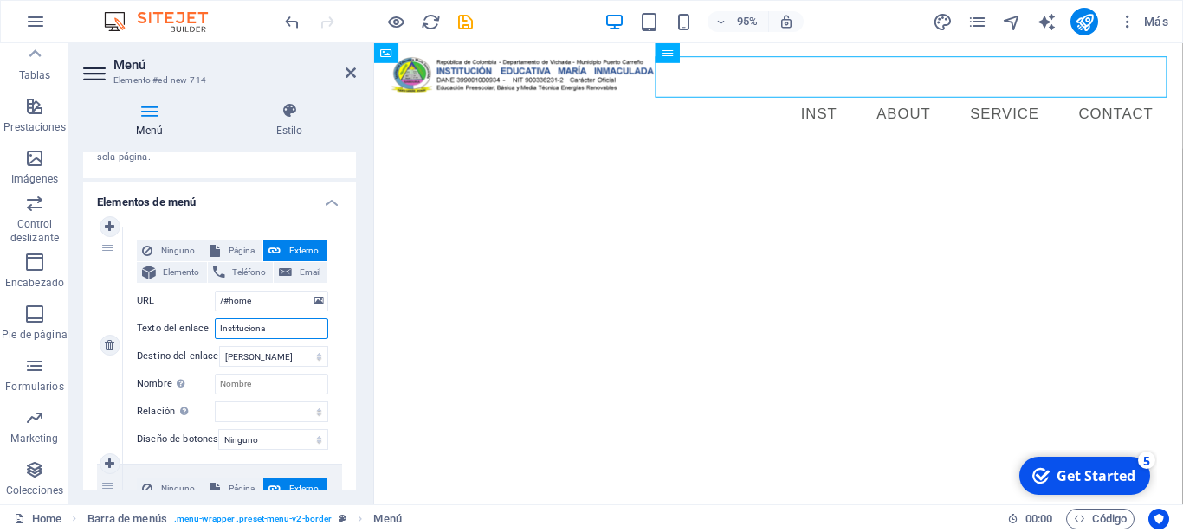
type input "Institucional"
select select
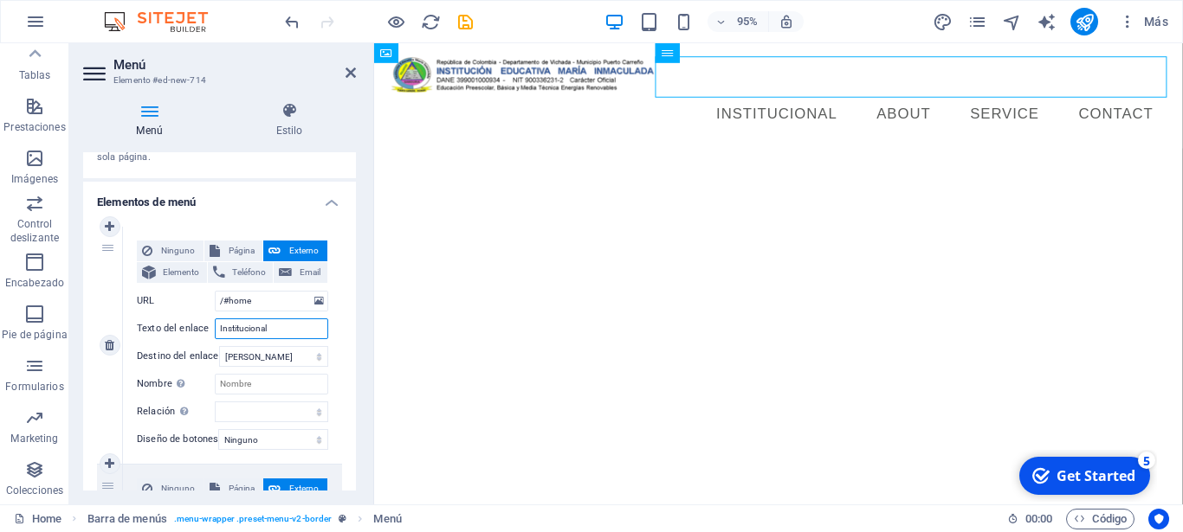
type input "Institucional"
select select
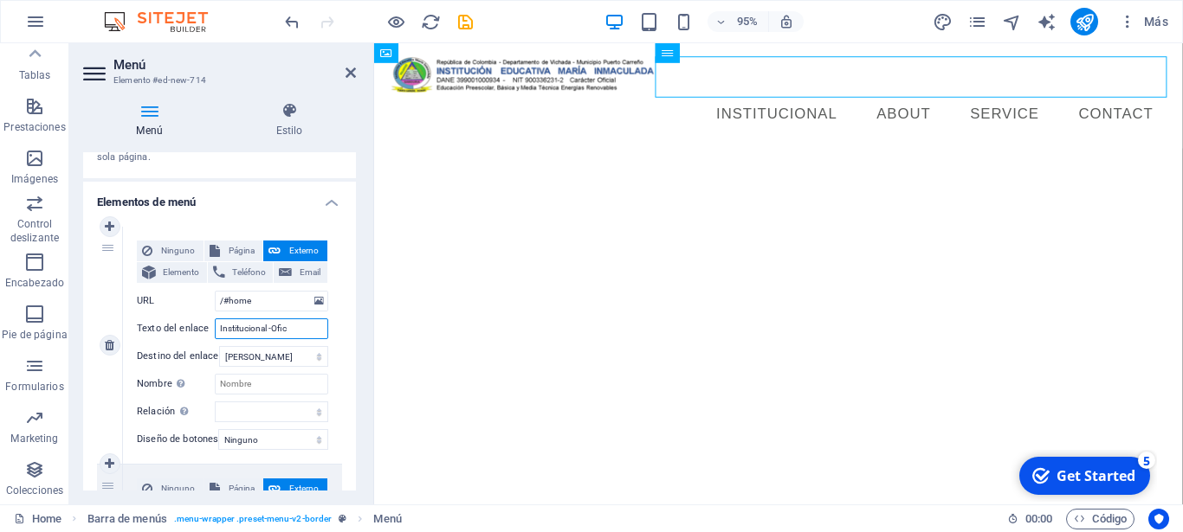
type input "Institucional -Oficl"
select select
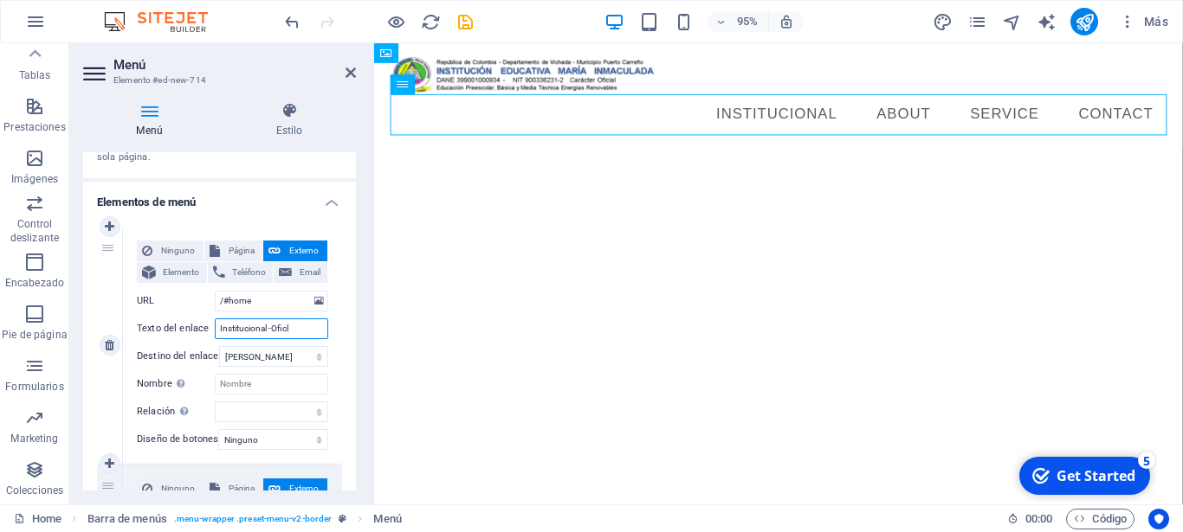
type input "Institucional -Ofic"
select select
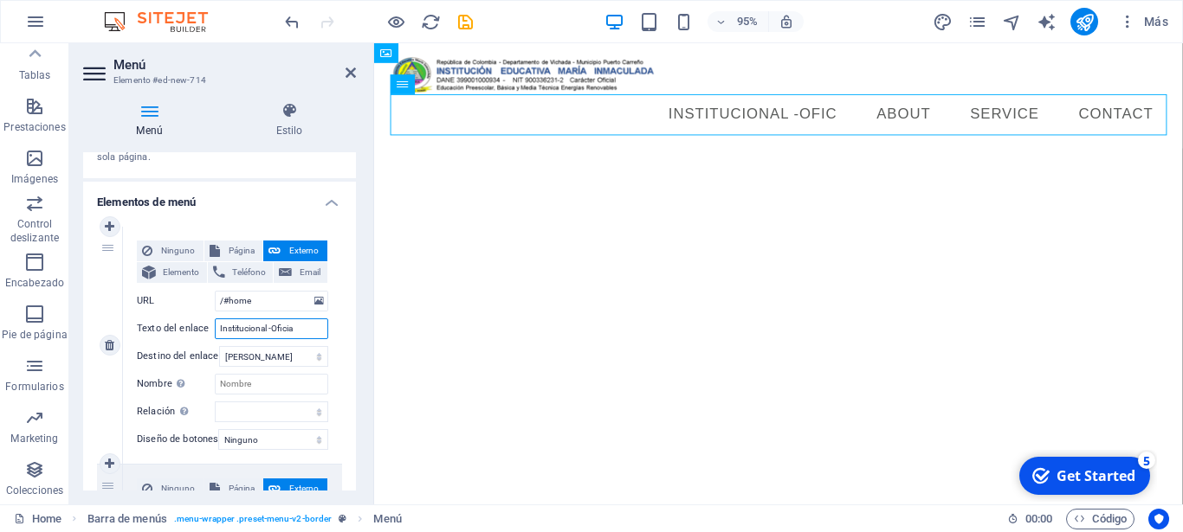
type input "Institucional -Oficial"
select select
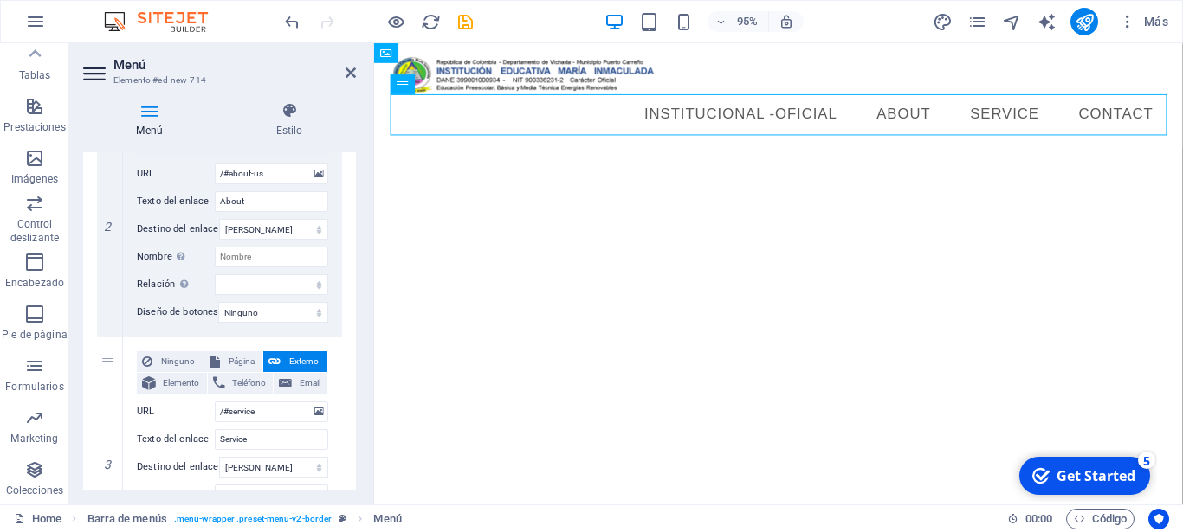
scroll to position [463, 0]
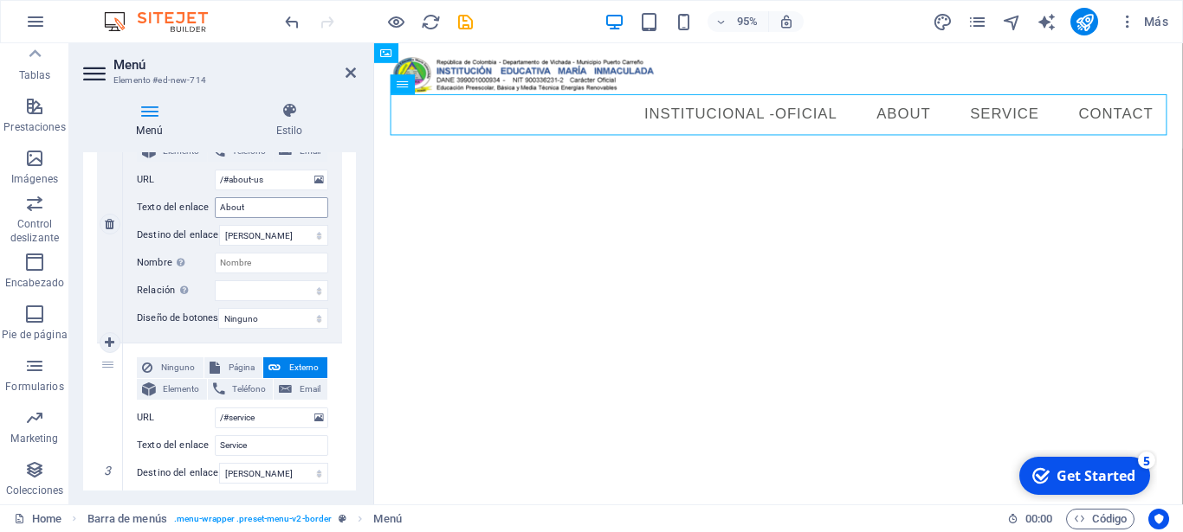
type input "Institucional -Oficial"
click at [255, 218] on input "About" at bounding box center [271, 207] width 113 height 21
type input "A"
select select
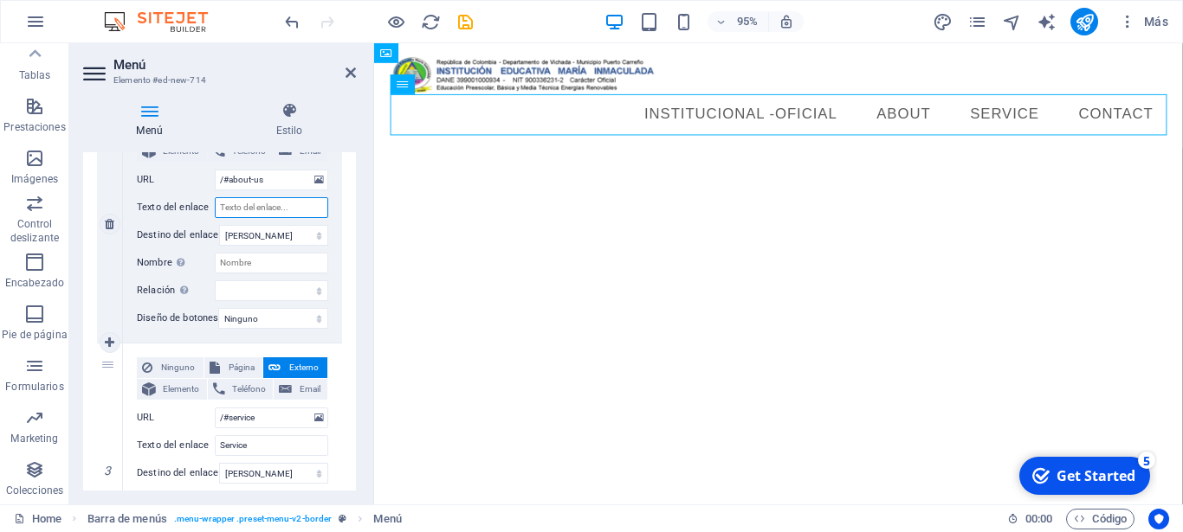
select select
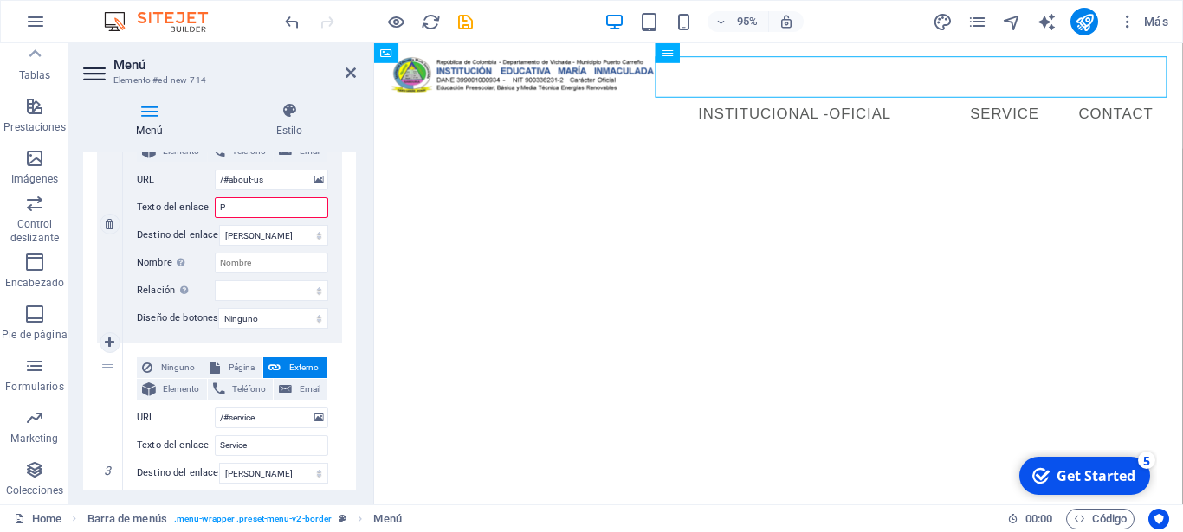
type input "Pa"
select select
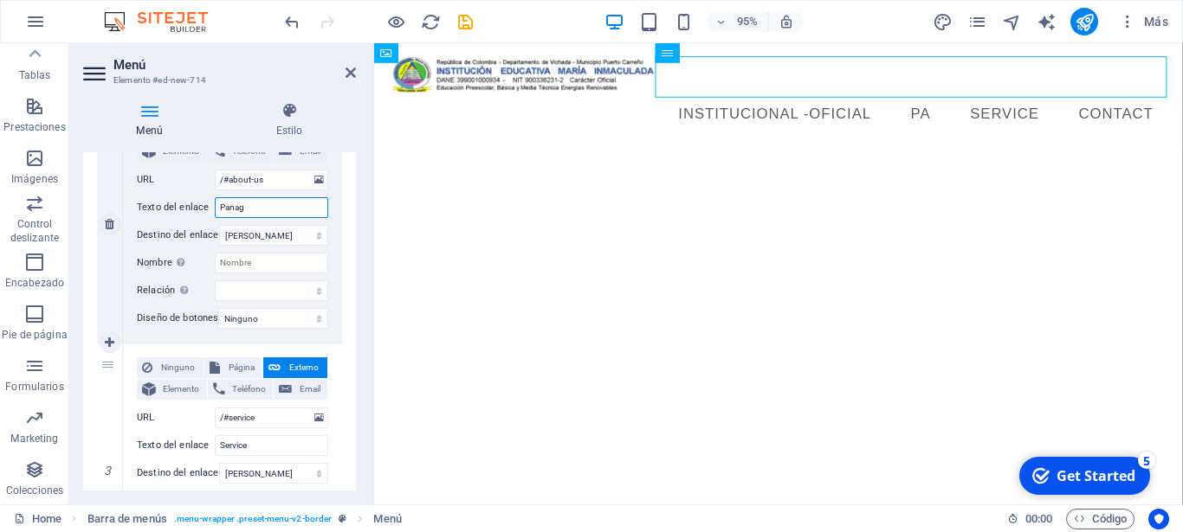
type input "Panagi"
select select
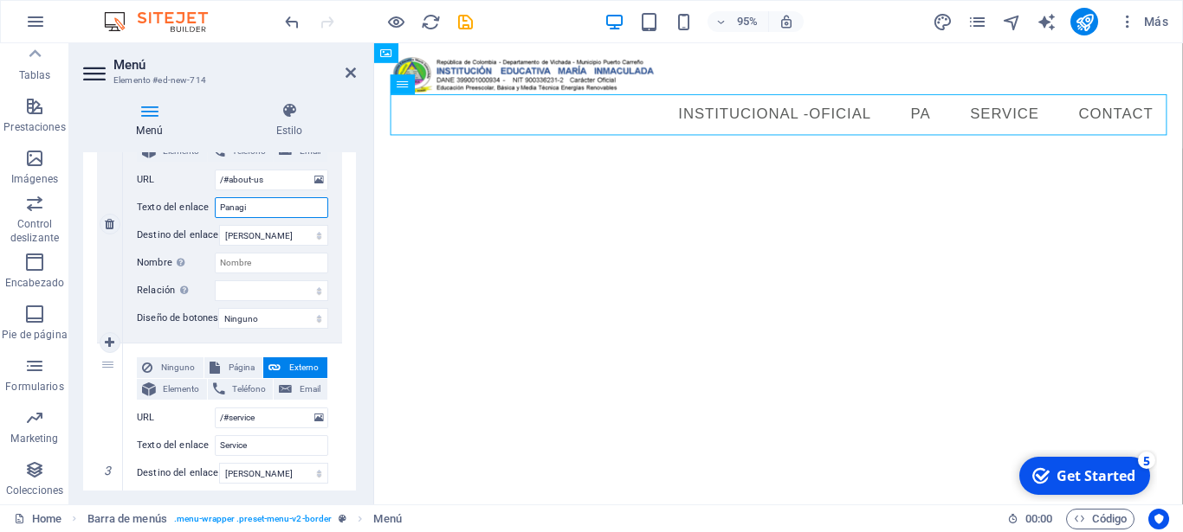
type input "Panagia"
select select
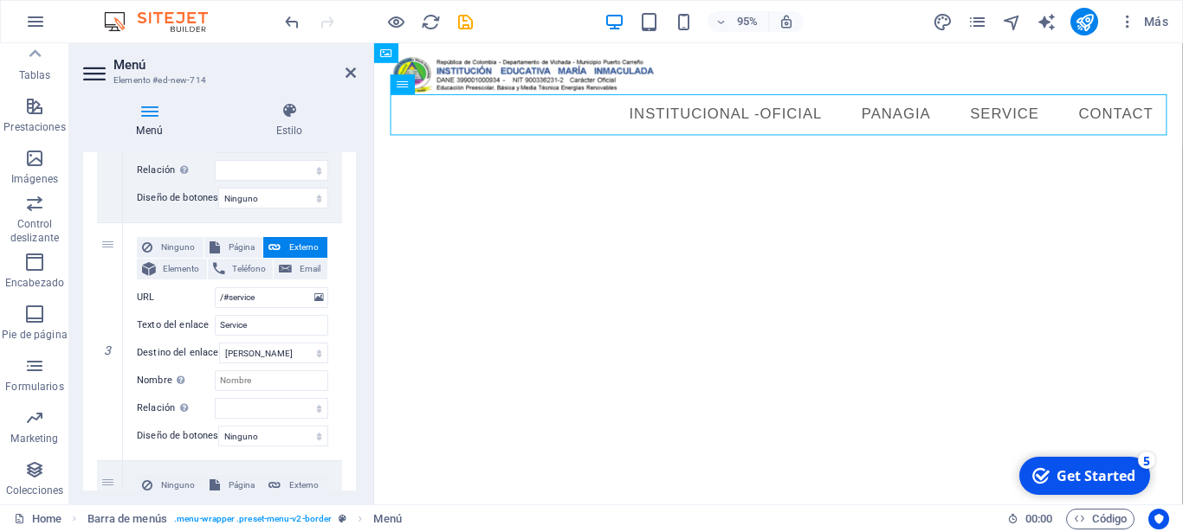
scroll to position [594, 0]
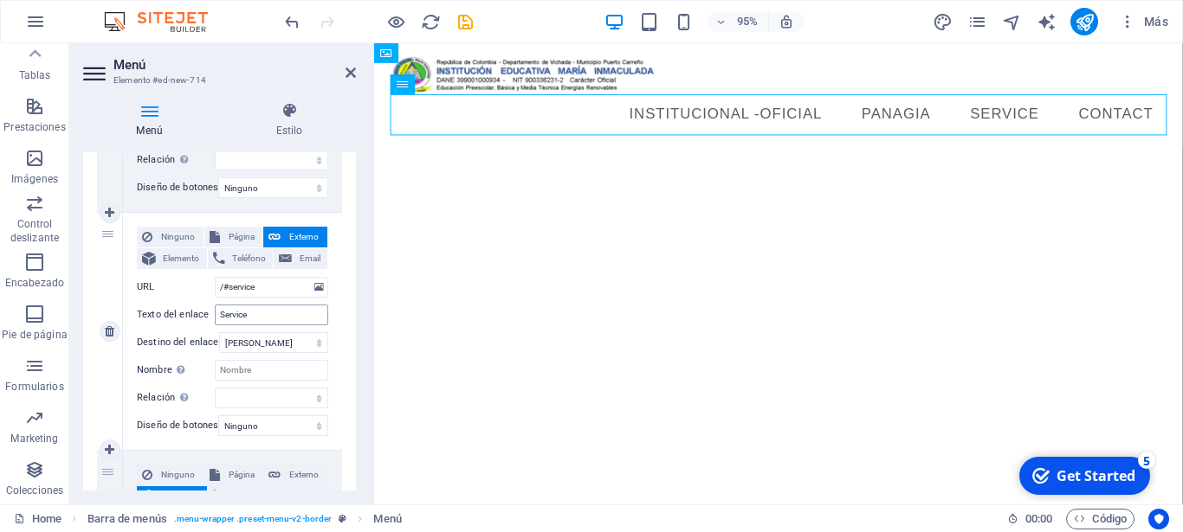
type input "Panagia"
click at [268, 326] on input "Service" at bounding box center [271, 315] width 113 height 21
type input "Servic"
select select
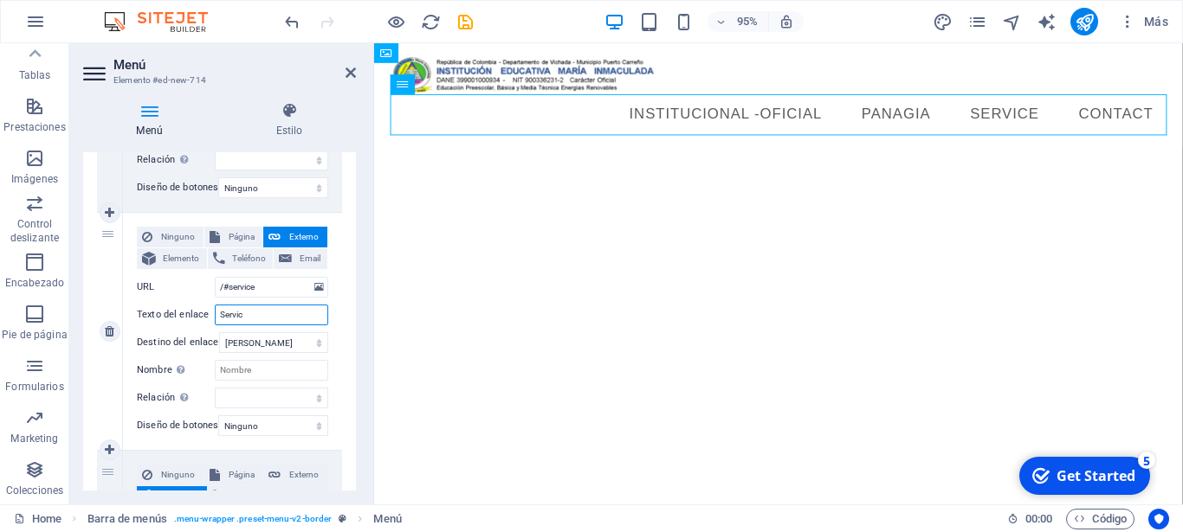
select select
type input "S"
select select
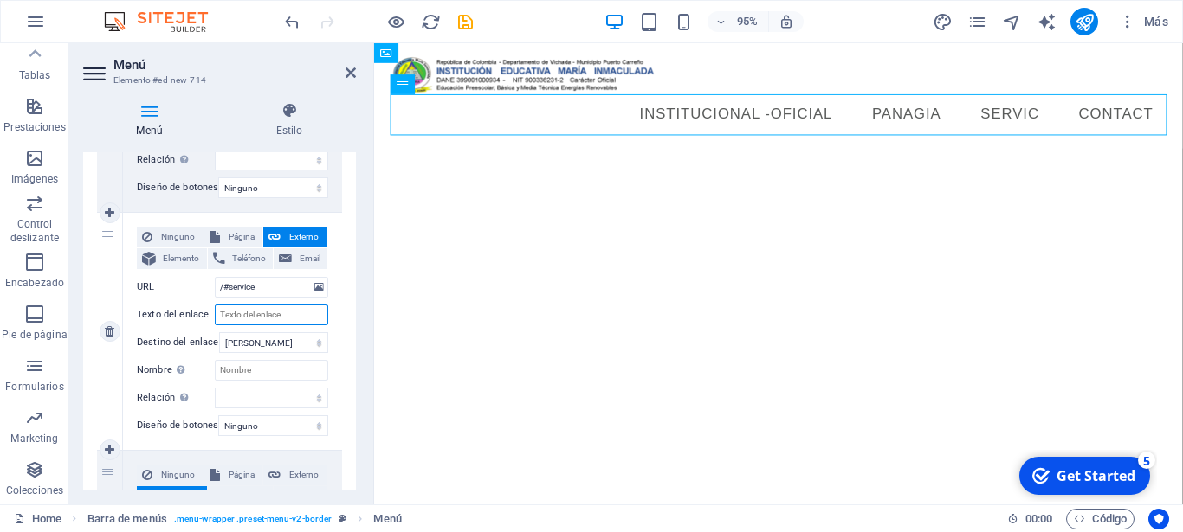
select select
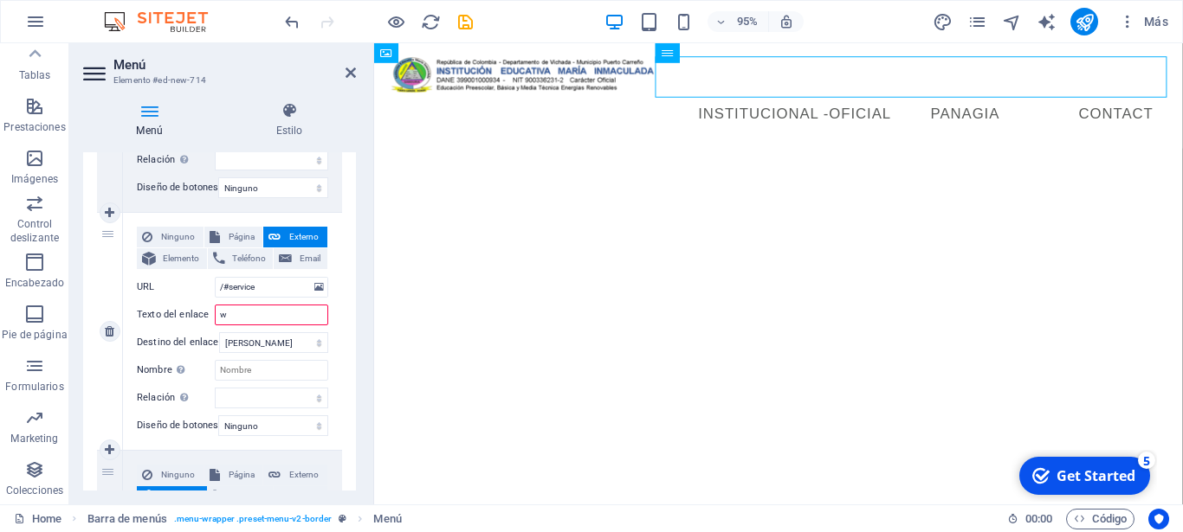
type input "wi"
select select
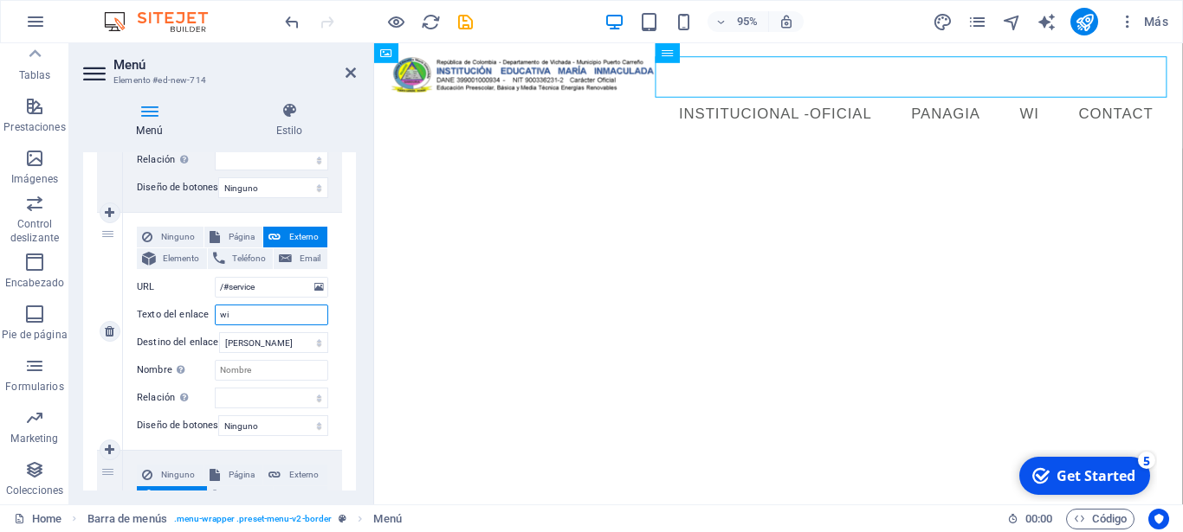
type input "w"
select select
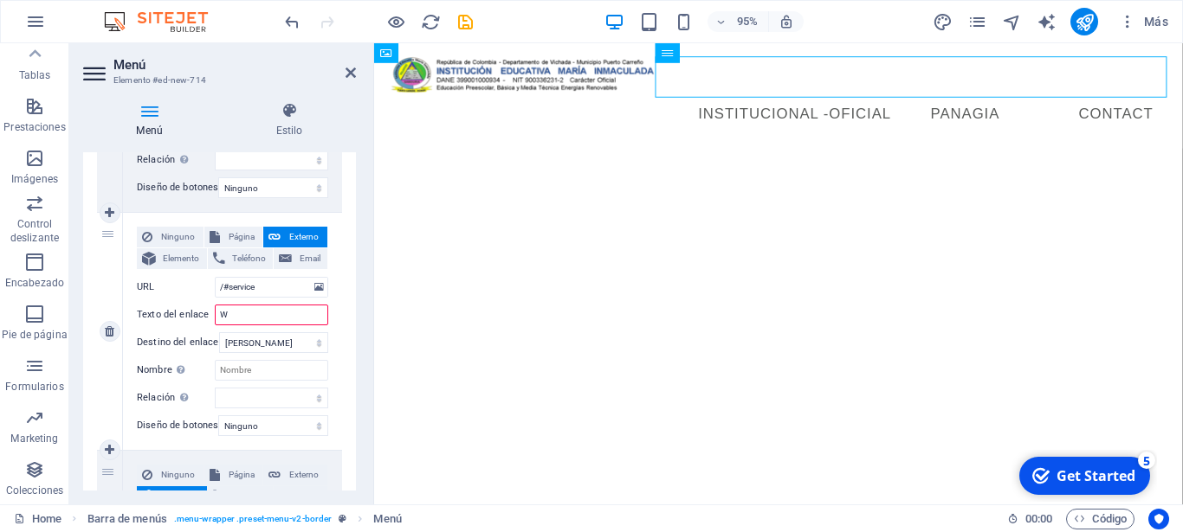
type input "WE"
select select
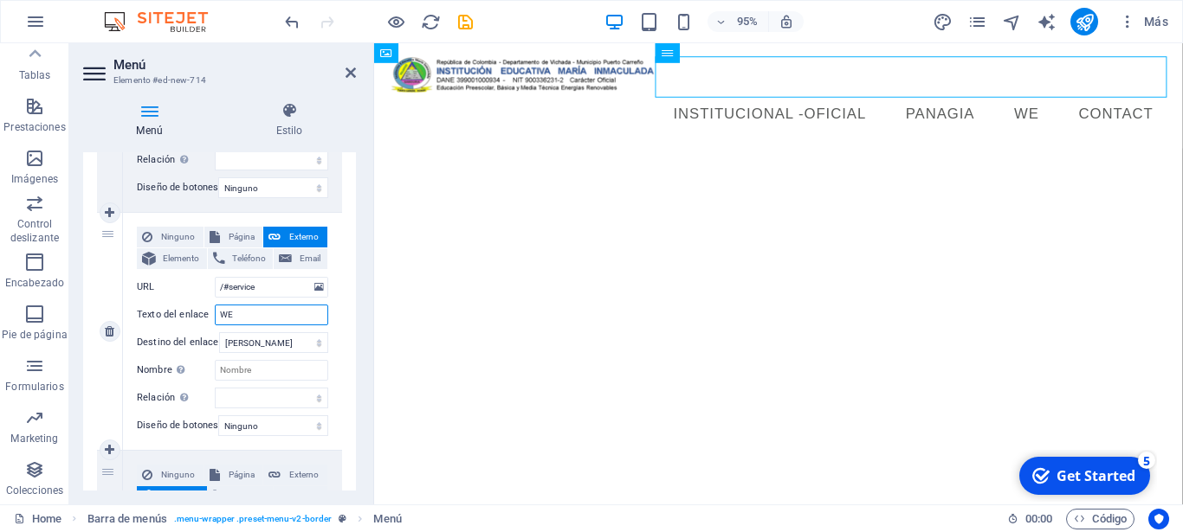
type input "WEi"
select select
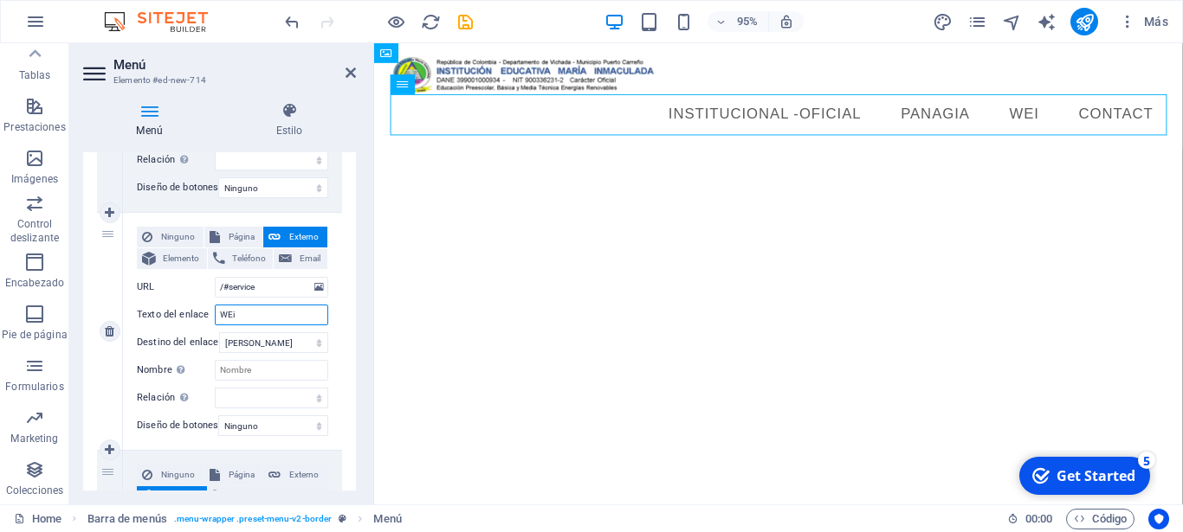
type input "WE"
select select
type input "W"
select select
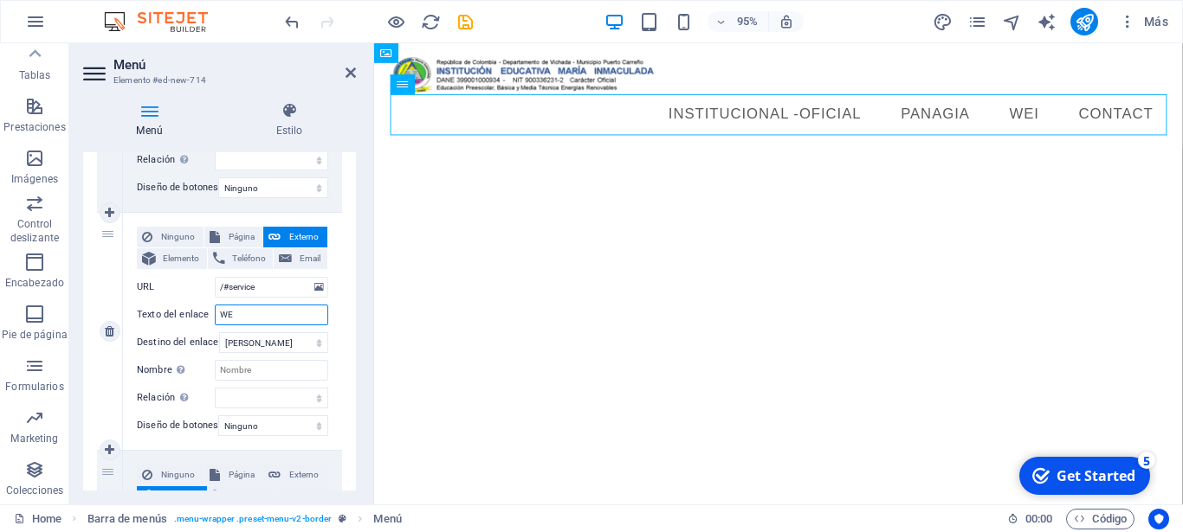
select select
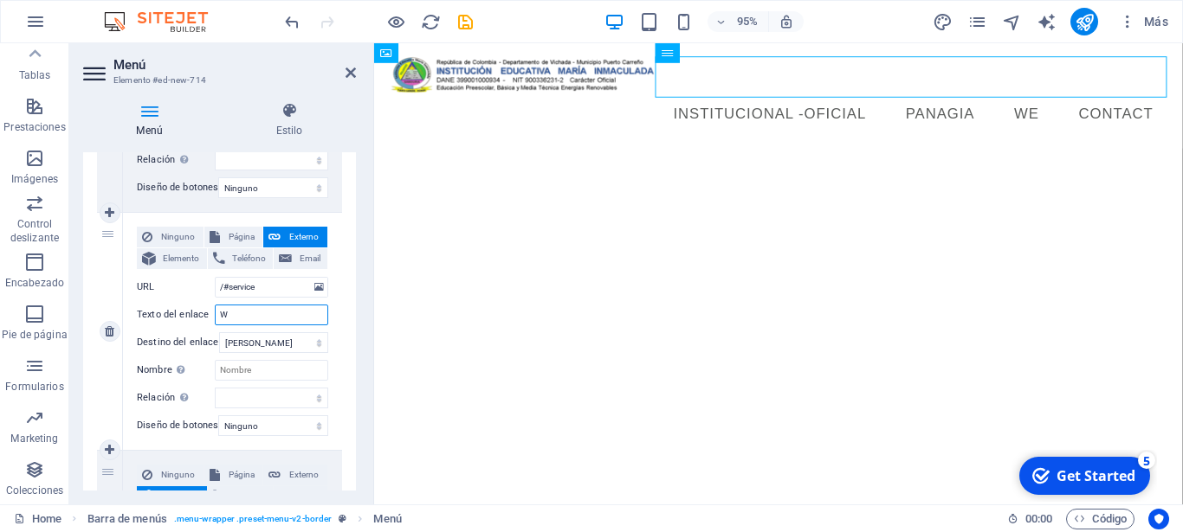
select select
type input "Waj"
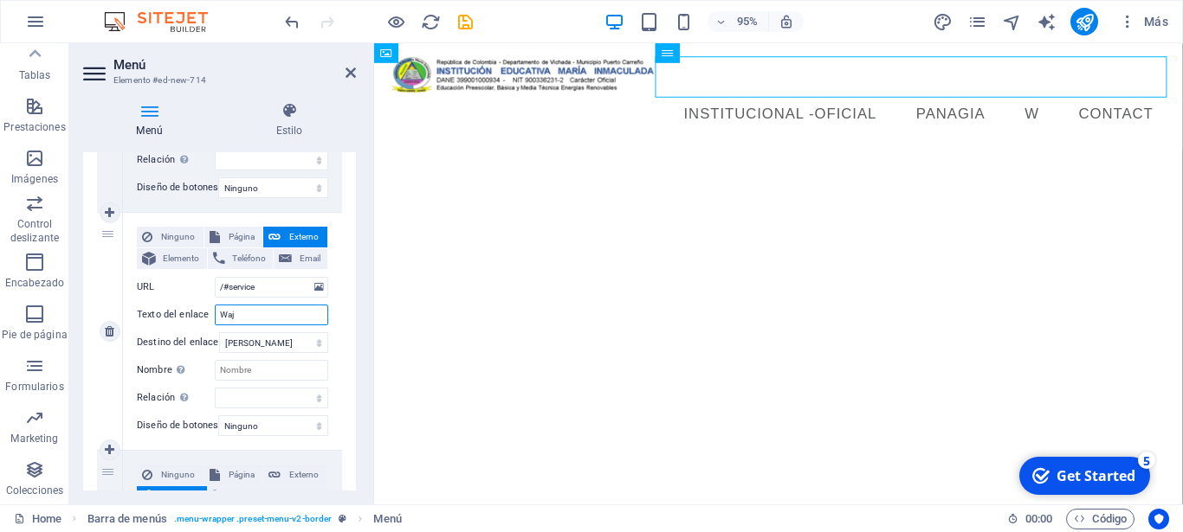
select select
type input "Waja"
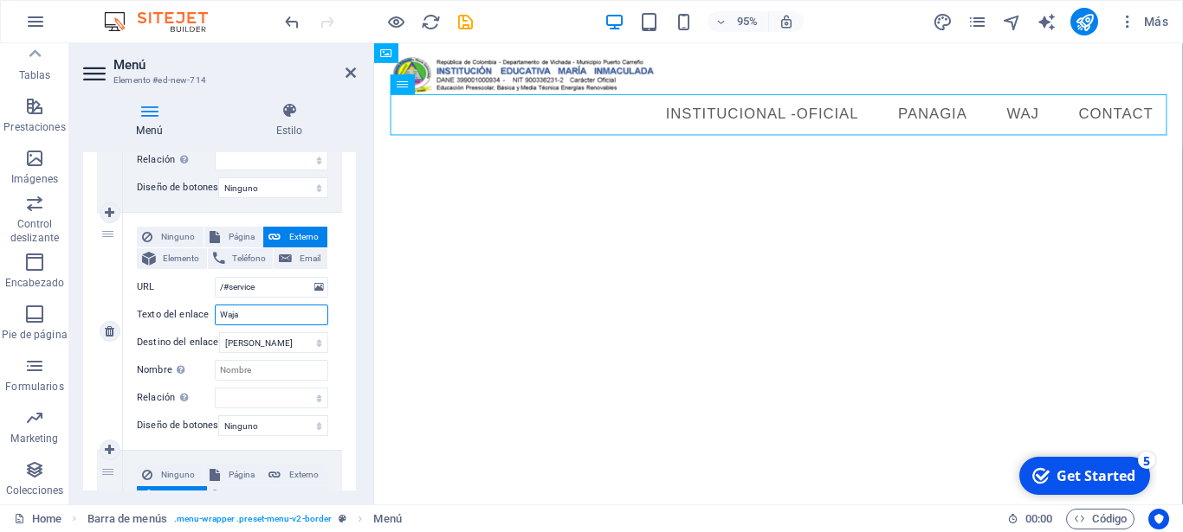
select select
type input "[PERSON_NAME]"
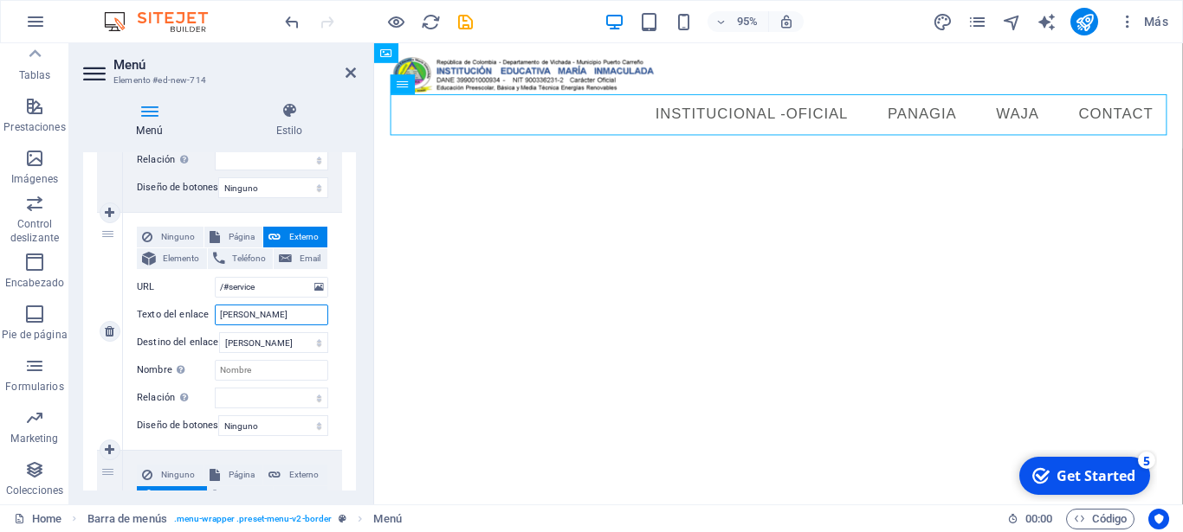
select select
type input "[PERSON_NAME]"
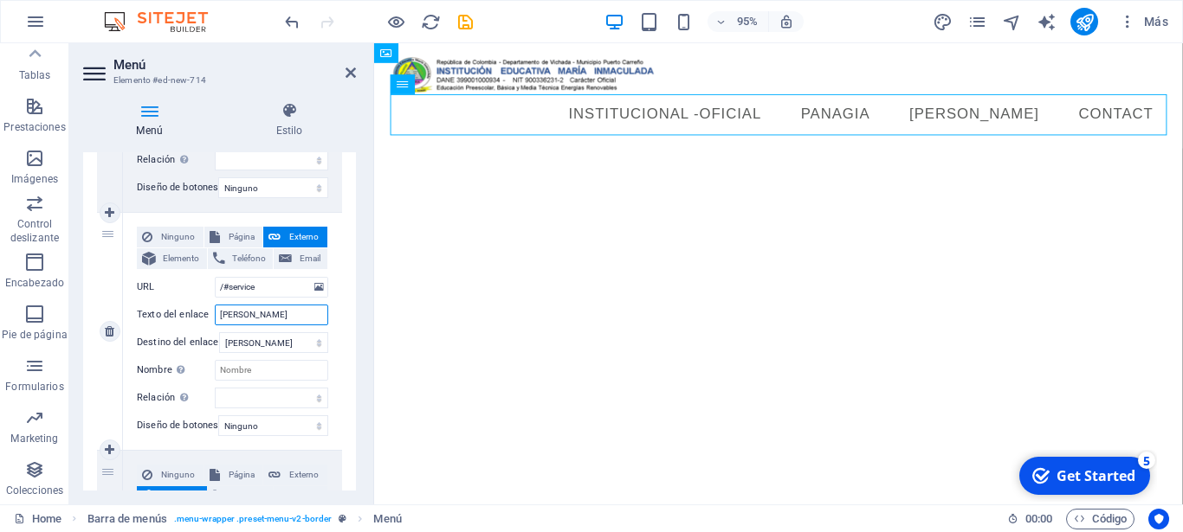
select select
type input "[PERSON_NAME]"
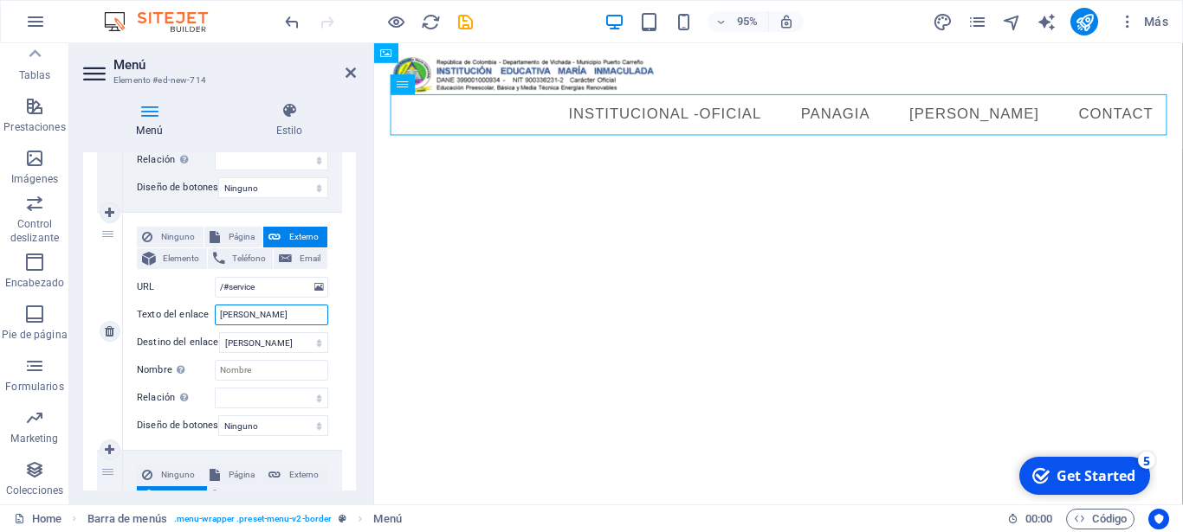
select select
type input "[PERSON_NAME]"
